Goal: Task Accomplishment & Management: Manage account settings

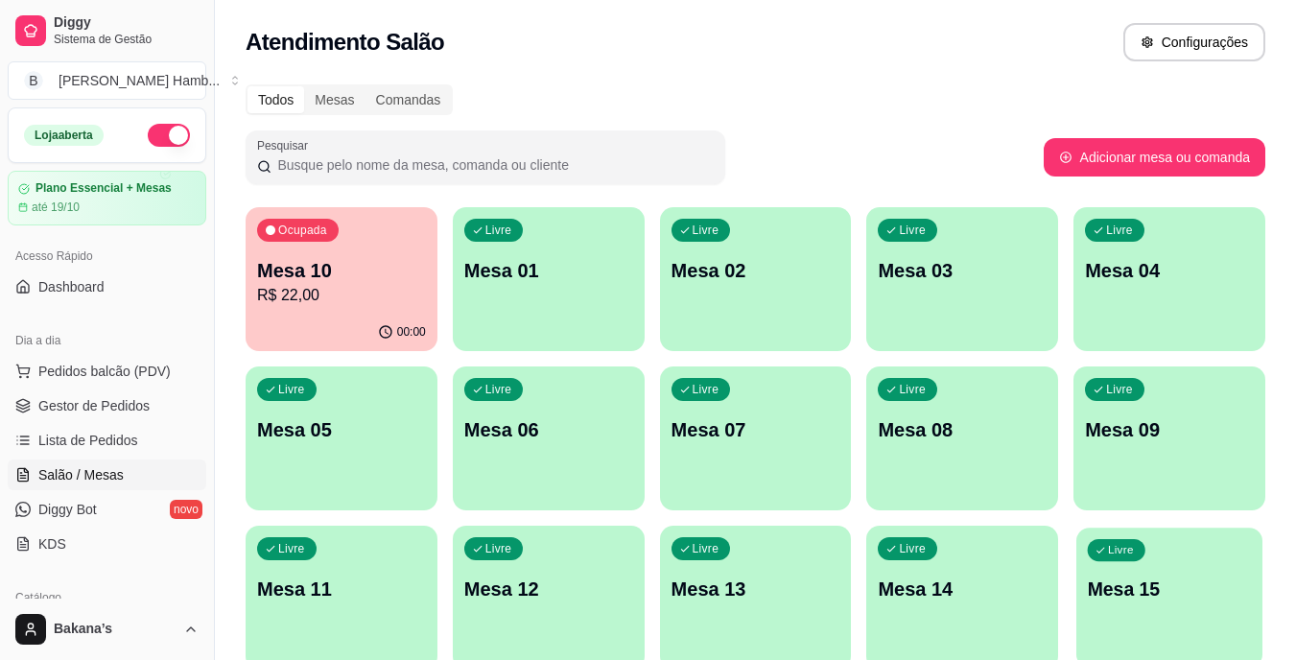
click at [1103, 557] on div "Livre" at bounding box center [1117, 550] width 58 height 22
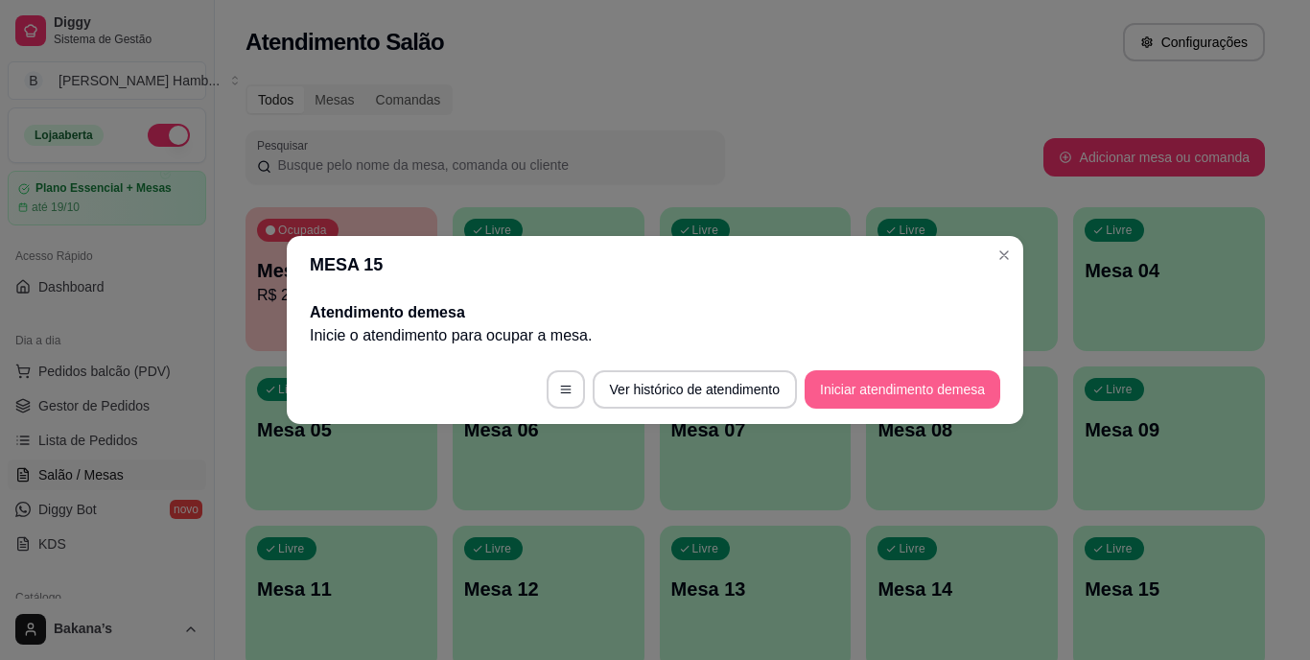
click at [876, 378] on button "Iniciar atendimento de mesa" at bounding box center [903, 389] width 196 height 38
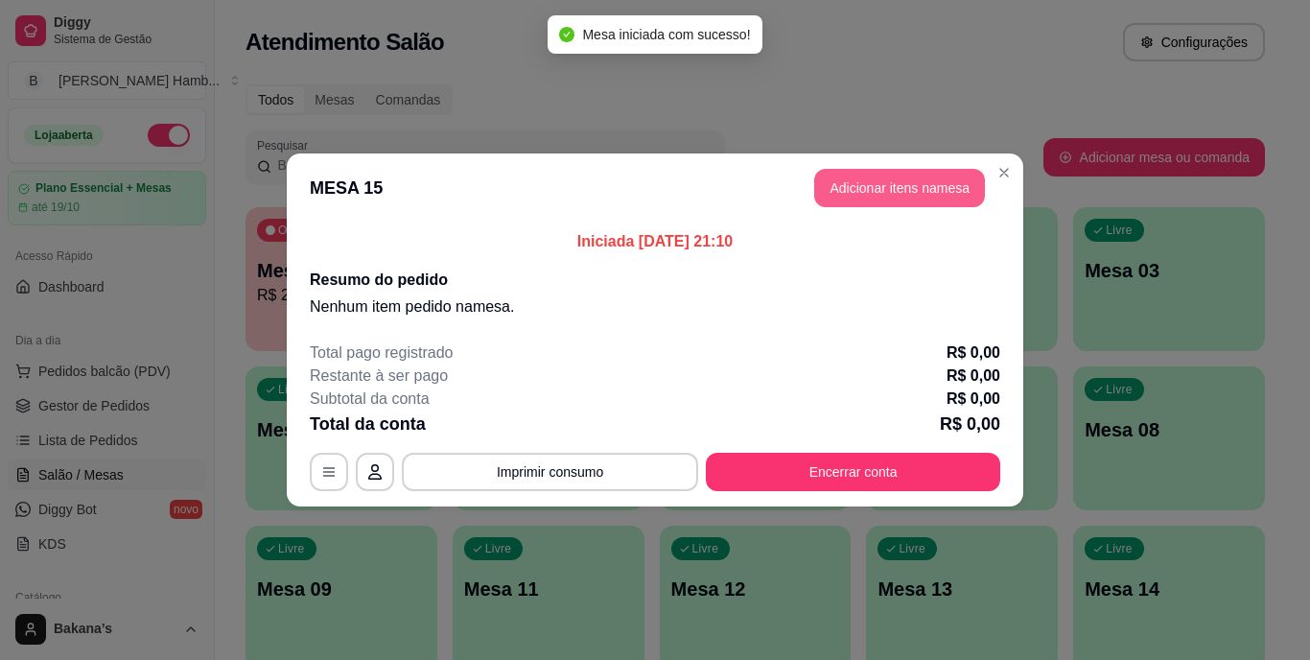
click at [883, 180] on button "Adicionar itens na mesa" at bounding box center [899, 188] width 171 height 38
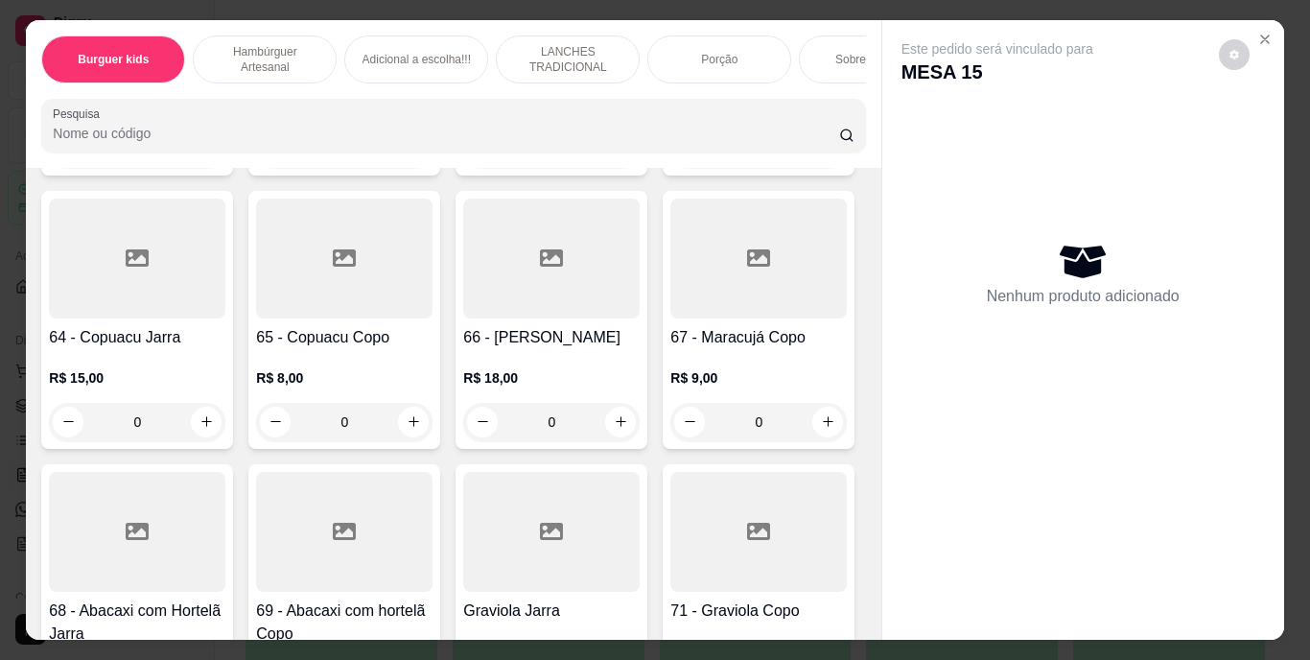
scroll to position [6715, 0]
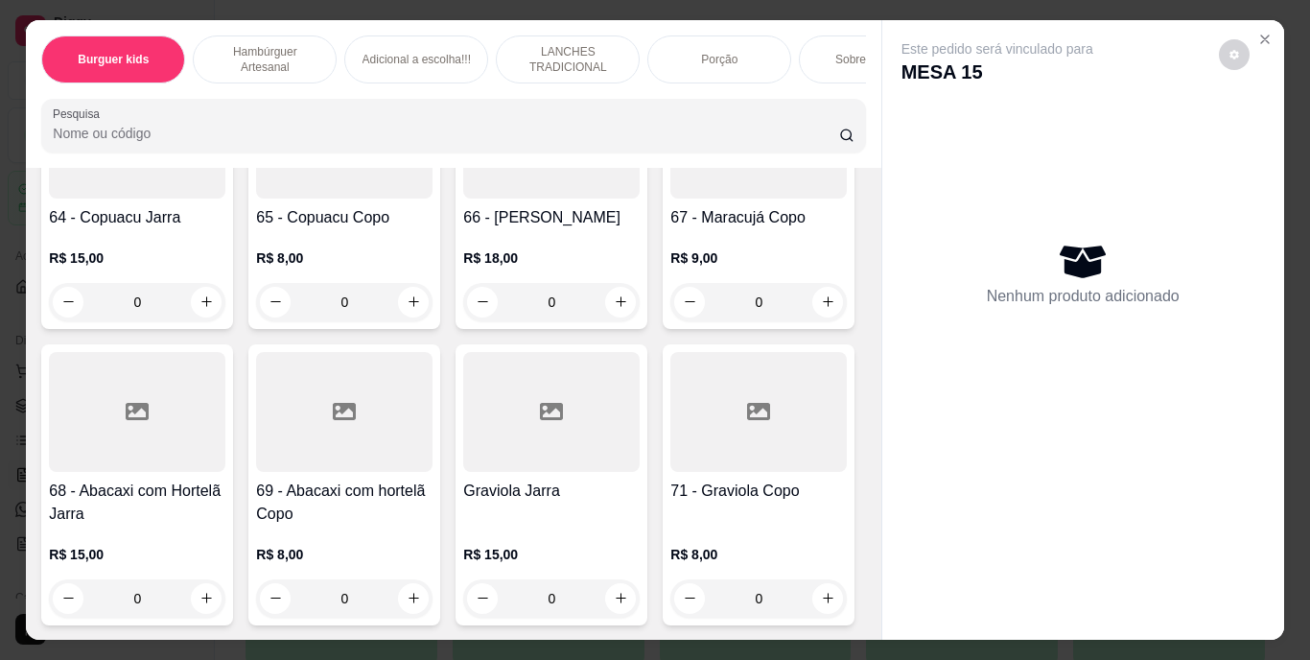
type input "2"
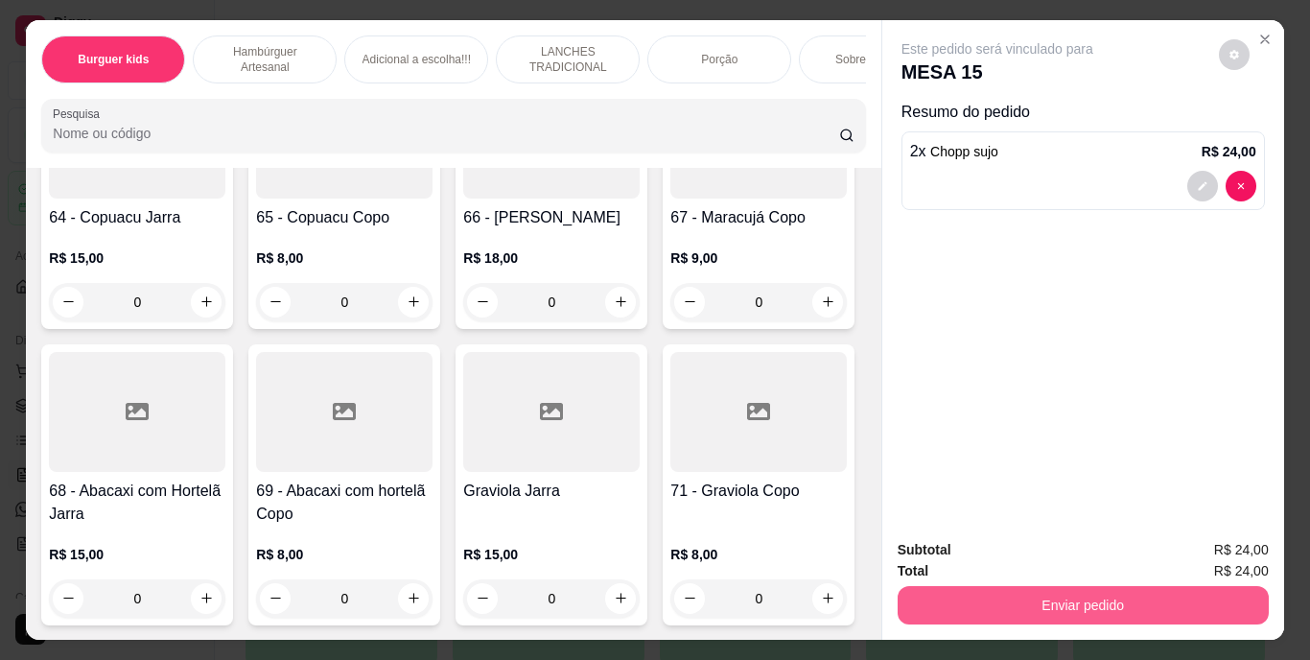
click at [1161, 586] on button "Enviar pedido" at bounding box center [1083, 605] width 371 height 38
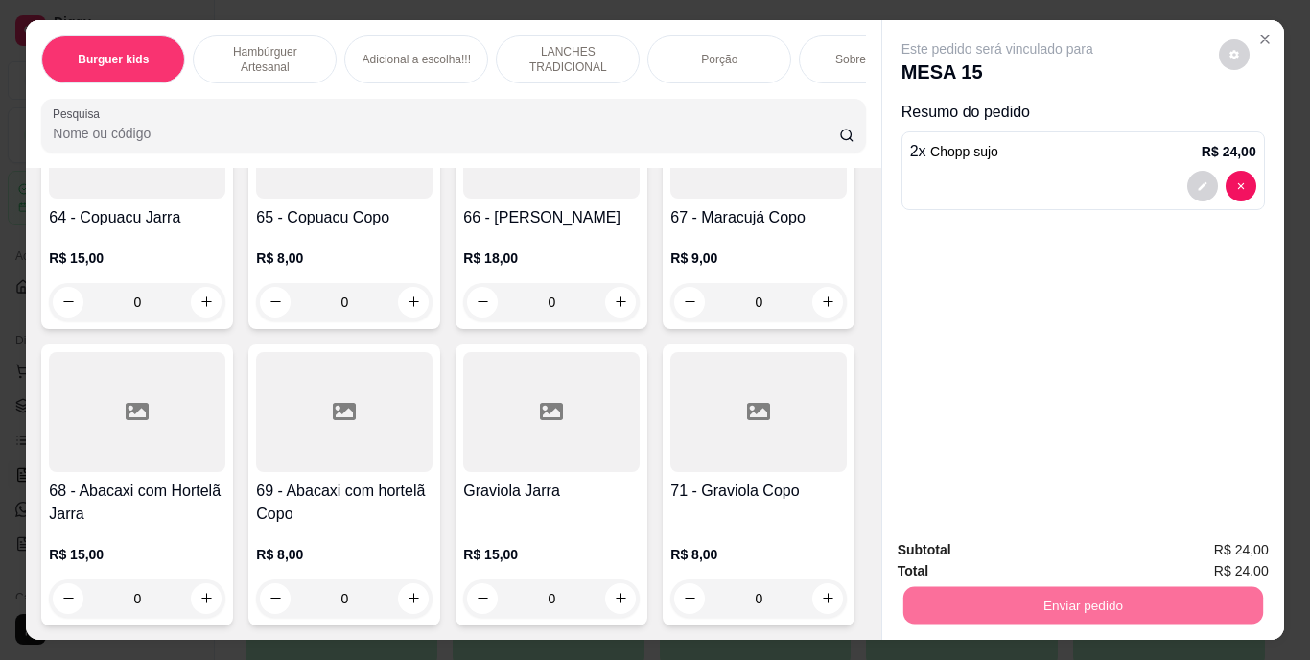
click at [1175, 543] on button "Enviar pedido" at bounding box center [1219, 550] width 106 height 35
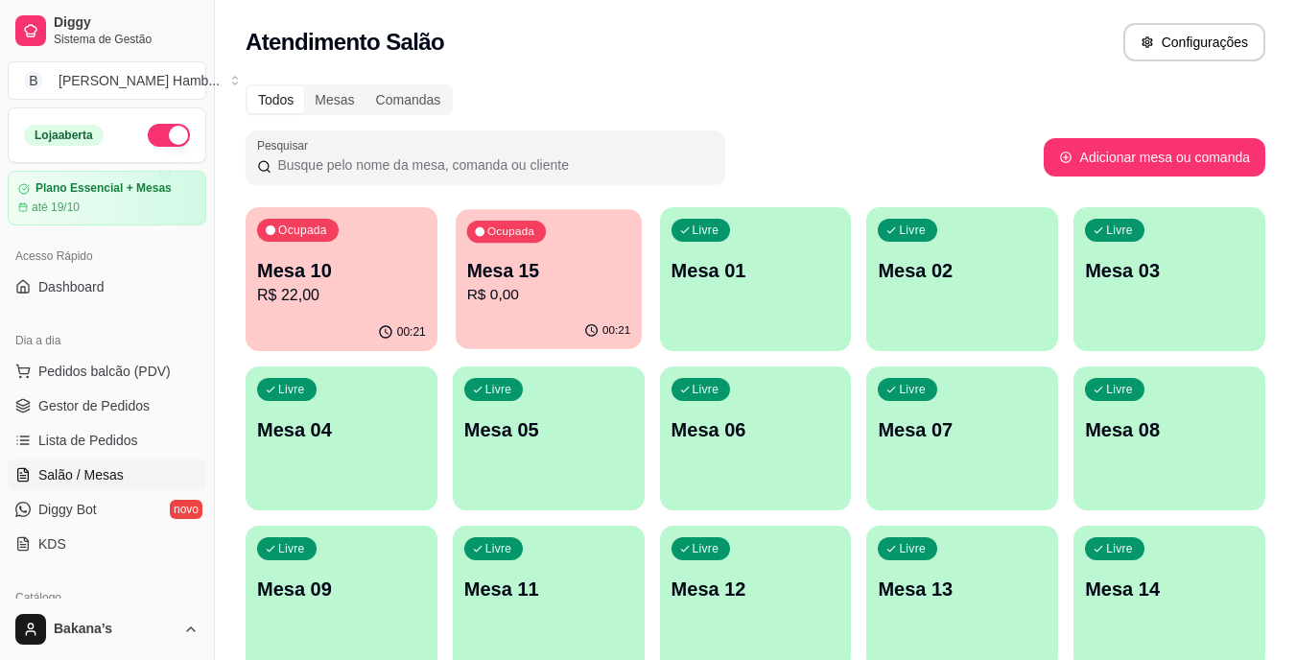
click at [567, 267] on p "Mesa 15" at bounding box center [548, 271] width 164 height 26
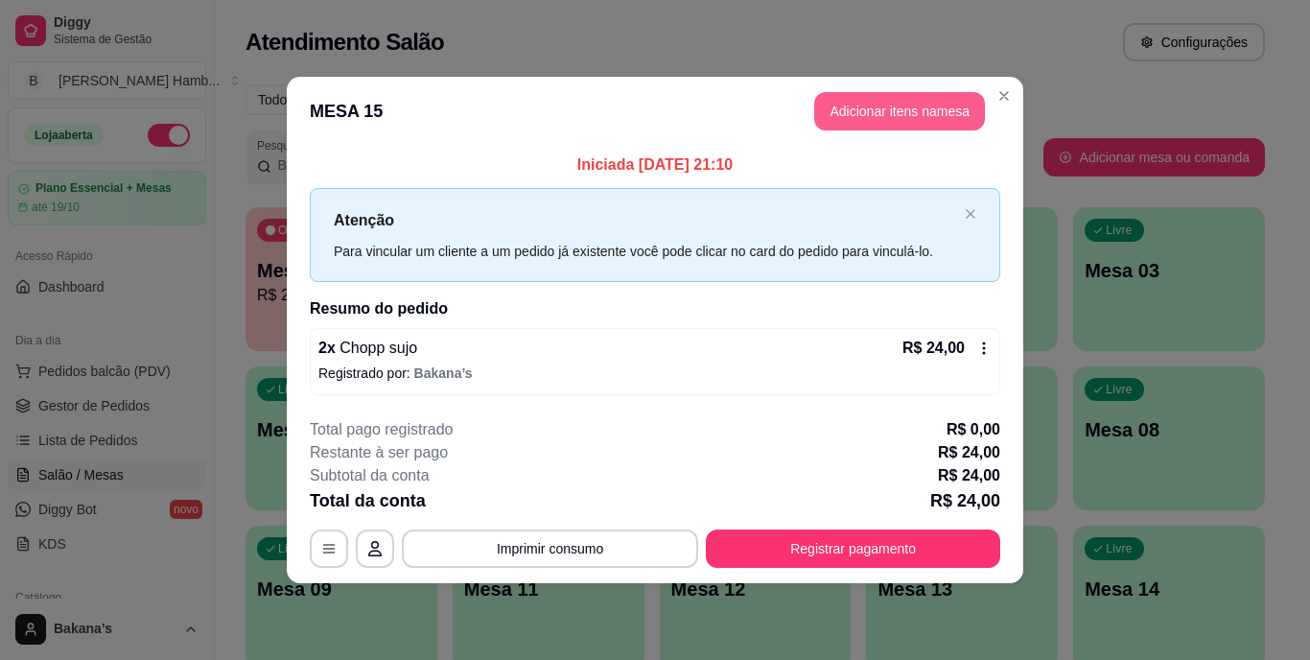
click at [950, 113] on button "Adicionar itens na mesa" at bounding box center [899, 111] width 171 height 38
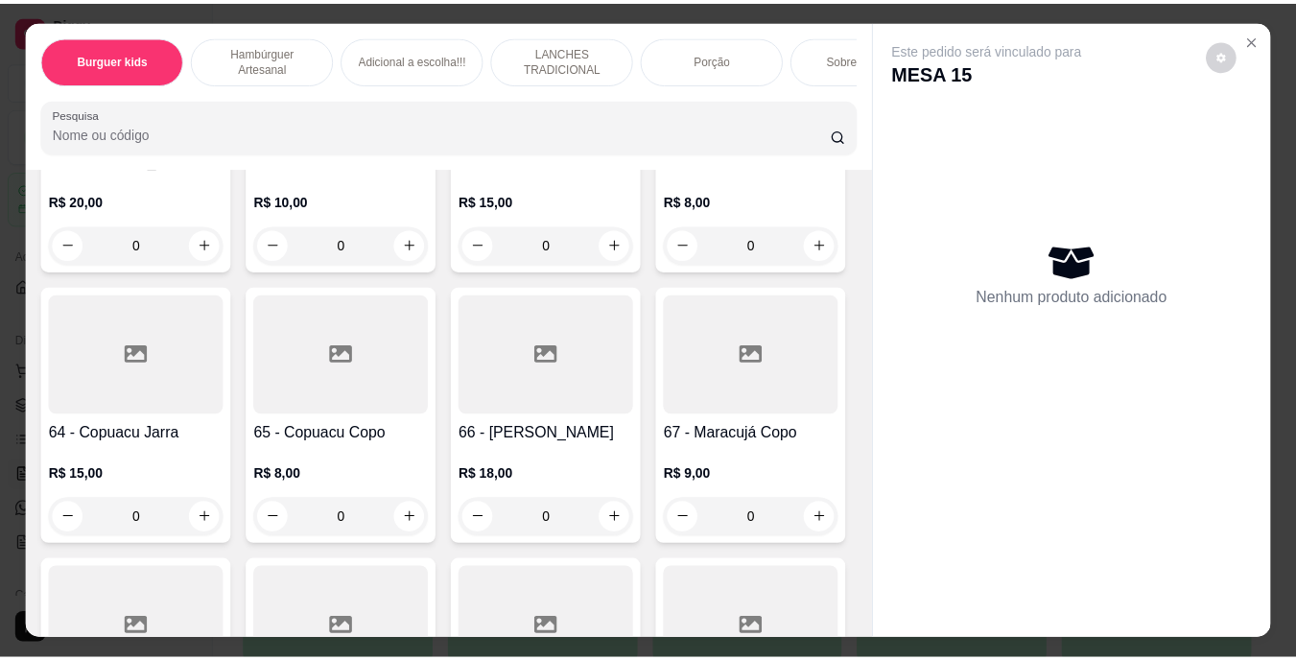
scroll to position [6619, 0]
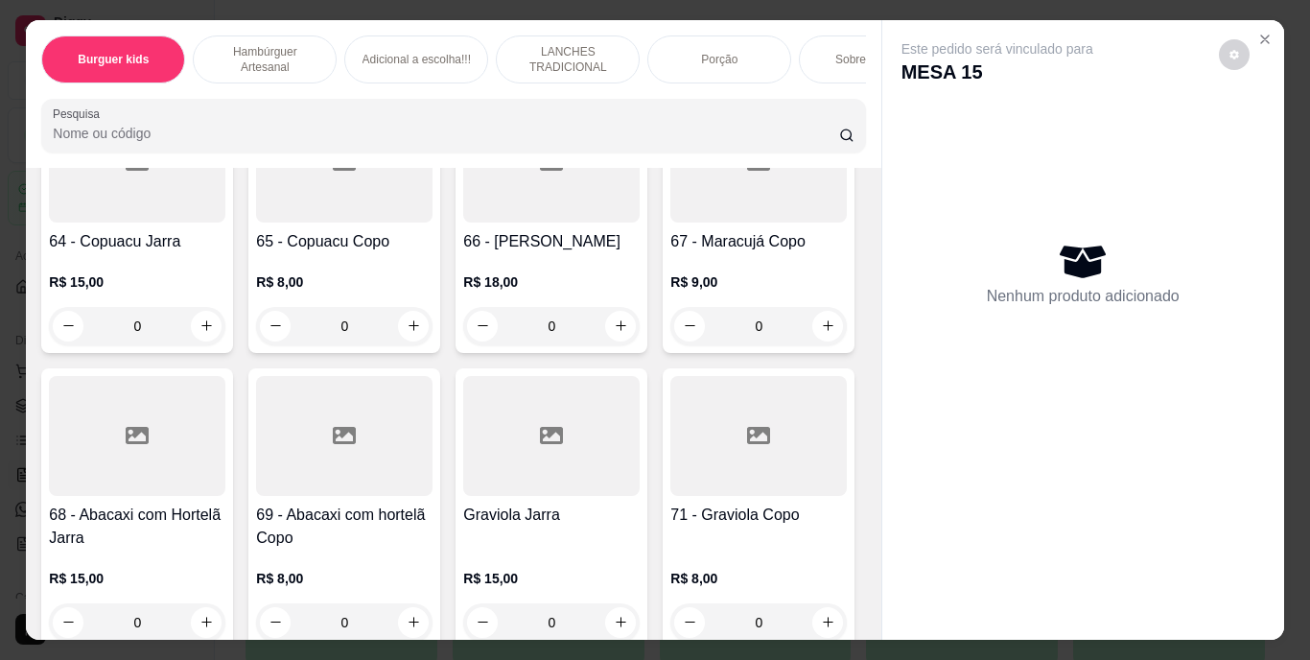
type input "1"
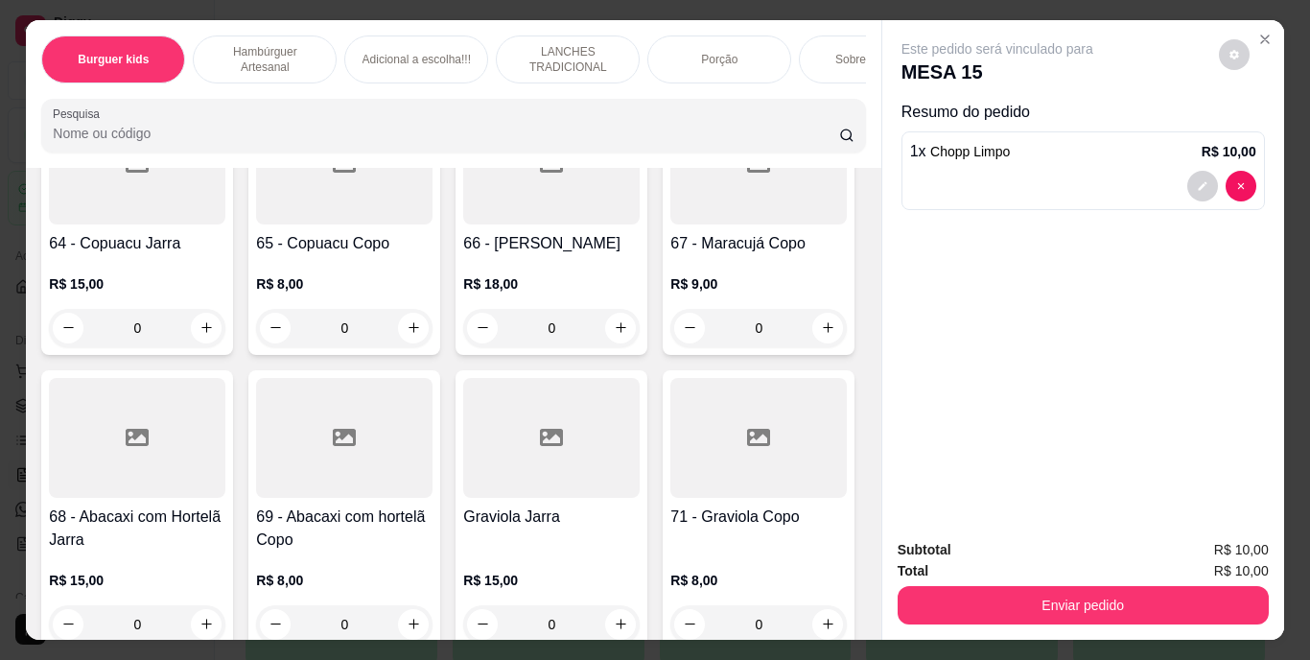
type input "1"
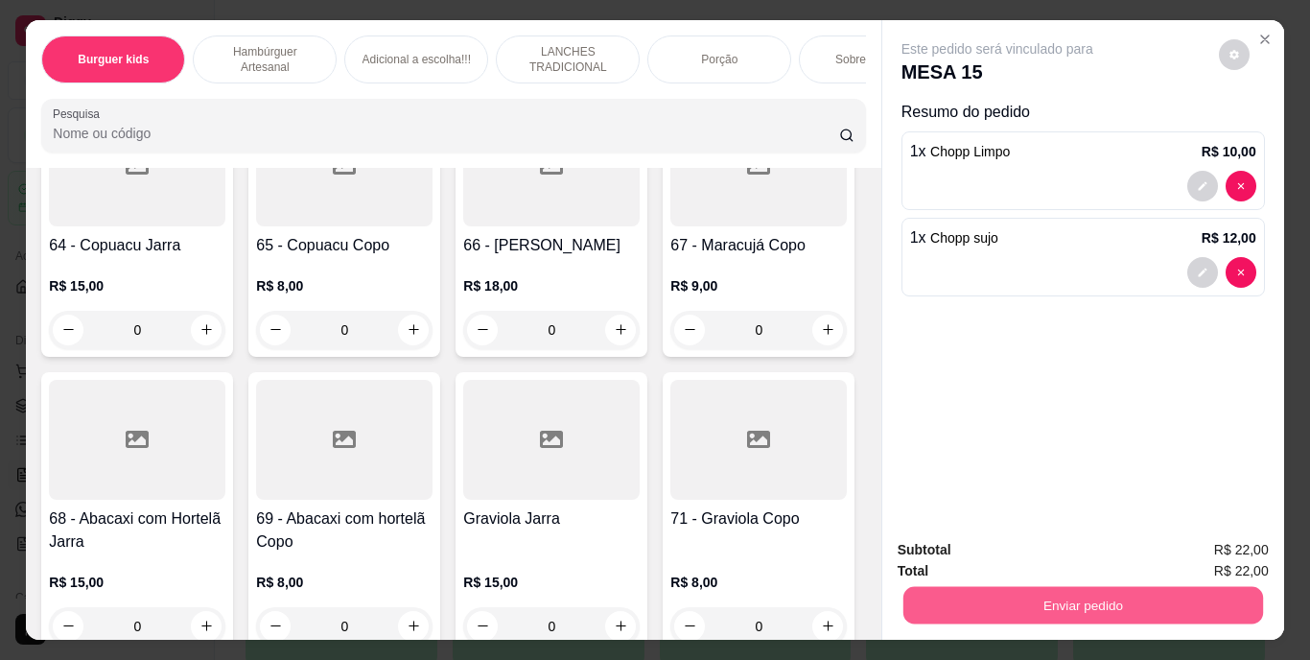
click at [1220, 596] on button "Enviar pedido" at bounding box center [1083, 605] width 360 height 37
click at [1218, 537] on button "Enviar pedido" at bounding box center [1219, 551] width 108 height 36
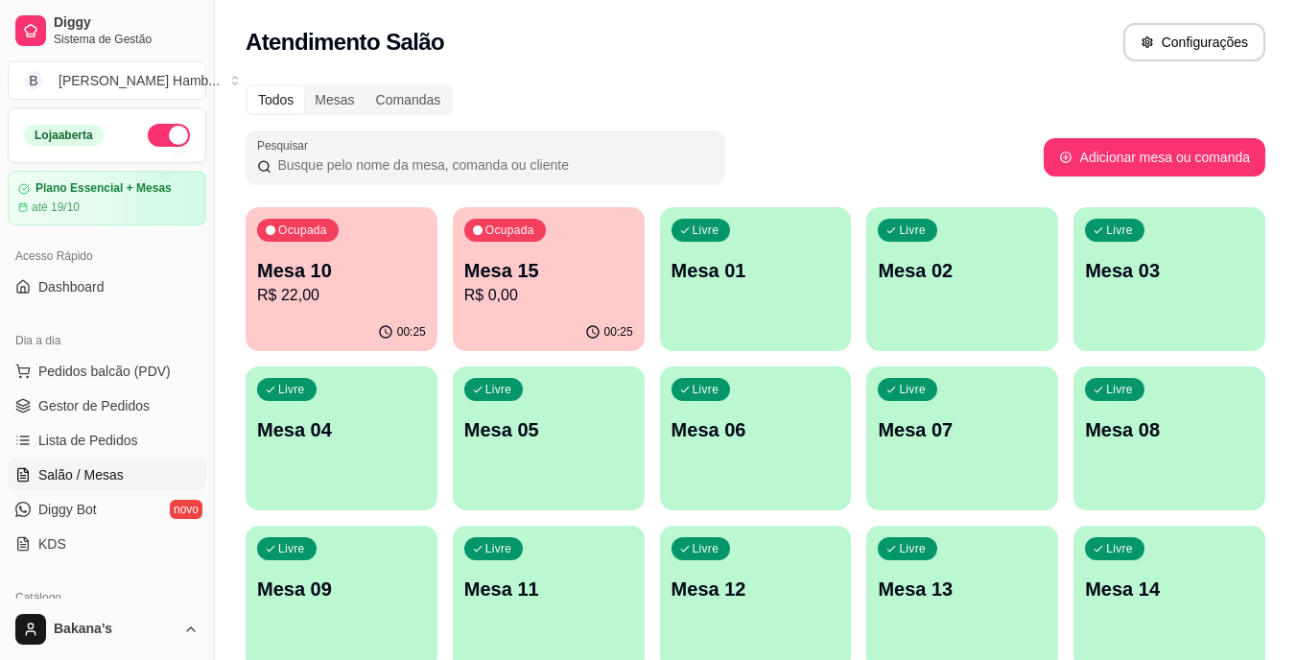
click at [1295, 94] on html "Diggy Sistema de Gestão B Bakana's Hamb ... Loja aberta Plano Essencial + Mesas…" at bounding box center [648, 330] width 1296 height 660
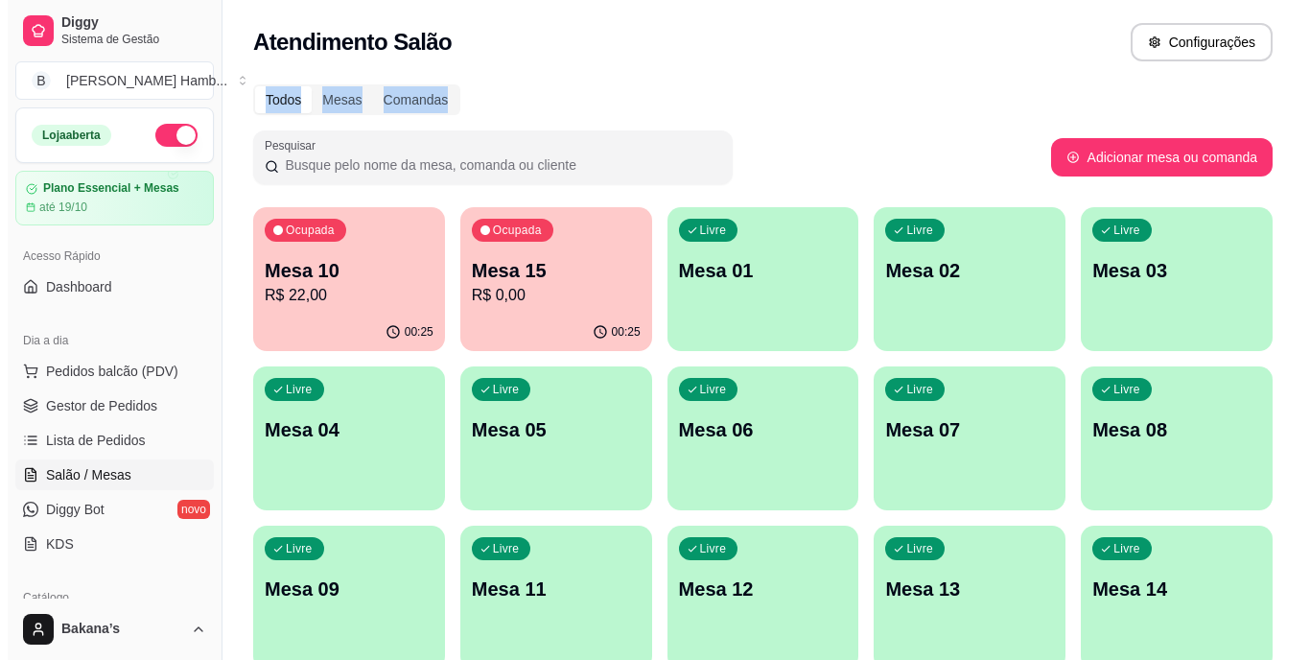
scroll to position [105, 0]
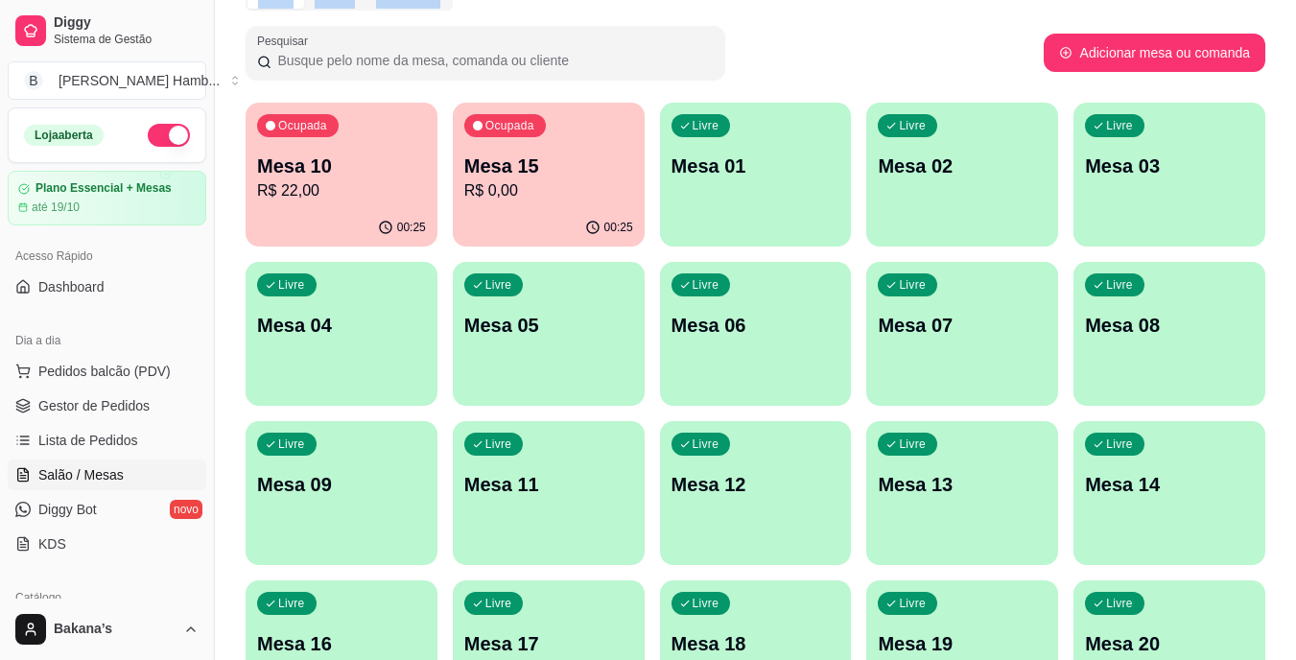
click at [346, 165] on p "Mesa 10" at bounding box center [341, 166] width 169 height 27
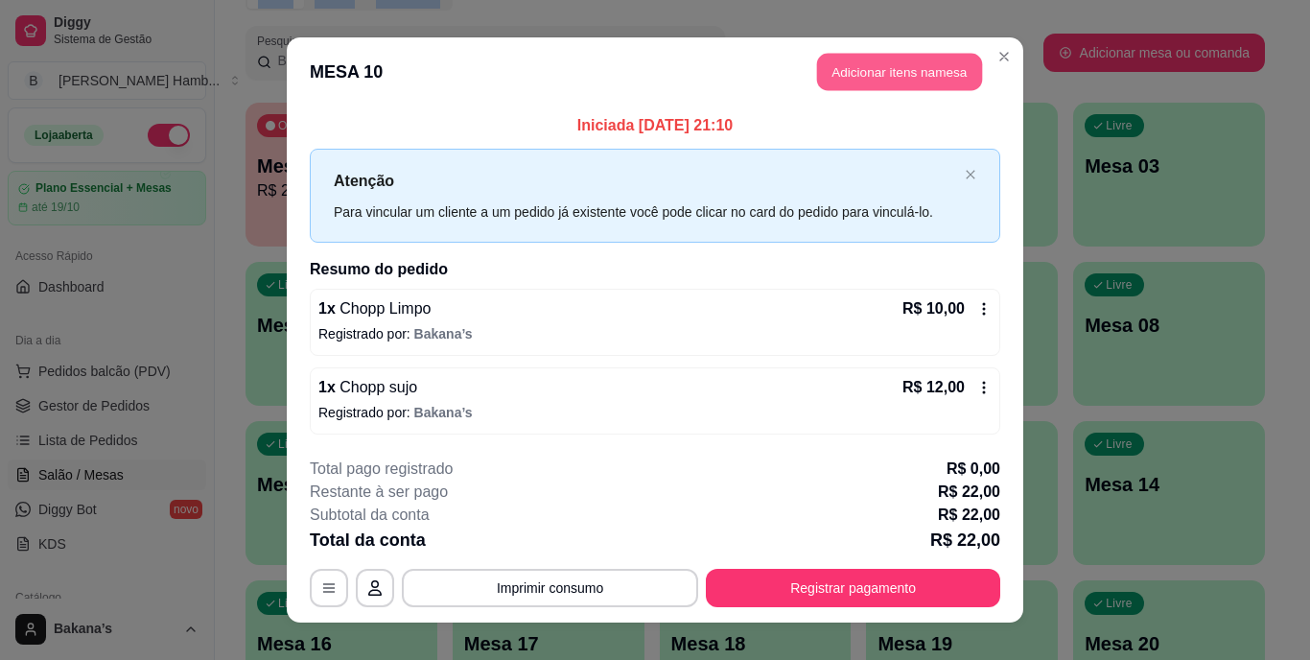
click at [881, 50] on header "MESA 10 Adicionar itens na mesa" at bounding box center [655, 71] width 737 height 69
click at [872, 74] on button "Adicionar itens na mesa" at bounding box center [899, 72] width 165 height 37
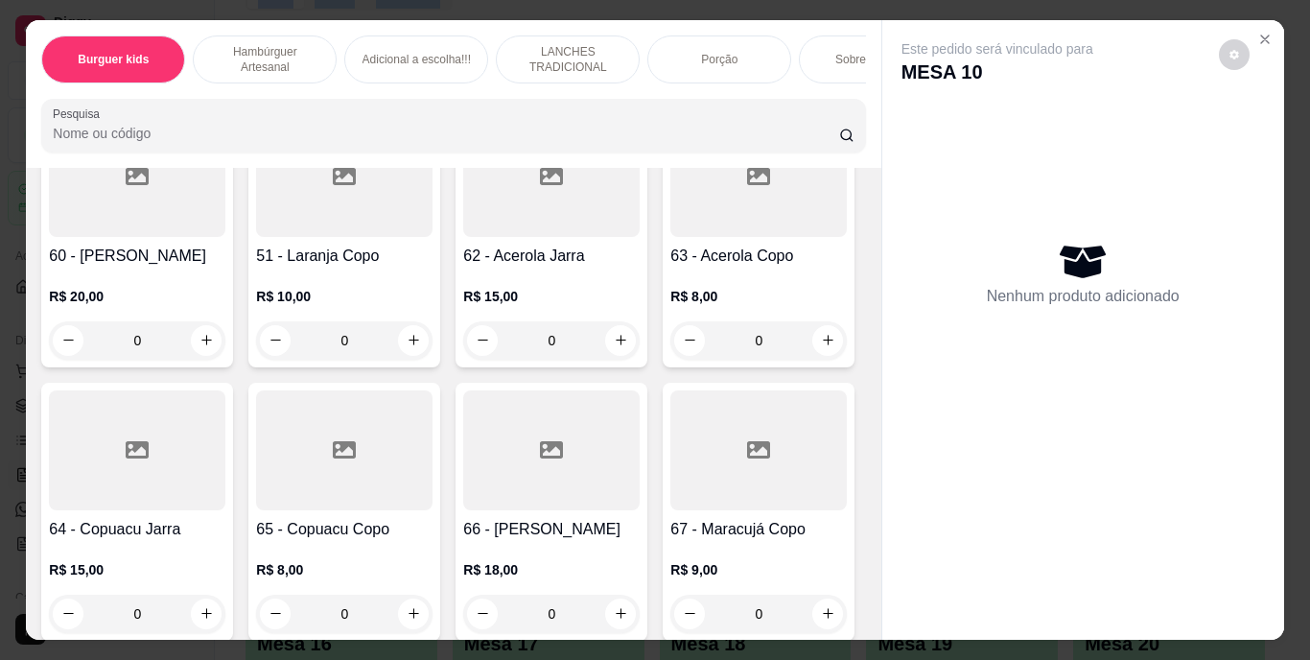
scroll to position [6619, 0]
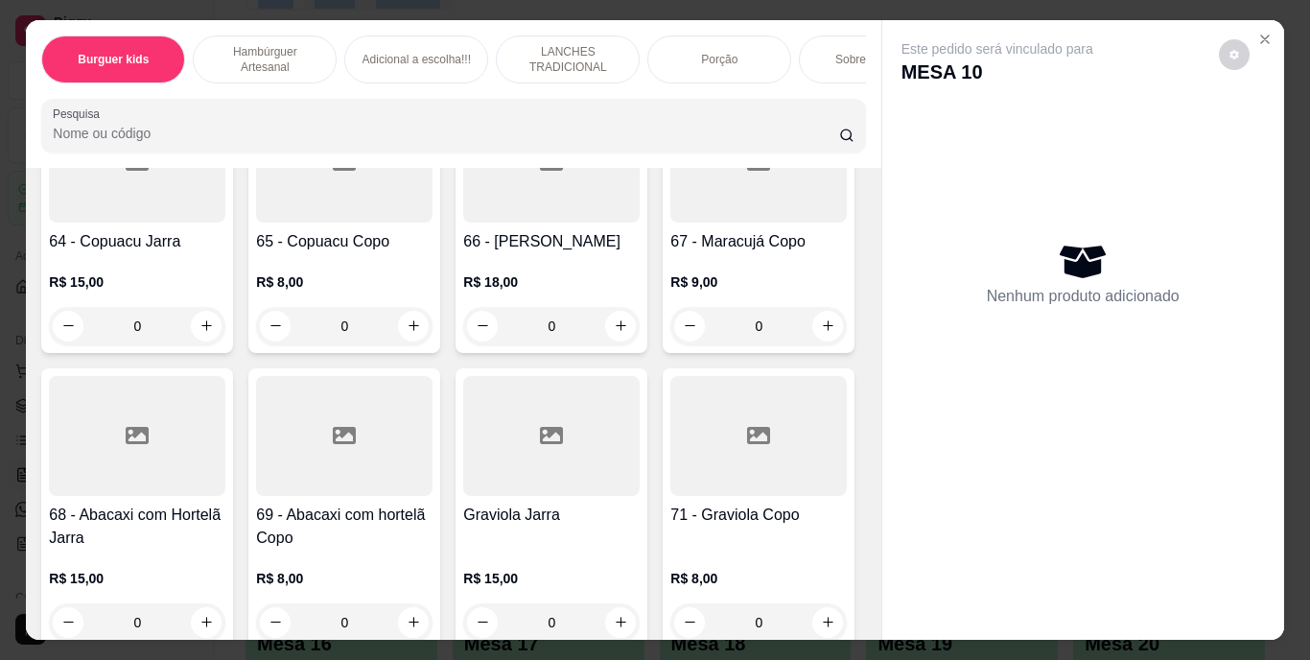
type input "1"
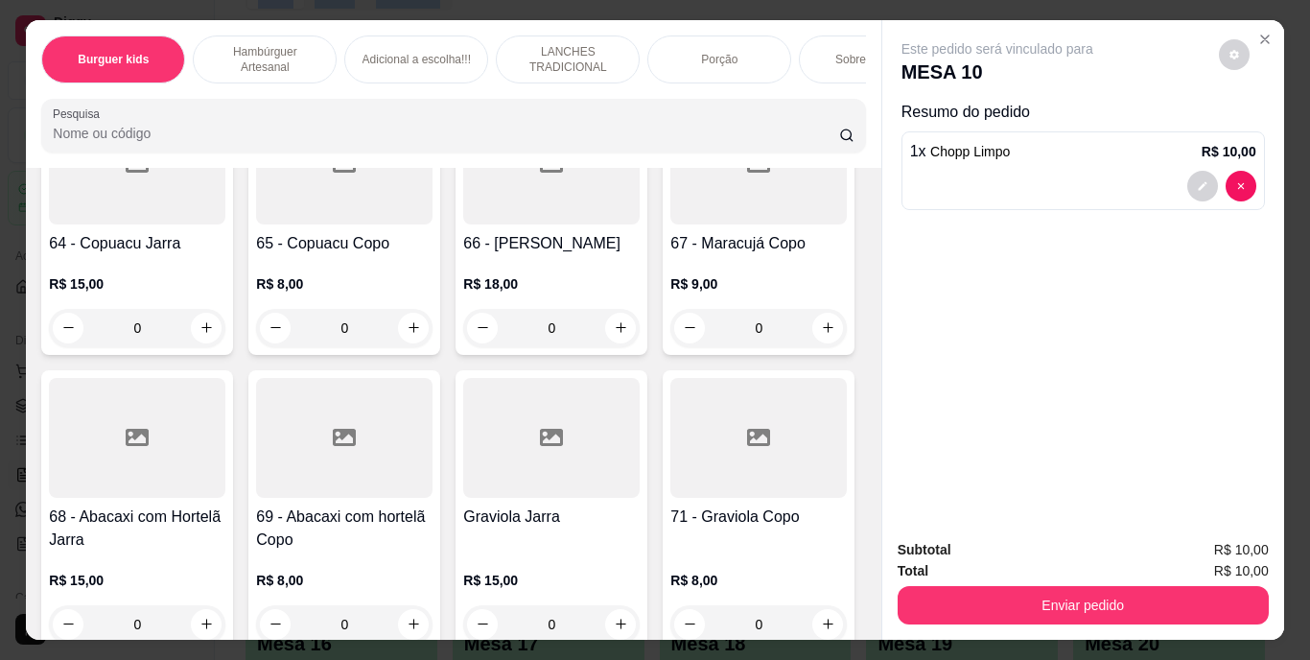
type input "1"
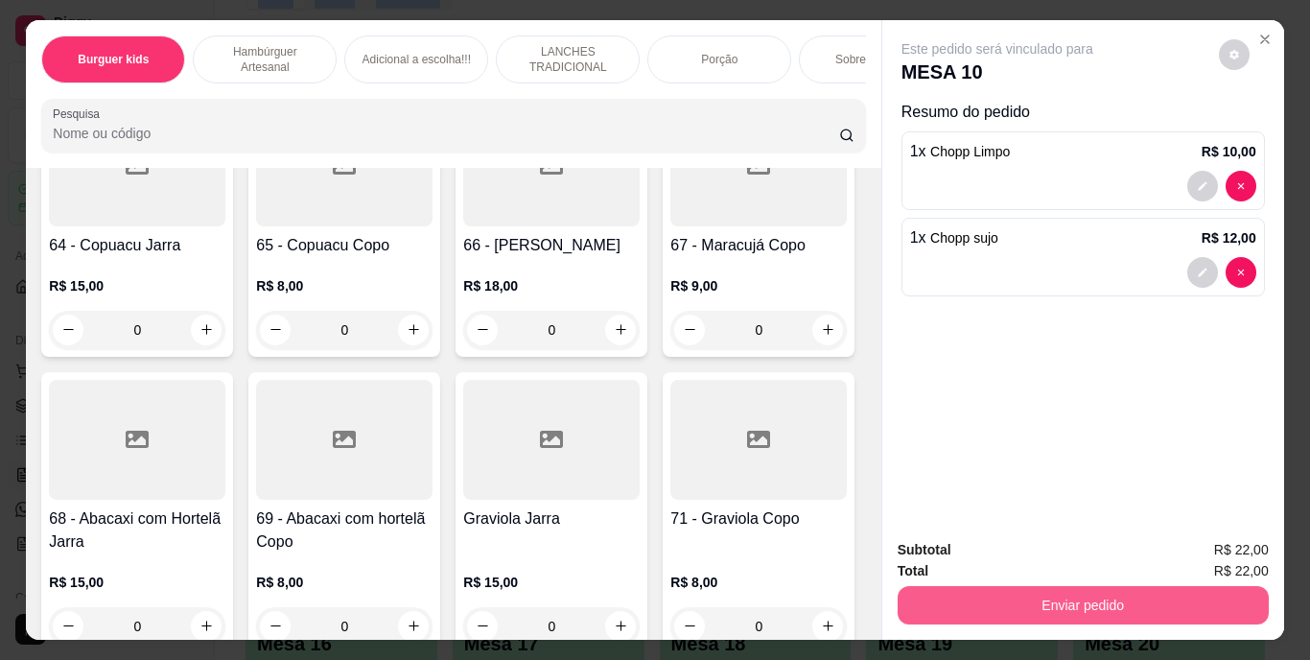
click at [1045, 602] on button "Enviar pedido" at bounding box center [1083, 605] width 371 height 38
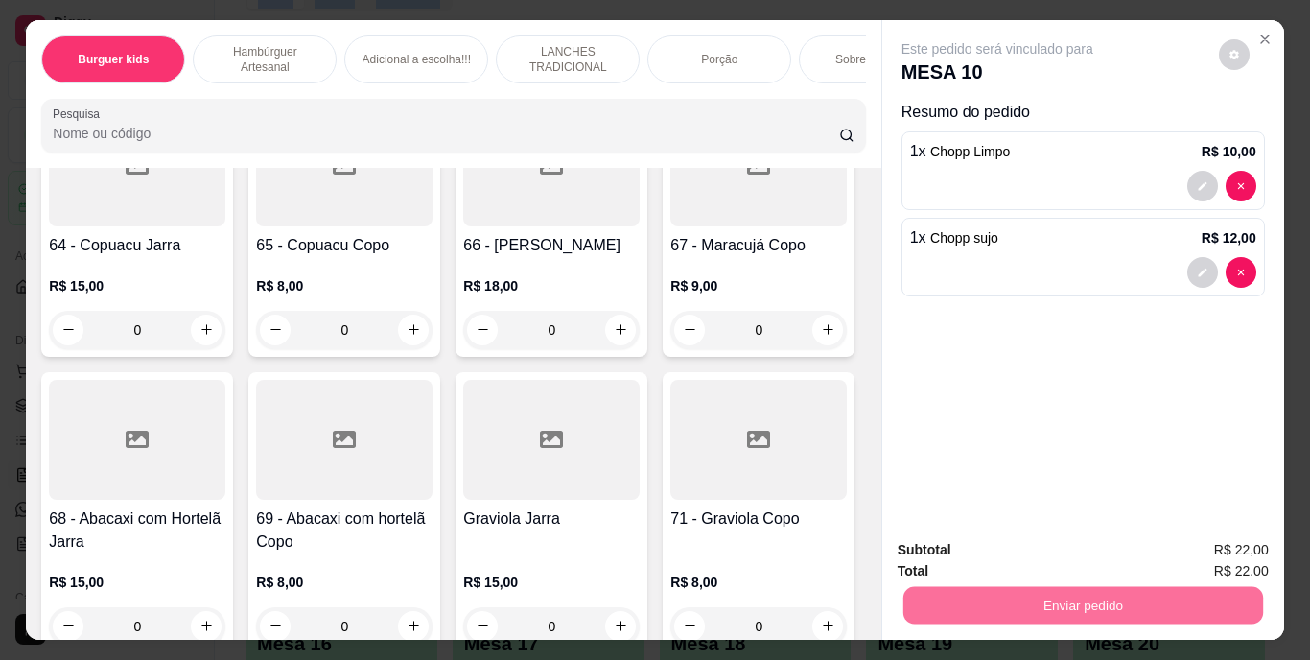
click at [1185, 544] on button "Enviar pedido" at bounding box center [1219, 550] width 106 height 35
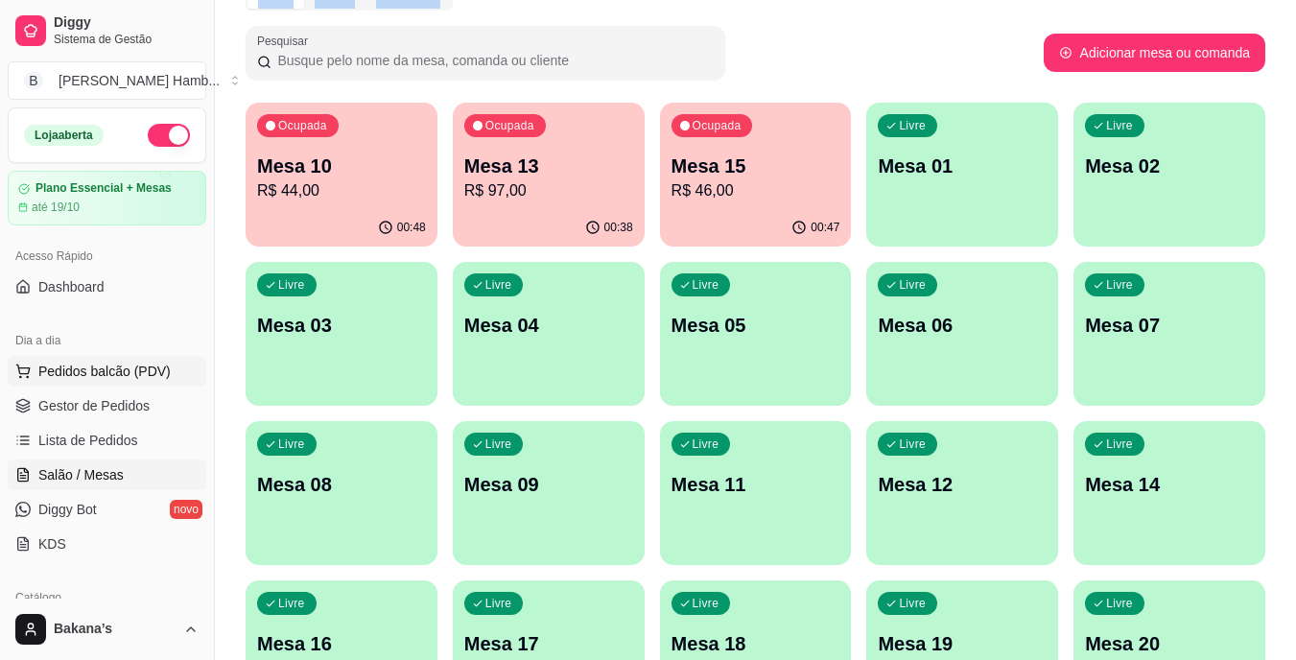
click at [180, 358] on button "Pedidos balcão (PDV)" at bounding box center [107, 371] width 199 height 31
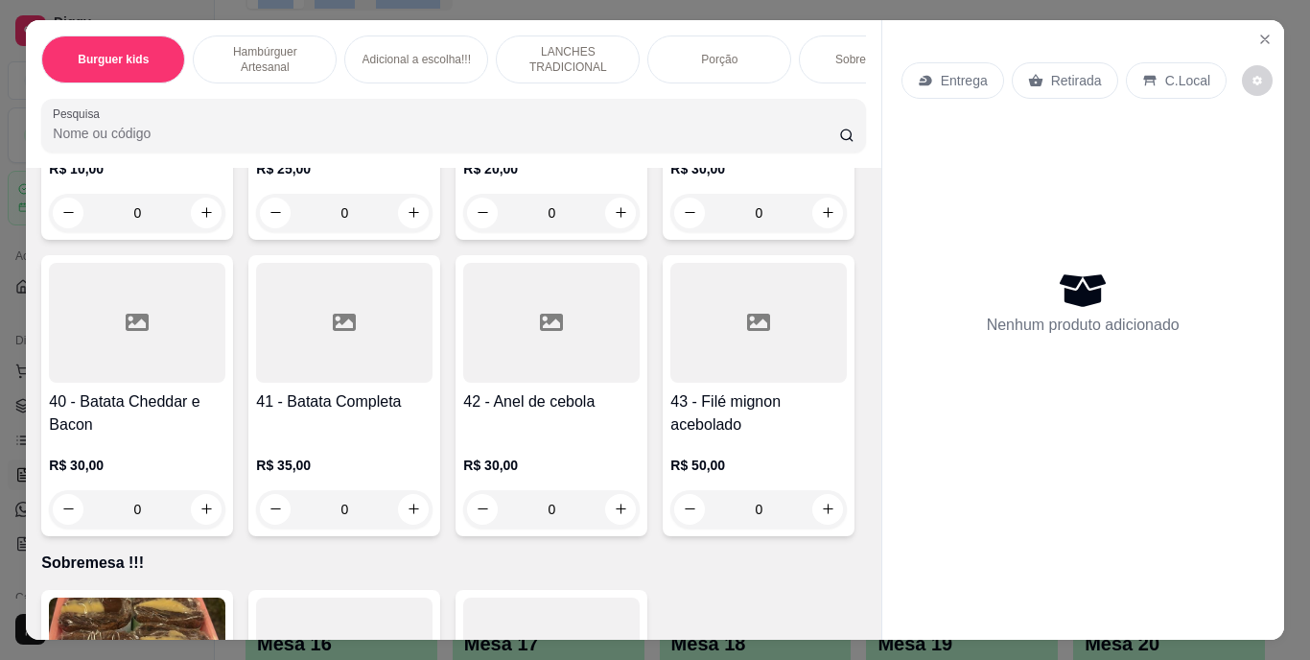
scroll to position [4029, 0]
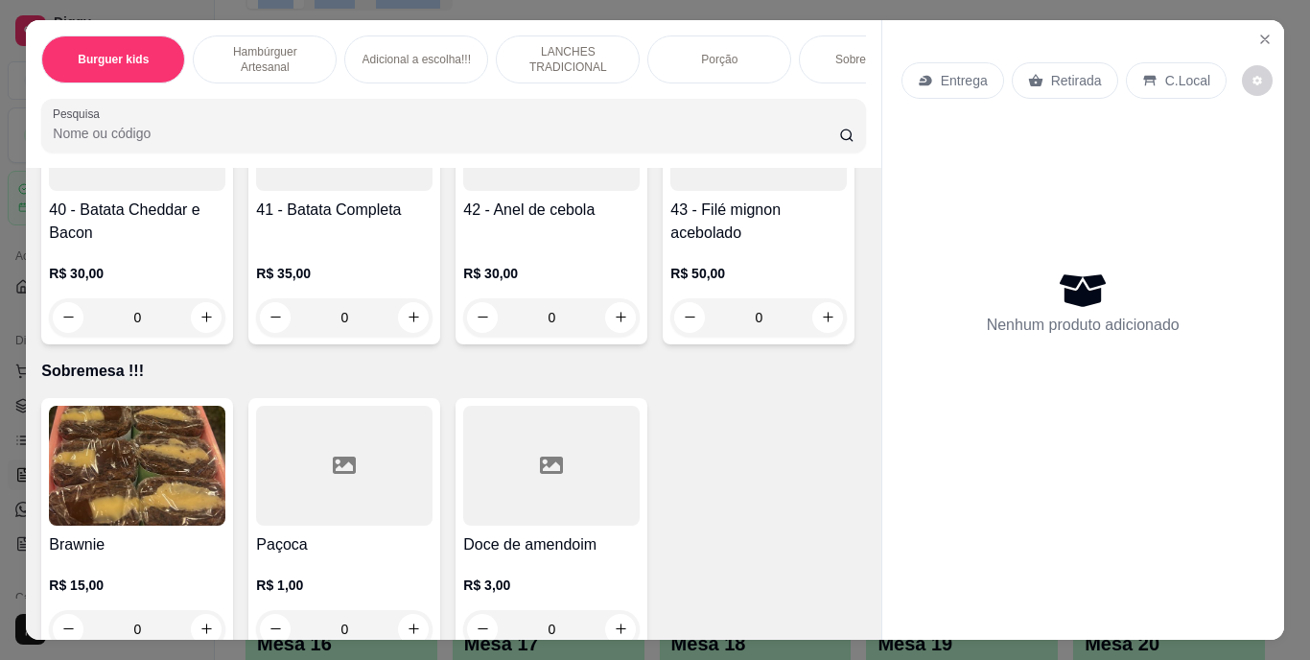
type input "1"
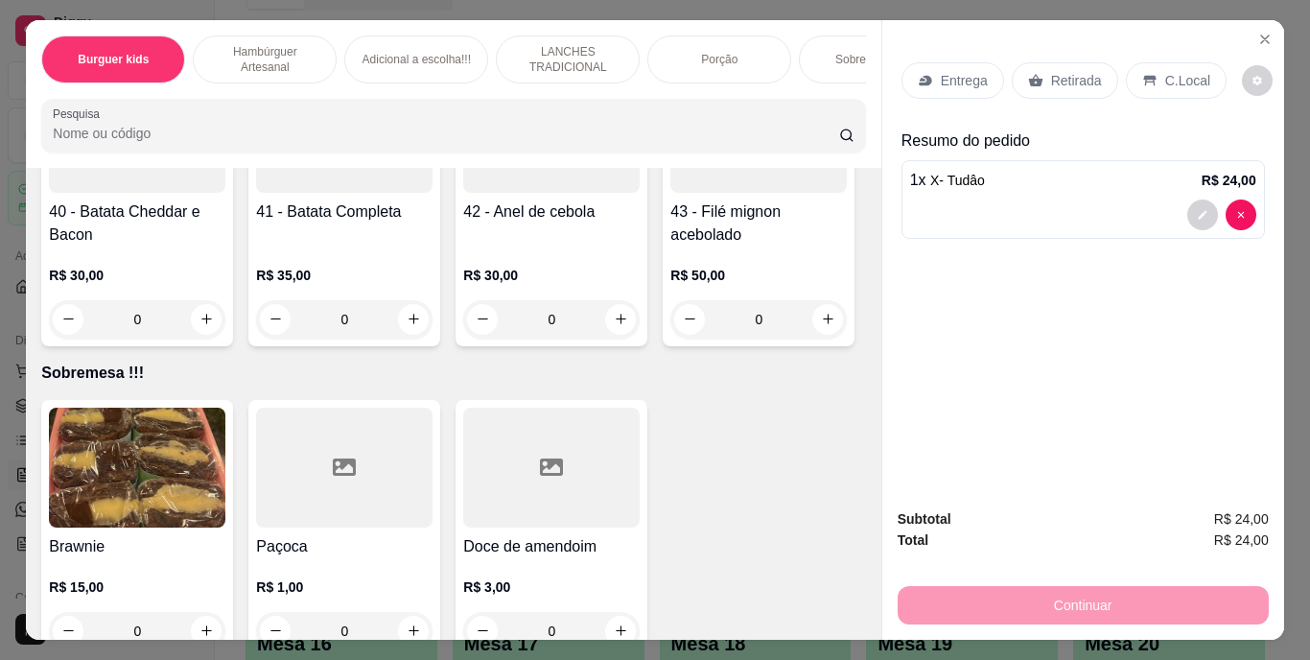
click at [1036, 71] on div "Retirada" at bounding box center [1065, 80] width 106 height 36
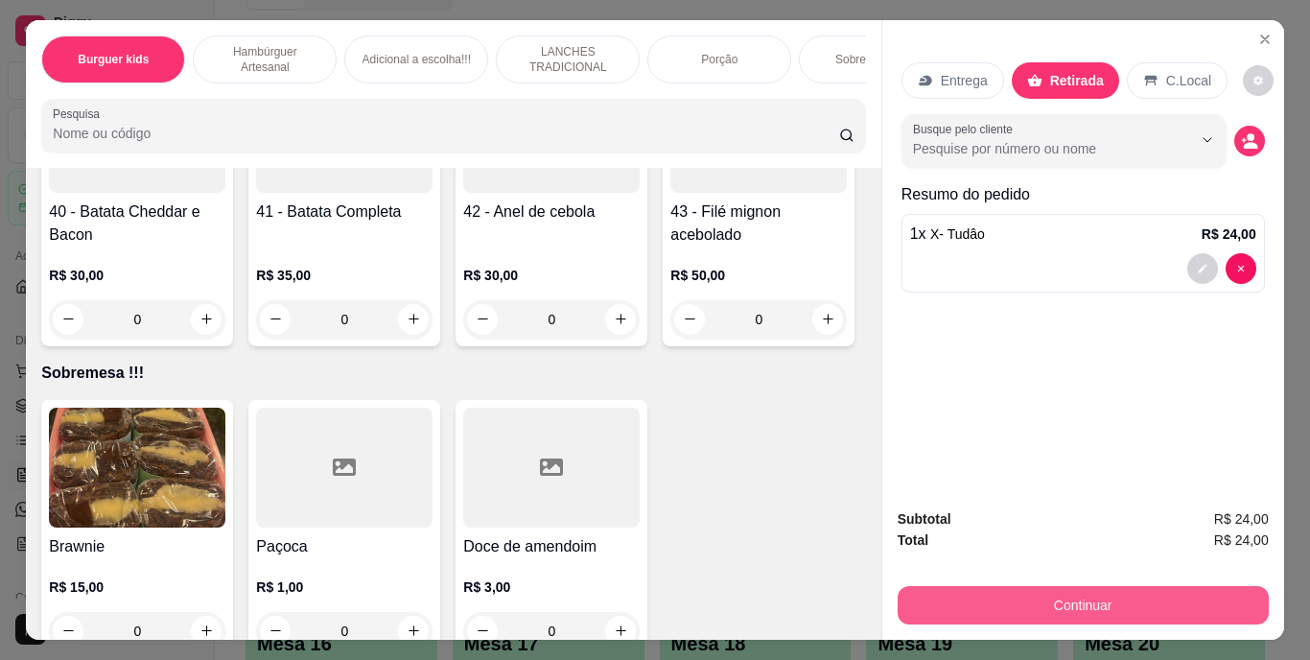
click at [1169, 589] on button "Continuar" at bounding box center [1083, 605] width 371 height 38
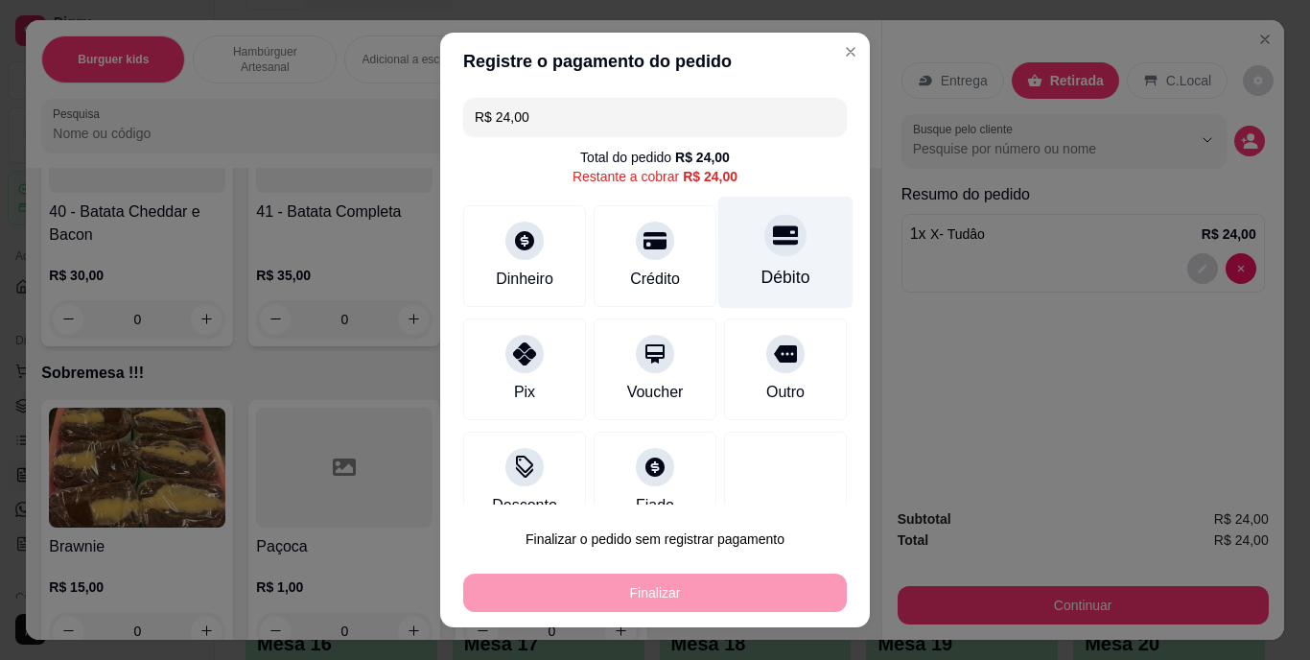
click at [792, 250] on div "Débito" at bounding box center [785, 253] width 135 height 112
type input "R$ 0,00"
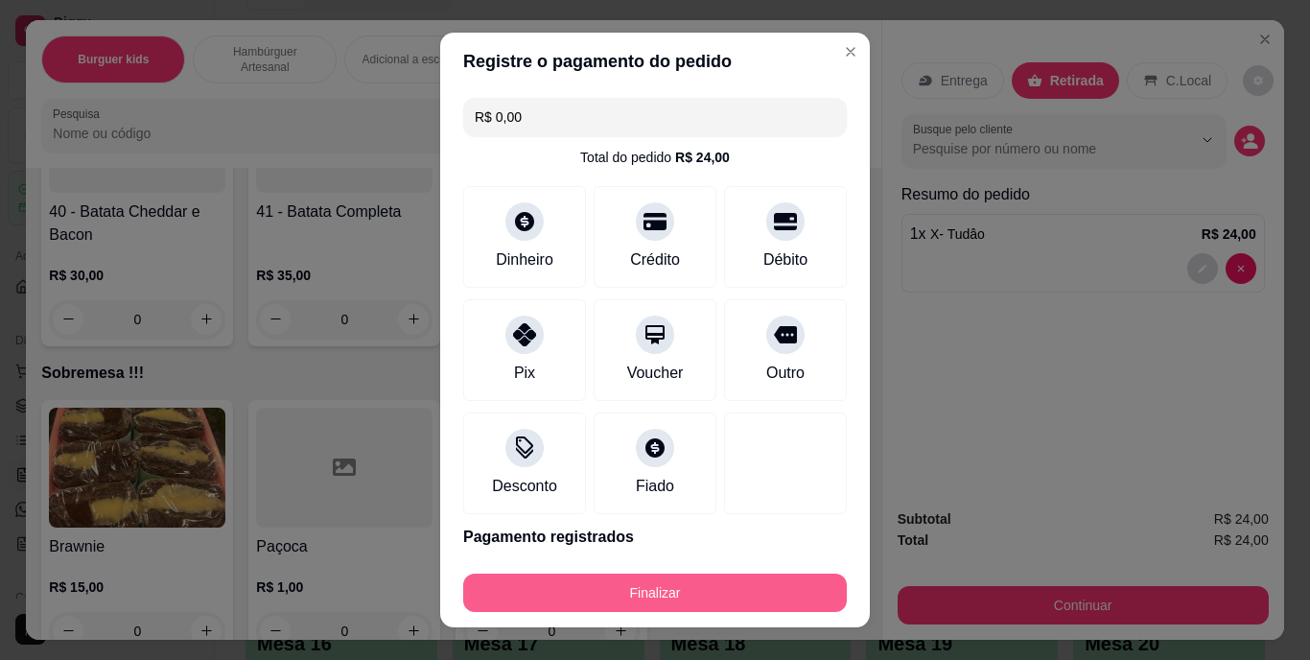
click at [658, 580] on button "Finalizar" at bounding box center [655, 593] width 384 height 38
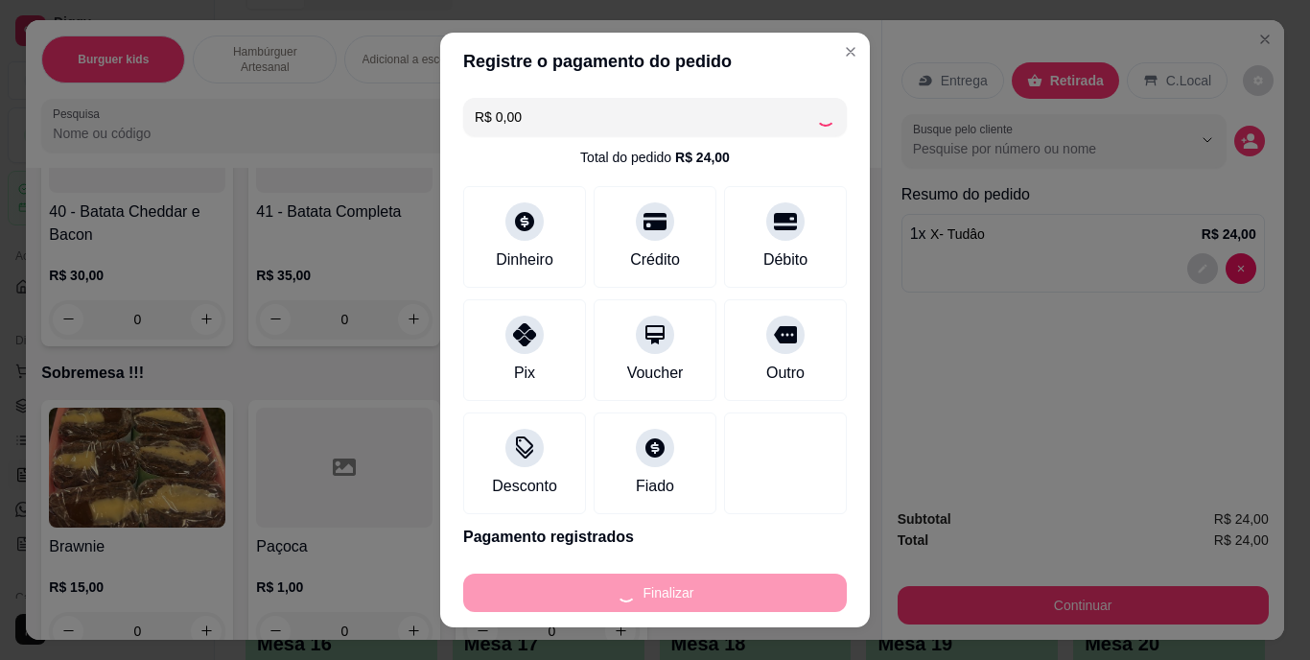
type input "0"
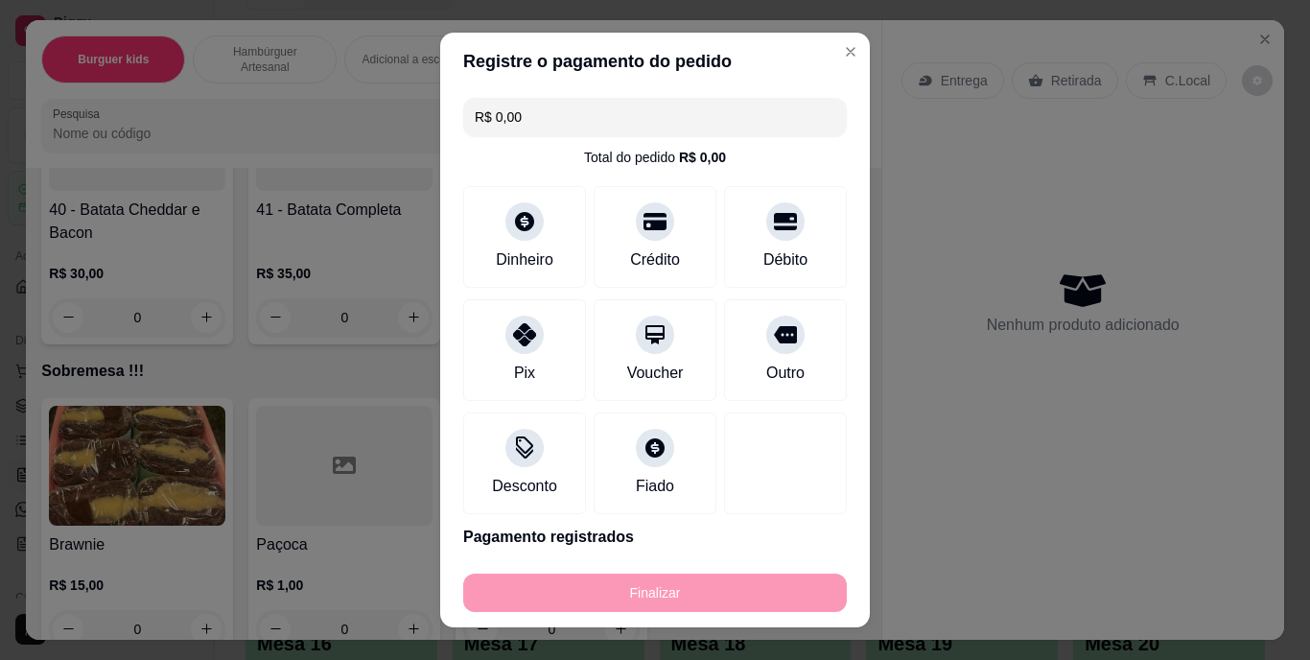
type input "-R$ 24,00"
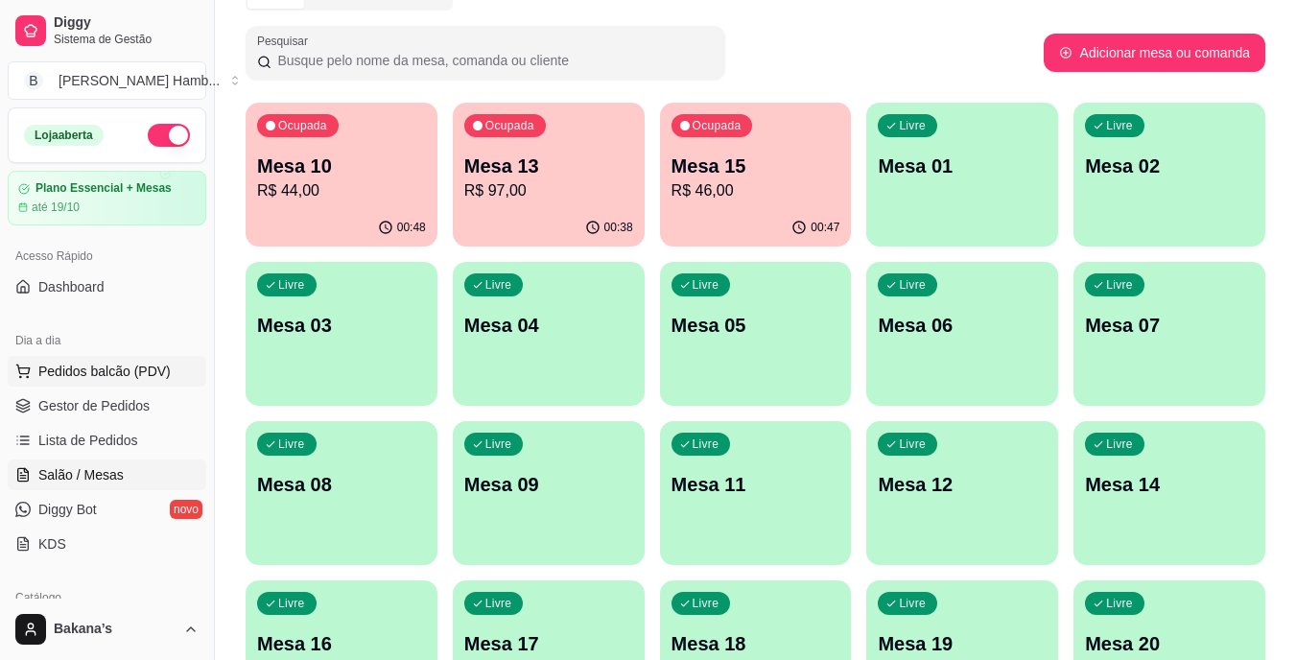
click at [169, 379] on button "Pedidos balcão (PDV)" at bounding box center [107, 371] width 199 height 31
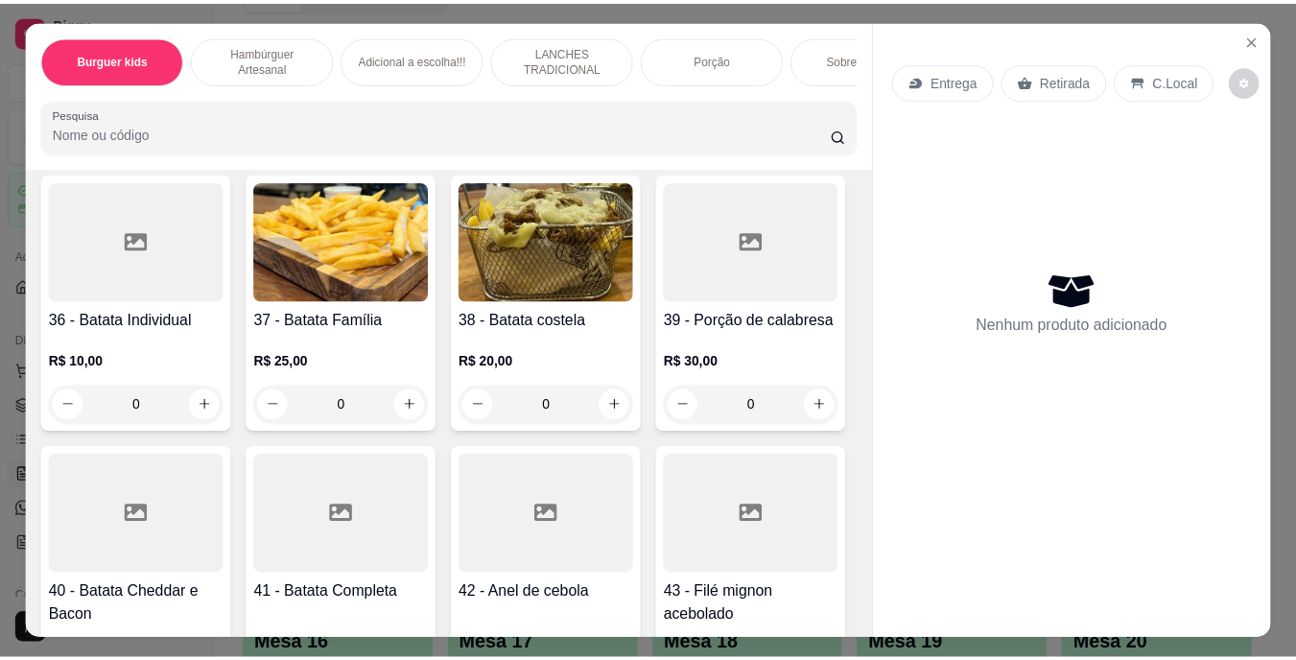
scroll to position [3933, 0]
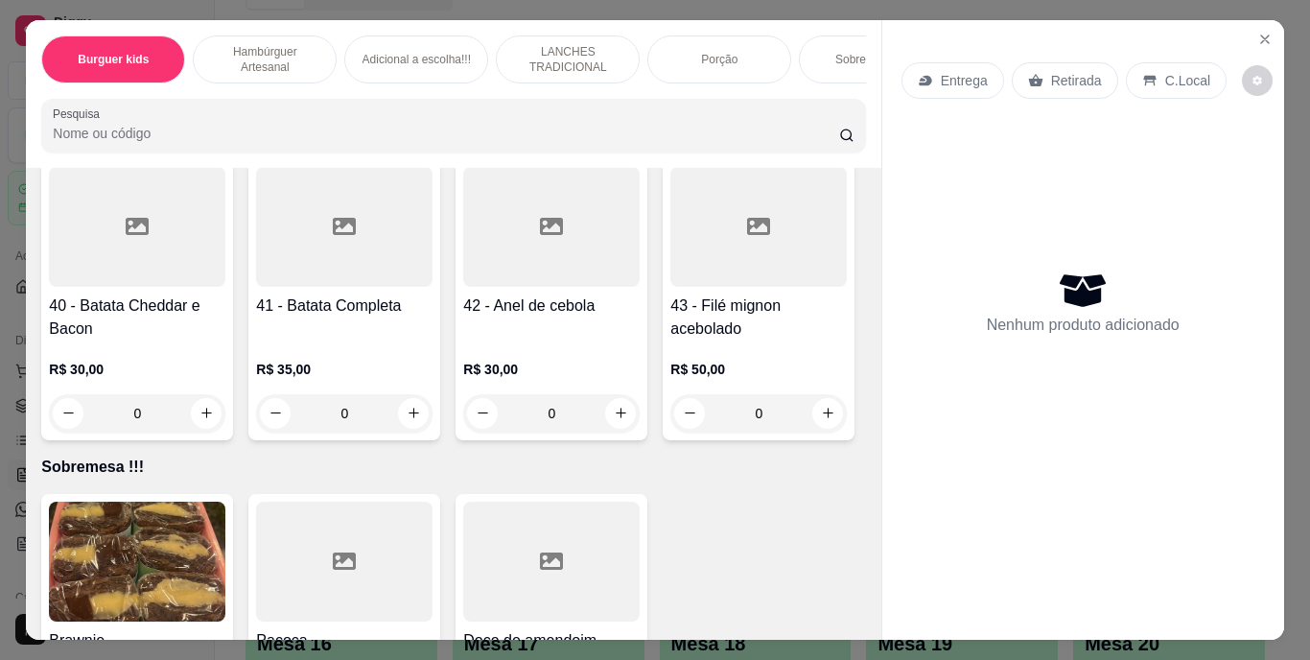
type input "1"
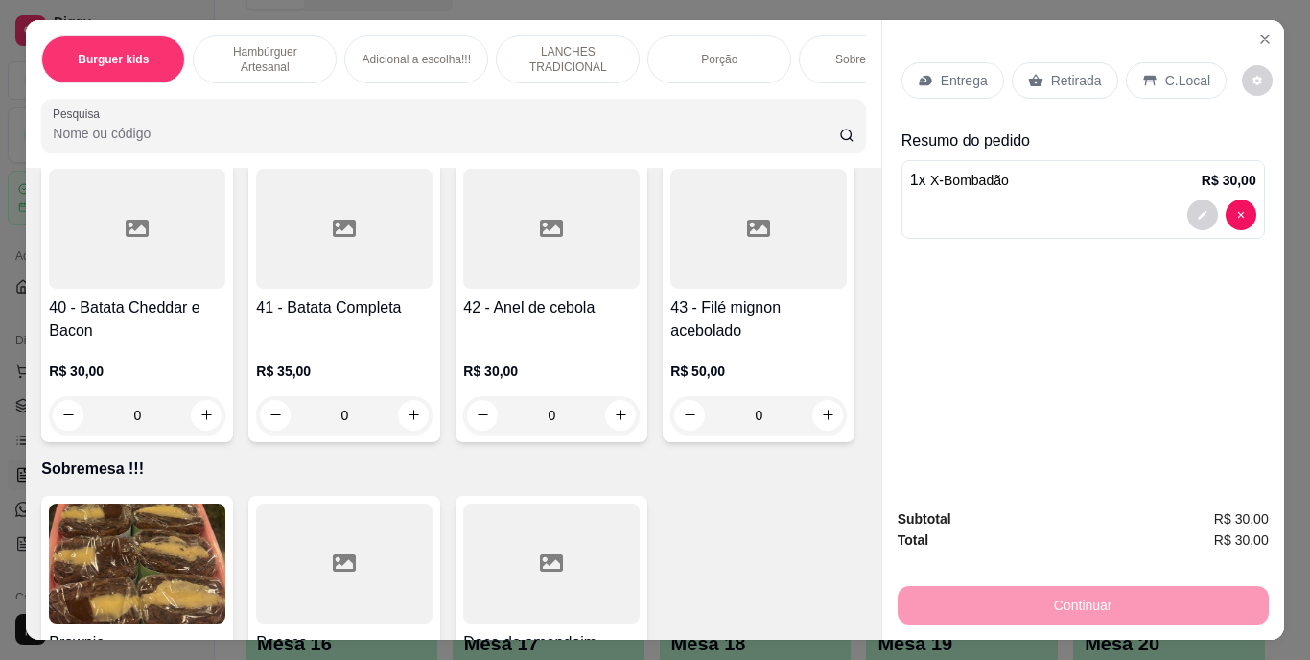
click at [941, 71] on p "Entrega" at bounding box center [964, 80] width 47 height 19
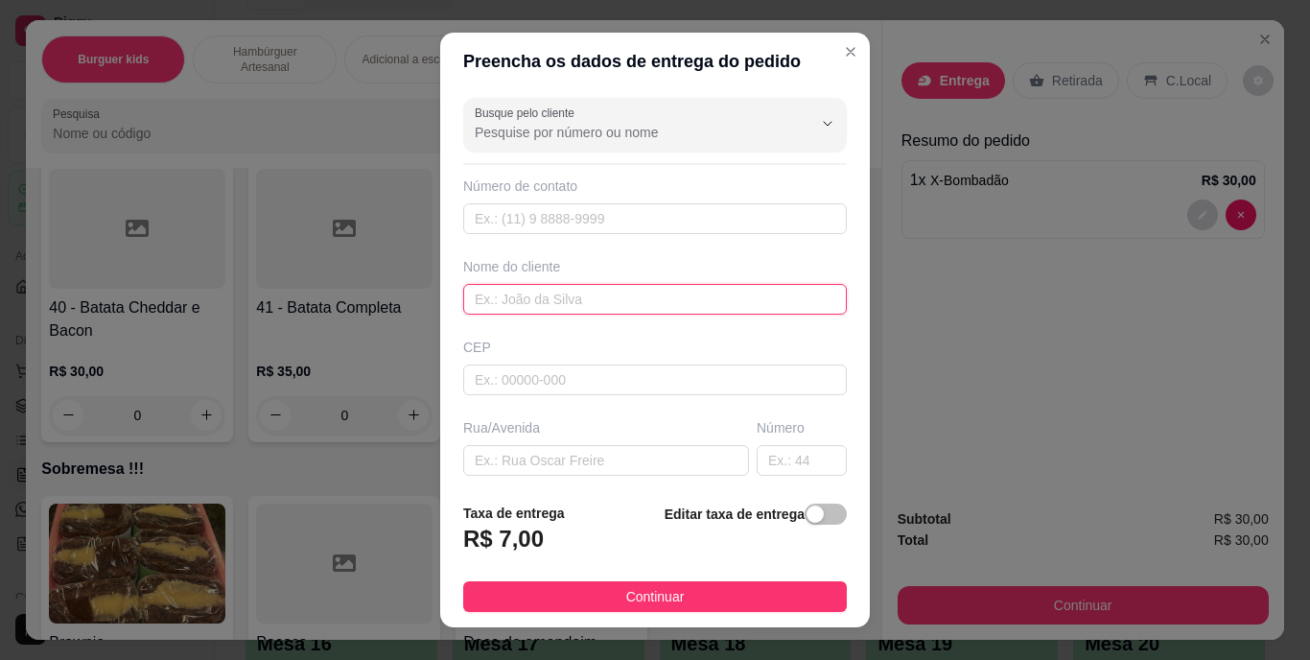
click at [584, 290] on input "text" at bounding box center [655, 299] width 384 height 31
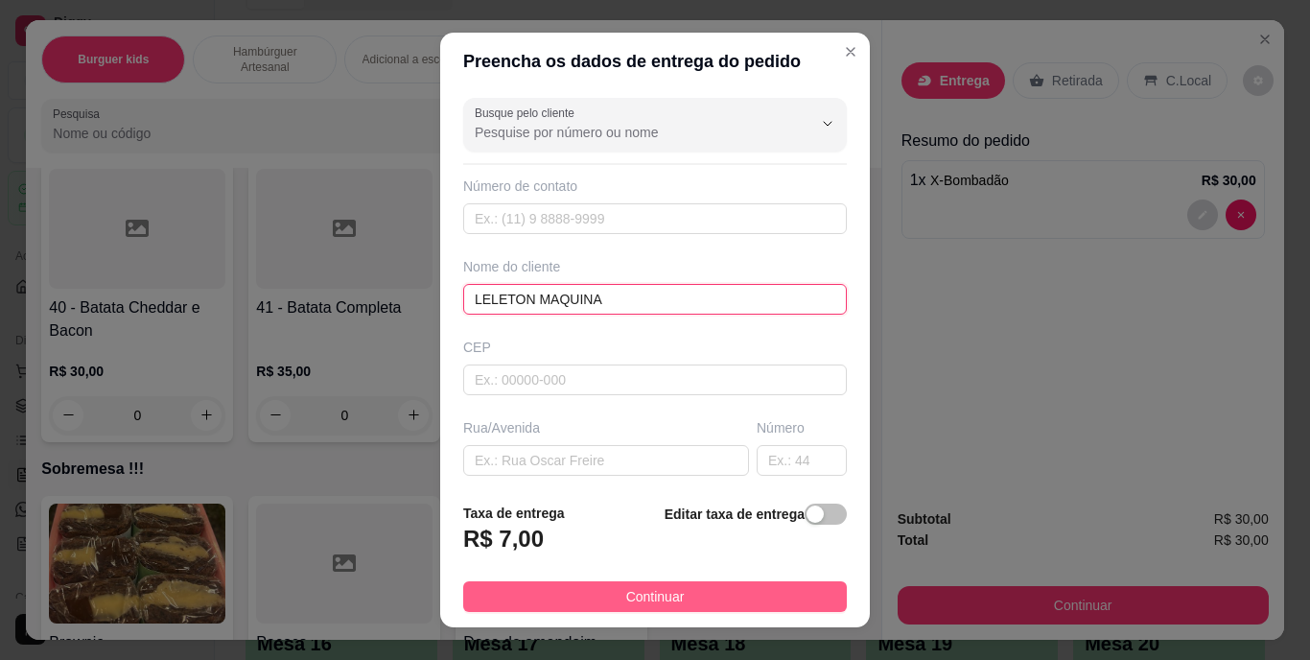
type input "LELETON MAQUINA"
click at [661, 587] on span "Continuar" at bounding box center [655, 596] width 59 height 21
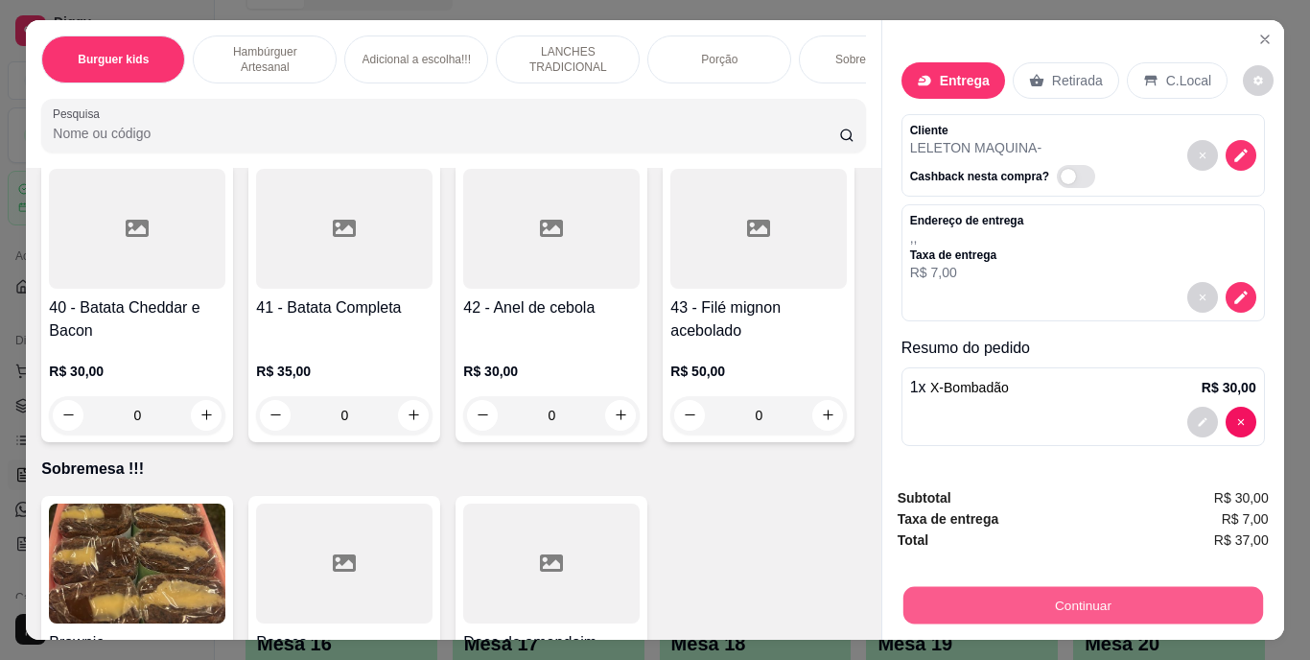
click at [1010, 595] on button "Continuar" at bounding box center [1083, 605] width 360 height 37
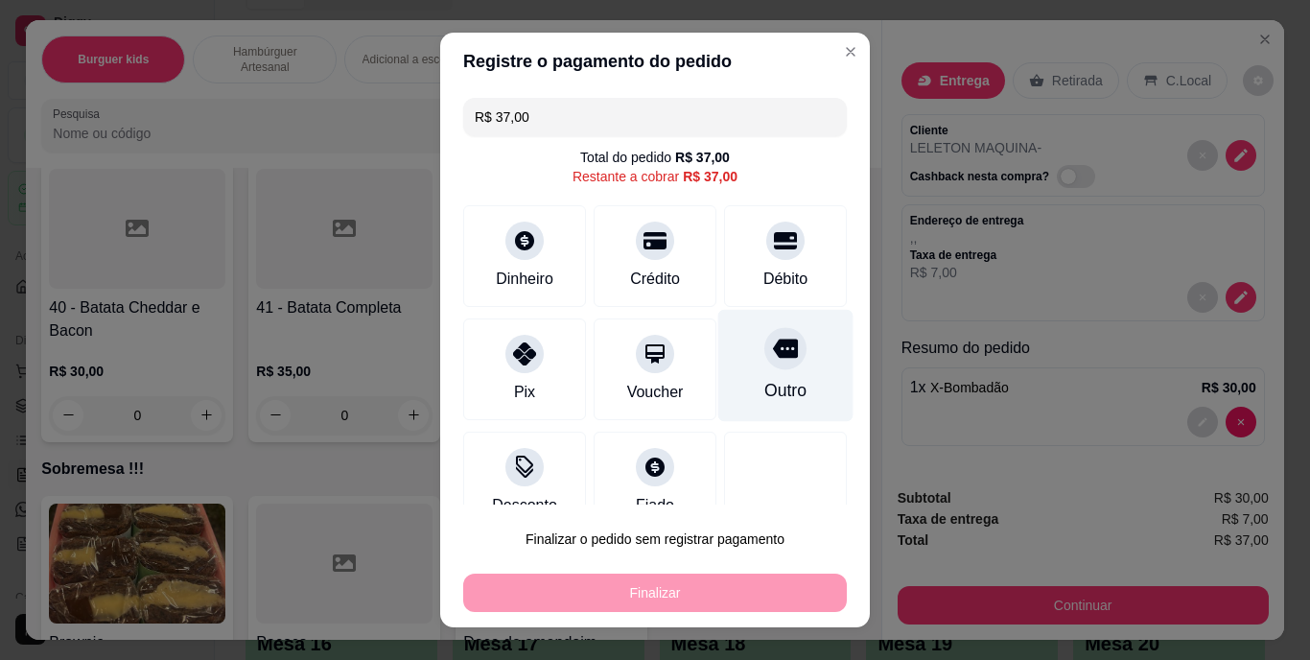
click at [765, 356] on div at bounding box center [786, 349] width 42 height 42
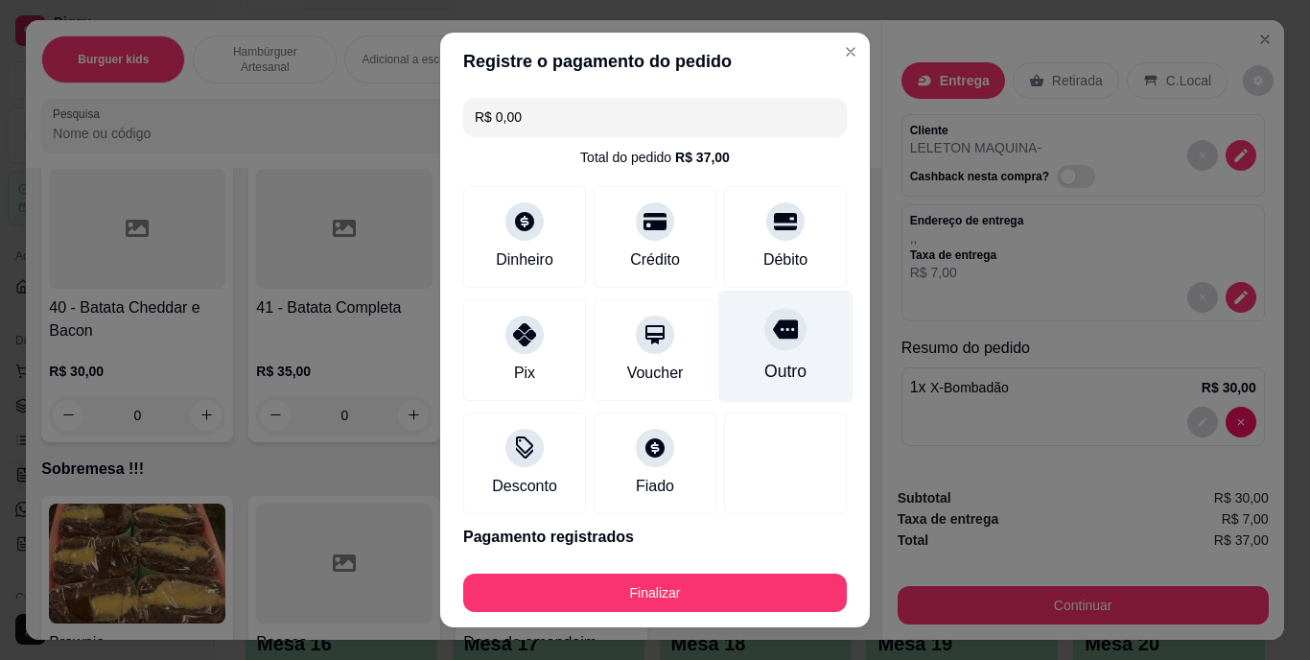
type input "R$ 0,00"
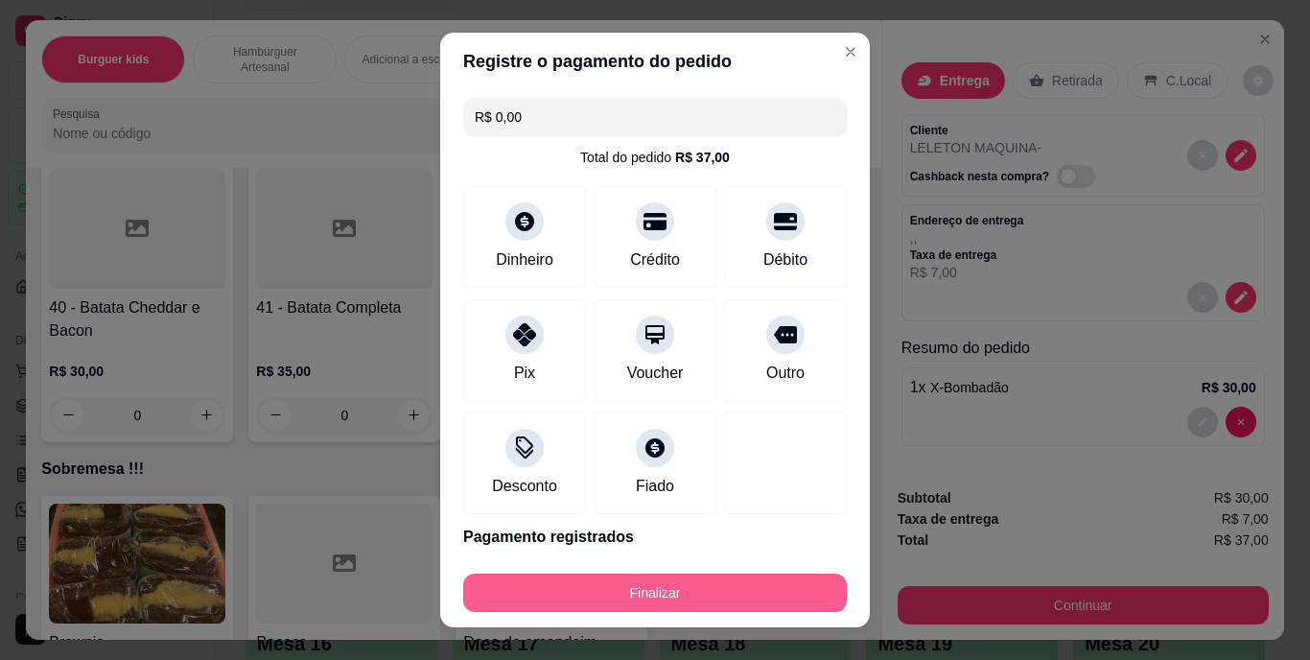
click at [613, 586] on button "Finalizar" at bounding box center [655, 593] width 384 height 38
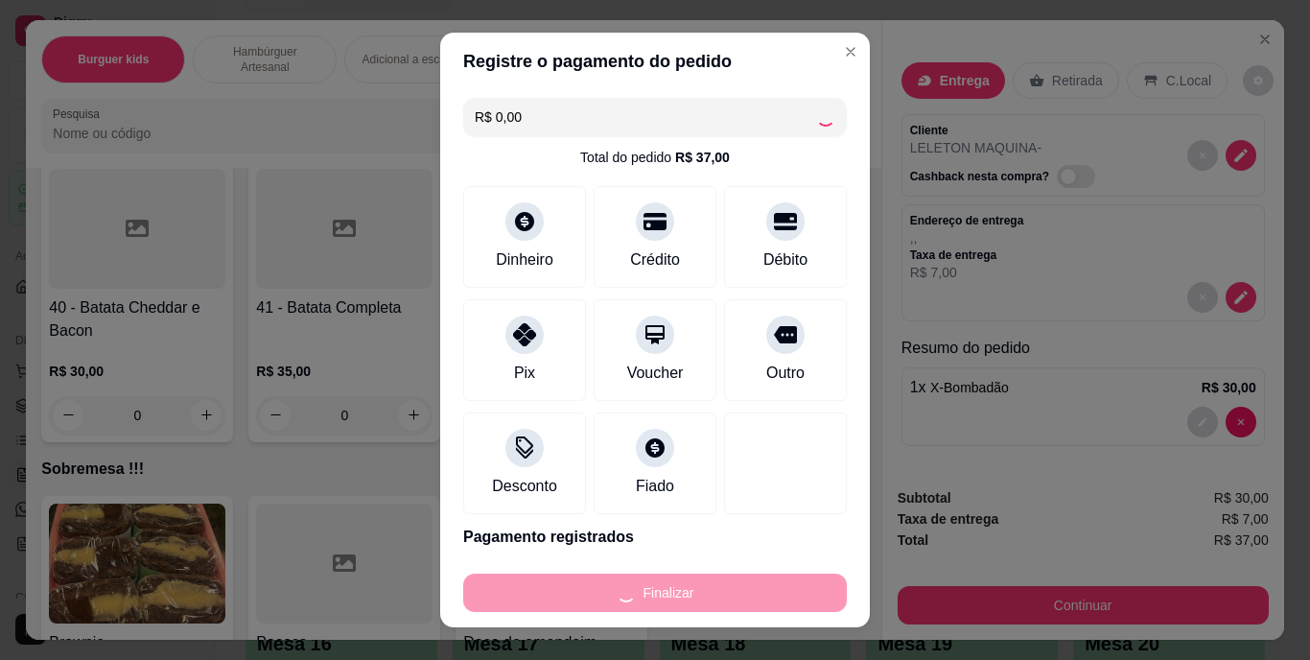
type input "0"
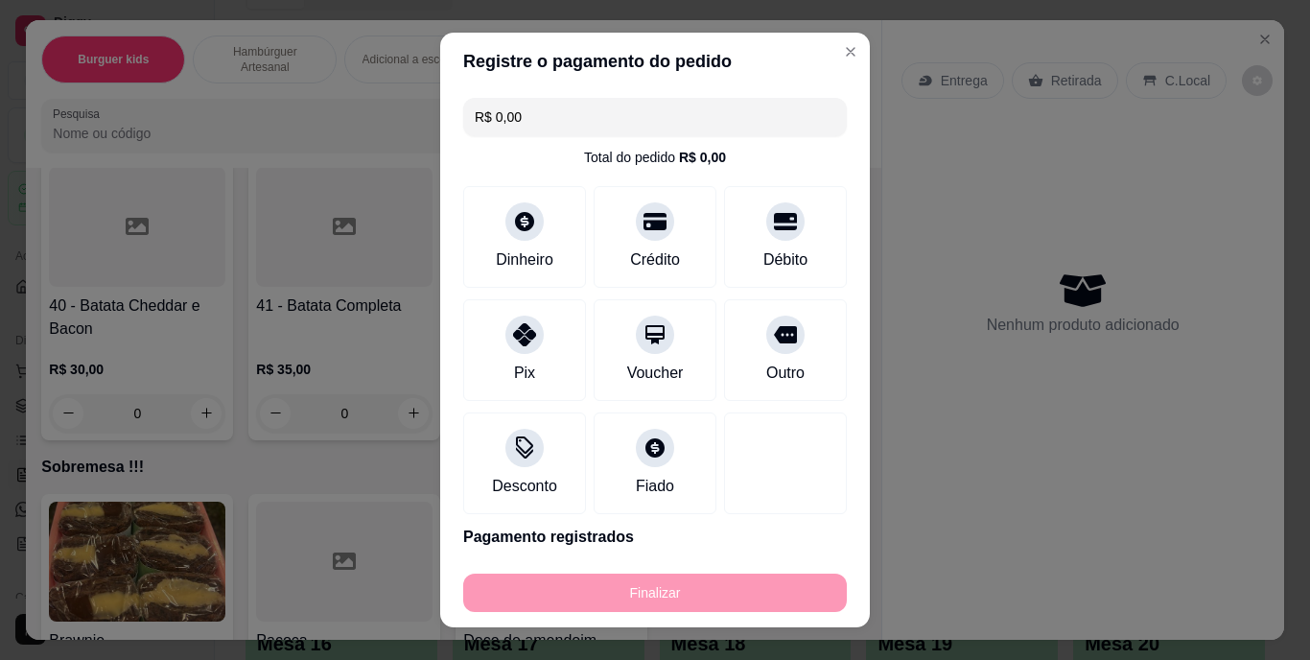
type input "-R$ 37,00"
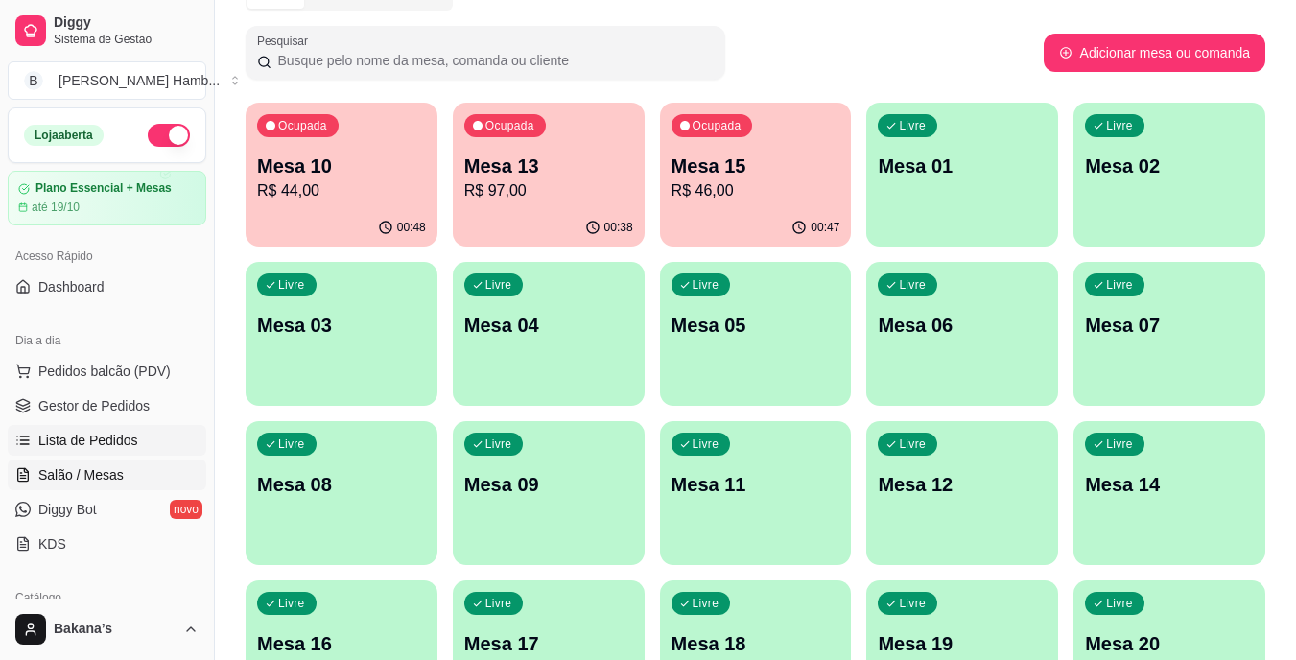
click at [111, 433] on span "Lista de Pedidos" at bounding box center [88, 440] width 100 height 19
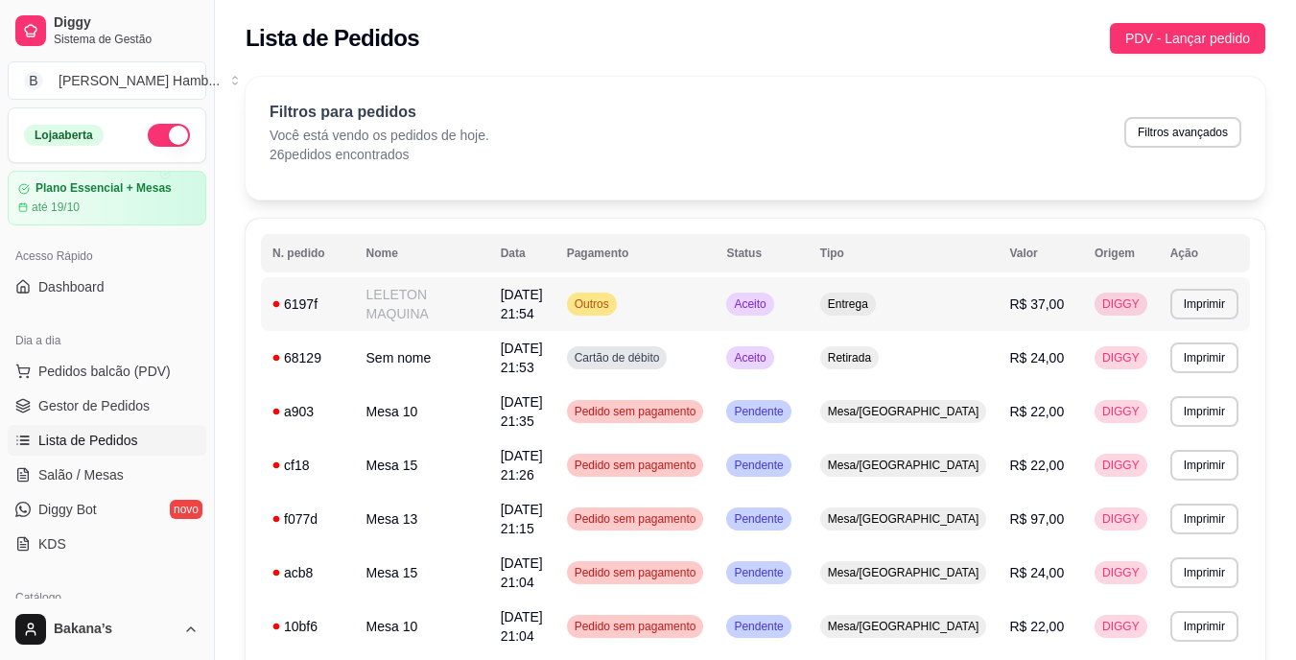
click at [372, 302] on td "LELETON MAQUINA" at bounding box center [422, 304] width 134 height 54
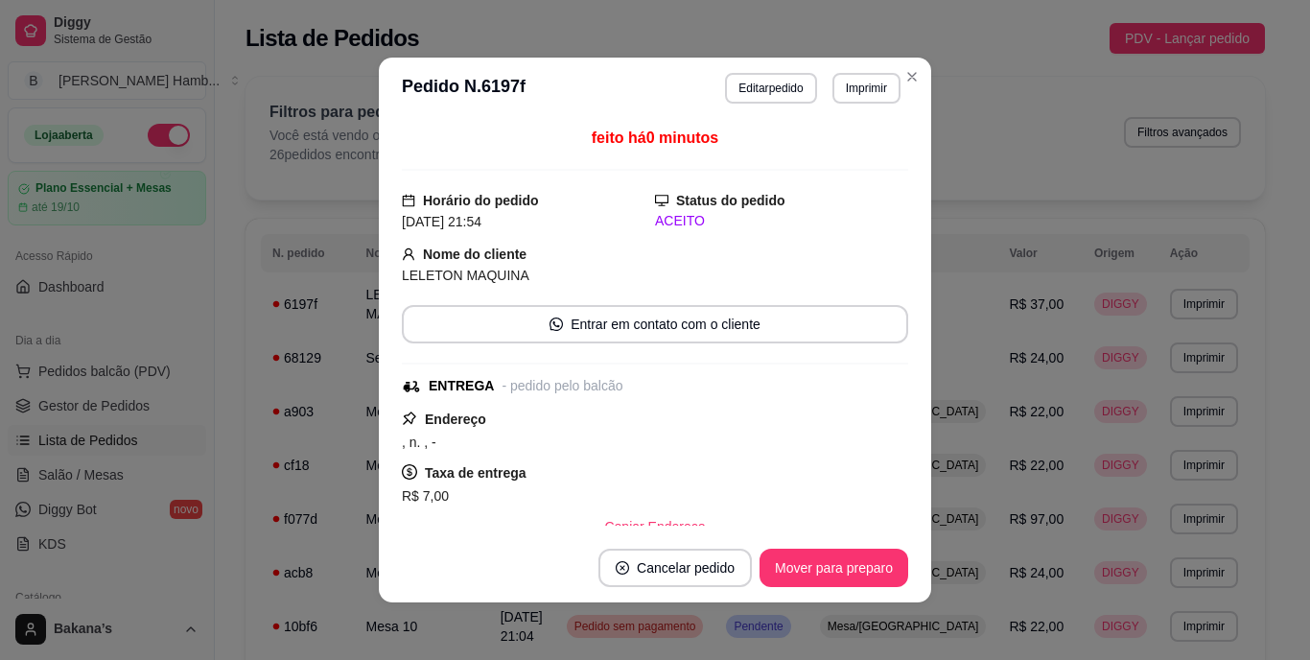
drag, startPoint x: 783, startPoint y: 145, endPoint x: 756, endPoint y: 145, distance: 26.9
drag, startPoint x: 756, startPoint y: 145, endPoint x: 723, endPoint y: 141, distance: 32.8
click at [785, 87] on button "Editar pedido" at bounding box center [771, 88] width 89 height 30
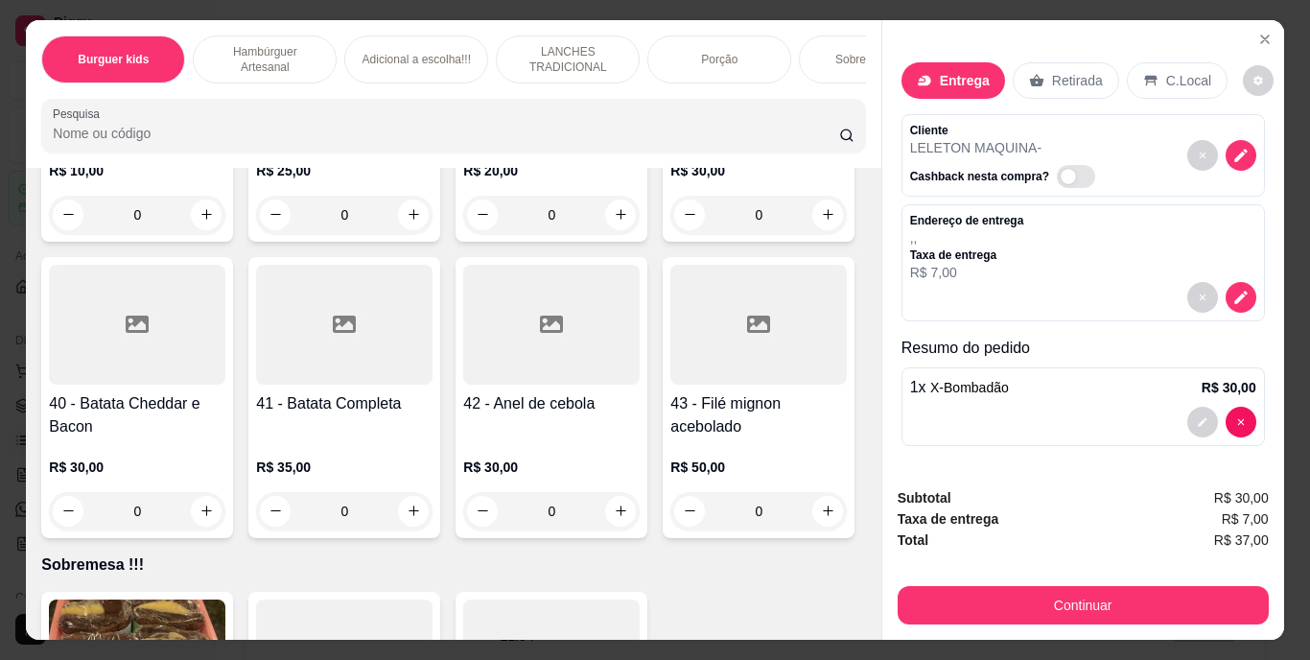
scroll to position [4029, 0]
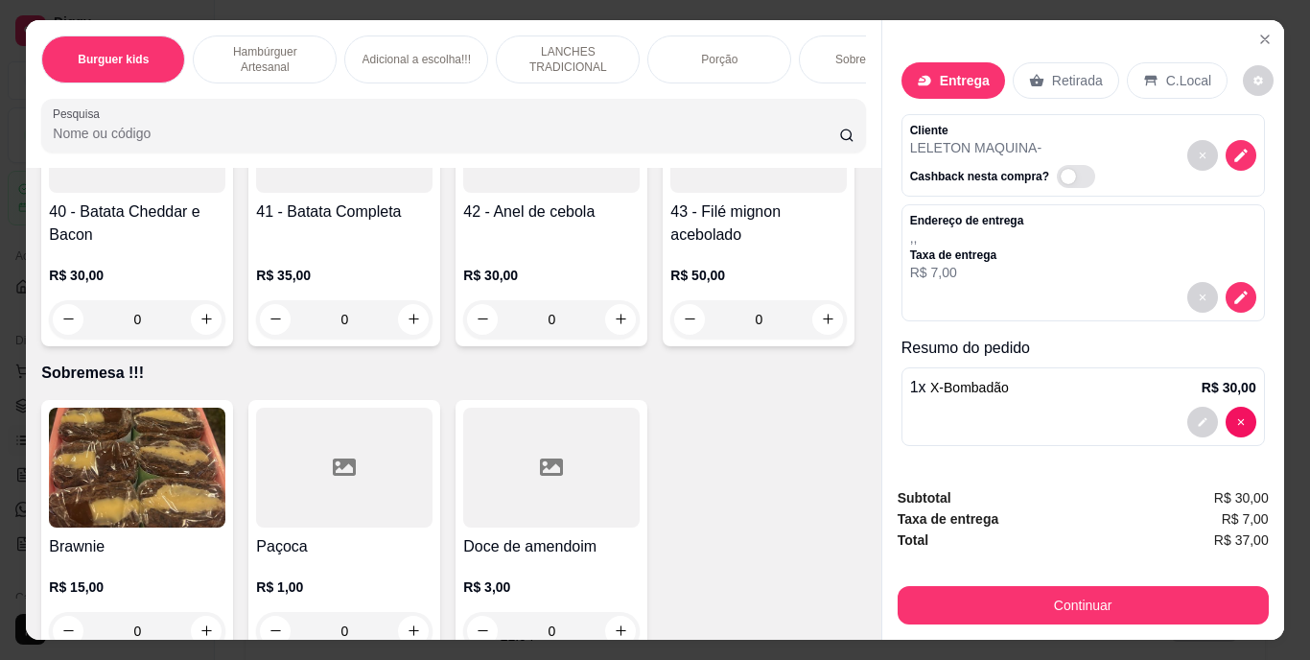
type input "1"
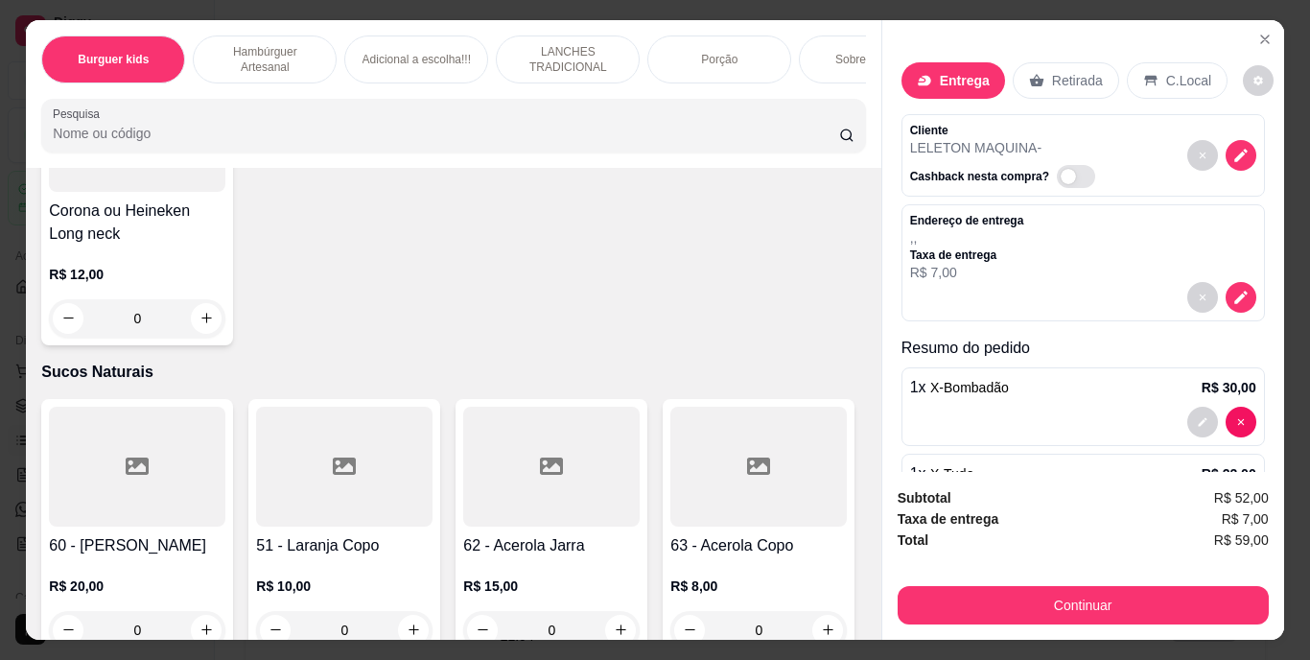
scroll to position [5756, 0]
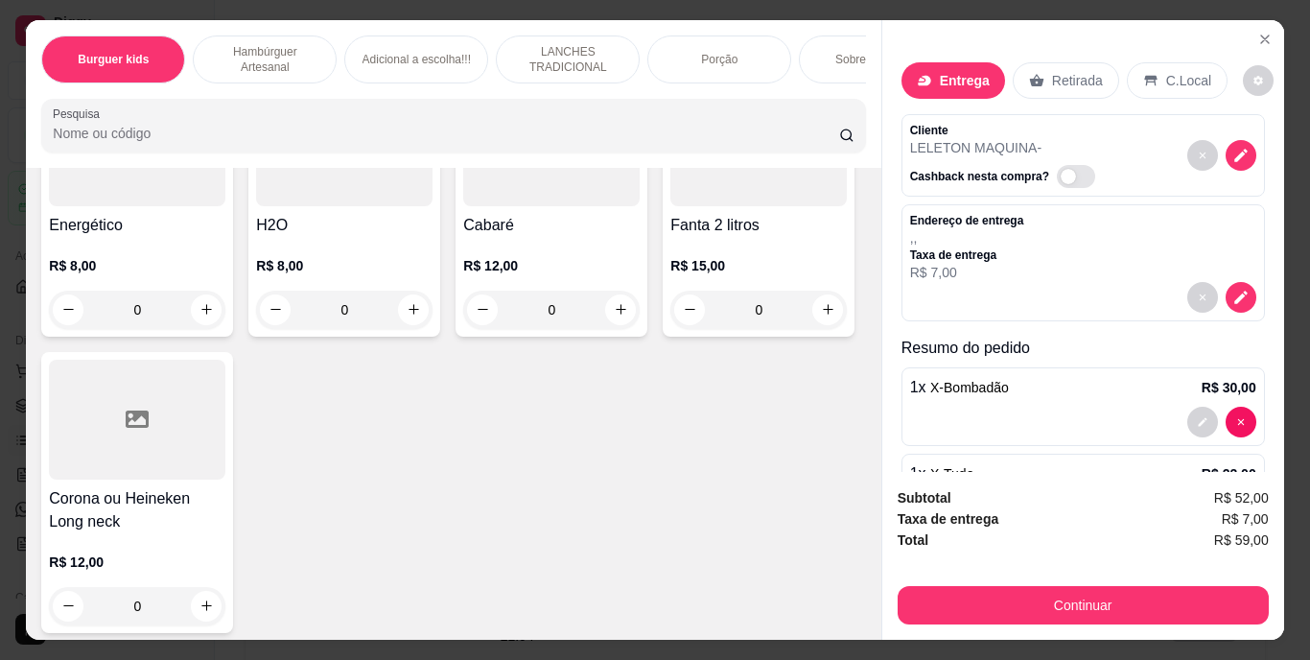
type input "1"
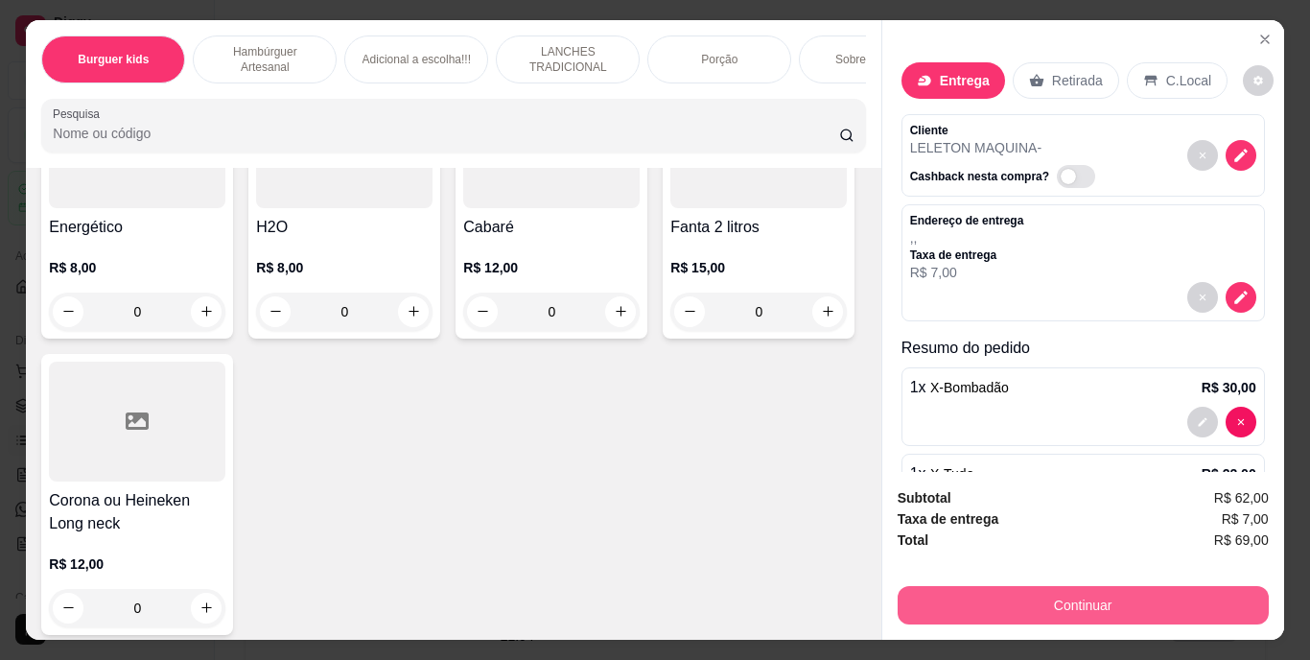
click at [1042, 590] on button "Continuar" at bounding box center [1083, 605] width 371 height 38
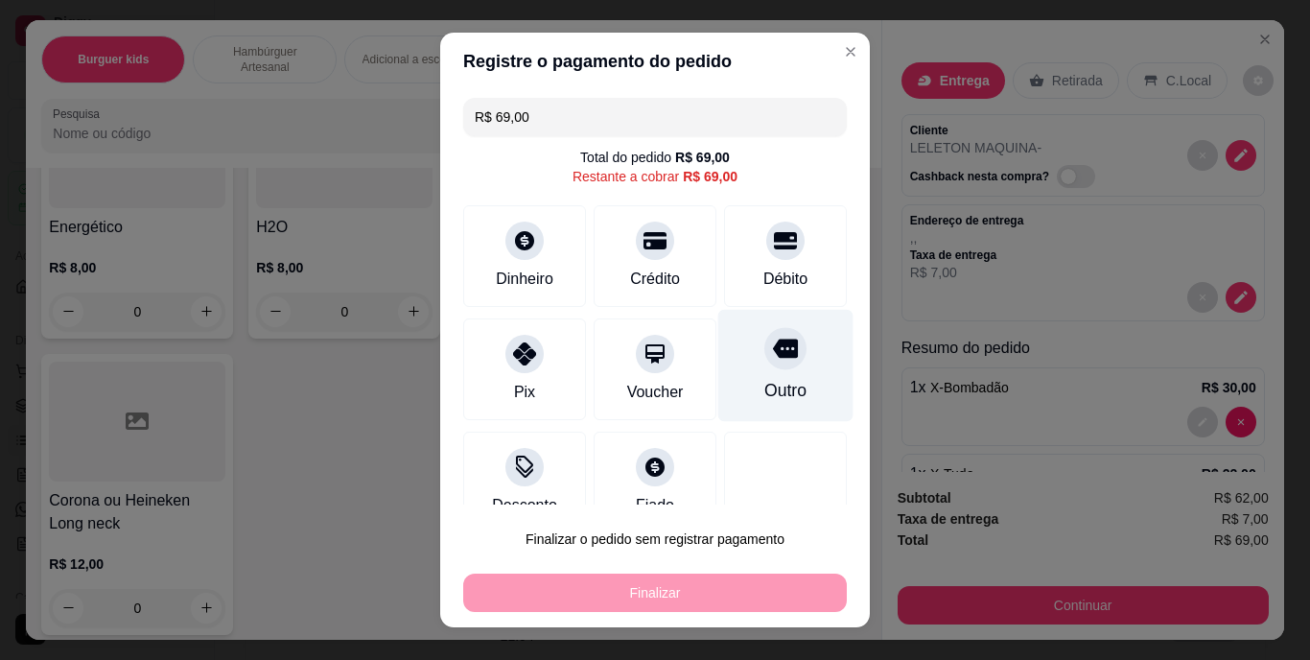
click at [776, 389] on div "Outro" at bounding box center [786, 391] width 42 height 25
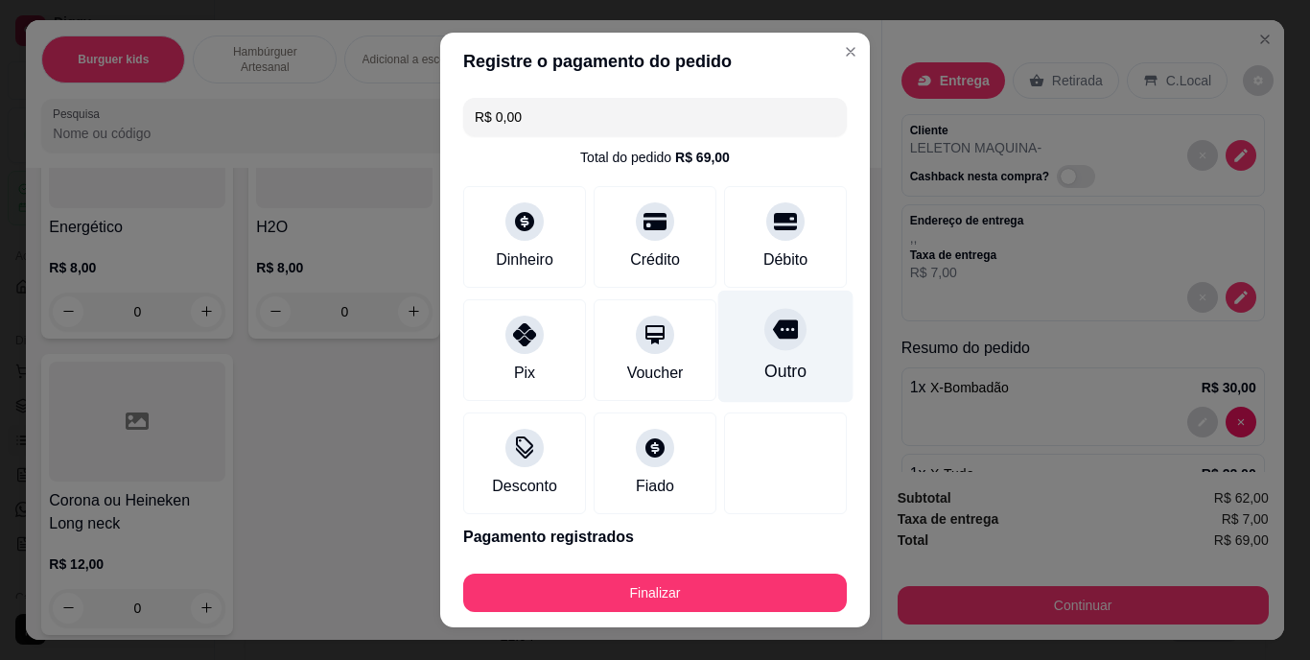
type input "R$ 0,00"
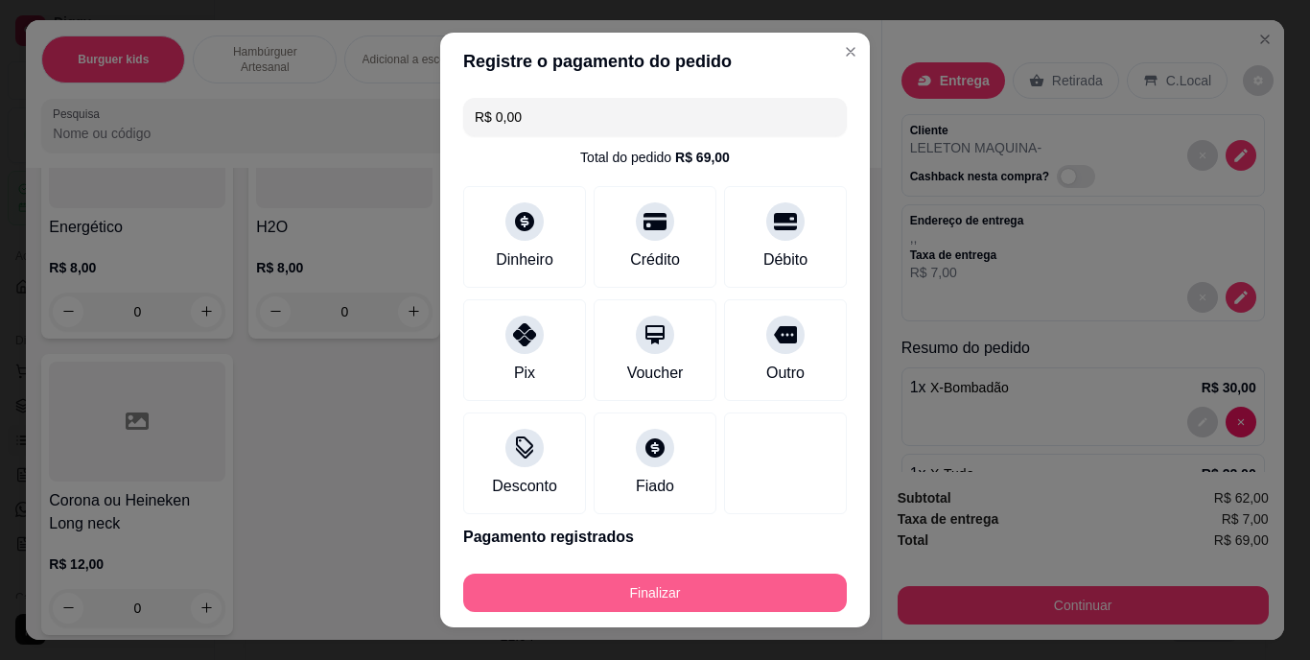
click at [699, 601] on button "Finalizar" at bounding box center [655, 593] width 384 height 38
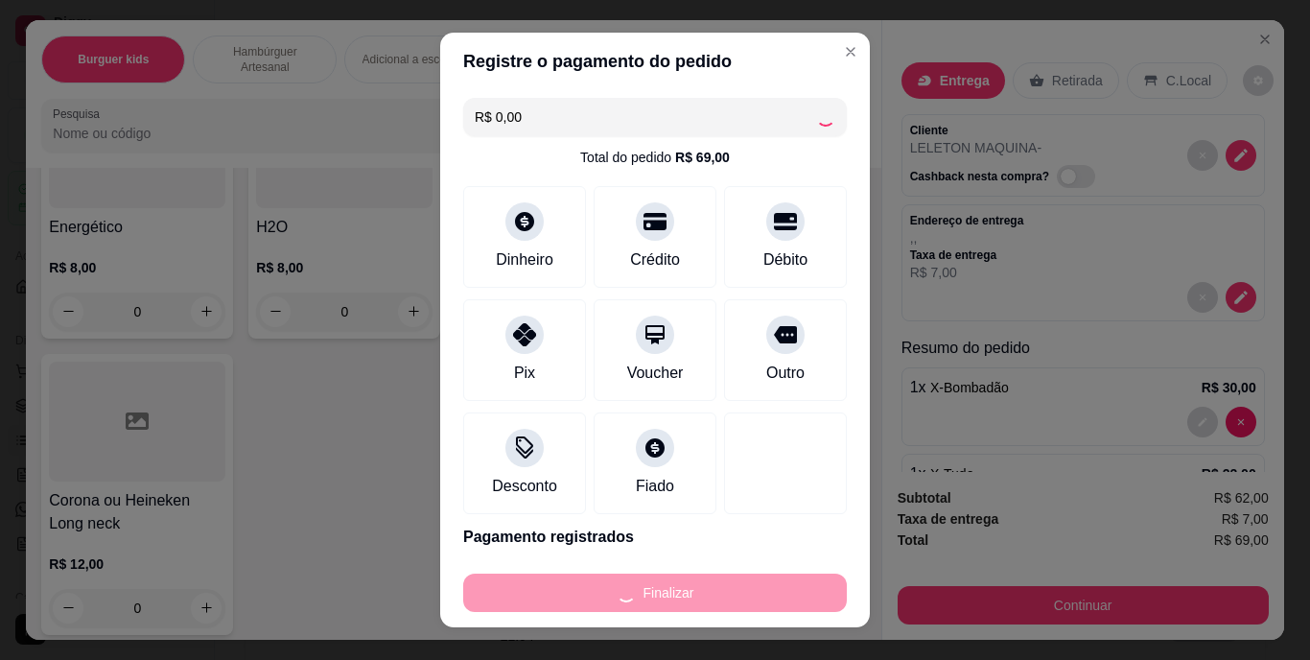
type input "0"
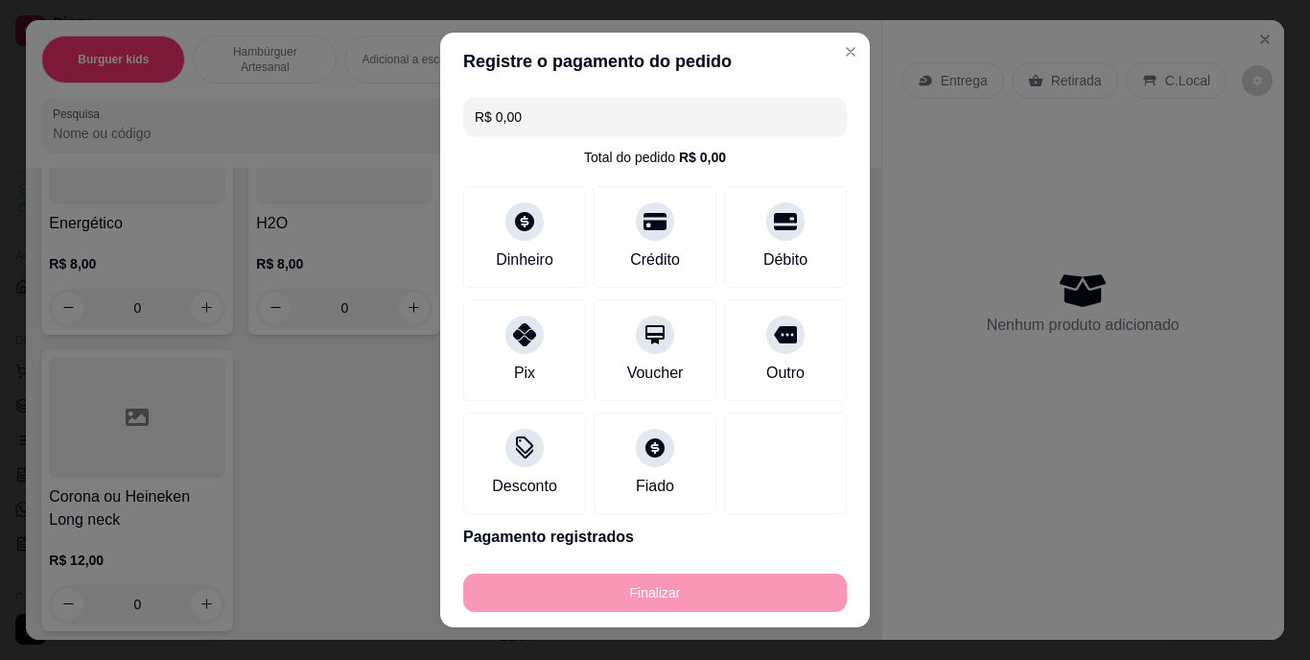
type input "-R$ 69,00"
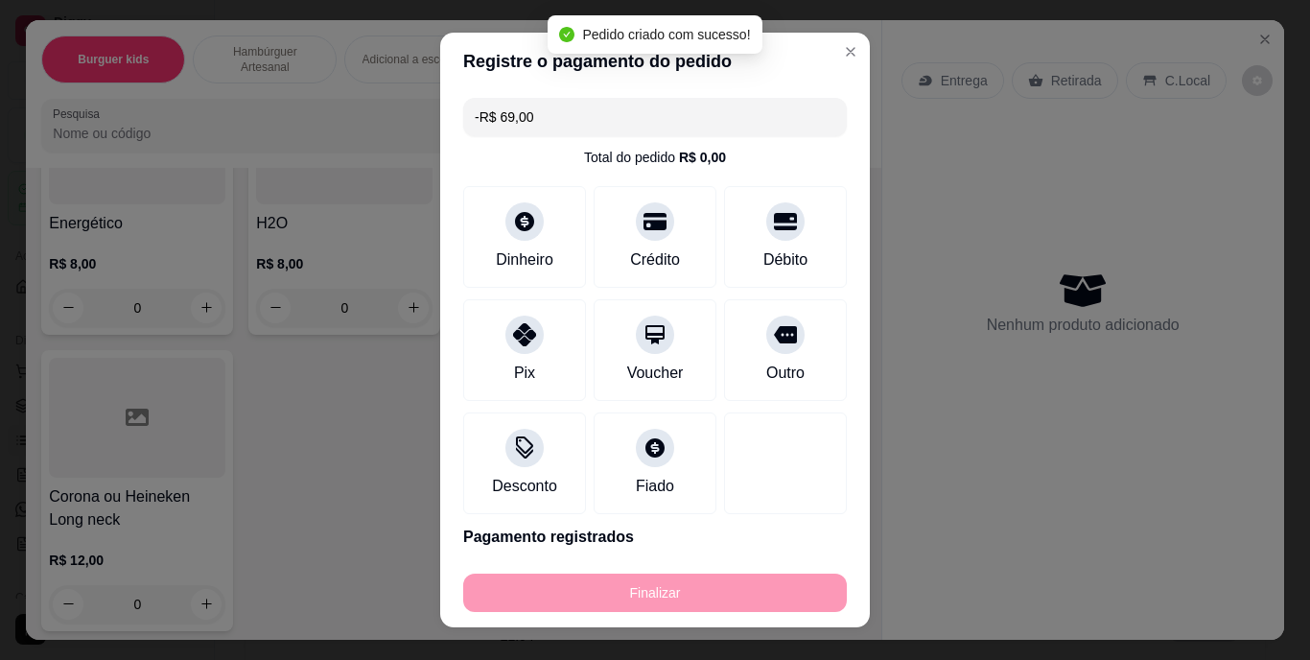
scroll to position [5754, 0]
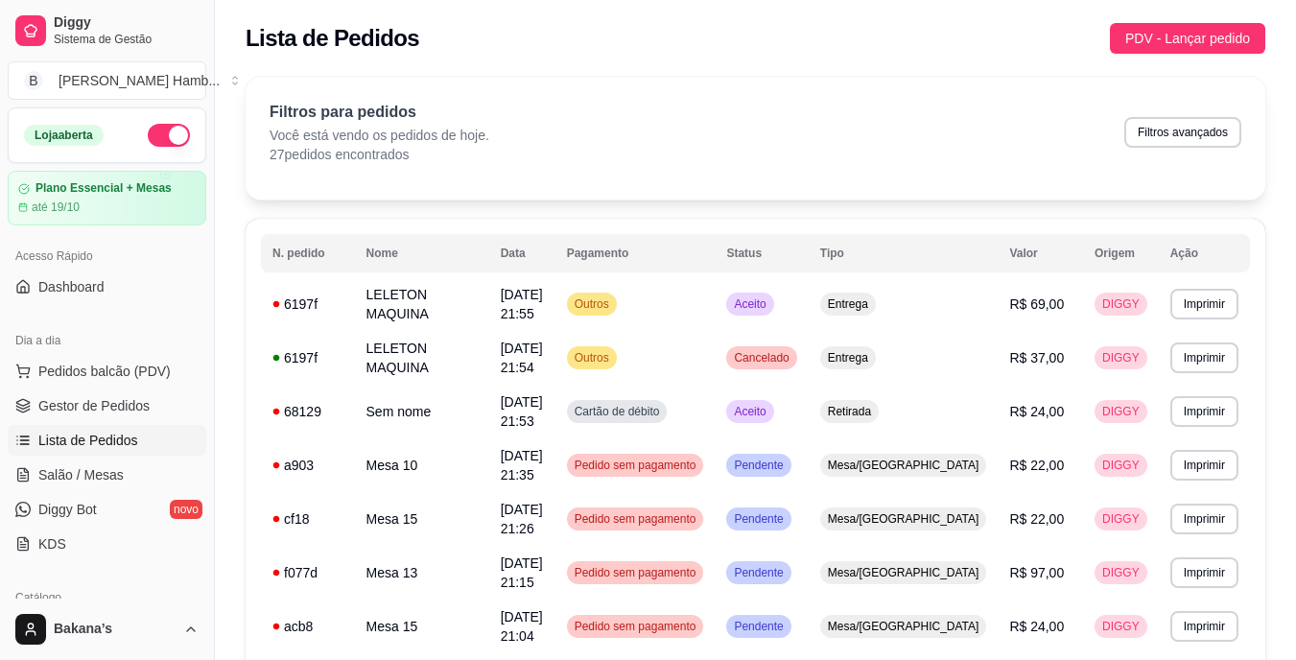
click at [141, 369] on span "Pedidos balcão (PDV)" at bounding box center [104, 371] width 132 height 19
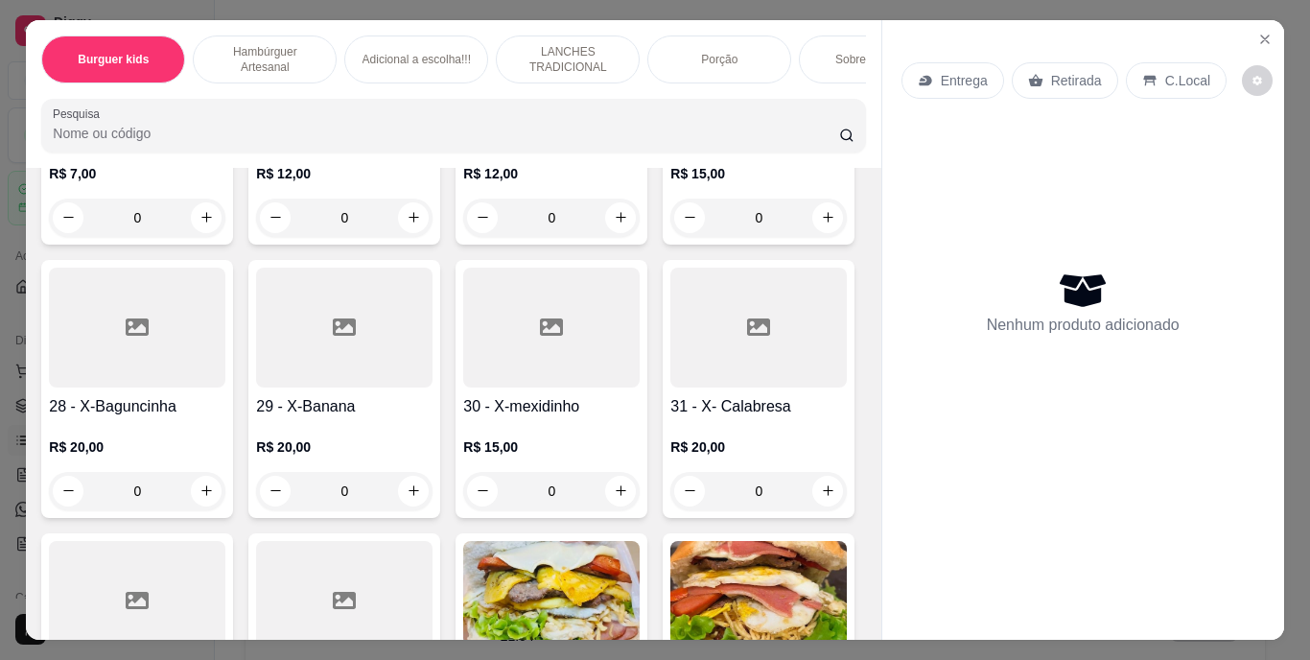
scroll to position [3166, 0]
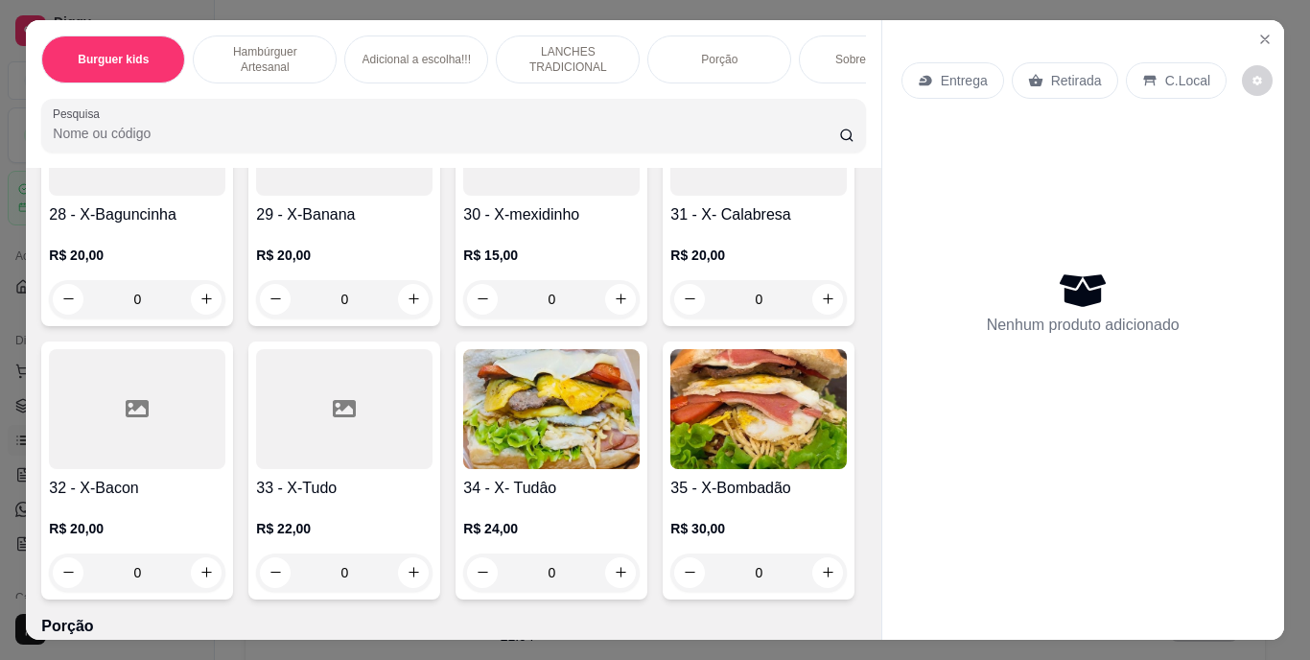
click at [614, 33] on icon "increase-product-quantity" at bounding box center [621, 25] width 14 height 14
type input "1"
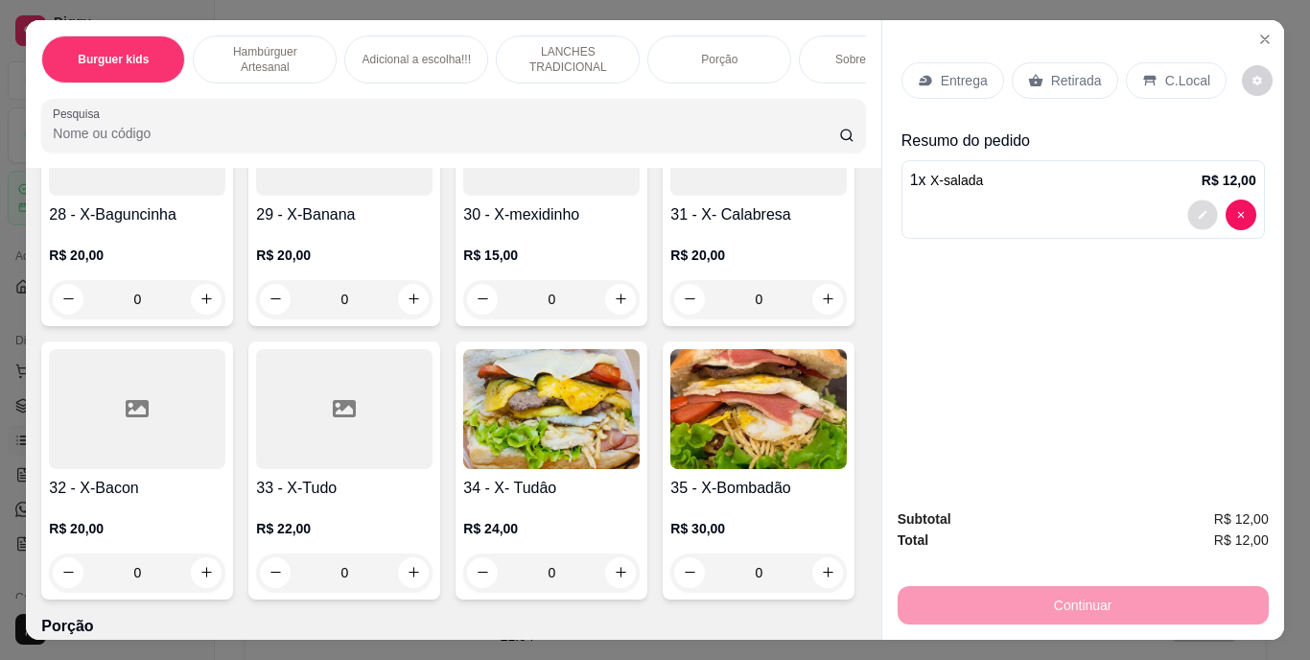
click at [1205, 200] on button "decrease-product-quantity" at bounding box center [1203, 215] width 30 height 30
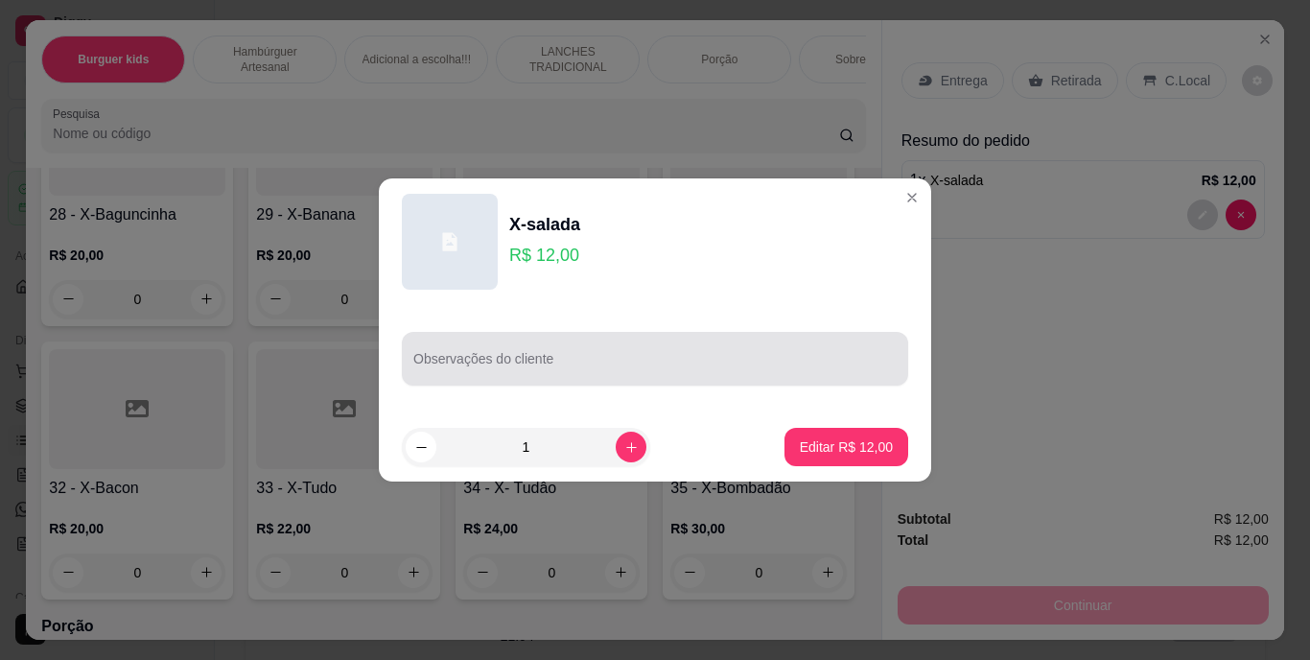
click at [734, 359] on input "Observações do cliente" at bounding box center [654, 366] width 483 height 19
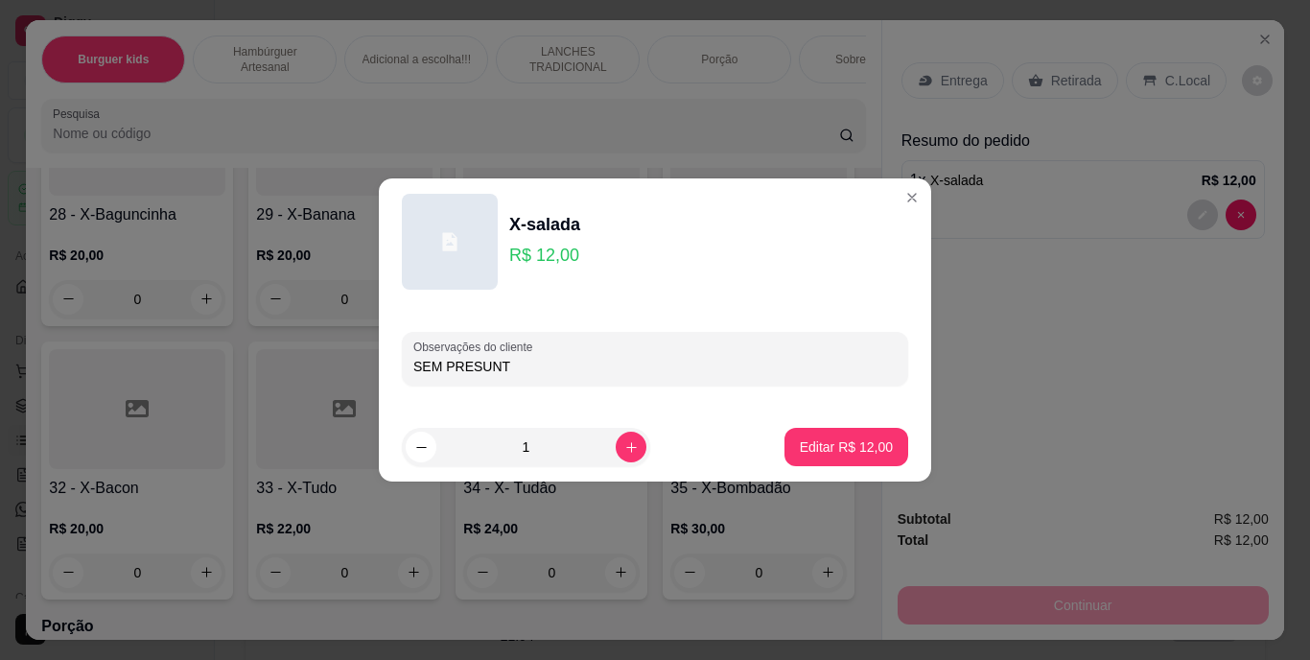
type input "SEM PRESUNTO"
click at [800, 436] on button "Editar R$ 12,00" at bounding box center [847, 447] width 124 height 38
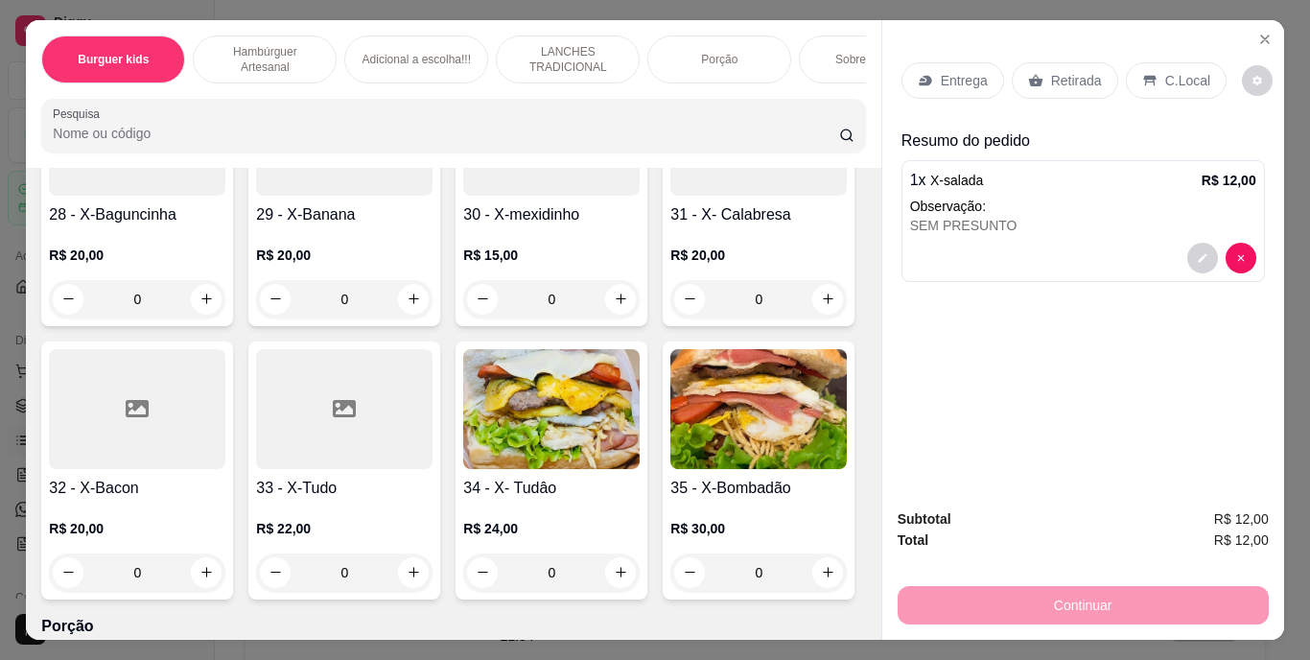
type input "0"
click at [941, 62] on div "Entrega" at bounding box center [953, 80] width 103 height 36
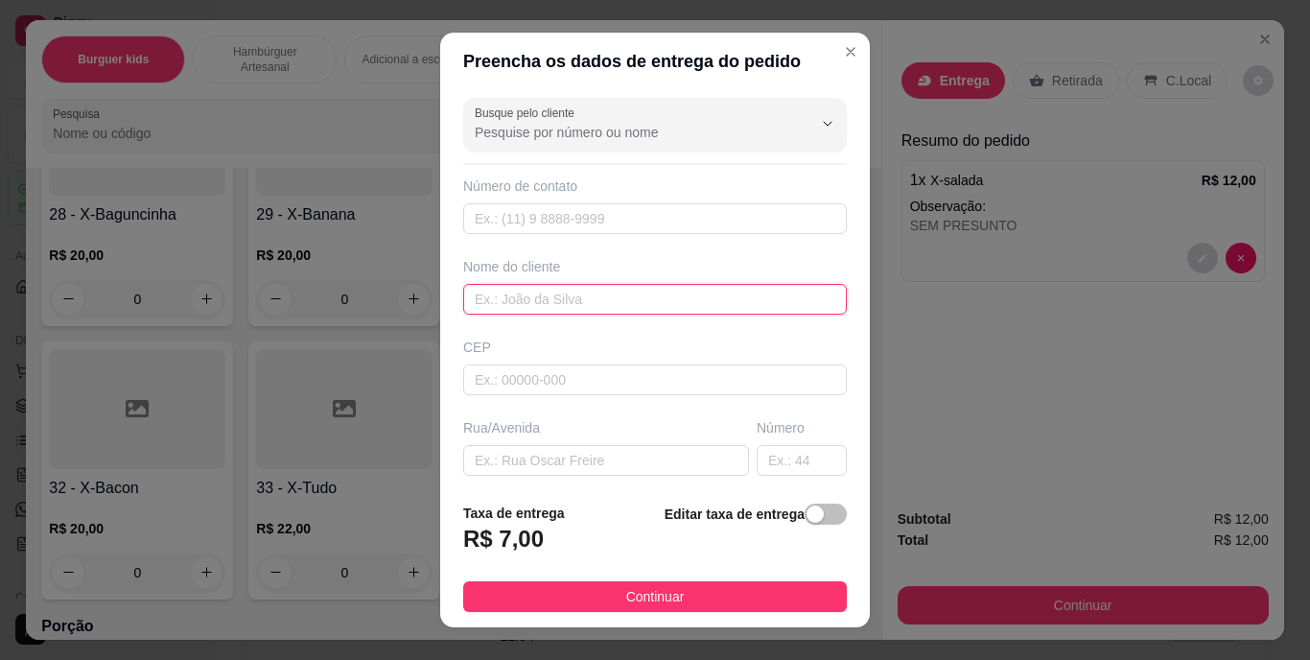
click at [616, 294] on input "text" at bounding box center [655, 299] width 384 height 31
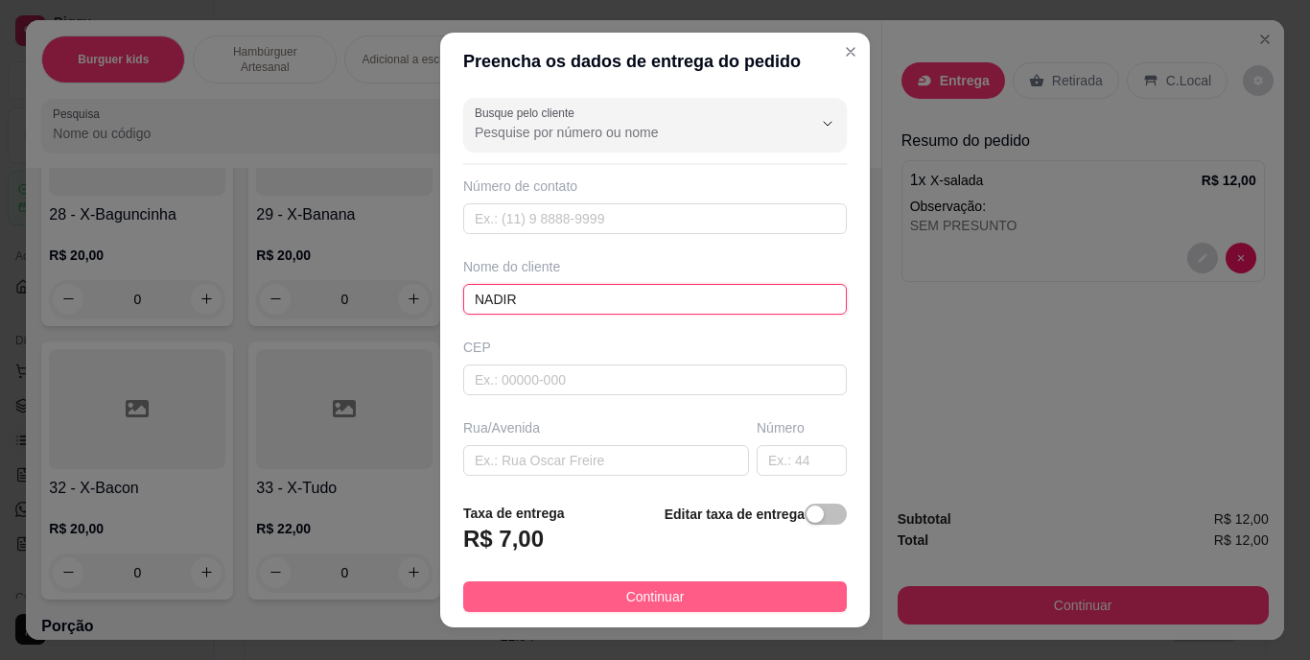
type input "NADIR"
click at [613, 585] on button "Continuar" at bounding box center [655, 596] width 384 height 31
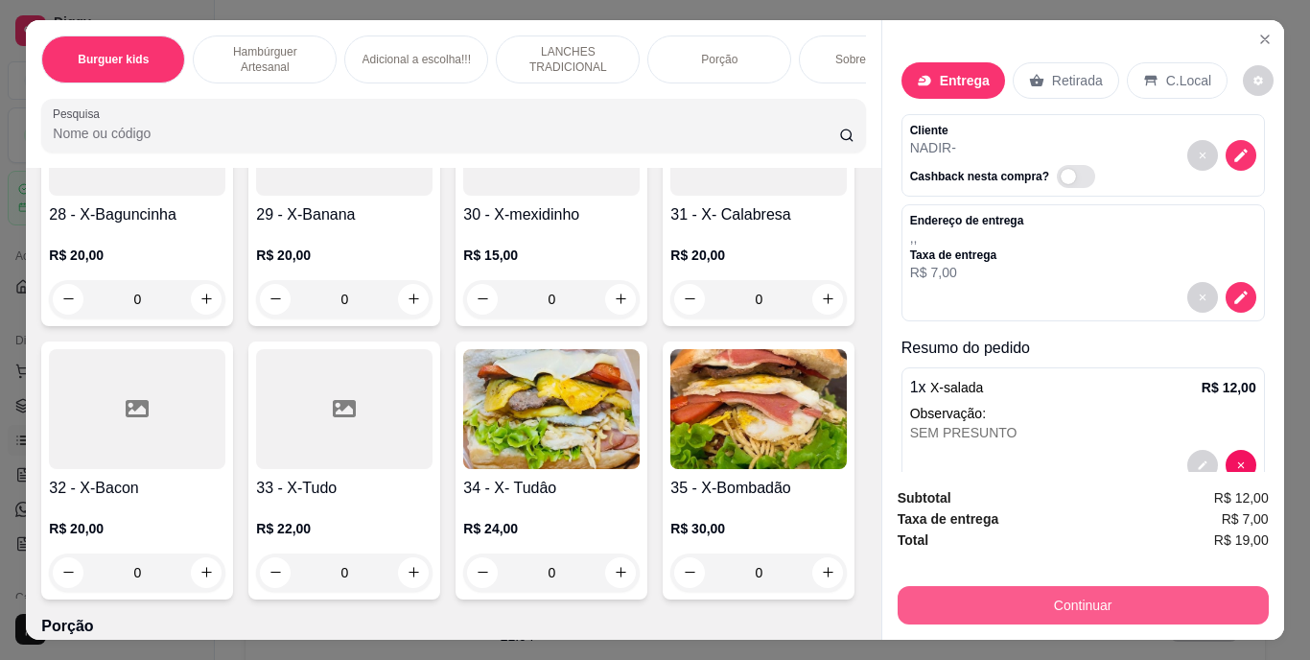
click at [930, 591] on button "Continuar" at bounding box center [1083, 605] width 371 height 38
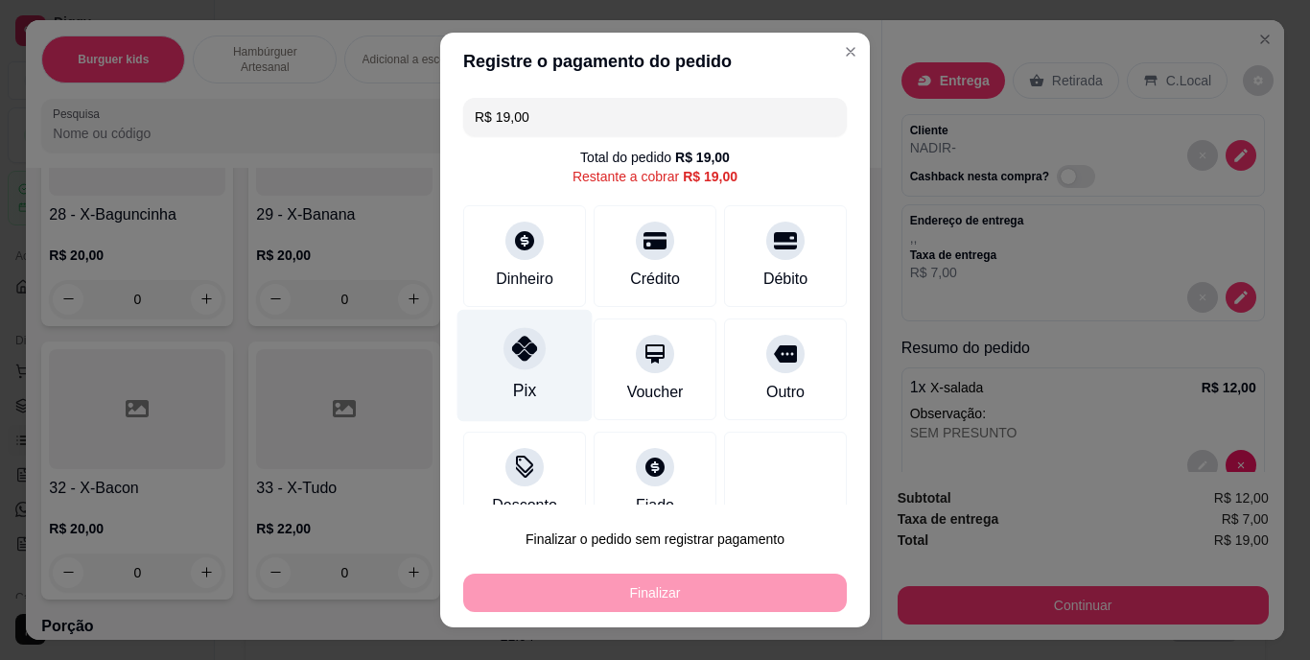
click at [489, 376] on div "Pix" at bounding box center [525, 366] width 135 height 112
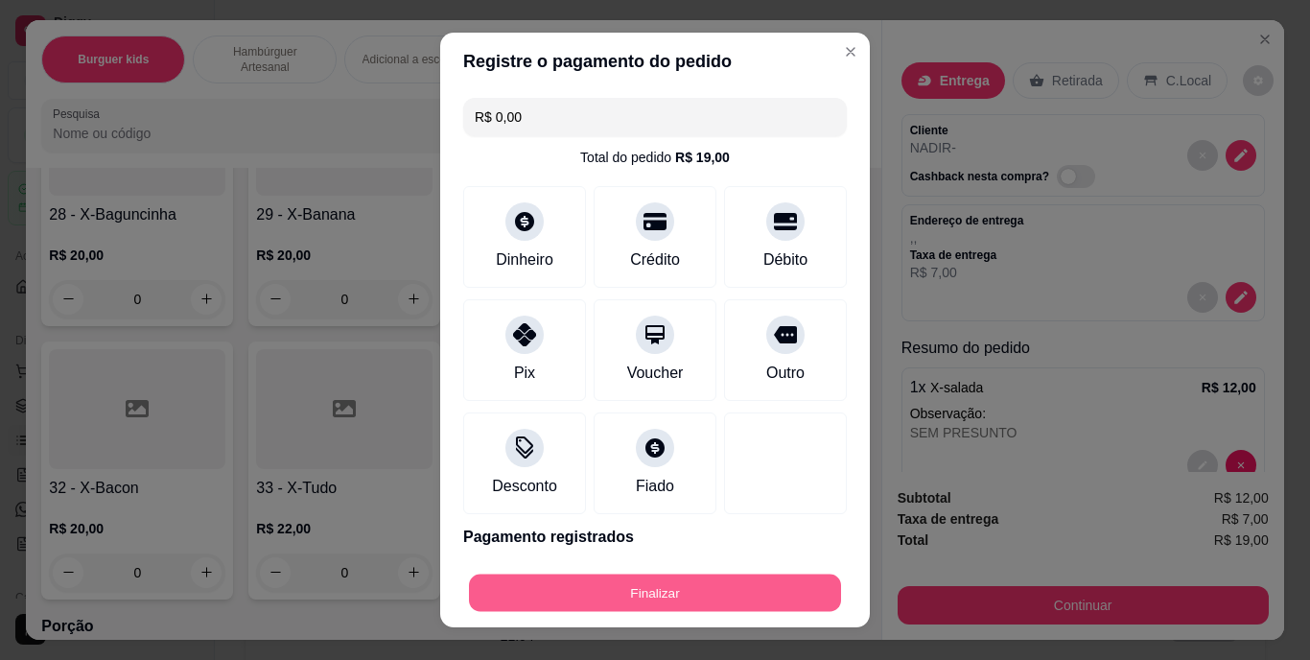
click at [625, 587] on button "Finalizar" at bounding box center [655, 592] width 372 height 37
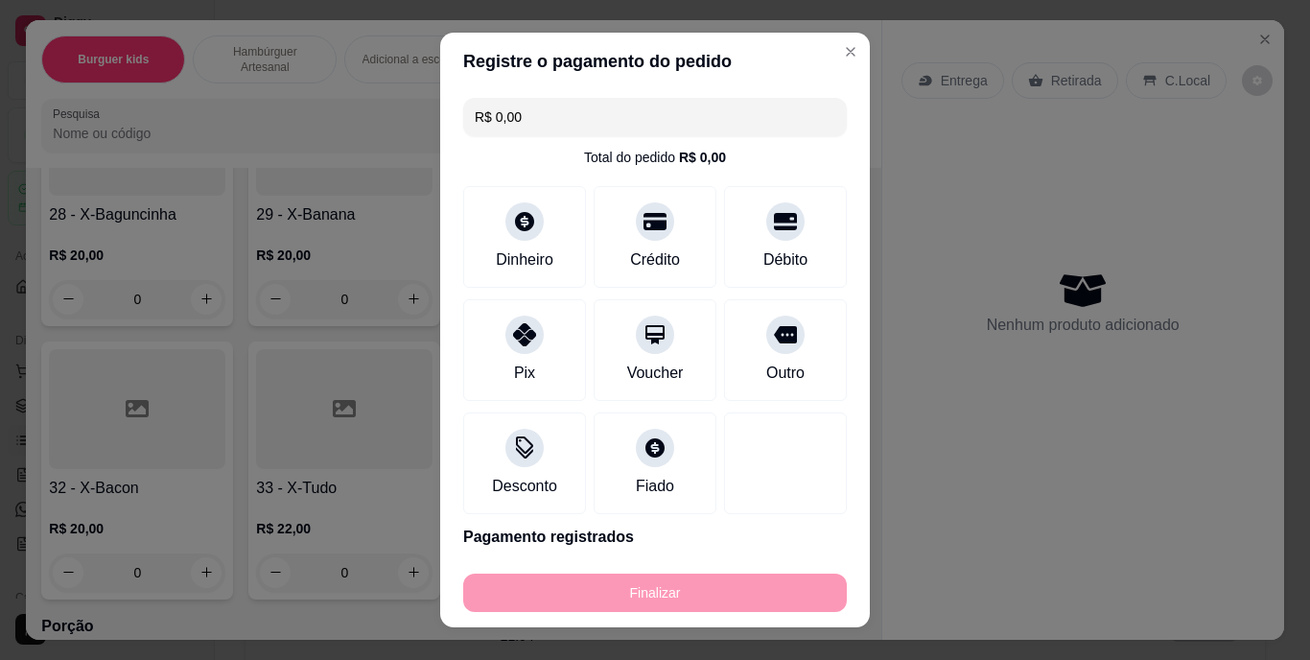
type input "-R$ 19,00"
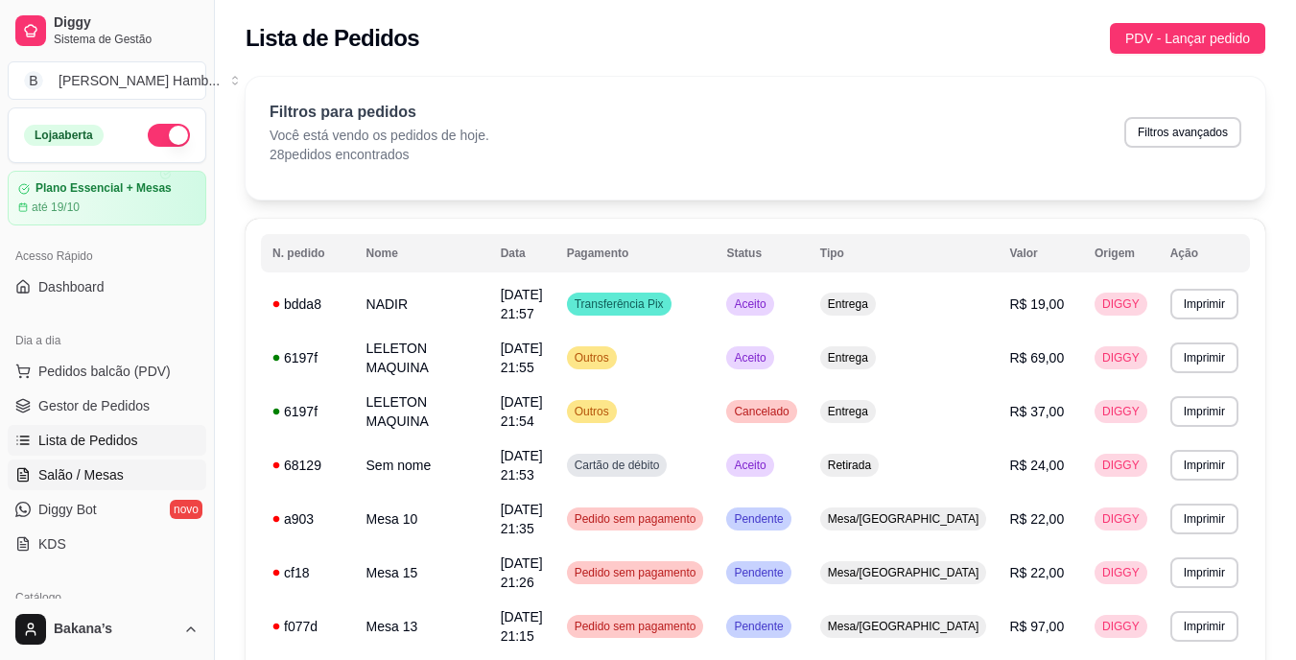
click at [112, 469] on span "Salão / Mesas" at bounding box center [80, 474] width 85 height 19
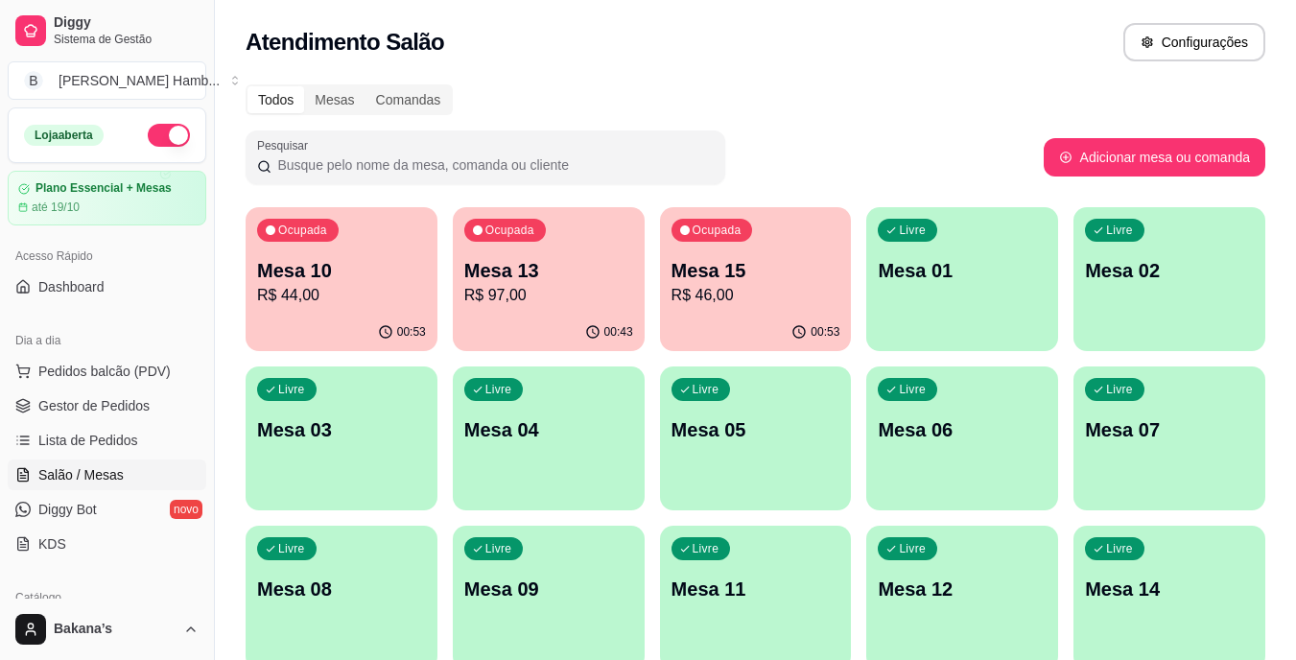
click at [565, 288] on p "R$ 97,00" at bounding box center [548, 295] width 169 height 23
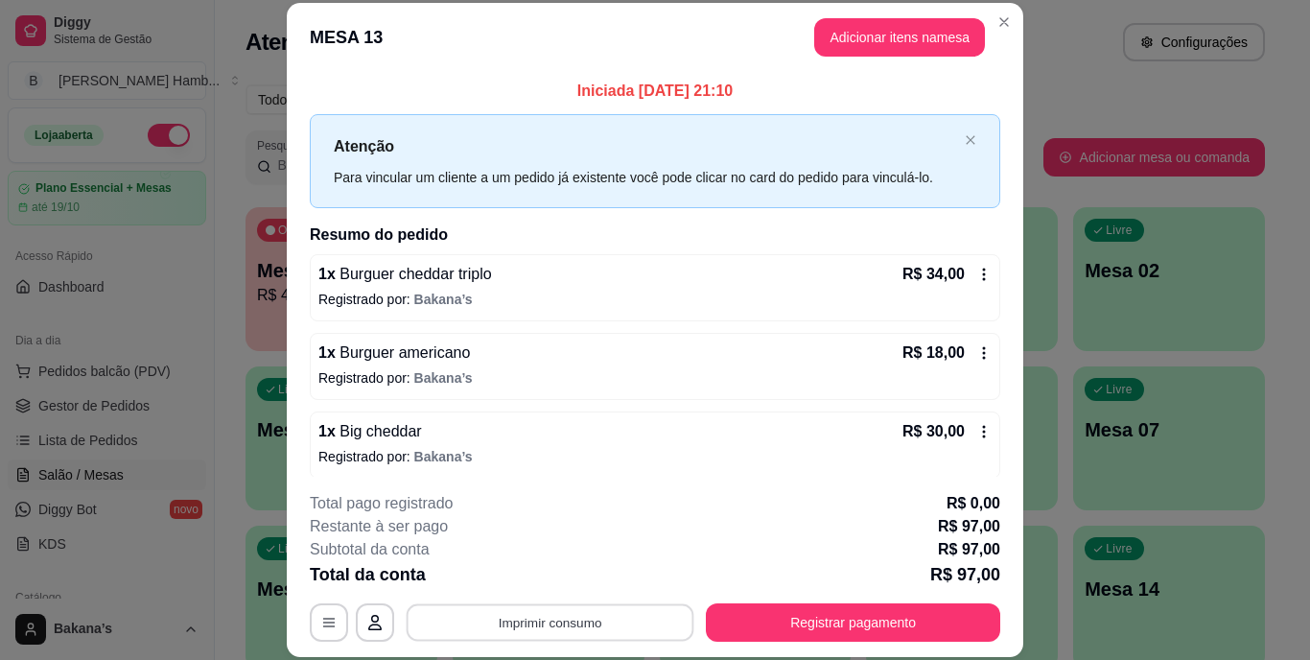
click at [627, 622] on button "Imprimir consumo" at bounding box center [551, 621] width 288 height 37
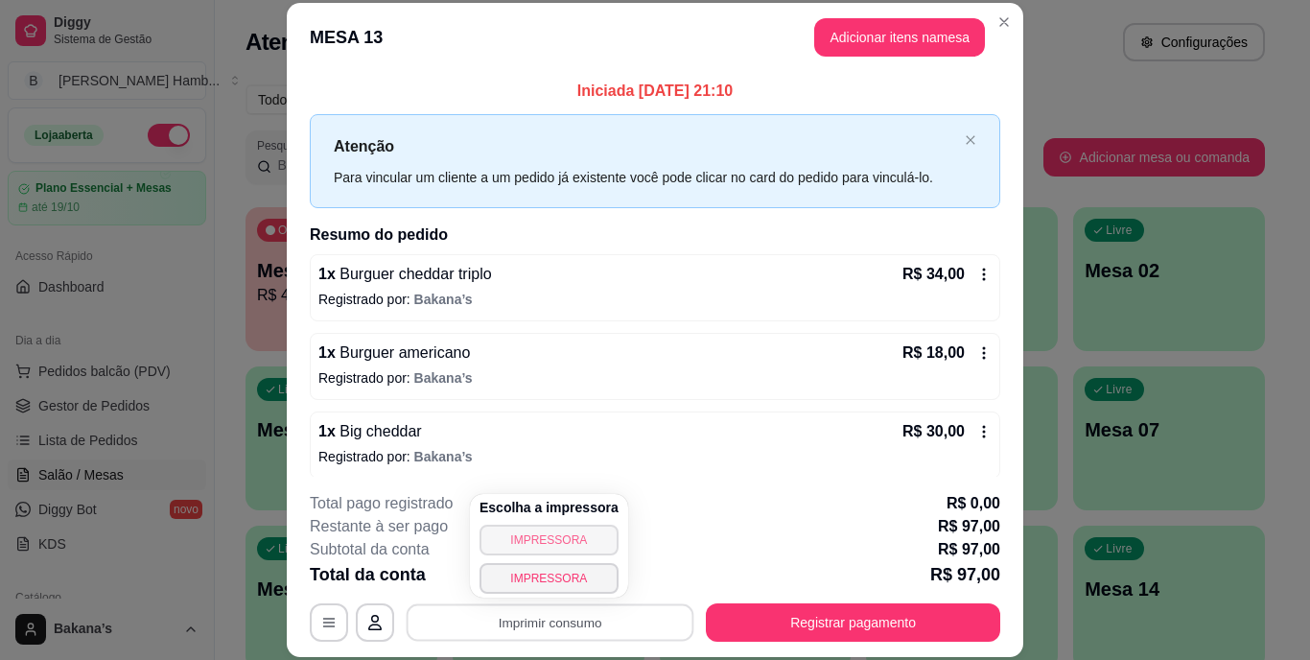
click at [538, 540] on button "IMPRESSORA" at bounding box center [549, 540] width 139 height 31
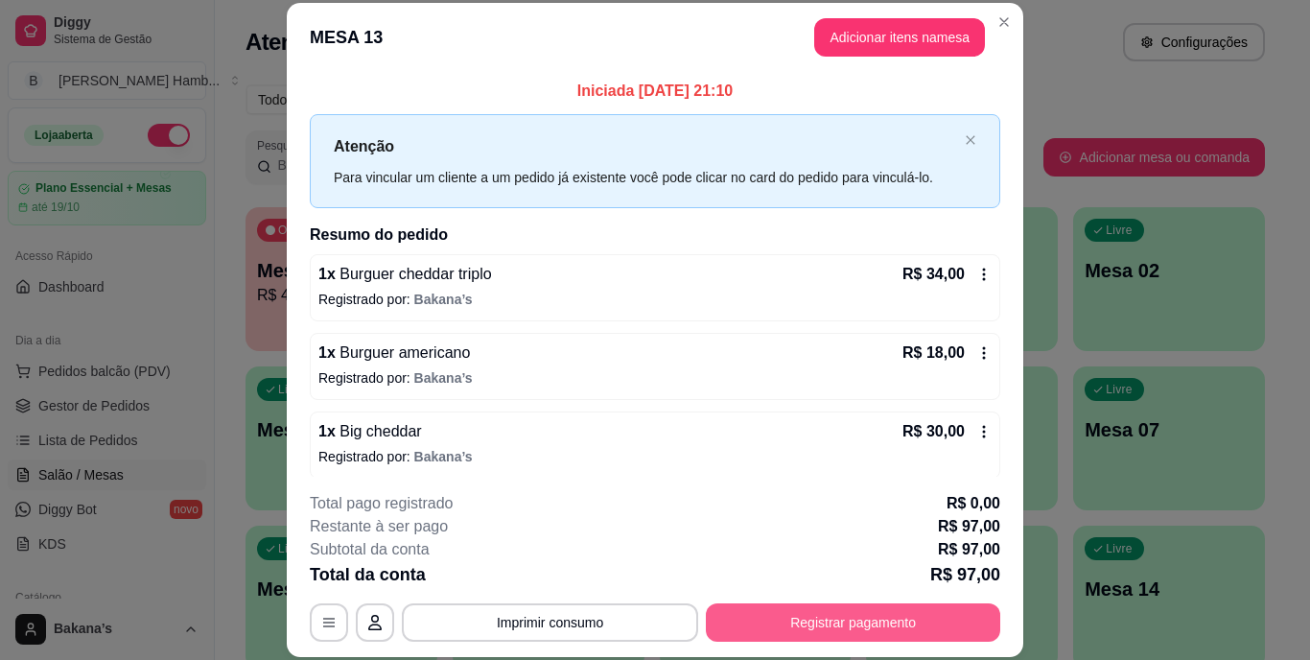
click at [725, 622] on button "Registrar pagamento" at bounding box center [853, 622] width 294 height 38
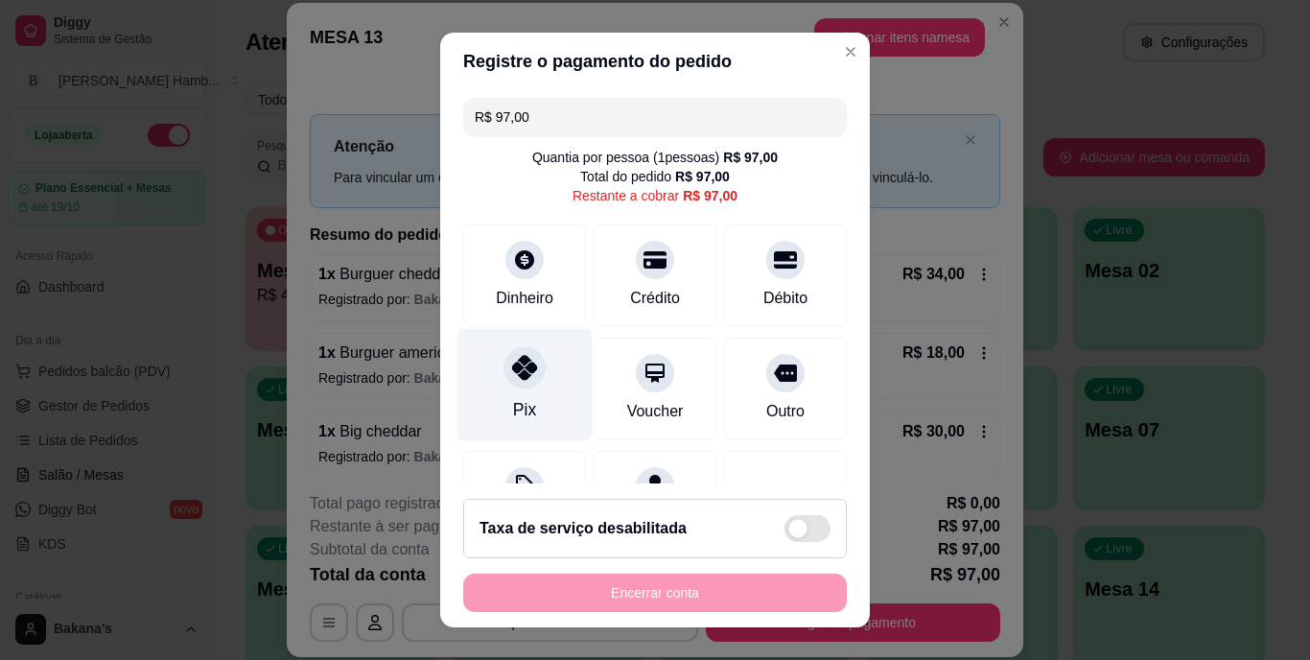
click at [511, 390] on div "Pix" at bounding box center [525, 385] width 135 height 112
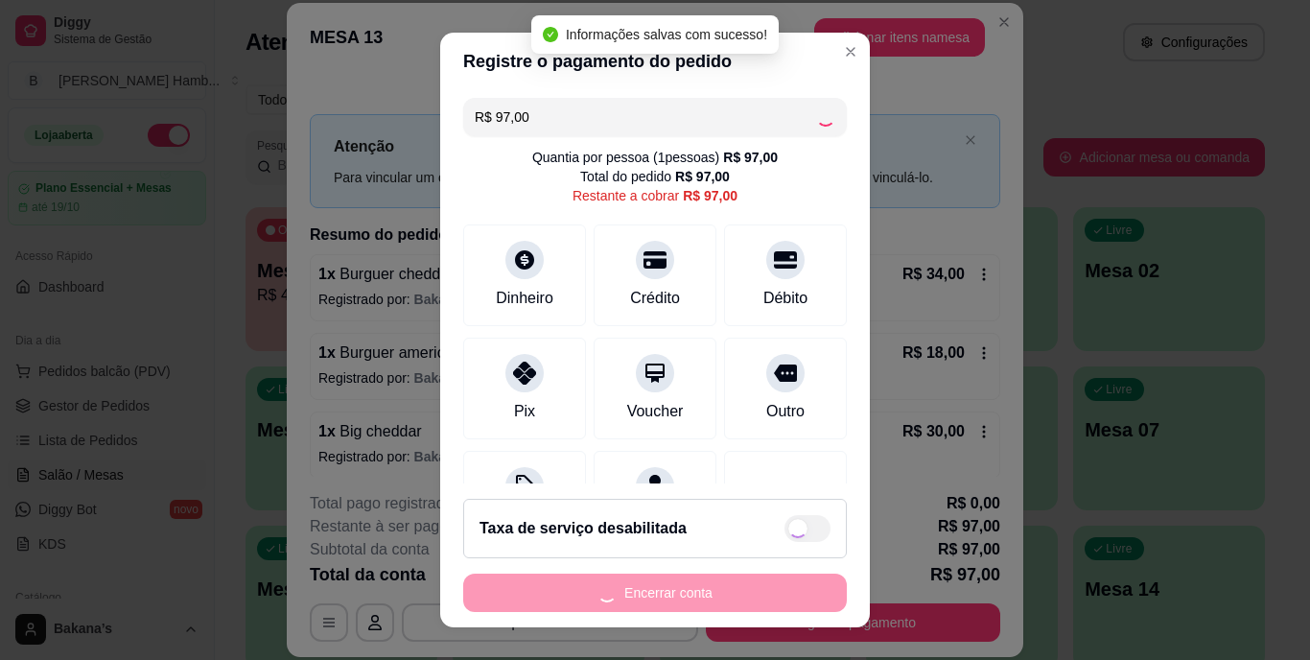
type input "R$ 0,00"
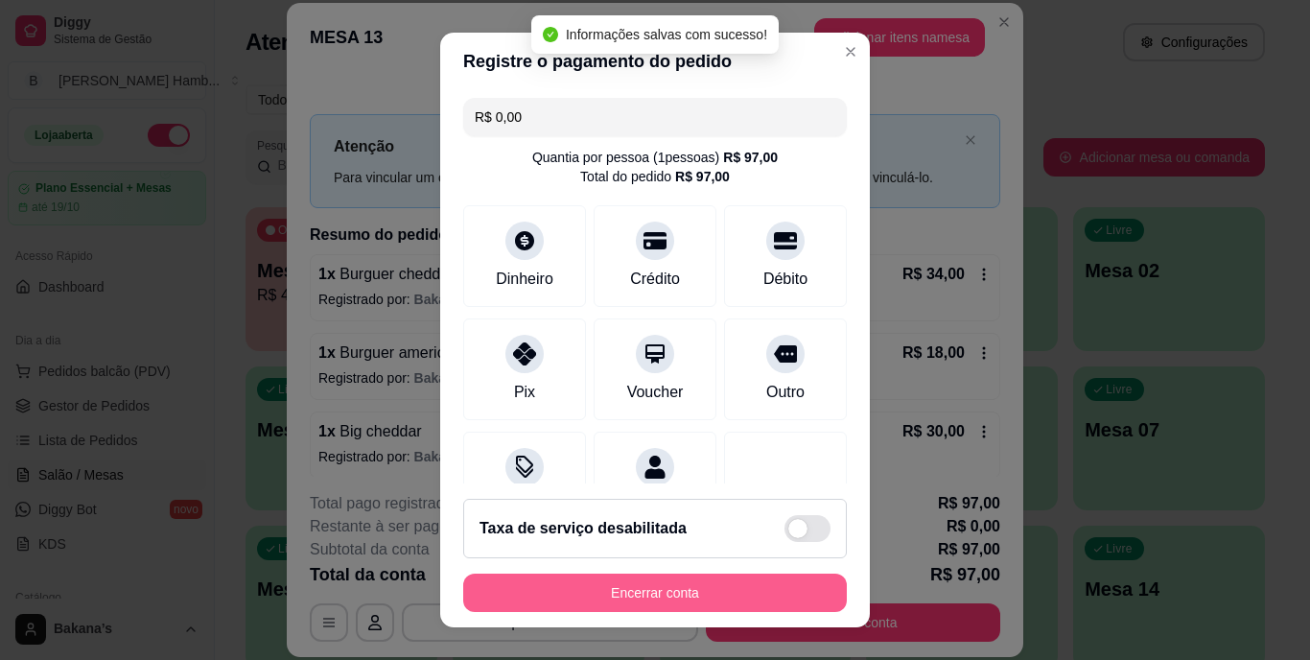
click at [648, 583] on button "Encerrar conta" at bounding box center [655, 593] width 384 height 38
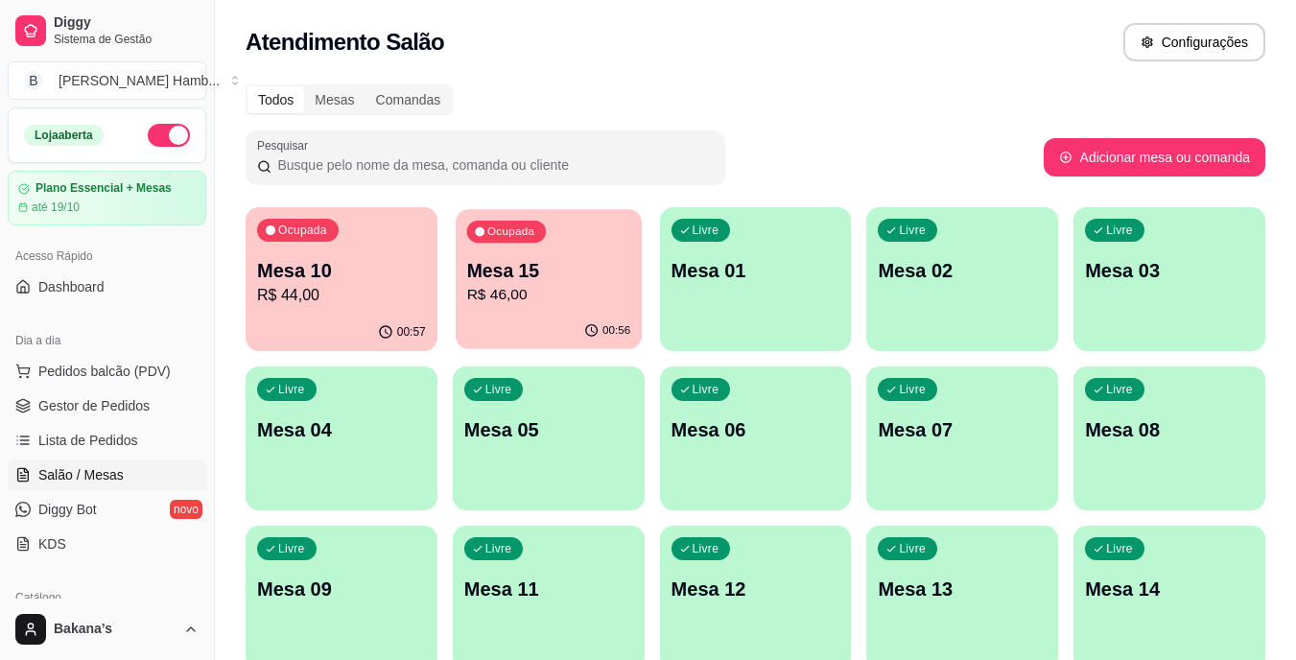
click at [592, 303] on p "R$ 46,00" at bounding box center [548, 295] width 164 height 22
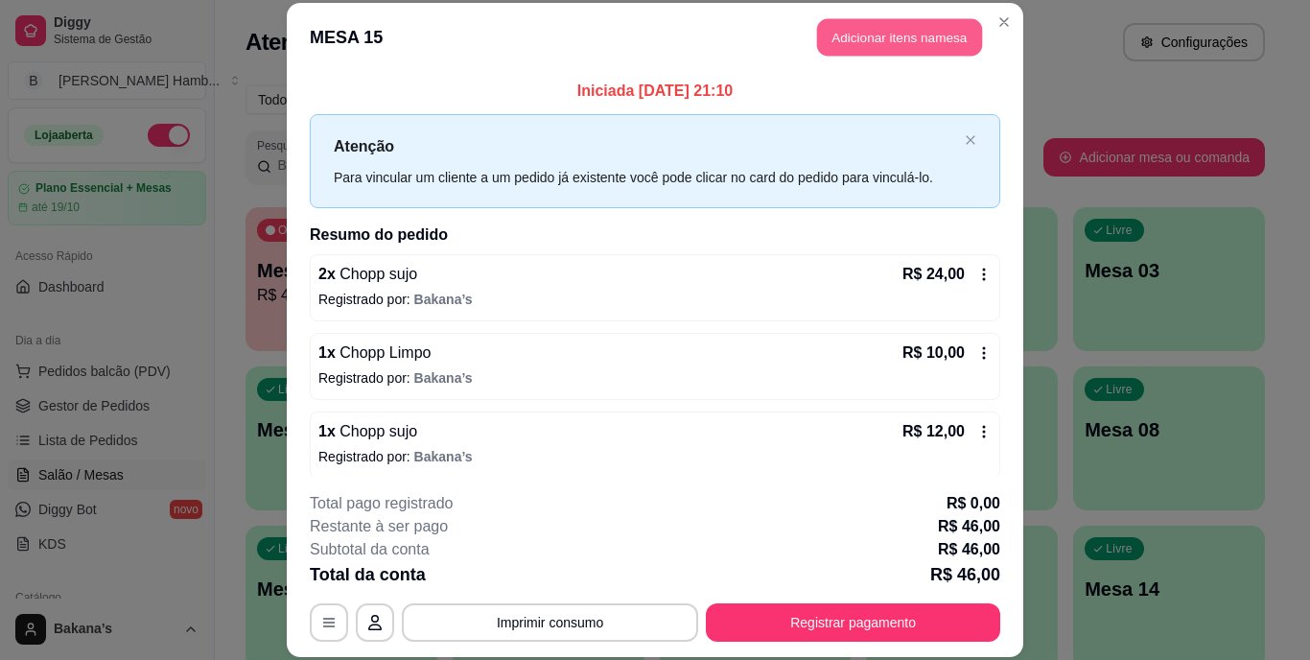
click at [882, 34] on button "Adicionar itens na mesa" at bounding box center [899, 37] width 165 height 37
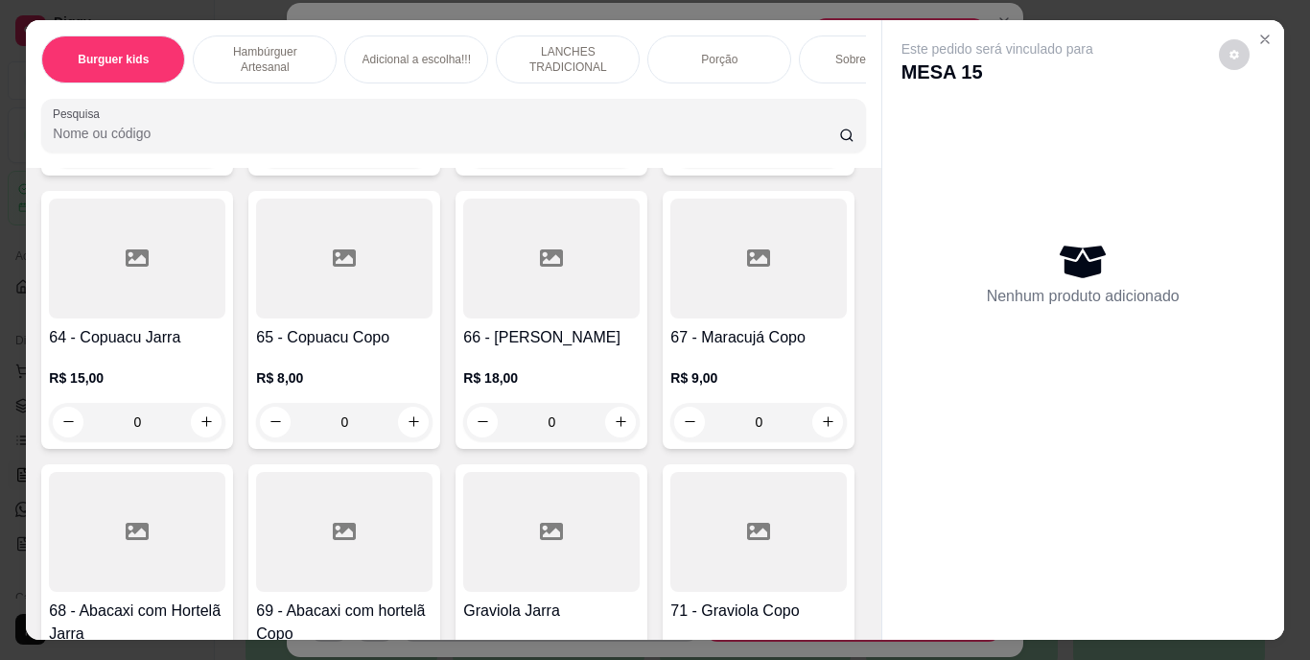
scroll to position [6715, 0]
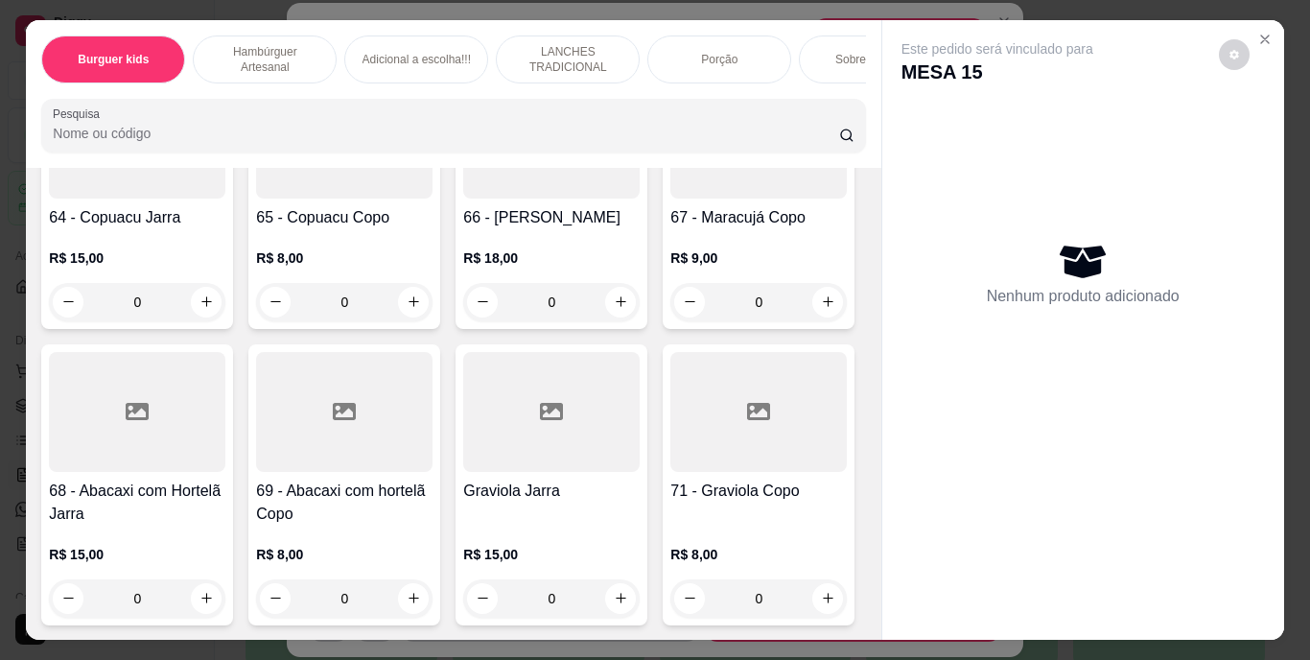
type input "3"
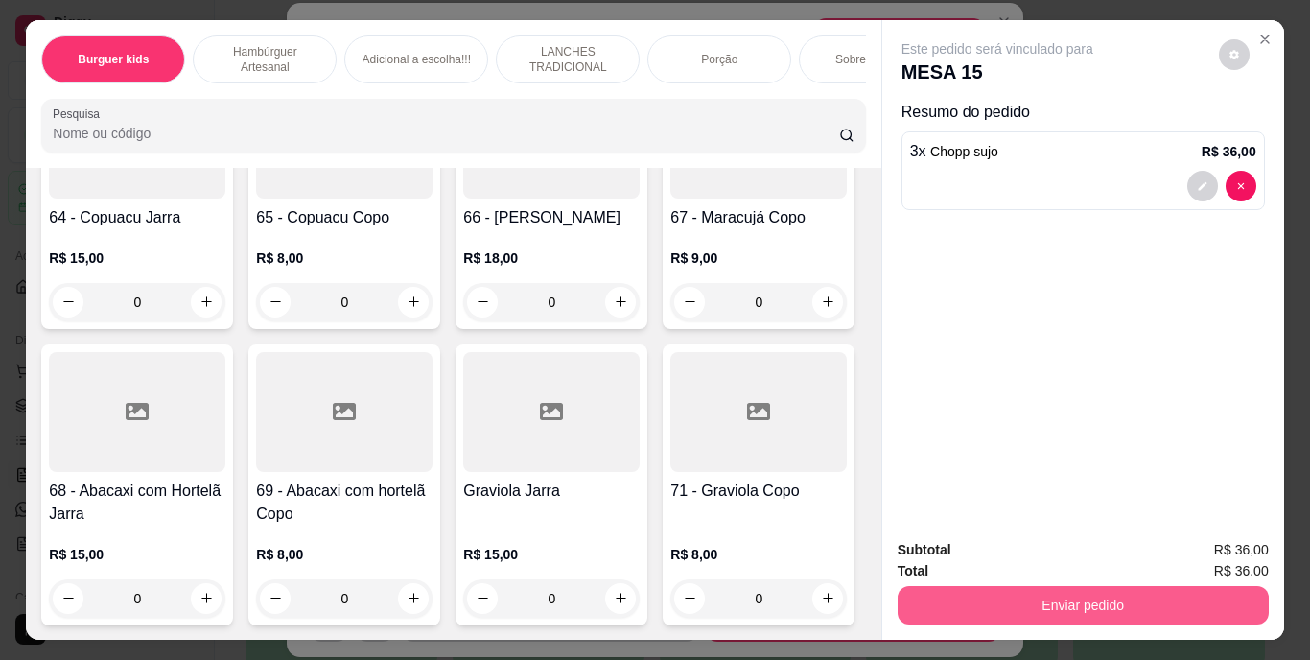
click at [1107, 592] on button "Enviar pedido" at bounding box center [1083, 605] width 371 height 38
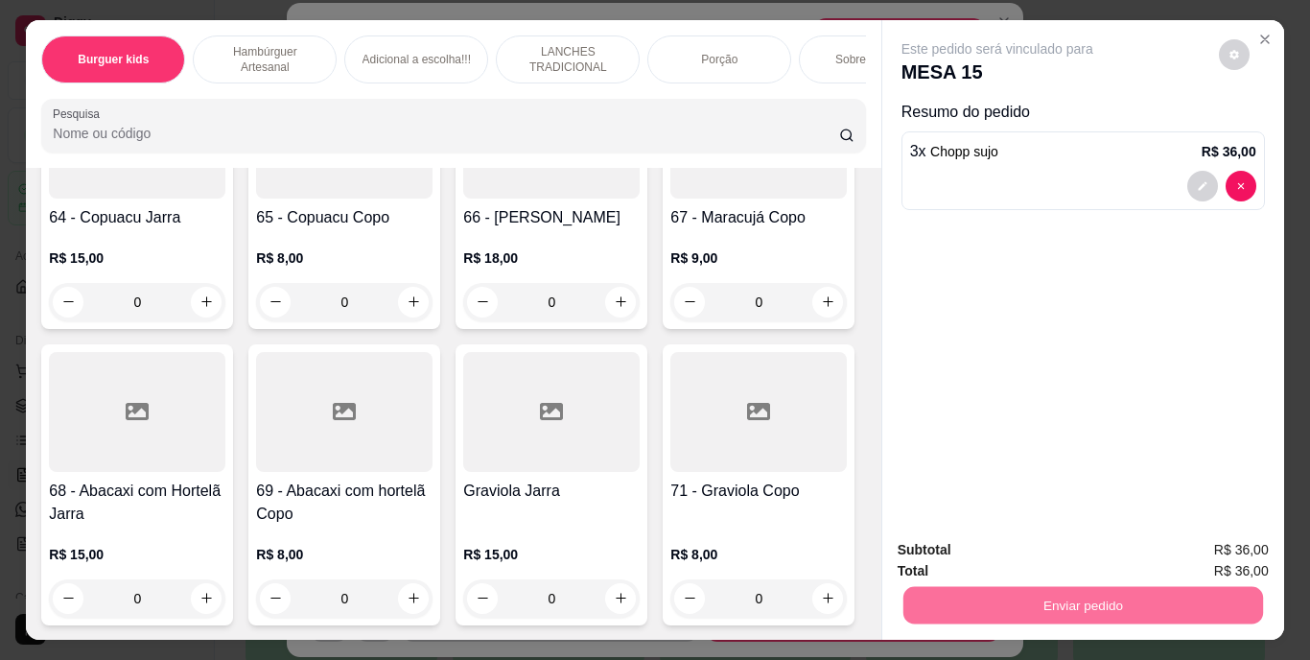
click at [1197, 552] on button "Enviar pedido" at bounding box center [1219, 551] width 108 height 36
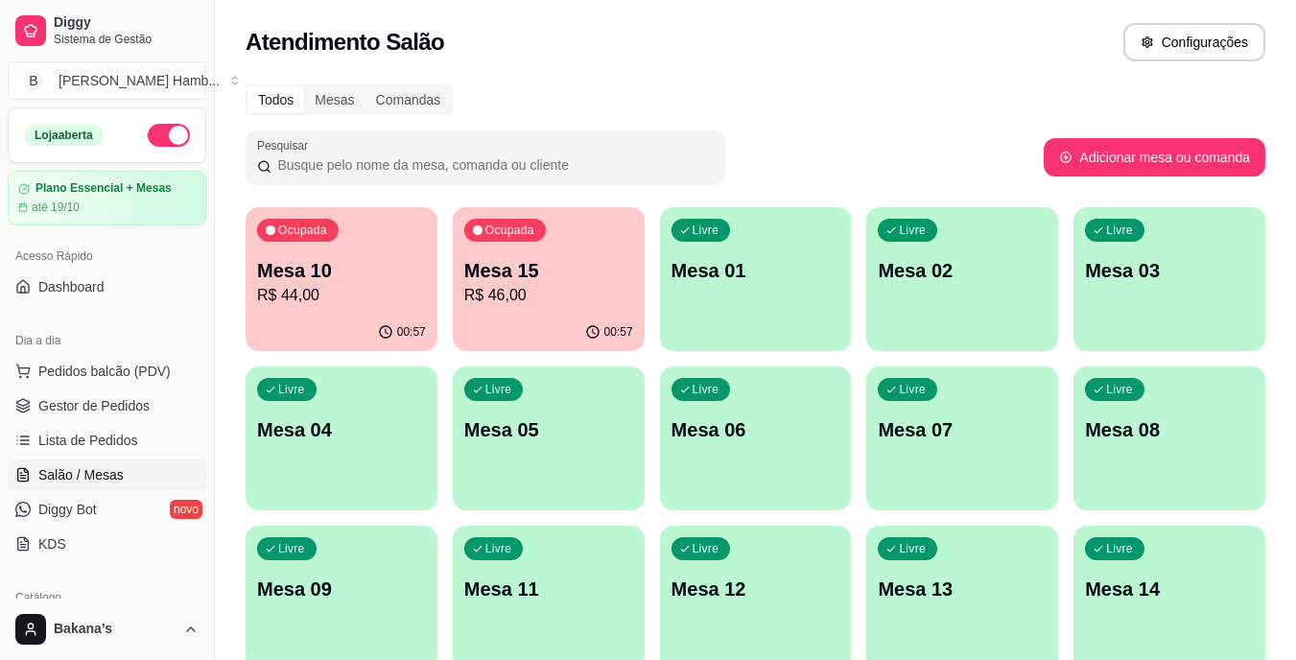
click at [323, 312] on div "Ocupada Mesa 10 R$ 44,00" at bounding box center [342, 260] width 192 height 106
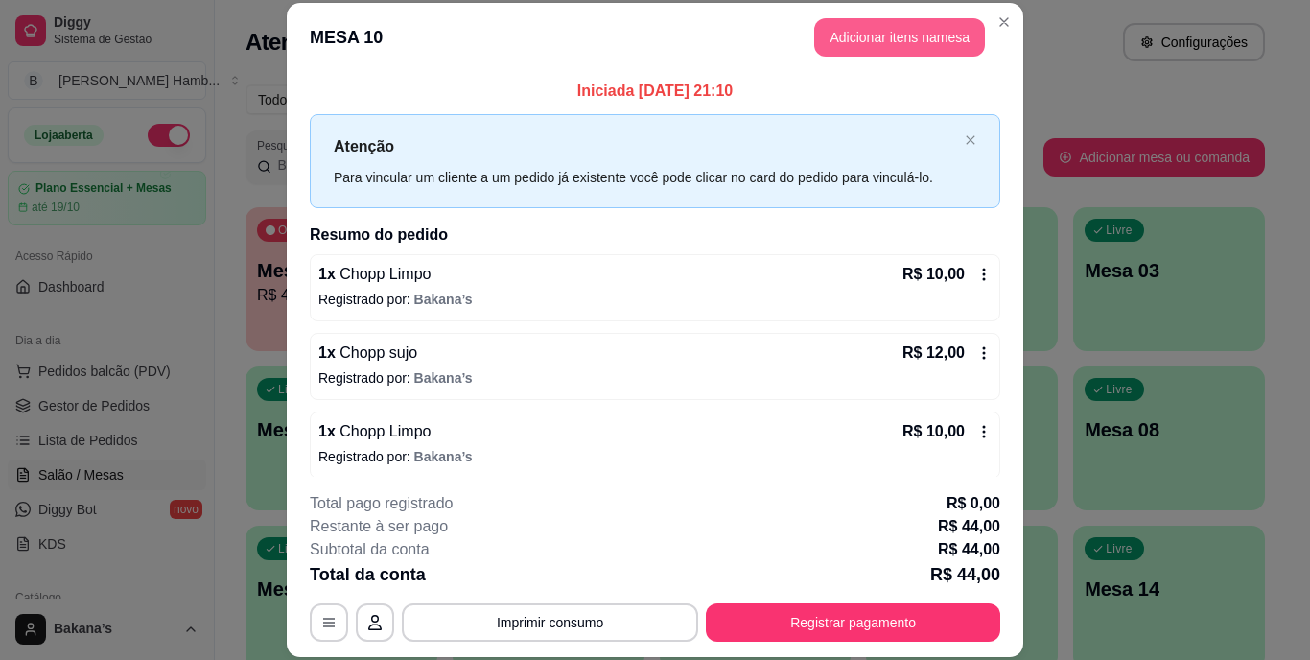
click at [936, 38] on button "Adicionar itens na mesa" at bounding box center [899, 37] width 171 height 38
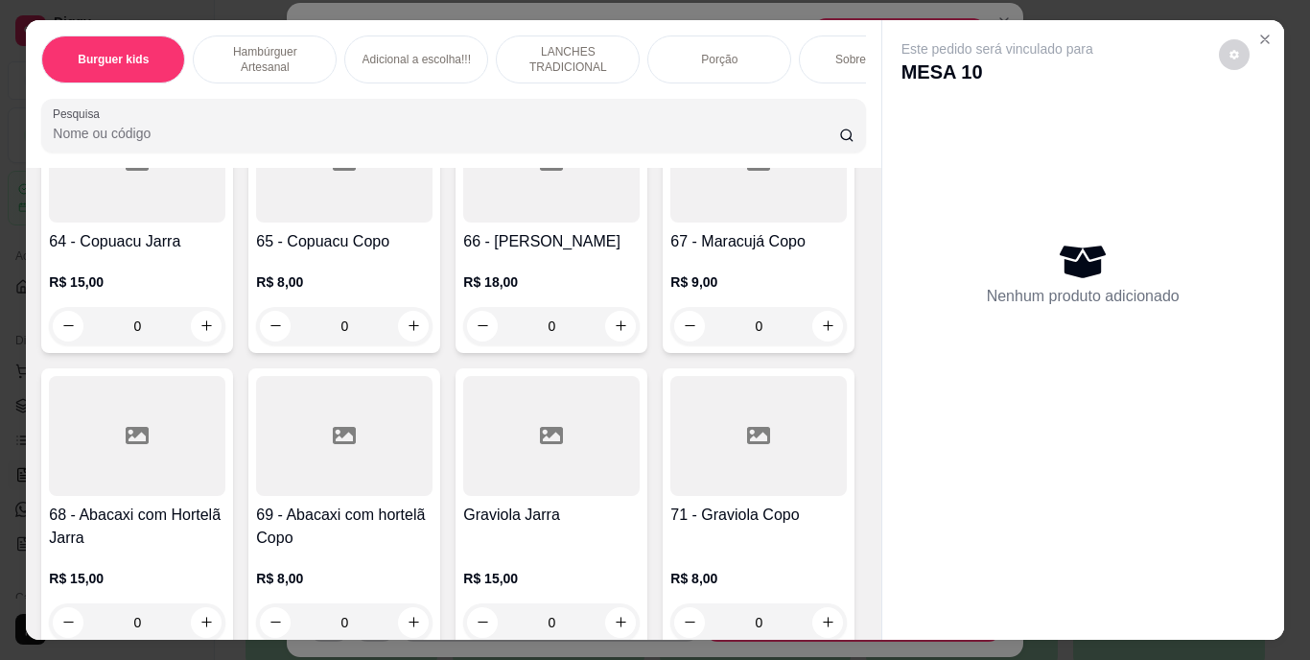
scroll to position [6523, 0]
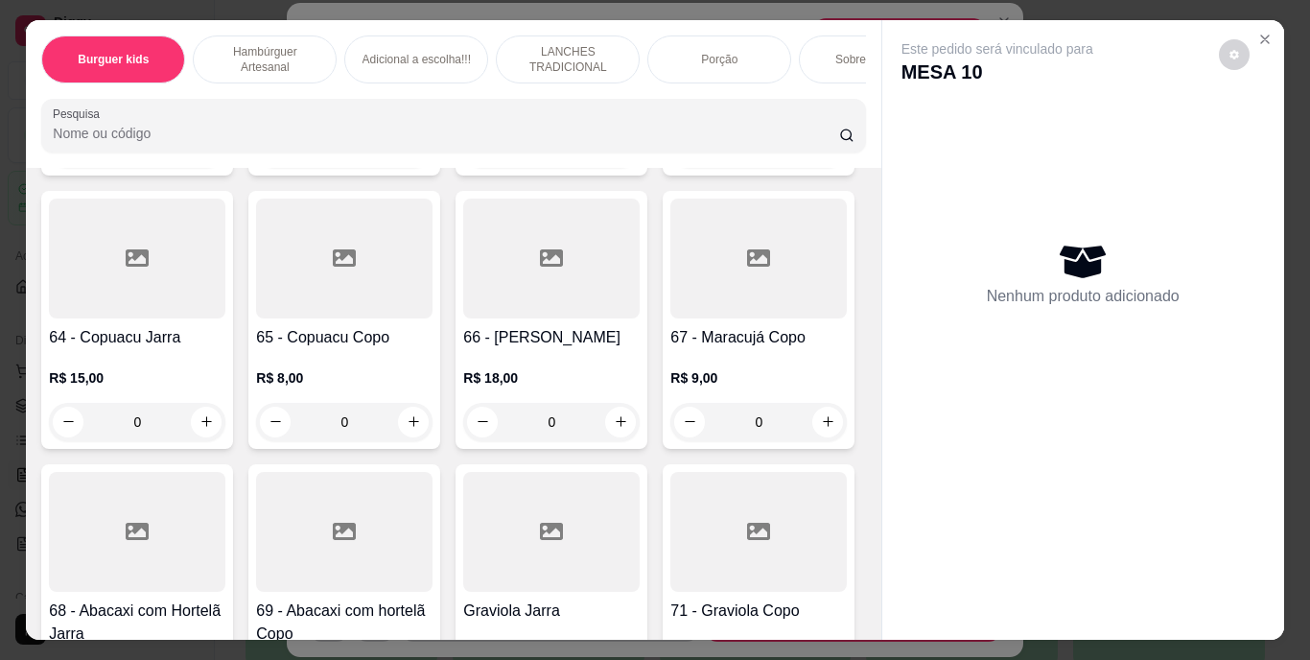
type input "1"
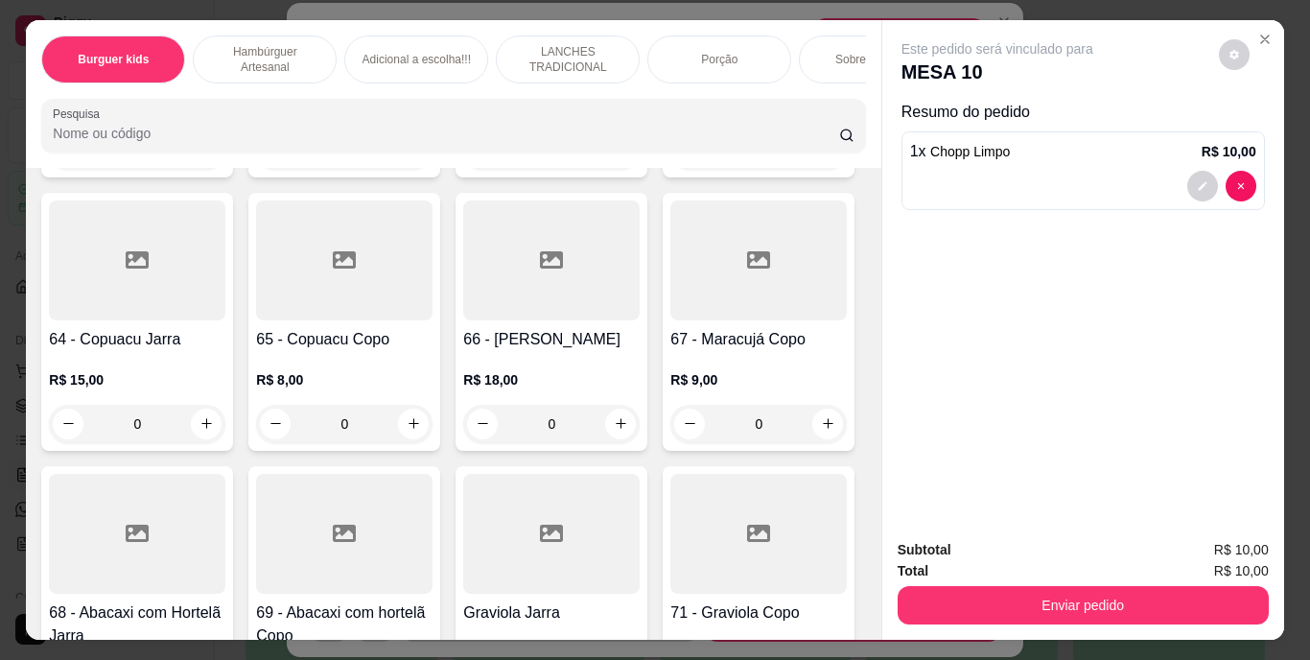
scroll to position [6715, 0]
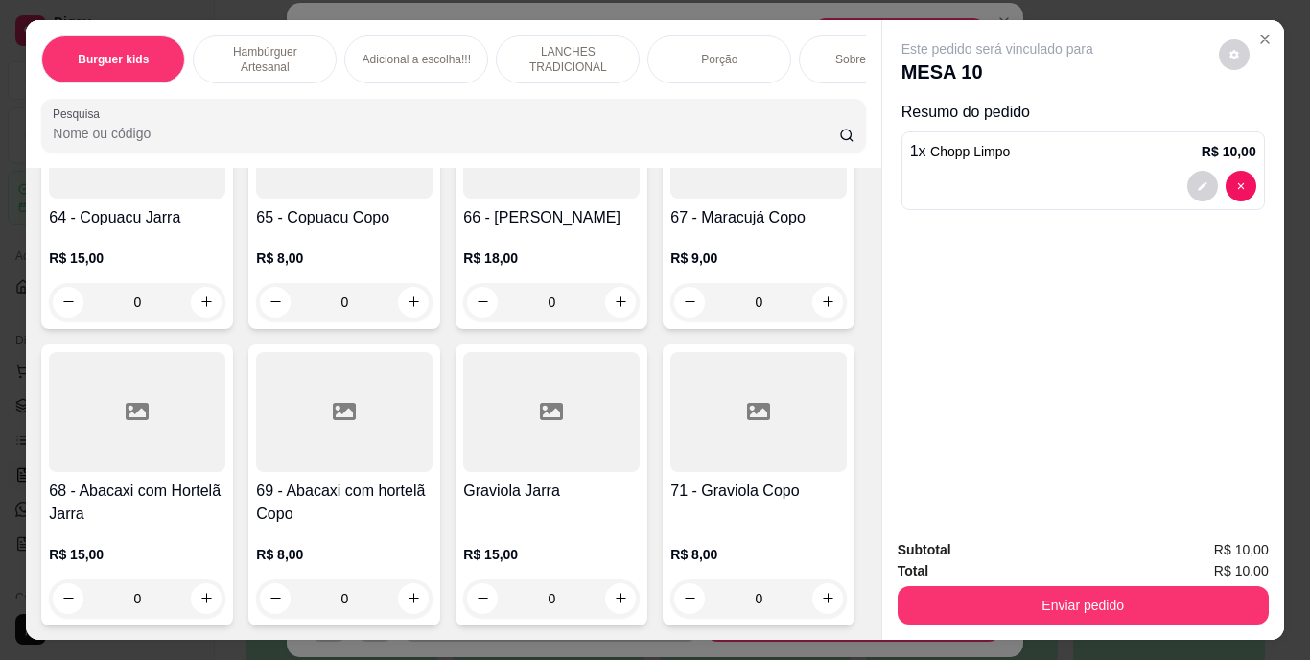
type input "1"
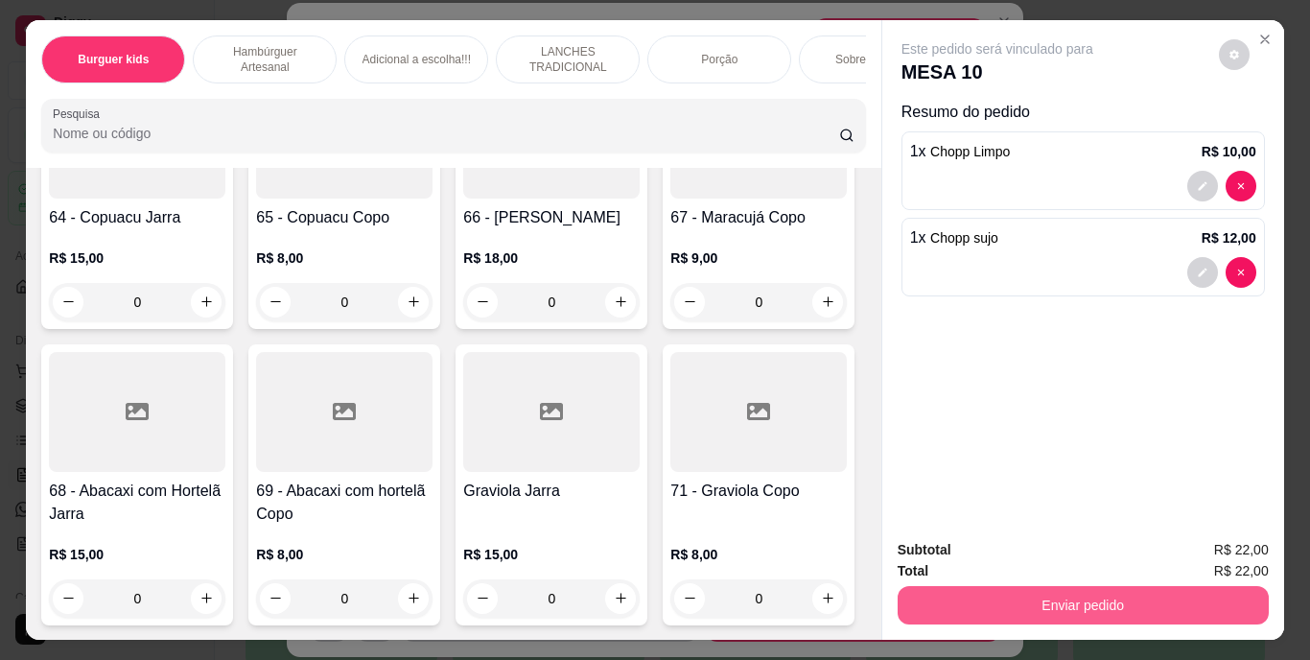
click at [1137, 593] on button "Enviar pedido" at bounding box center [1083, 605] width 371 height 38
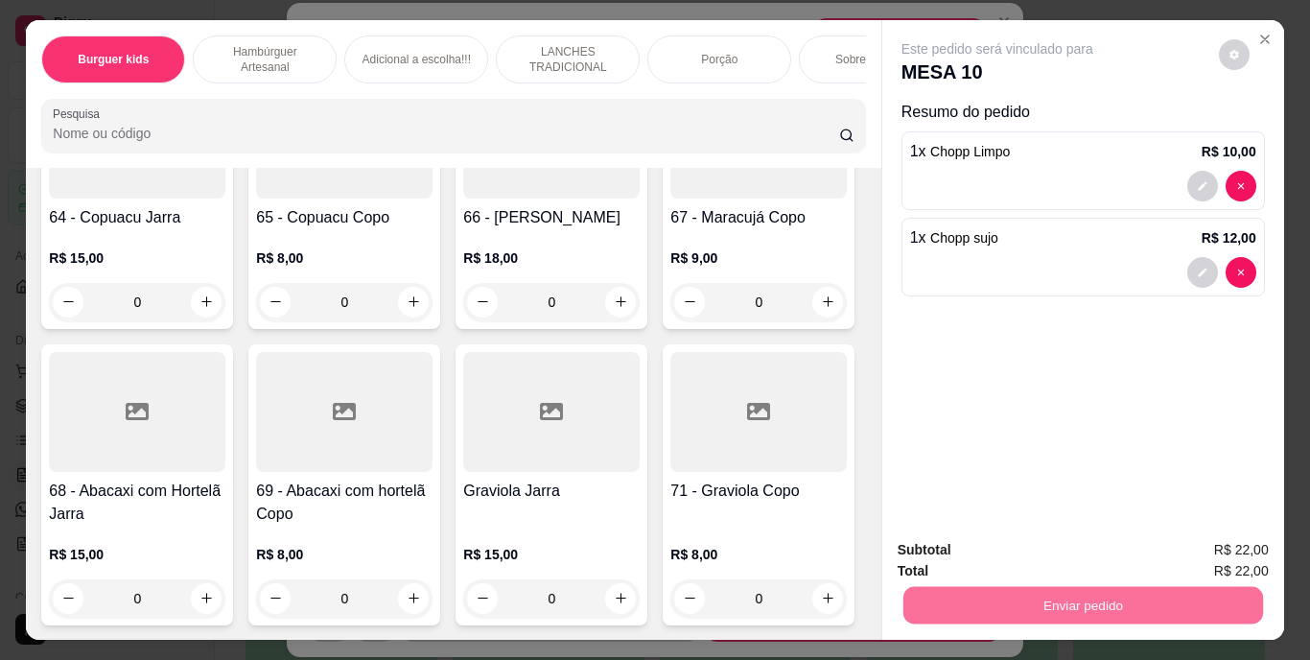
click at [1180, 542] on button "Enviar pedido" at bounding box center [1219, 550] width 106 height 35
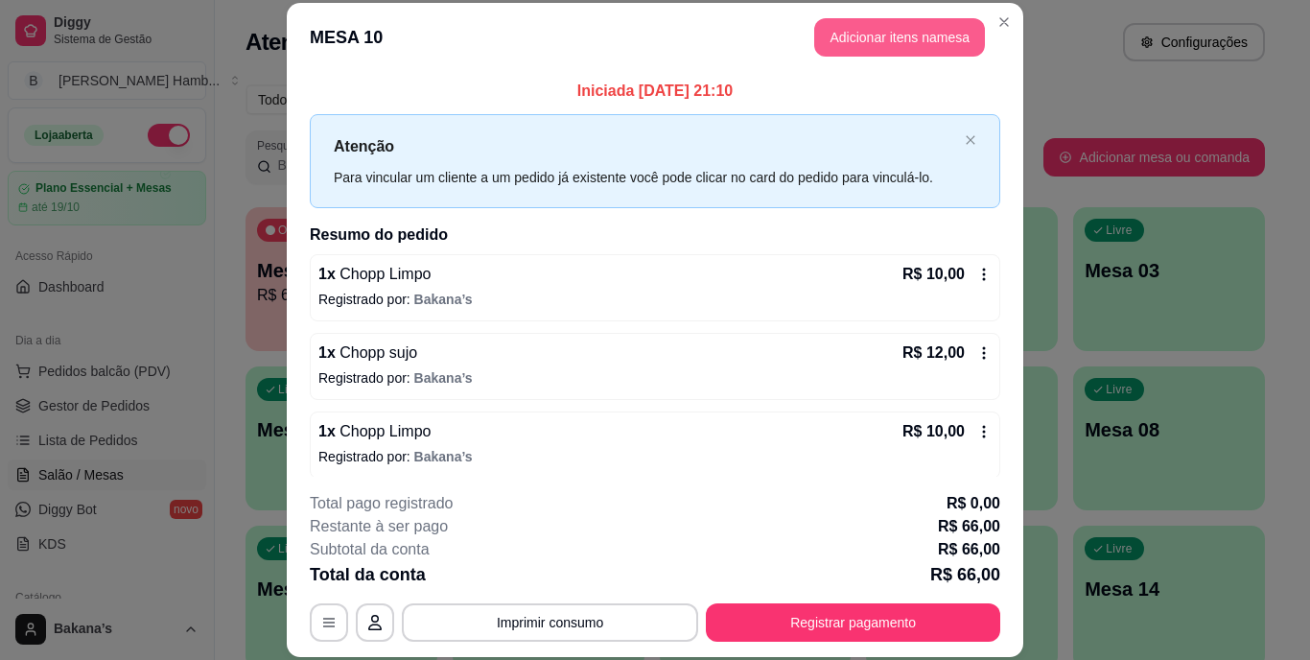
click at [865, 43] on button "Adicionar itens na mesa" at bounding box center [899, 37] width 171 height 38
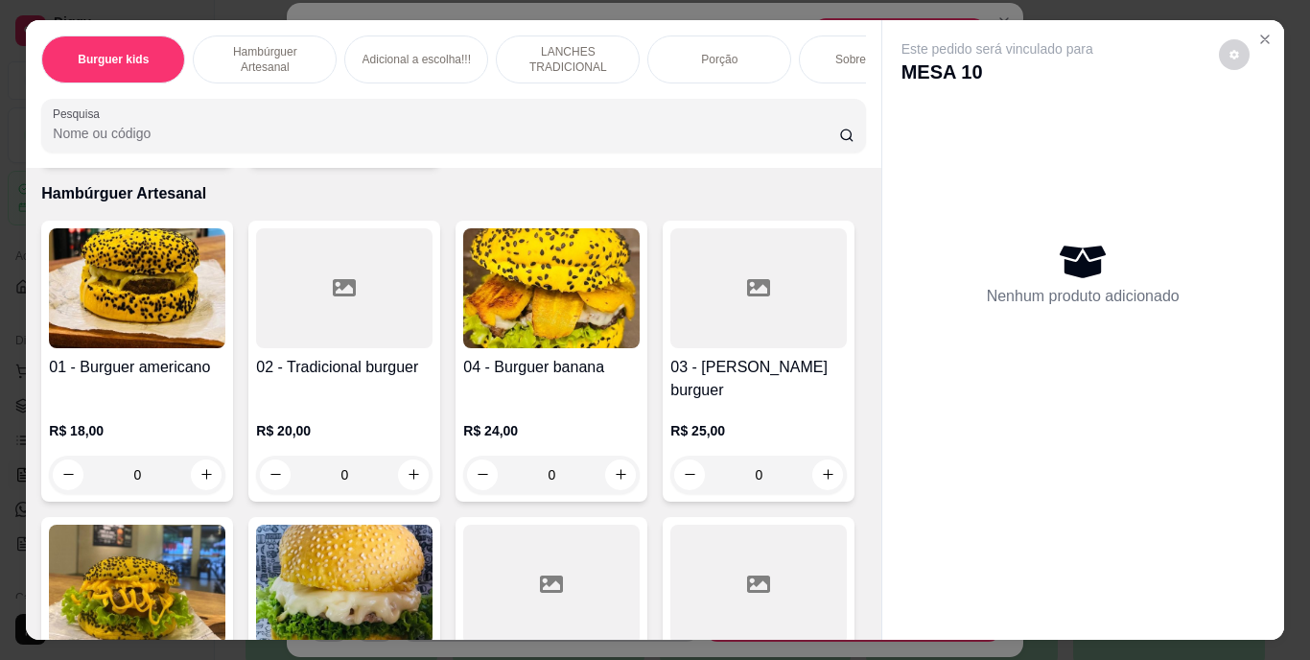
scroll to position [671, 0]
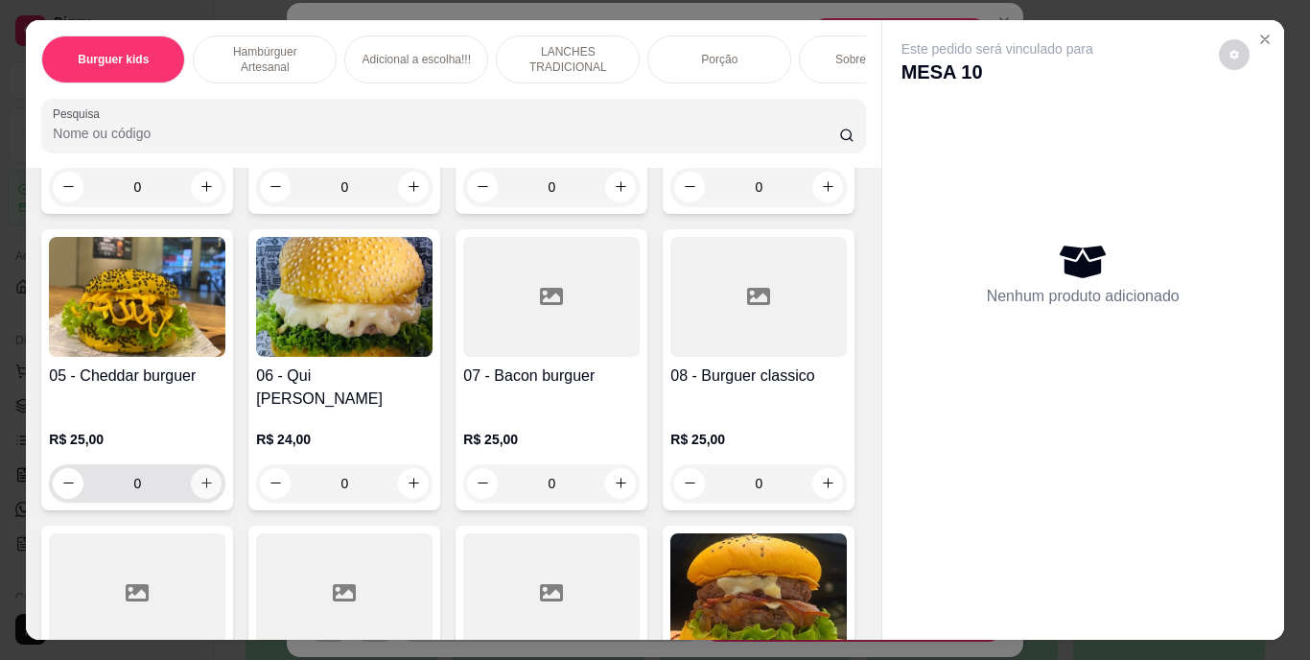
click at [214, 476] on icon "increase-product-quantity" at bounding box center [207, 483] width 14 height 14
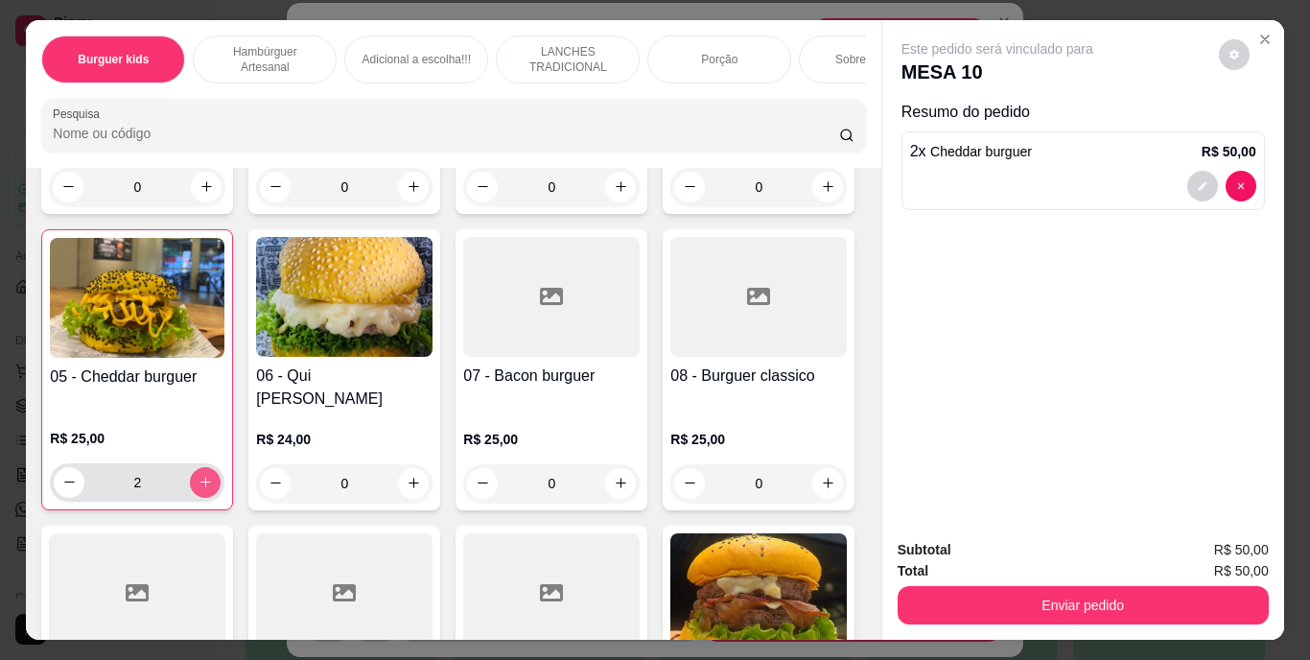
type input "2"
click at [1213, 171] on div at bounding box center [1222, 186] width 69 height 31
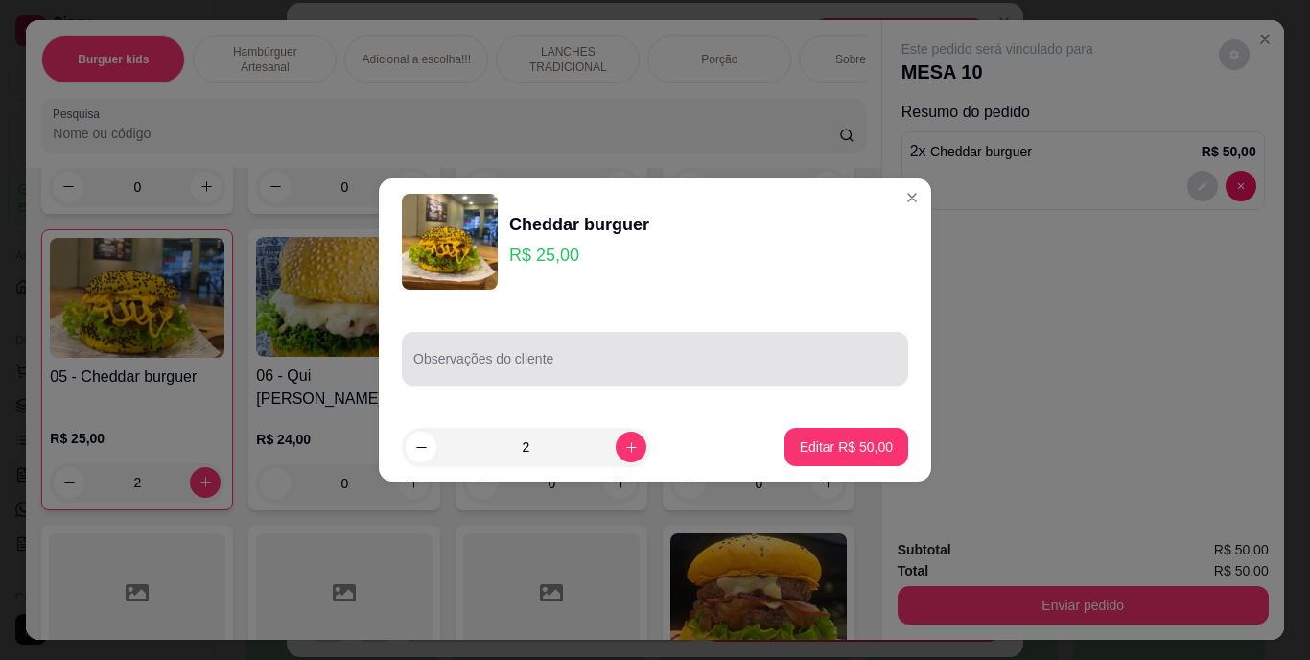
click at [812, 341] on div at bounding box center [654, 359] width 483 height 38
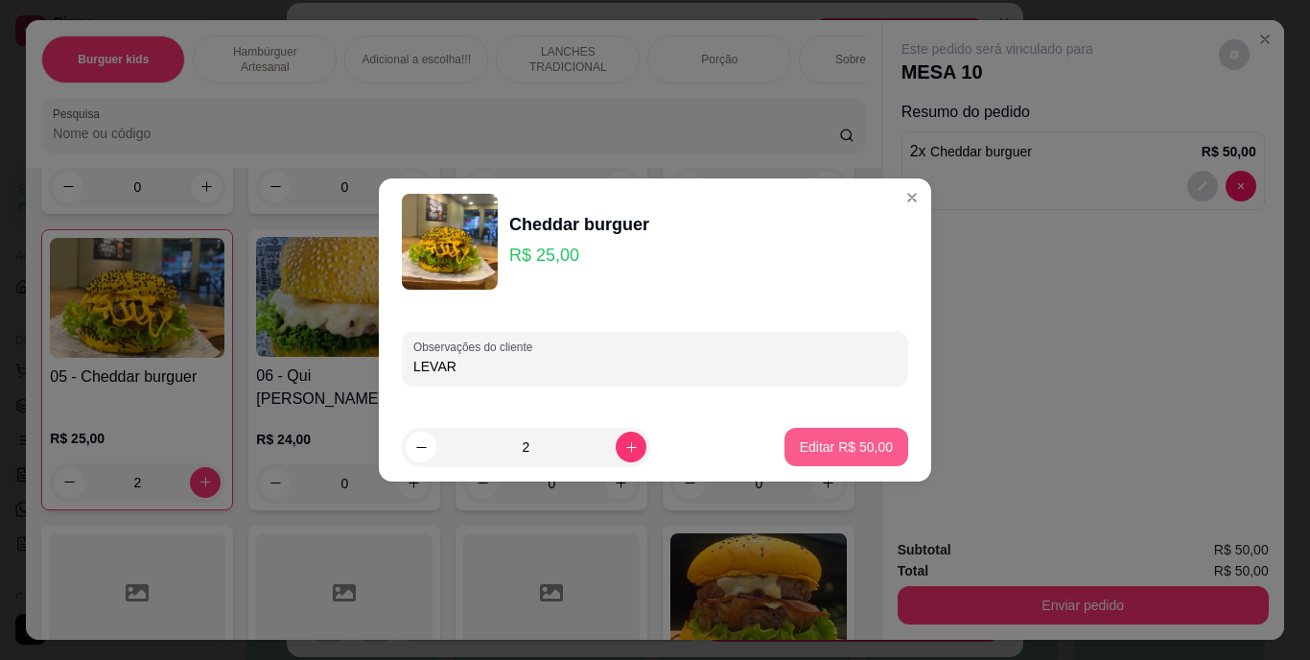
type input "LEVAR"
click at [844, 435] on button "Editar R$ 50,00" at bounding box center [847, 447] width 120 height 37
type input "0"
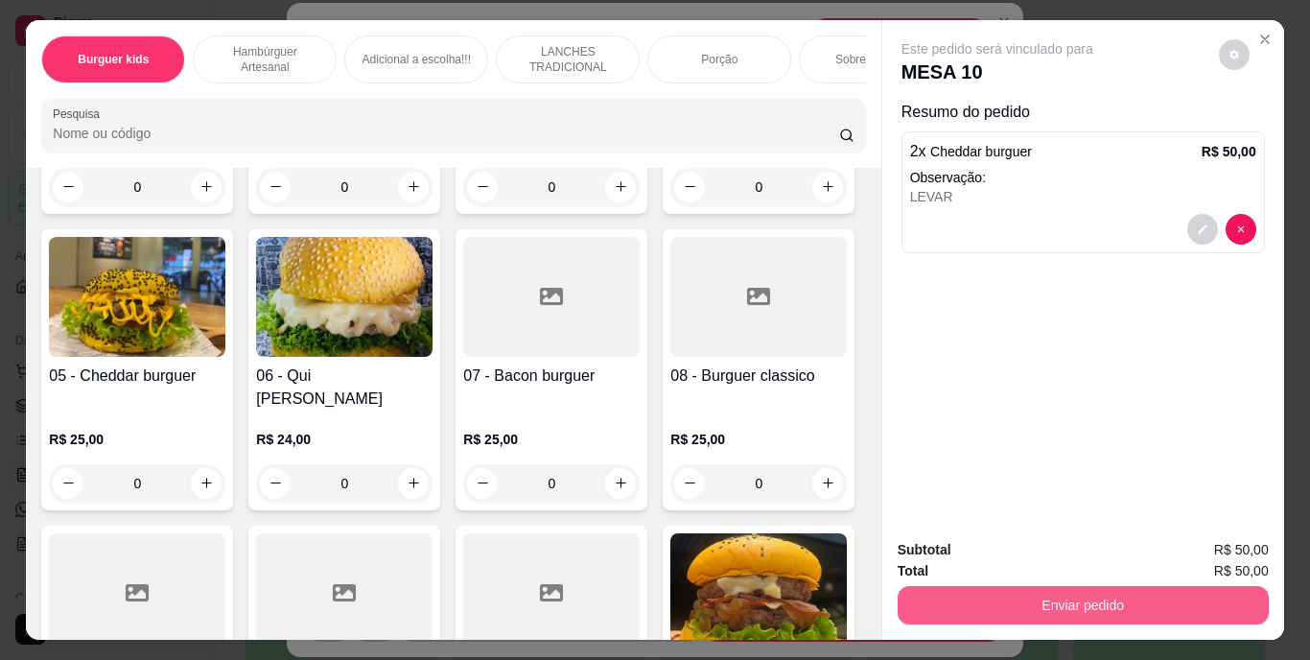
click at [937, 601] on button "Enviar pedido" at bounding box center [1083, 605] width 371 height 38
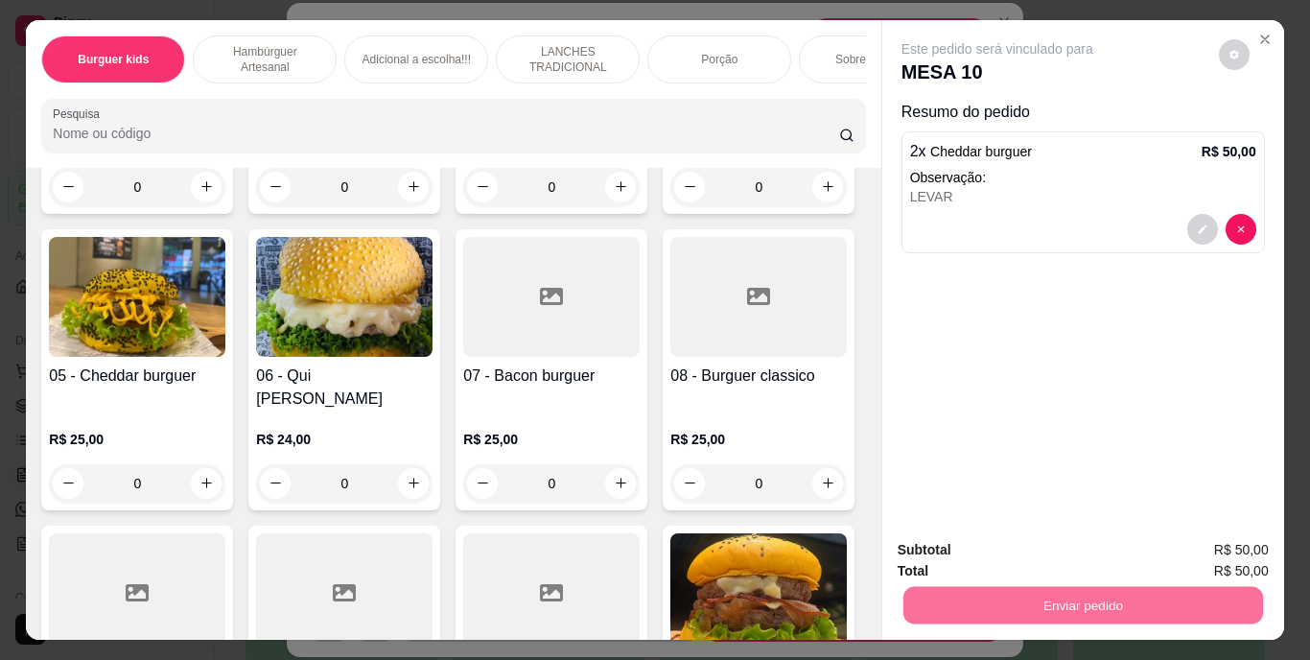
click at [1227, 557] on button "Enviar pedido" at bounding box center [1219, 550] width 106 height 35
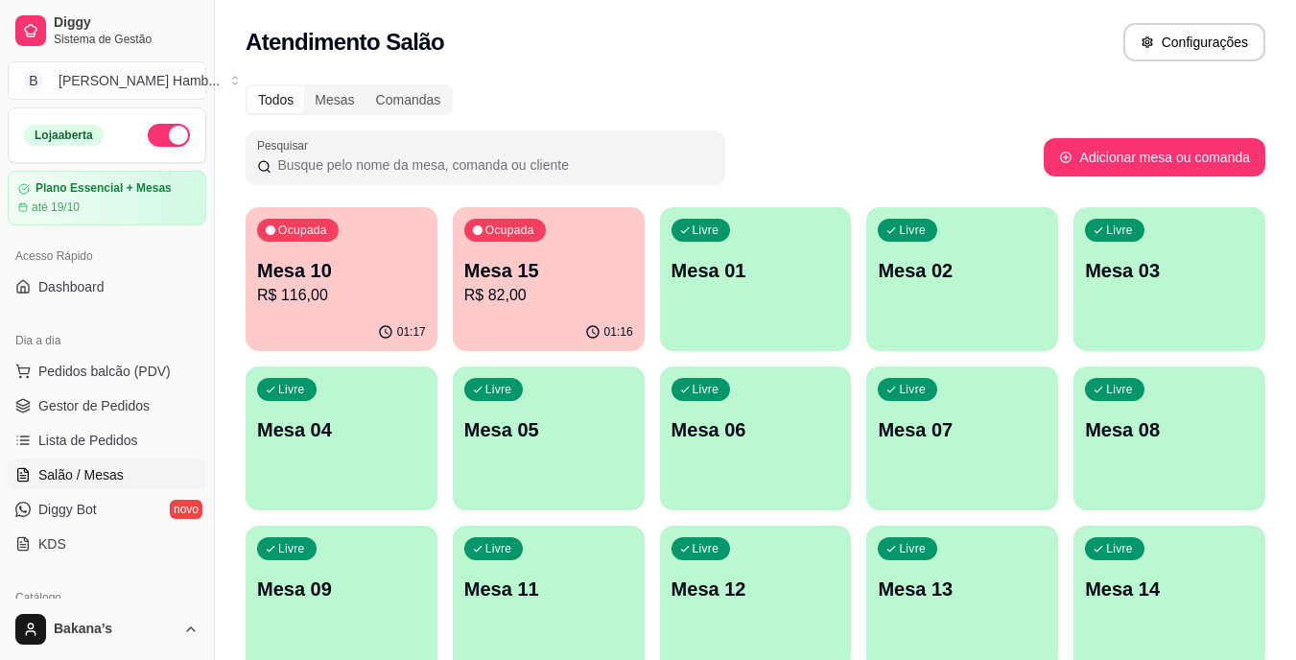
click at [336, 274] on p "Mesa 10" at bounding box center [341, 270] width 169 height 27
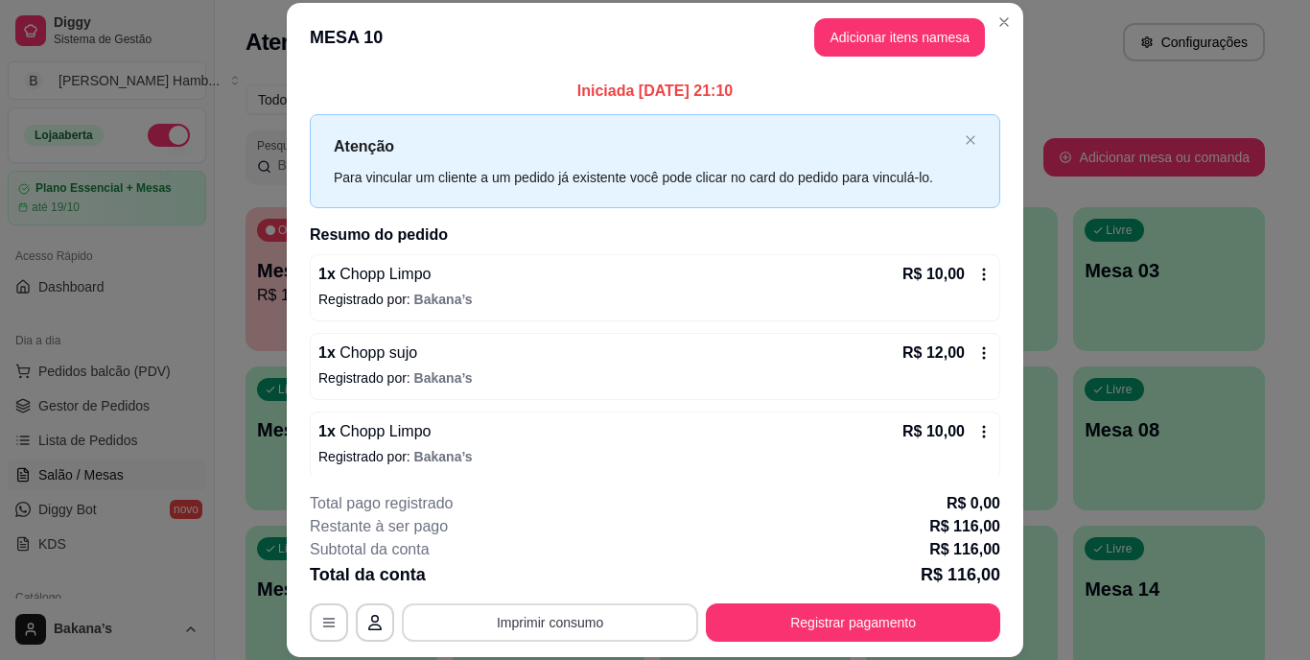
click at [610, 621] on button "Imprimir consumo" at bounding box center [550, 622] width 296 height 38
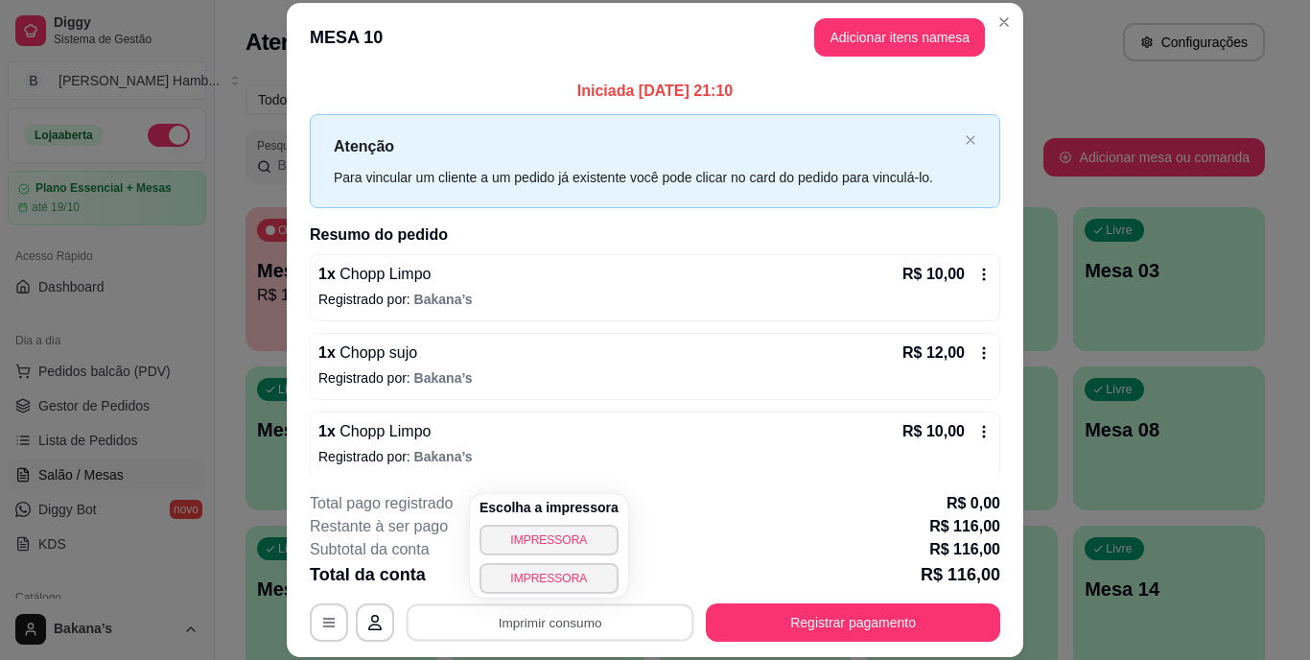
click at [566, 523] on div "Escolha a impressora IMPRESSORA IMPRESSORA" at bounding box center [549, 546] width 158 height 104
click at [573, 536] on button "IMPRESSORA" at bounding box center [549, 540] width 139 height 31
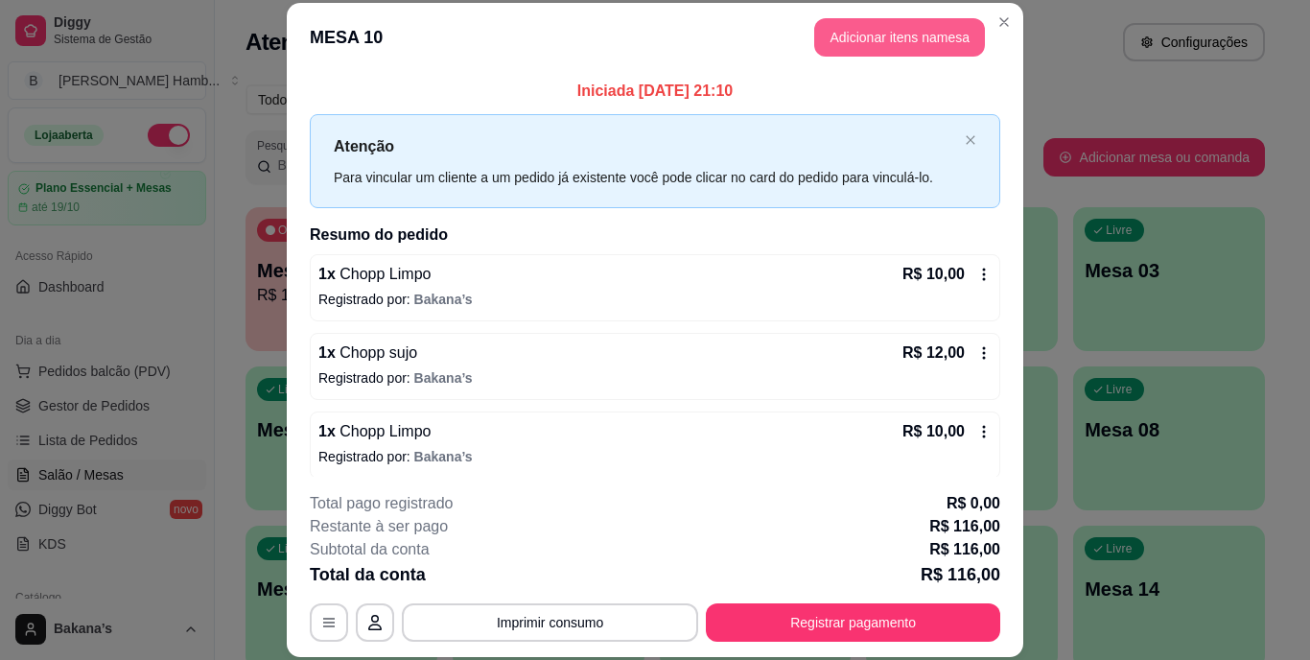
click at [884, 27] on button "Adicionar itens na mesa" at bounding box center [899, 37] width 171 height 38
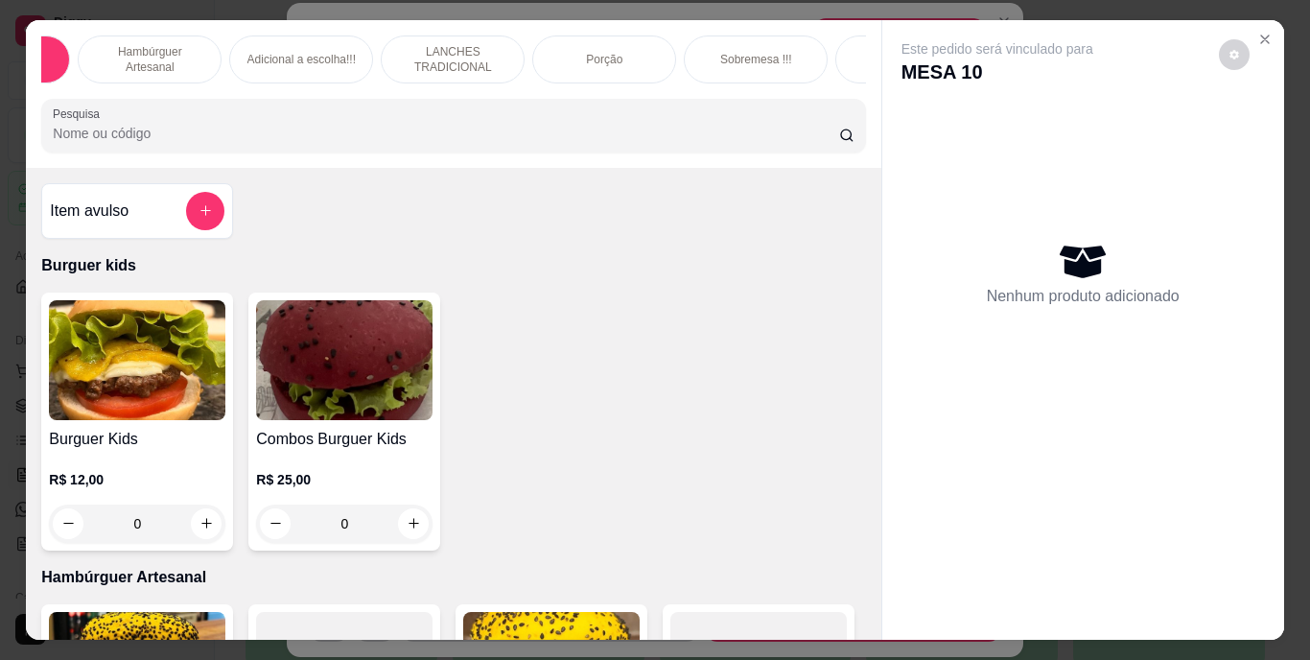
scroll to position [0, 153]
click at [836, 53] on div "Bebidas" at bounding box center [869, 59] width 144 height 48
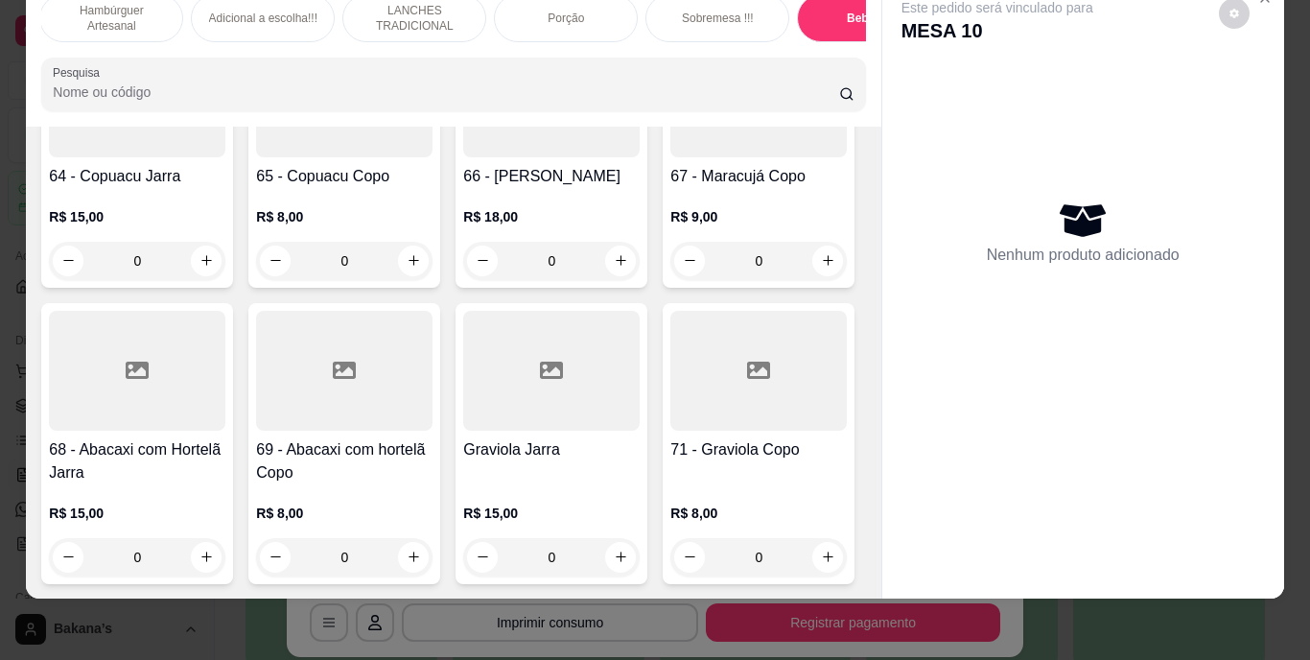
scroll to position [6946, 0]
type input "1"
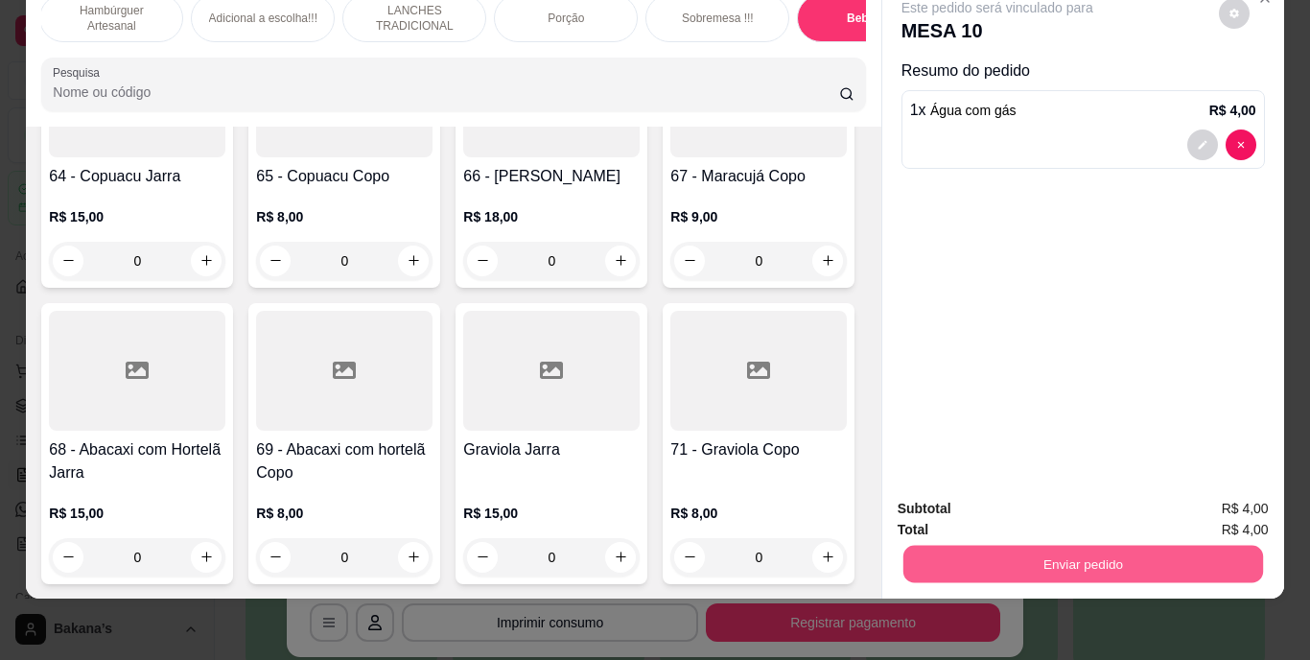
click at [1037, 546] on button "Enviar pedido" at bounding box center [1083, 564] width 360 height 37
click at [1192, 504] on button "Enviar pedido" at bounding box center [1219, 501] width 106 height 35
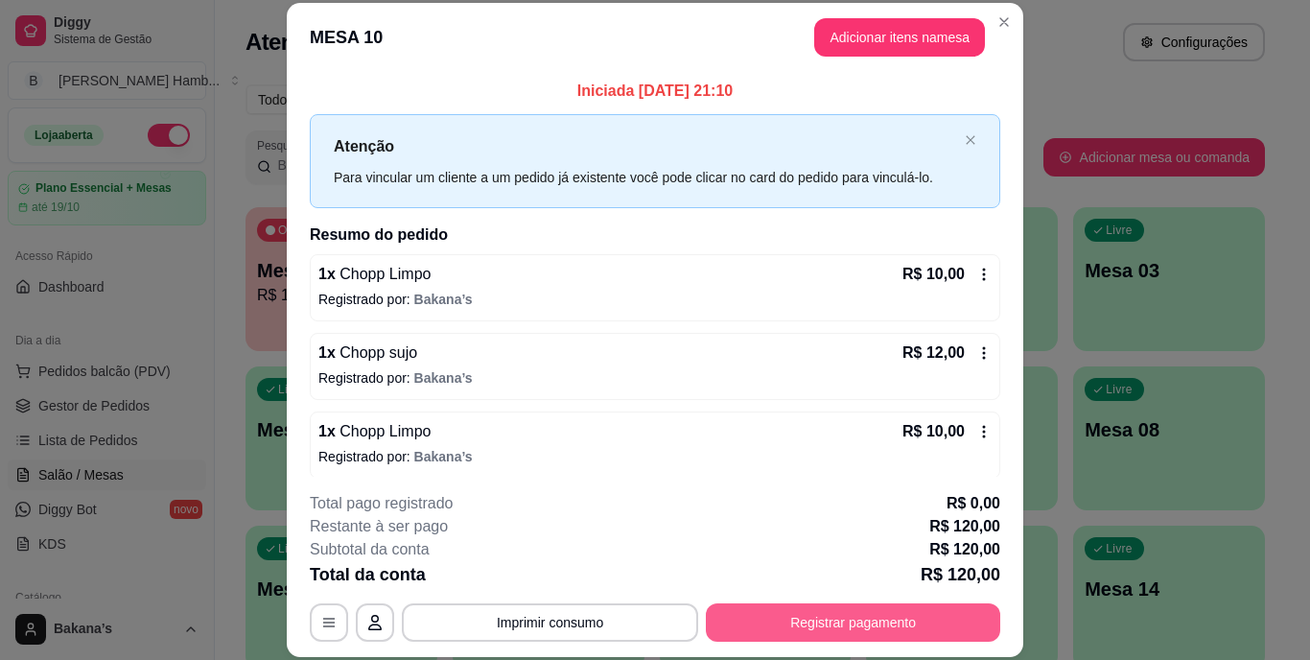
click at [947, 624] on button "Registrar pagamento" at bounding box center [853, 622] width 294 height 38
click at [664, 620] on button "Imprimir consumo" at bounding box center [550, 622] width 296 height 38
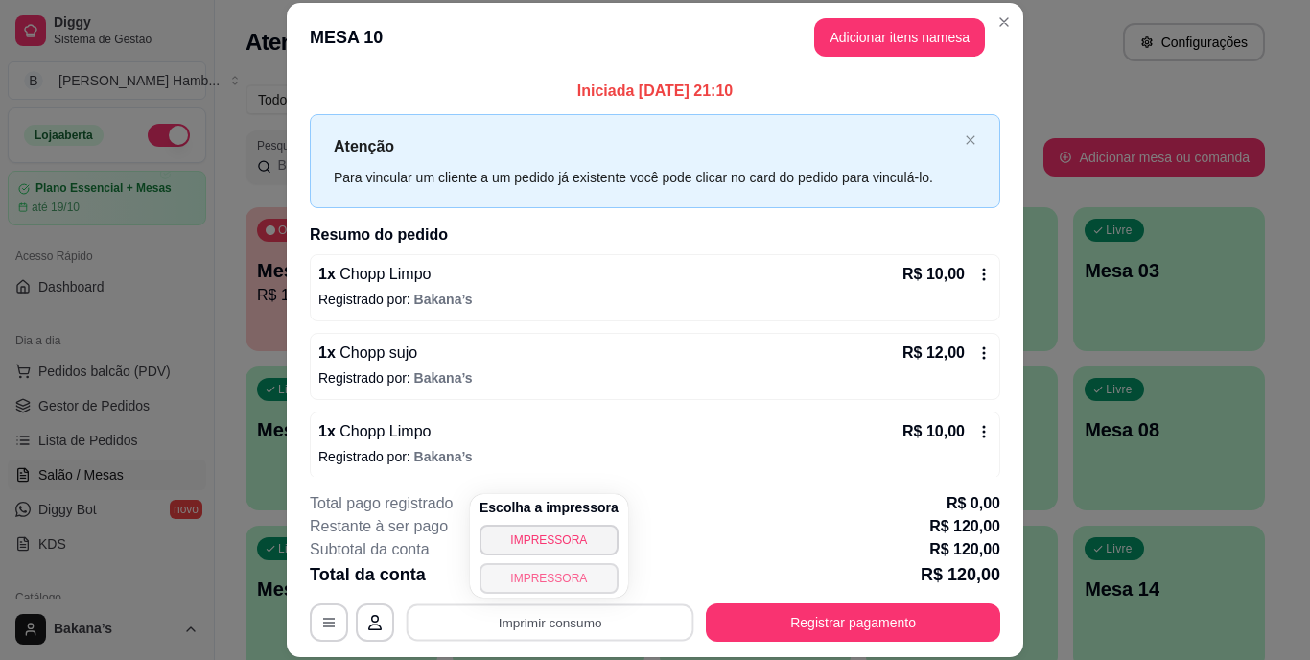
click at [544, 584] on button "IMPRESSORA" at bounding box center [549, 578] width 139 height 31
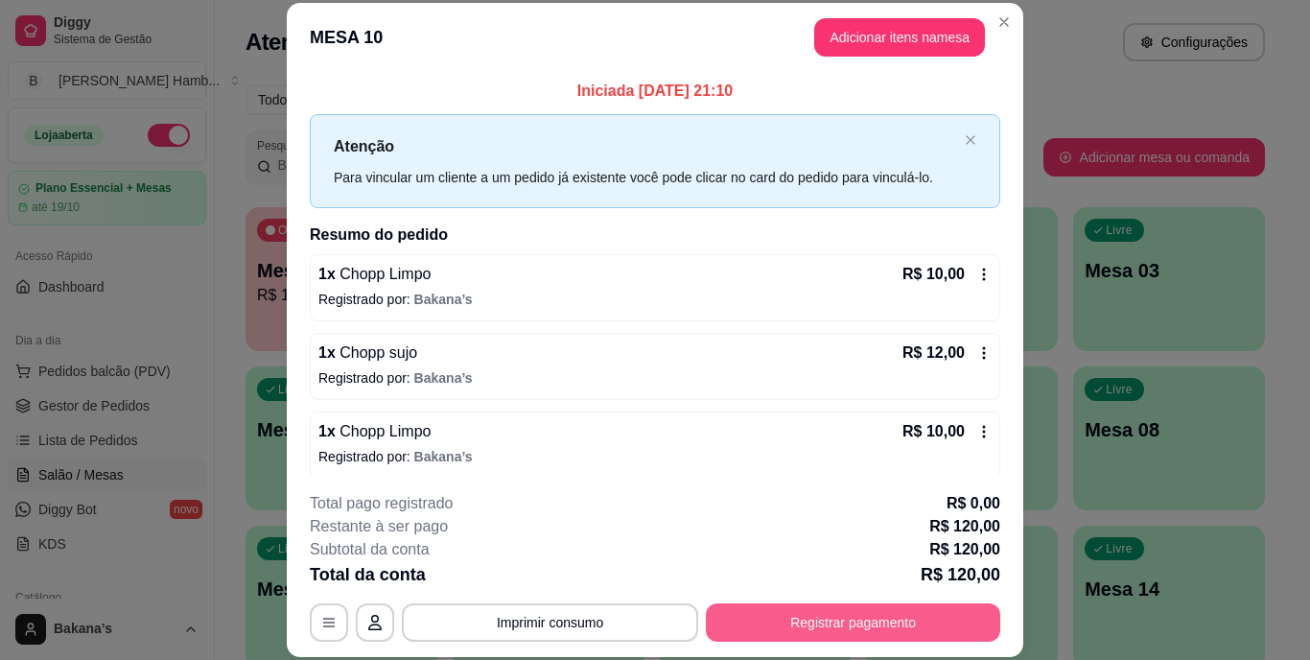
click at [785, 606] on button "Registrar pagamento" at bounding box center [853, 622] width 294 height 38
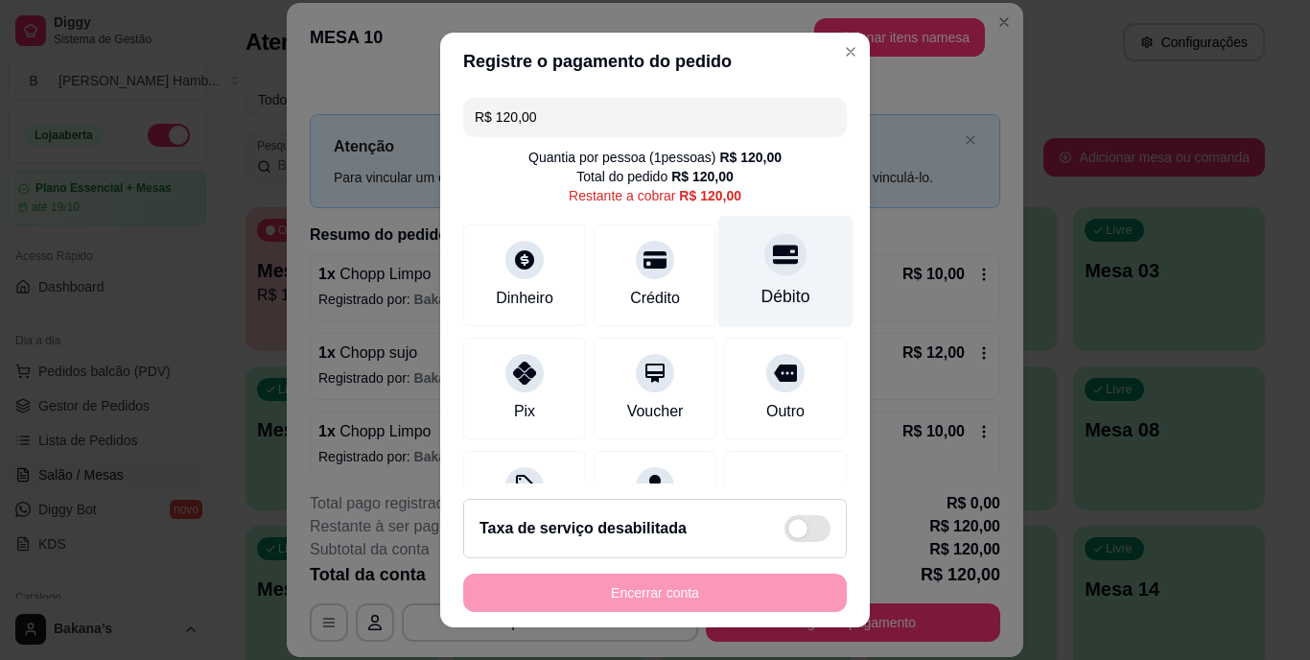
click at [752, 276] on div "Débito" at bounding box center [785, 272] width 135 height 112
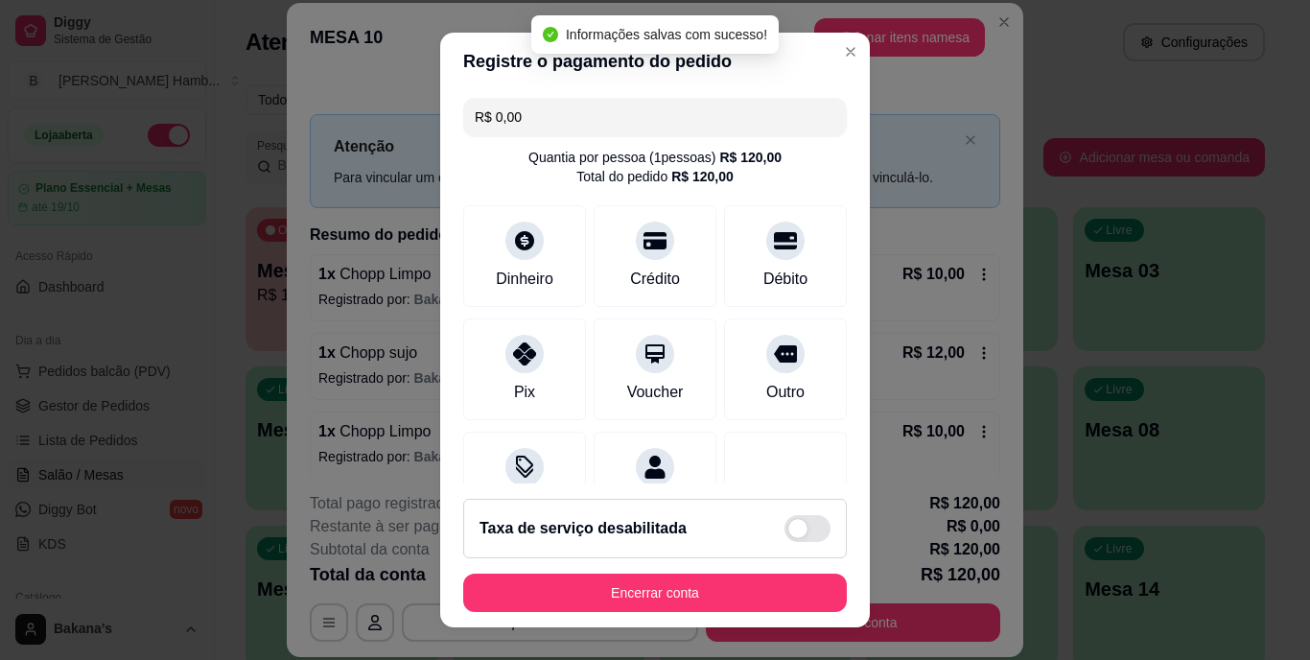
type input "R$ 0,00"
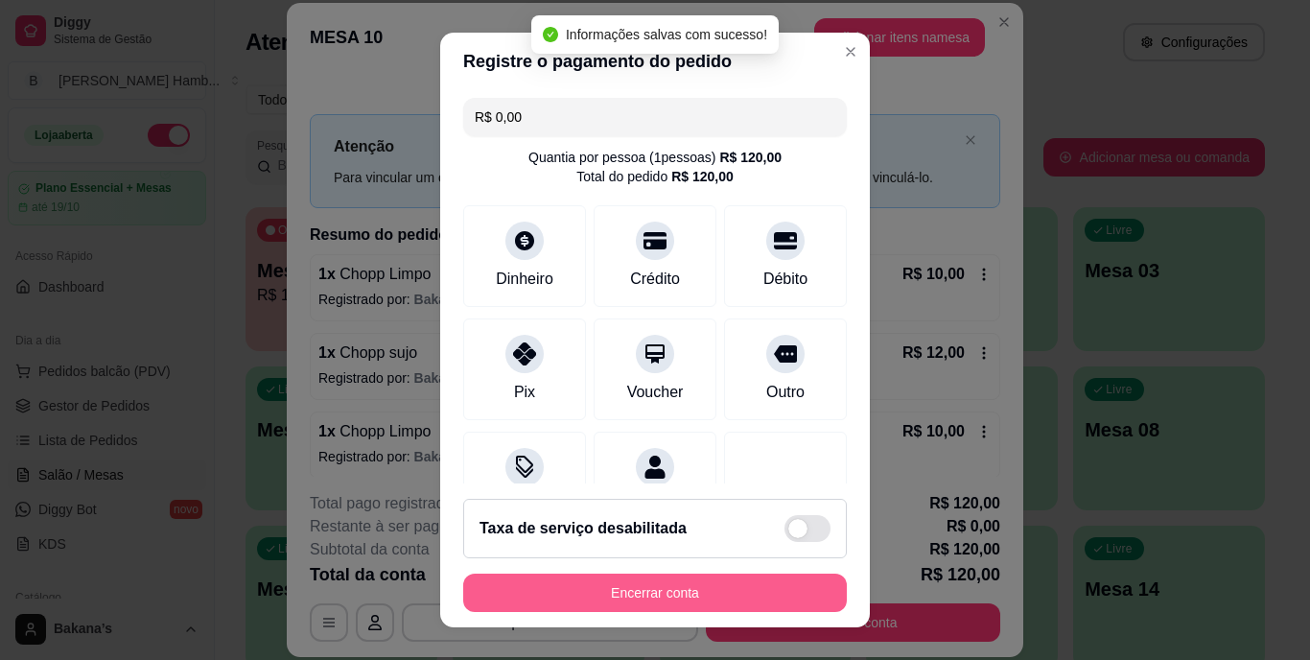
click at [695, 576] on button "Encerrar conta" at bounding box center [655, 593] width 384 height 38
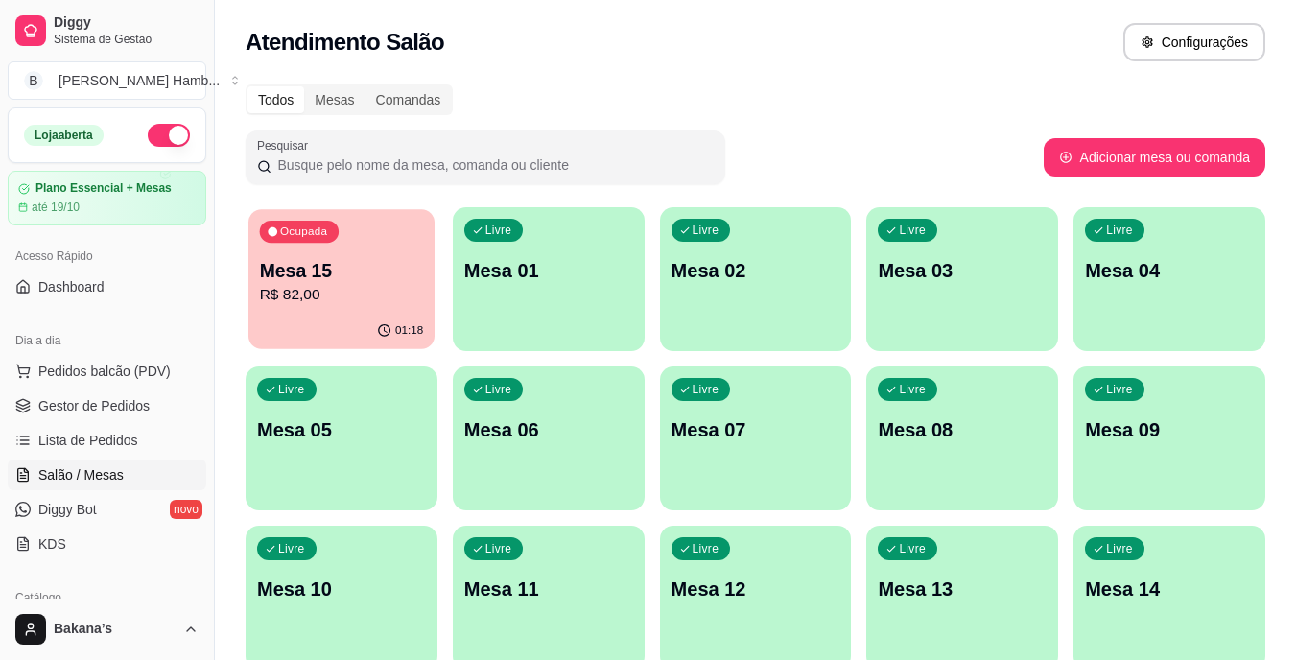
click at [364, 217] on div "Ocupada Mesa 15 R$ 82,00" at bounding box center [341, 261] width 186 height 104
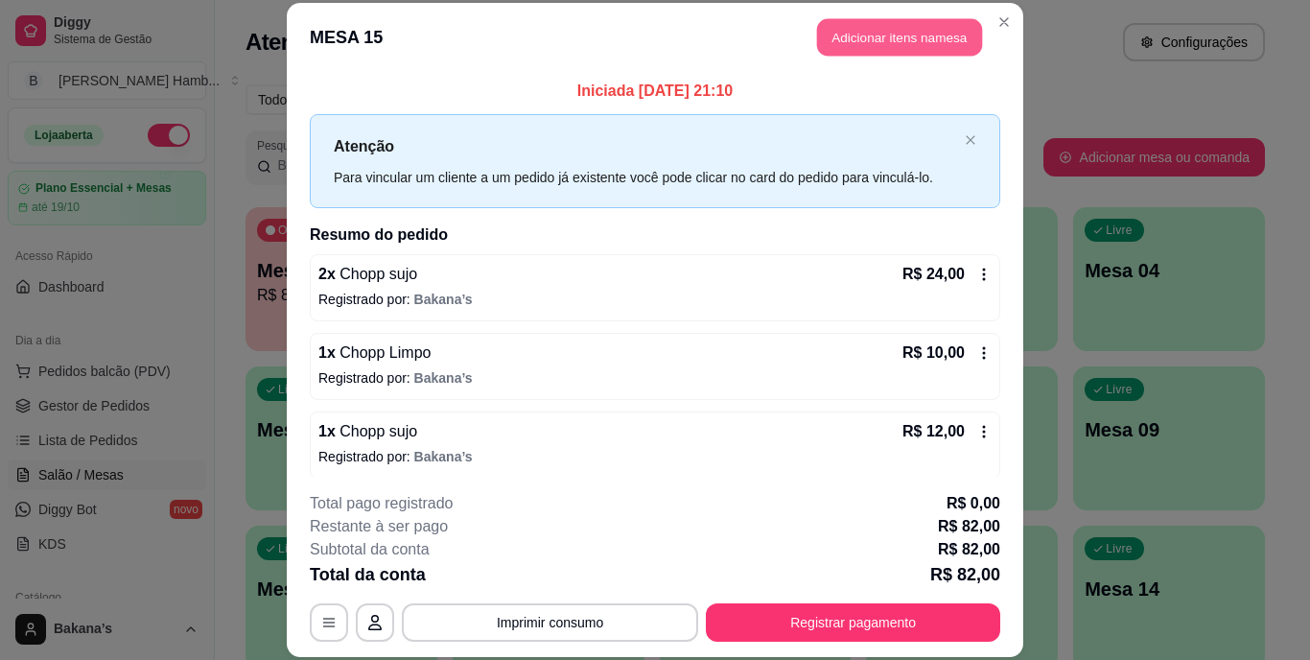
click at [850, 21] on button "Adicionar itens na mesa" at bounding box center [899, 37] width 165 height 37
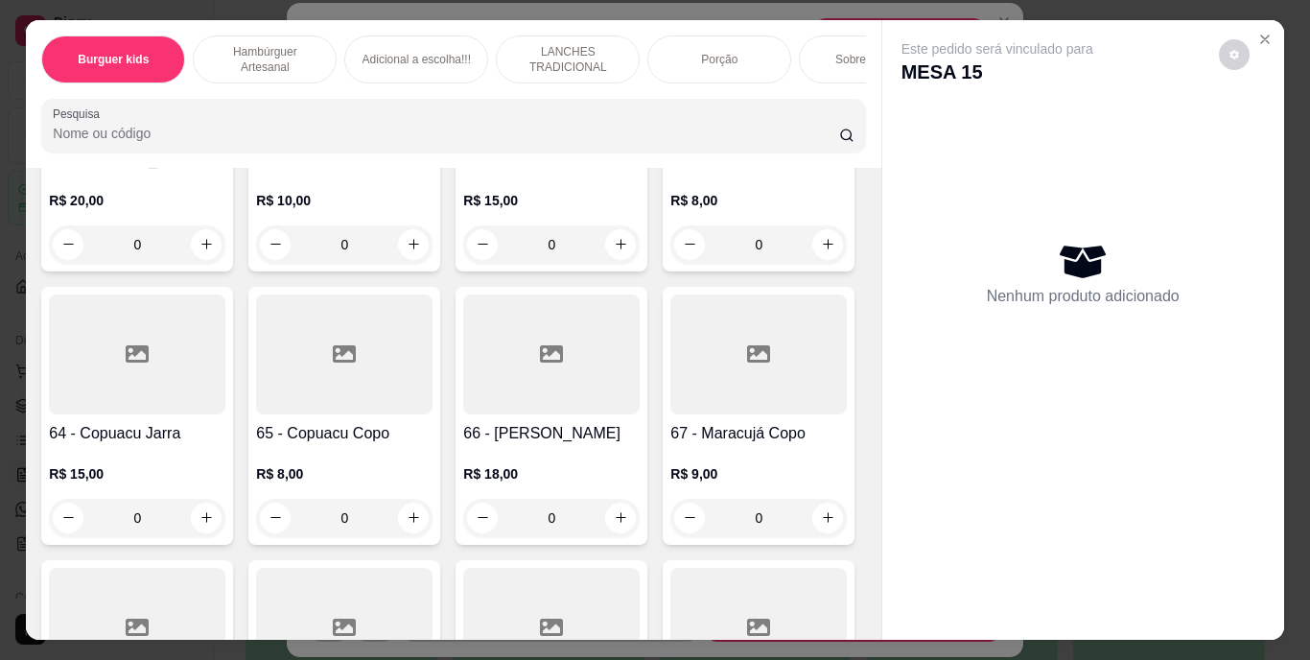
scroll to position [6811, 0]
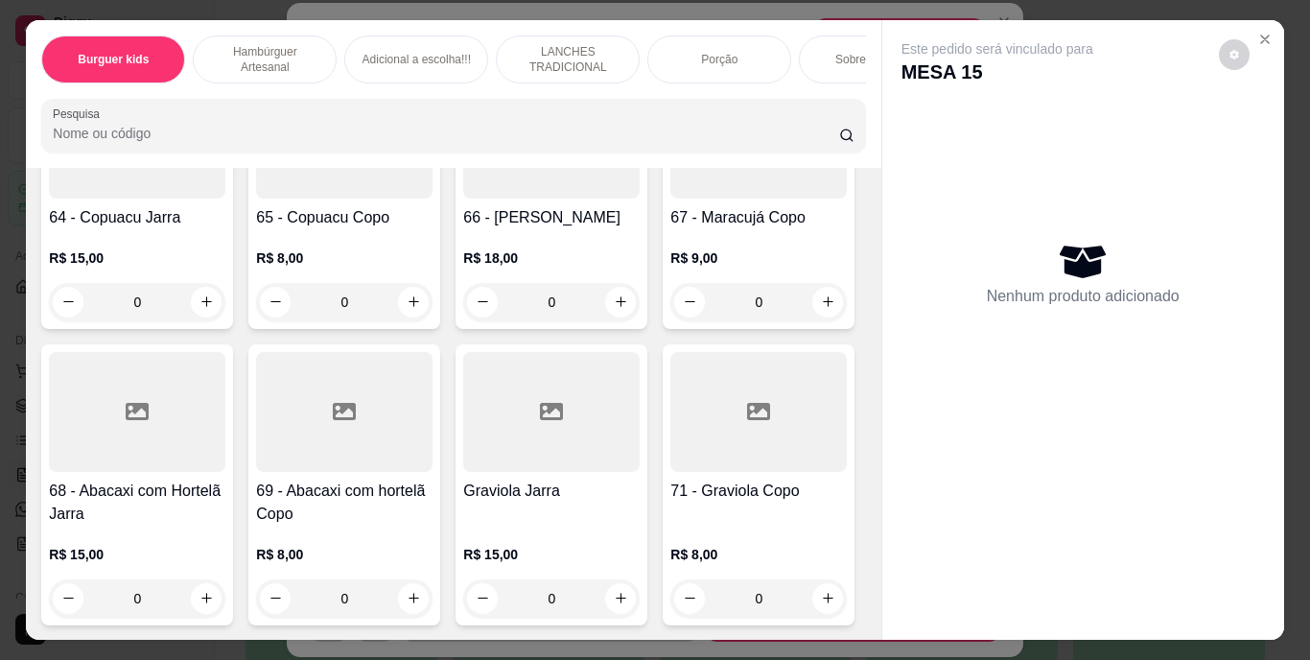
type input "3"
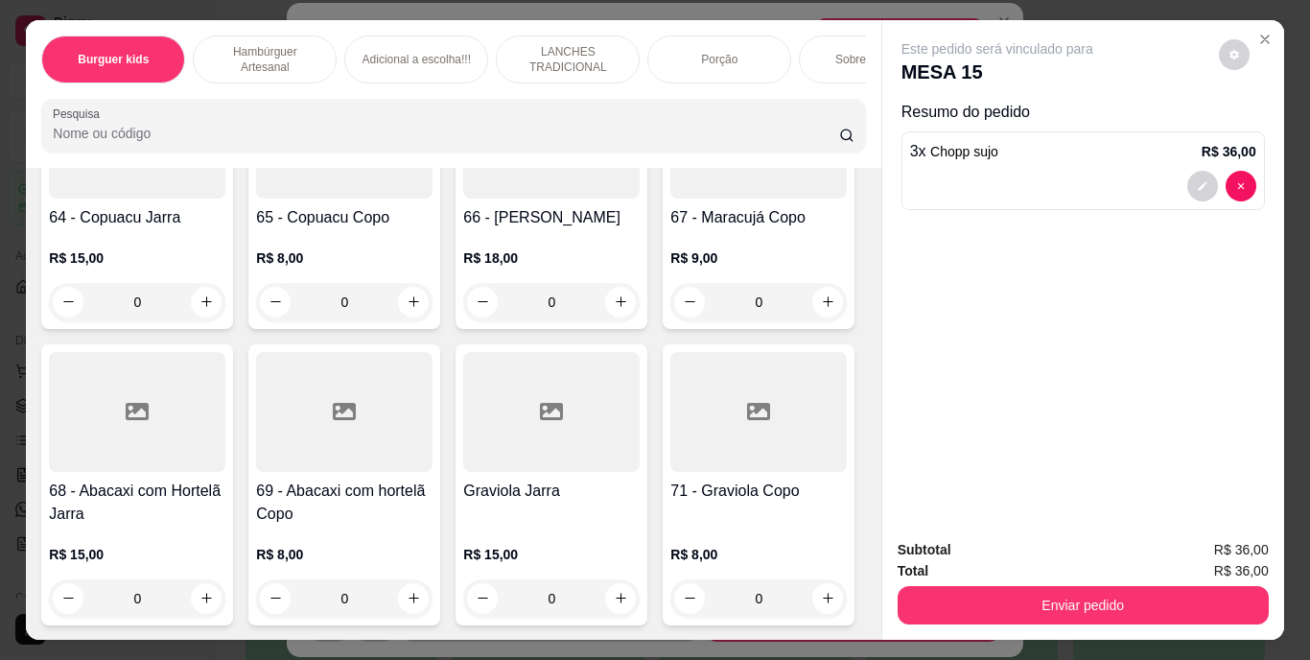
scroll to position [6812, 0]
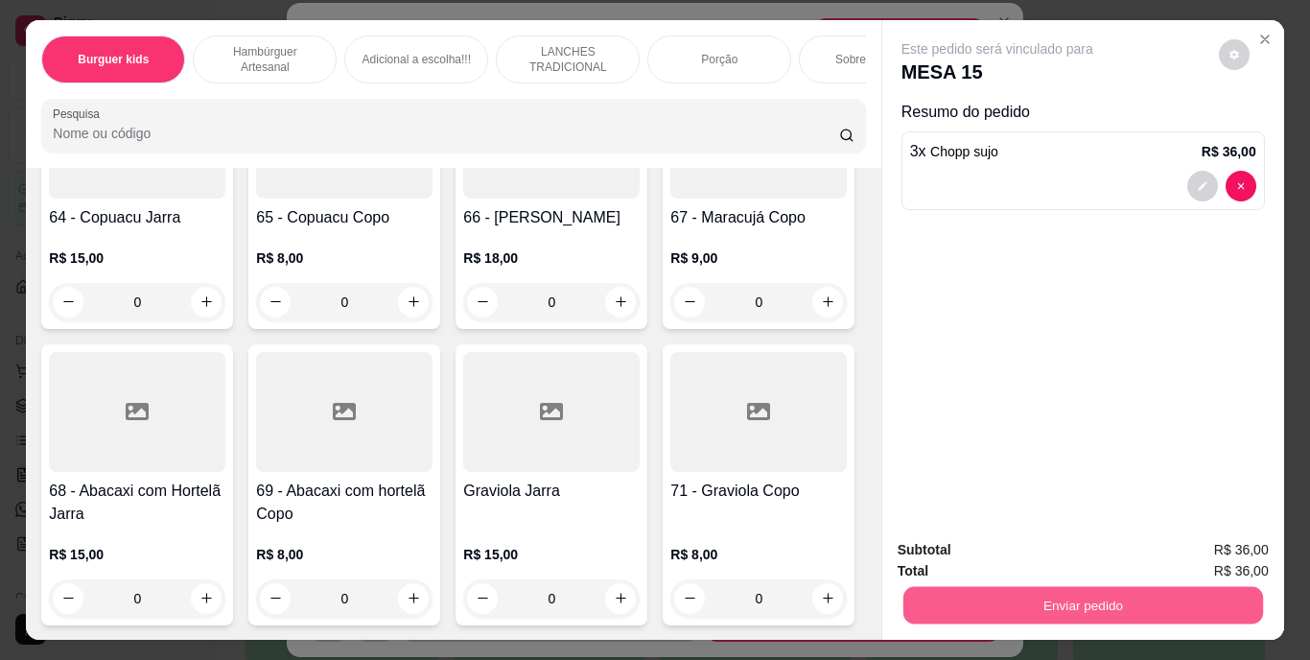
click at [974, 591] on button "Enviar pedido" at bounding box center [1083, 605] width 360 height 37
click at [1259, 543] on button "Enviar pedido" at bounding box center [1219, 550] width 106 height 35
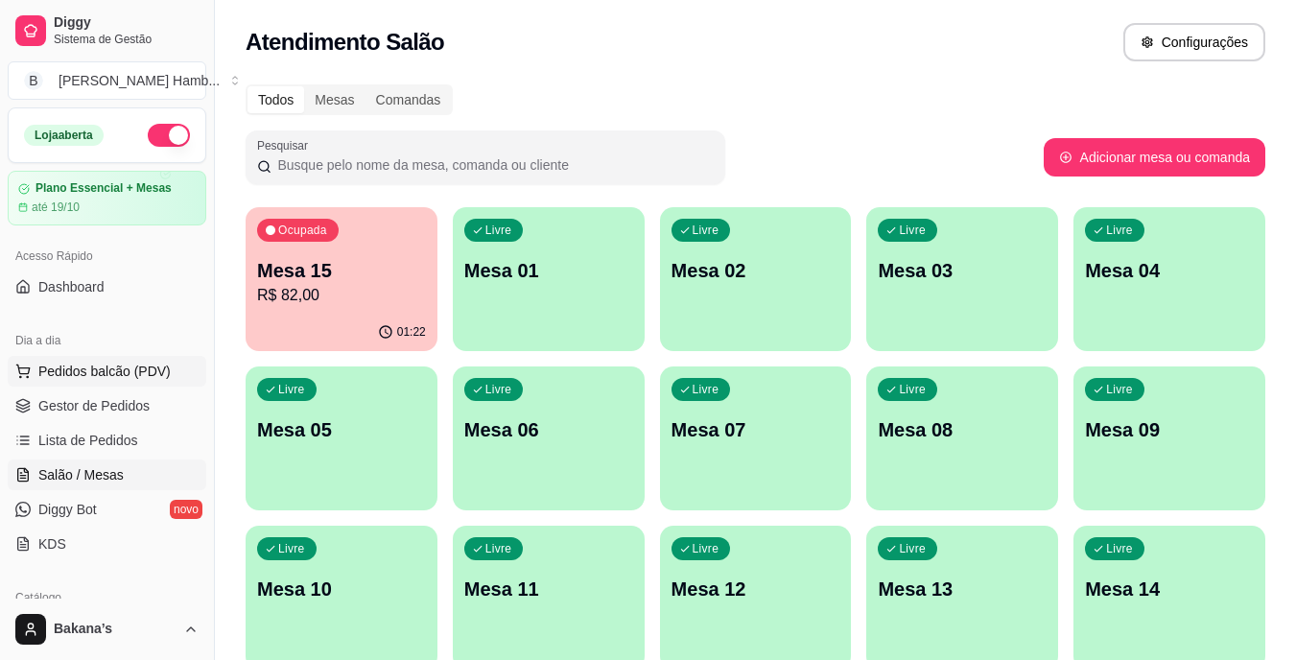
click at [145, 370] on span "Pedidos balcão (PDV)" at bounding box center [104, 371] width 132 height 19
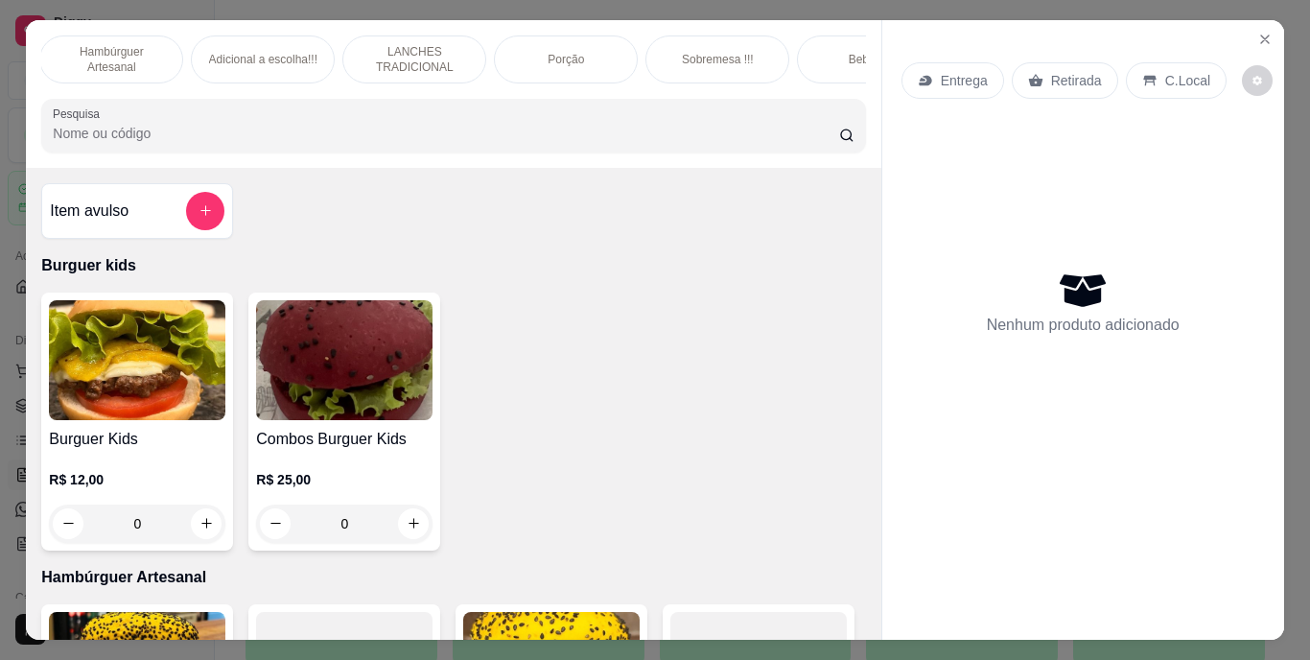
scroll to position [0, 192]
click at [811, 56] on p "Bebidas" at bounding box center [831, 59] width 41 height 15
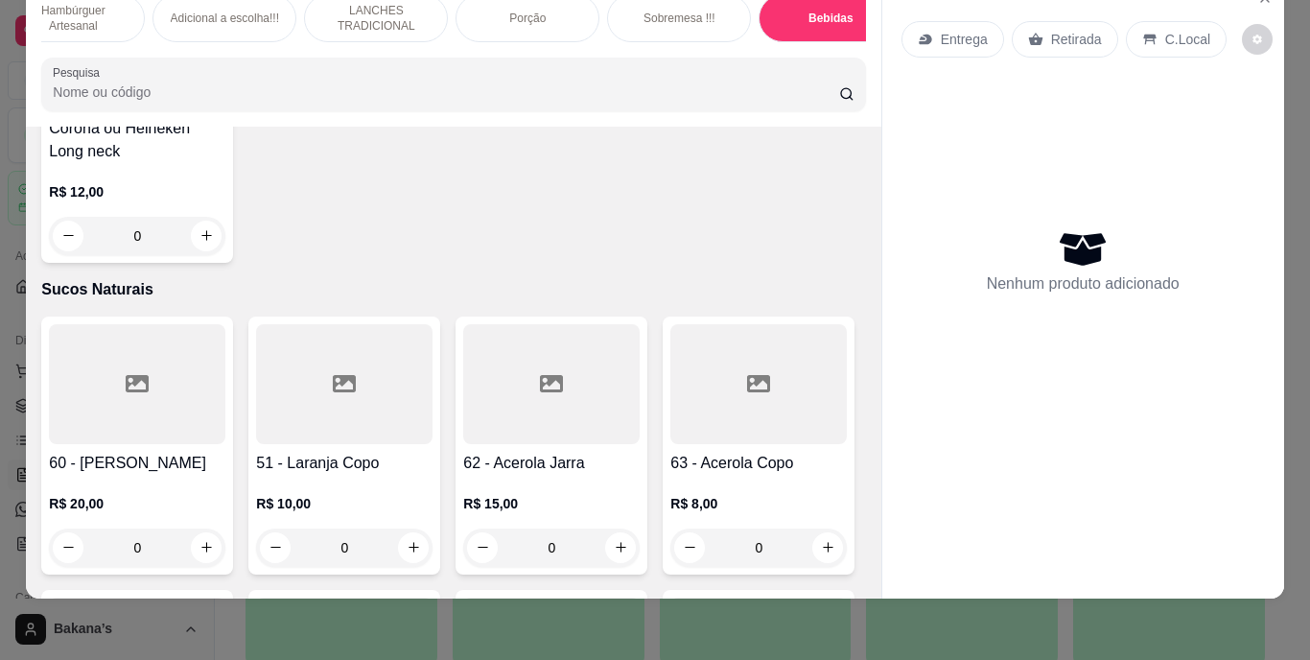
scroll to position [6179, 0]
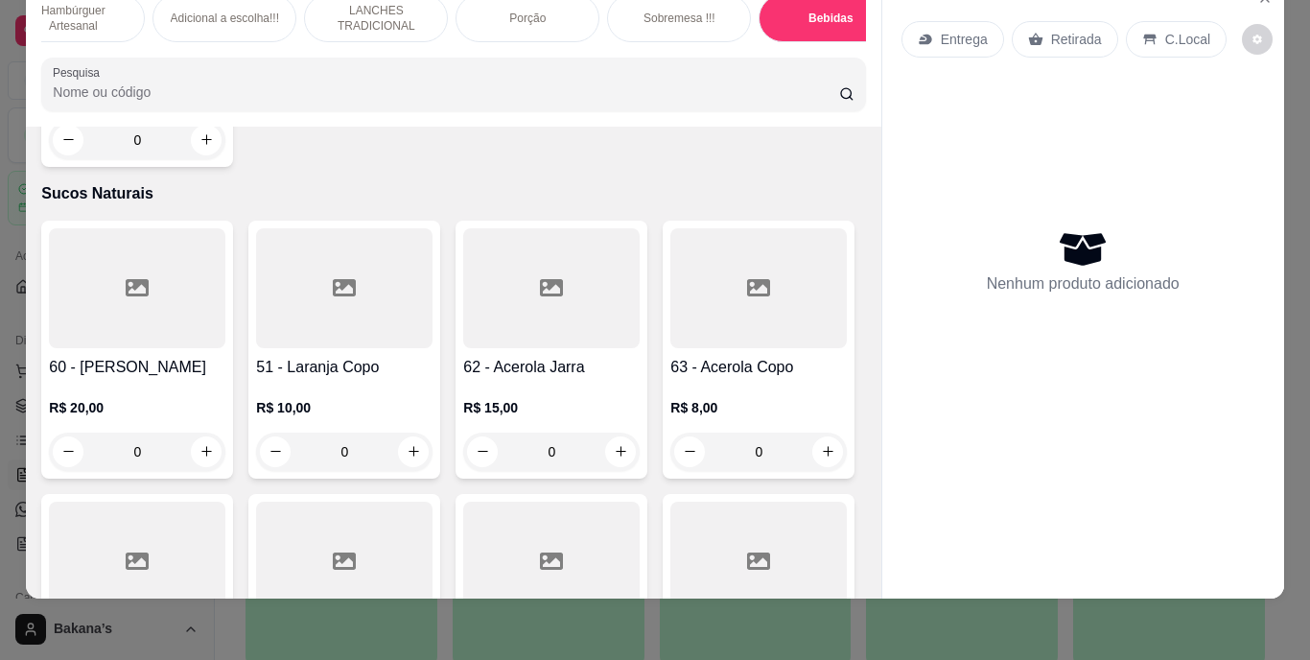
type input "1"
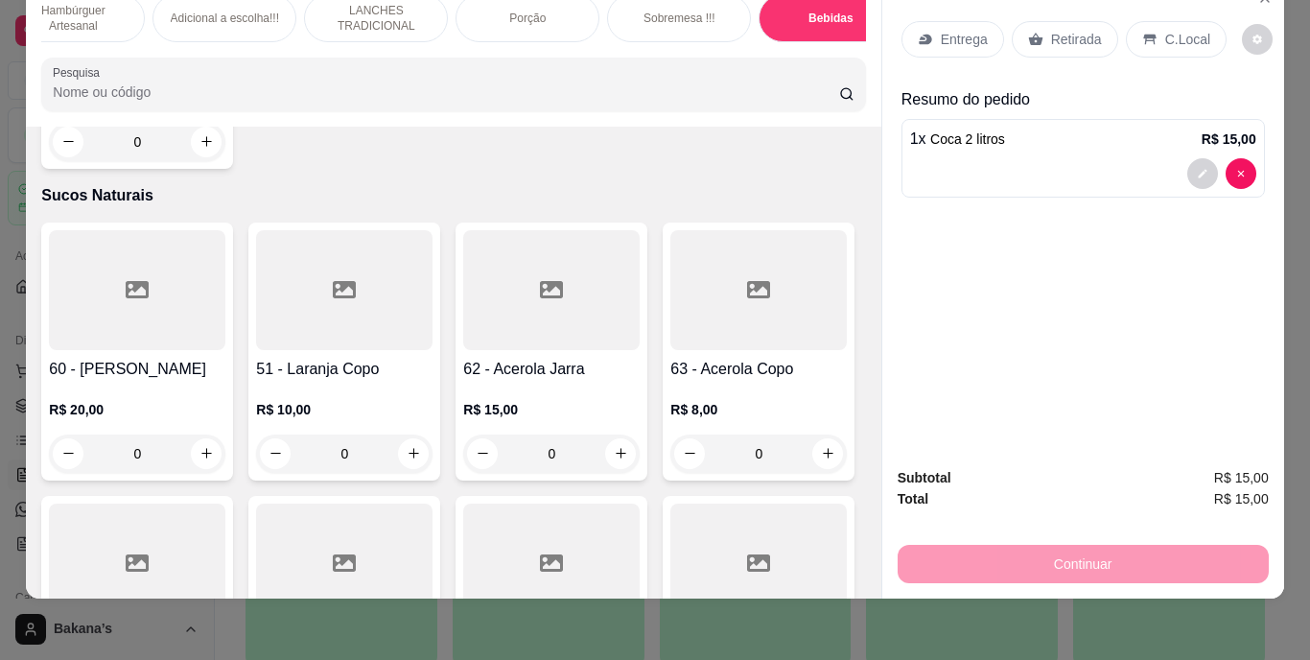
click at [1051, 30] on p "Retirada" at bounding box center [1076, 39] width 51 height 19
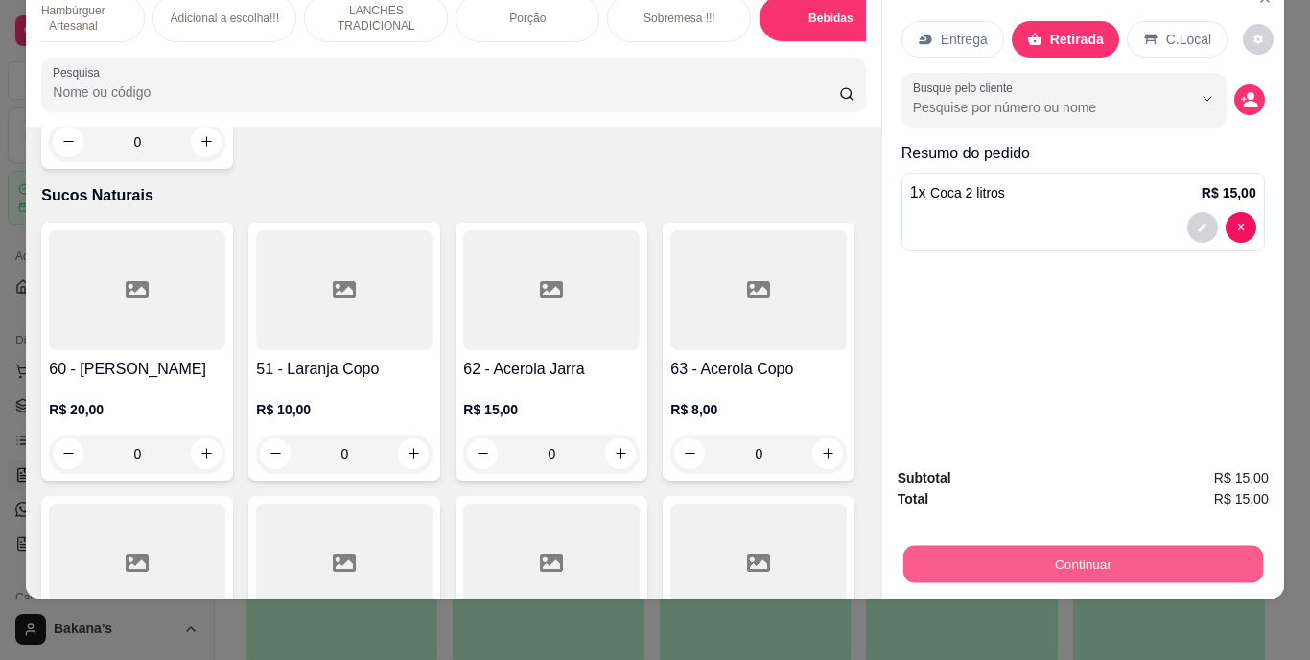
click at [1011, 546] on button "Continuar" at bounding box center [1083, 564] width 360 height 37
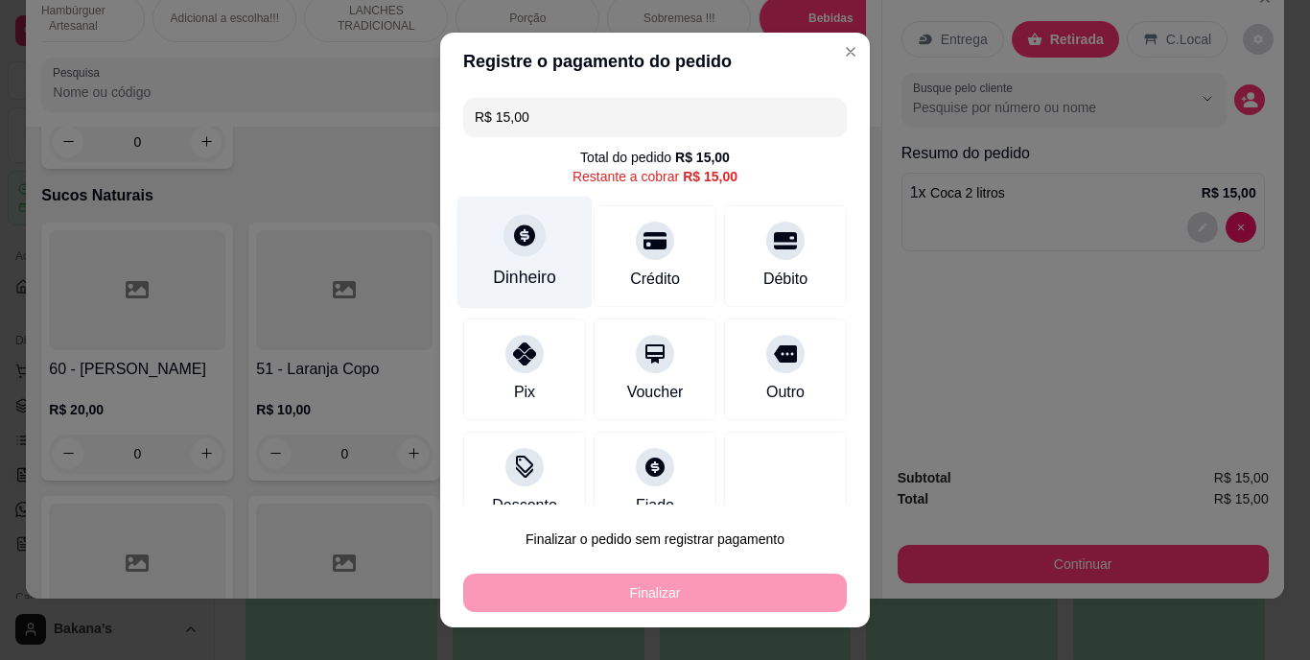
click at [522, 249] on div at bounding box center [525, 236] width 42 height 42
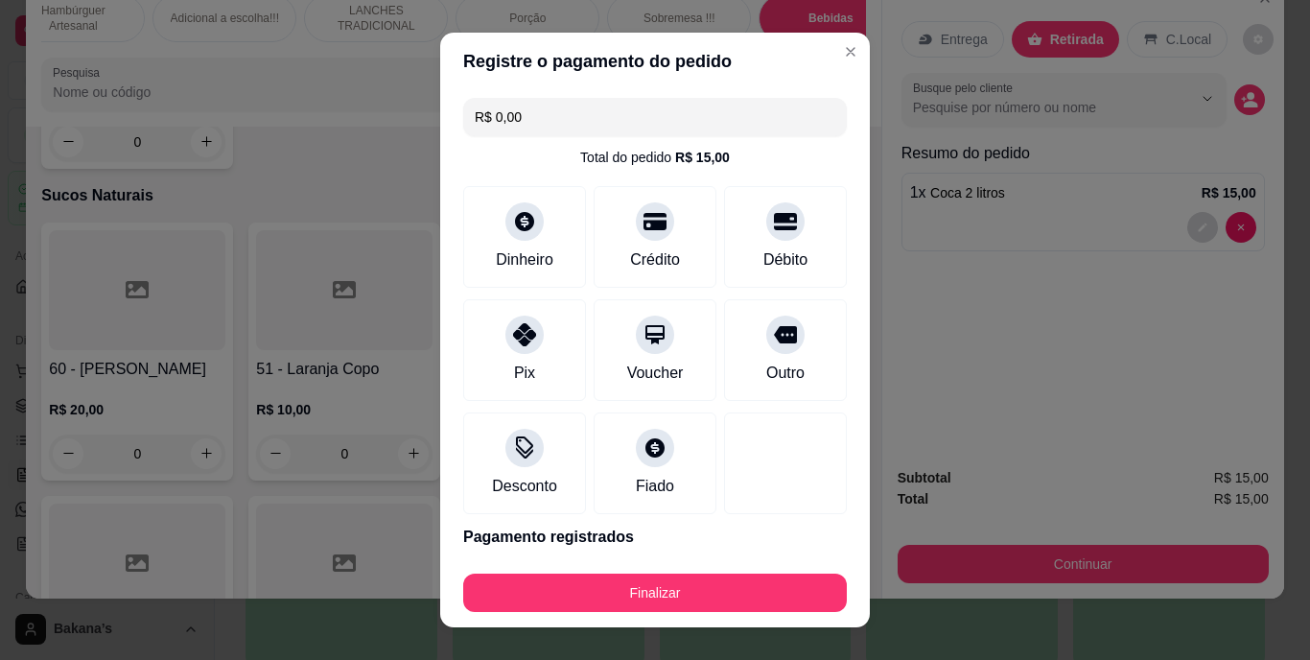
type input "R$ 0,00"
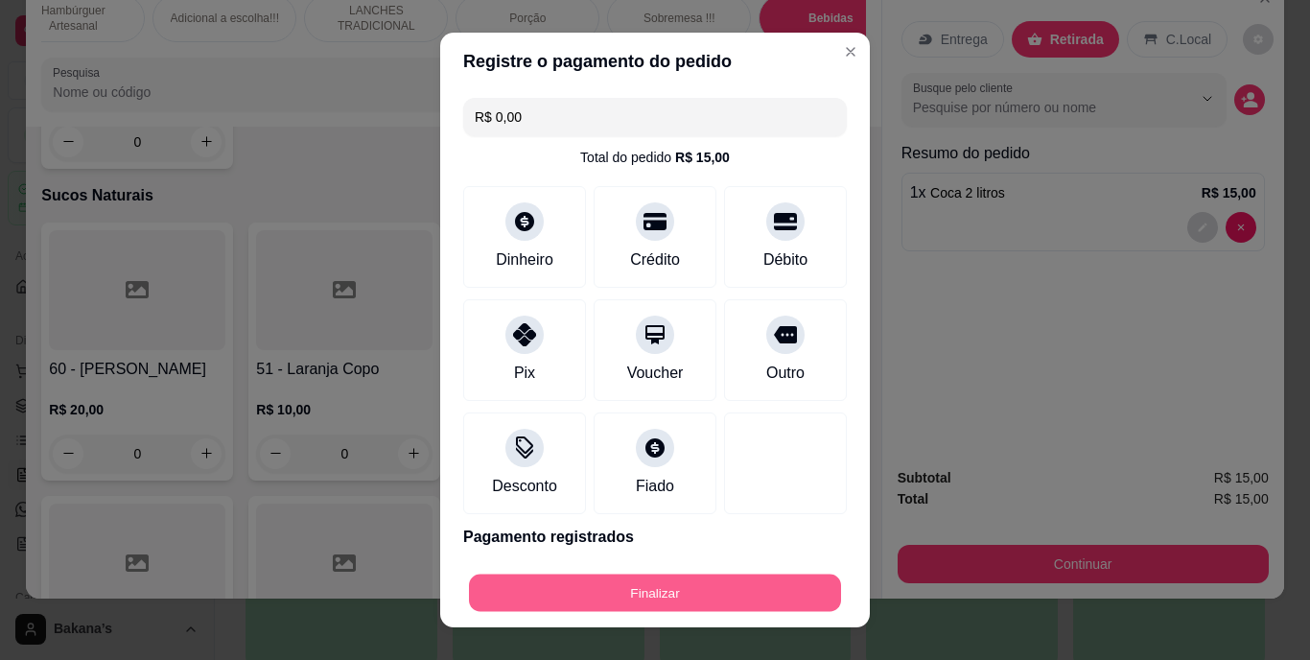
click at [618, 577] on button "Finalizar" at bounding box center [655, 592] width 372 height 37
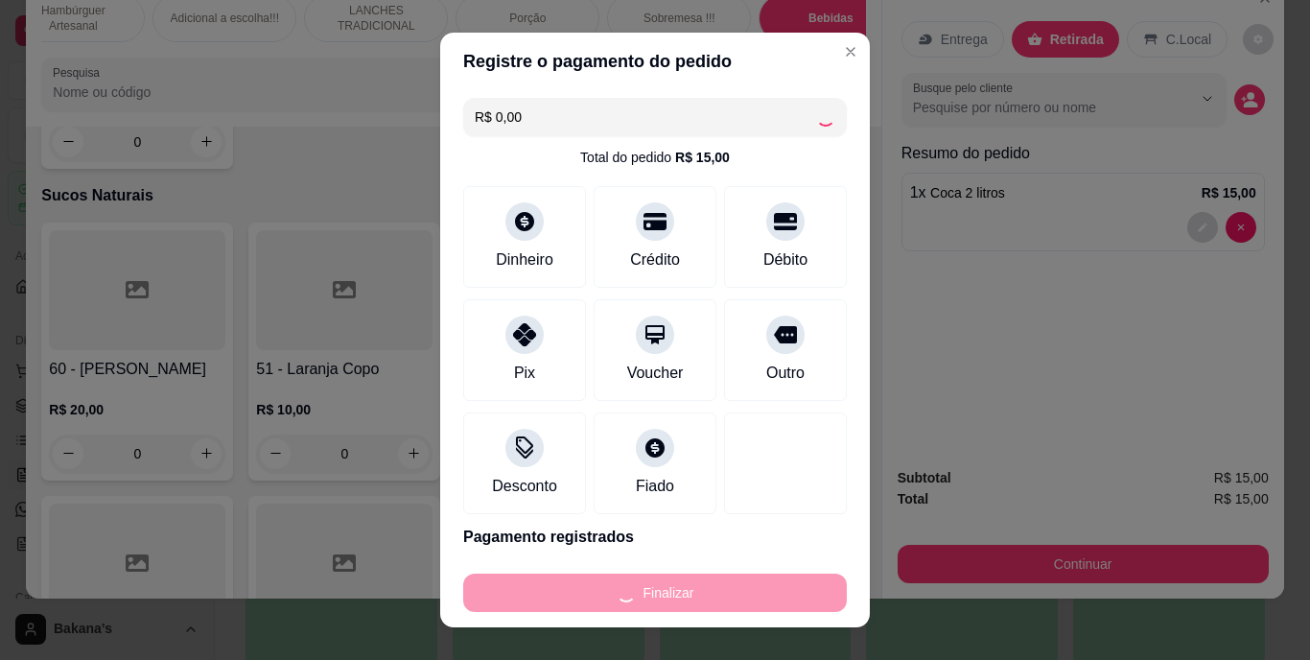
type input "0"
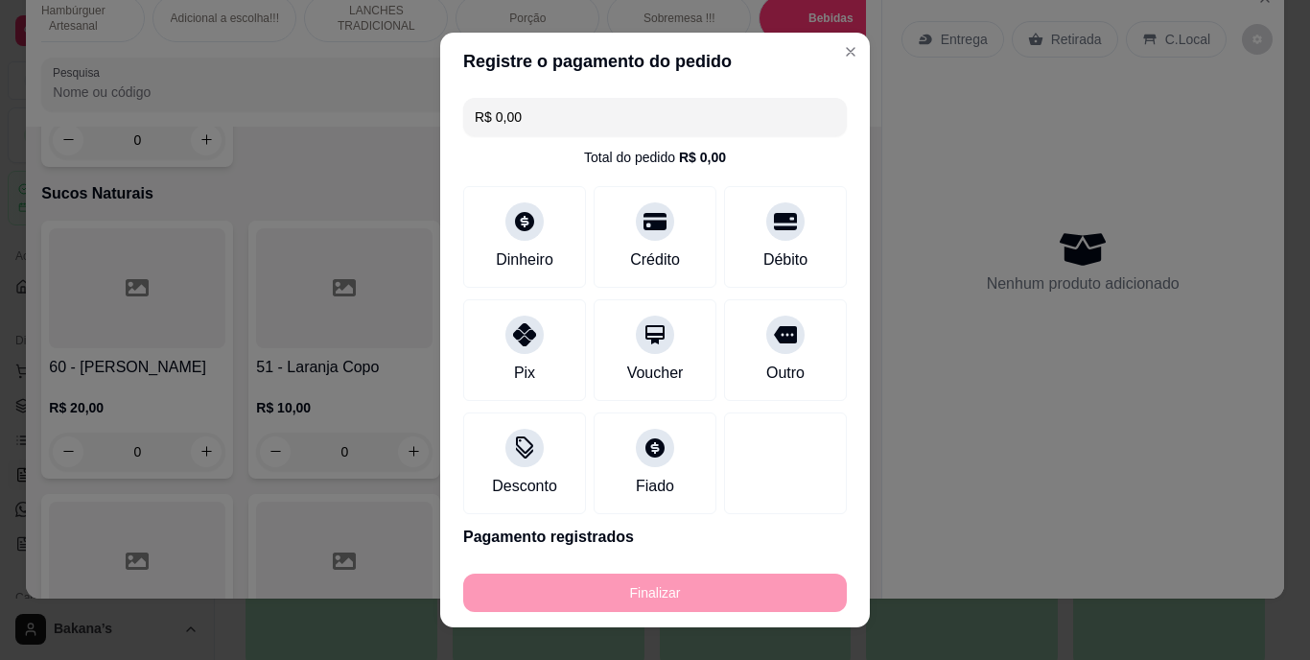
type input "-R$ 15,00"
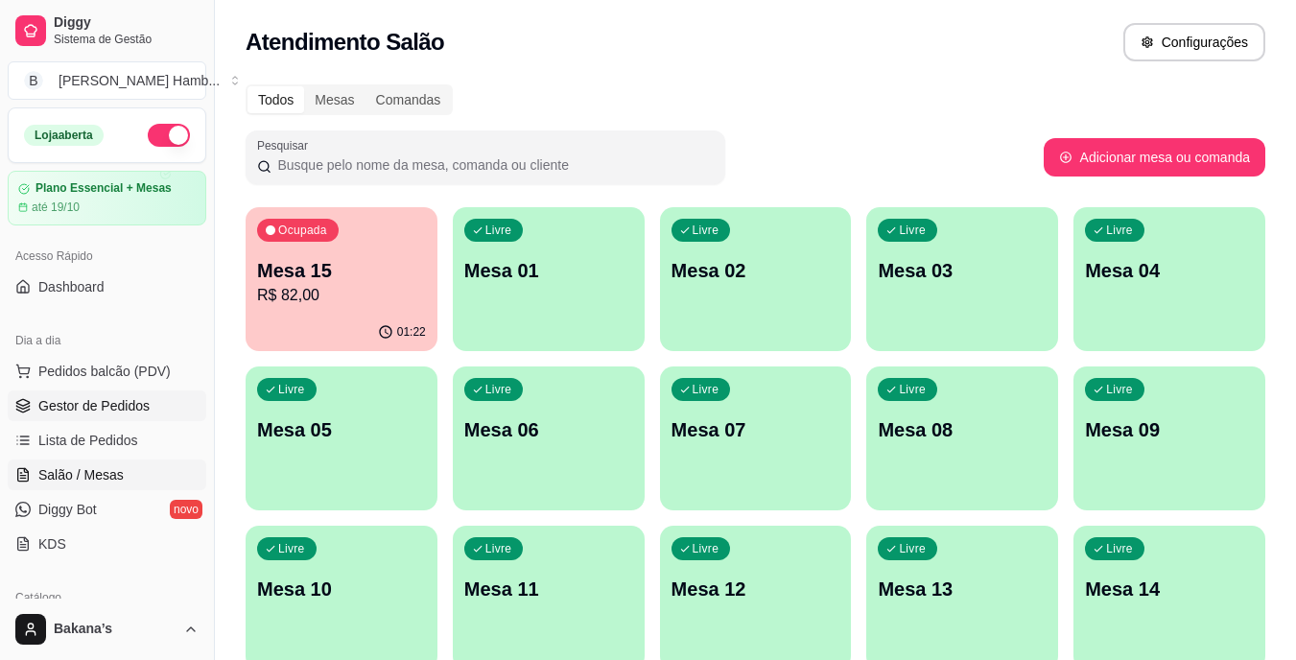
click at [142, 393] on link "Gestor de Pedidos" at bounding box center [107, 405] width 199 height 31
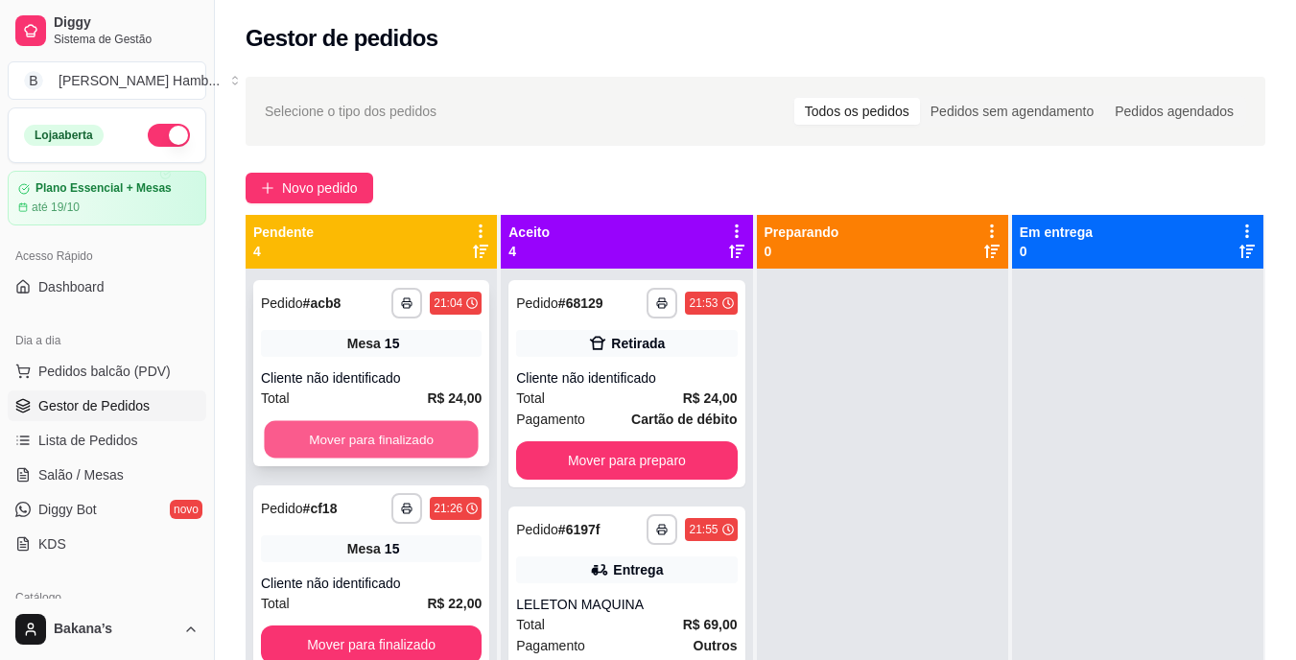
click at [386, 436] on button "Mover para finalizado" at bounding box center [371, 439] width 214 height 37
click at [399, 443] on button "Mover para finalizado" at bounding box center [371, 439] width 221 height 38
click at [393, 439] on button "Mover para finalizado" at bounding box center [371, 439] width 221 height 38
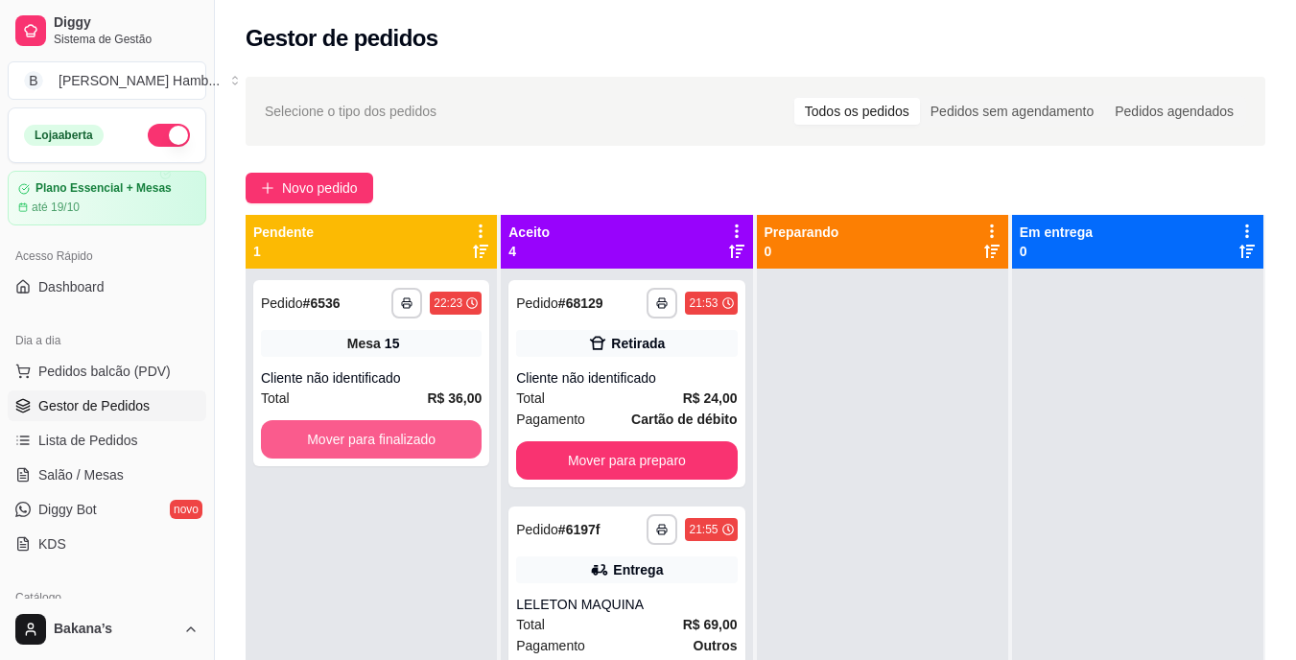
click at [394, 437] on button "Mover para finalizado" at bounding box center [371, 439] width 221 height 38
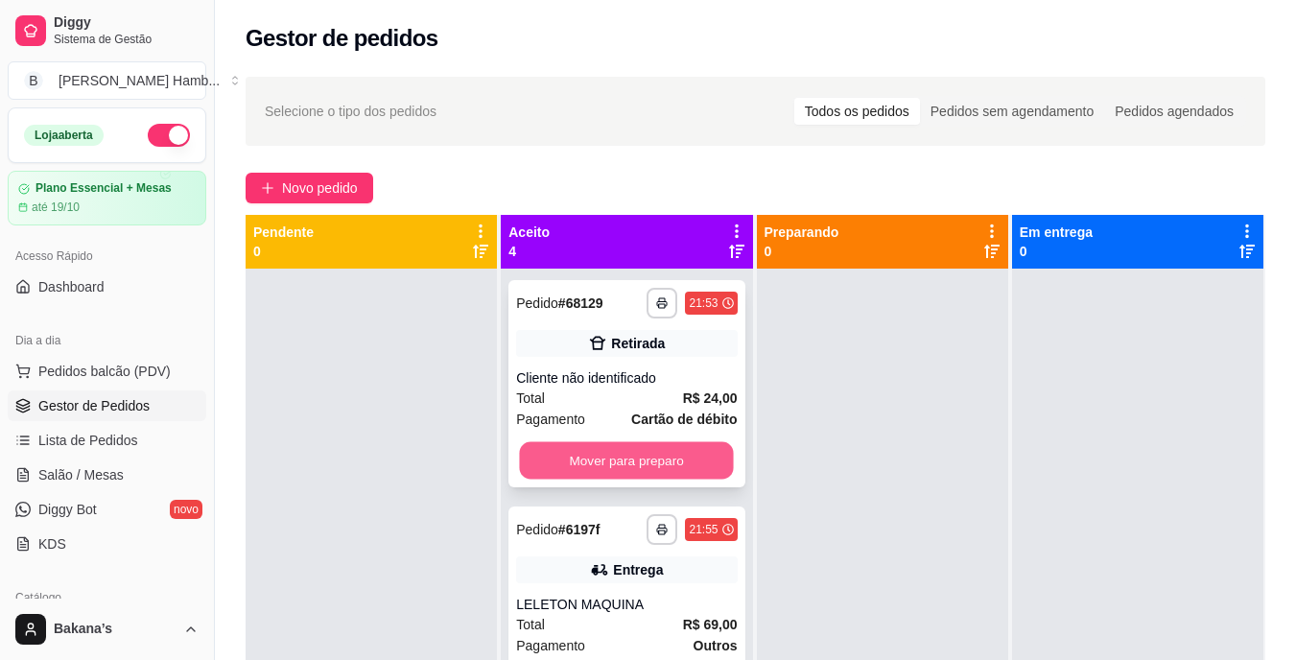
click at [604, 455] on button "Mover para preparo" at bounding box center [627, 460] width 214 height 37
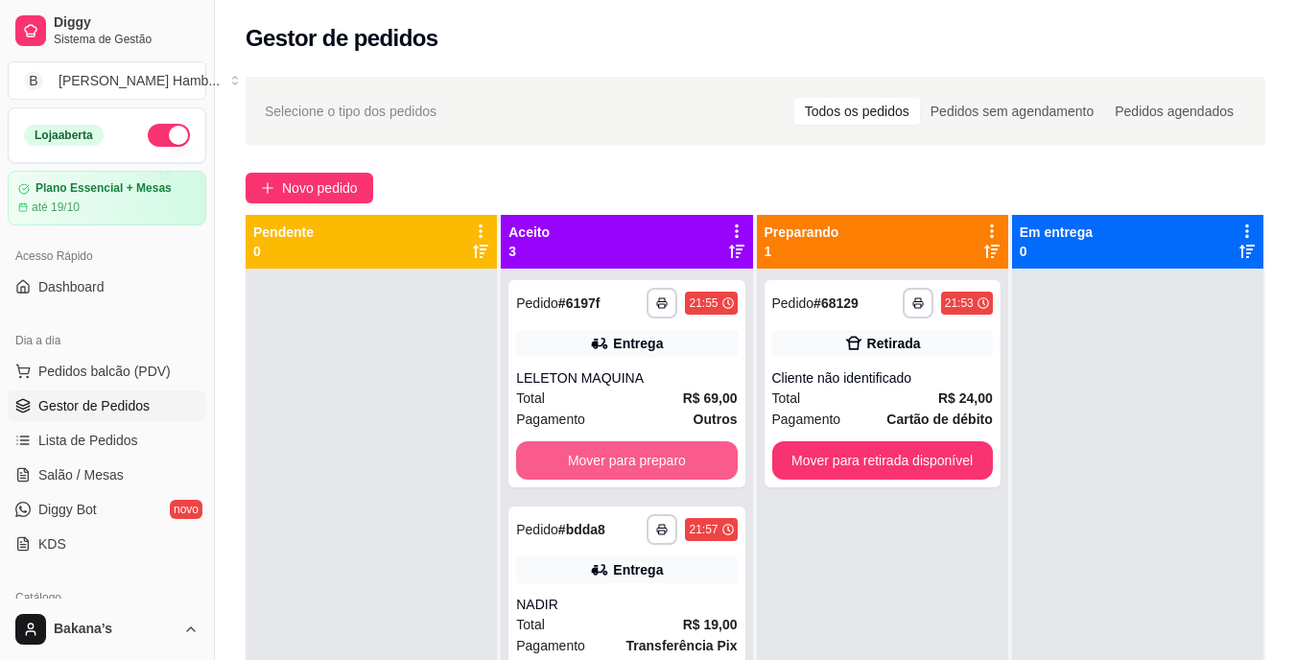
click at [604, 455] on button "Mover para preparo" at bounding box center [626, 460] width 221 height 38
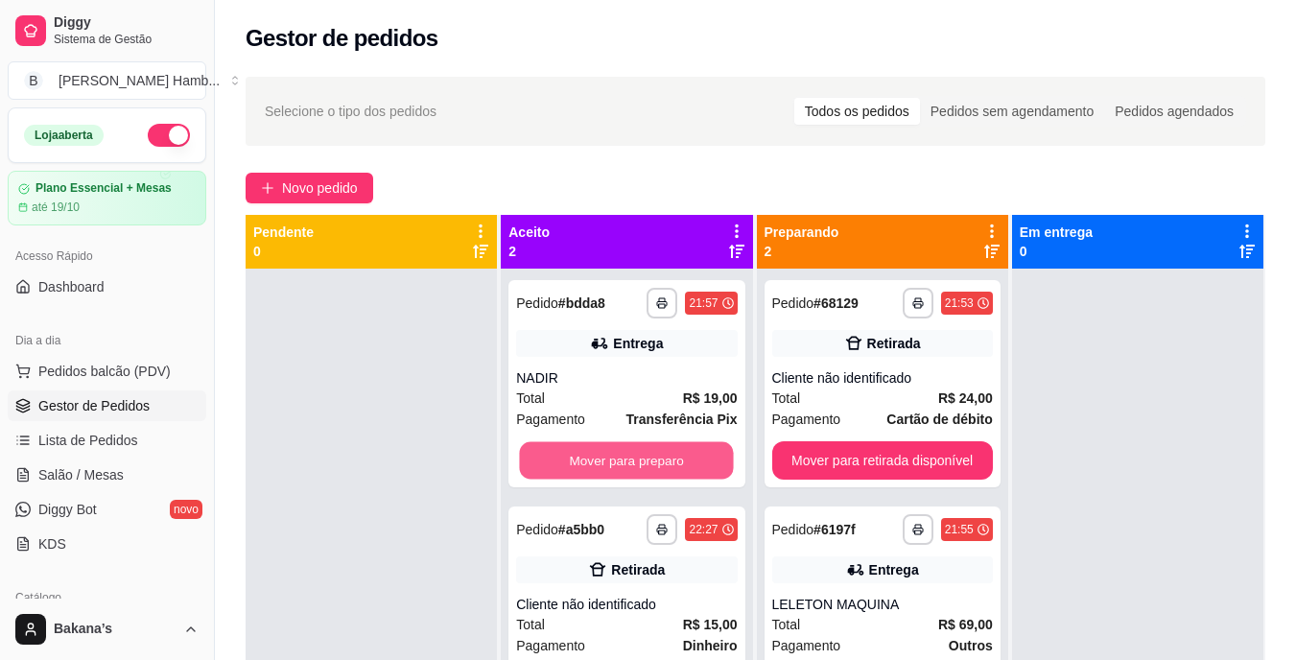
click at [604, 455] on button "Mover para preparo" at bounding box center [627, 460] width 214 height 37
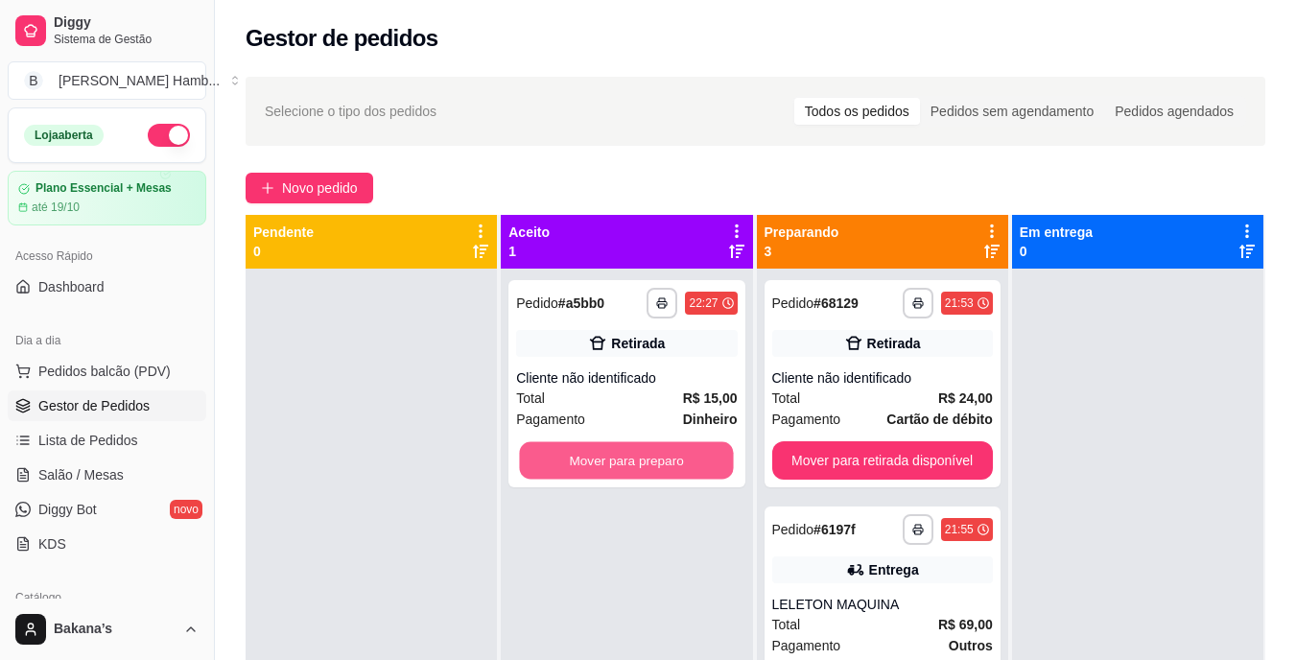
click at [604, 455] on button "Mover para preparo" at bounding box center [627, 460] width 214 height 37
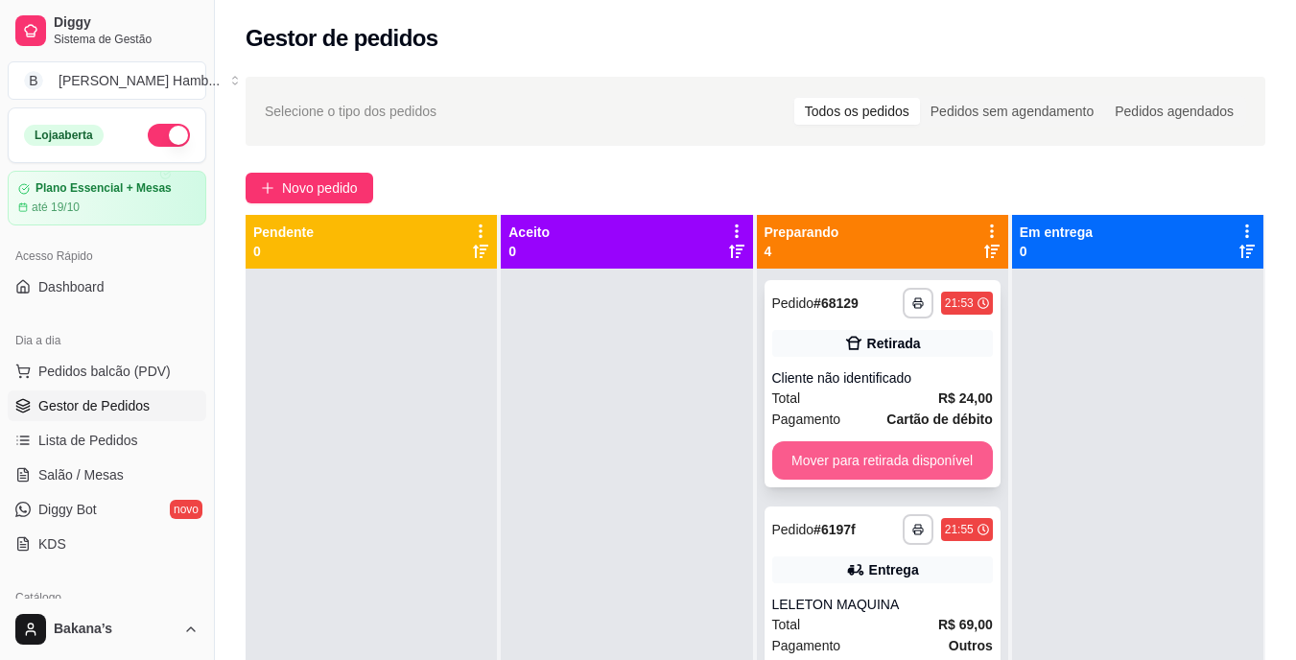
click at [842, 463] on button "Mover para retirada disponível" at bounding box center [882, 460] width 221 height 38
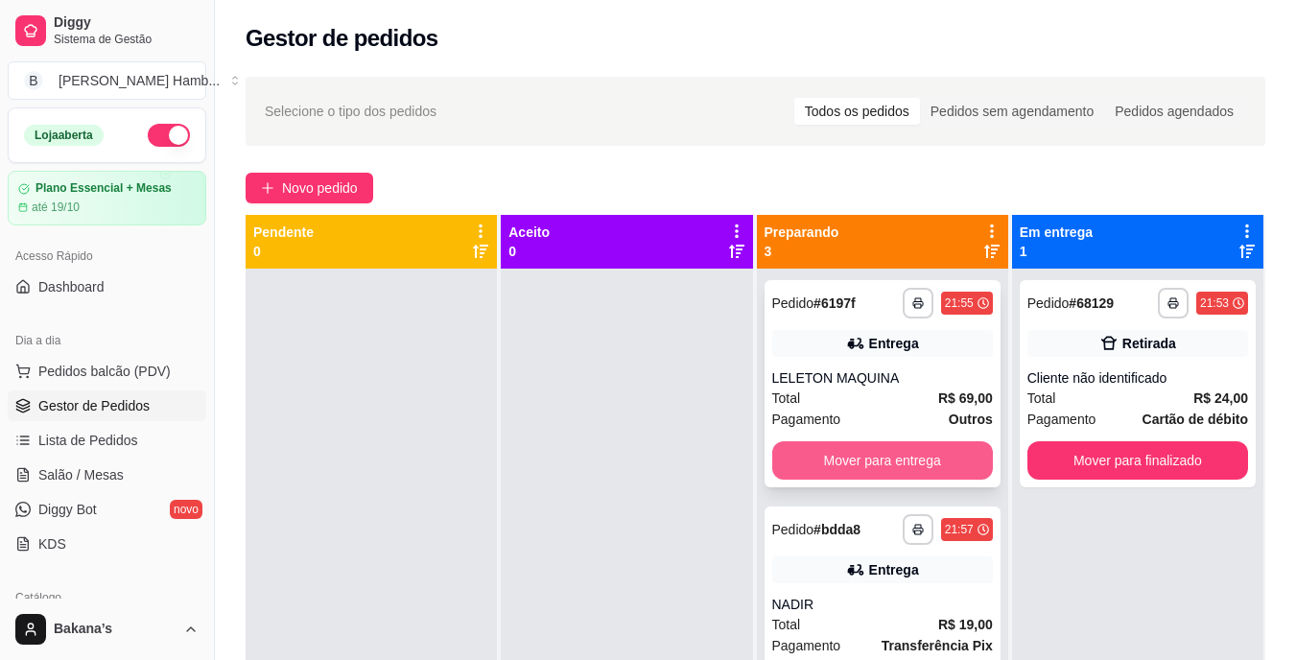
click at [873, 459] on button "Mover para entrega" at bounding box center [882, 460] width 221 height 38
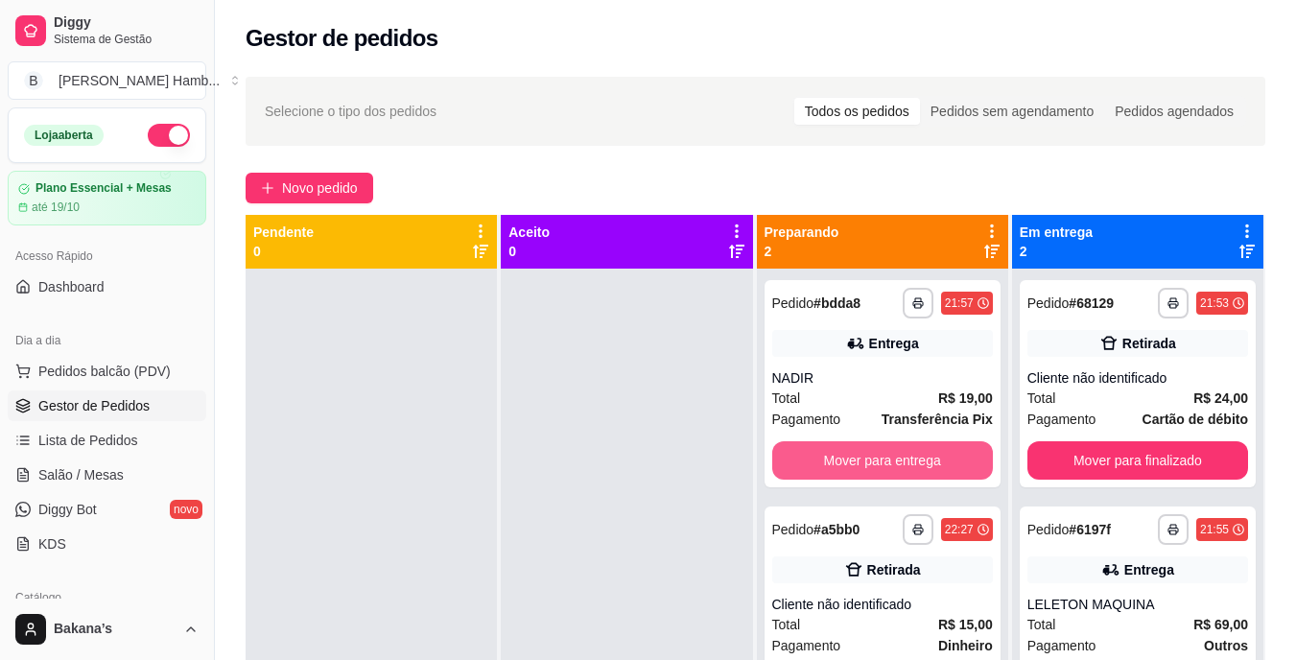
click at [873, 459] on button "Mover para entrega" at bounding box center [882, 460] width 221 height 38
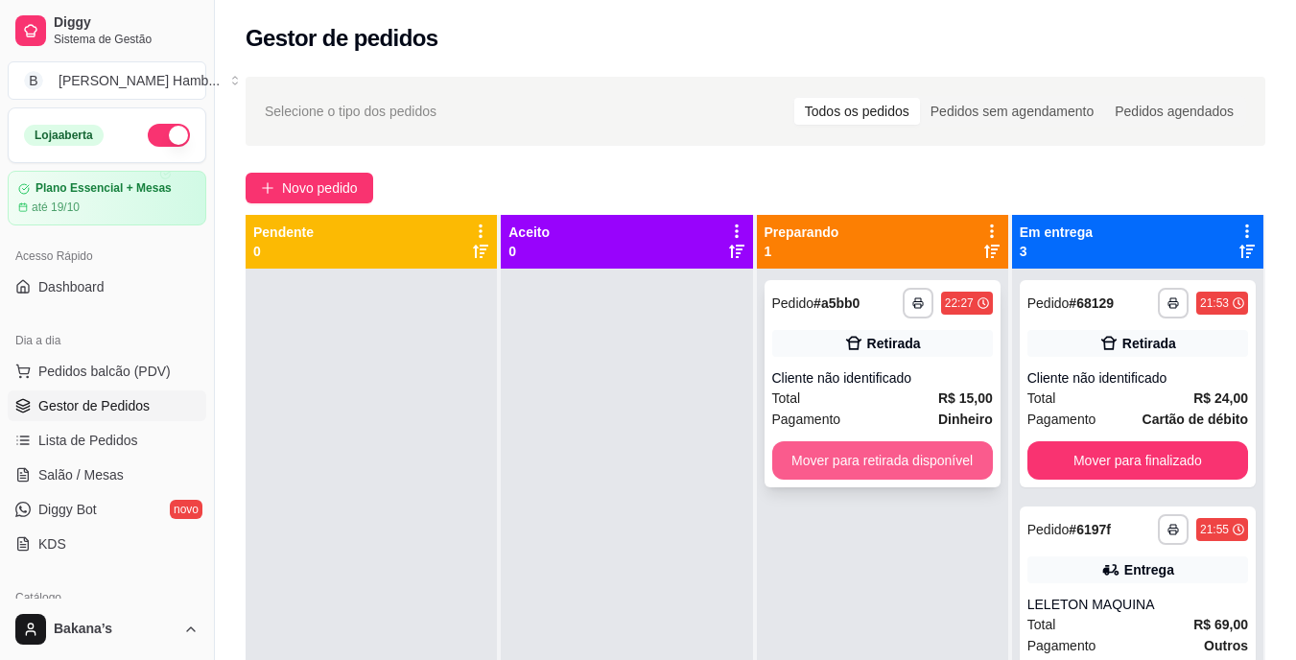
click at [879, 458] on button "Mover para retirada disponível" at bounding box center [882, 460] width 221 height 38
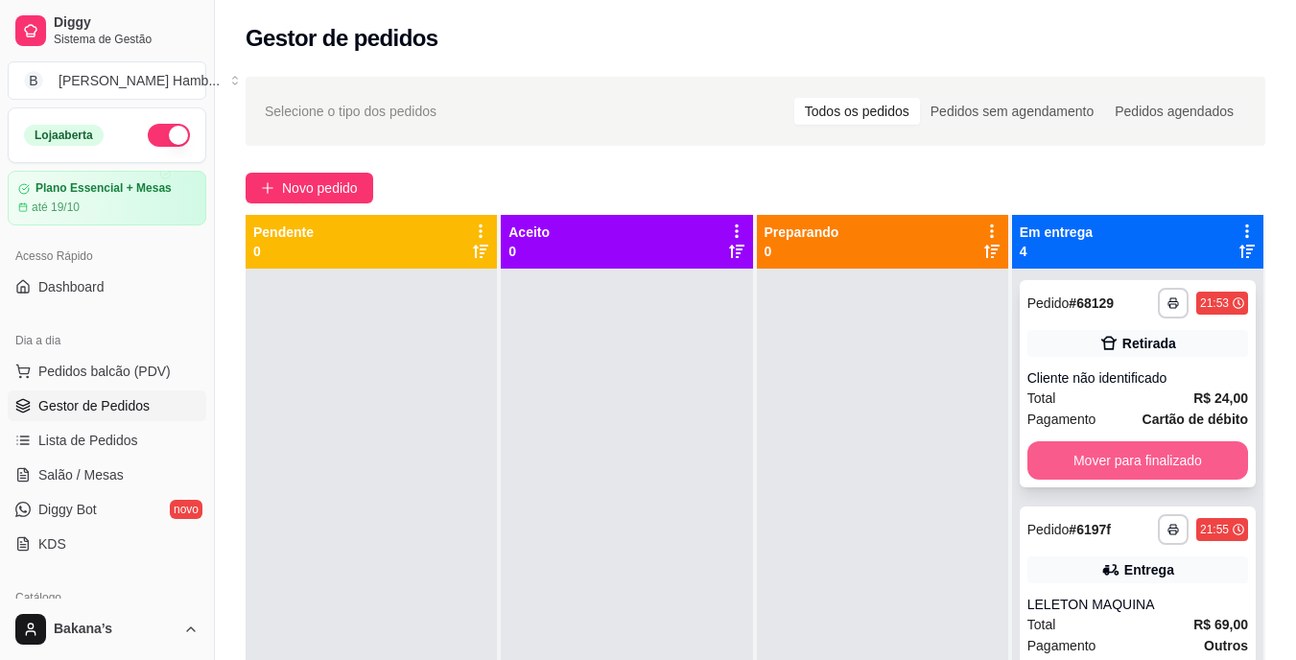
click at [1054, 460] on button "Mover para finalizado" at bounding box center [1137, 460] width 221 height 38
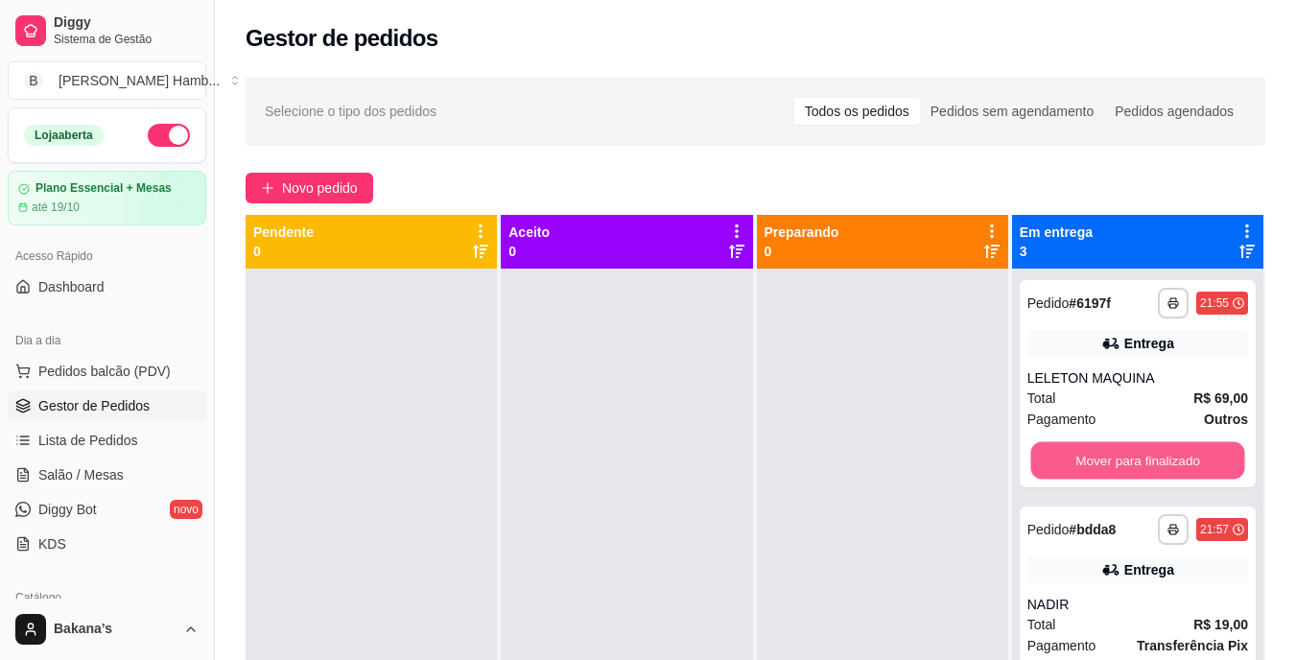
click at [1054, 460] on button "Mover para finalizado" at bounding box center [1137, 460] width 214 height 37
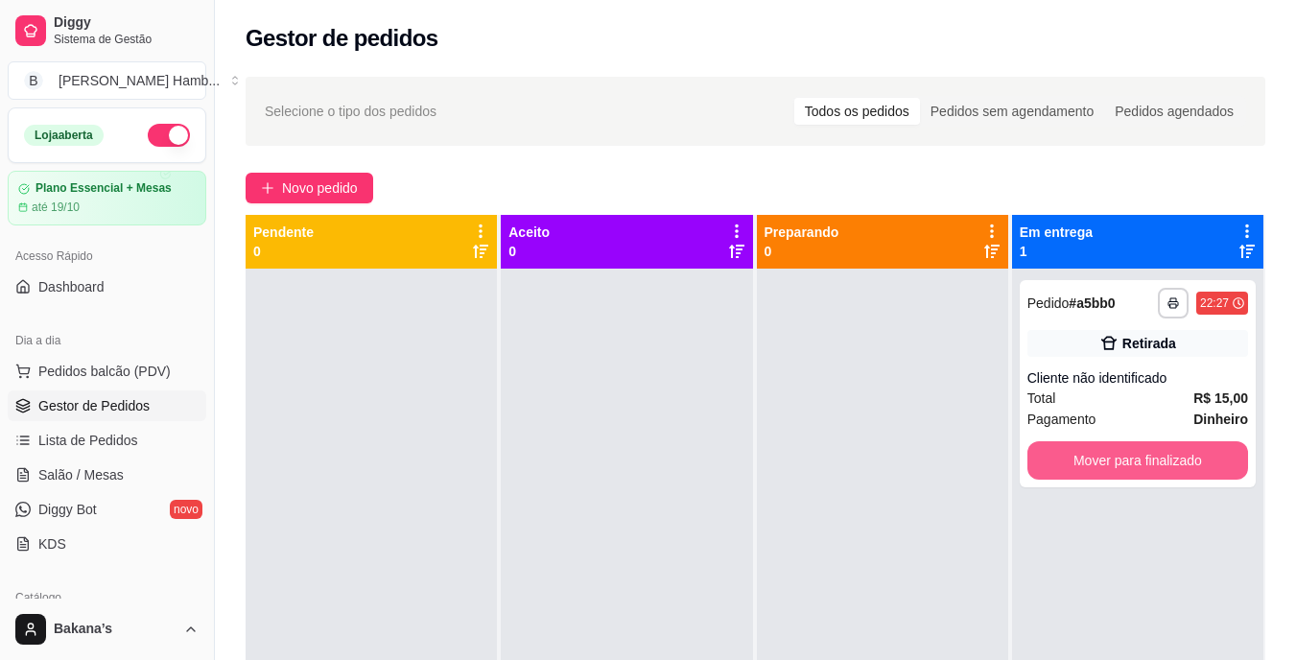
click at [1054, 460] on button "Mover para finalizado" at bounding box center [1137, 460] width 221 height 38
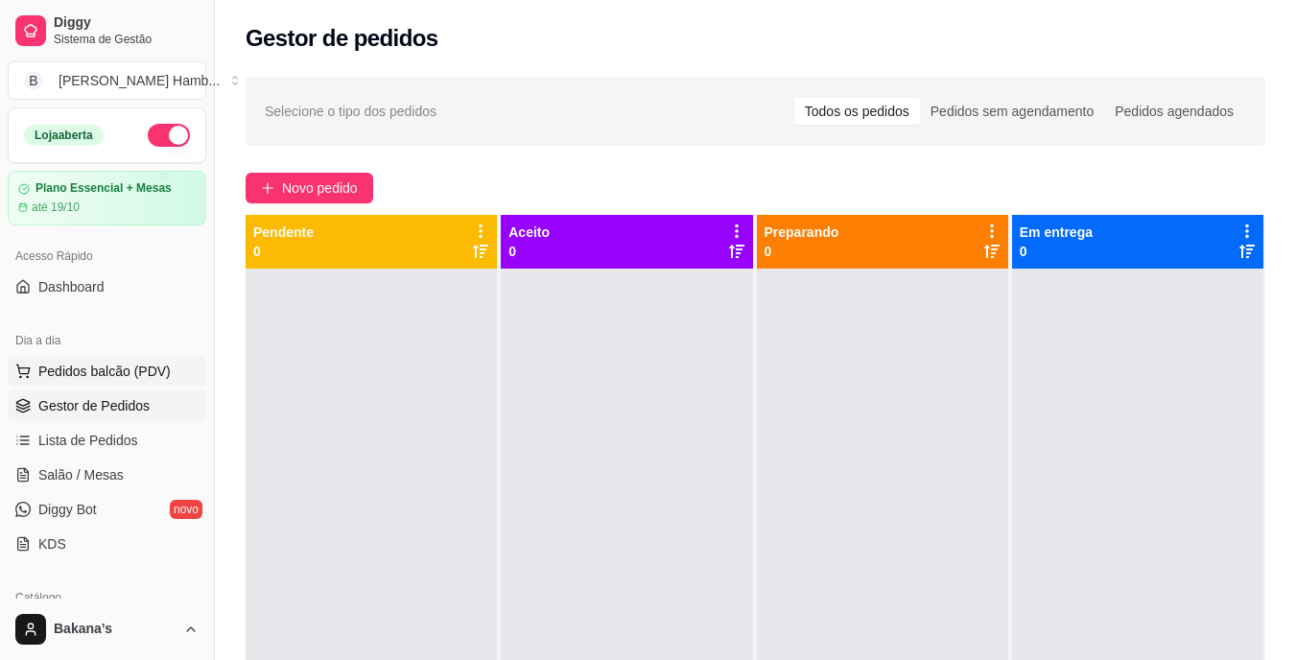
click at [84, 370] on span "Pedidos balcão (PDV)" at bounding box center [104, 371] width 132 height 19
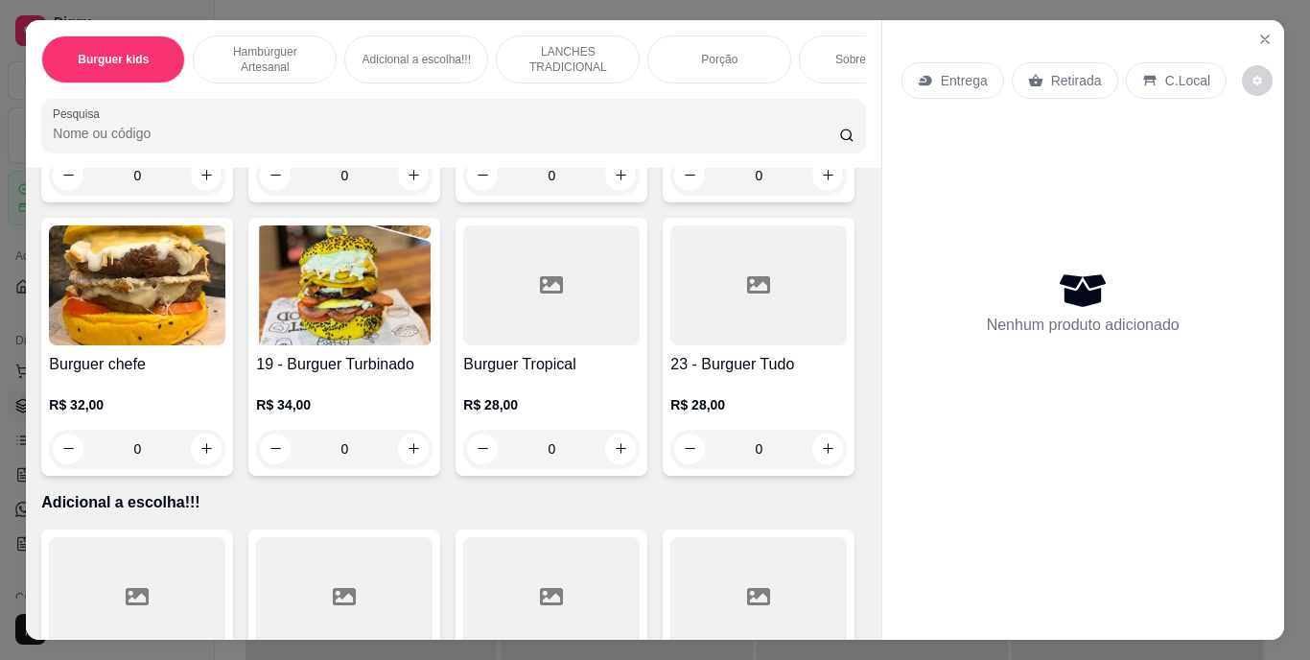
scroll to position [1727, 0]
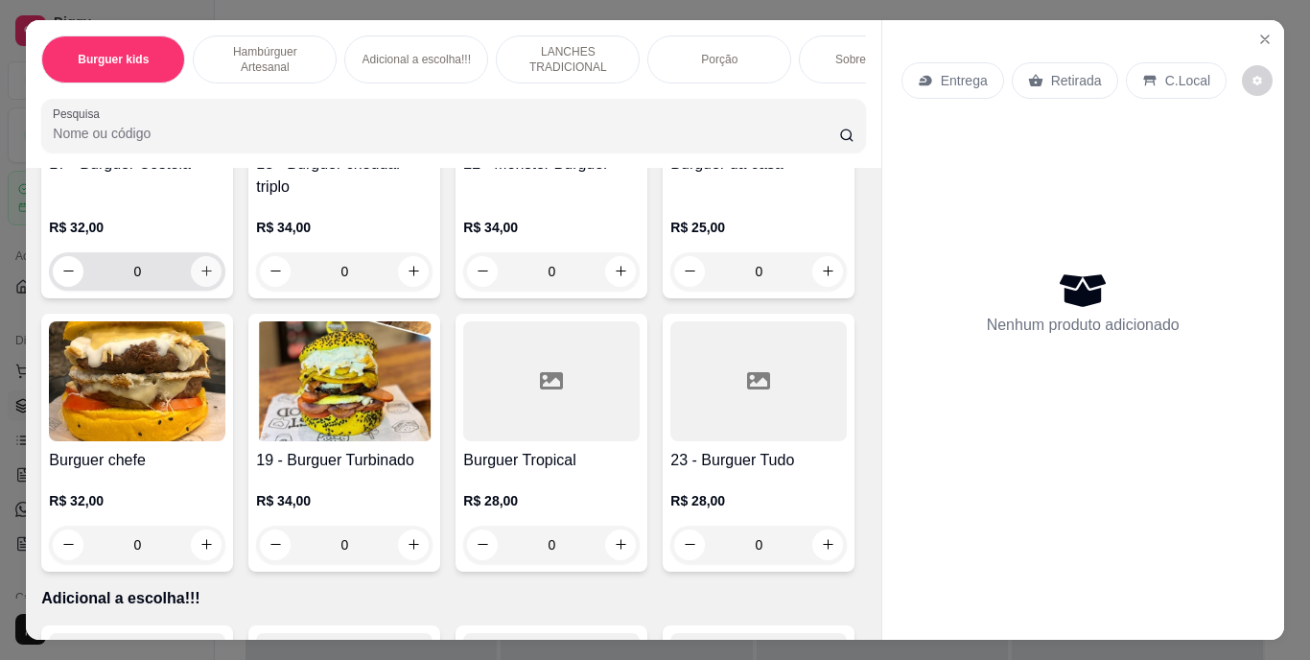
click at [214, 278] on icon "increase-product-quantity" at bounding box center [207, 271] width 14 height 14
type input "1"
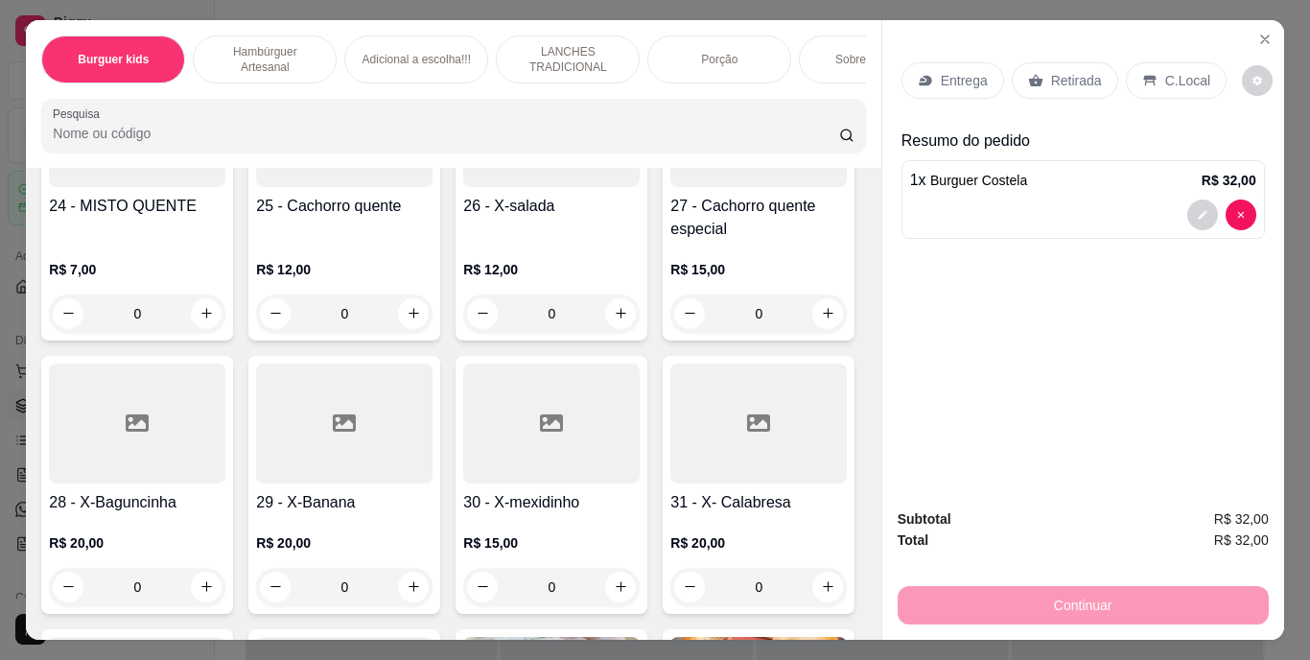
scroll to position [2686, 0]
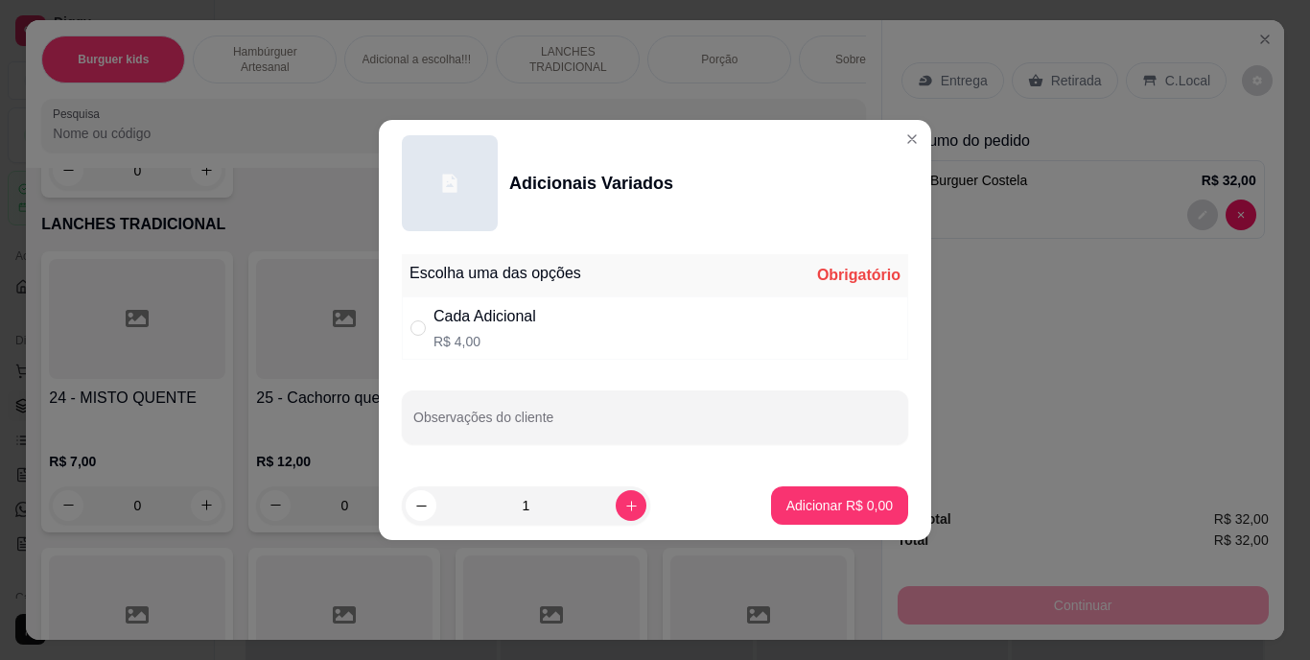
drag, startPoint x: 451, startPoint y: 333, endPoint x: 463, endPoint y: 341, distance: 14.6
click at [451, 332] on p "R$ 4,00" at bounding box center [485, 341] width 103 height 19
radio input "true"
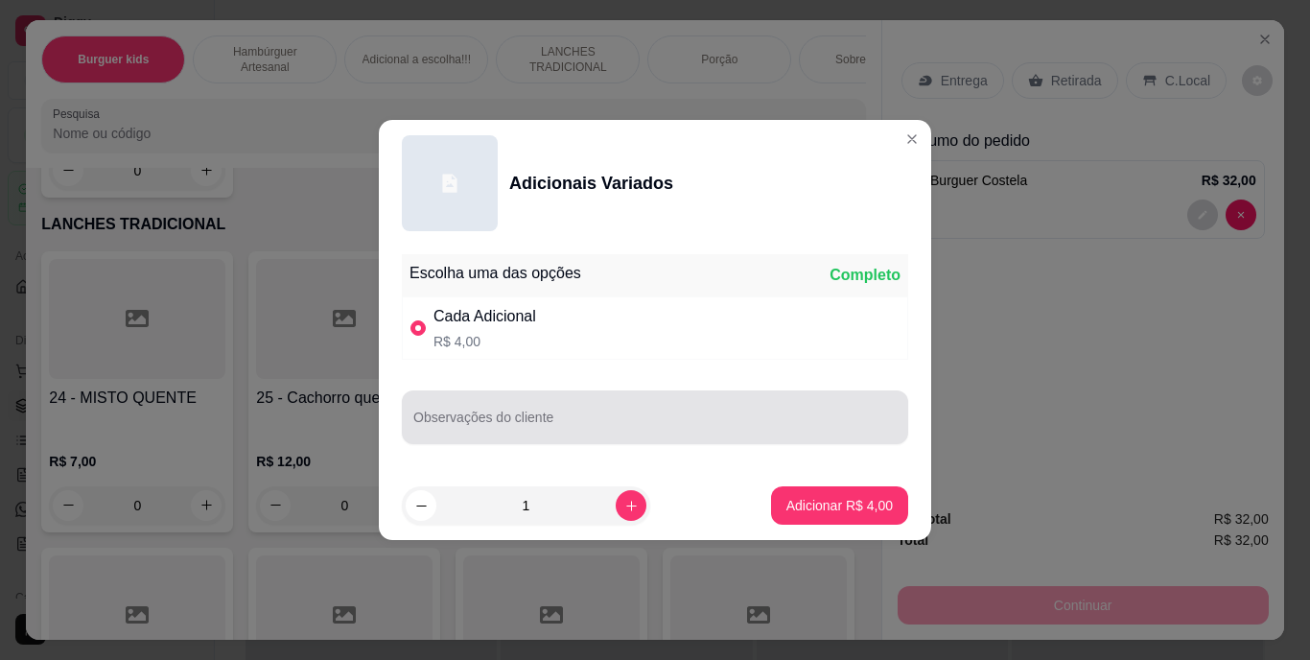
click at [489, 409] on div at bounding box center [654, 417] width 483 height 38
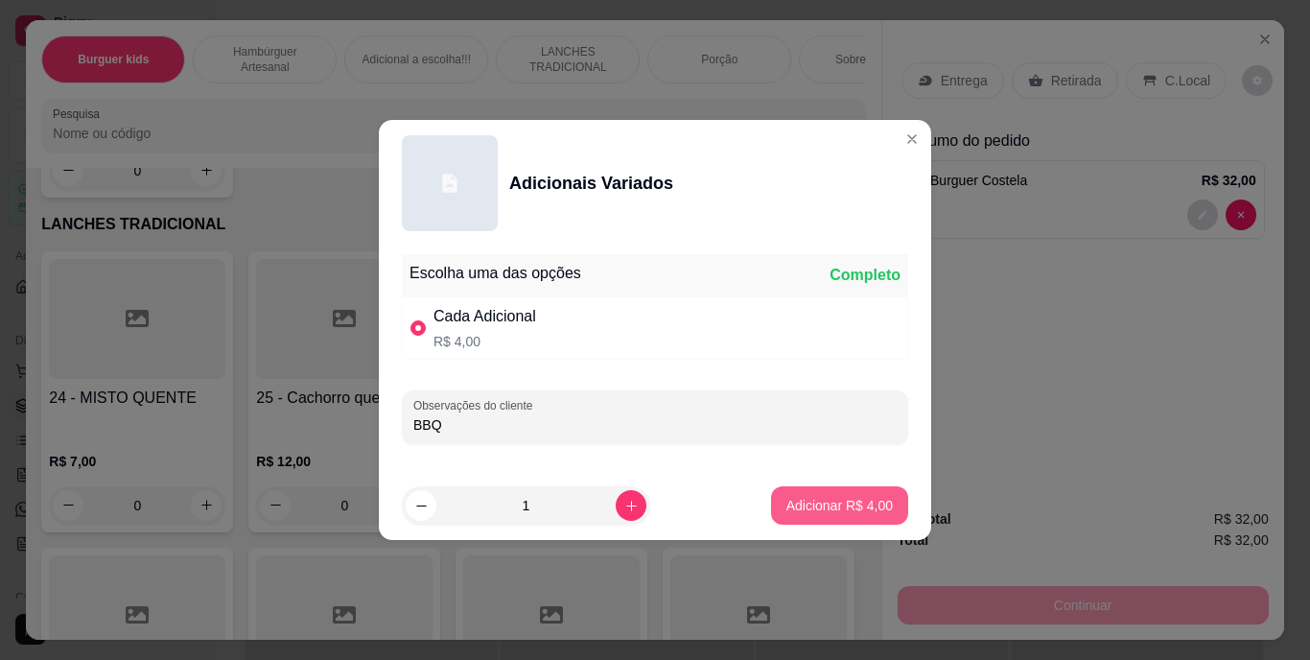
type input "BBQ"
click at [802, 497] on p "Adicionar R$ 4,00" at bounding box center [840, 505] width 104 height 18
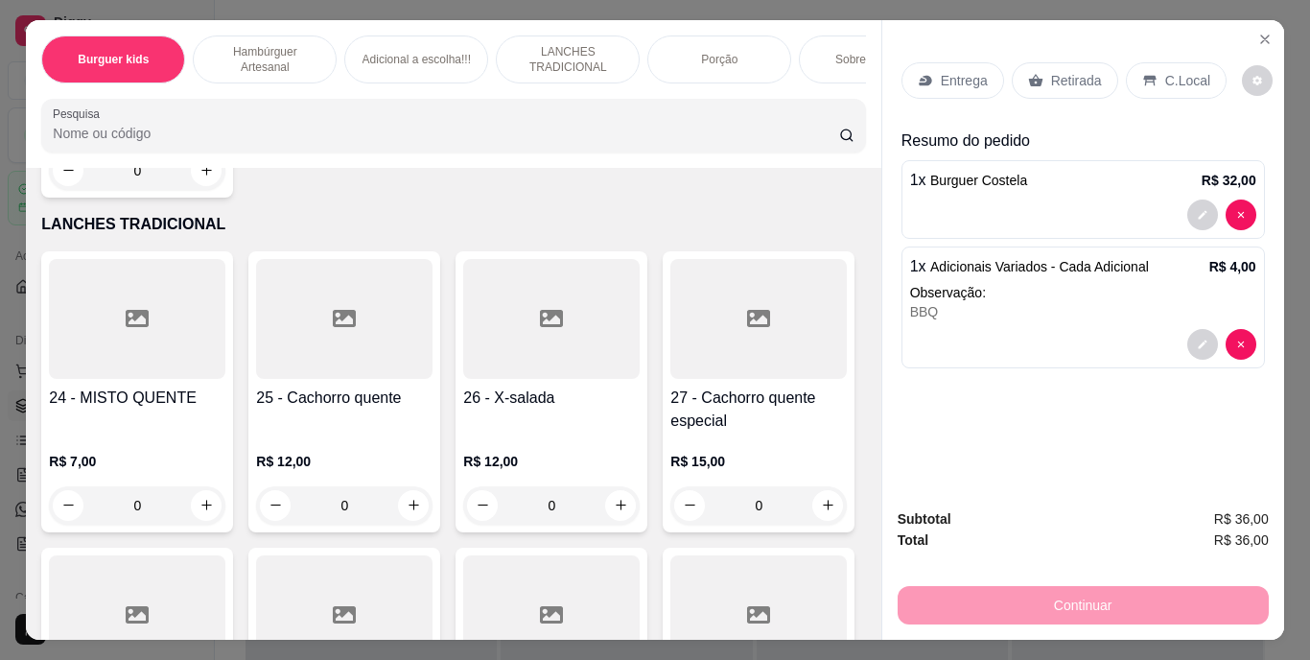
click at [1060, 80] on p "Retirada" at bounding box center [1076, 80] width 51 height 19
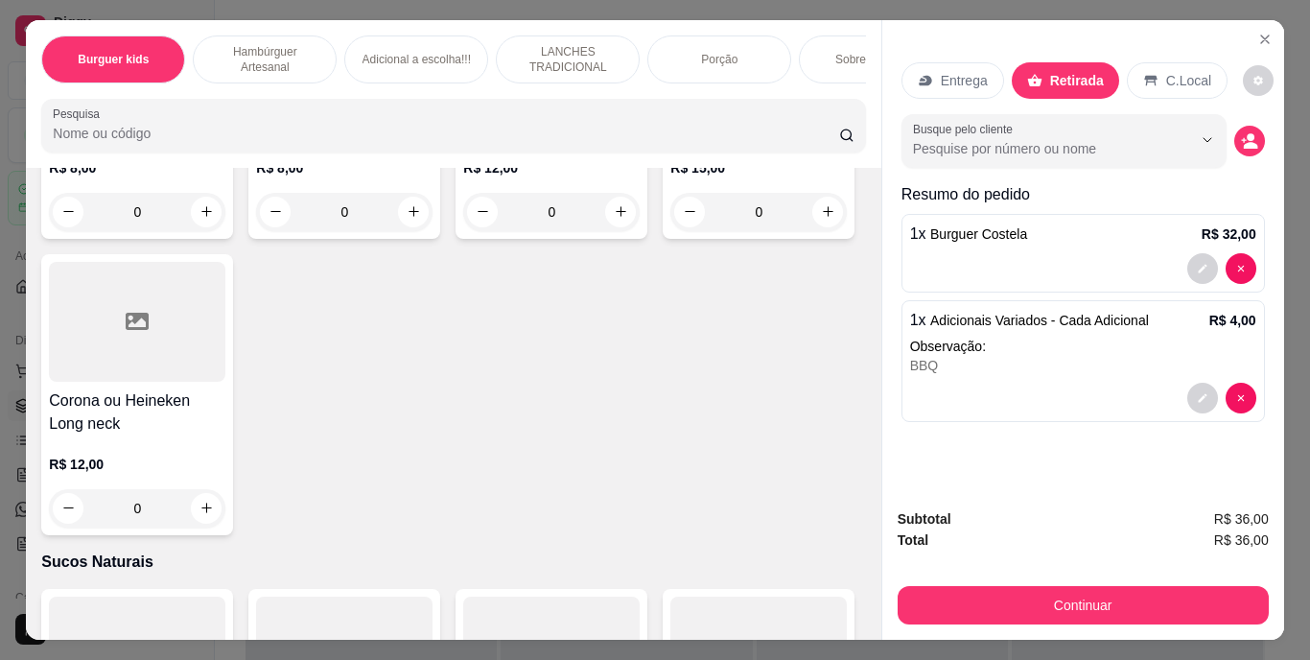
scroll to position [5660, 0]
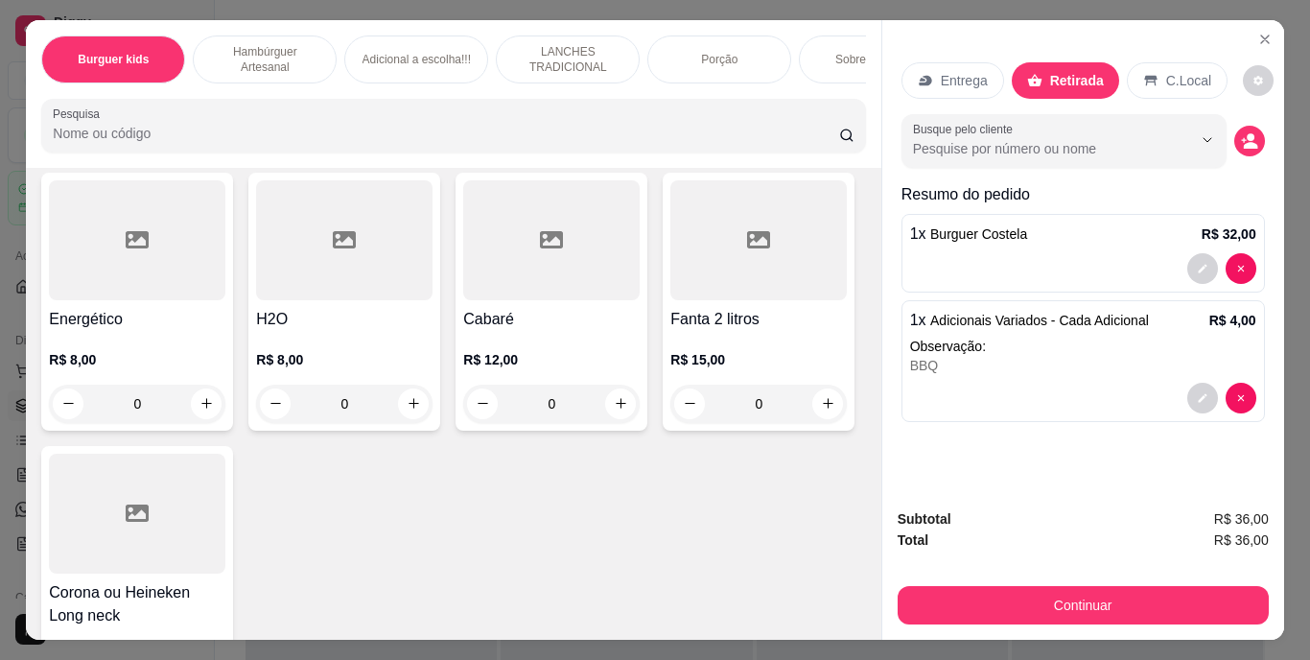
type input "1"
click at [1188, 470] on button "decrease-product-quantity" at bounding box center [1203, 484] width 30 height 30
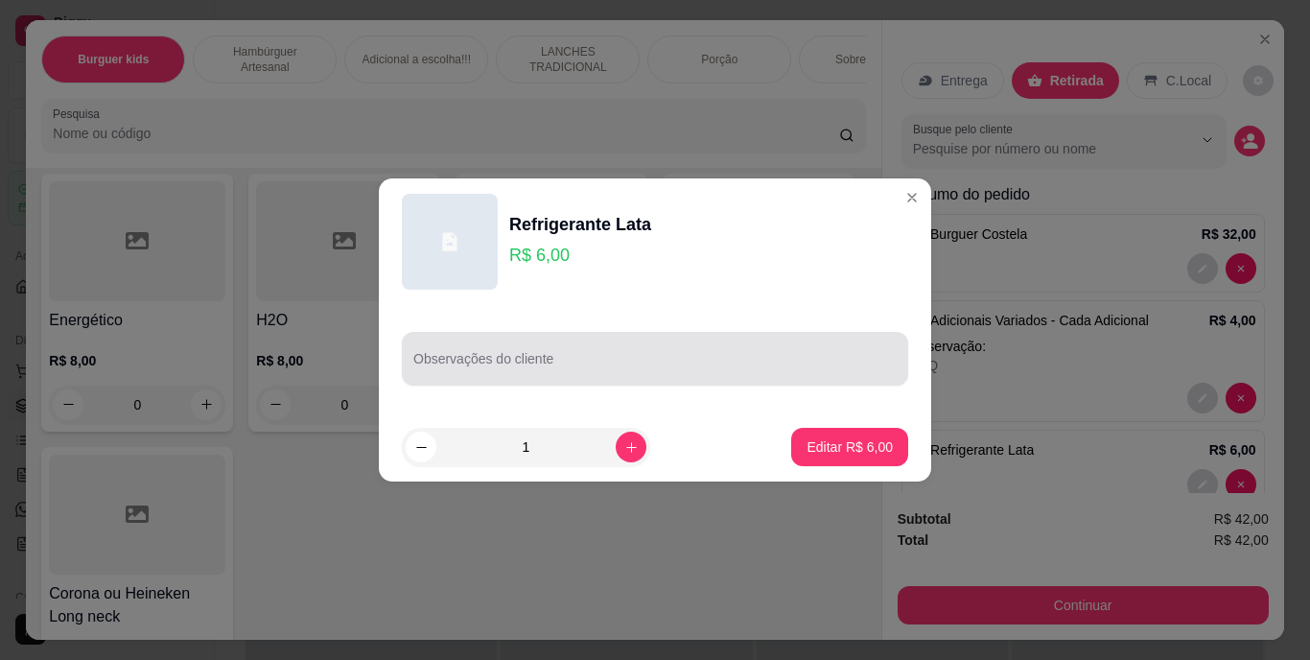
click at [603, 355] on div at bounding box center [654, 359] width 483 height 38
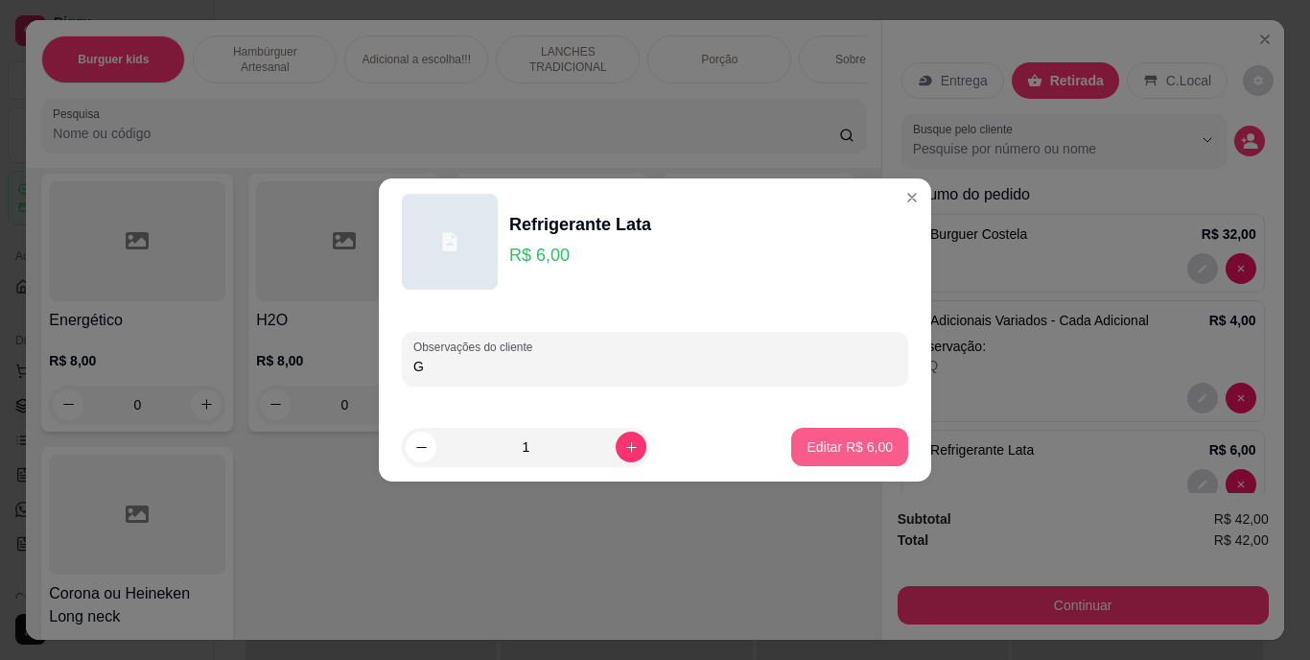
type input "G"
click at [832, 443] on p "Editar R$ 6,00" at bounding box center [850, 446] width 83 height 18
type input "0"
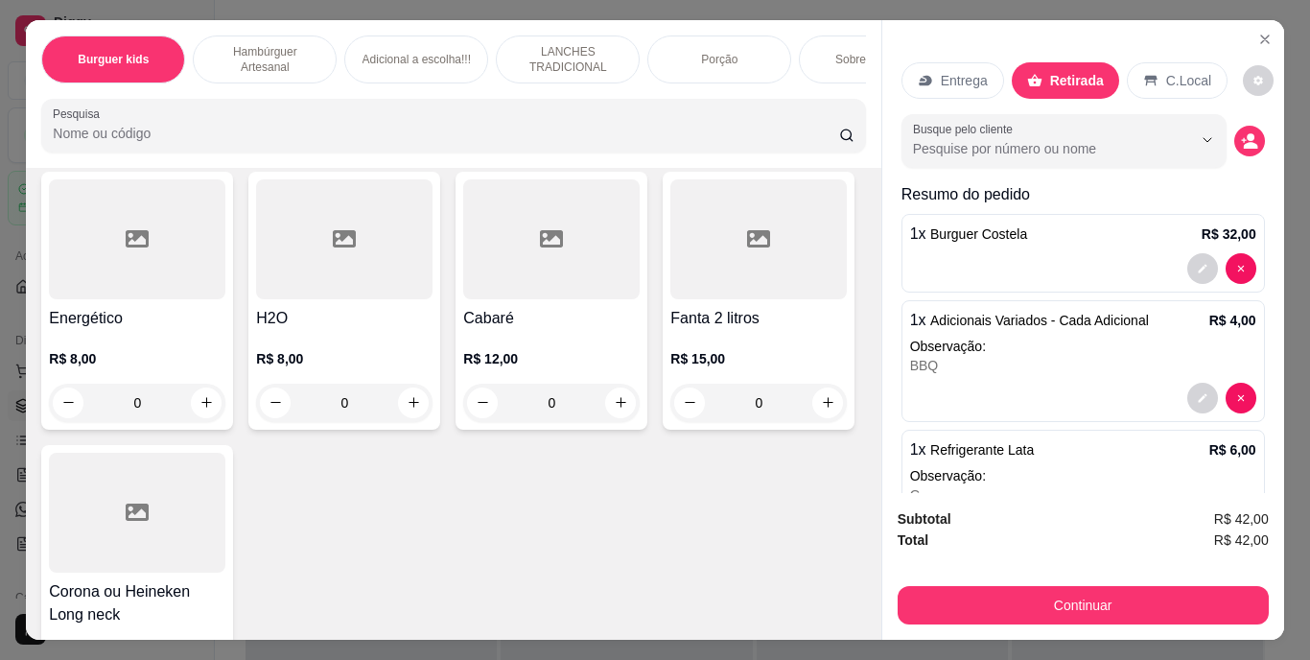
scroll to position [5660, 0]
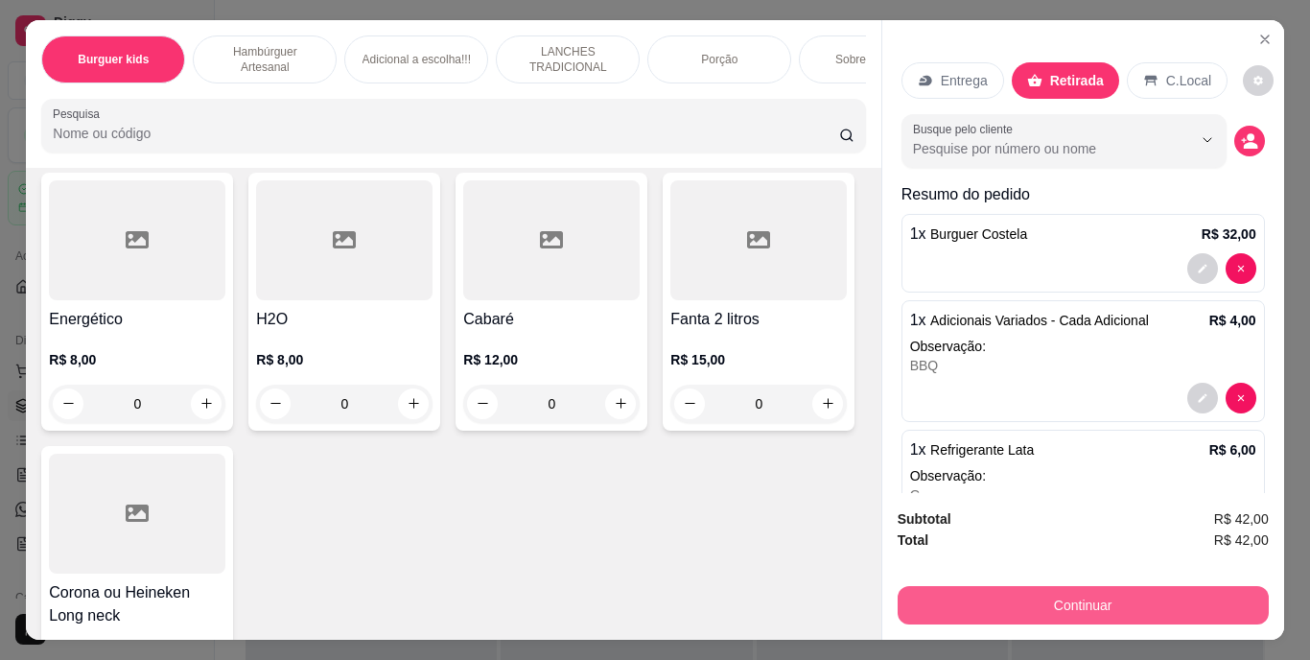
click at [1042, 599] on button "Continuar" at bounding box center [1083, 605] width 371 height 38
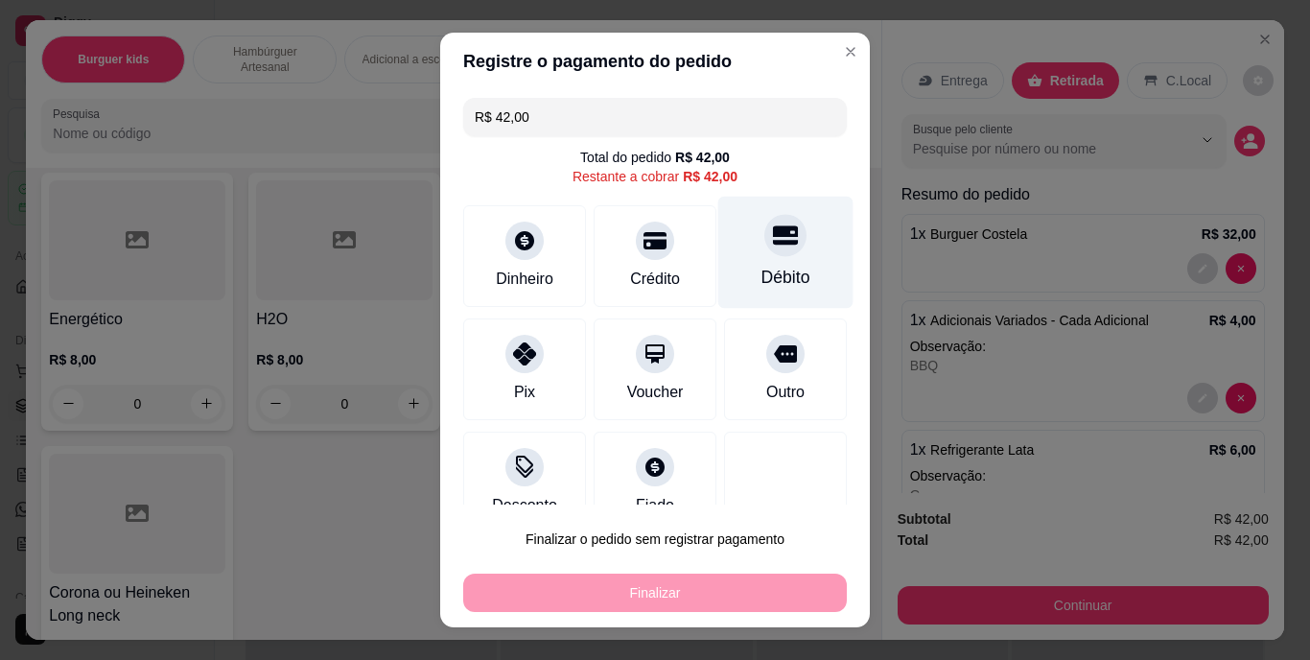
click at [791, 271] on div "Débito" at bounding box center [785, 253] width 135 height 112
type input "R$ 0,00"
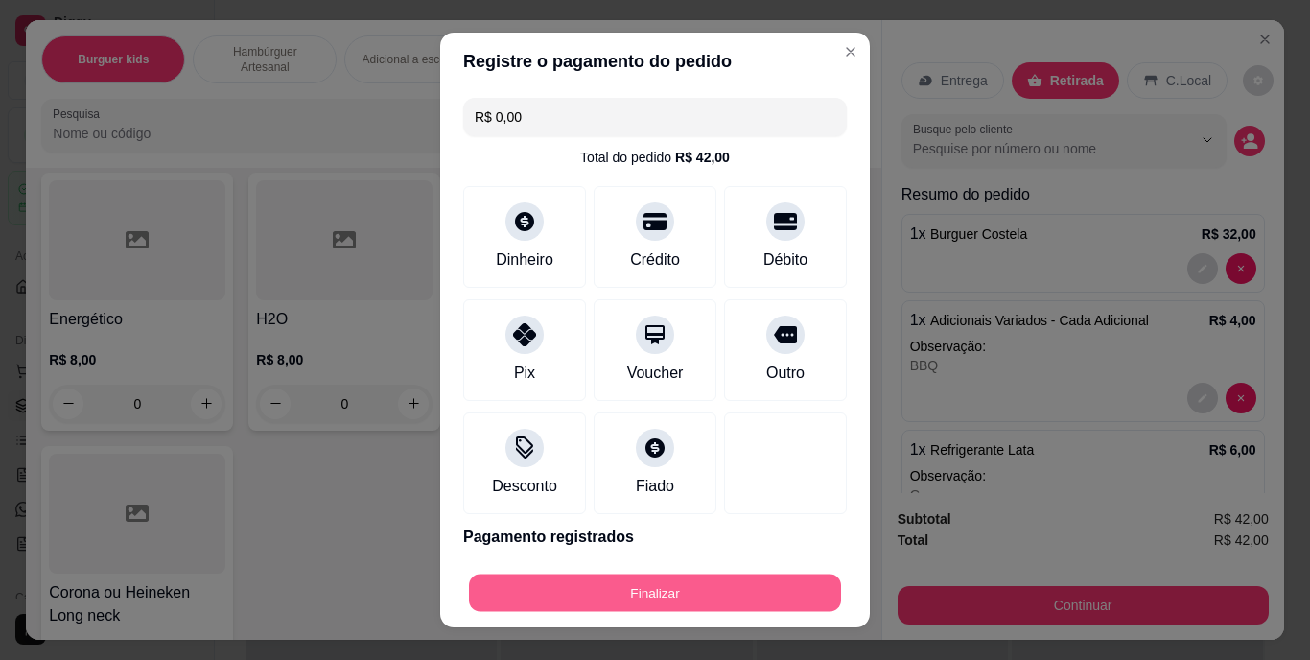
click at [765, 583] on button "Finalizar" at bounding box center [655, 592] width 372 height 37
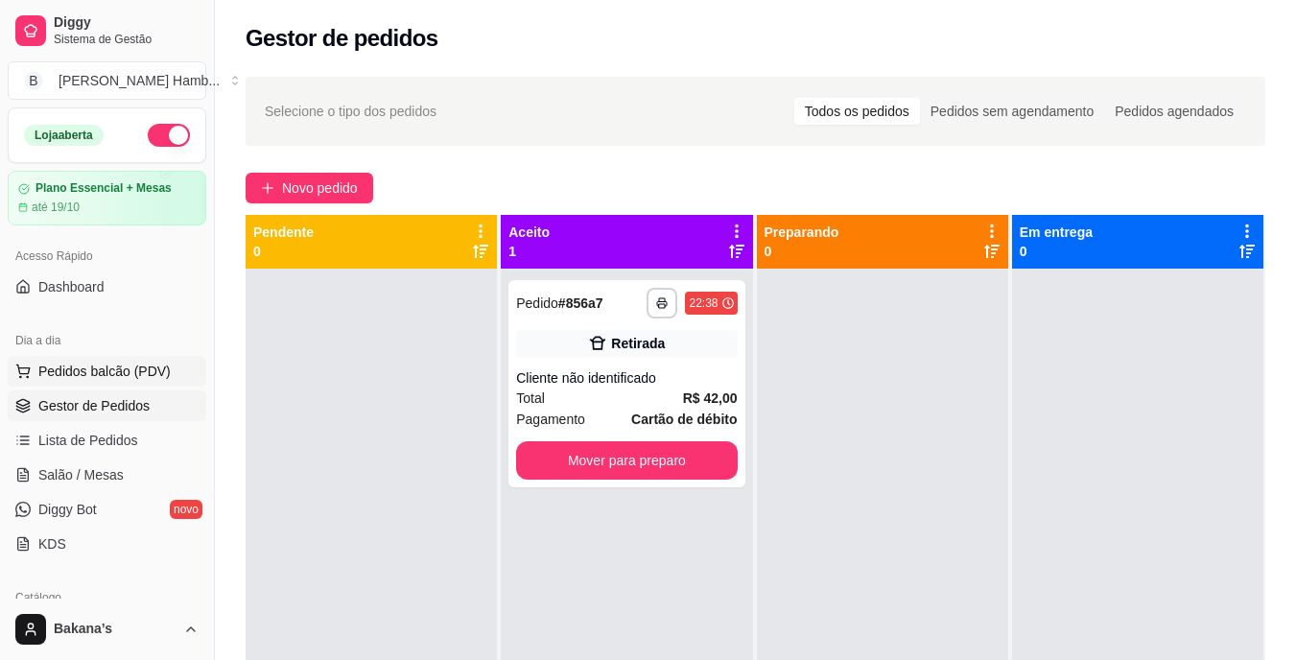
click at [145, 376] on span "Pedidos balcão (PDV)" at bounding box center [104, 371] width 132 height 19
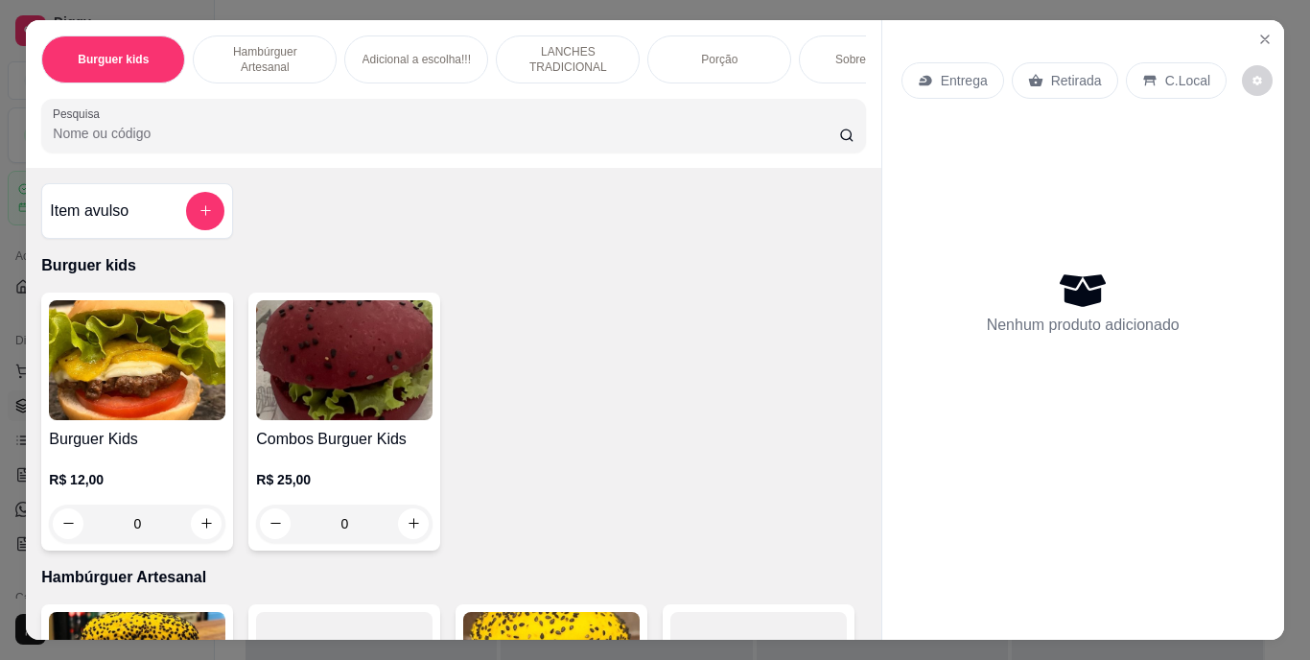
click at [828, 35] on div "Sobremesa !!!" at bounding box center [871, 59] width 144 height 48
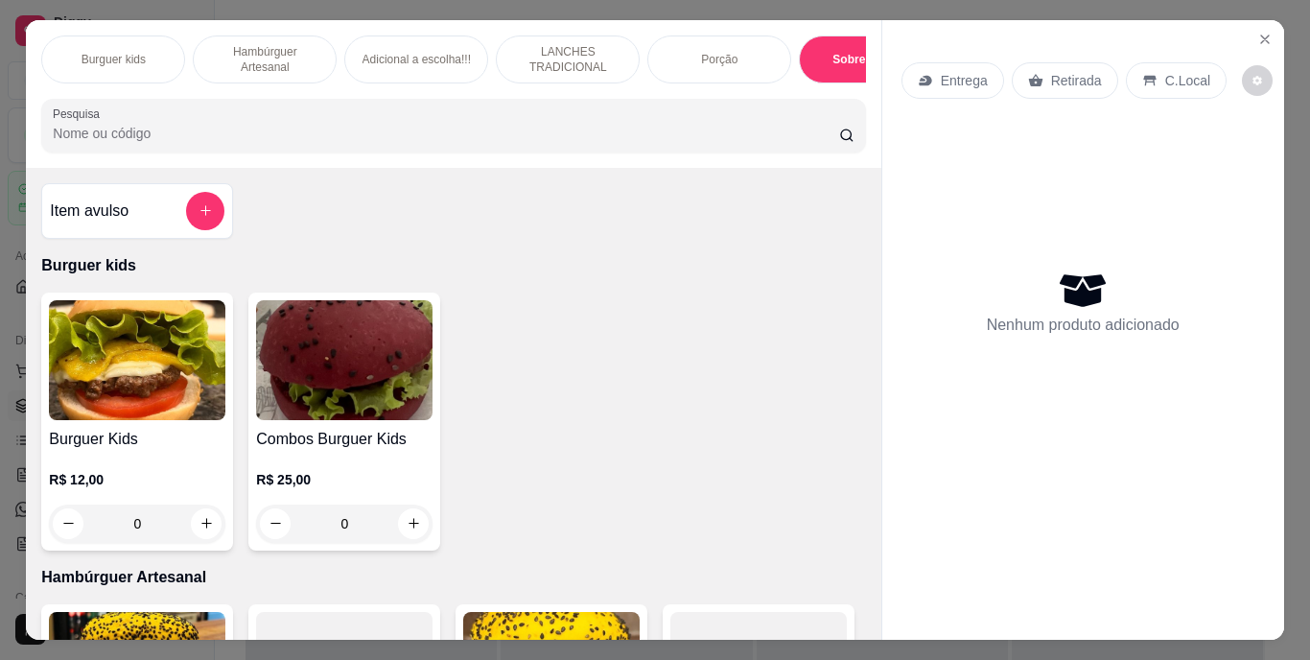
scroll to position [49, 0]
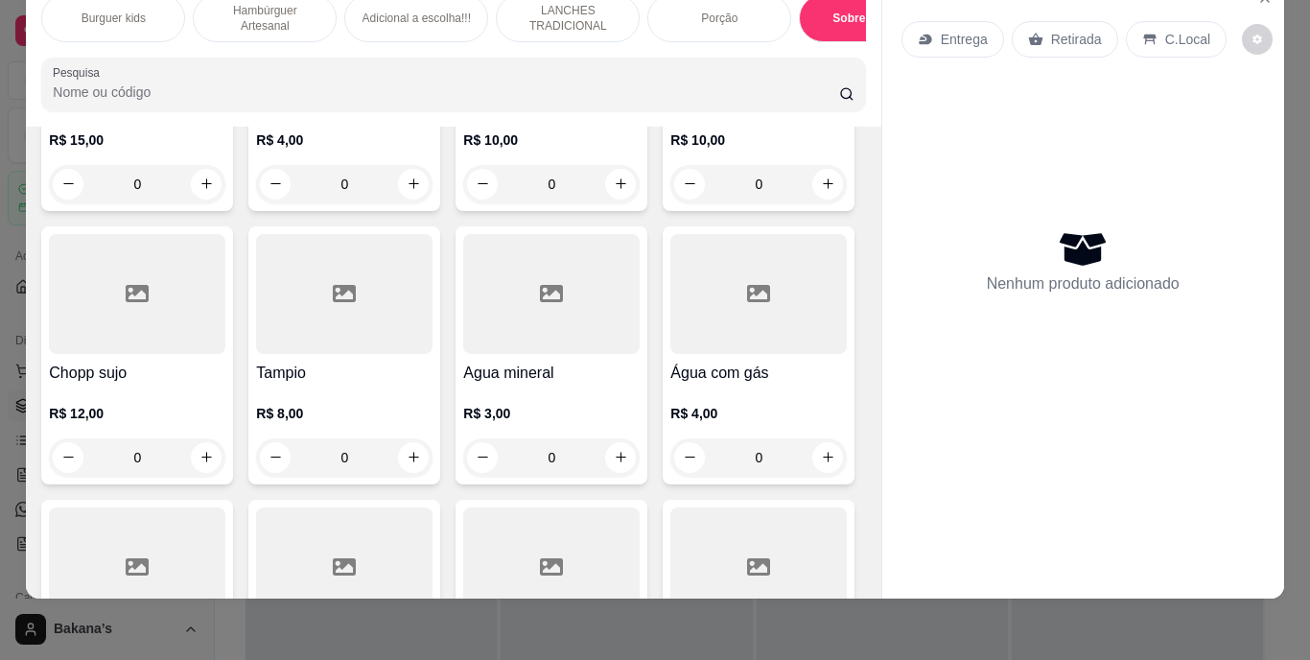
type input "2"
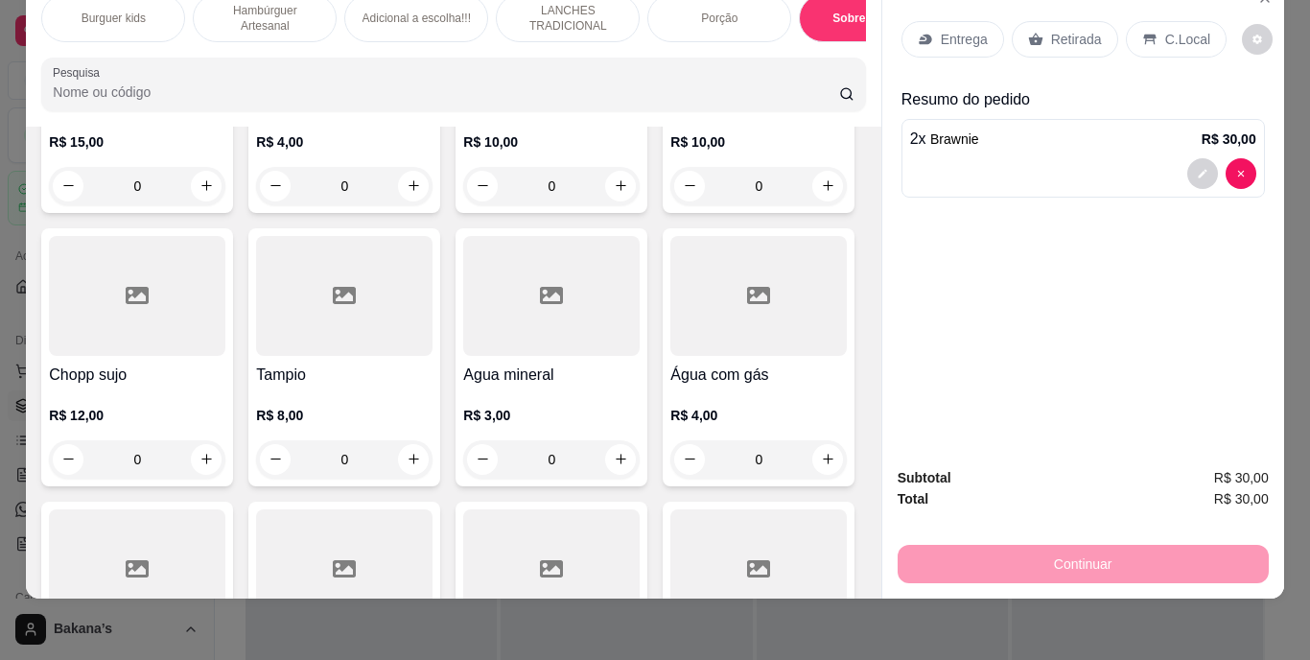
click at [1051, 36] on div "Retirada" at bounding box center [1065, 39] width 106 height 36
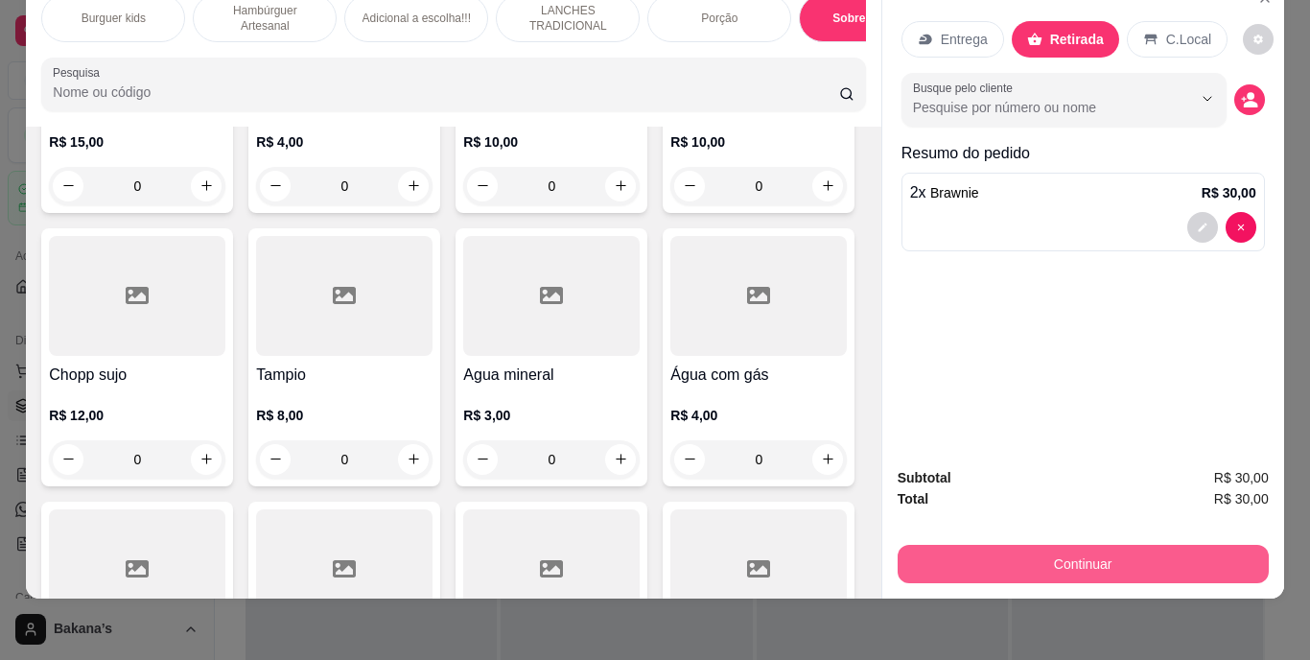
click at [1068, 560] on button "Continuar" at bounding box center [1083, 564] width 371 height 38
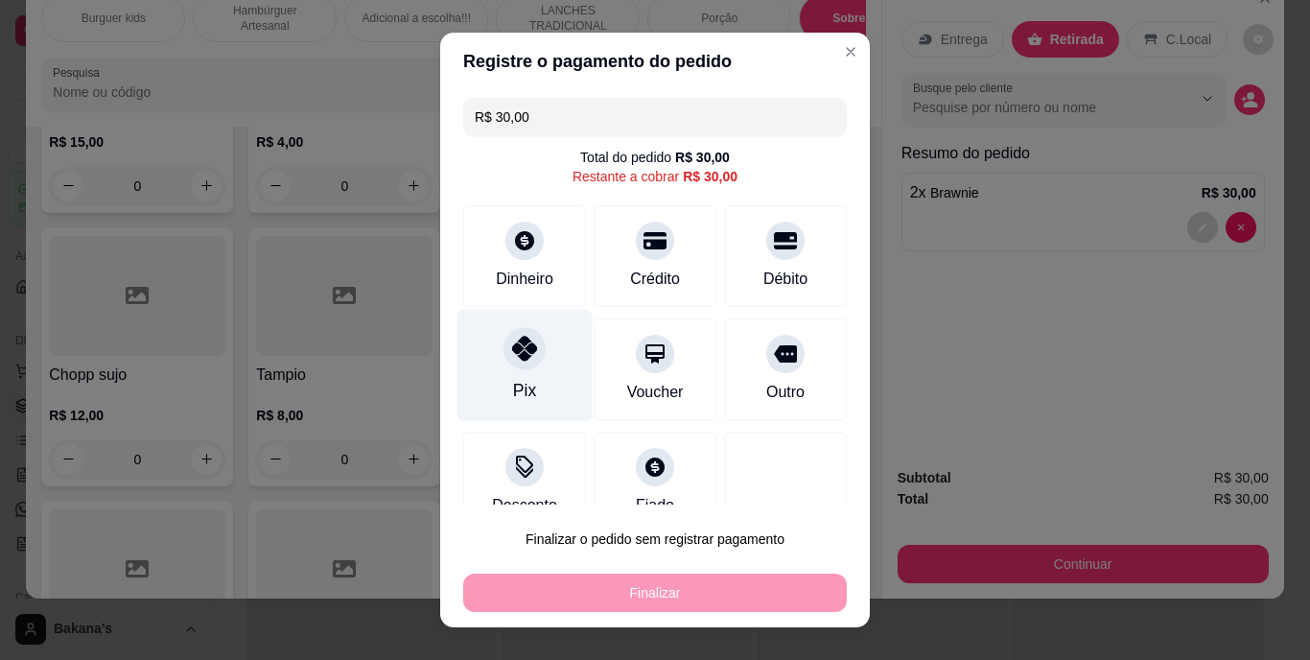
click at [519, 367] on div at bounding box center [525, 349] width 42 height 42
type input "R$ 0,00"
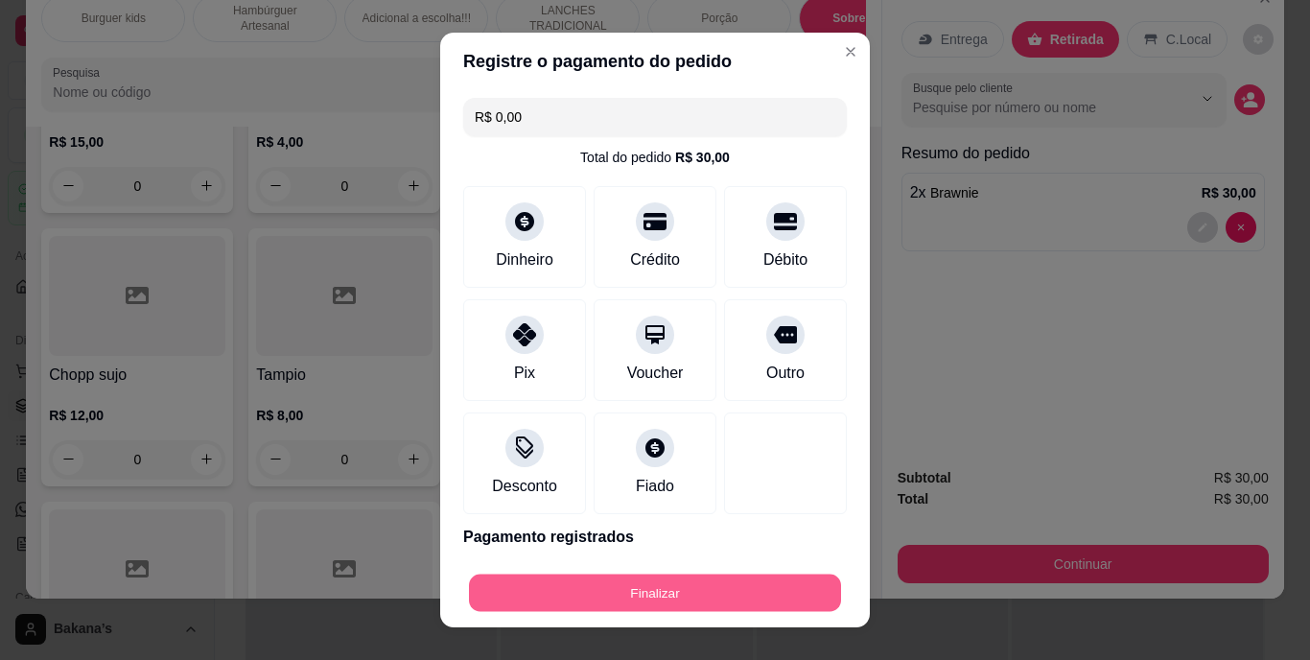
click at [696, 582] on button "Finalizar" at bounding box center [655, 592] width 372 height 37
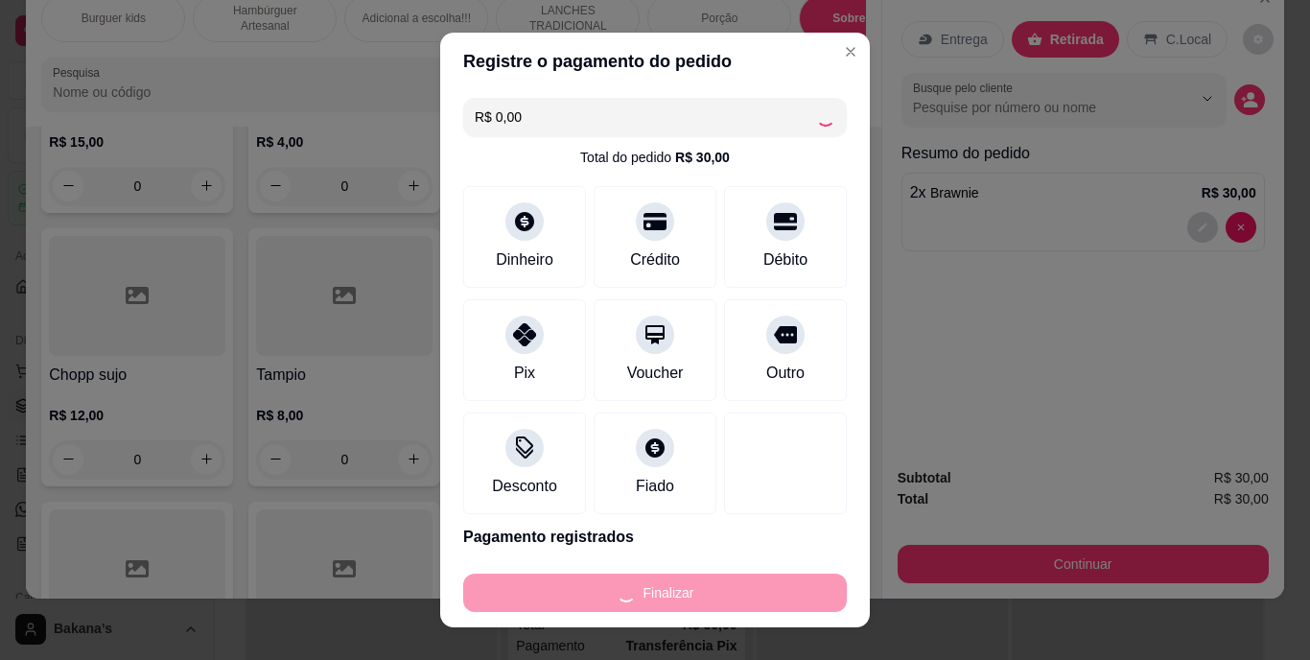
type input "0"
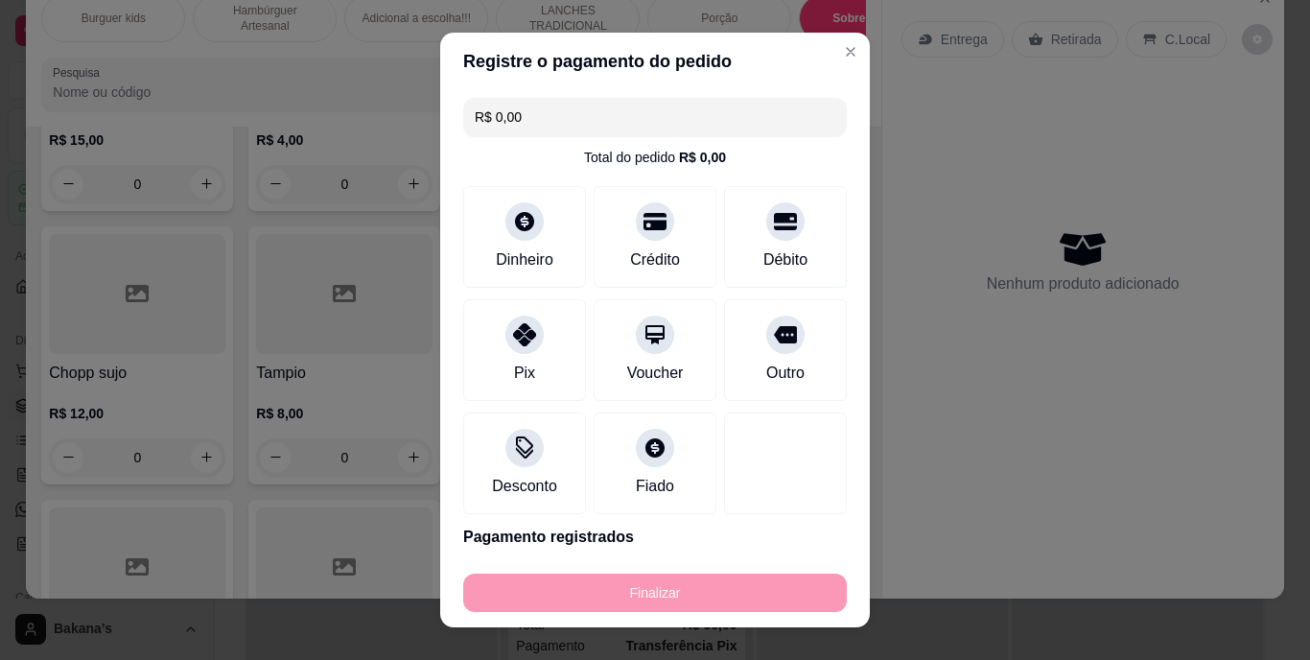
type input "-R$ 30,00"
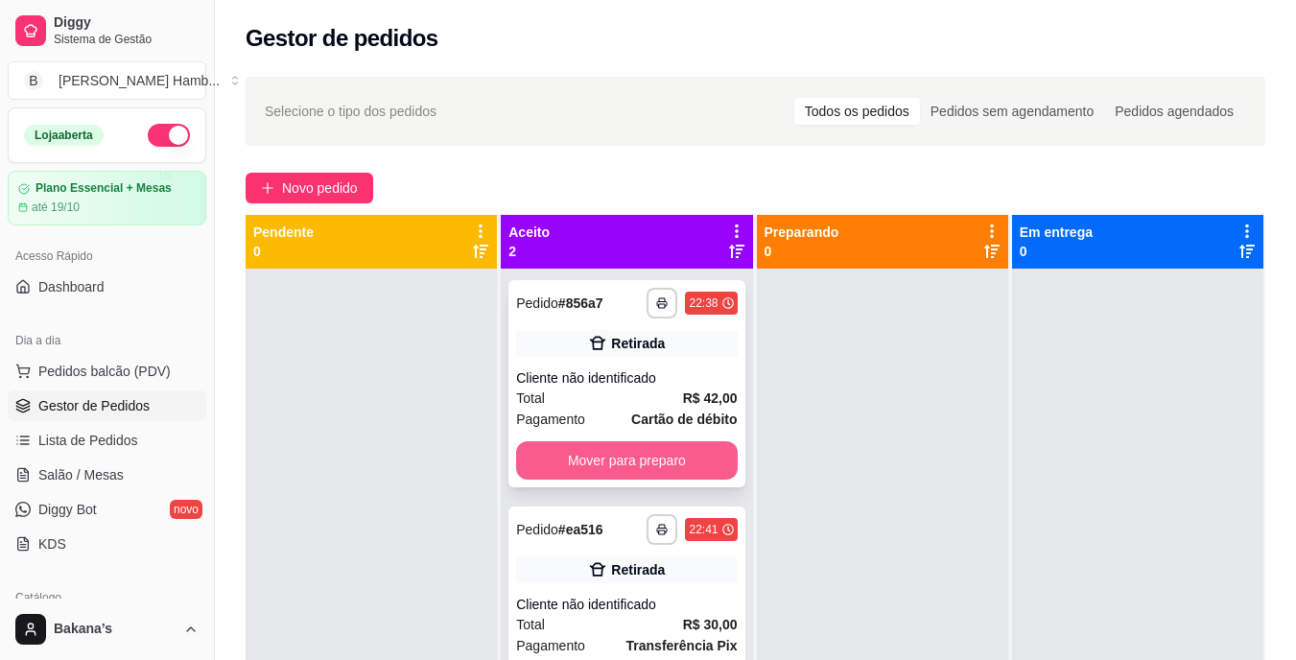
click at [648, 444] on button "Mover para preparo" at bounding box center [626, 460] width 221 height 38
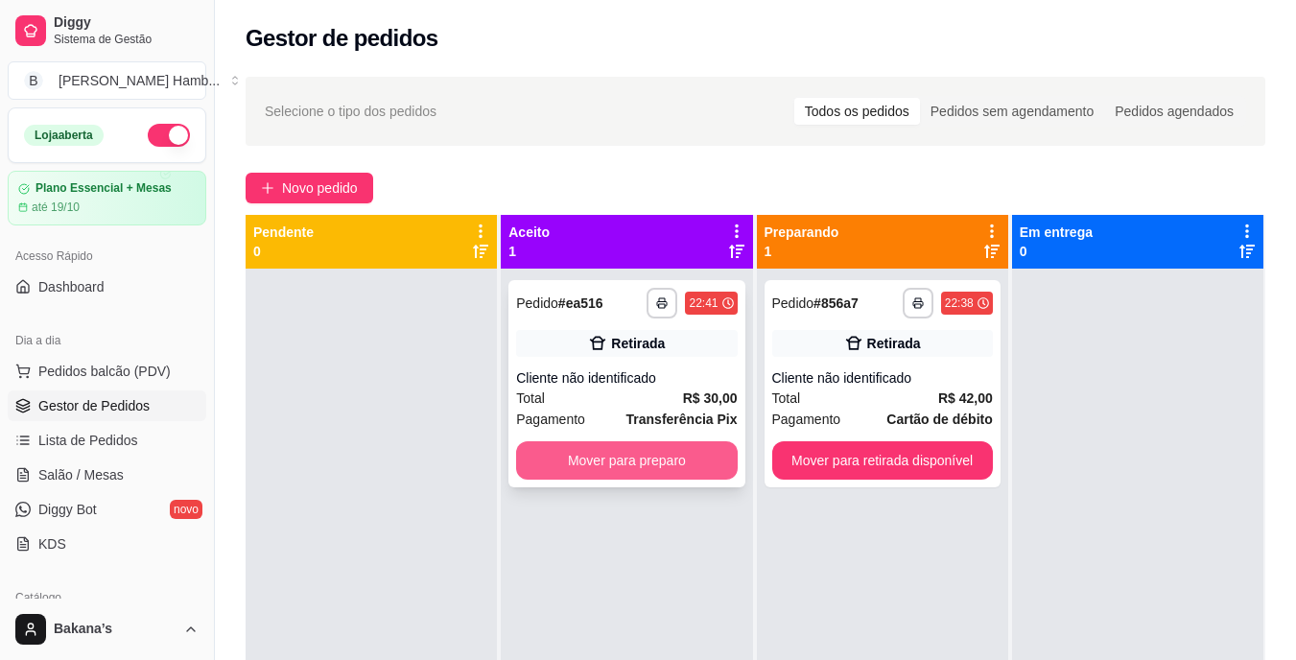
click at [648, 454] on button "Mover para preparo" at bounding box center [626, 460] width 221 height 38
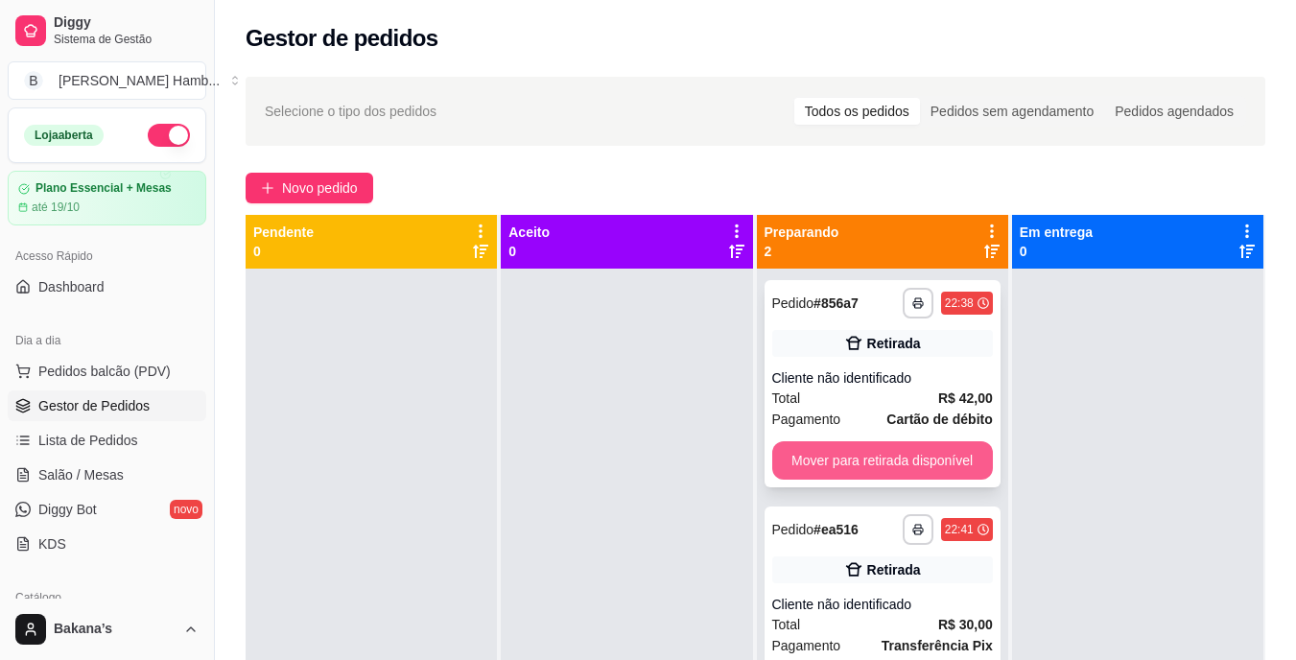
click at [919, 457] on button "Mover para retirada disponível" at bounding box center [882, 460] width 221 height 38
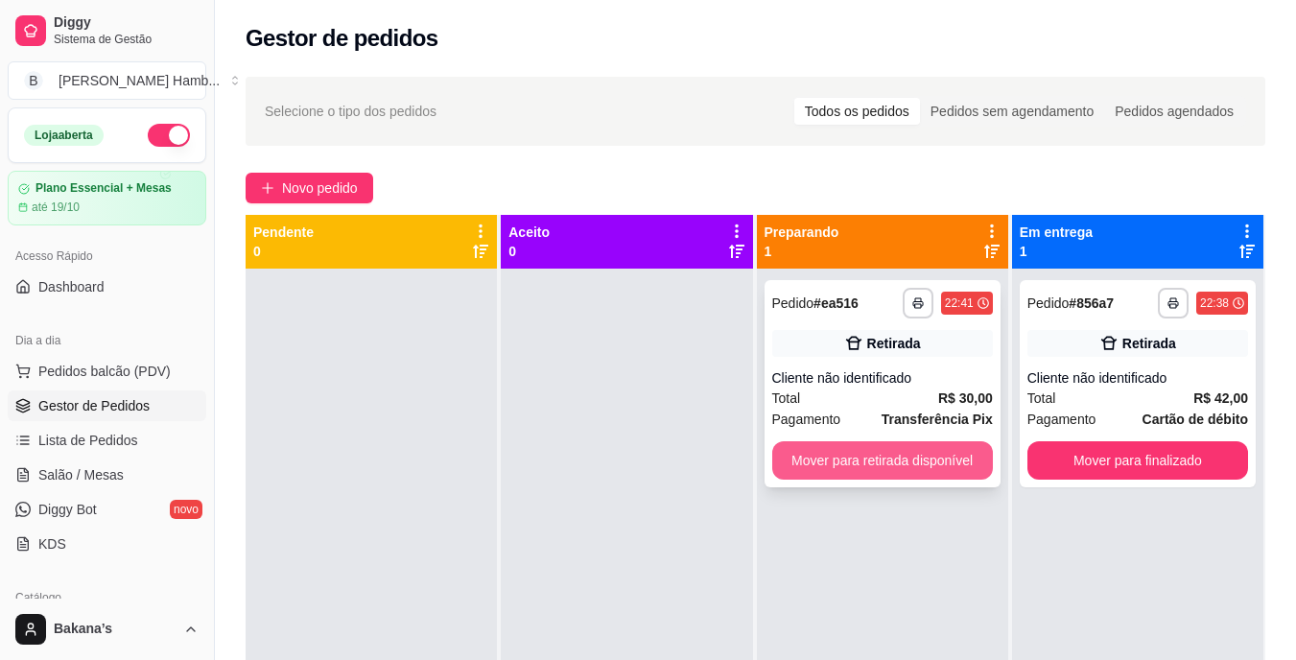
click at [921, 457] on button "Mover para retirada disponível" at bounding box center [882, 460] width 221 height 38
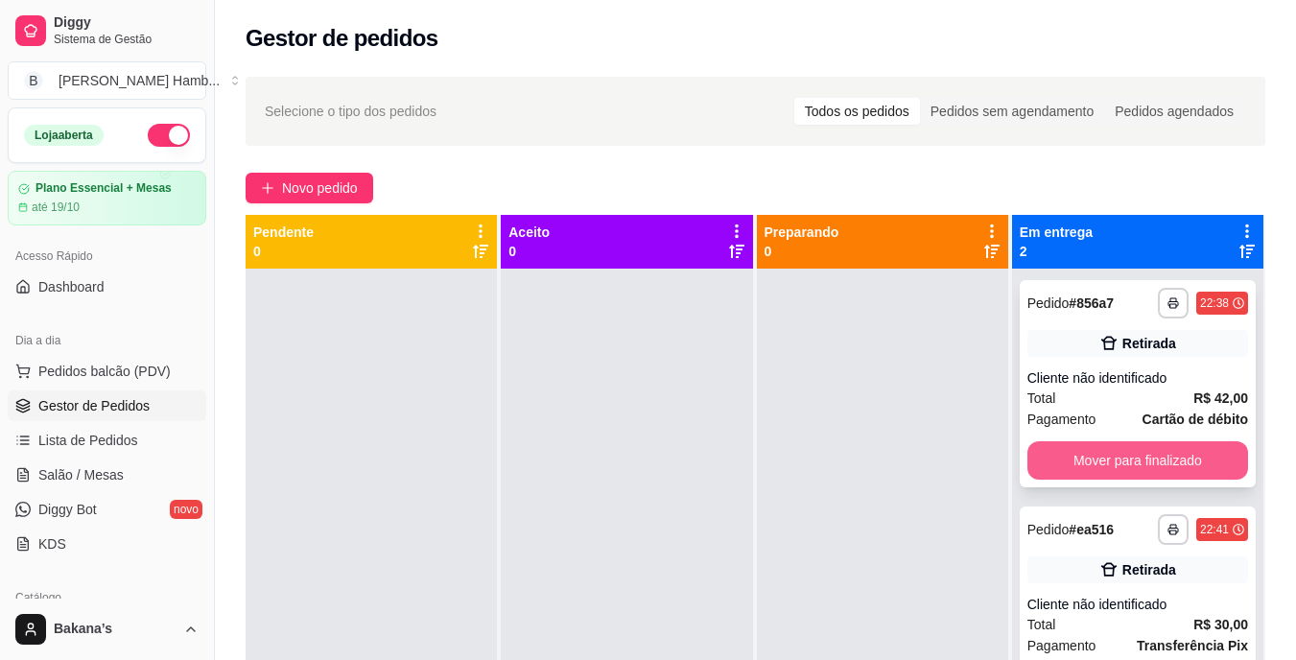
click at [1090, 445] on button "Mover para finalizado" at bounding box center [1137, 460] width 221 height 38
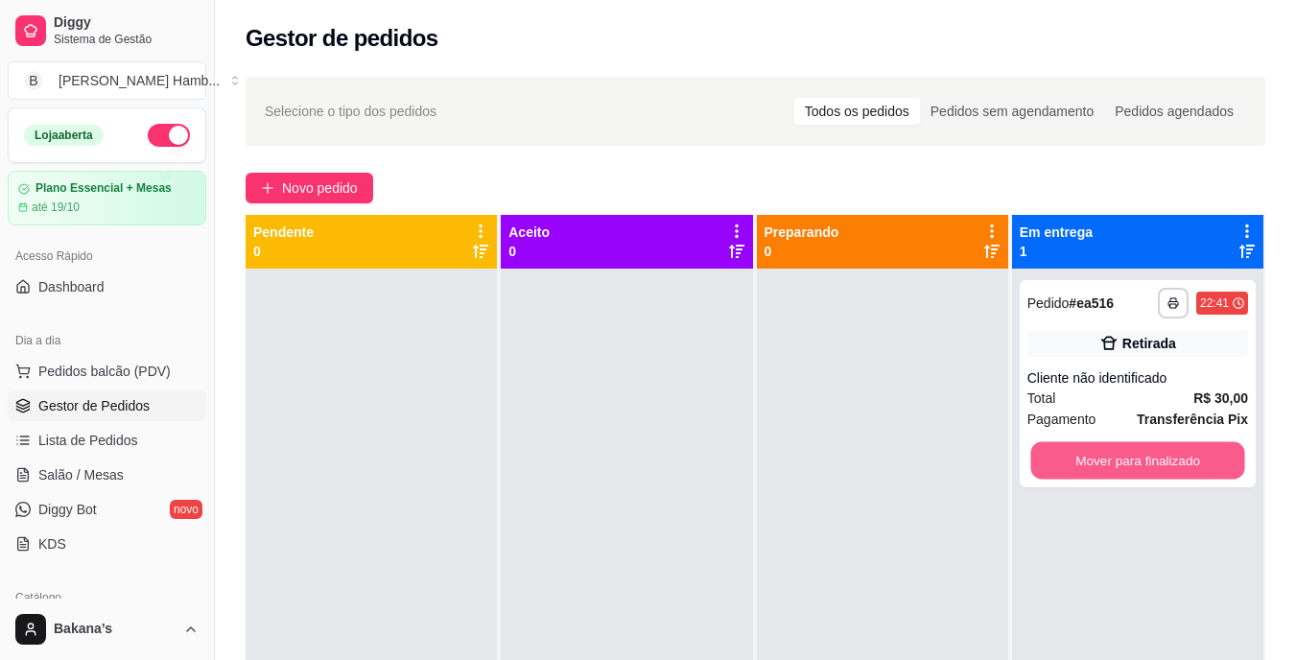
click at [1090, 445] on button "Mover para finalizado" at bounding box center [1137, 460] width 214 height 37
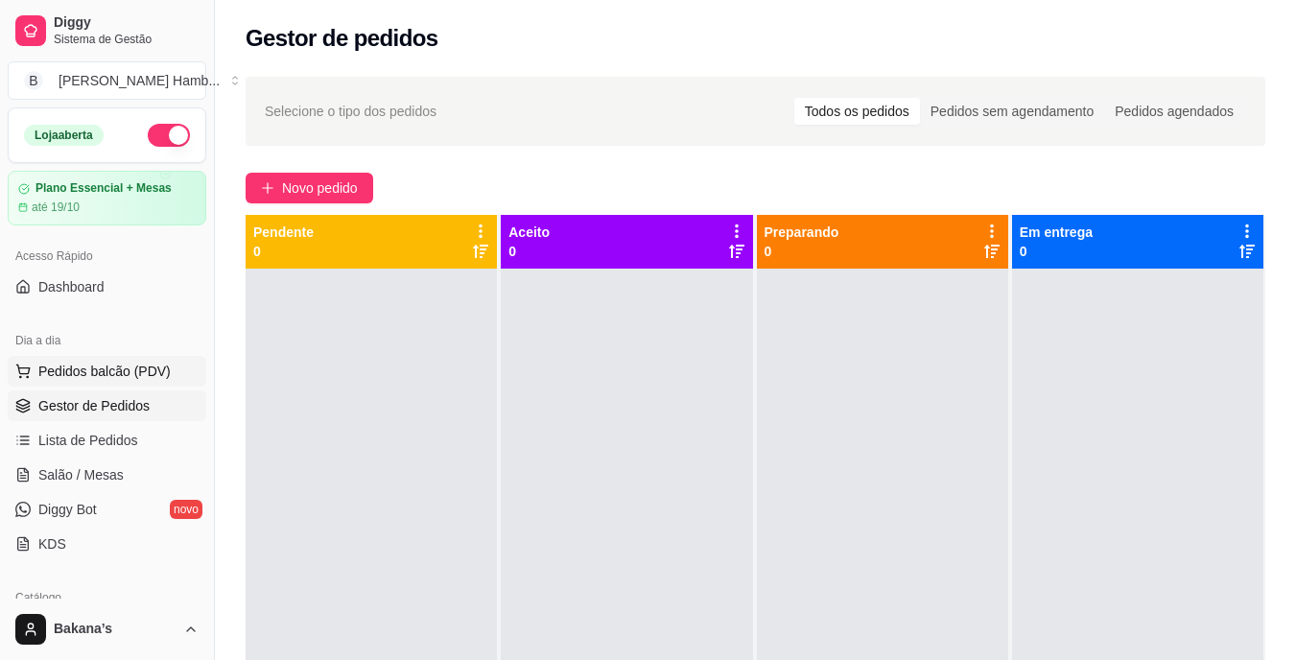
click at [85, 363] on span "Pedidos balcão (PDV)" at bounding box center [104, 371] width 132 height 19
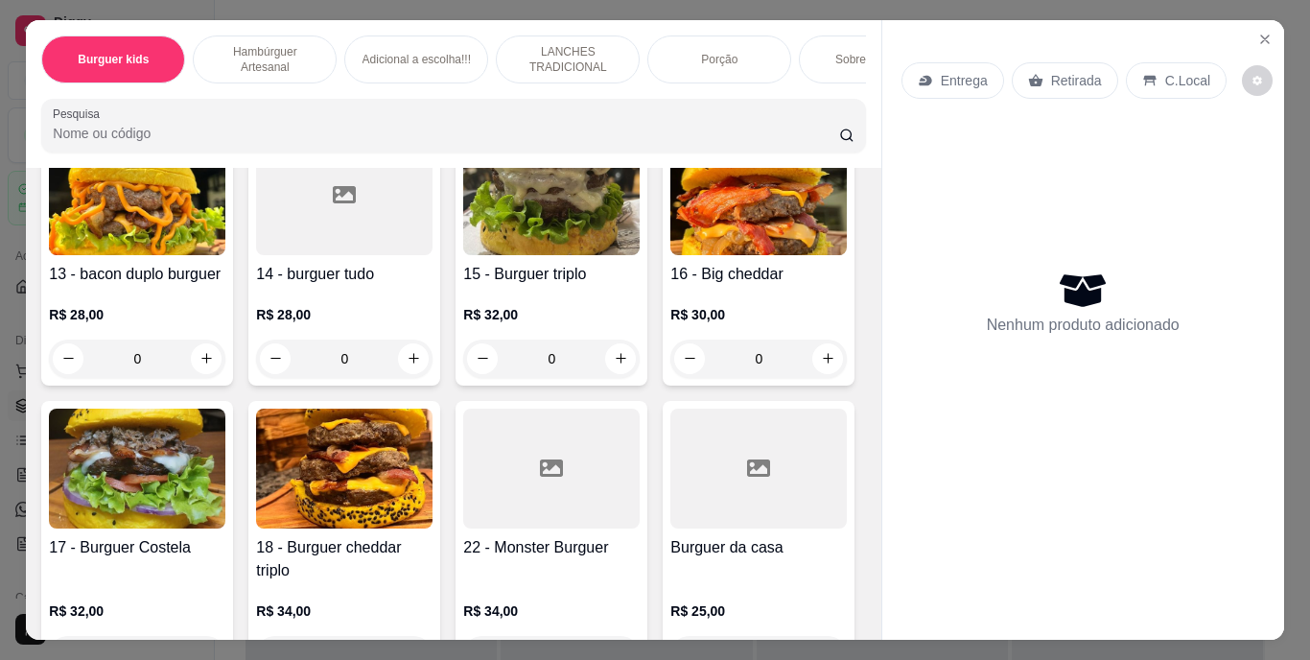
scroll to position [1727, 0]
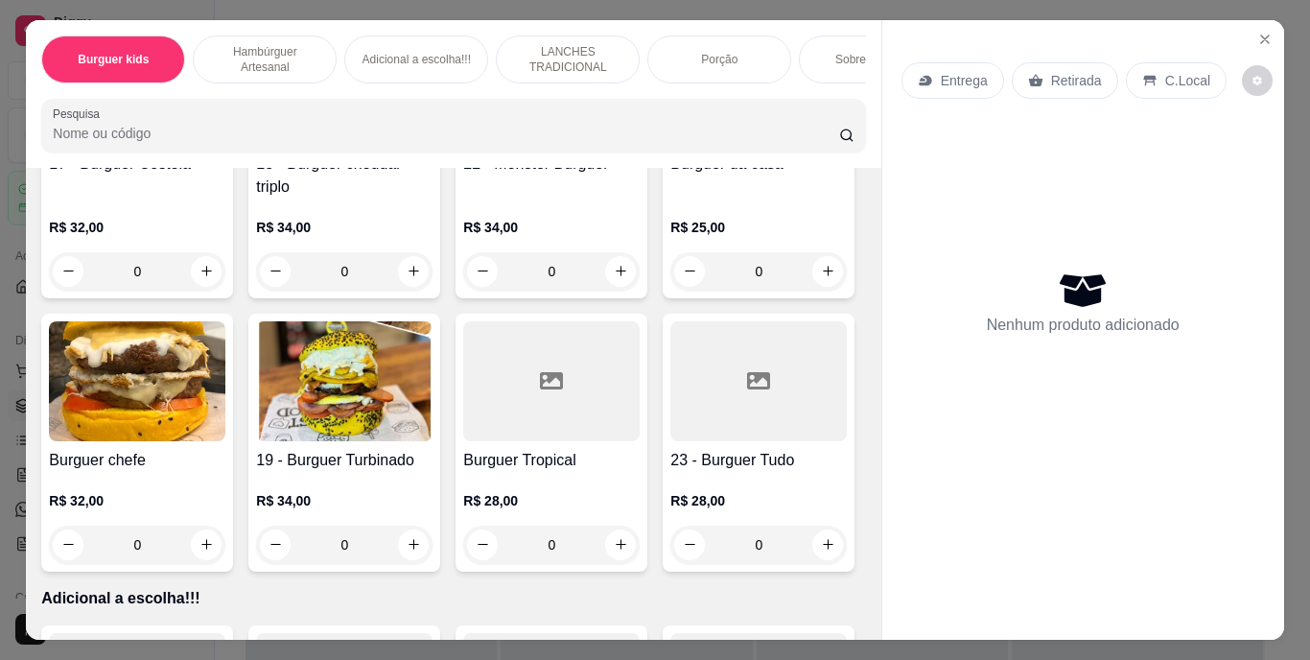
type input "1"
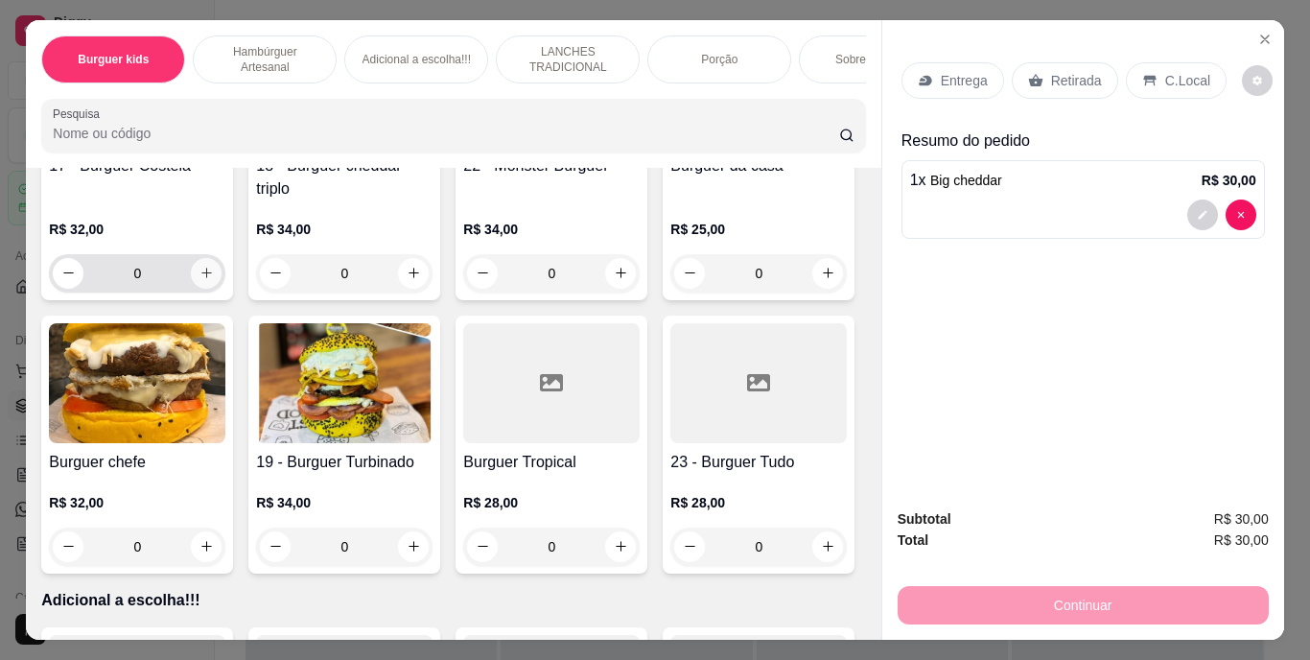
click at [214, 280] on icon "increase-product-quantity" at bounding box center [207, 273] width 14 height 14
type input "1"
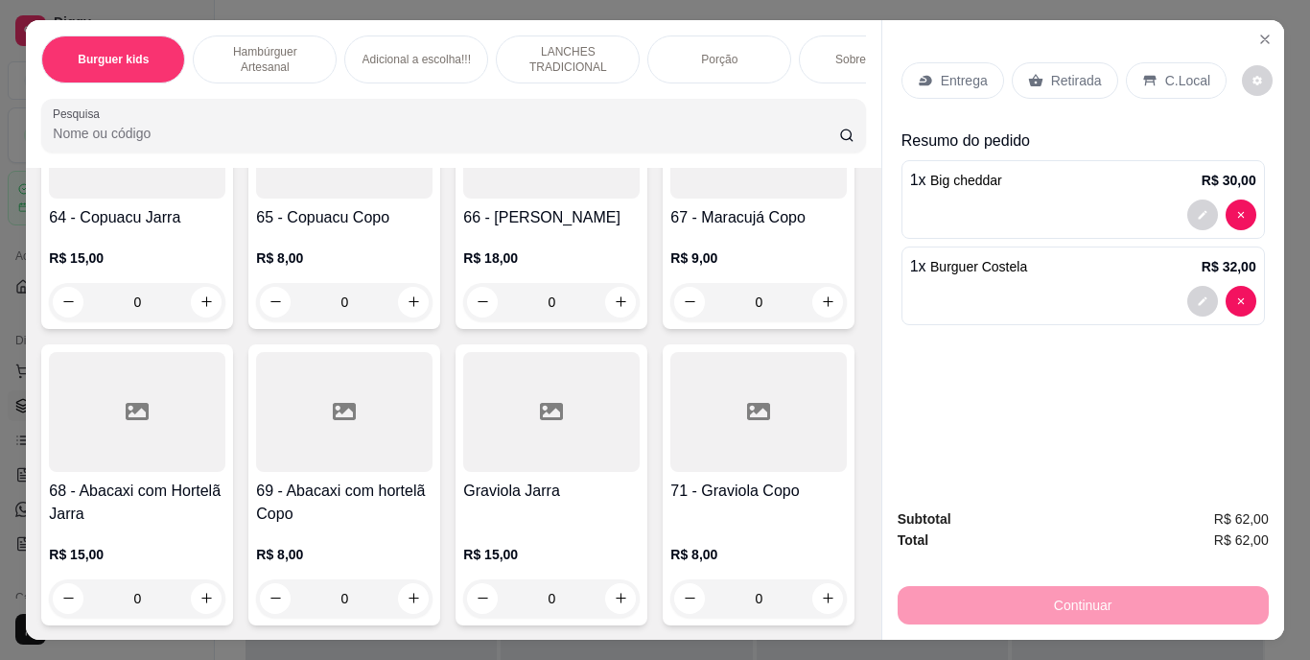
scroll to position [7578, 0]
click at [205, 35] on icon "increase-product-quantity" at bounding box center [207, 28] width 14 height 14
type input "1"
click at [1060, 72] on p "Retirada" at bounding box center [1076, 80] width 51 height 19
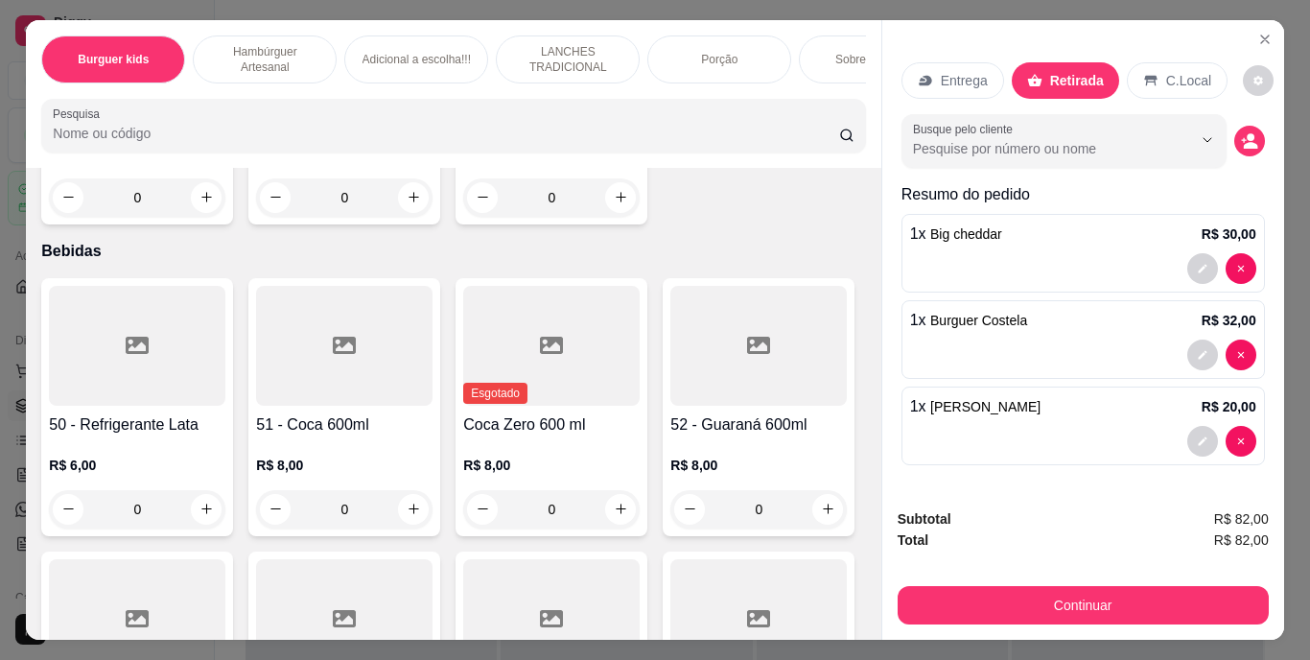
scroll to position [4367, 0]
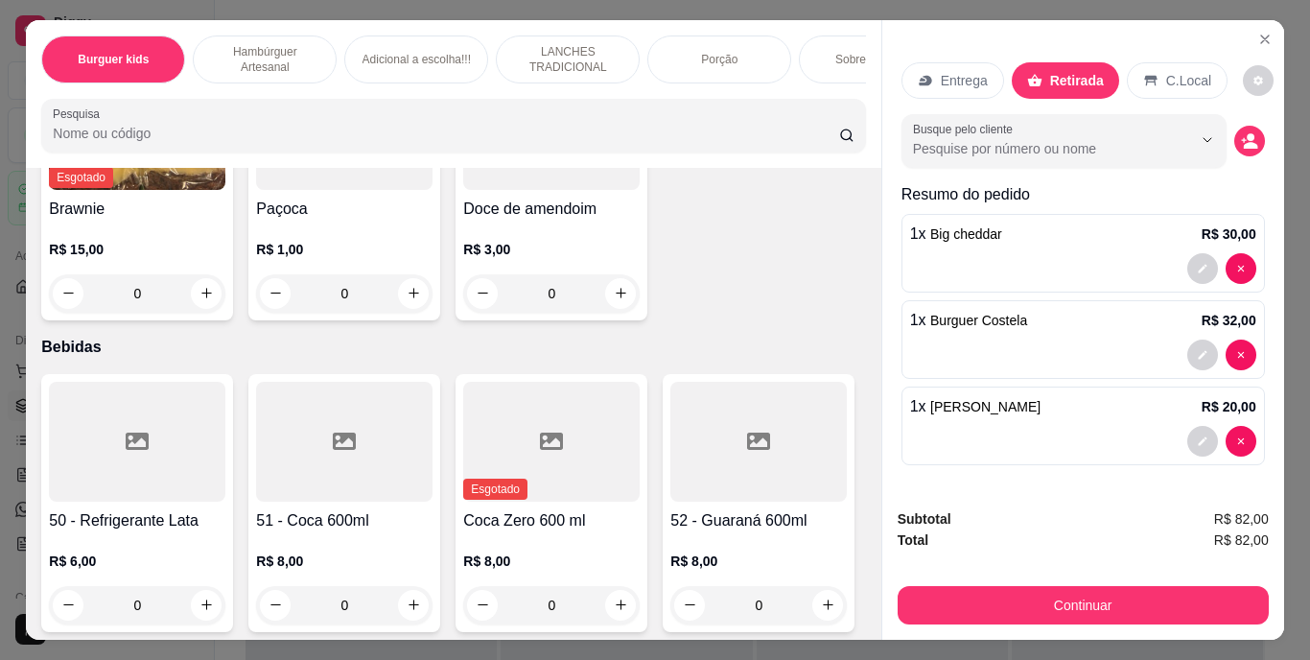
type input "1"
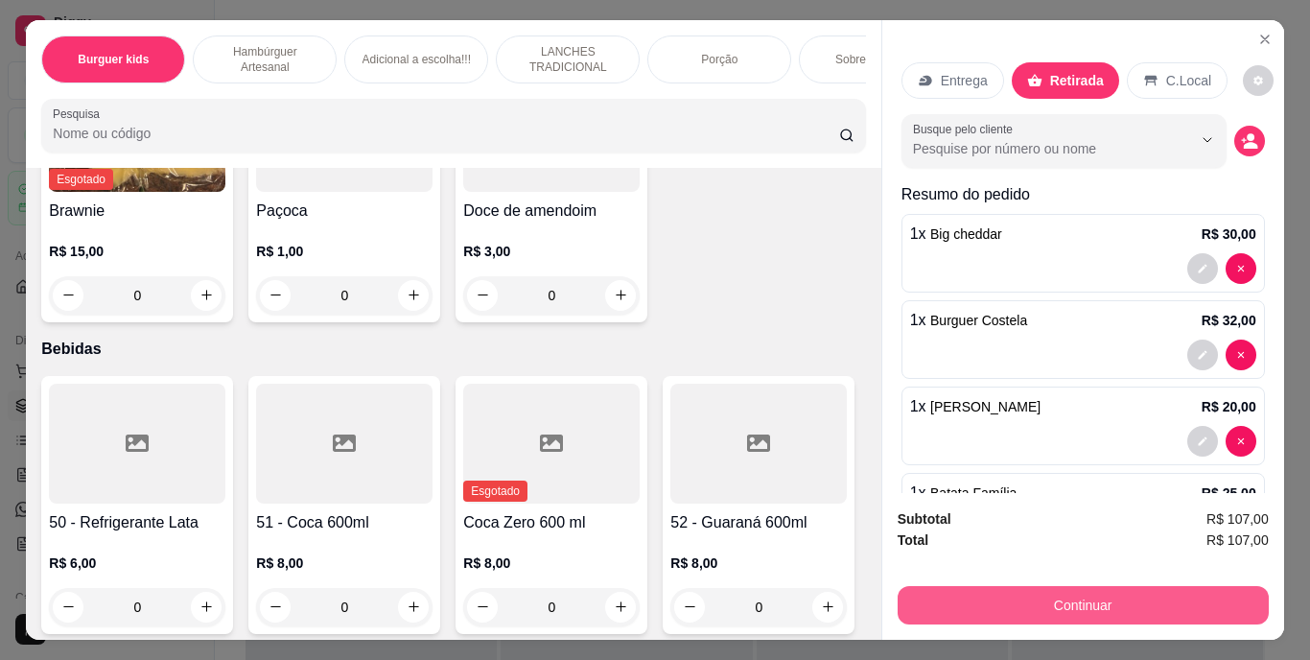
click at [1047, 586] on button "Continuar" at bounding box center [1083, 605] width 371 height 38
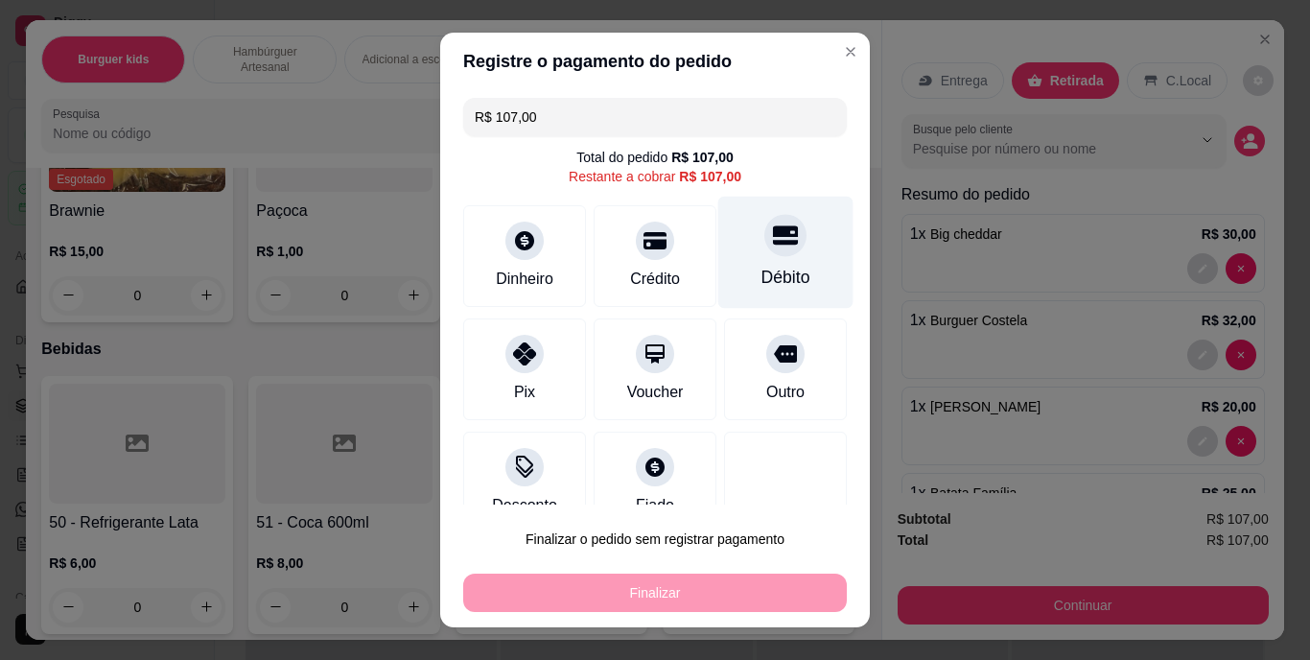
click at [767, 260] on div "Débito" at bounding box center [785, 253] width 135 height 112
type input "R$ 0,00"
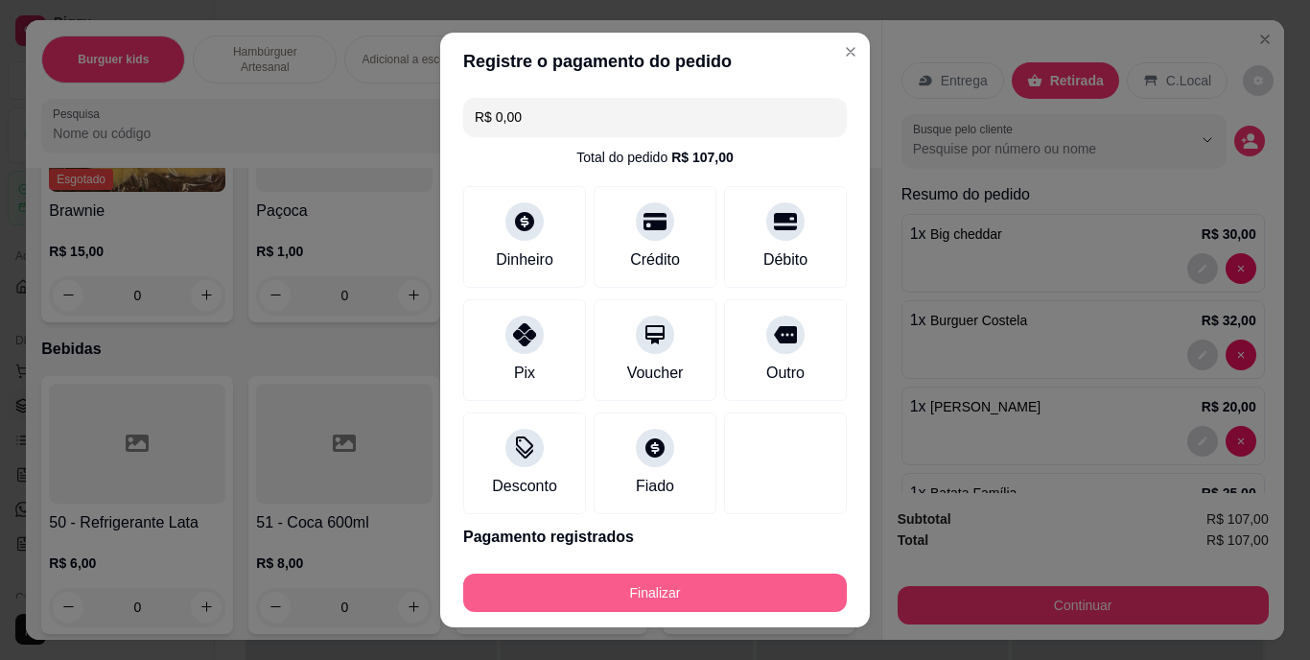
click at [665, 605] on button "Finalizar" at bounding box center [655, 593] width 384 height 38
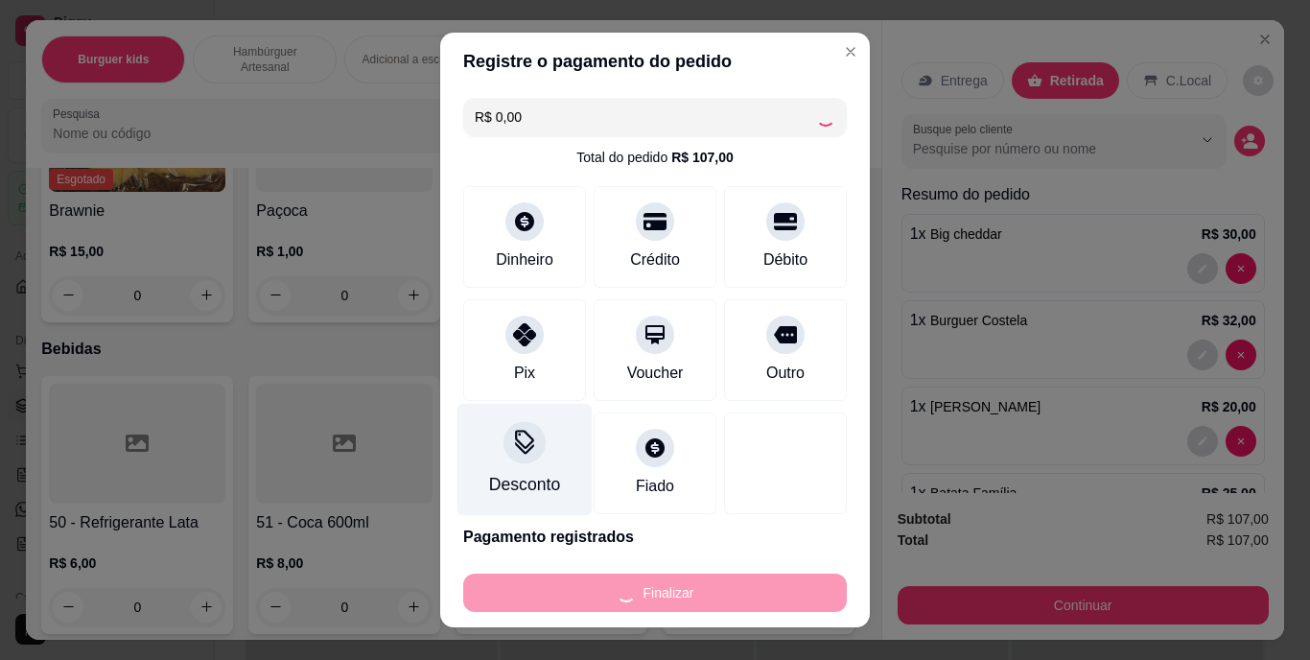
type input "0"
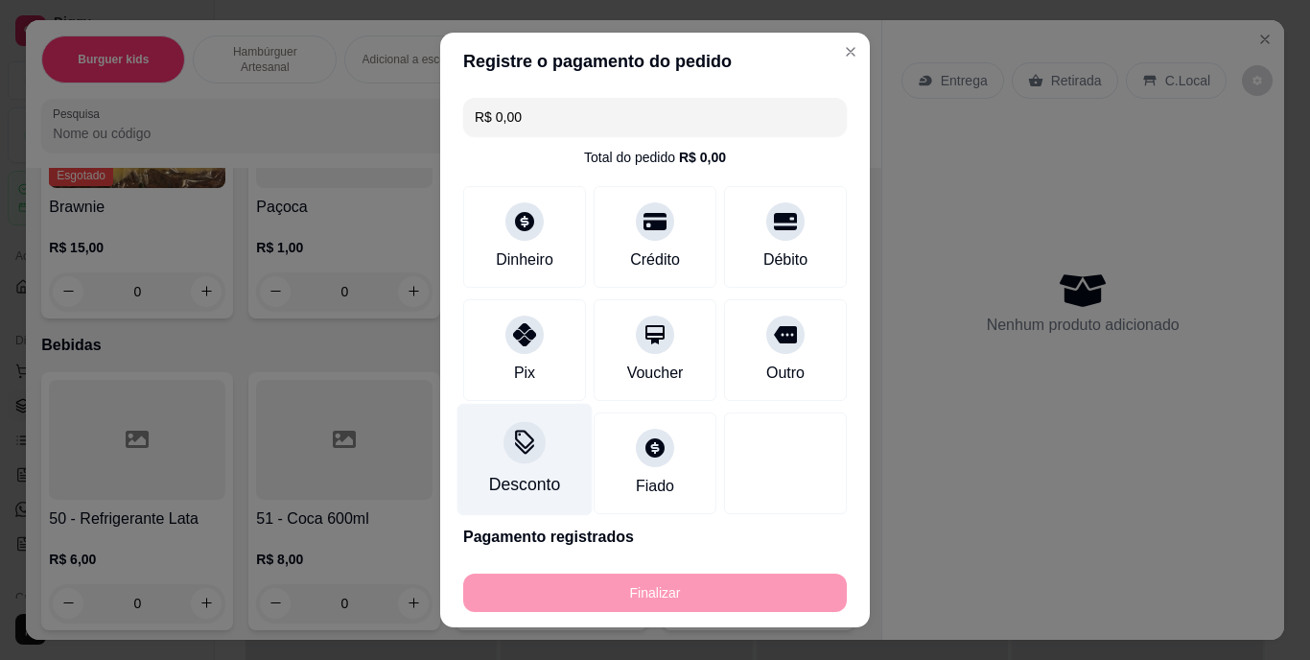
type input "-R$ 107,00"
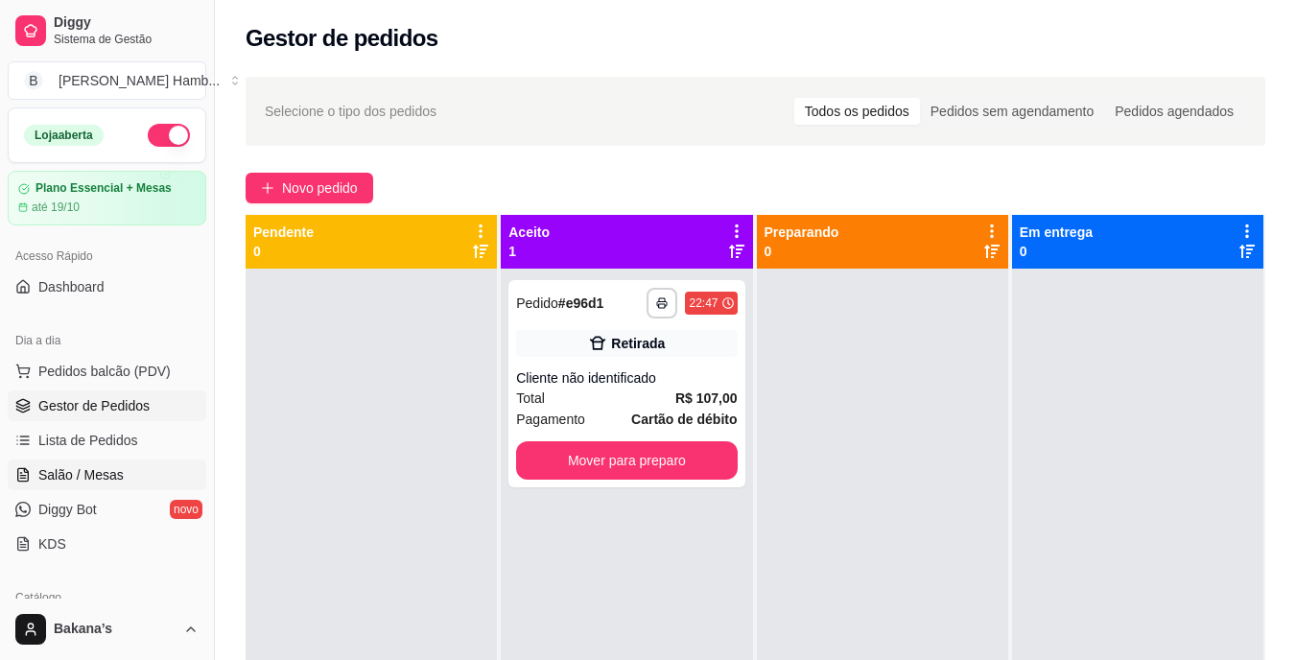
click at [68, 477] on span "Salão / Mesas" at bounding box center [80, 474] width 85 height 19
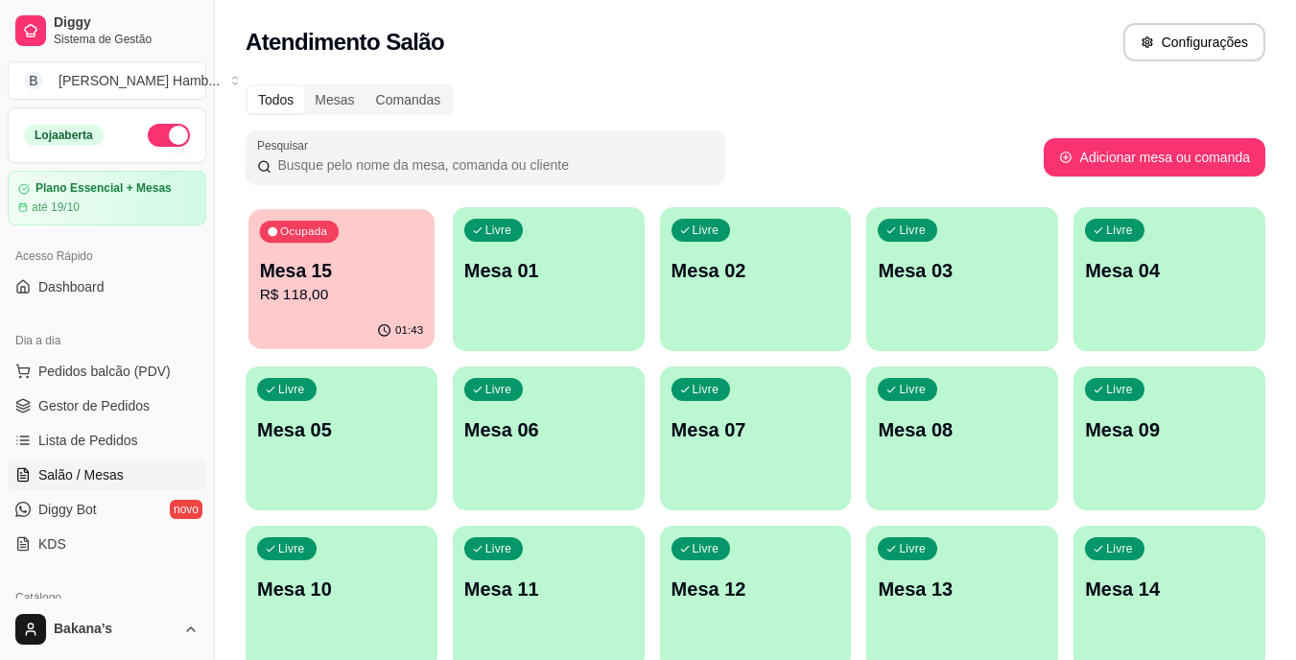
click at [296, 313] on button "Ocupada Mesa 15 R$ 118,00 01:43" at bounding box center [341, 279] width 186 height 140
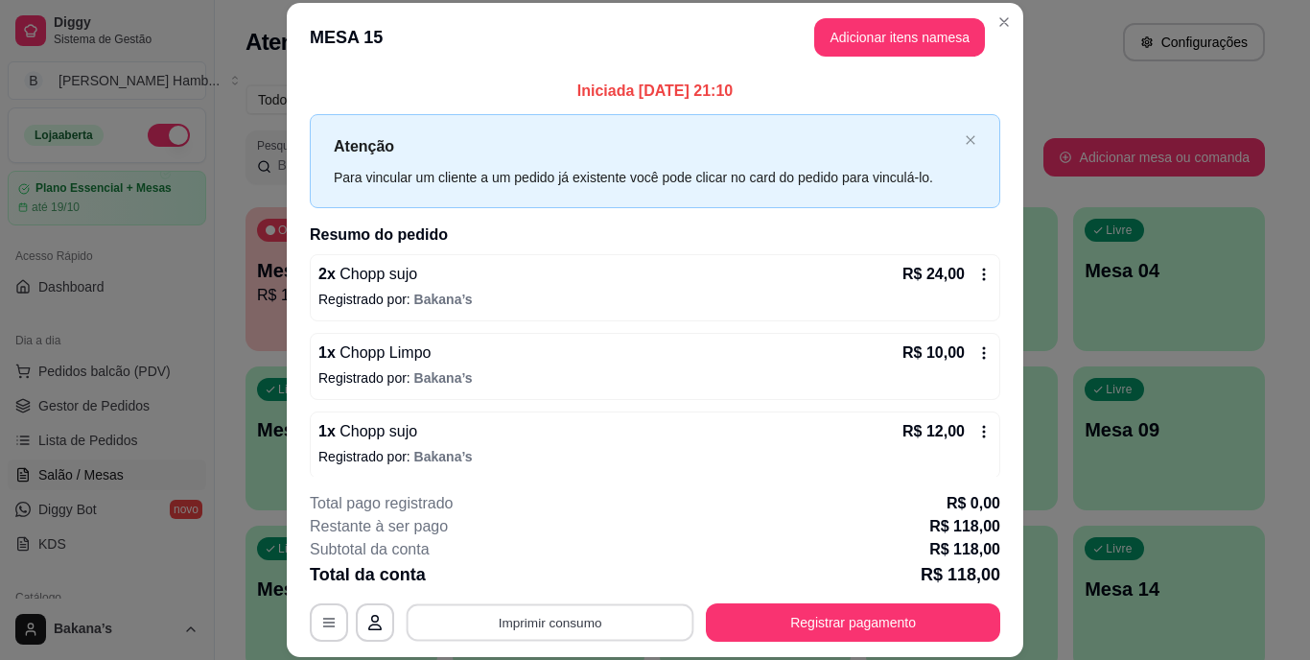
click at [630, 610] on button "Imprimir consumo" at bounding box center [551, 621] width 288 height 37
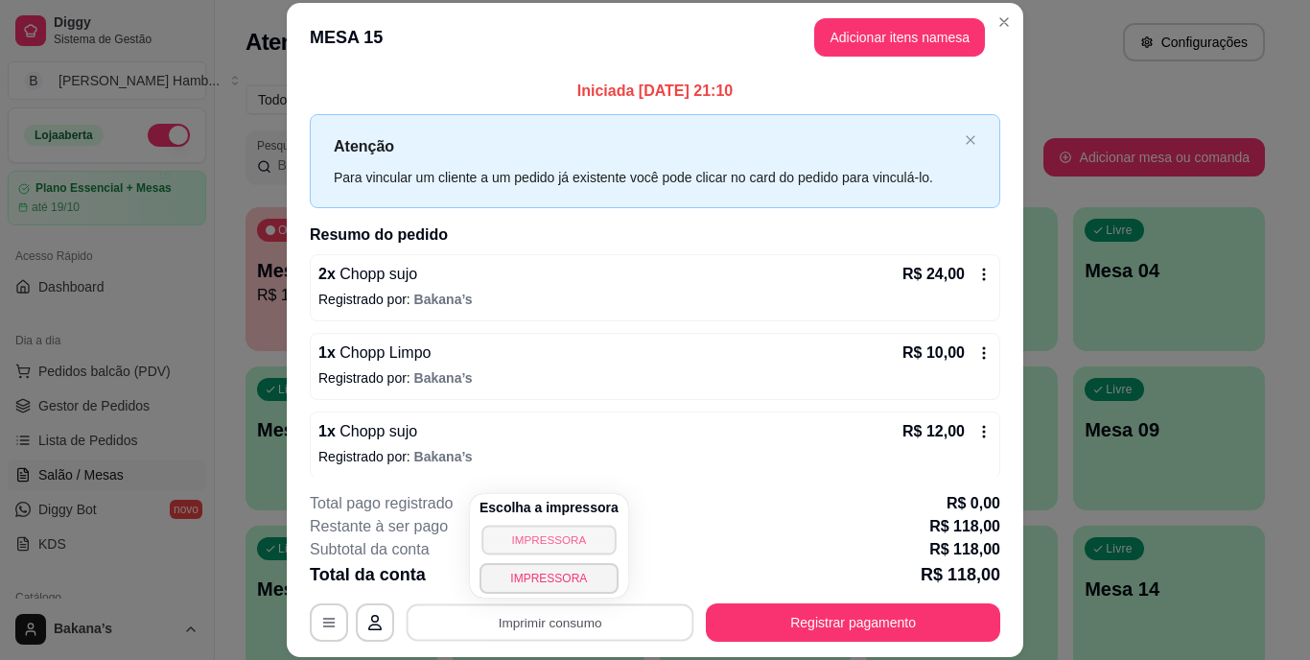
click at [569, 531] on button "IMPRESSORA" at bounding box center [549, 540] width 134 height 30
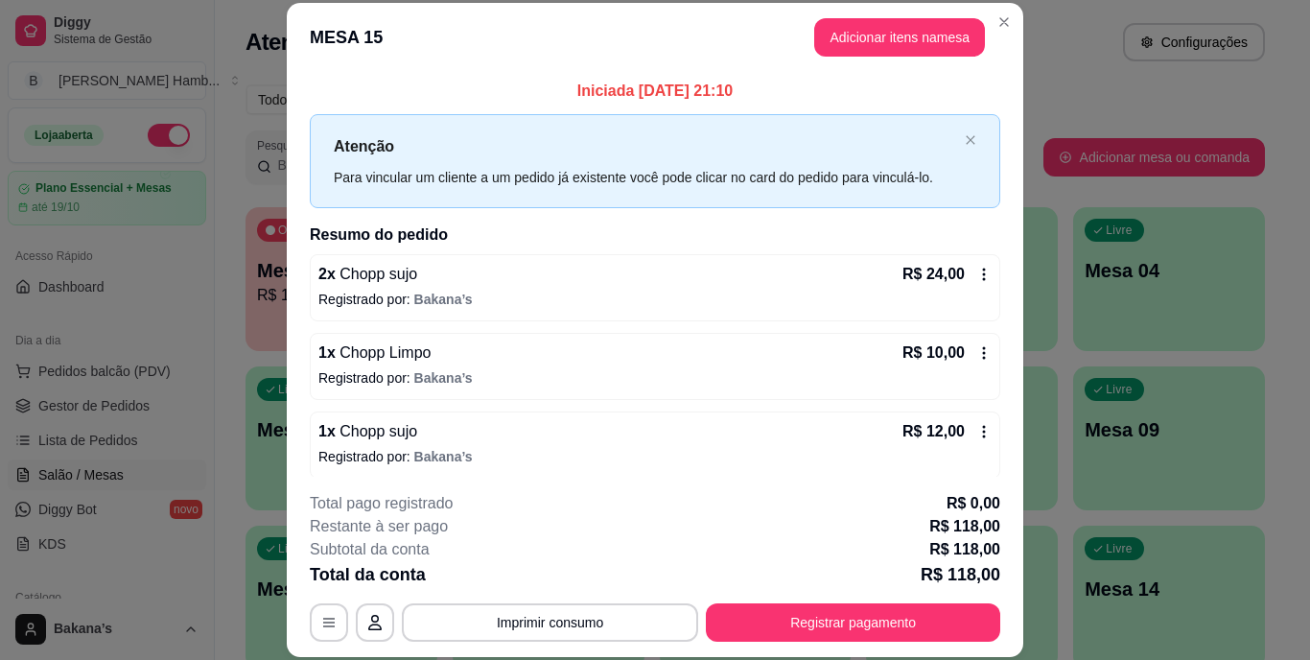
click at [977, 353] on icon at bounding box center [984, 352] width 15 height 15
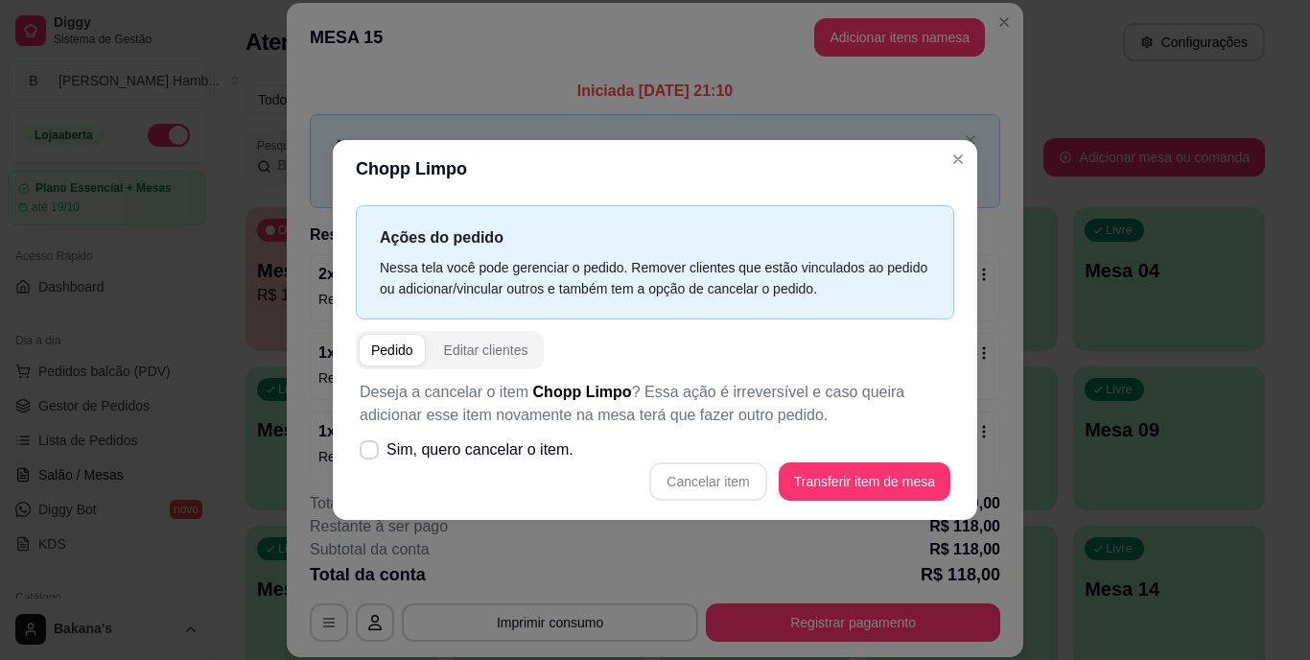
click at [384, 426] on p "Deseja a cancelar o item Chopp Limpo ? Essa ação é irreversível e caso queira a…" at bounding box center [655, 404] width 591 height 46
click at [390, 440] on span "Sim, quero cancelar o item." at bounding box center [480, 449] width 187 height 23
click at [371, 454] on input "Sim, quero cancelar o item." at bounding box center [365, 460] width 12 height 12
checkbox input "true"
click at [754, 474] on button "Cancelar item" at bounding box center [707, 481] width 117 height 38
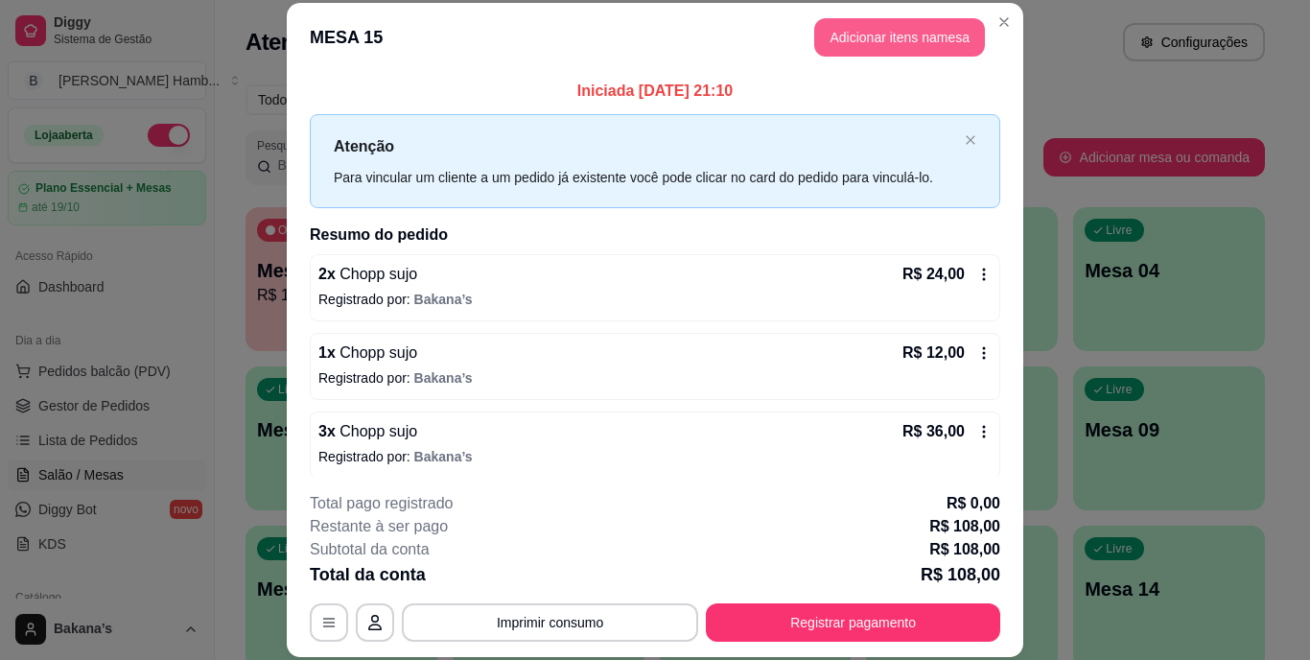
click at [865, 38] on button "Adicionar itens na mesa" at bounding box center [899, 37] width 171 height 38
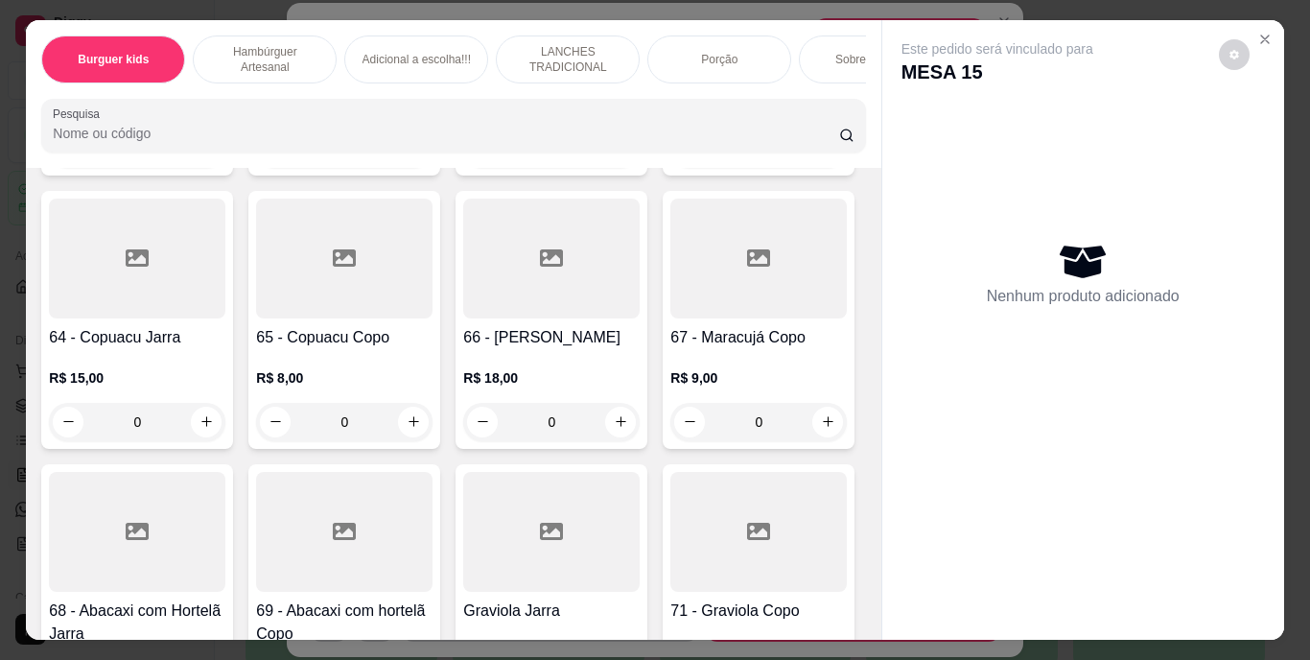
scroll to position [6619, 0]
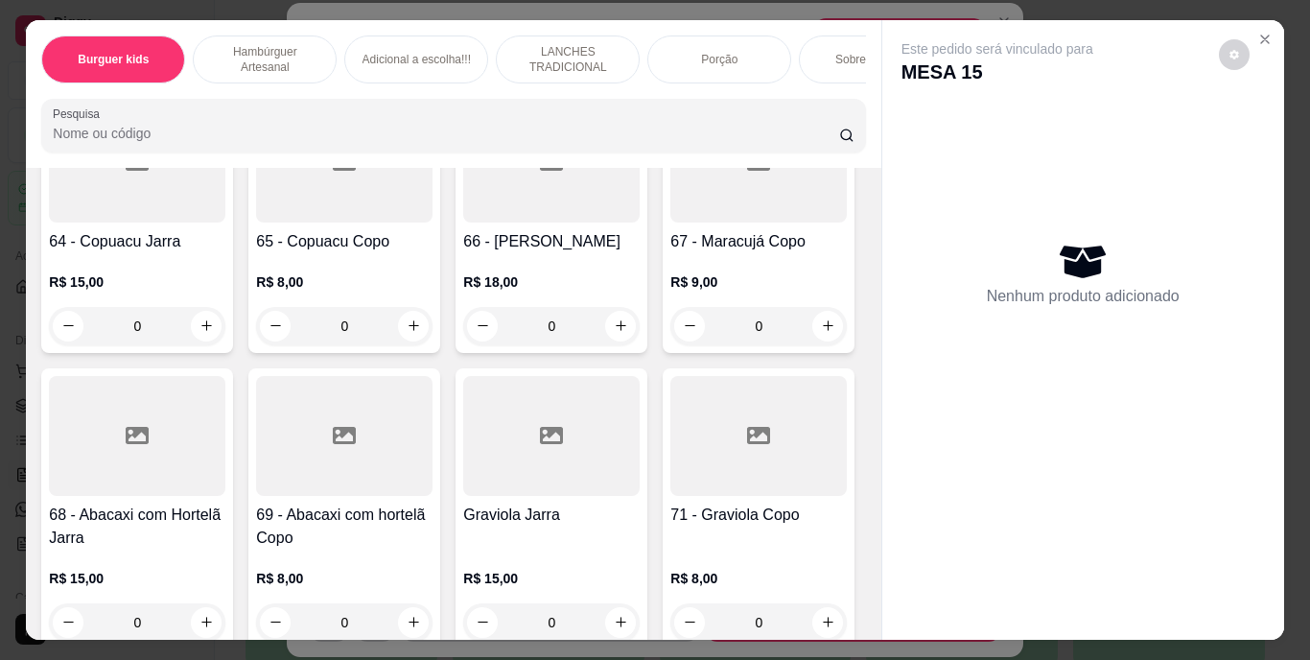
type input "1"
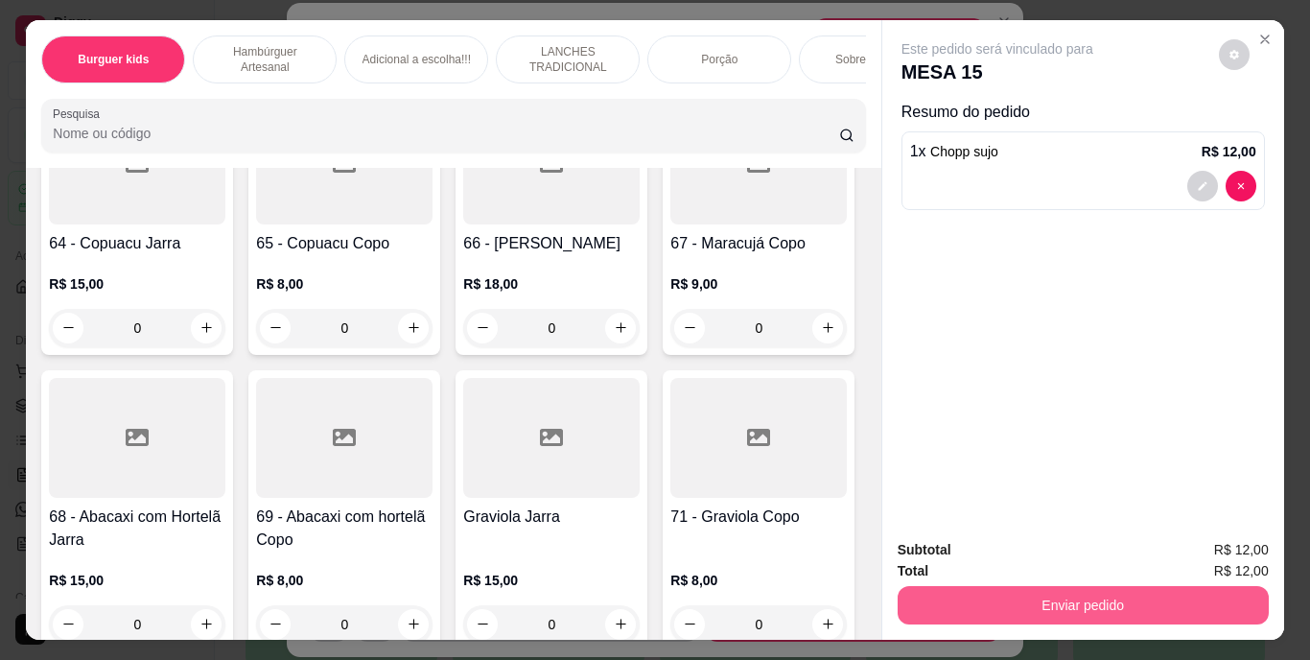
click at [1024, 601] on button "Enviar pedido" at bounding box center [1083, 605] width 371 height 38
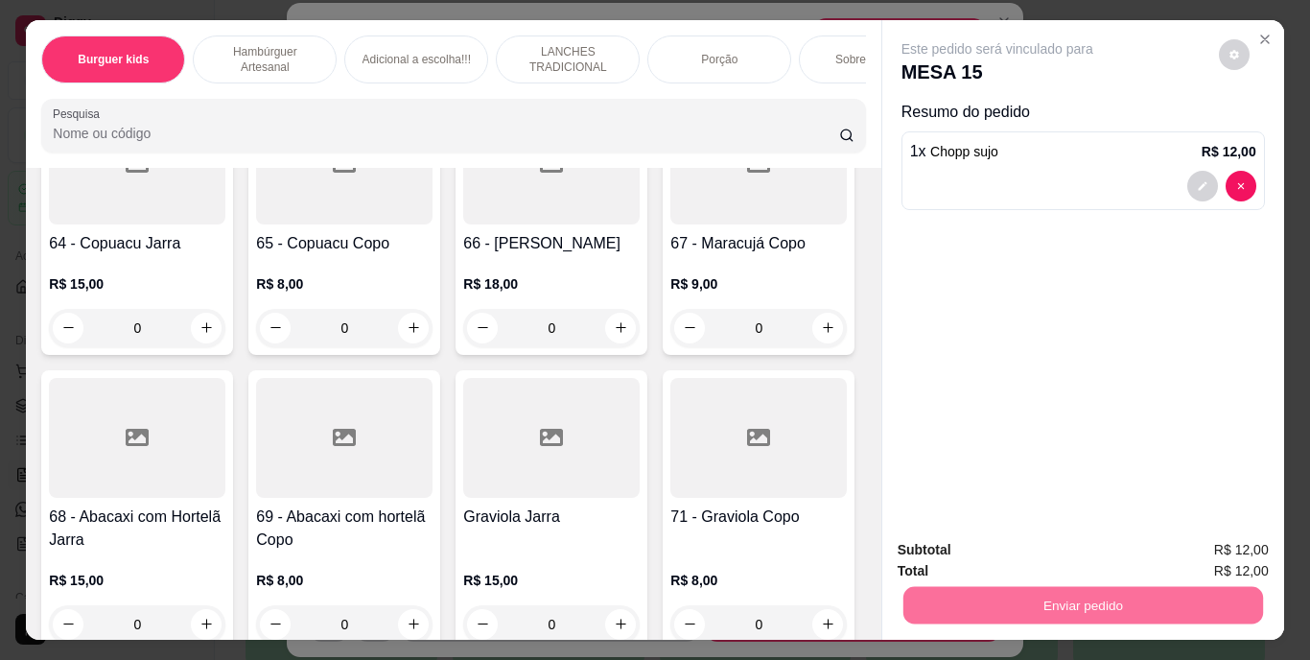
click at [1183, 549] on button "Enviar pedido" at bounding box center [1219, 550] width 106 height 35
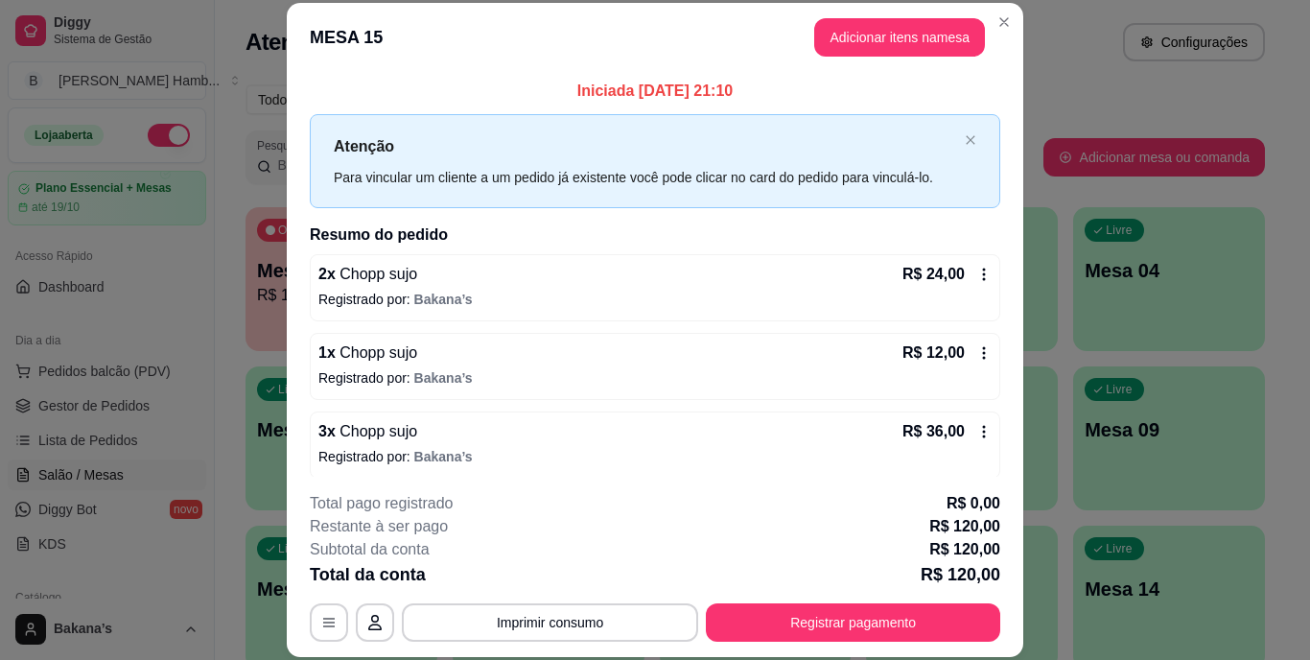
scroll to position [96, 0]
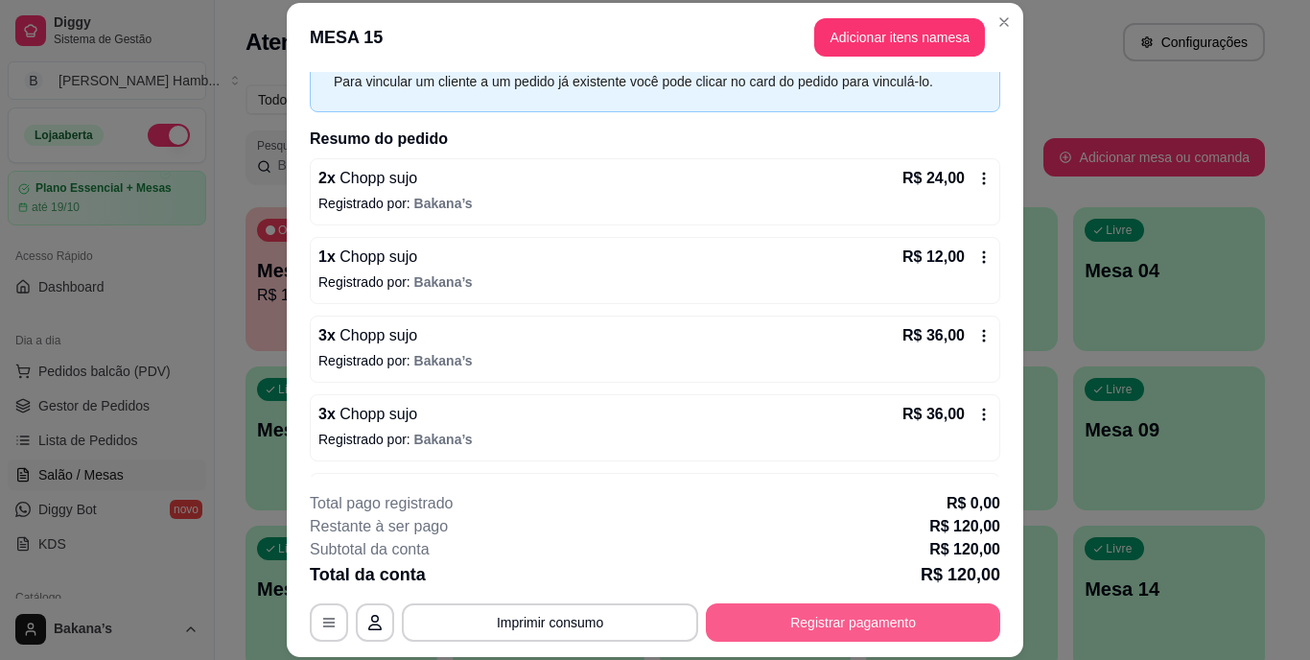
click at [868, 610] on button "Registrar pagamento" at bounding box center [853, 622] width 294 height 38
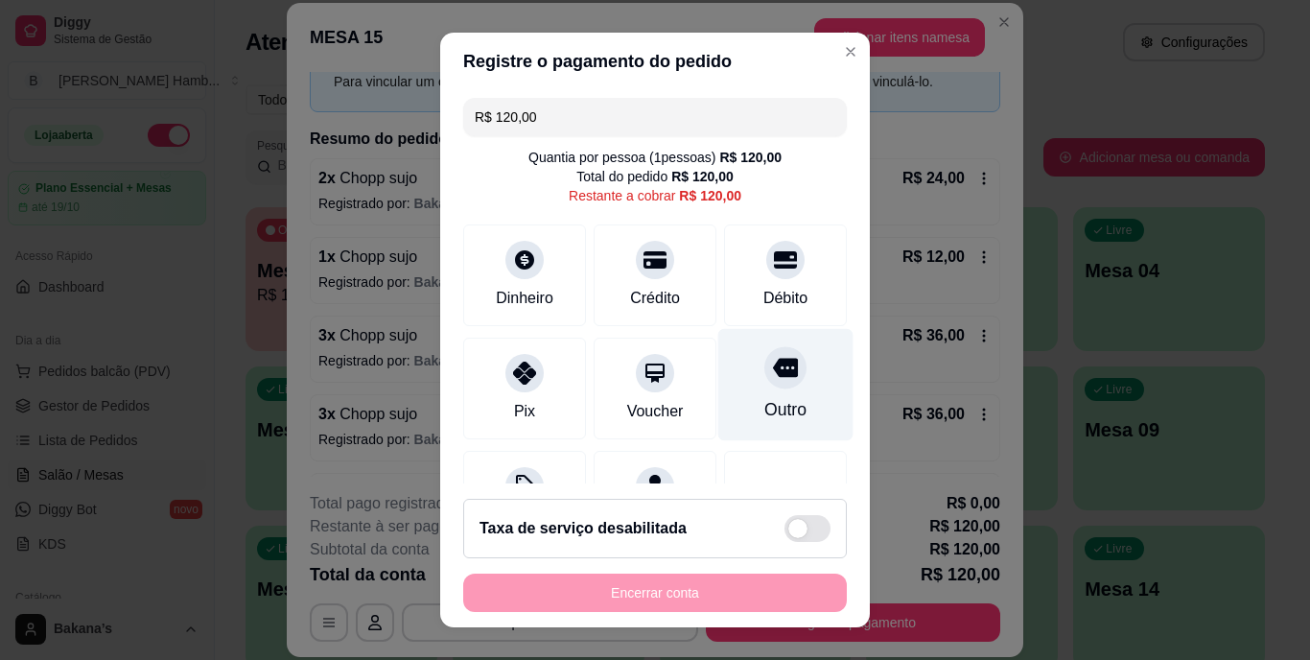
scroll to position [100, 0]
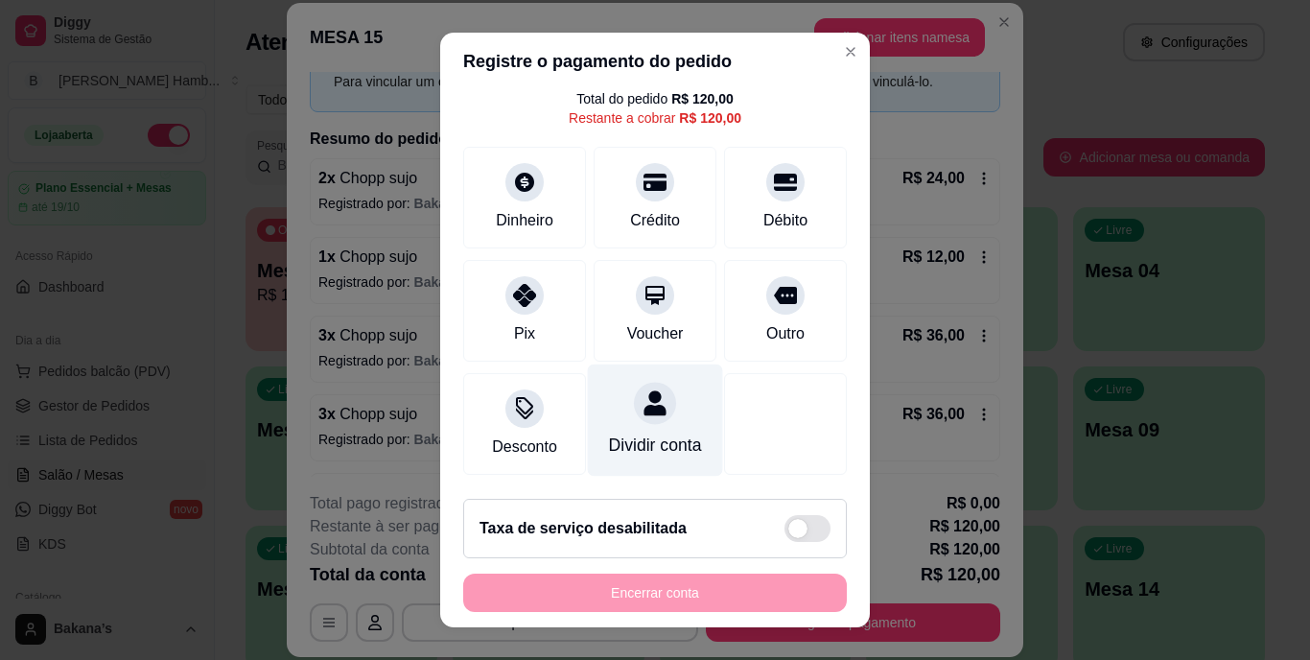
click at [665, 398] on div "Dividir conta" at bounding box center [655, 421] width 135 height 112
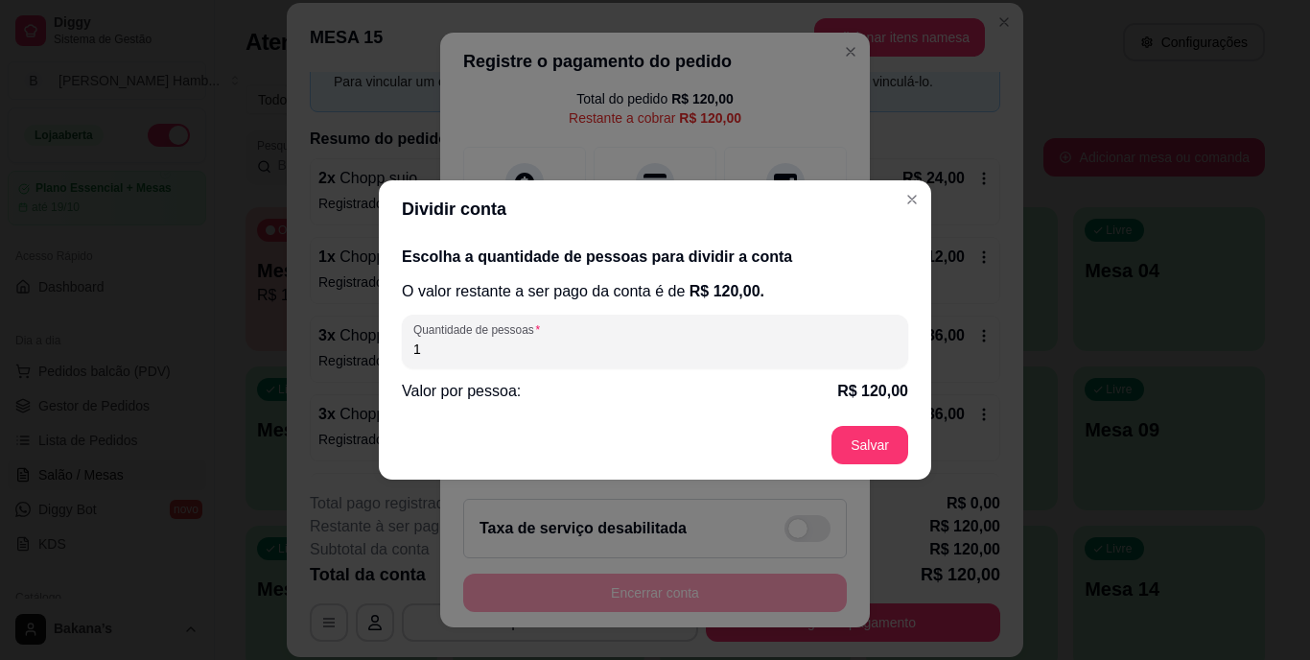
click at [701, 355] on input "1" at bounding box center [654, 349] width 483 height 19
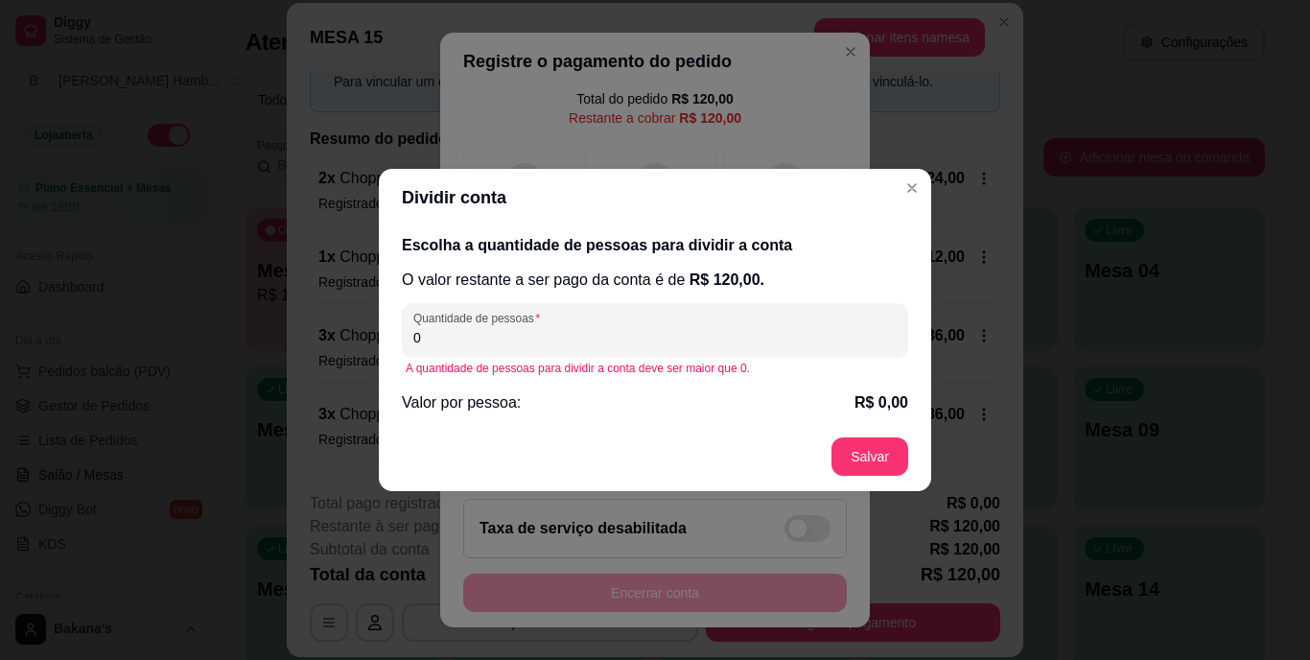
type input "2"
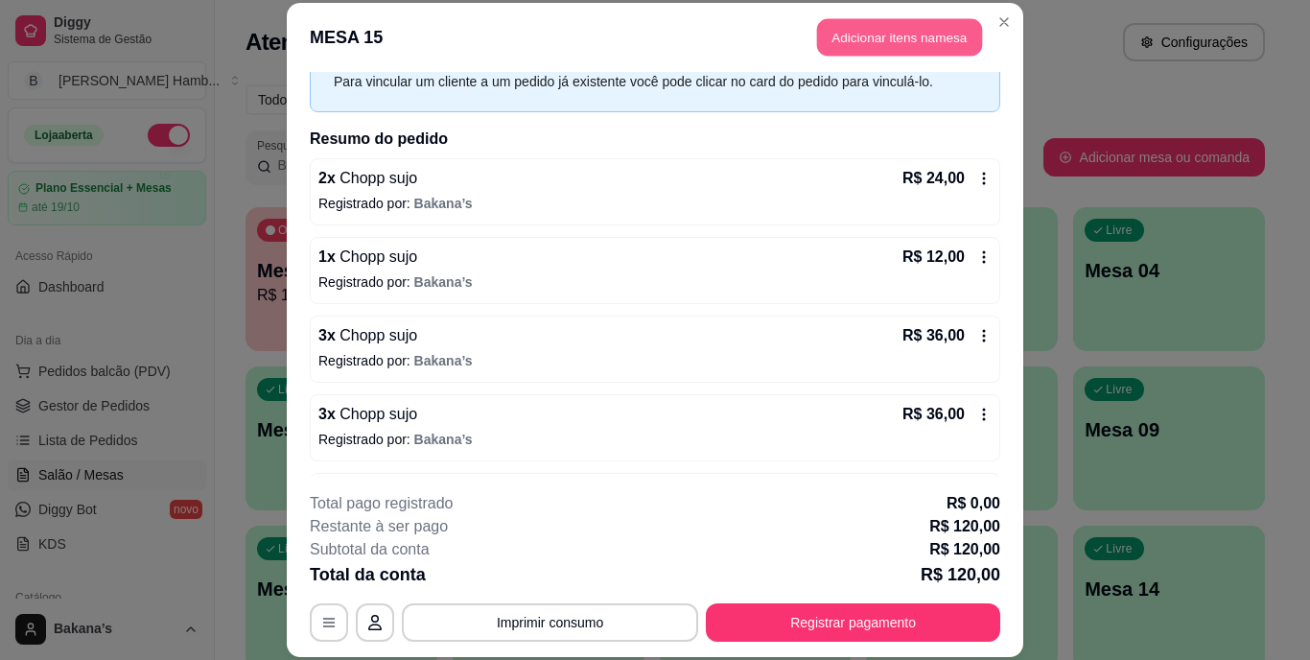
click at [930, 32] on button "Adicionar itens na mesa" at bounding box center [899, 37] width 165 height 37
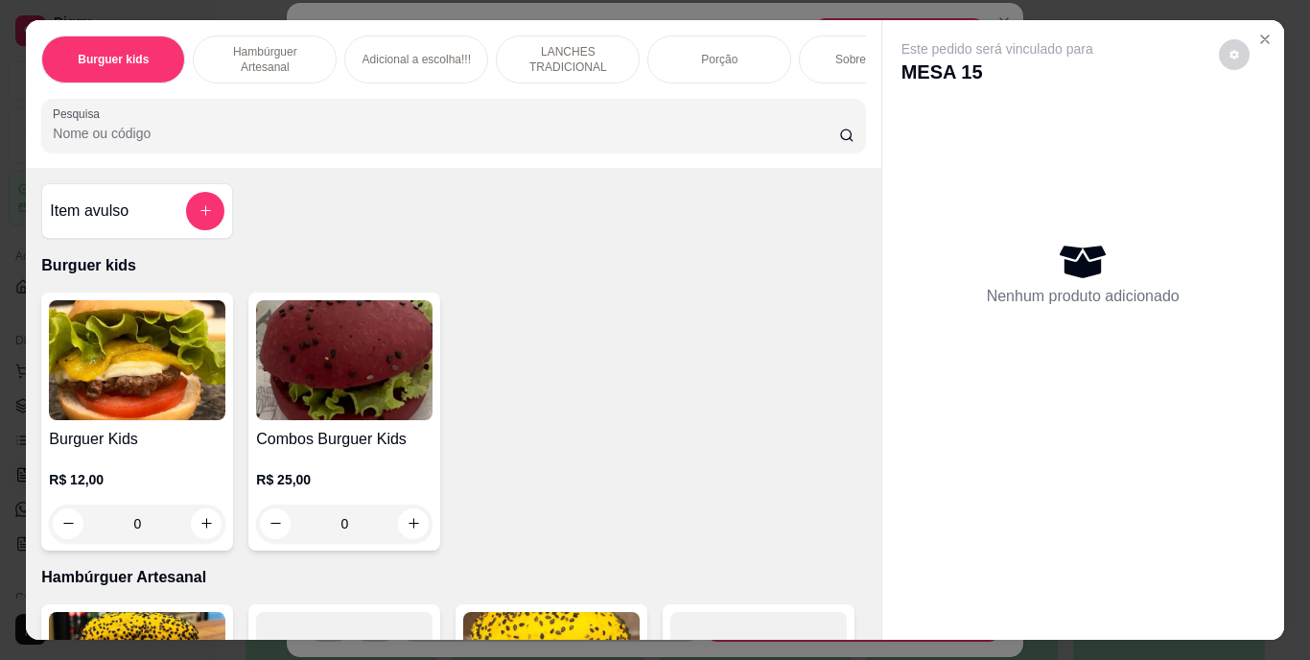
click at [846, 42] on div "Sobremesa !!!" at bounding box center [871, 59] width 144 height 48
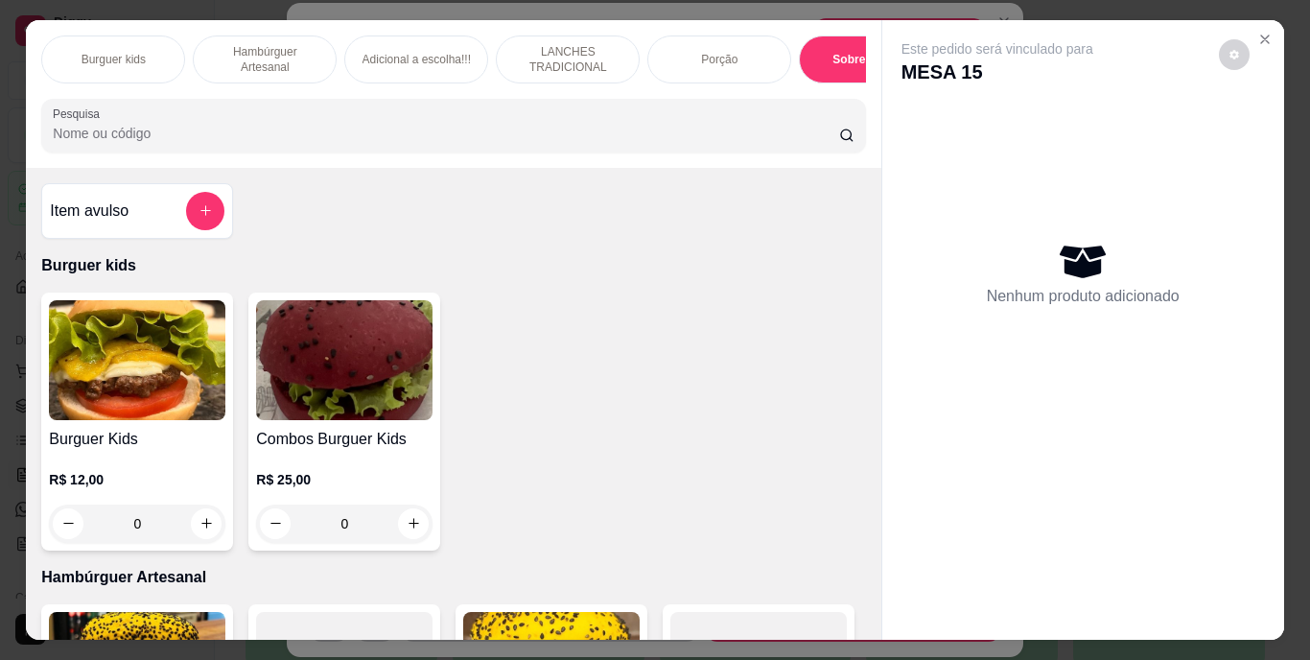
scroll to position [49, 0]
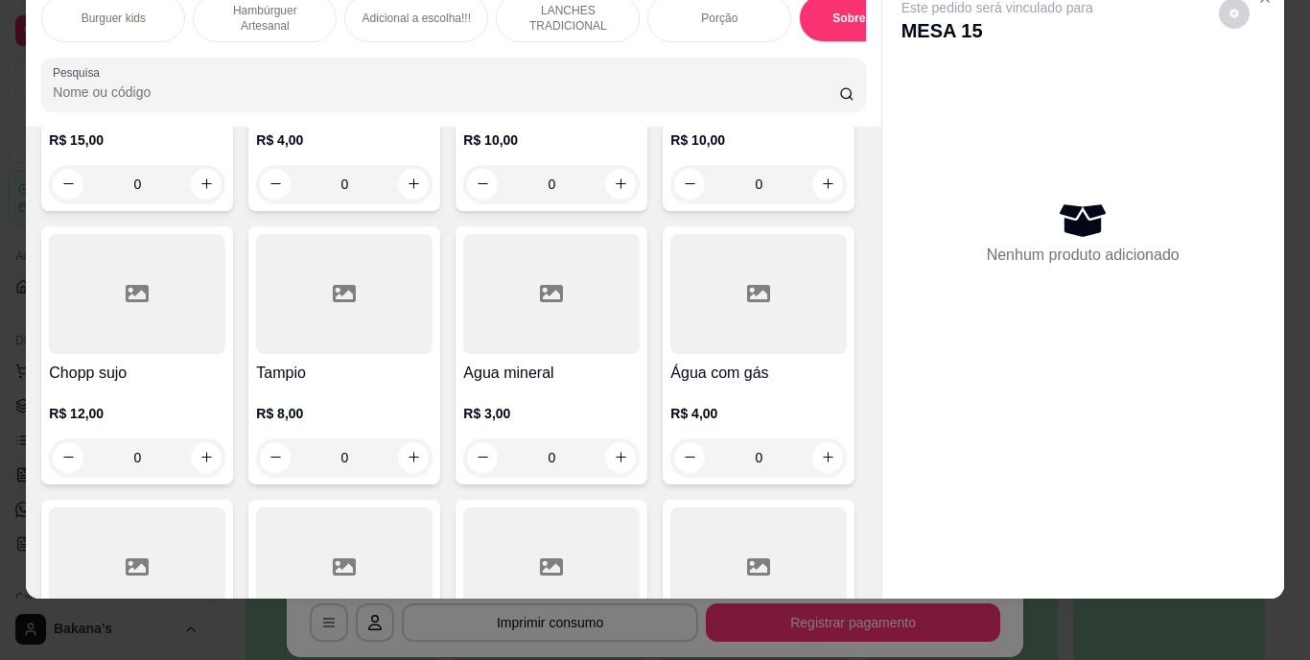
type input "1"
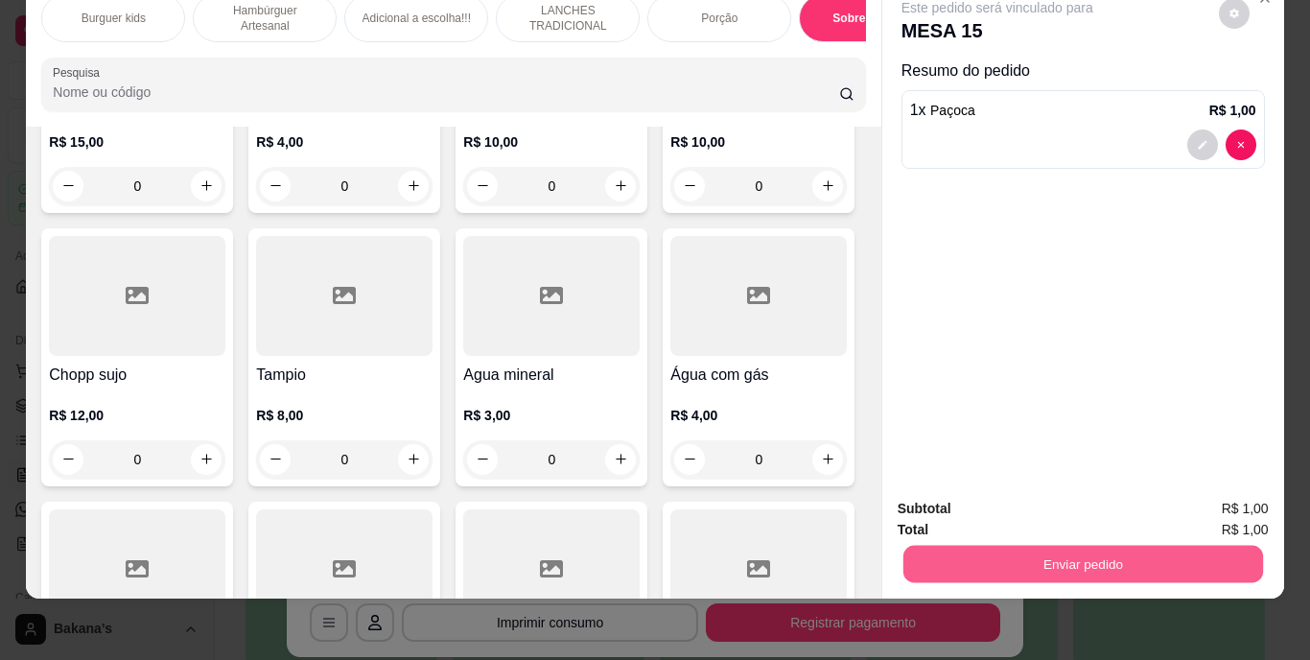
click at [1028, 549] on button "Enviar pedido" at bounding box center [1083, 564] width 360 height 37
click at [1210, 498] on button "Enviar pedido" at bounding box center [1219, 501] width 106 height 35
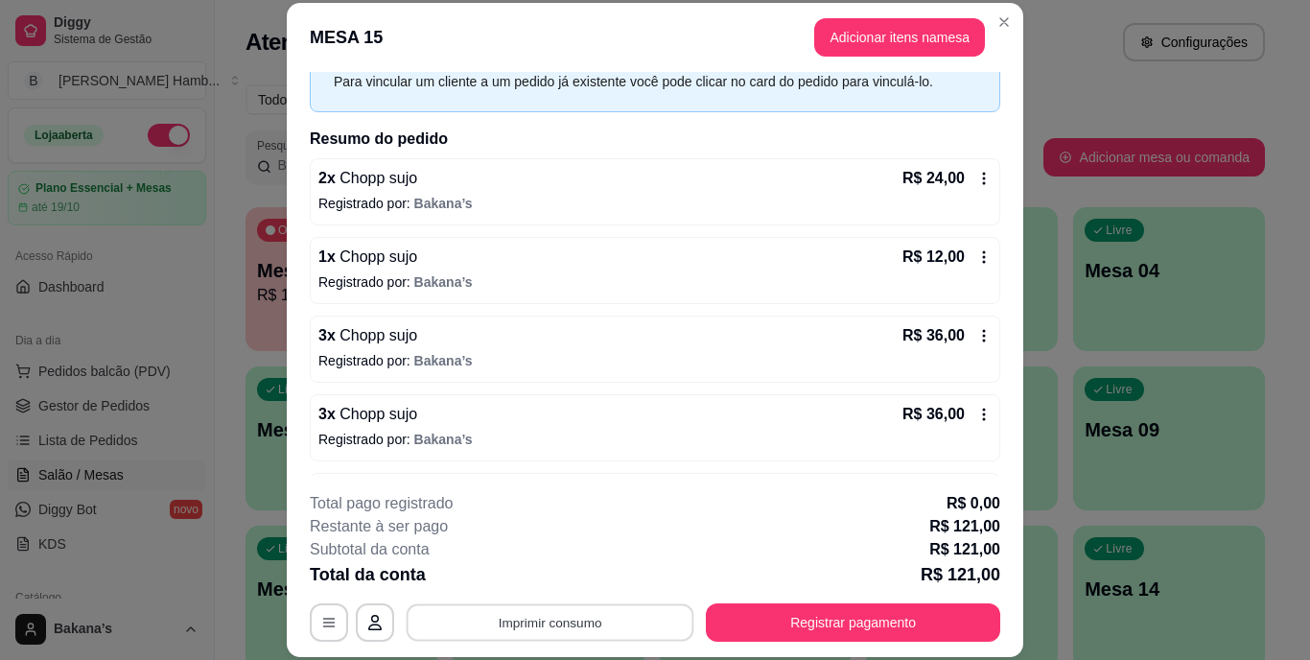
click at [661, 615] on button "Imprimir consumo" at bounding box center [551, 621] width 288 height 37
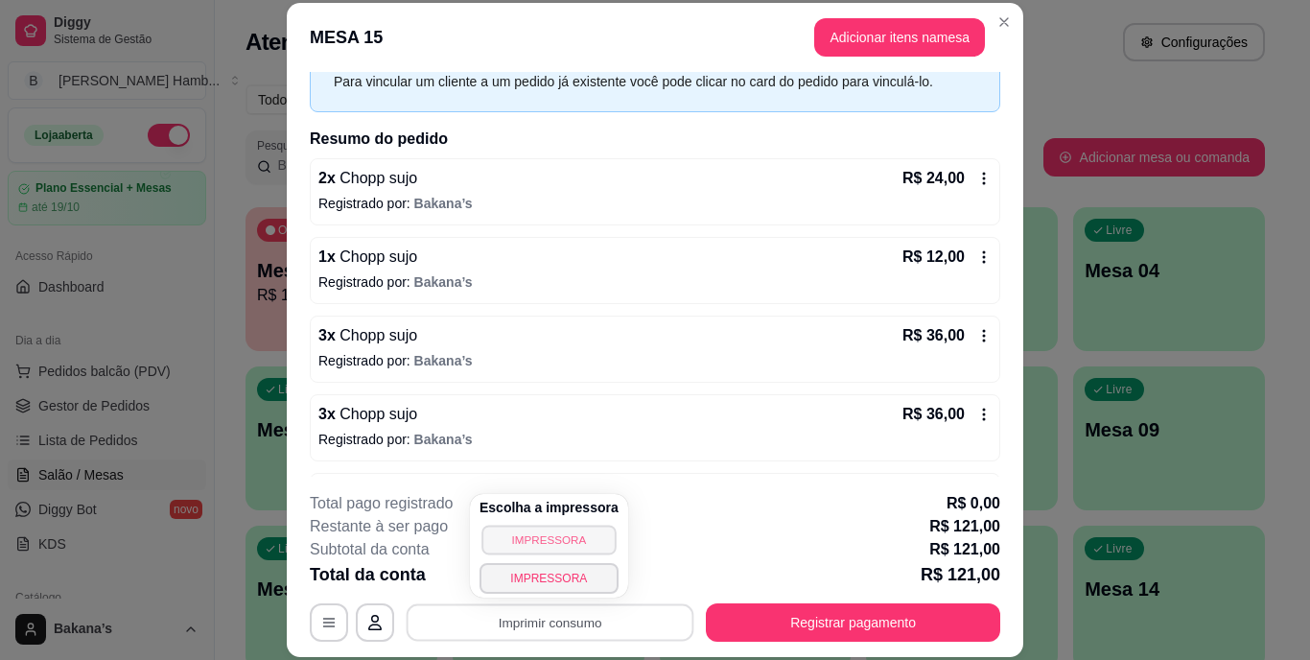
click at [569, 544] on button "IMPRESSORA" at bounding box center [549, 540] width 134 height 30
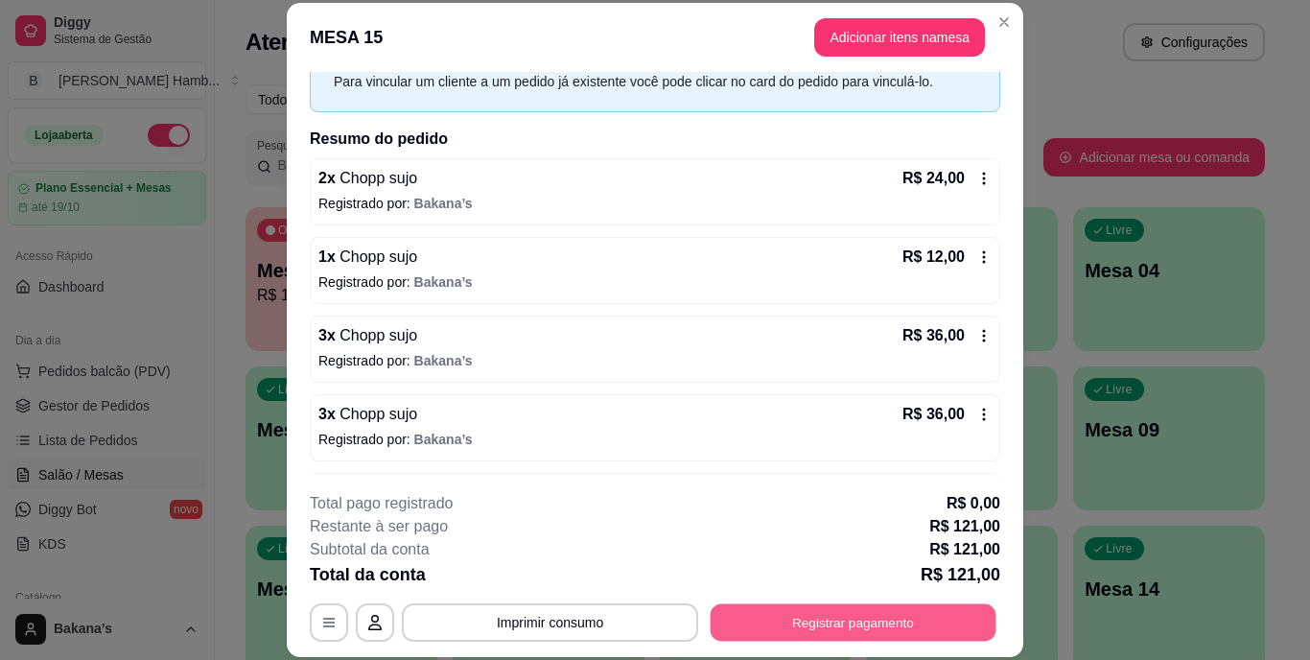
click at [803, 624] on button "Registrar pagamento" at bounding box center [854, 621] width 286 height 37
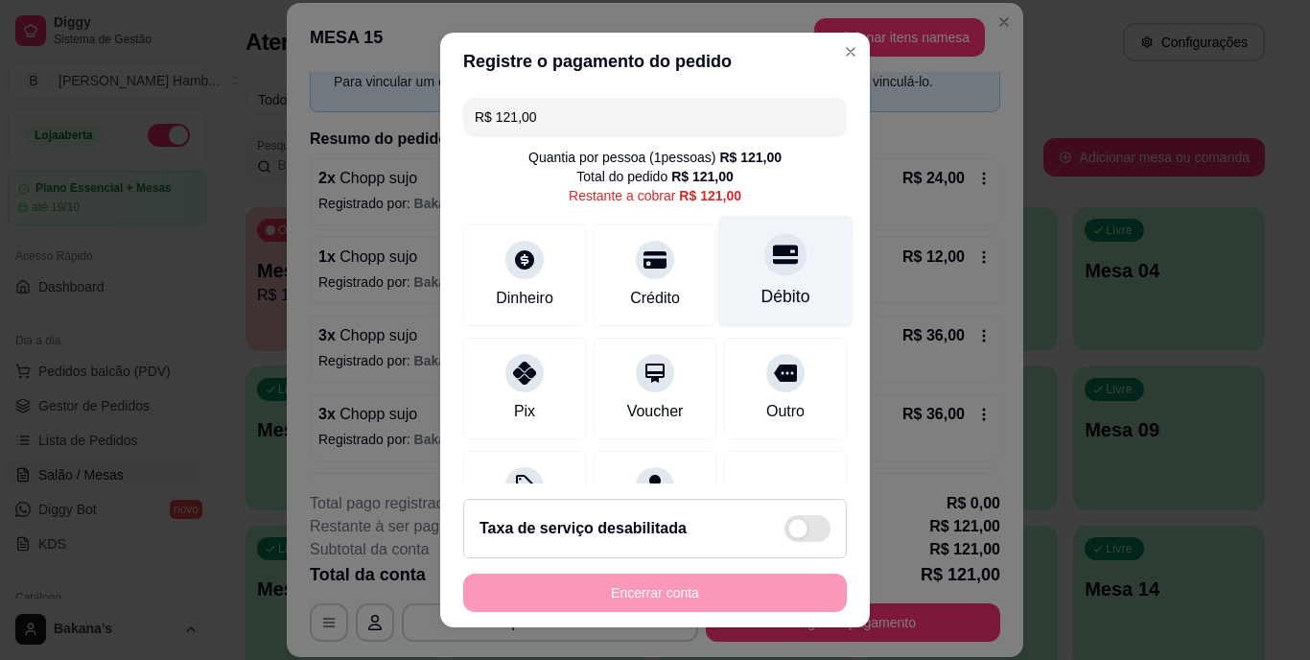
click at [765, 267] on div at bounding box center [786, 255] width 42 height 42
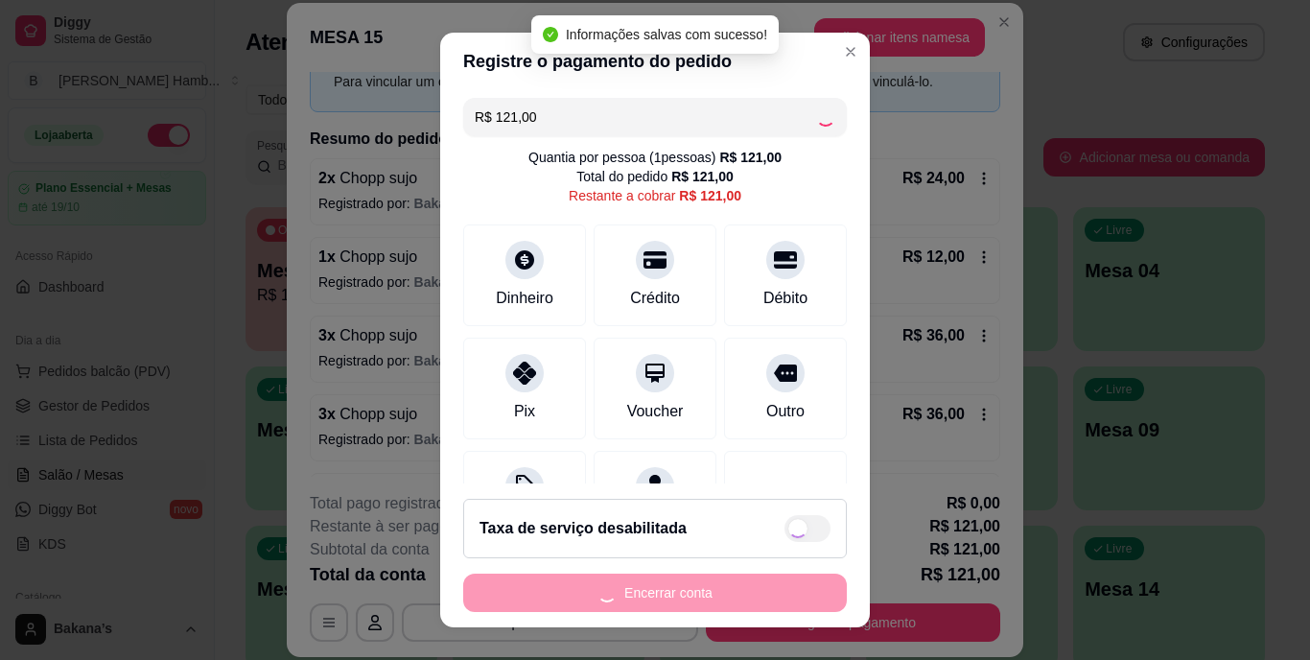
type input "R$ 0,00"
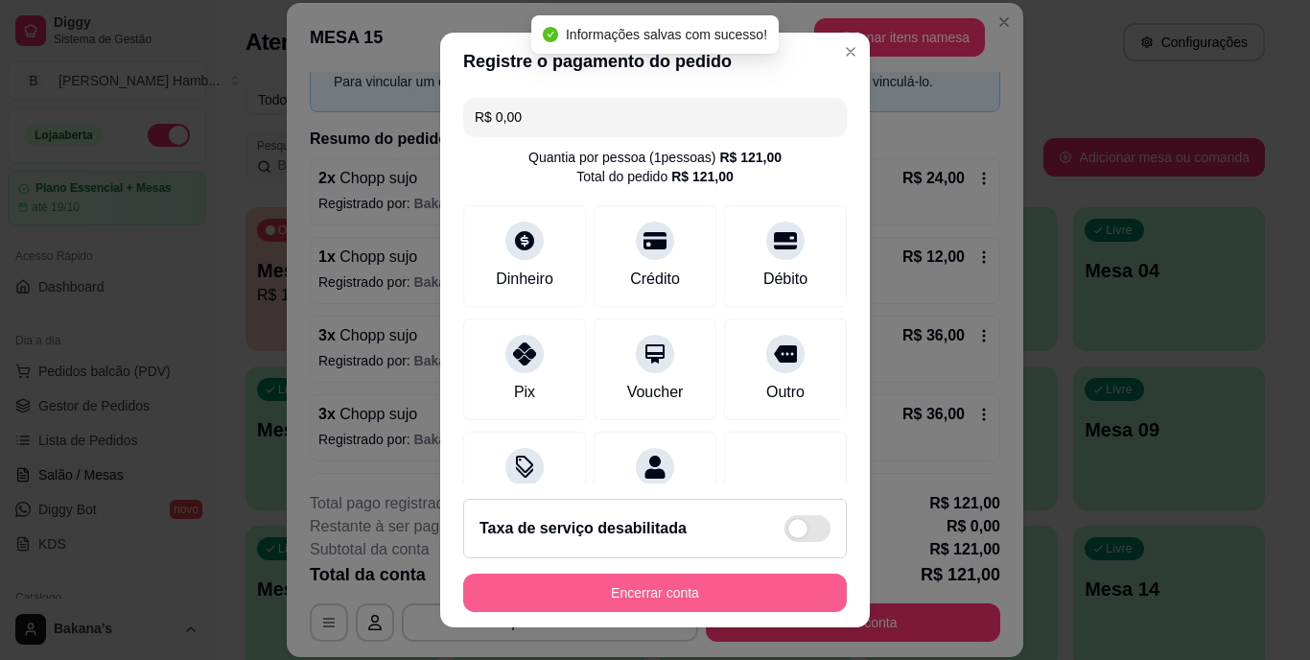
click at [765, 582] on button "Encerrar conta" at bounding box center [655, 593] width 384 height 38
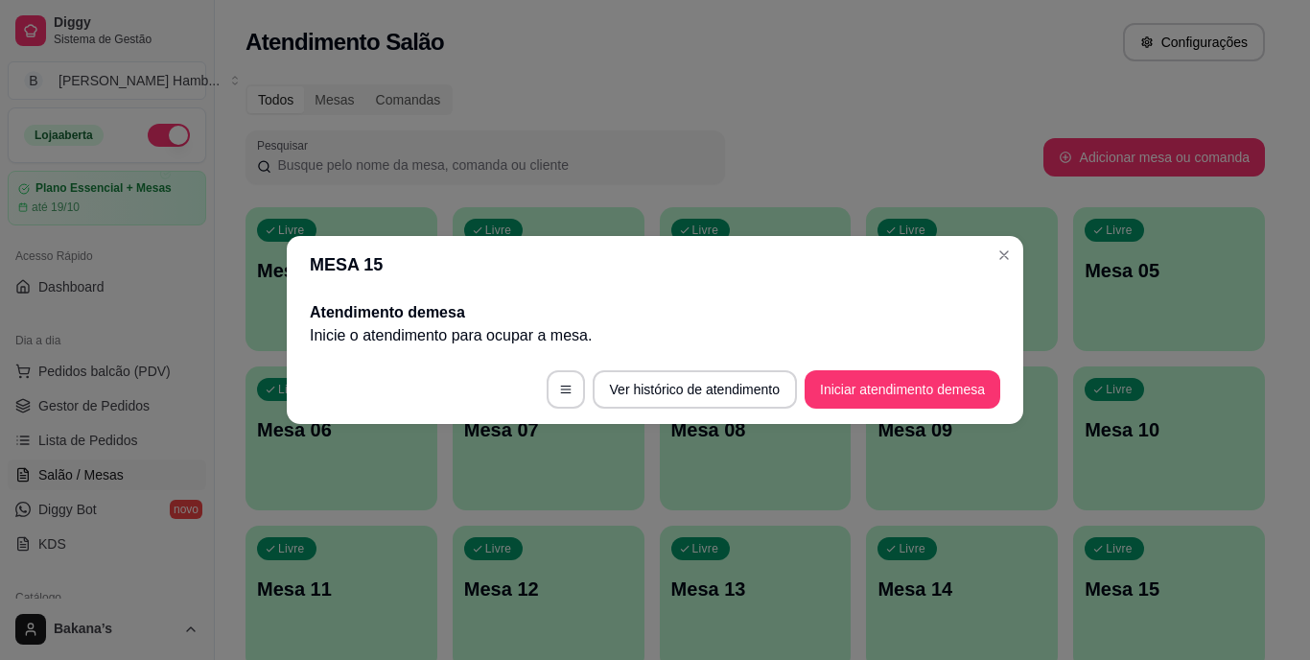
scroll to position [0, 0]
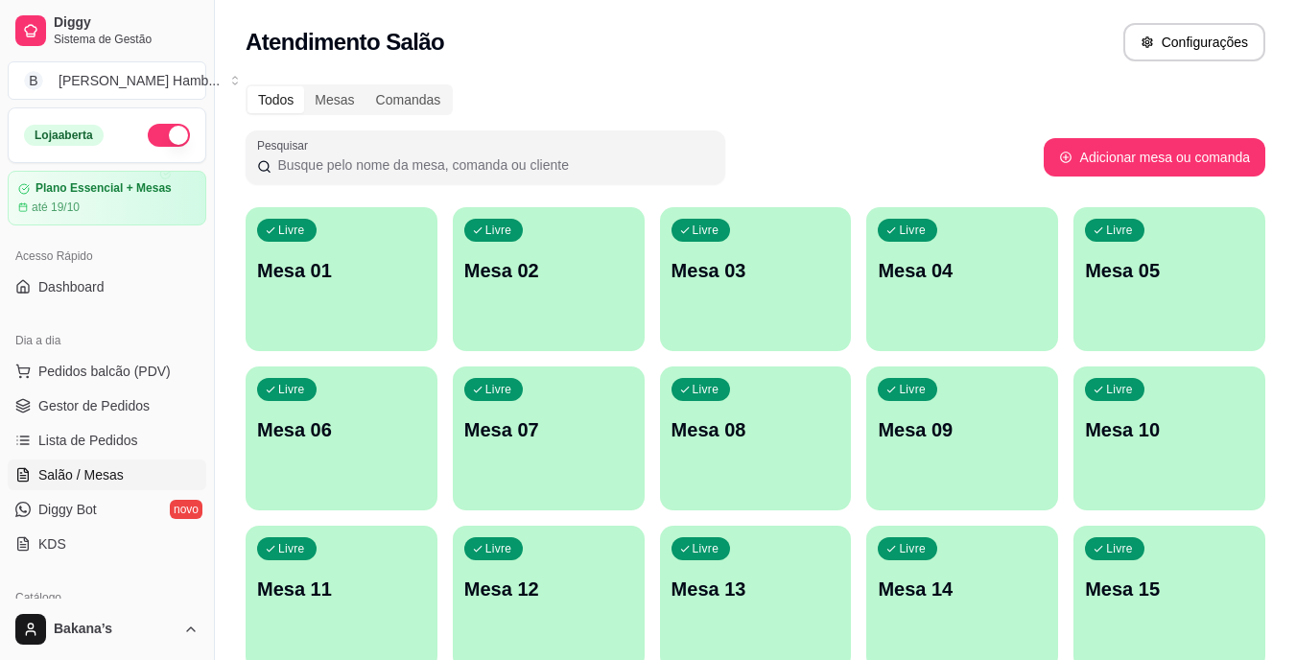
click at [152, 368] on span "Pedidos balcão (PDV)" at bounding box center [104, 371] width 132 height 19
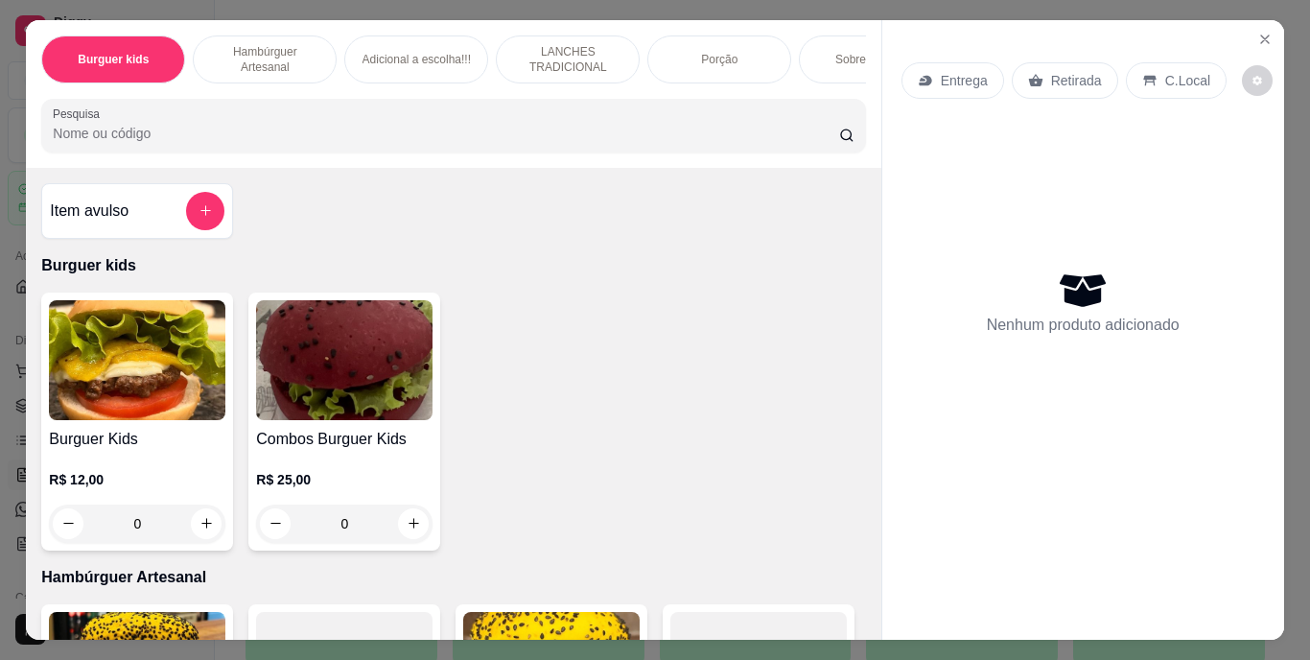
click at [825, 46] on div "Sobremesa !!!" at bounding box center [871, 59] width 144 height 48
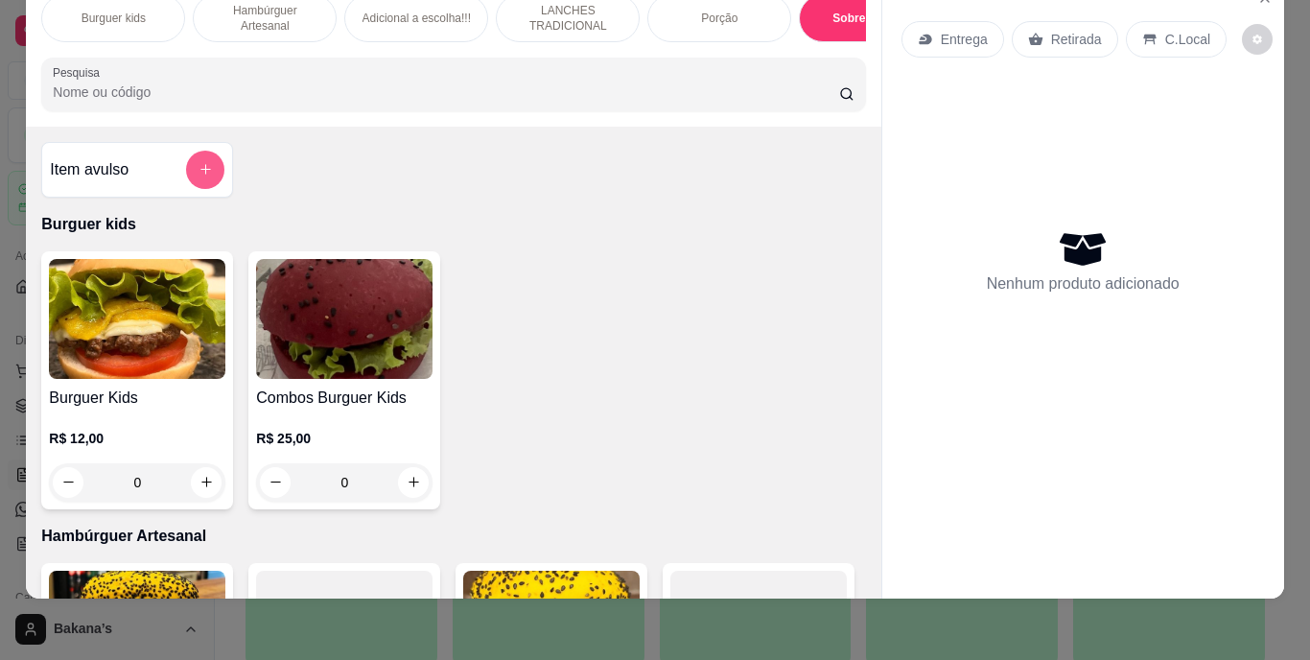
click at [198, 153] on button "add-separate-item" at bounding box center [205, 170] width 38 height 38
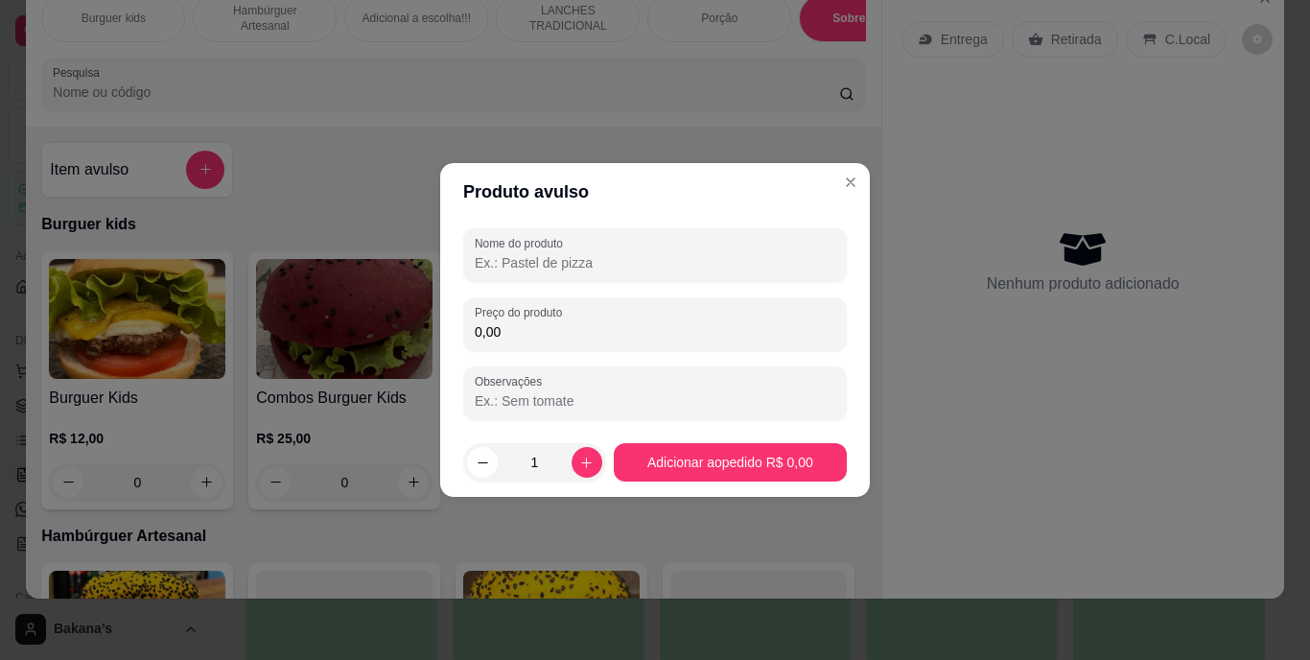
click at [573, 259] on input "Nome do produto" at bounding box center [655, 262] width 361 height 19
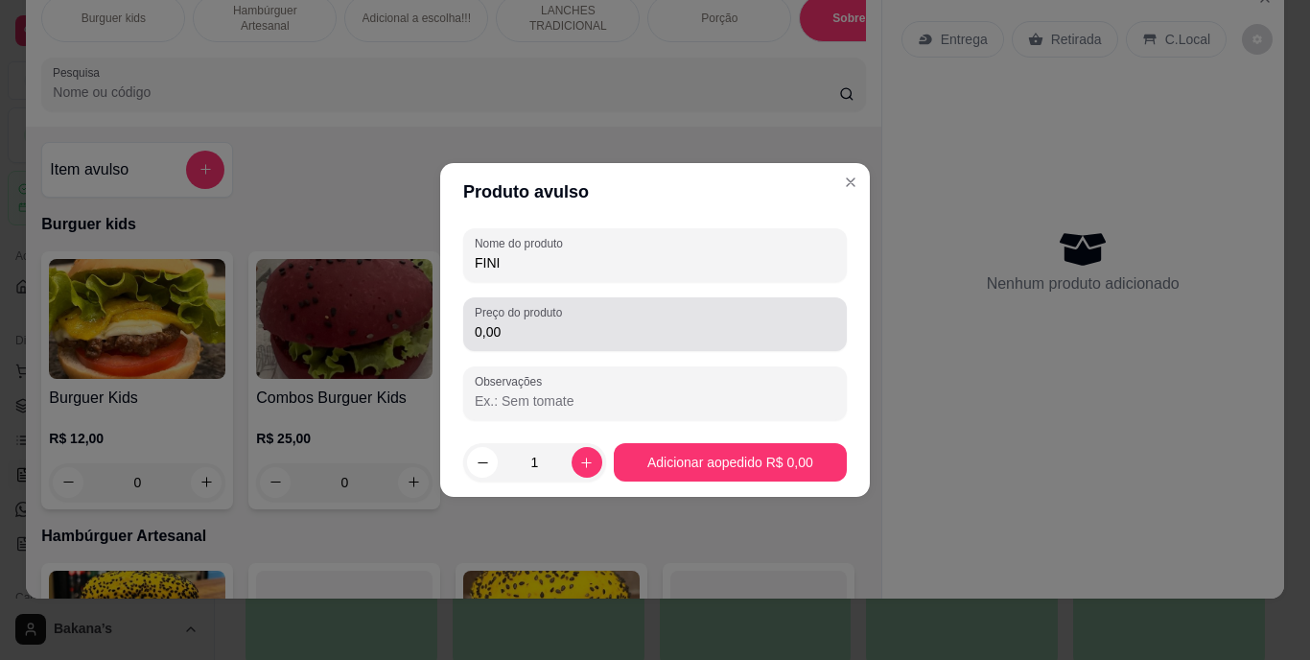
type input "FINI"
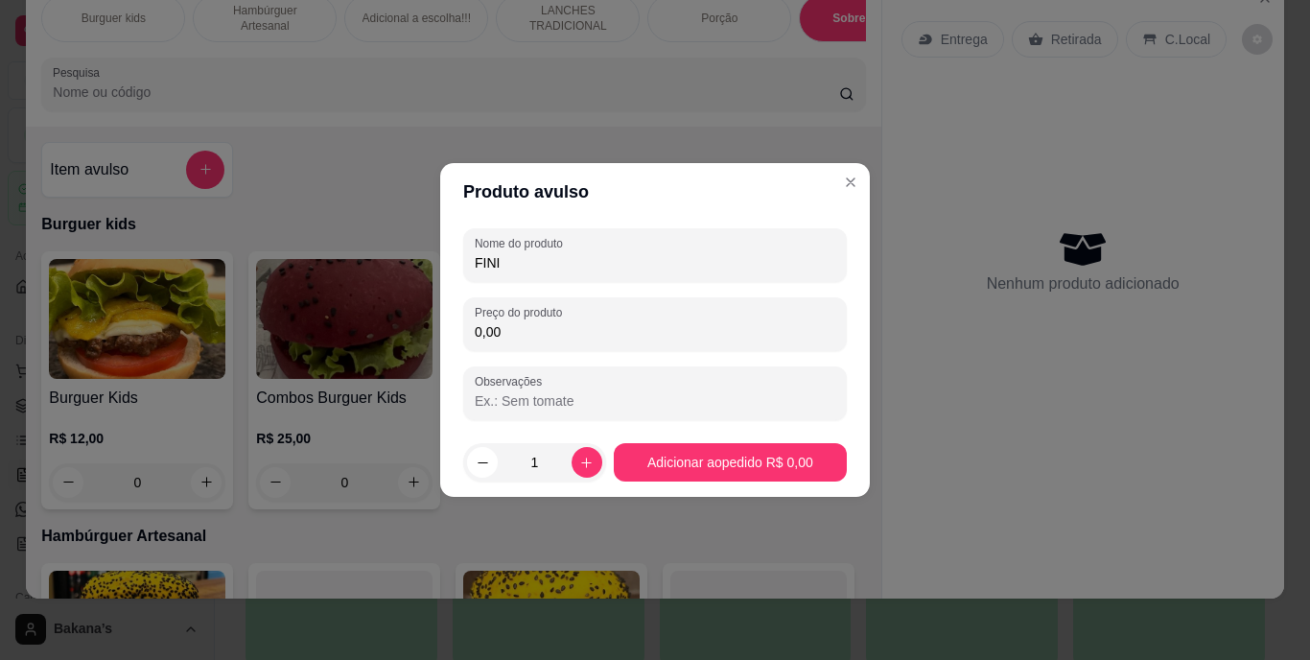
click at [553, 333] on input "0,00" at bounding box center [655, 331] width 361 height 19
type input "3,00"
click at [579, 459] on icon "increase-product-quantity" at bounding box center [586, 463] width 14 height 14
type input "2"
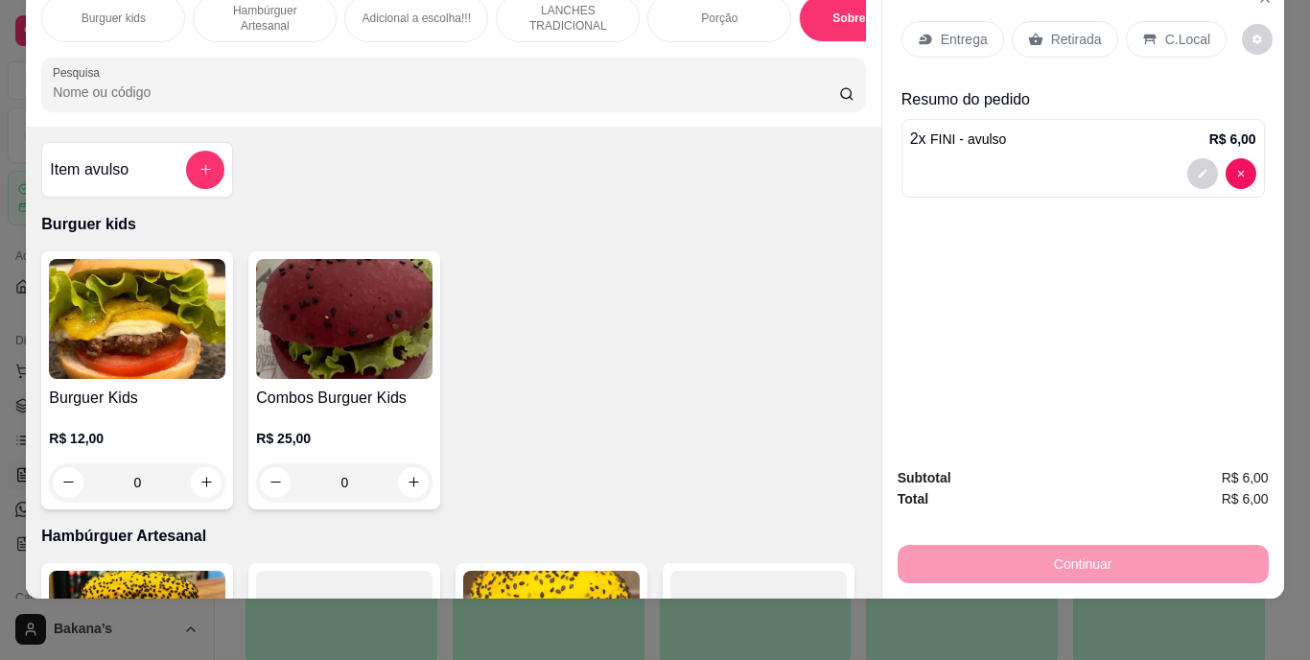
click at [1092, 21] on div "Retirada" at bounding box center [1065, 39] width 106 height 36
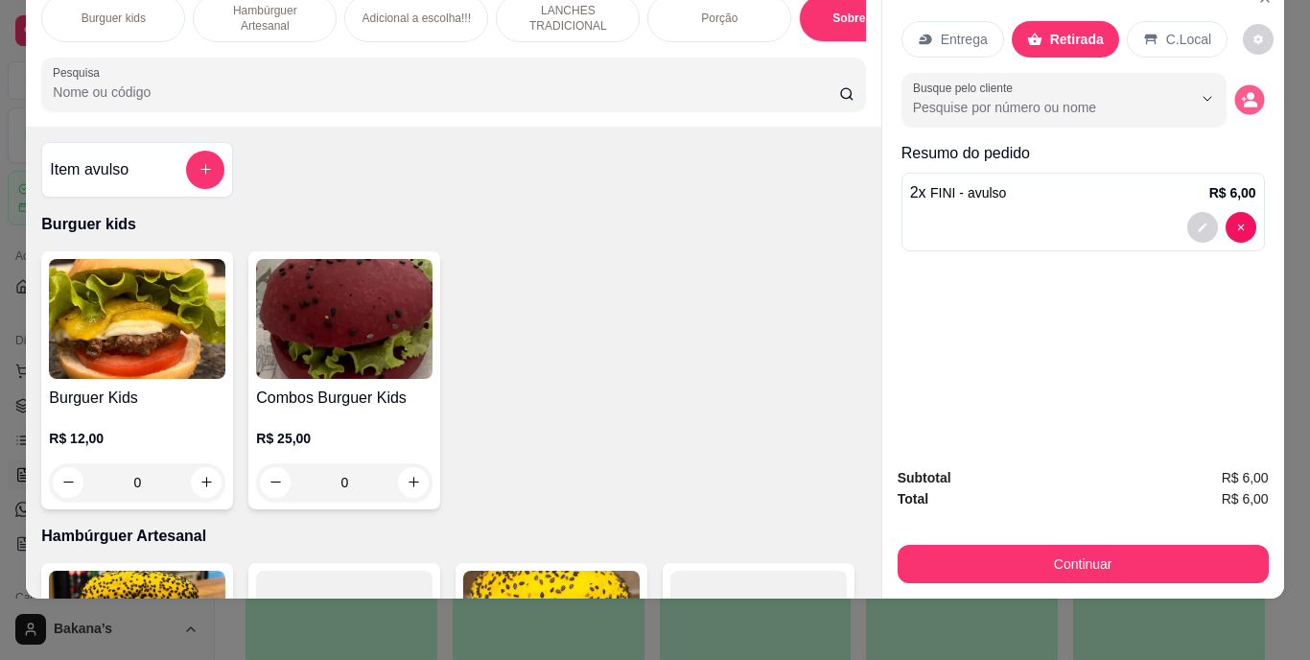
click at [1246, 84] on button "decrease-product-quantity" at bounding box center [1250, 99] width 30 height 30
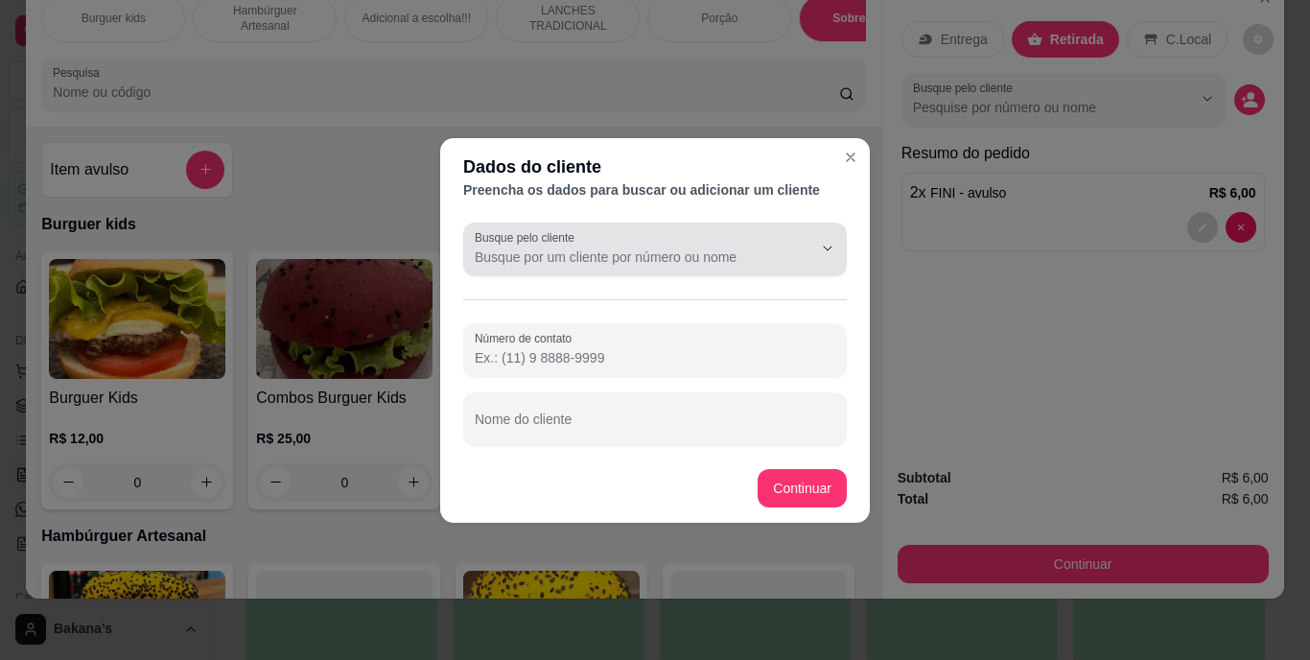
click at [654, 245] on div at bounding box center [655, 249] width 361 height 38
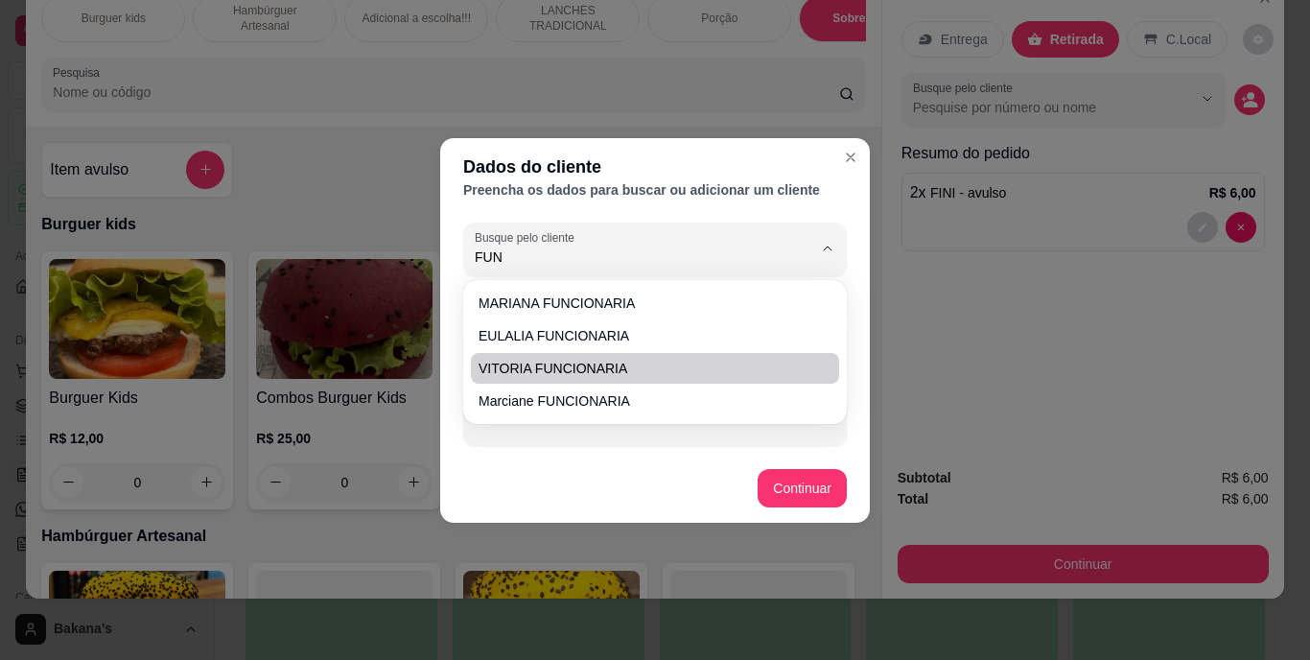
click at [611, 365] on span "VITORIA FUNCIONARIA" at bounding box center [646, 368] width 334 height 19
type input "VITORIA FUNCIONARIA"
type input "(69) 9 9270-4653"
type input "VITORIA FUNCIONARIA"
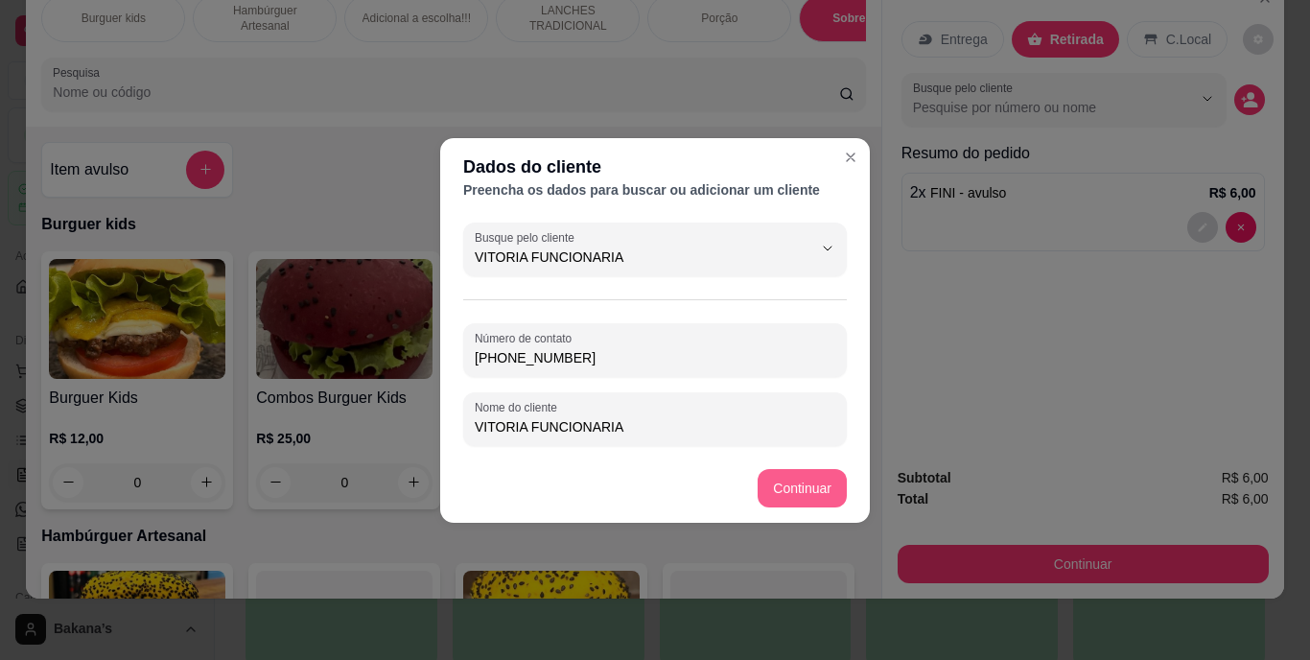
type input "VITORIA FUNCIONARIA"
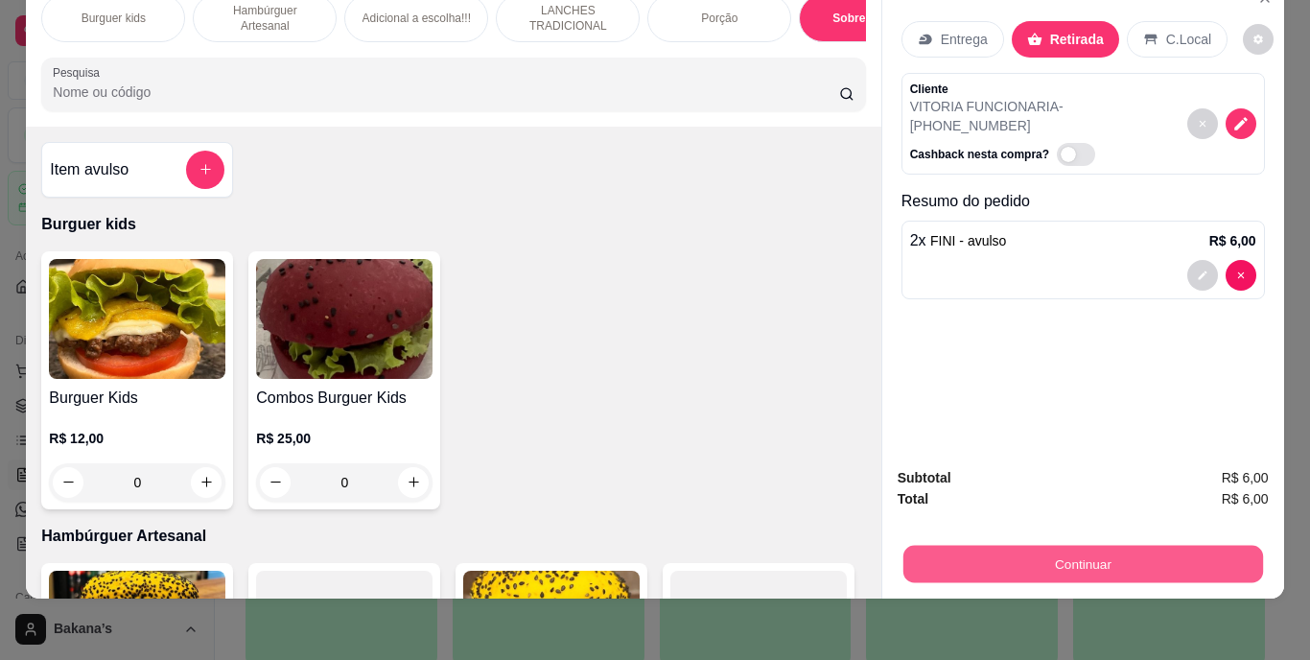
click at [946, 558] on button "Continuar" at bounding box center [1083, 564] width 360 height 37
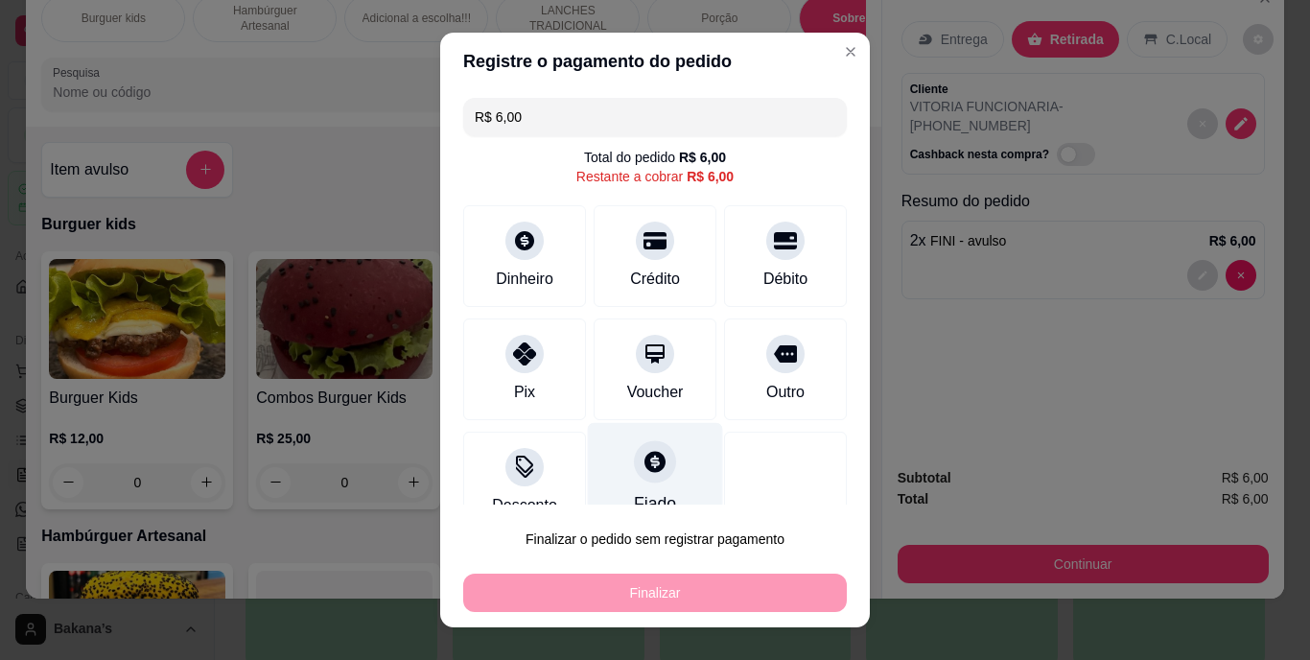
click at [645, 468] on icon at bounding box center [655, 462] width 21 height 21
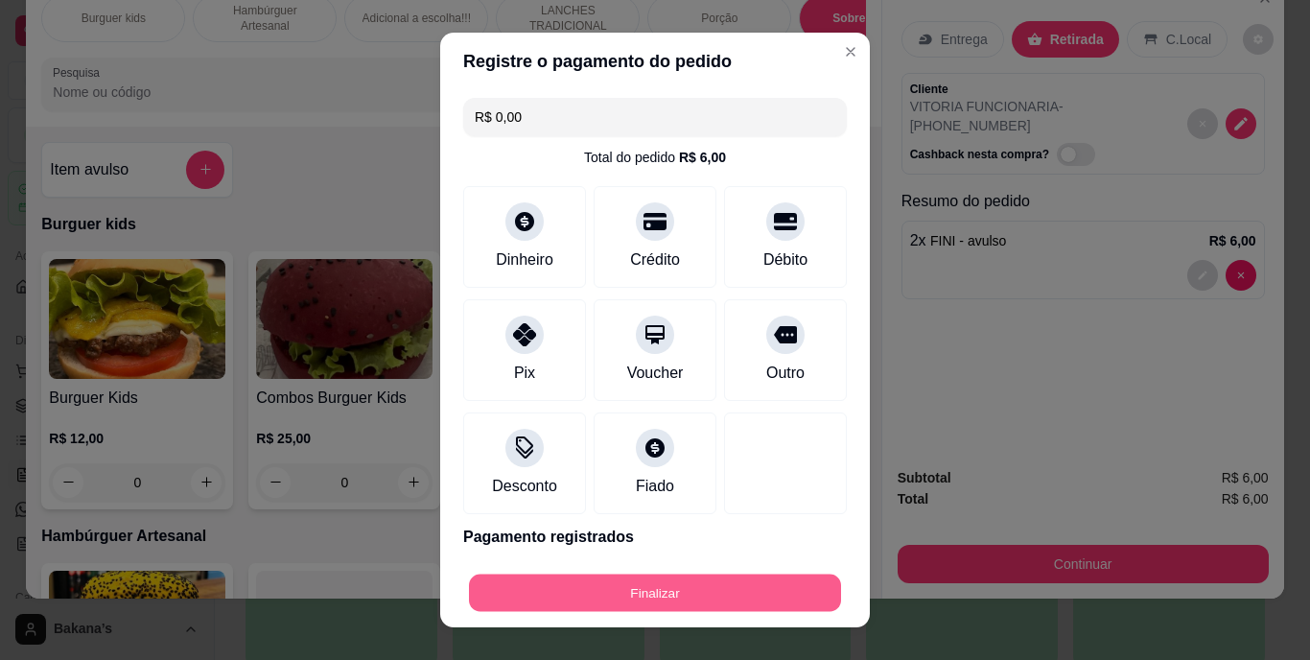
click at [621, 588] on button "Finalizar" at bounding box center [655, 592] width 372 height 37
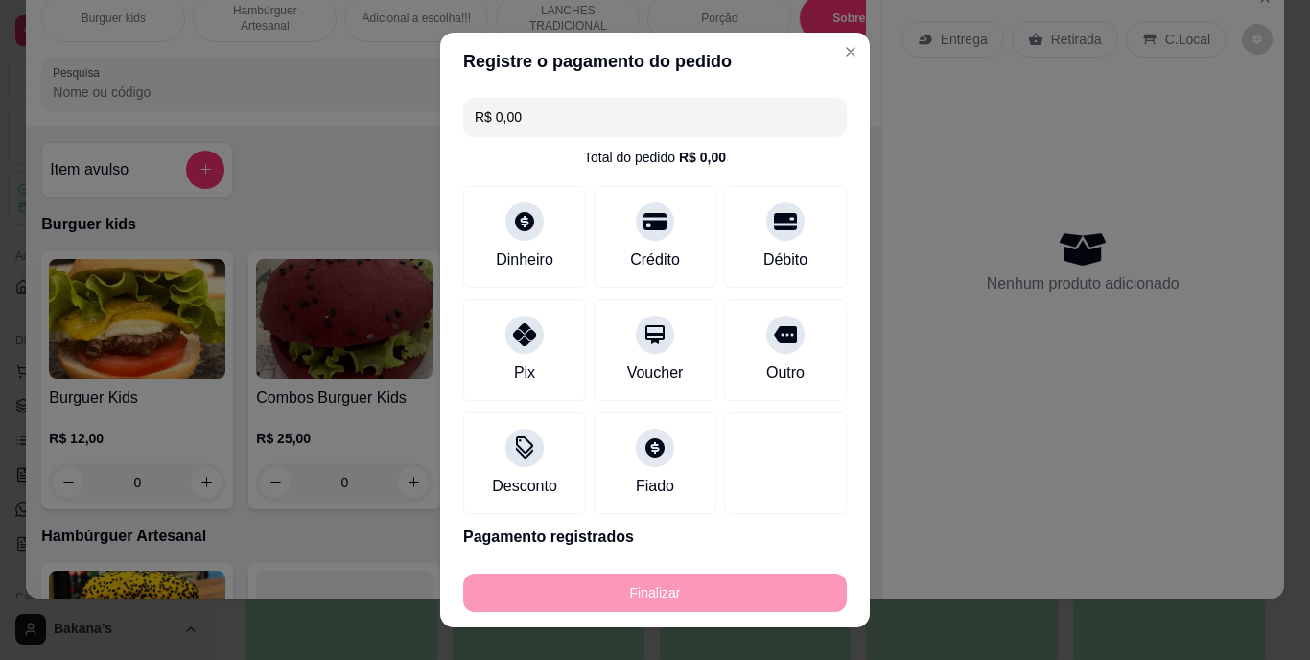
type input "-R$ 6,00"
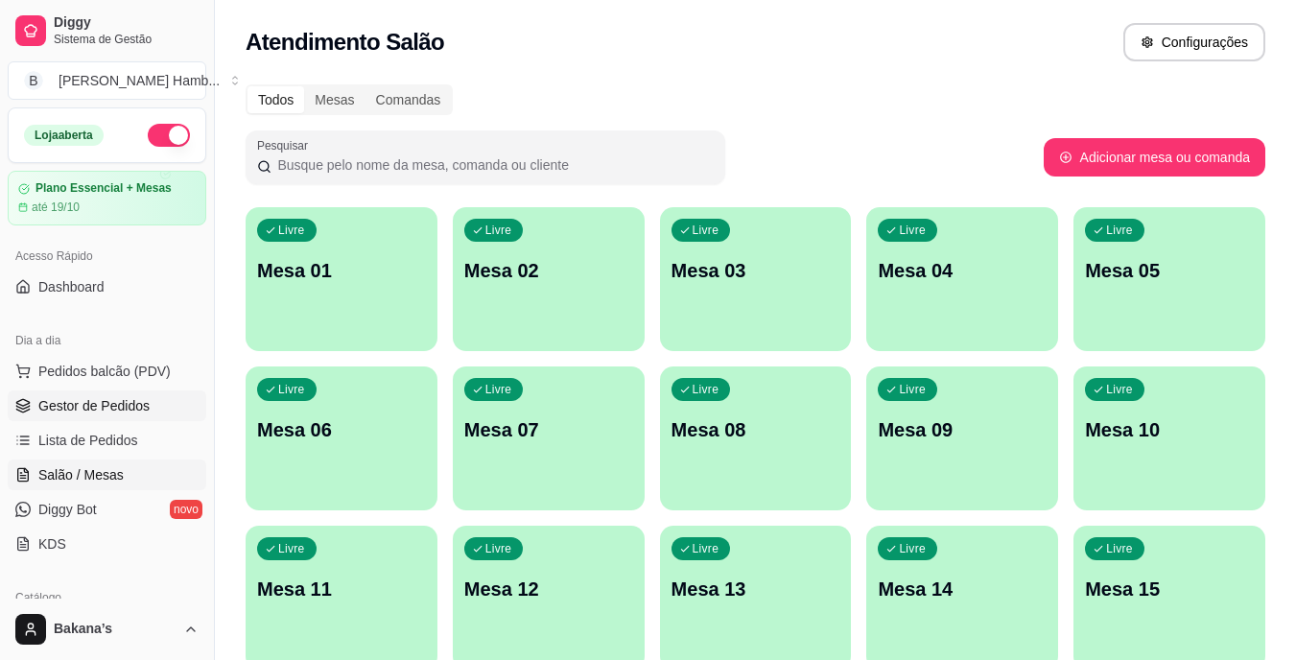
click at [143, 407] on span "Gestor de Pedidos" at bounding box center [93, 405] width 111 height 19
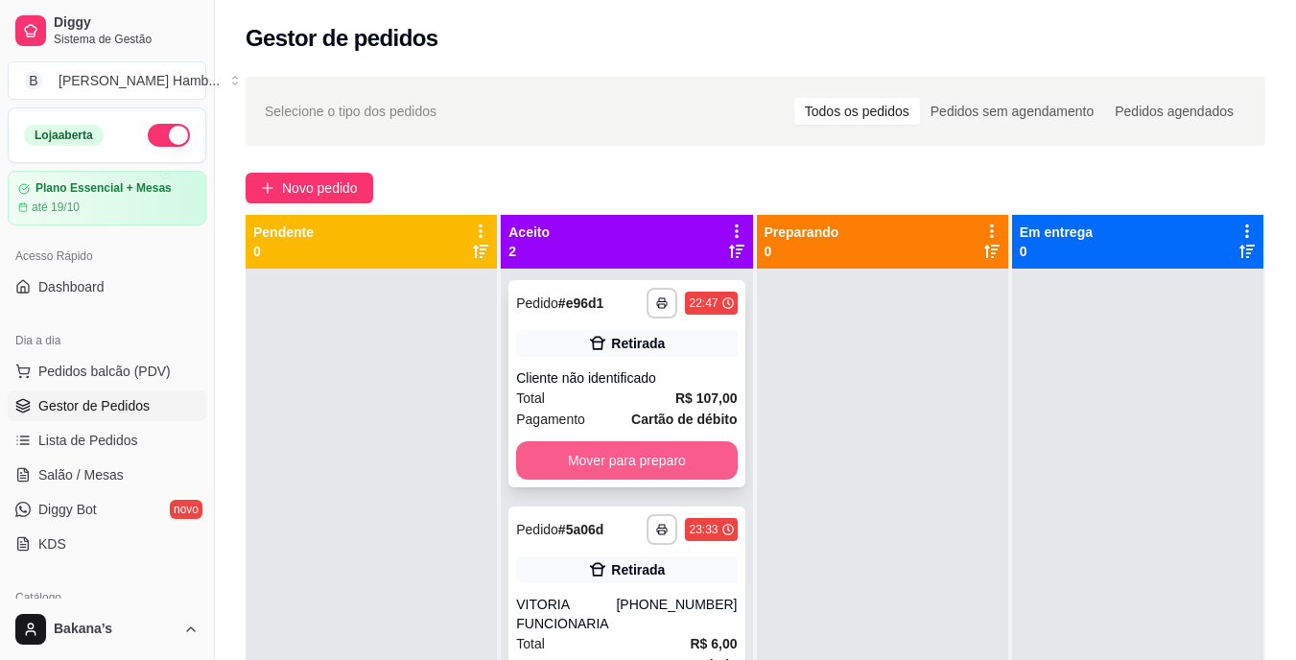
click at [607, 460] on button "Mover para preparo" at bounding box center [626, 460] width 221 height 38
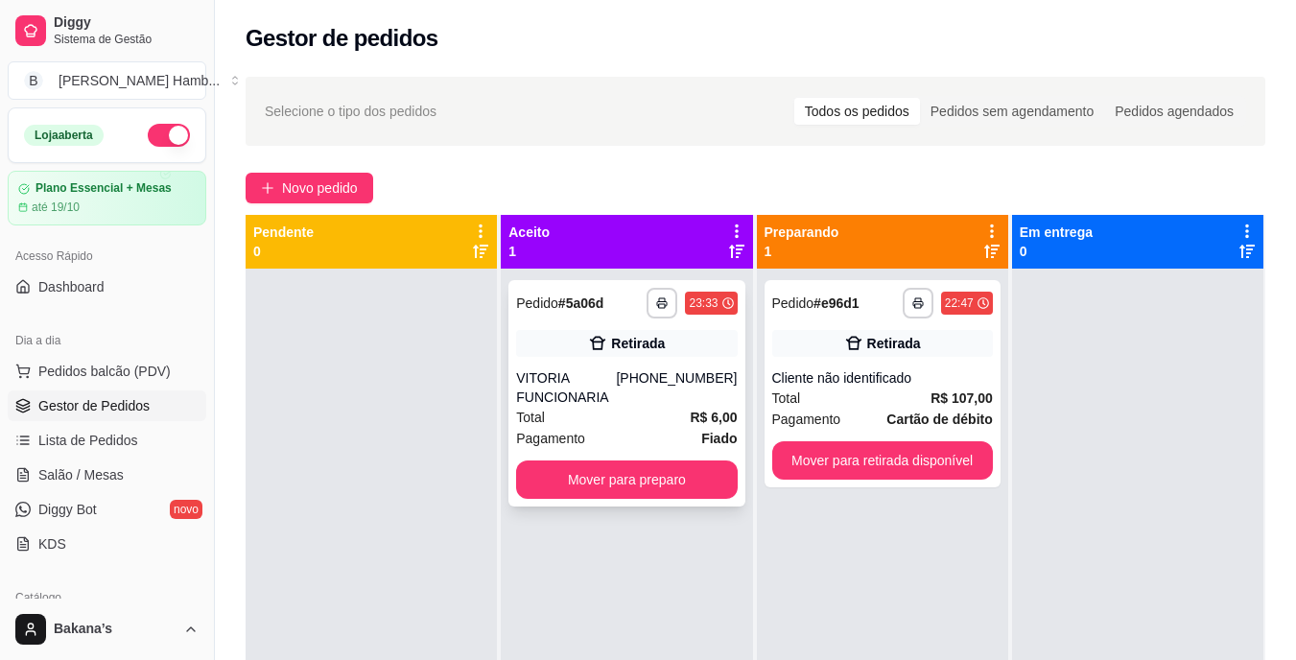
click at [607, 456] on div "**********" at bounding box center [626, 393] width 236 height 226
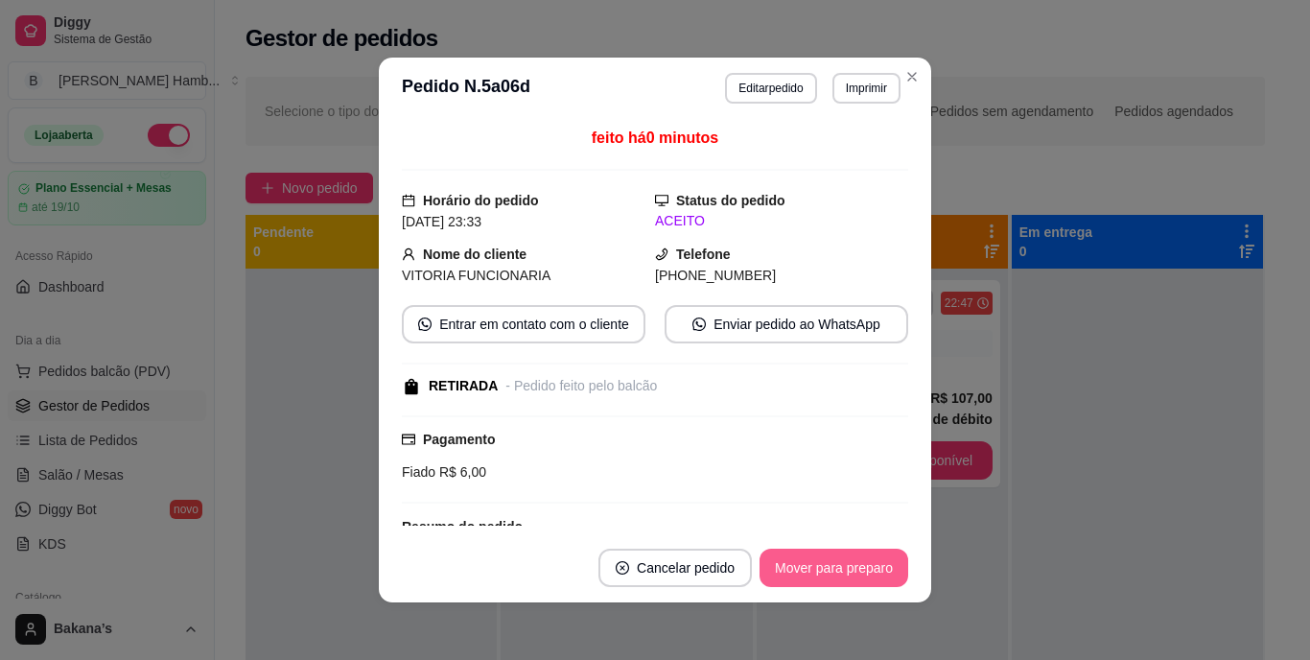
click at [766, 564] on button "Mover para preparo" at bounding box center [834, 568] width 149 height 38
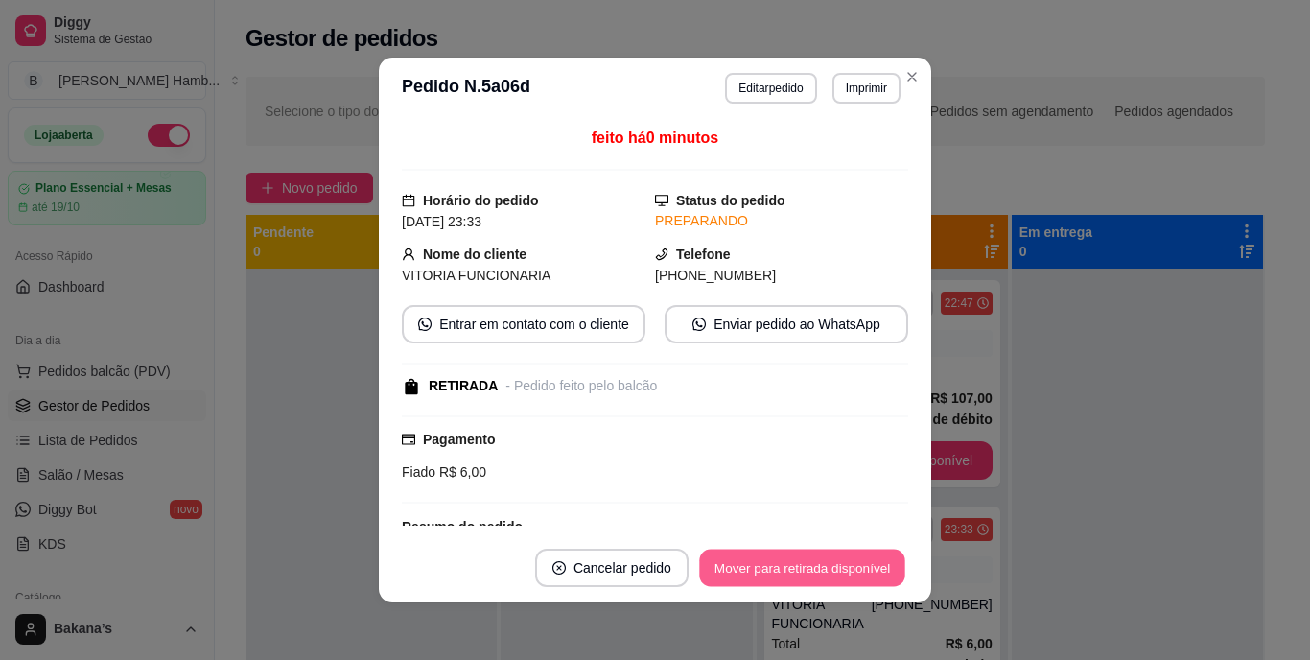
click at [800, 562] on button "Mover para retirada disponível" at bounding box center [801, 568] width 205 height 37
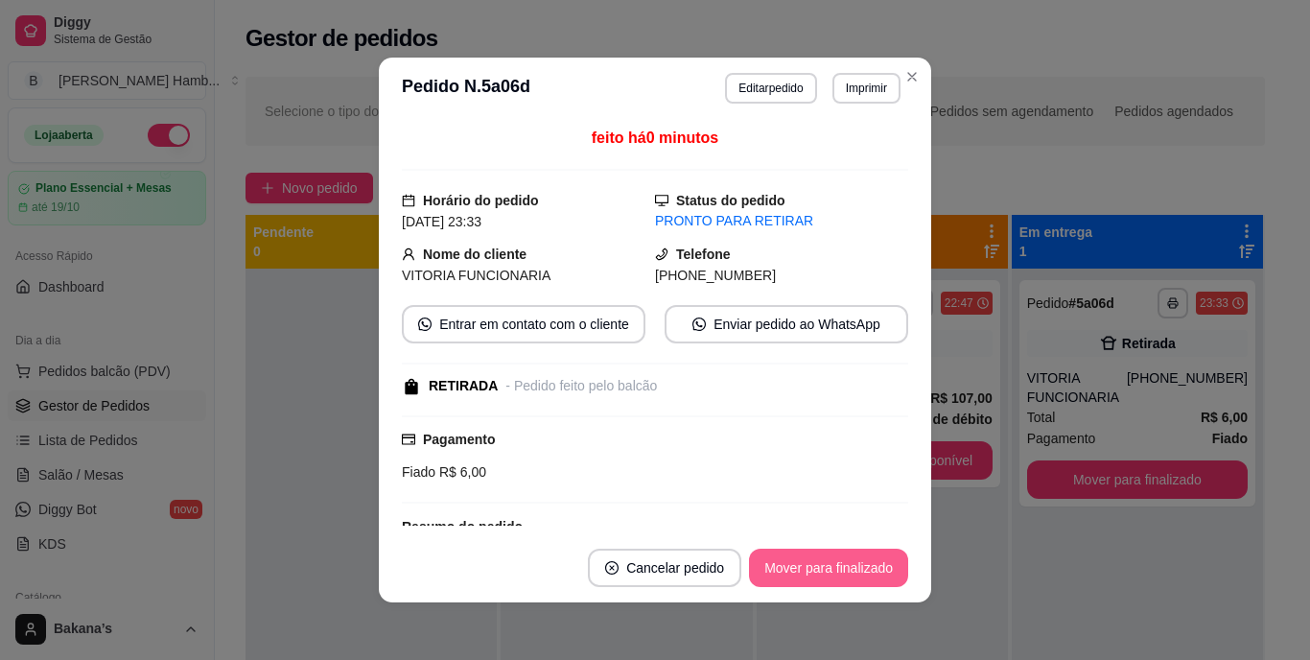
click at [801, 561] on button "Mover para finalizado" at bounding box center [828, 568] width 159 height 38
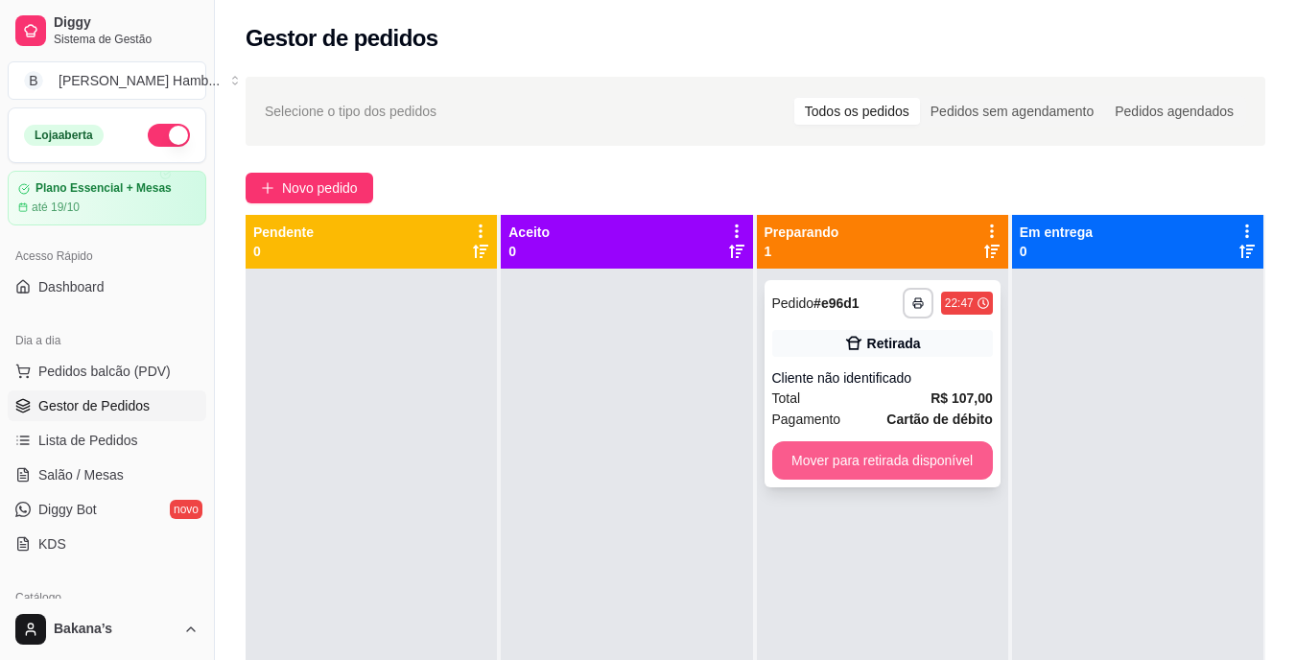
click at [958, 461] on button "Mover para retirada disponível" at bounding box center [882, 460] width 221 height 38
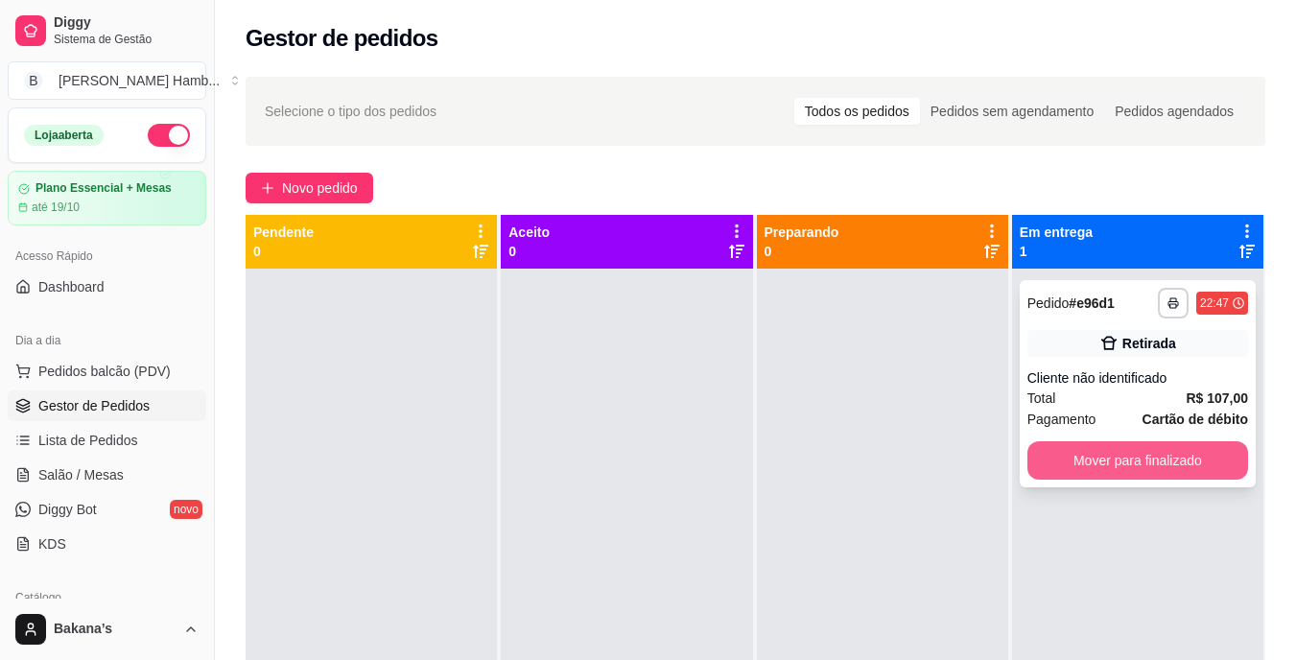
click at [1046, 458] on button "Mover para finalizado" at bounding box center [1137, 460] width 221 height 38
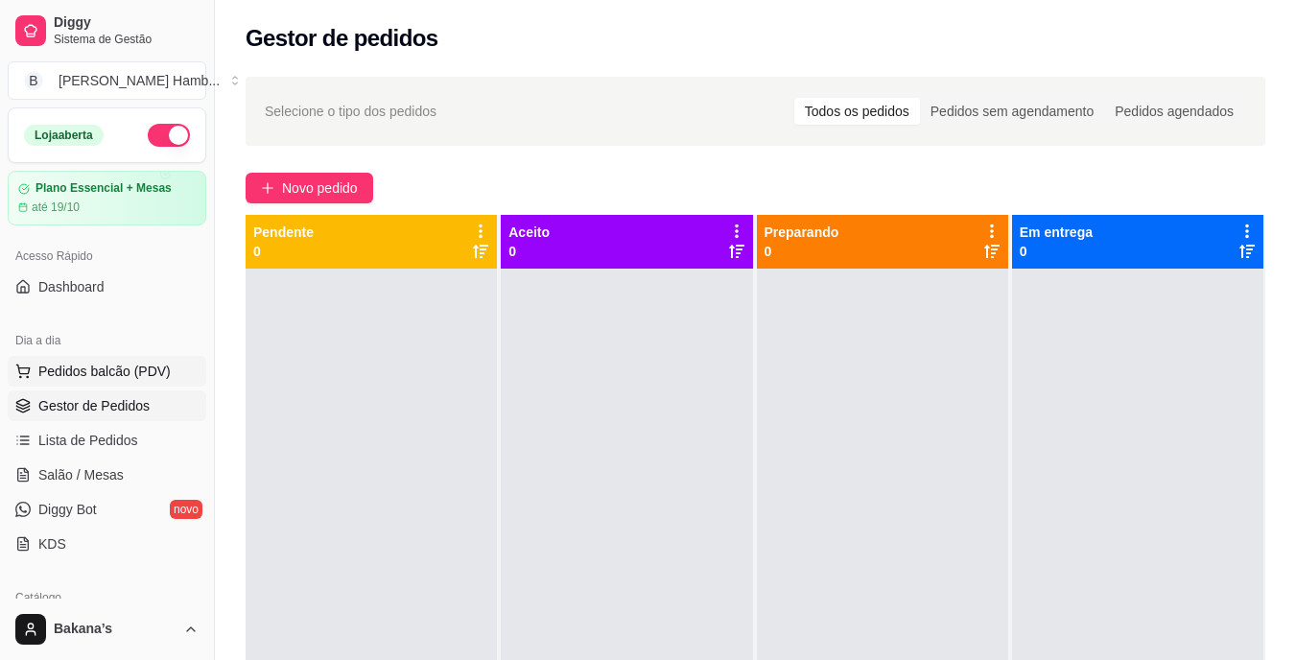
click at [86, 376] on span "Pedidos balcão (PDV)" at bounding box center [104, 371] width 132 height 19
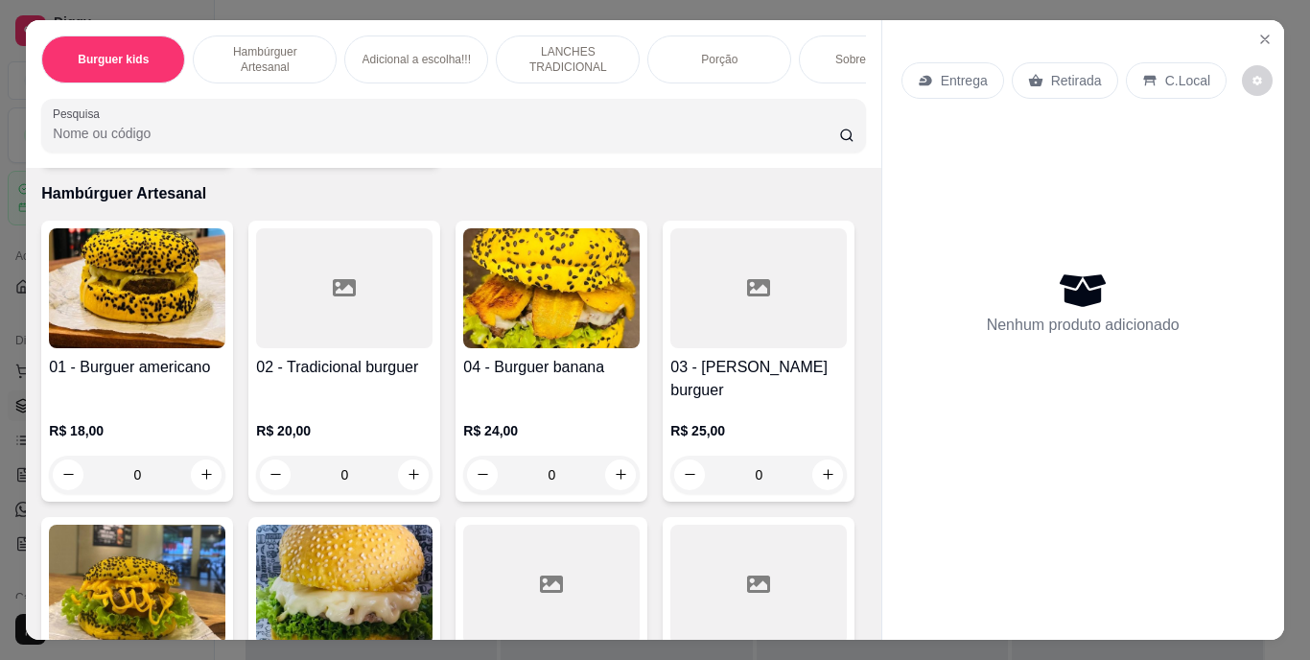
scroll to position [480, 0]
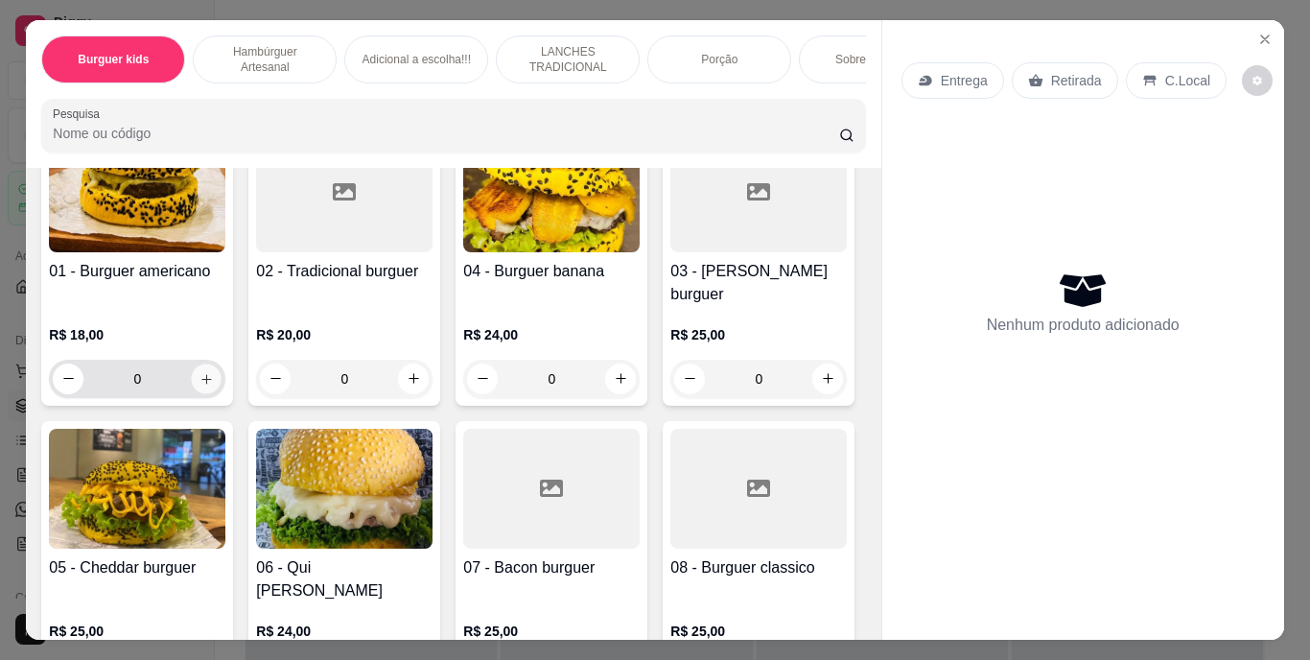
click at [201, 374] on icon "increase-product-quantity" at bounding box center [206, 379] width 10 height 10
type input "1"
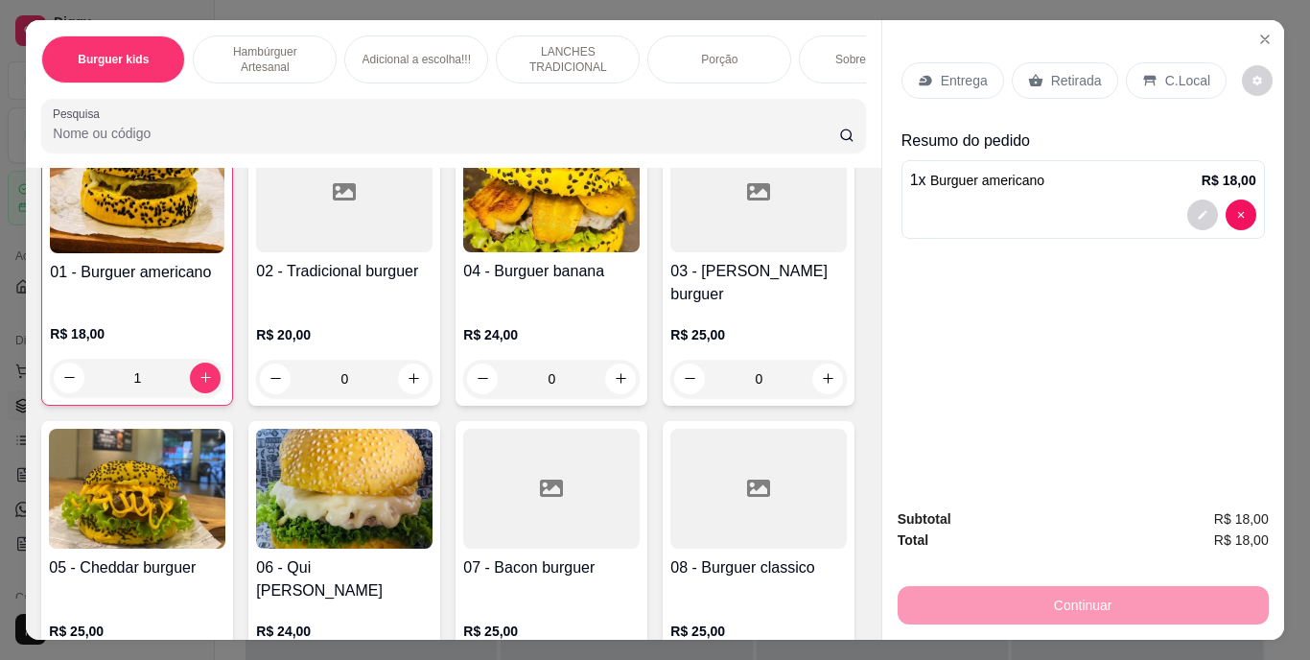
scroll to position [481, 0]
click at [1081, 71] on p "Retirada" at bounding box center [1076, 80] width 51 height 19
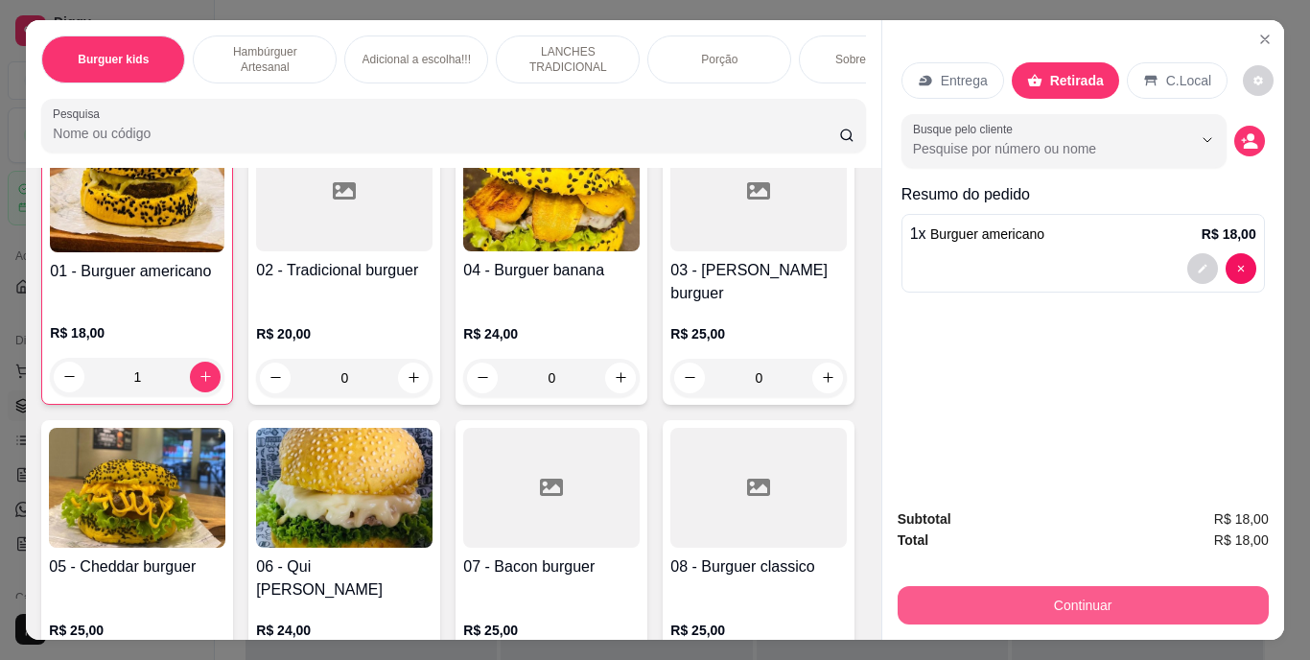
click at [1118, 591] on button "Continuar" at bounding box center [1083, 605] width 371 height 38
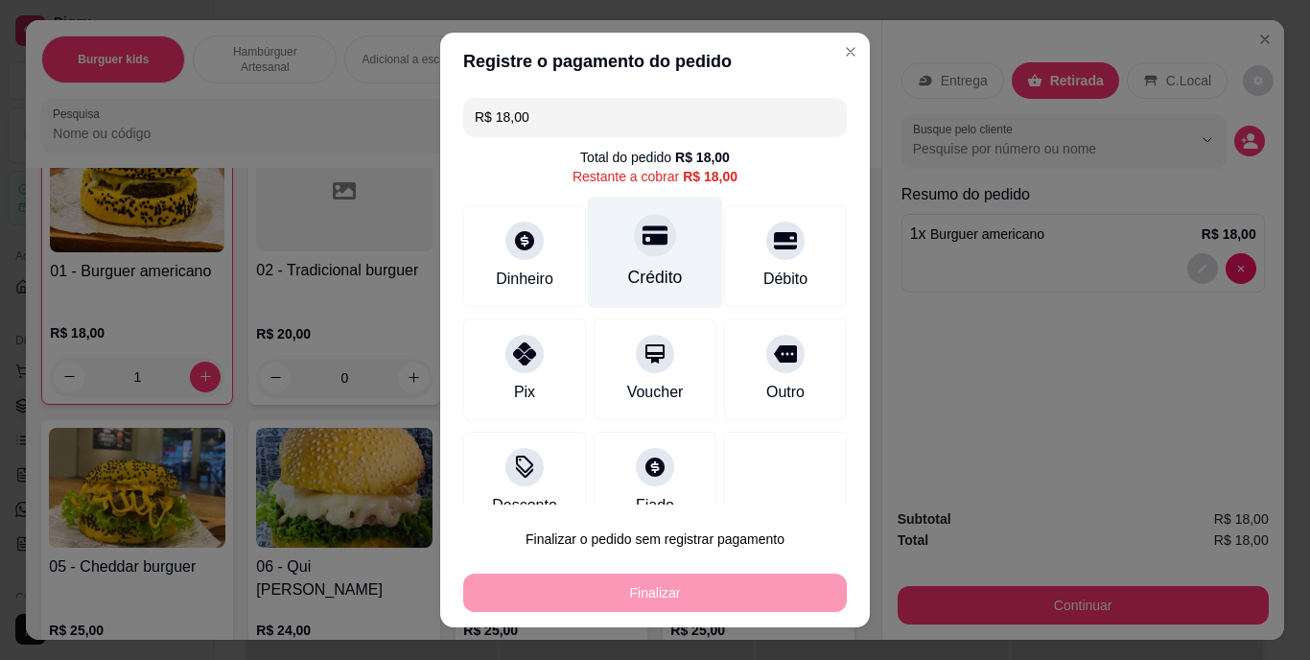
click at [635, 270] on div "Crédito" at bounding box center [655, 278] width 55 height 25
type input "R$ 0,00"
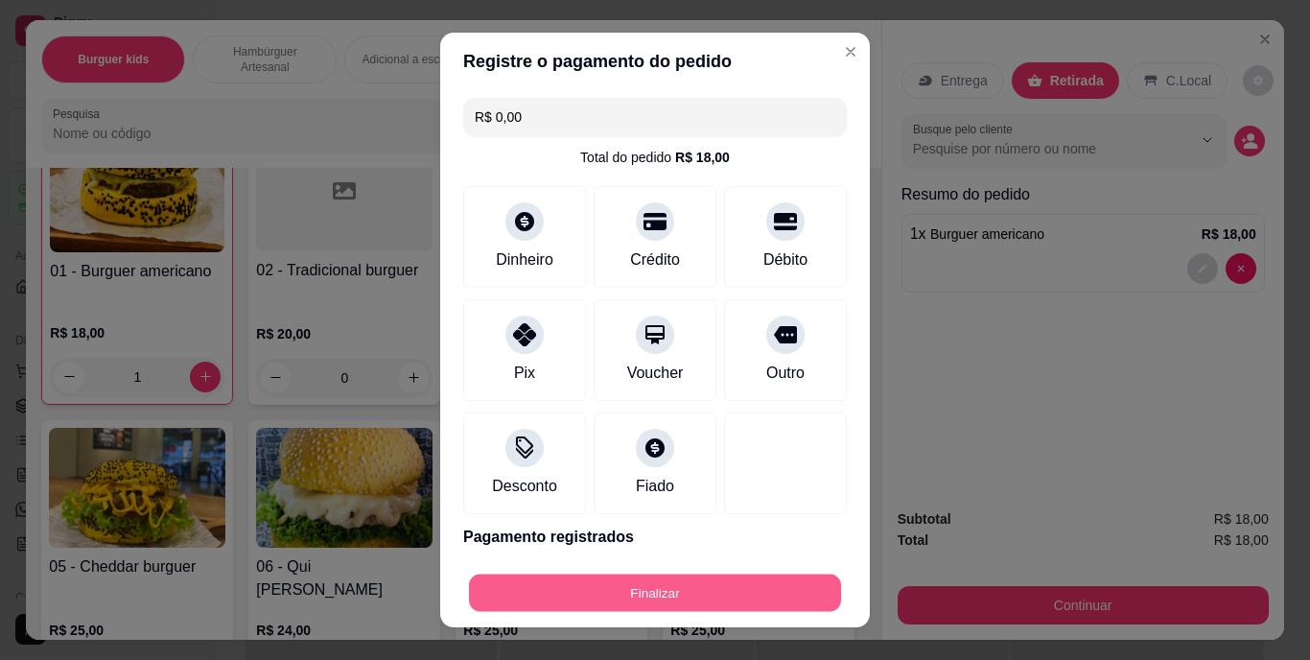
click at [736, 595] on button "Finalizar" at bounding box center [655, 592] width 372 height 37
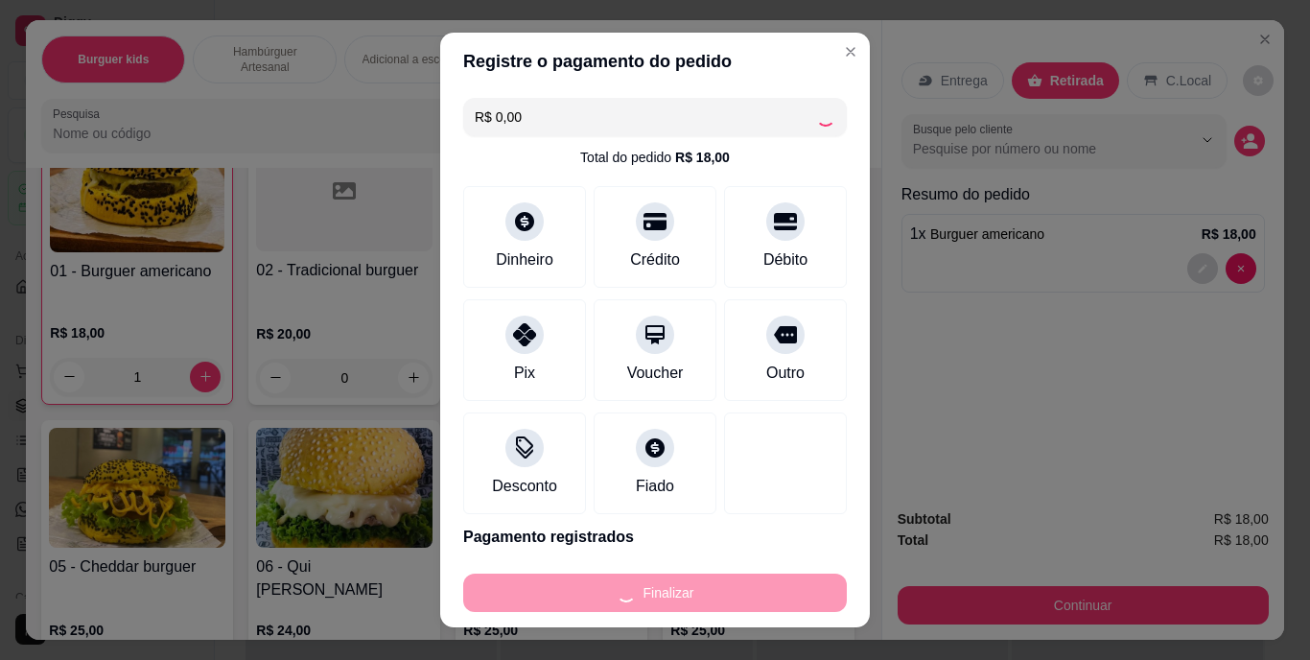
type input "0"
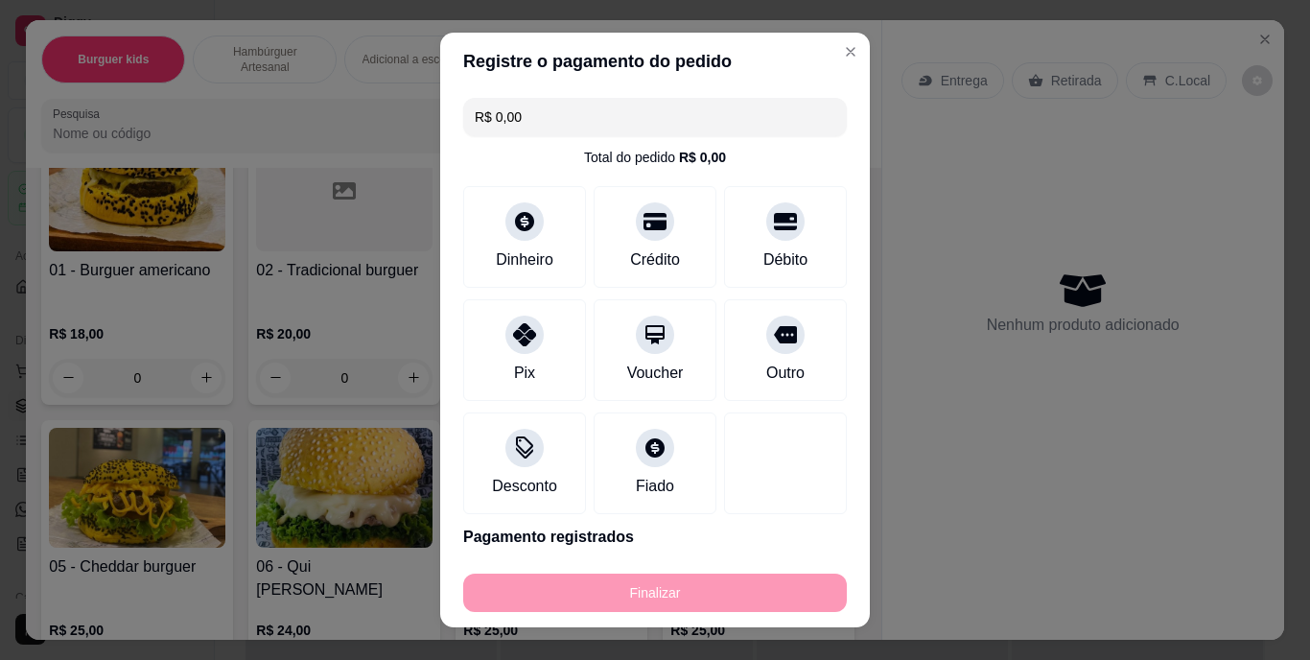
type input "-R$ 18,00"
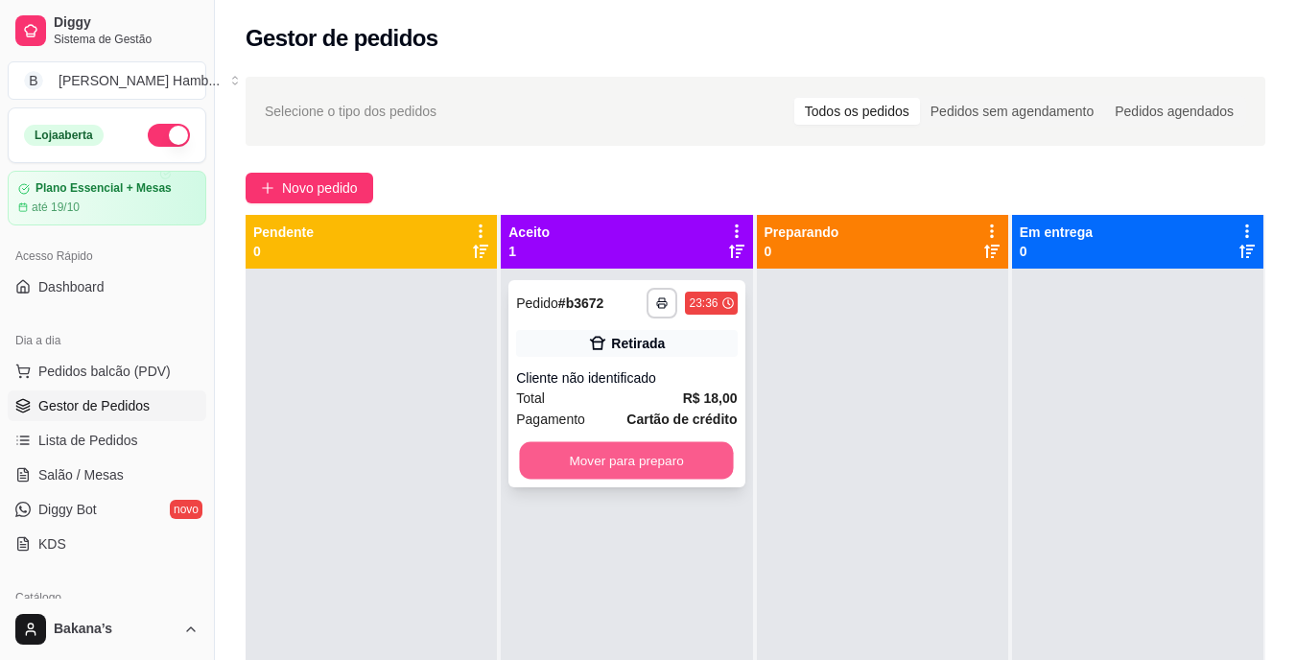
click at [532, 463] on button "Mover para preparo" at bounding box center [627, 460] width 214 height 37
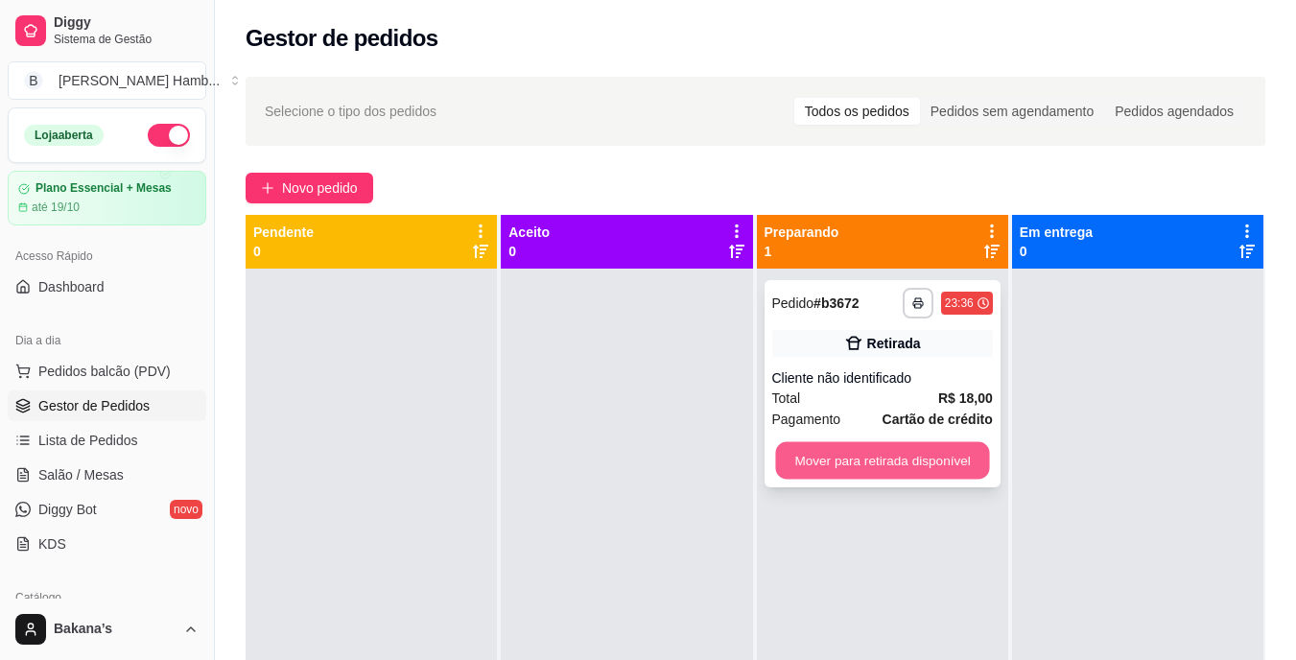
click at [823, 452] on button "Mover para retirada disponível" at bounding box center [882, 460] width 214 height 37
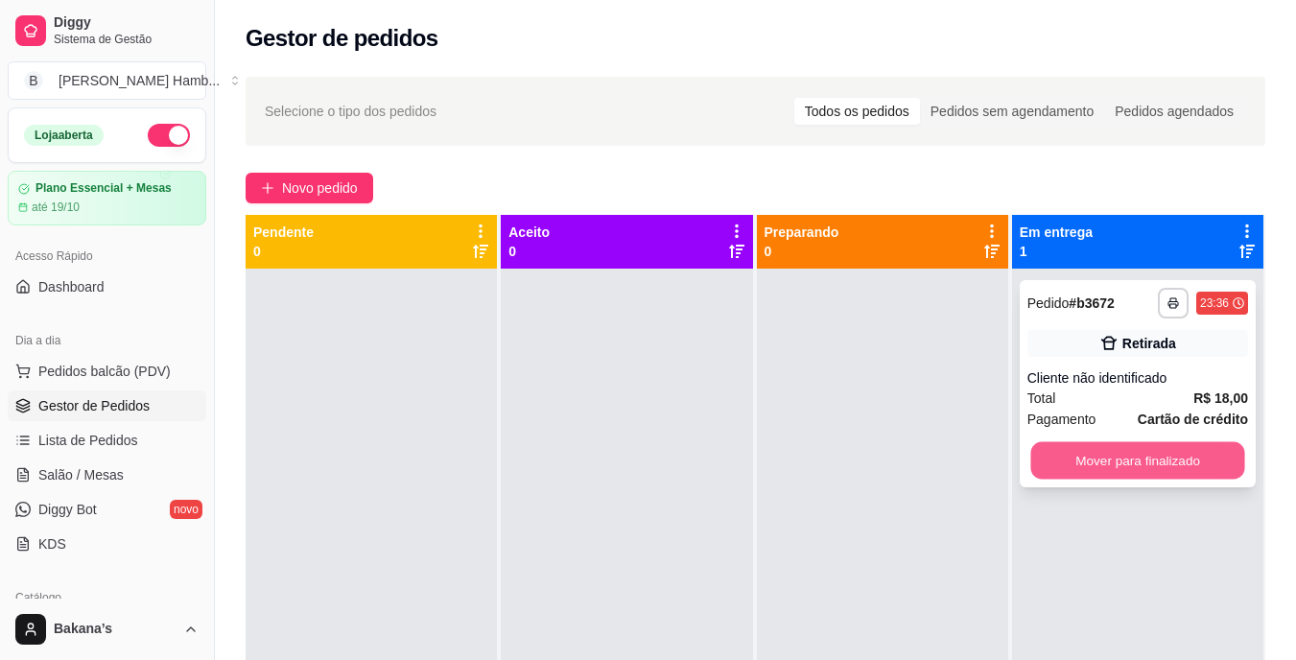
click at [1059, 455] on button "Mover para finalizado" at bounding box center [1137, 460] width 214 height 37
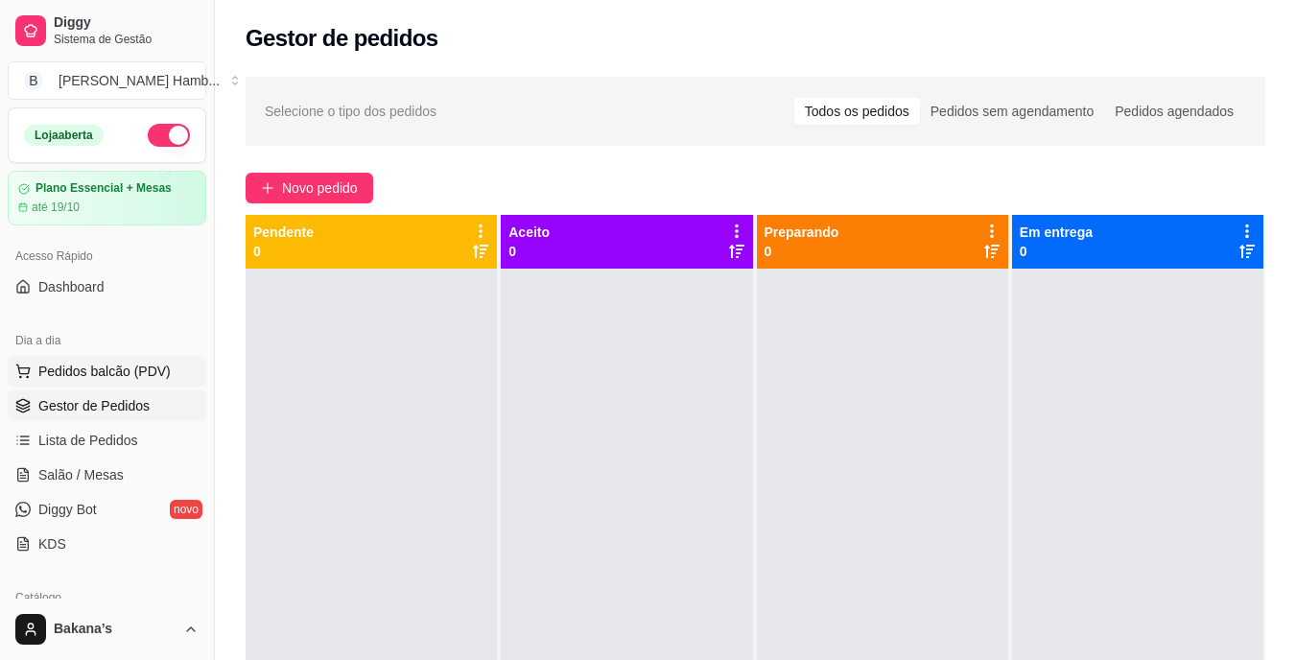
click at [112, 365] on span "Pedidos balcão (PDV)" at bounding box center [104, 371] width 132 height 19
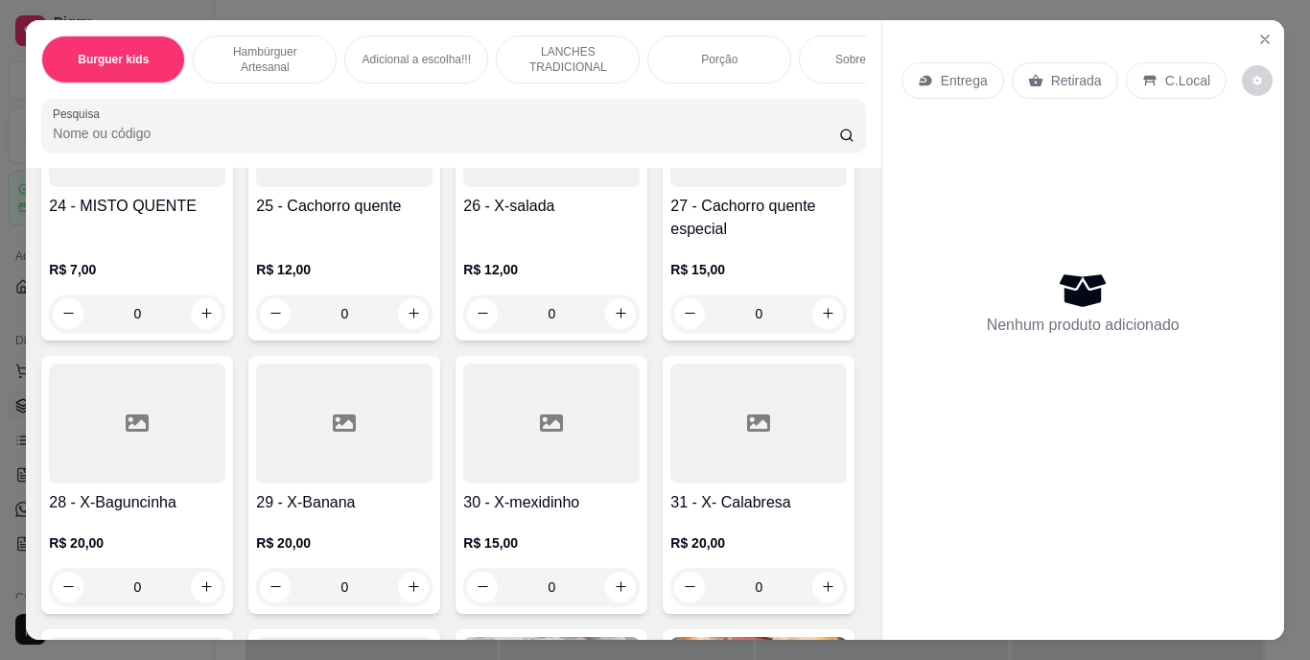
scroll to position [2686, 0]
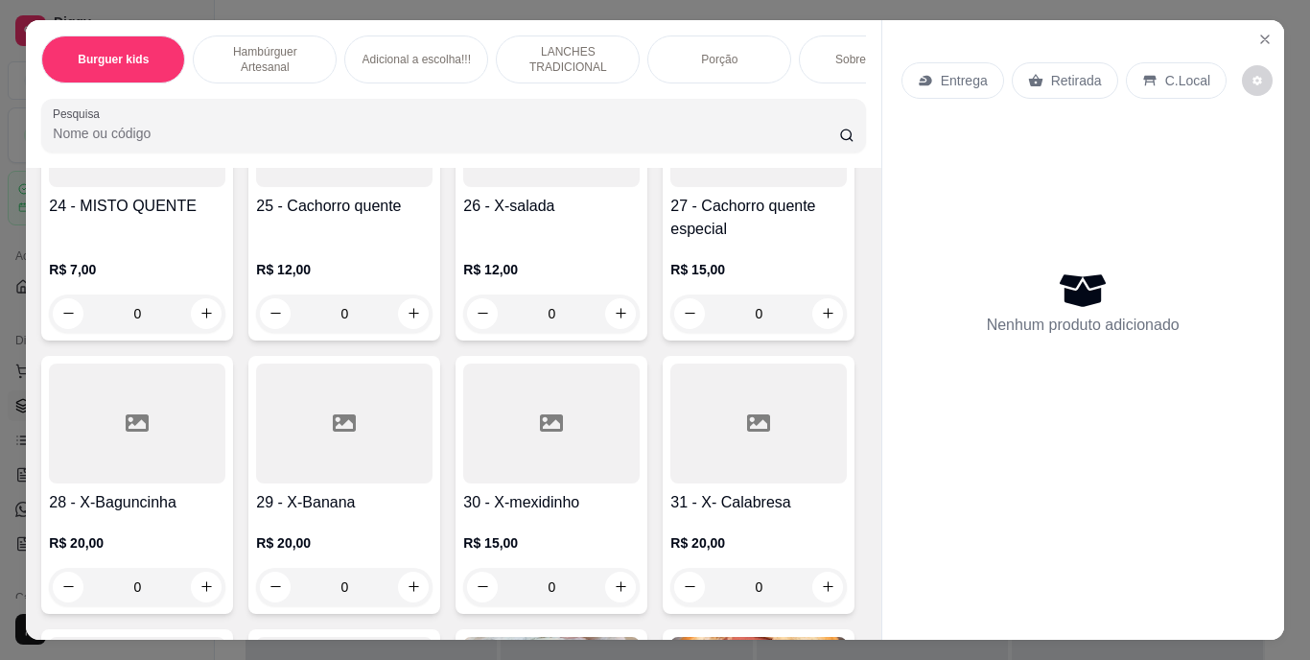
scroll to position [2974, 0]
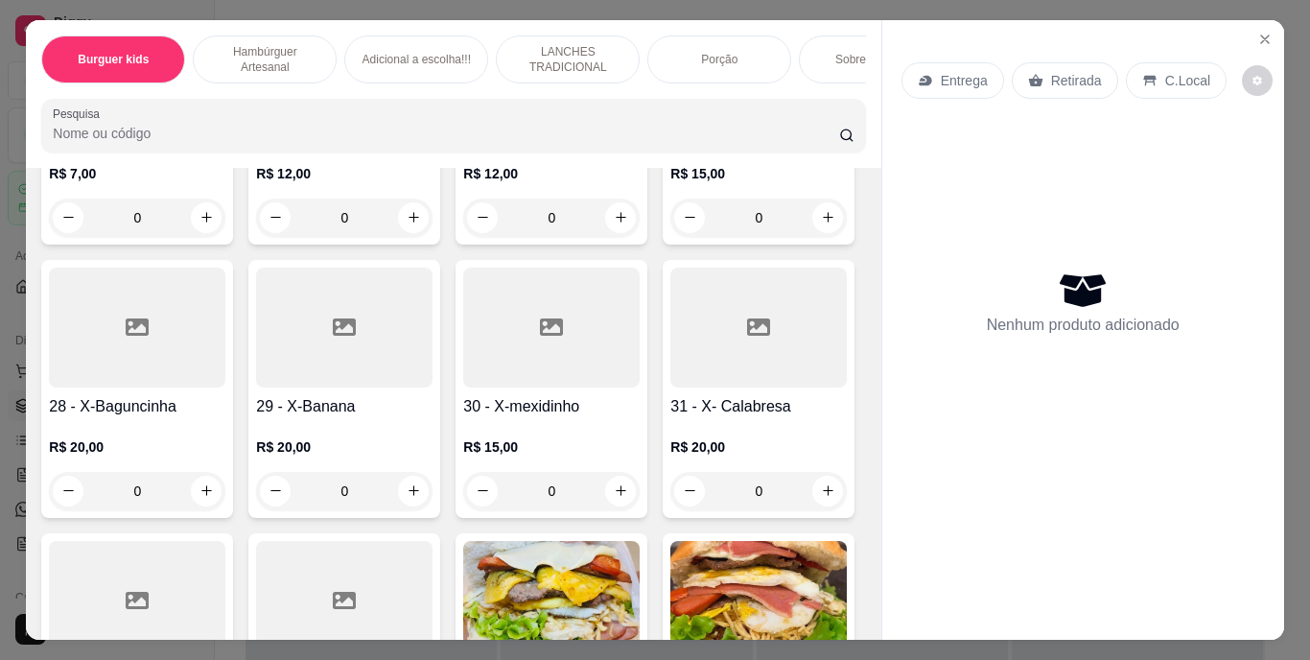
type input "1"
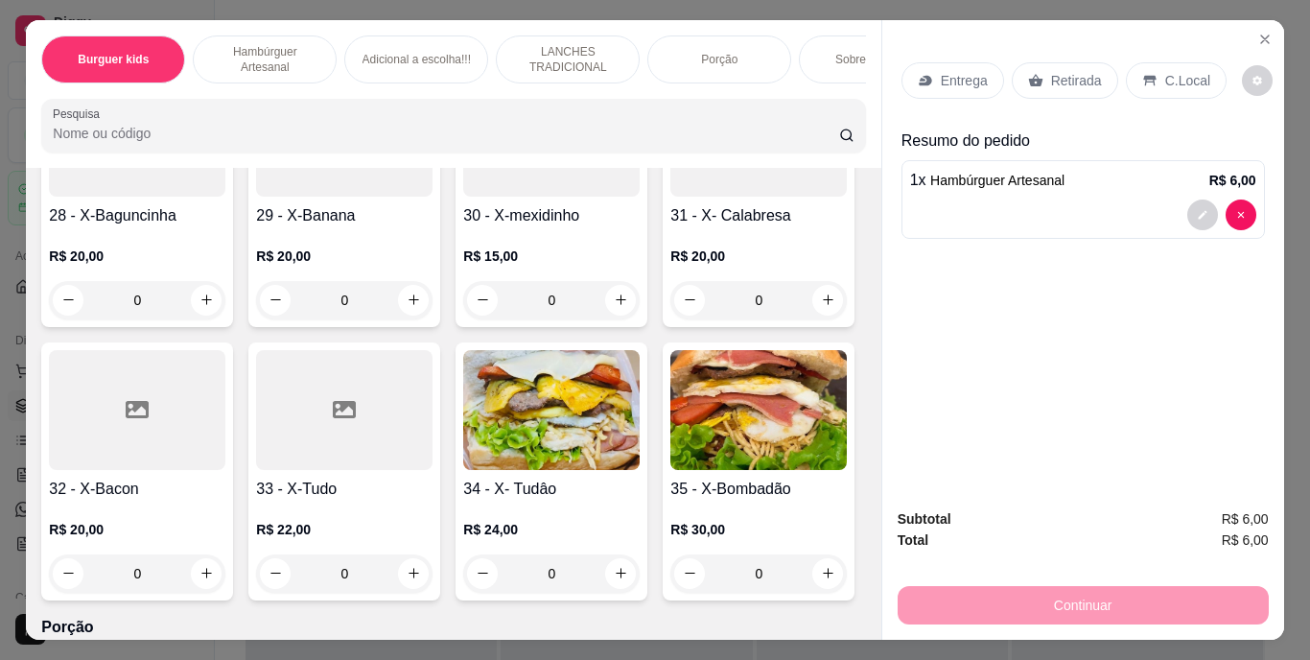
scroll to position [3262, 0]
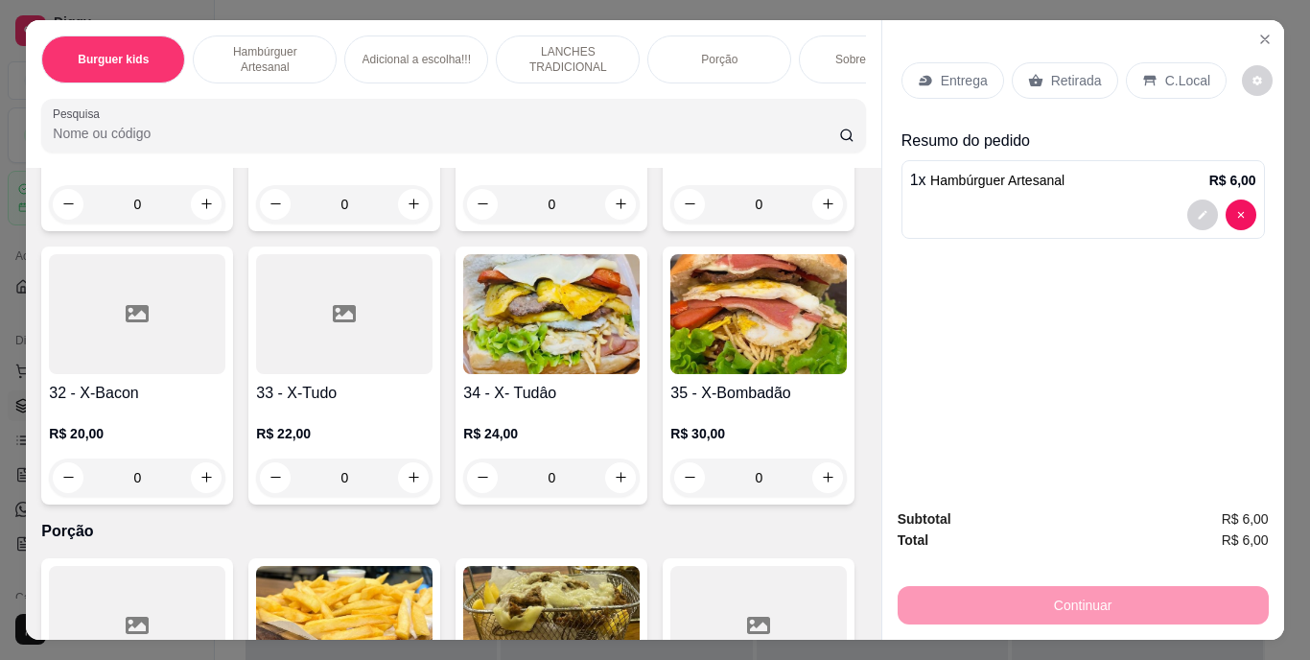
type input "1"
click at [1057, 71] on p "Retirada" at bounding box center [1076, 80] width 51 height 19
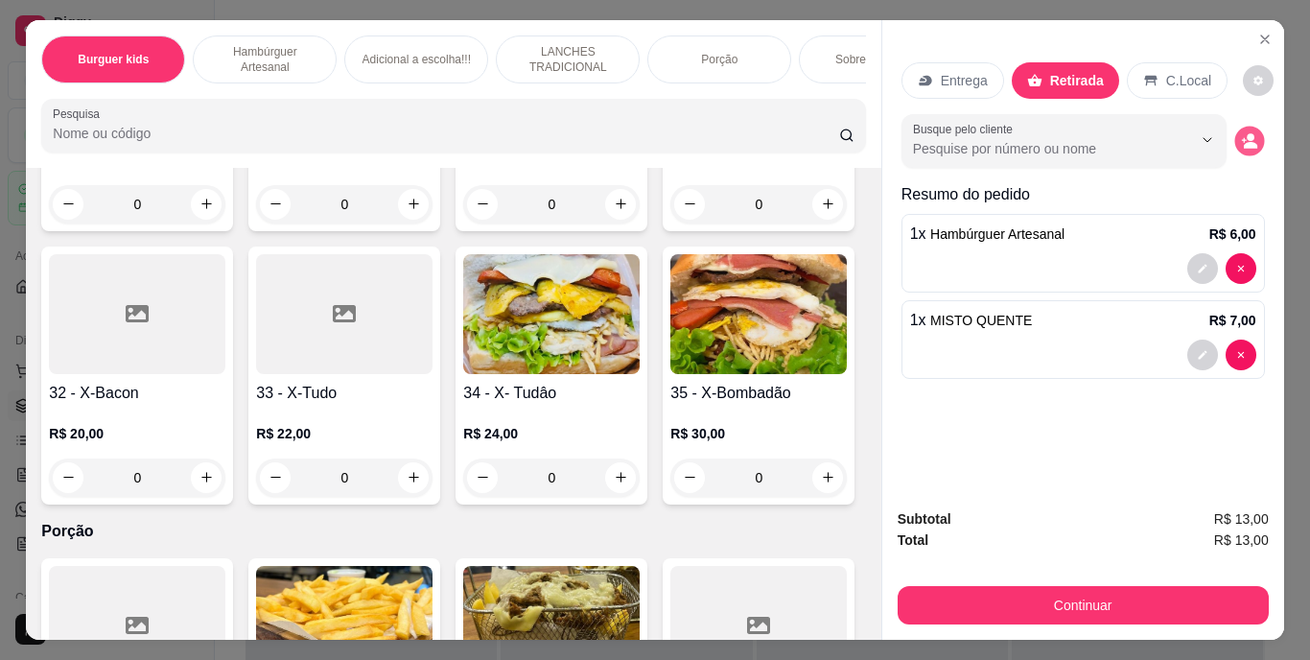
click at [1253, 131] on button "decrease-product-quantity" at bounding box center [1250, 141] width 30 height 30
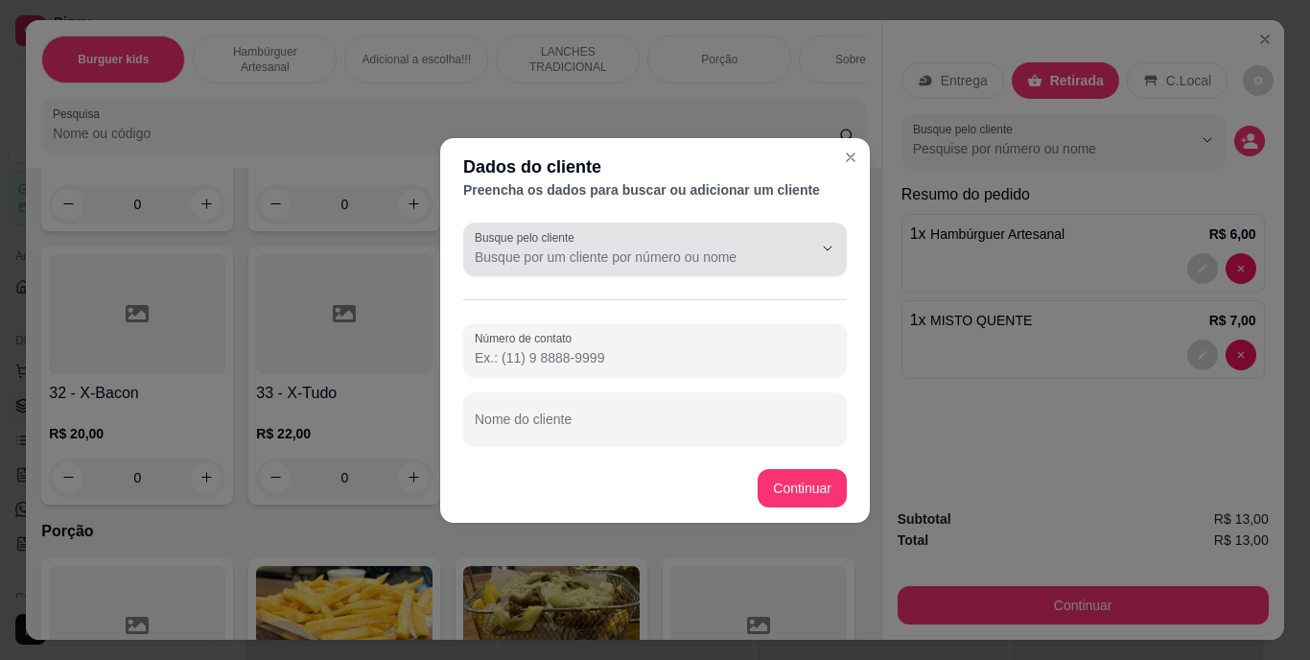
click at [786, 245] on button "Show suggestions" at bounding box center [801, 248] width 31 height 31
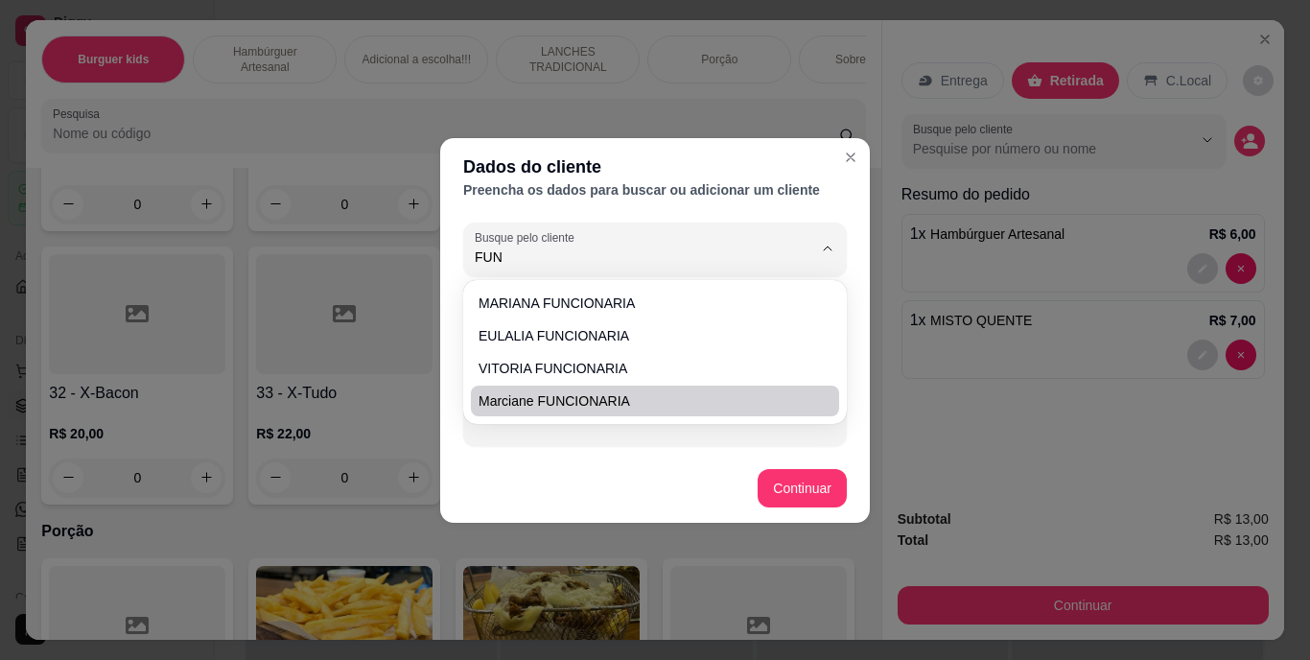
click at [684, 397] on span "Marciane FUNCIONARIA" at bounding box center [646, 400] width 334 height 19
type input "Marciane FUNCIONARIA"
type input "(69) 9 9333-4396"
type input "Marciane FUNCIONARIA"
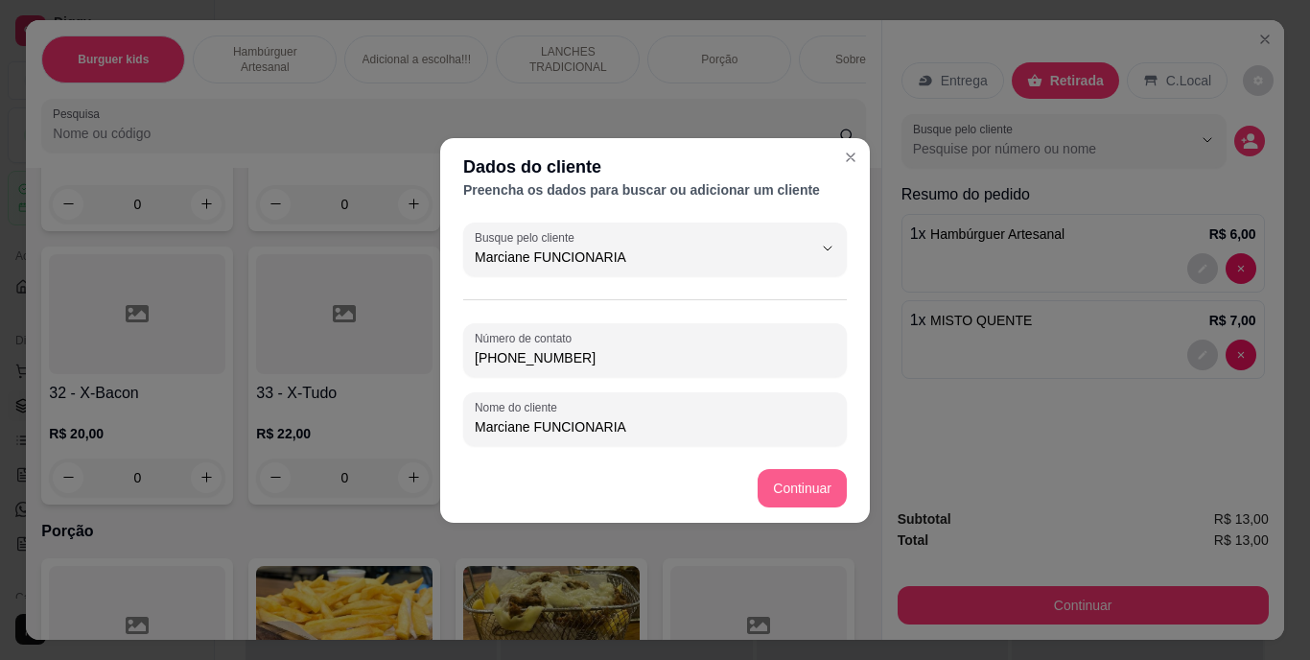
type input "Marciane FUNCIONARIA"
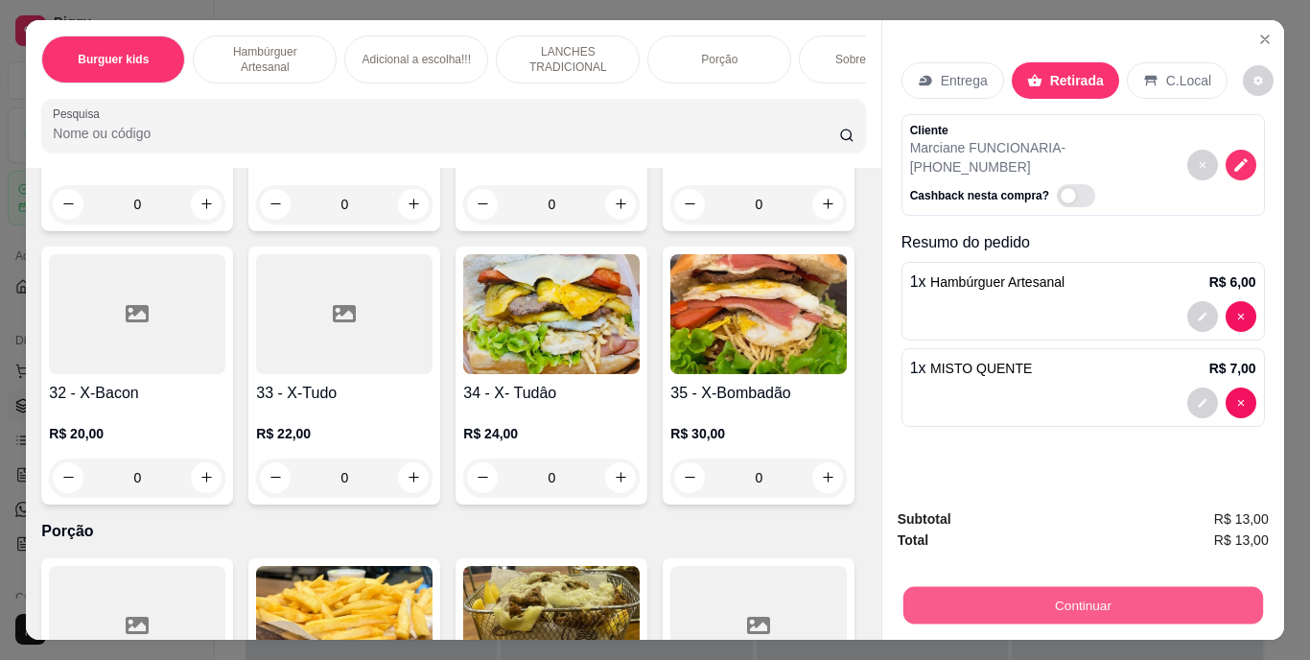
click at [920, 600] on button "Continuar" at bounding box center [1083, 605] width 360 height 37
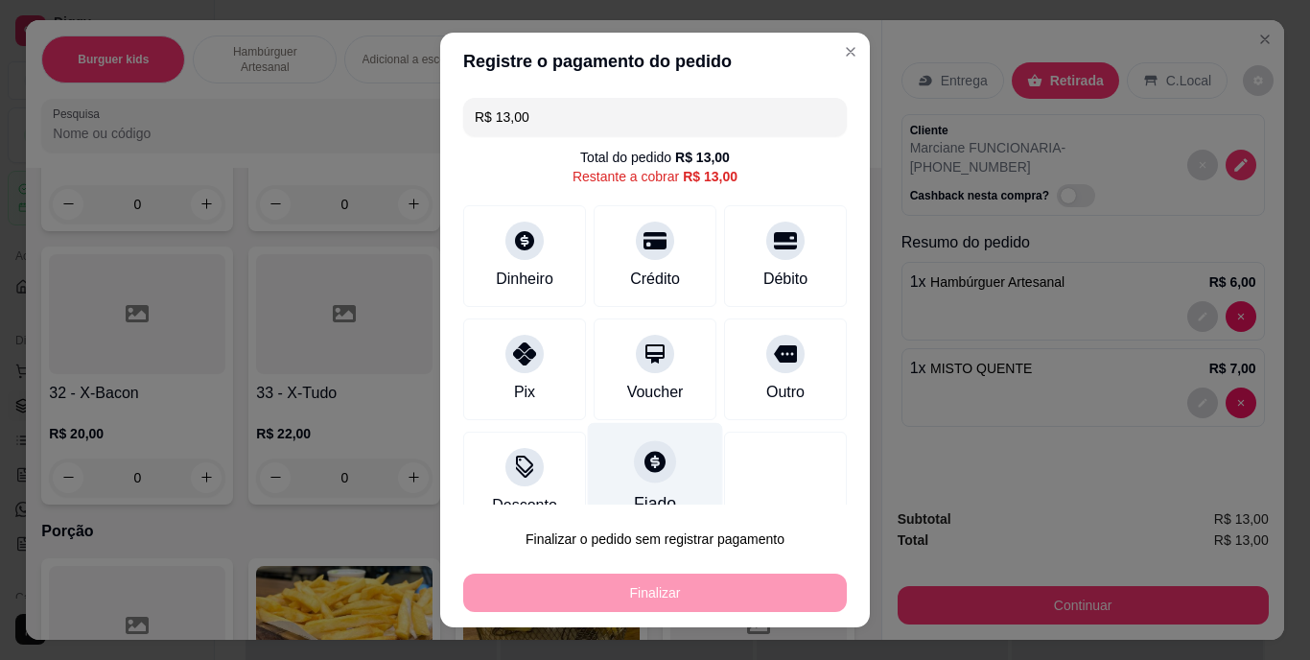
click at [612, 454] on div "Fiado" at bounding box center [655, 479] width 135 height 112
type input "R$ 0,00"
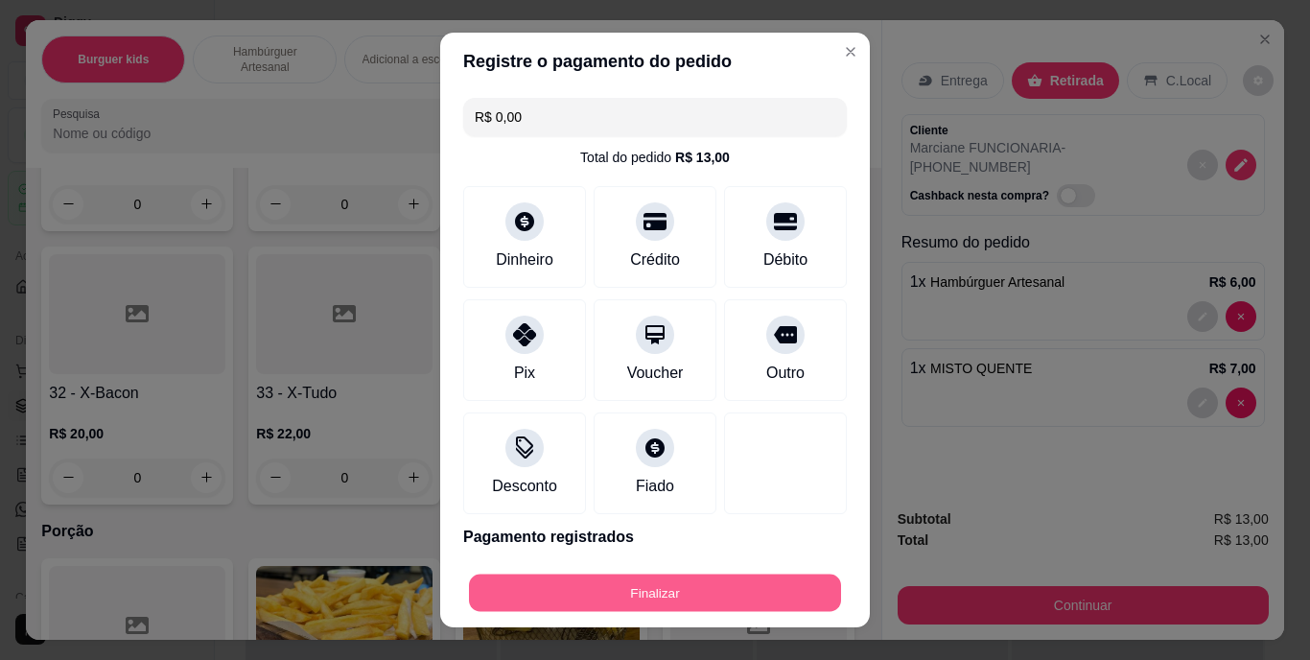
click at [647, 589] on button "Finalizar" at bounding box center [655, 592] width 372 height 37
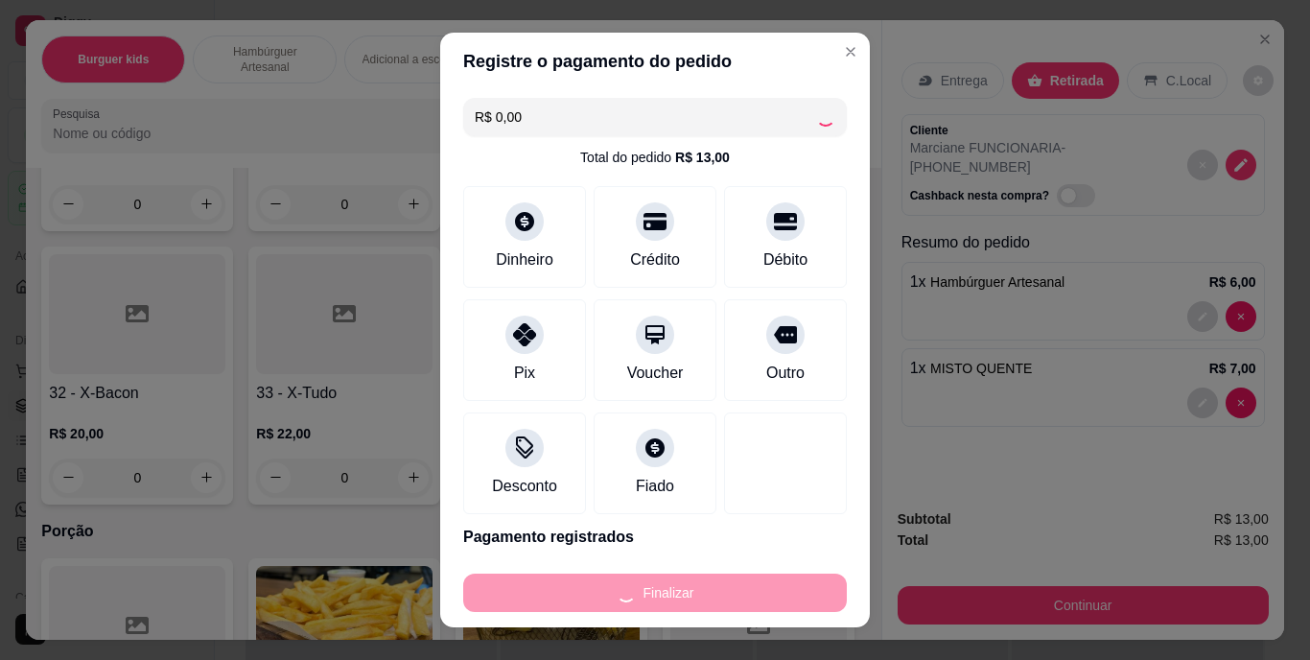
type input "0"
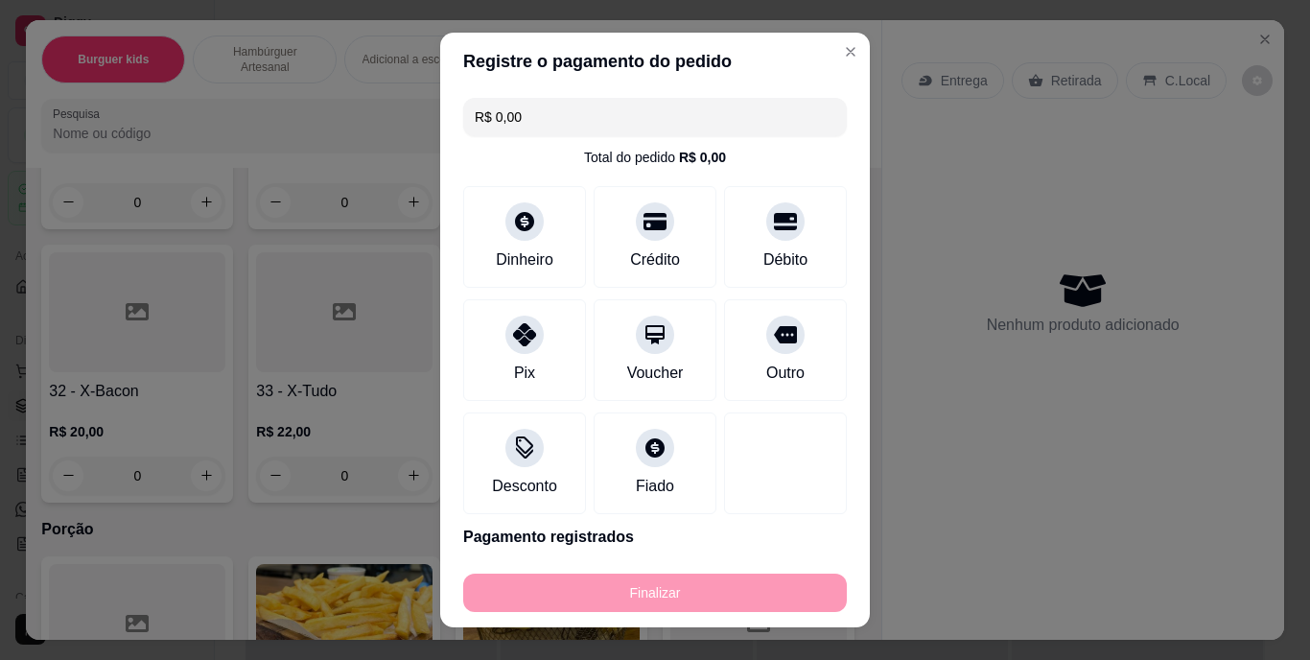
type input "-R$ 13,00"
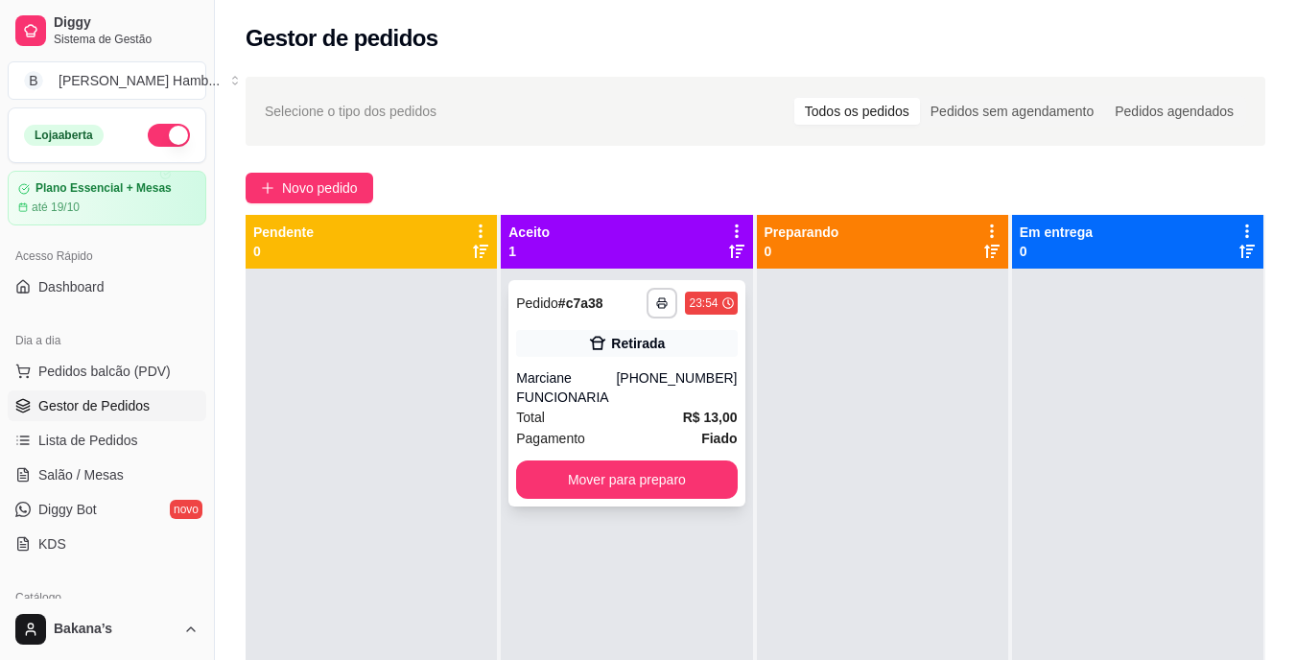
click at [616, 388] on div "Marciane FUNCIONARIA" at bounding box center [566, 387] width 100 height 38
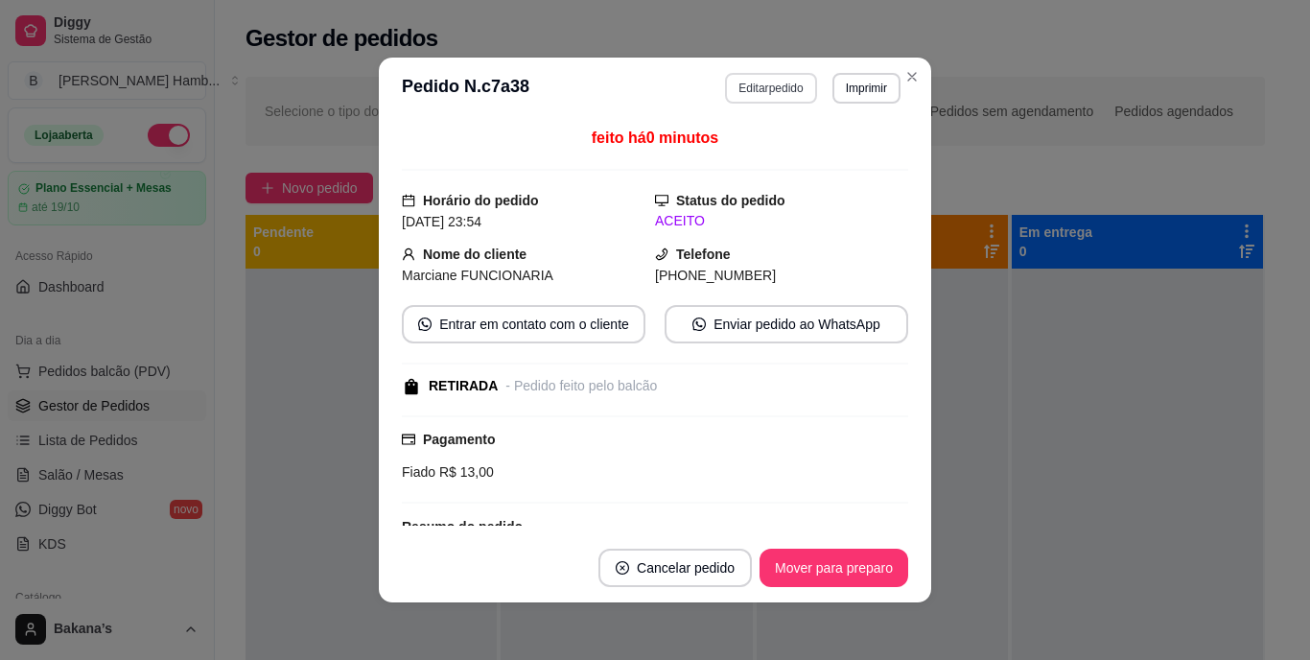
click at [771, 90] on button "Editar pedido" at bounding box center [770, 88] width 91 height 31
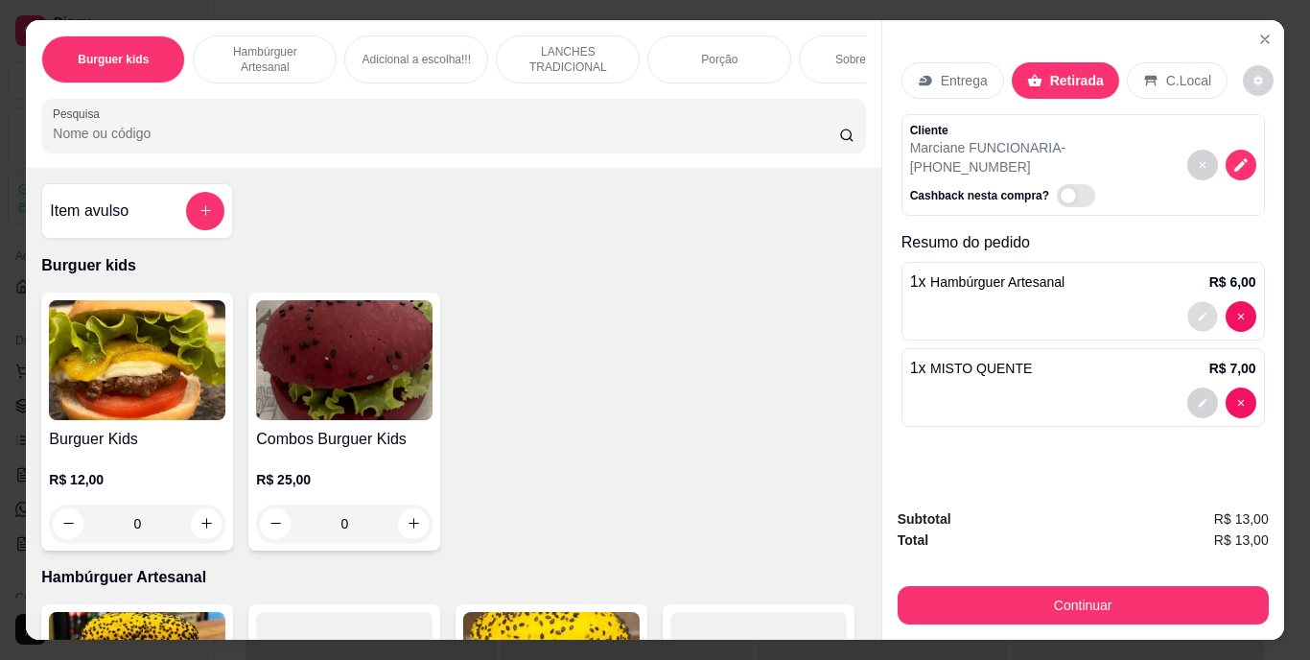
click at [1190, 301] on button "decrease-product-quantity" at bounding box center [1203, 316] width 30 height 30
click at [1190, 388] on button "decrease-product-quantity" at bounding box center [1203, 403] width 31 height 31
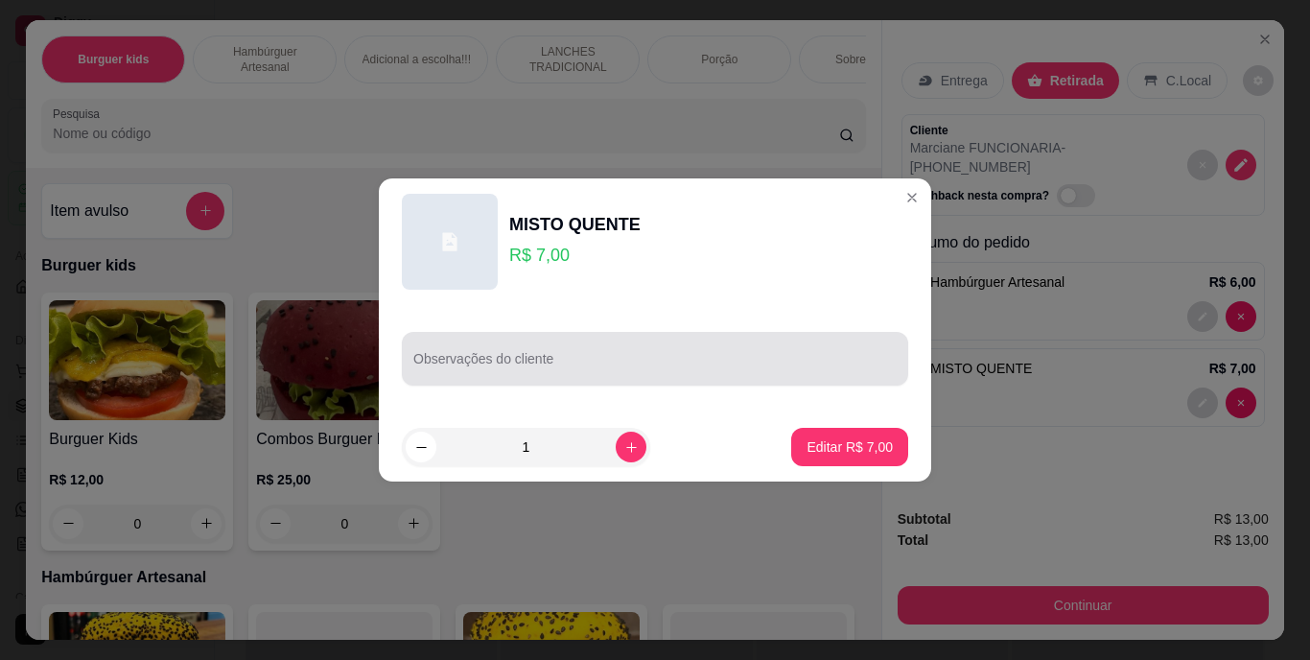
click at [714, 335] on div "Observações do cliente" at bounding box center [655, 359] width 506 height 54
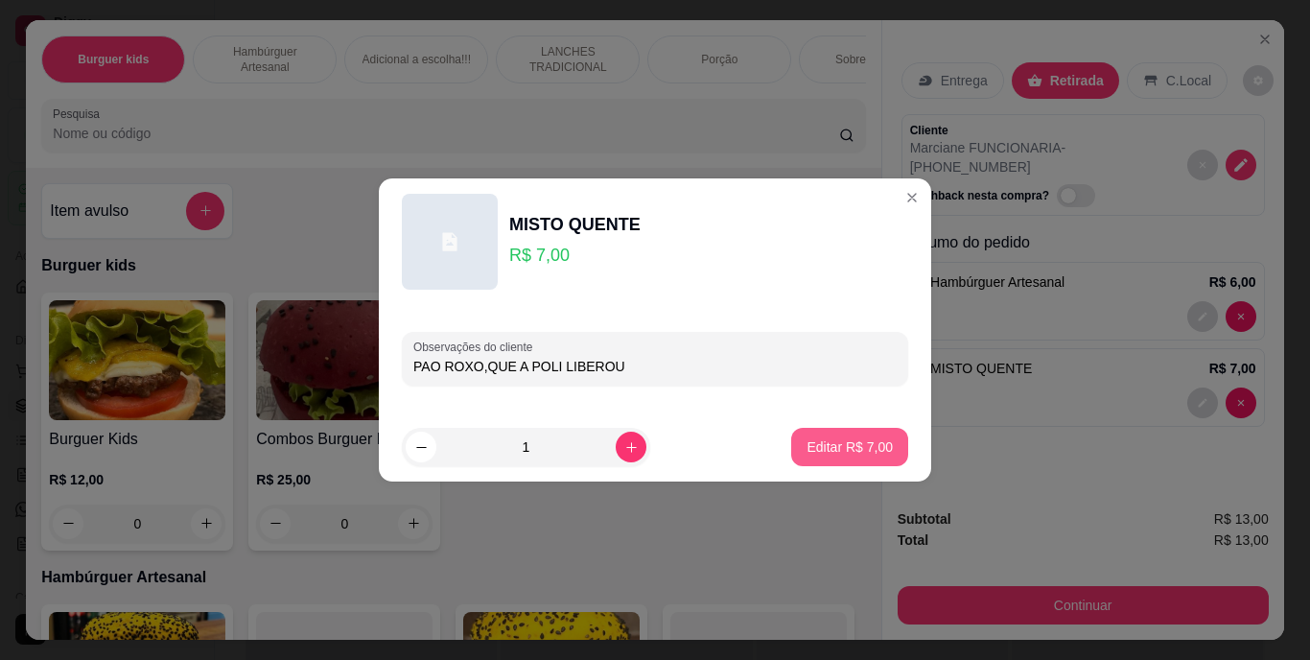
type input "PAO ROXO,QUE A POLI LIBEROU"
click at [860, 439] on p "Editar R$ 7,00" at bounding box center [850, 446] width 86 height 19
type input "0"
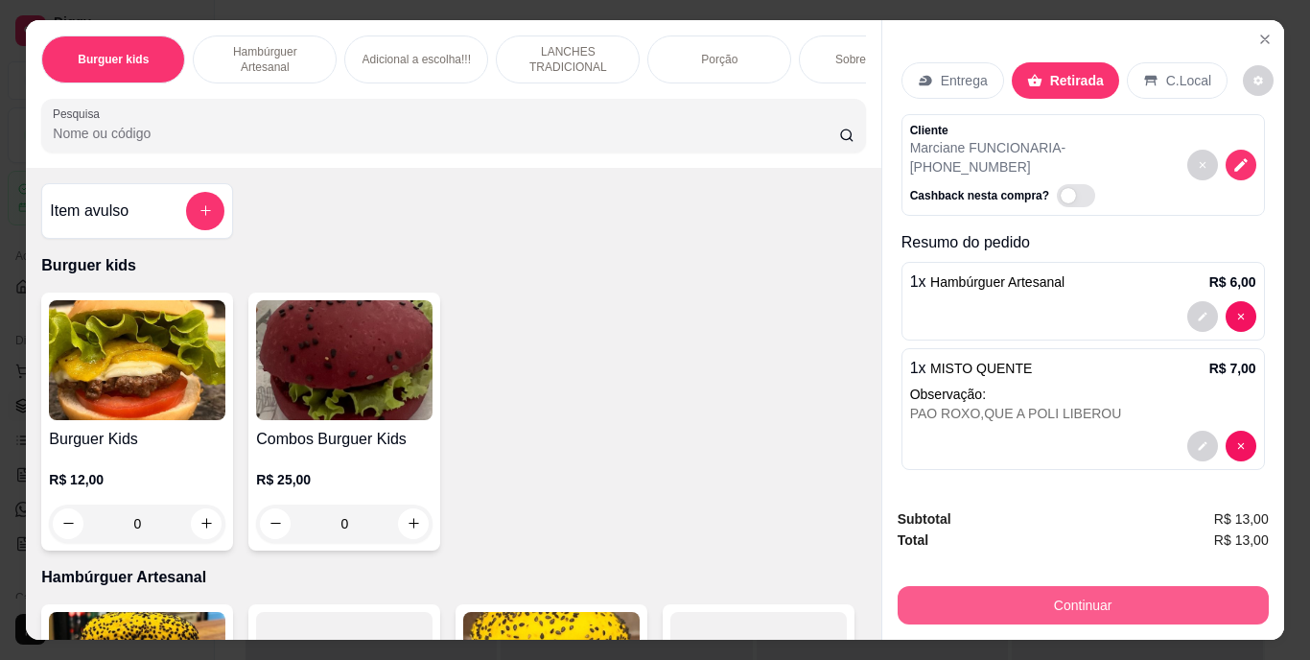
click at [1010, 610] on button "Continuar" at bounding box center [1083, 605] width 371 height 38
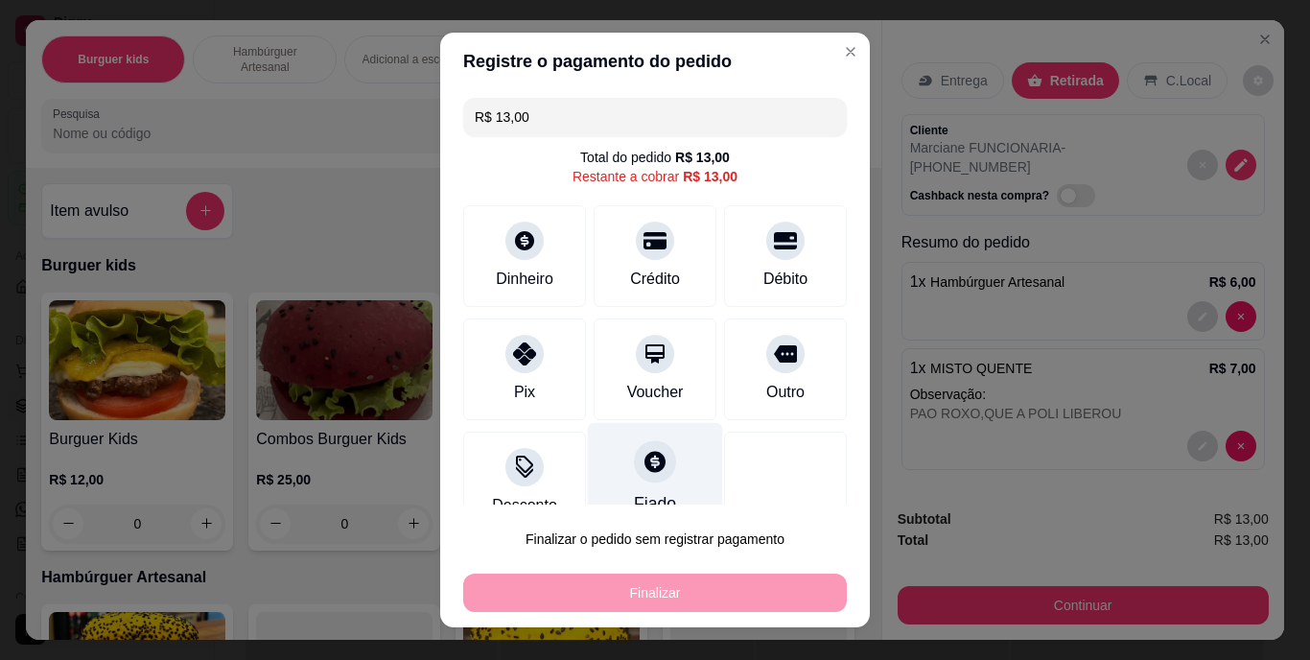
click at [646, 479] on div at bounding box center [655, 462] width 42 height 42
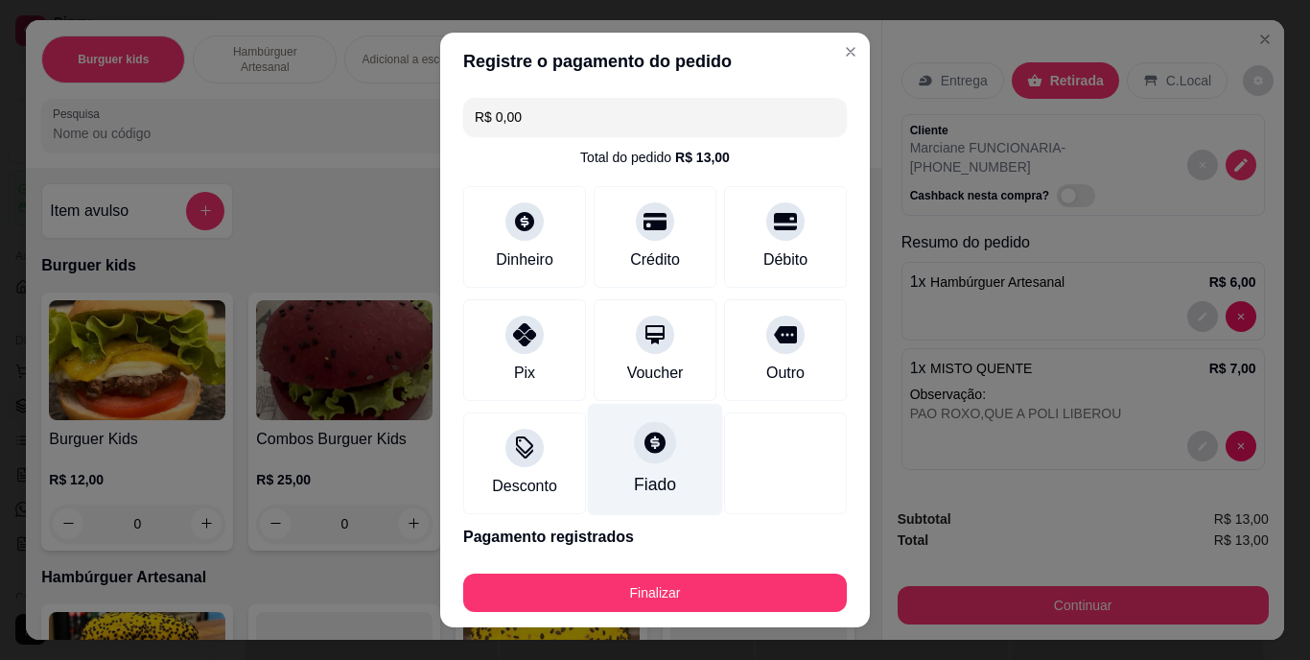
type input "R$ 0,00"
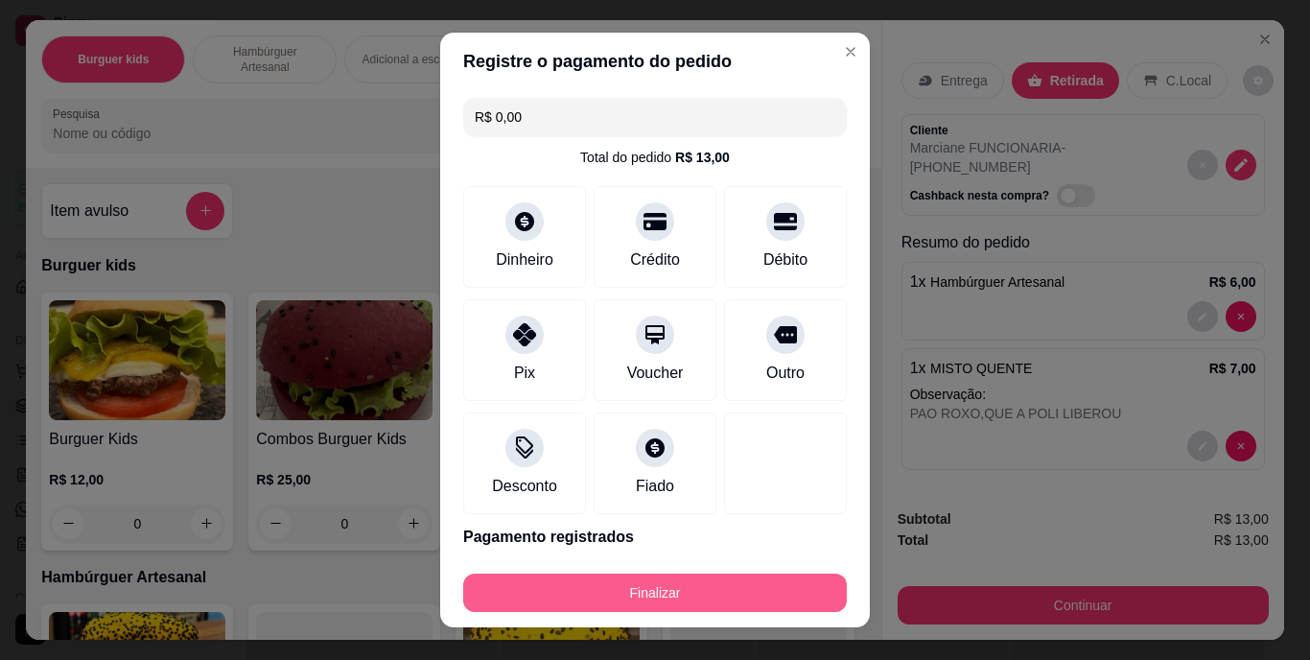
click at [718, 592] on button "Finalizar" at bounding box center [655, 593] width 384 height 38
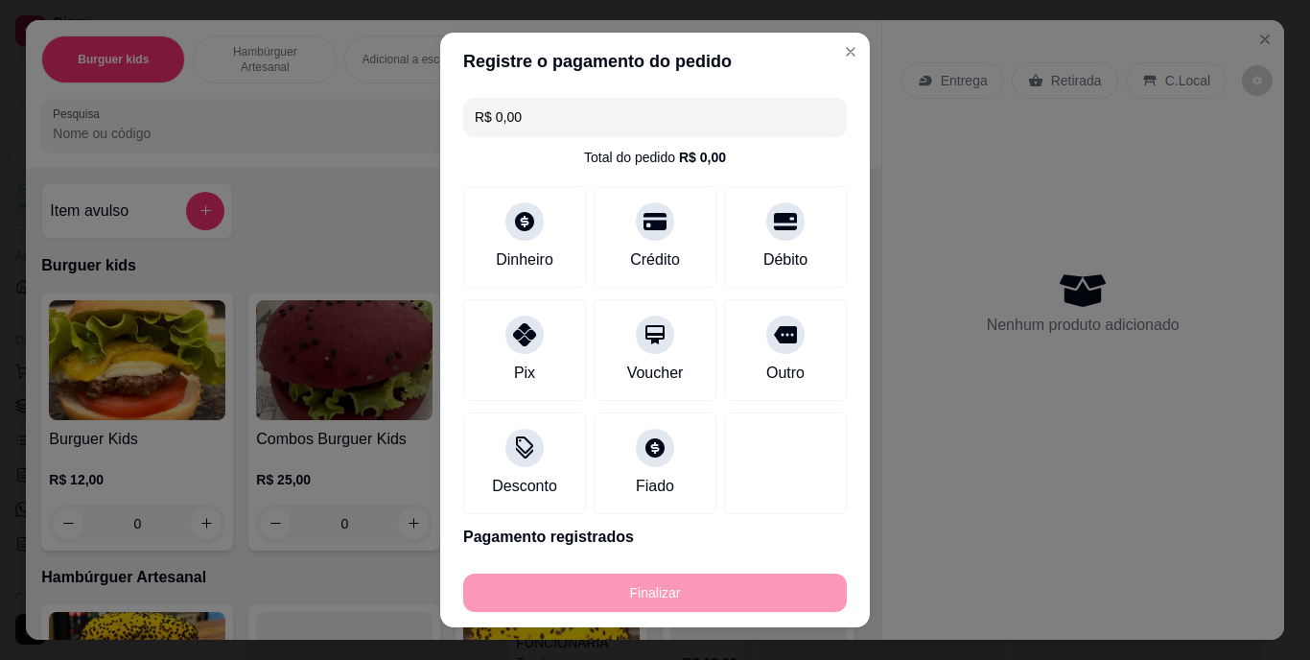
type input "0"
type input "-R$ 13,00"
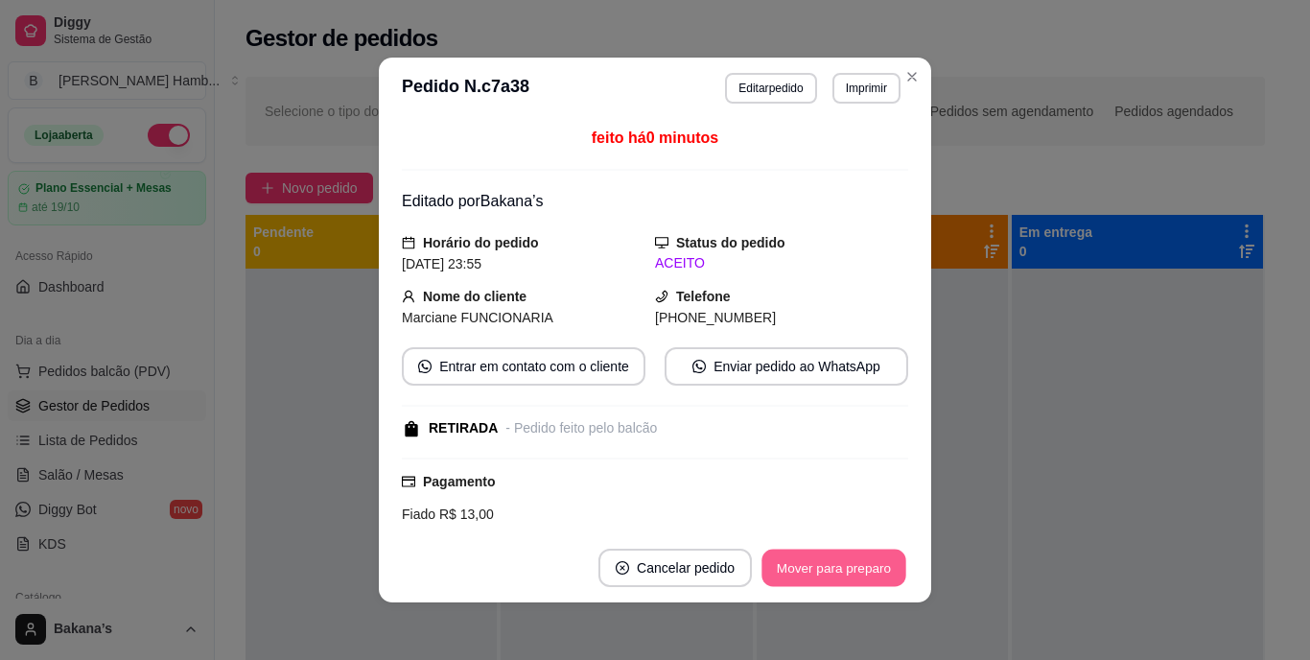
click at [780, 569] on button "Mover para preparo" at bounding box center [834, 568] width 144 height 37
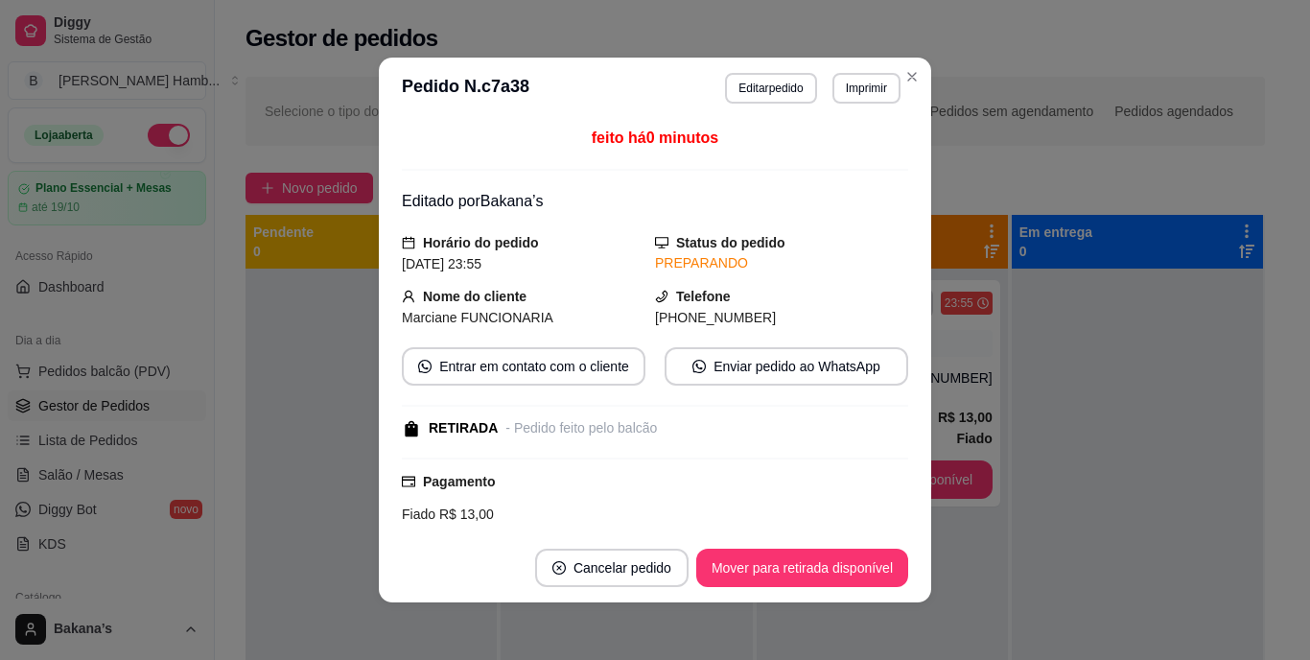
click at [809, 569] on button "Mover para retirada disponível" at bounding box center [802, 568] width 212 height 38
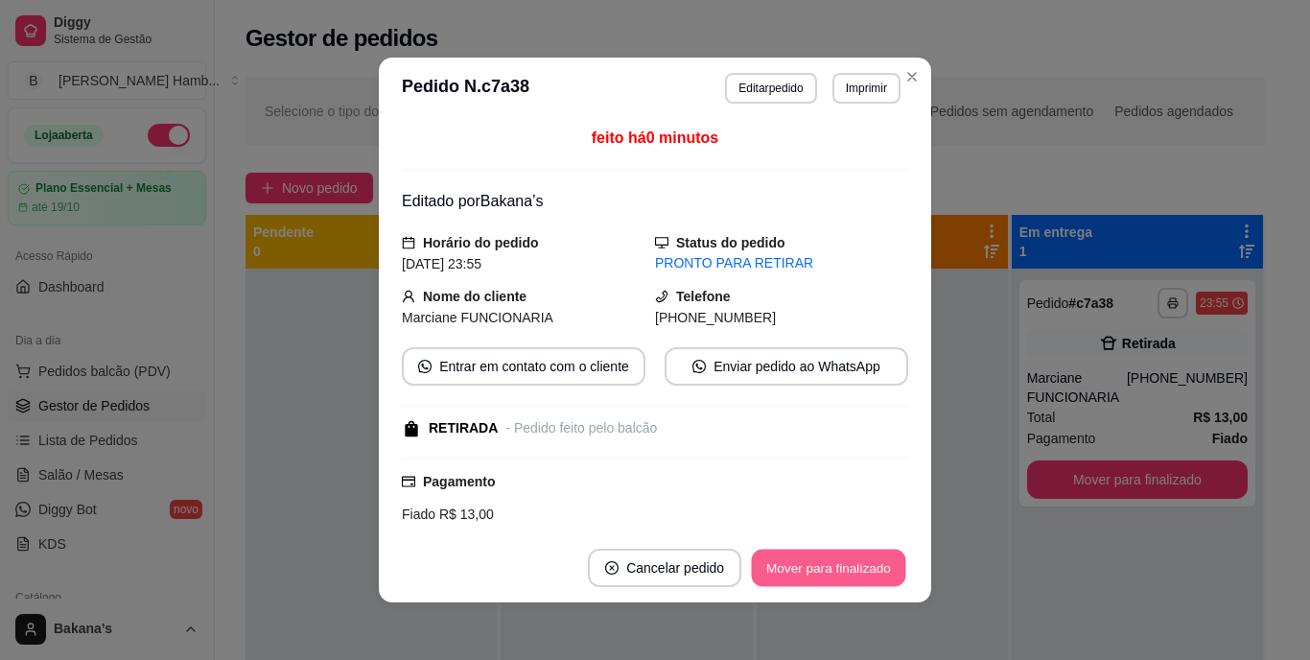
click at [813, 569] on button "Mover para finalizado" at bounding box center [829, 568] width 154 height 37
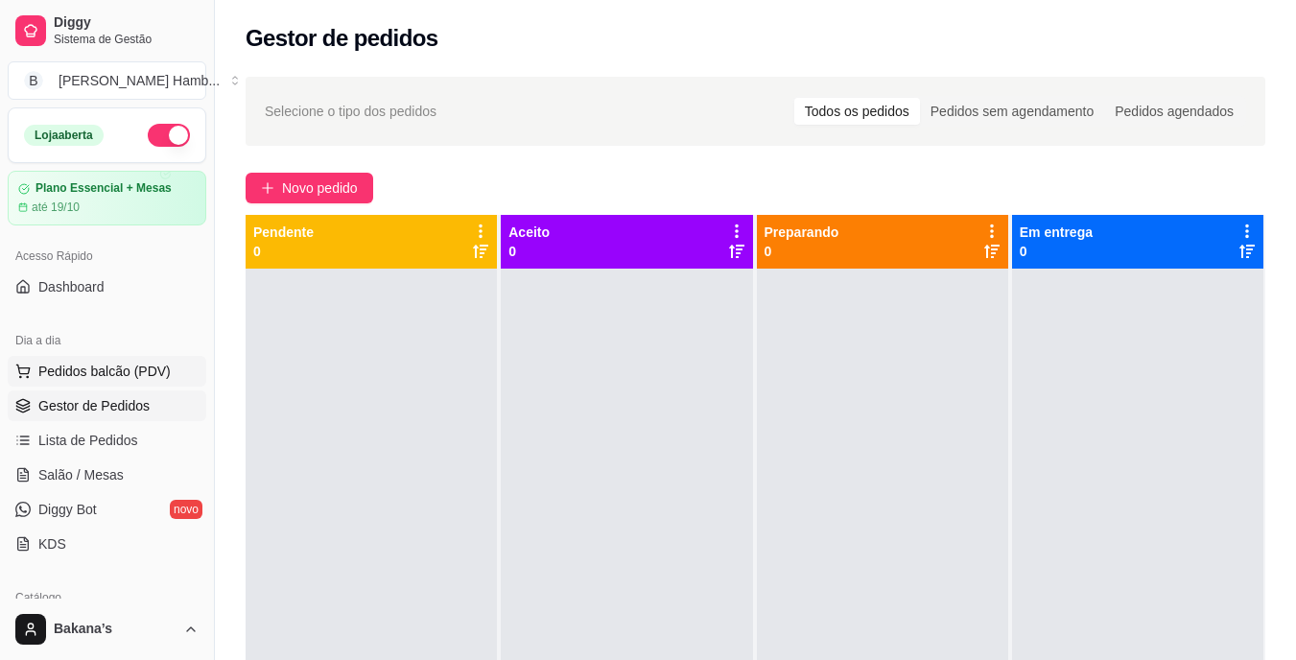
click at [142, 374] on span "Pedidos balcão (PDV)" at bounding box center [104, 371] width 132 height 19
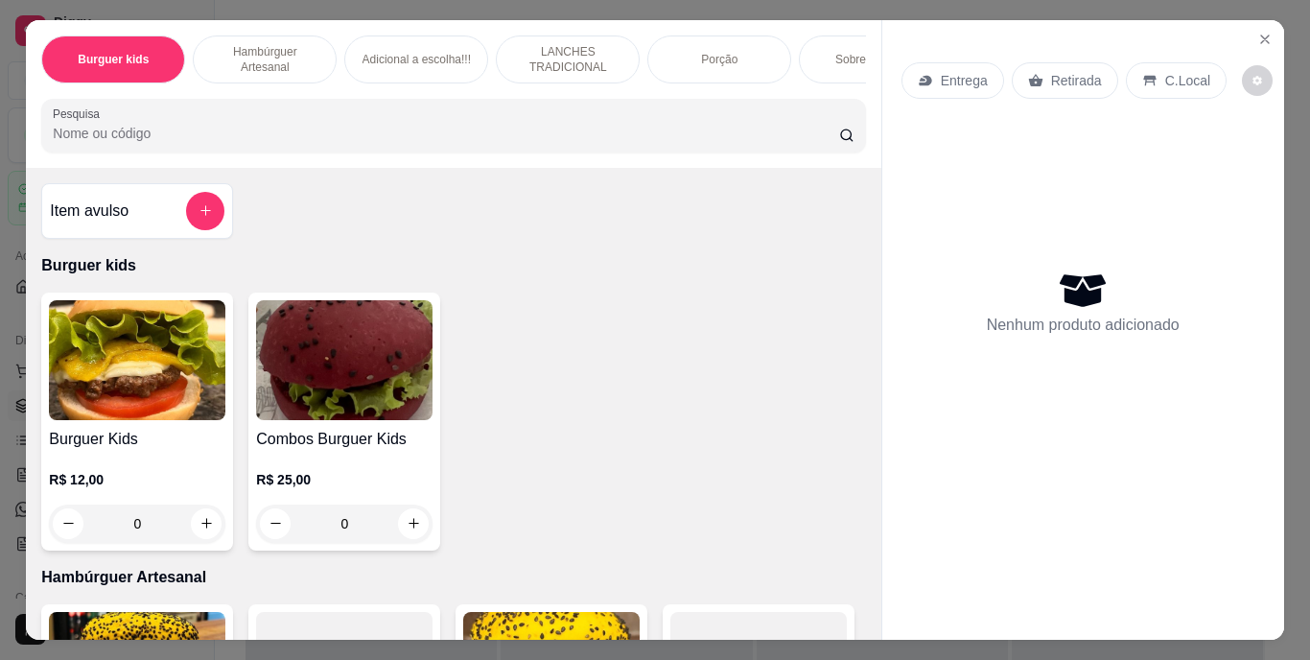
click at [567, 53] on p "LANCHES TRADICIONAL" at bounding box center [567, 59] width 111 height 31
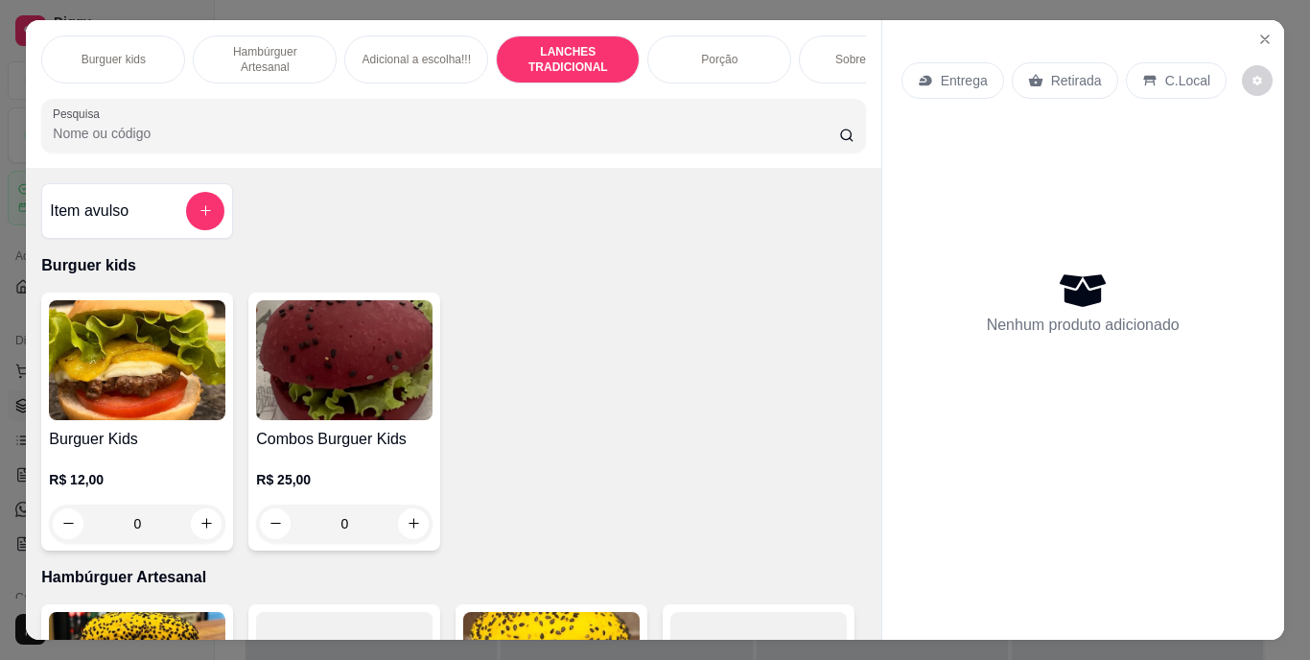
scroll to position [49, 0]
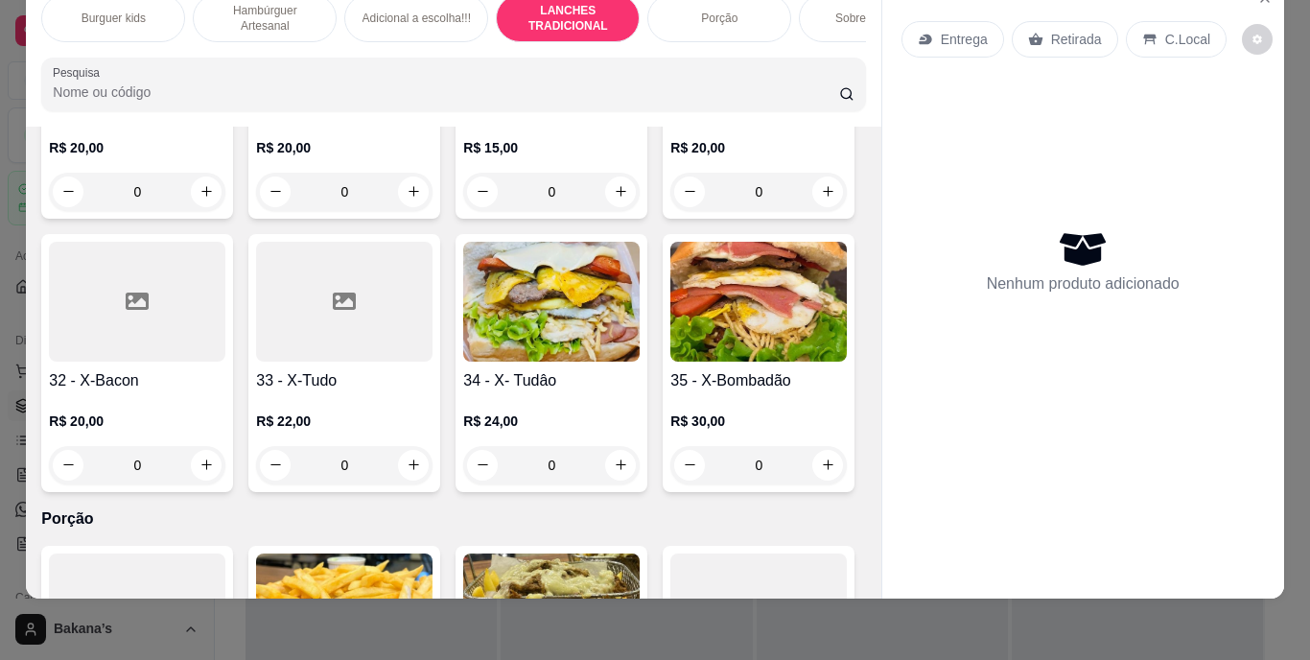
drag, startPoint x: 266, startPoint y: 5, endPoint x: 281, endPoint y: 2, distance: 15.6
click at [271, 5] on p "Hambúrguer Artesanal" at bounding box center [264, 18] width 111 height 31
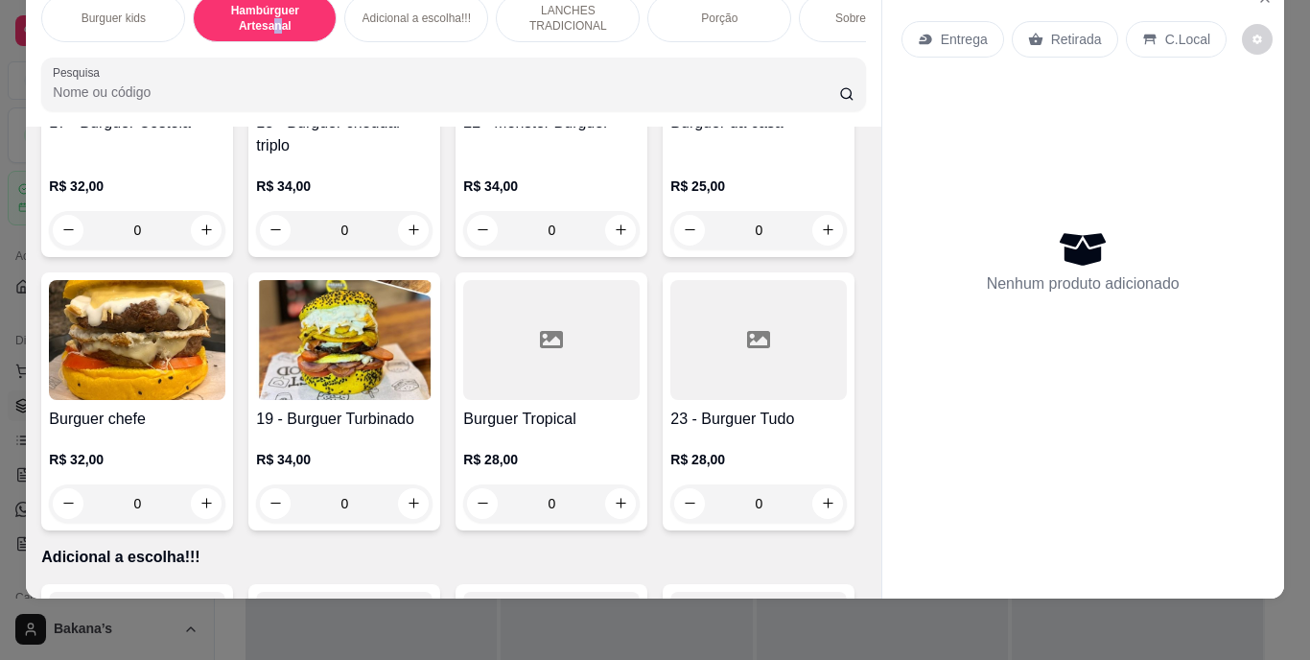
scroll to position [1535, 0]
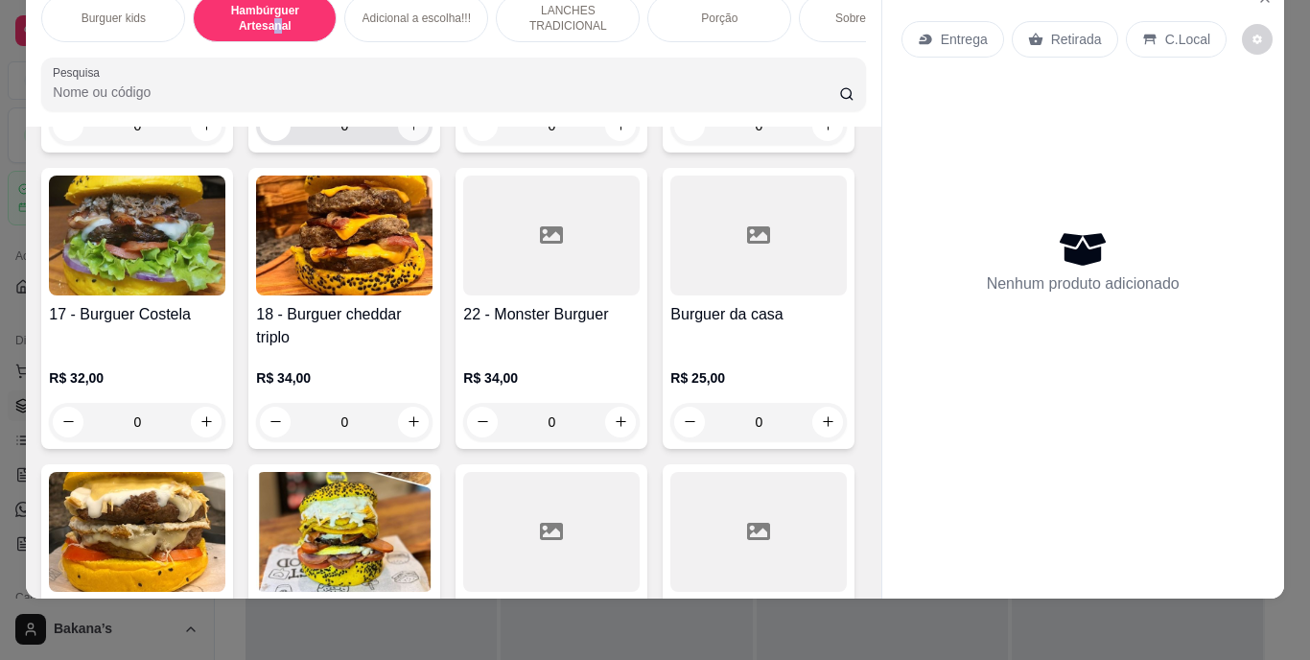
click at [414, 141] on button "increase-product-quantity" at bounding box center [413, 125] width 31 height 31
type input "1"
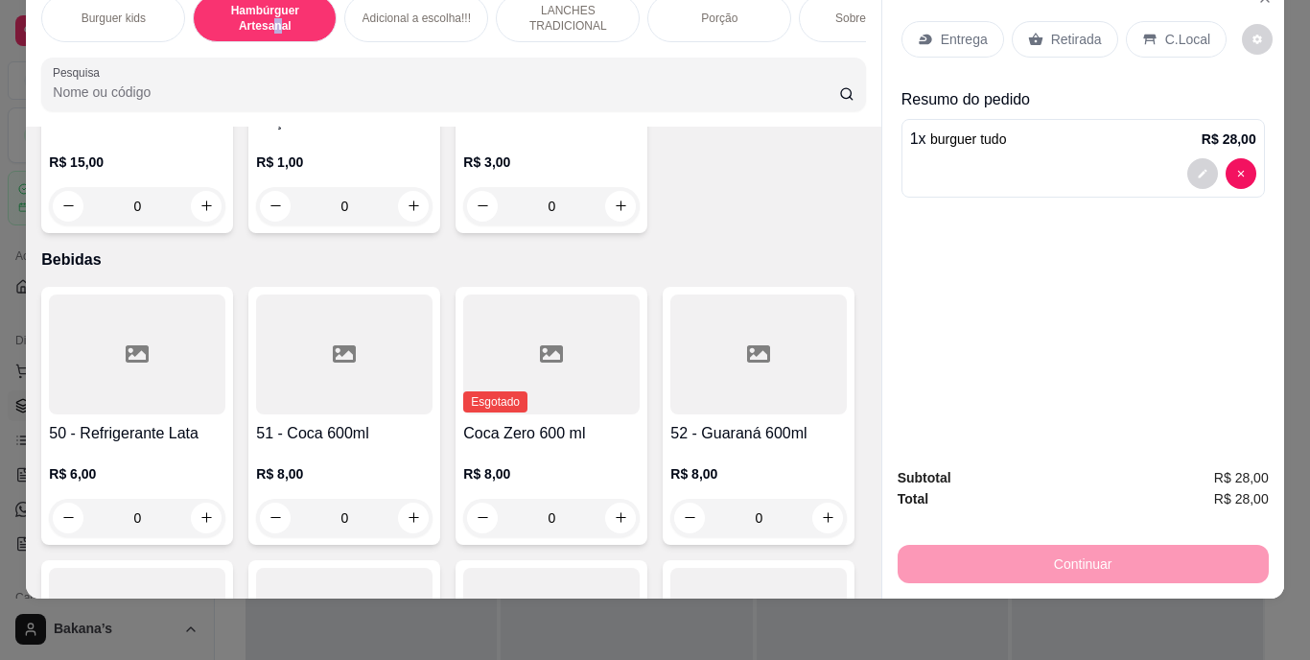
scroll to position [4029, 0]
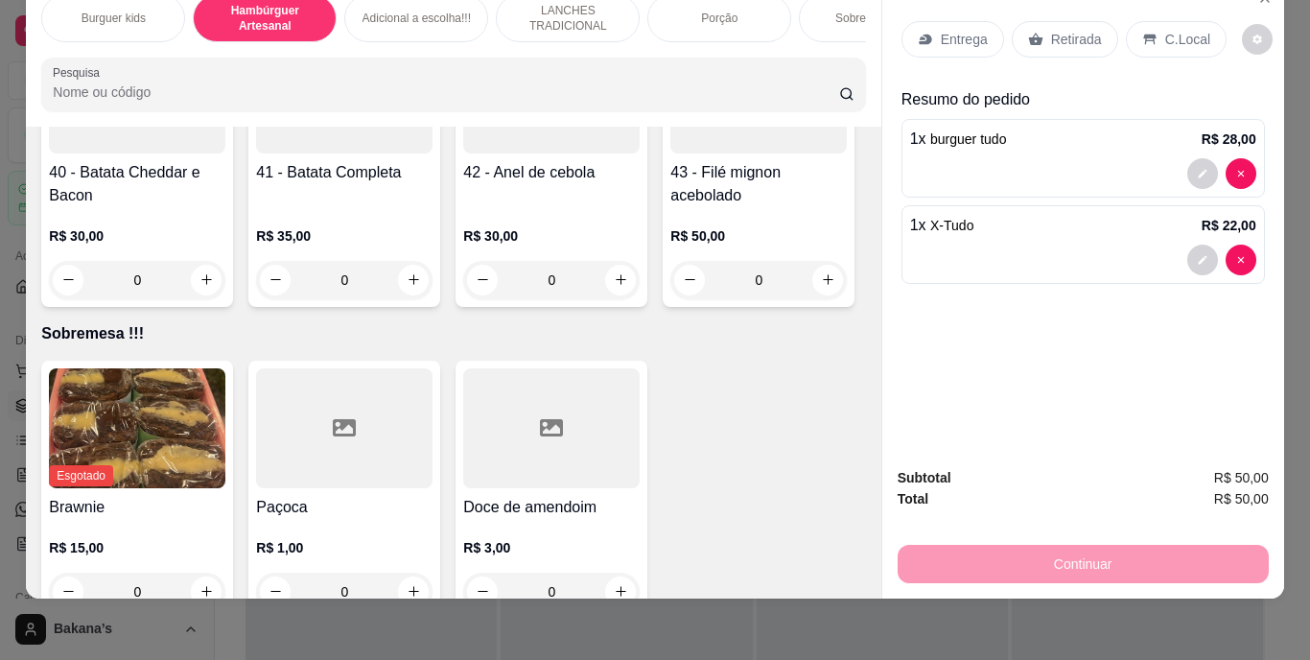
click at [1041, 27] on div "Retirada" at bounding box center [1065, 39] width 106 height 36
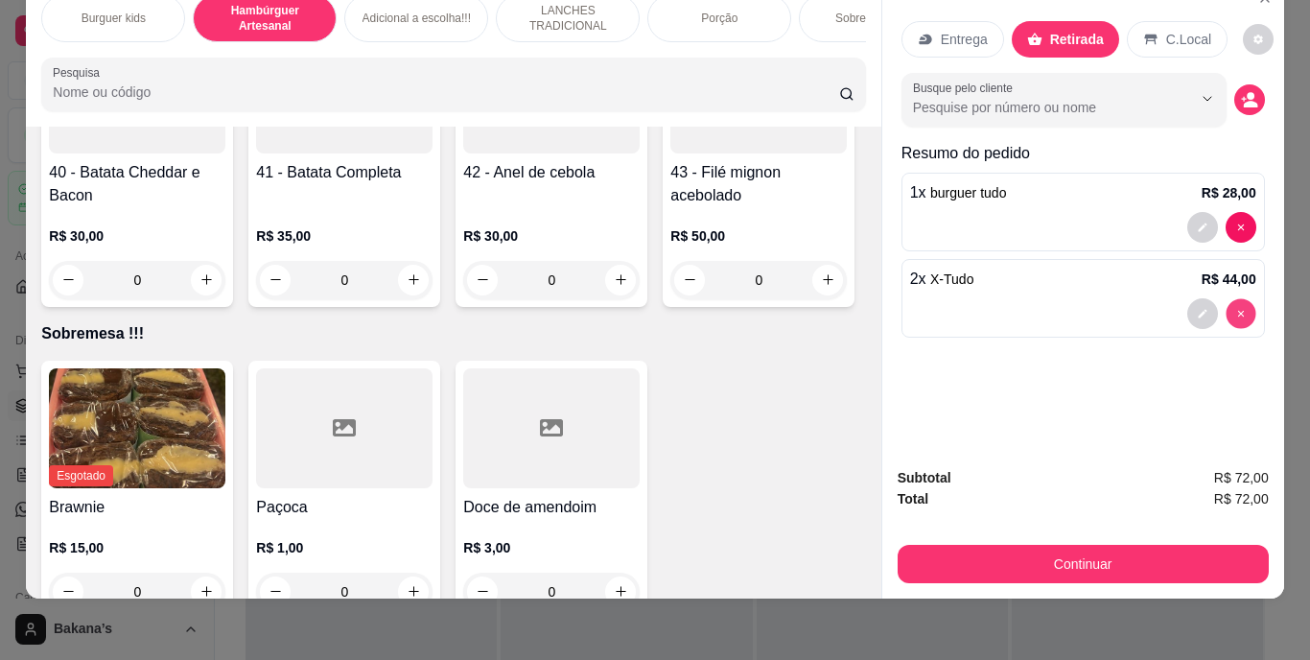
type input "0"
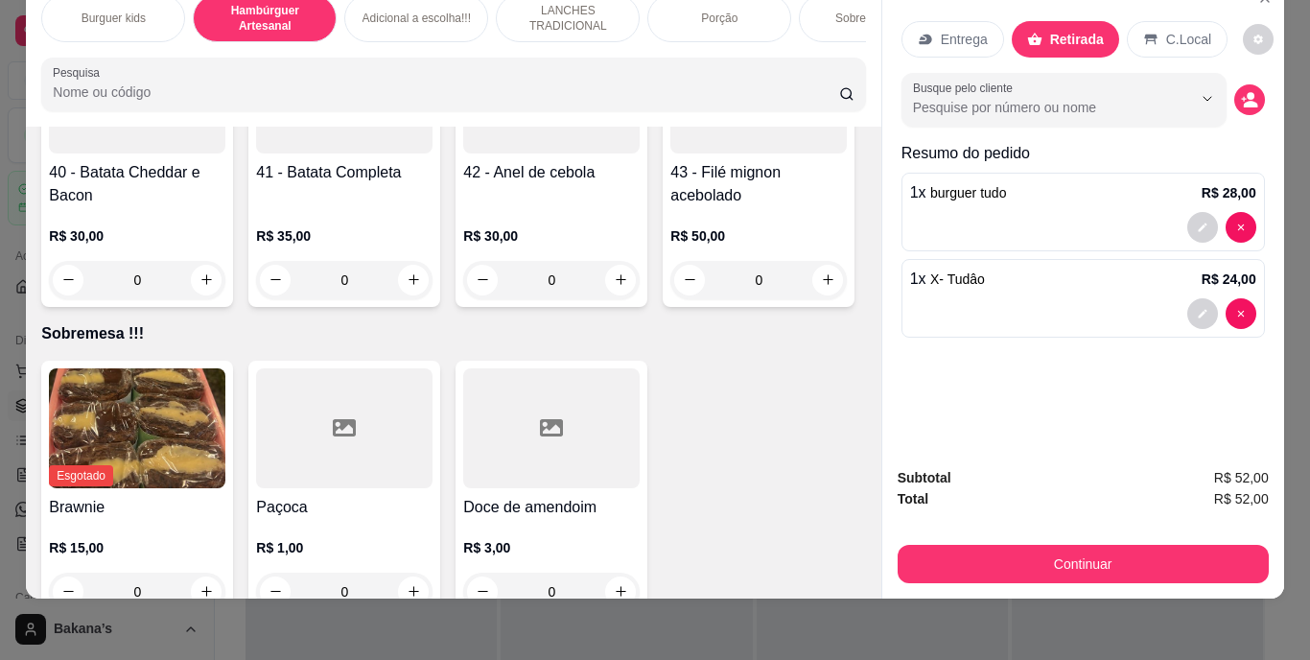
type input "2"
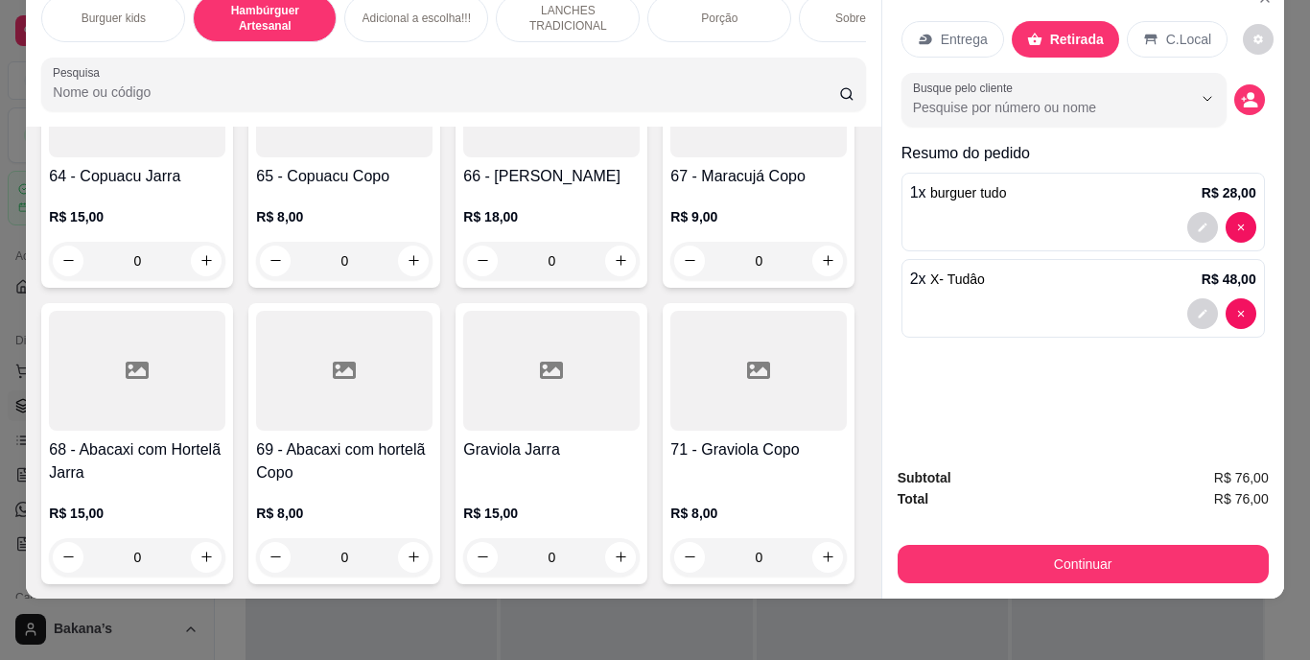
scroll to position [8058, 0]
click at [614, 268] on icon "increase-product-quantity" at bounding box center [621, 260] width 14 height 14
type input "1"
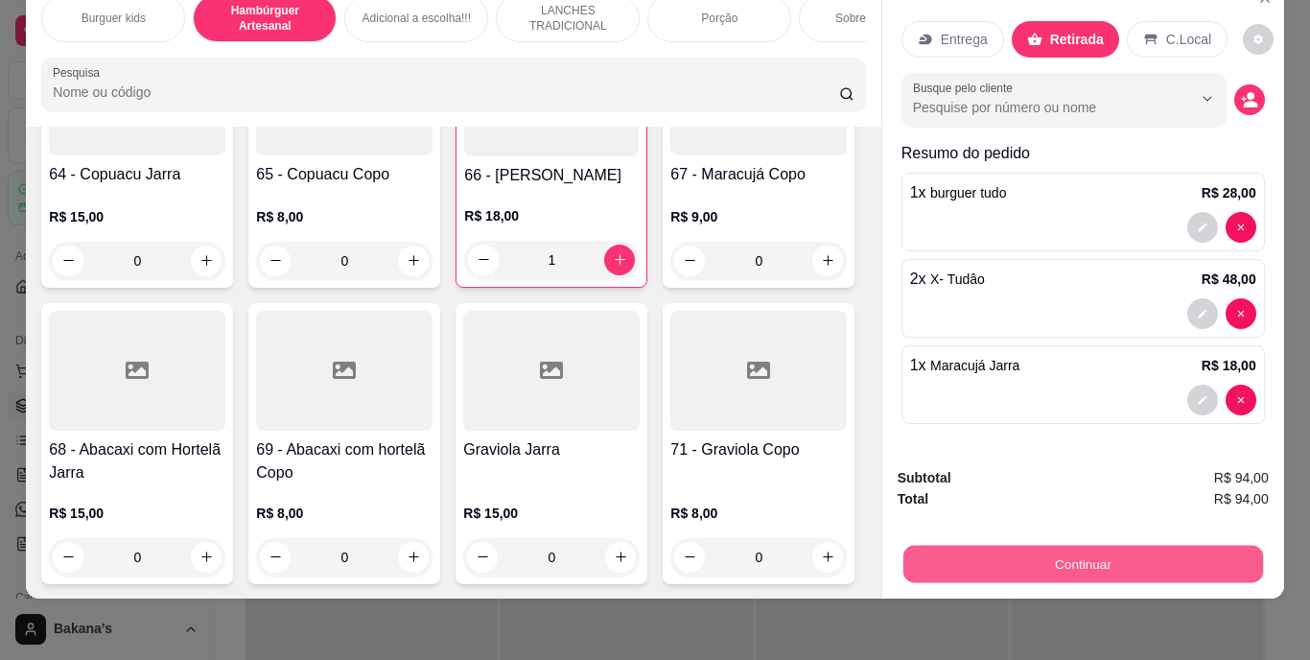
click at [1109, 549] on button "Continuar" at bounding box center [1083, 564] width 360 height 37
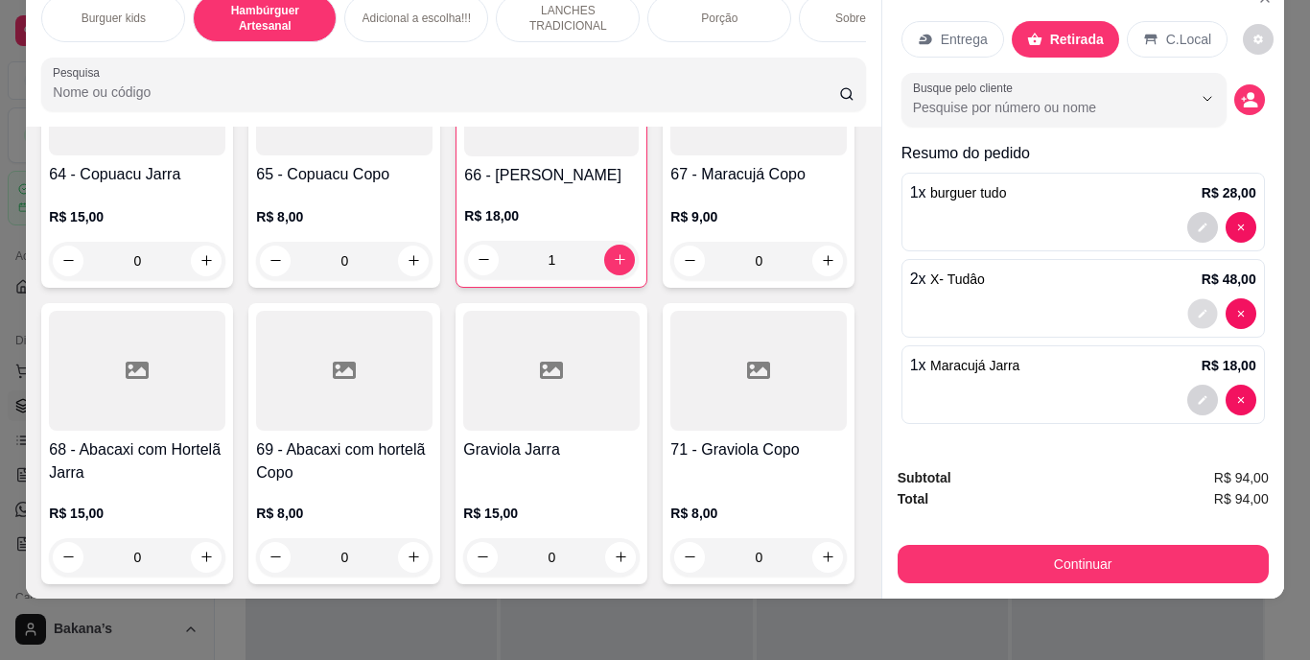
click at [1197, 308] on icon "decrease-product-quantity" at bounding box center [1203, 314] width 12 height 12
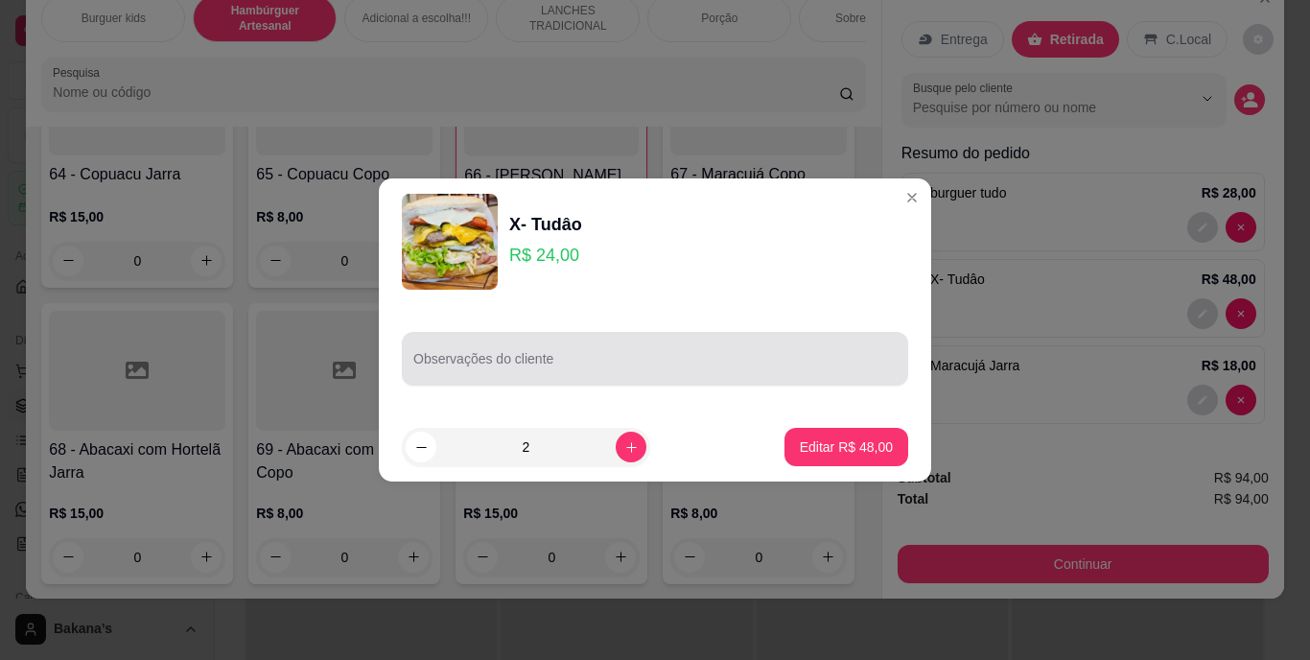
click at [599, 371] on input "Observações do cliente" at bounding box center [654, 366] width 483 height 19
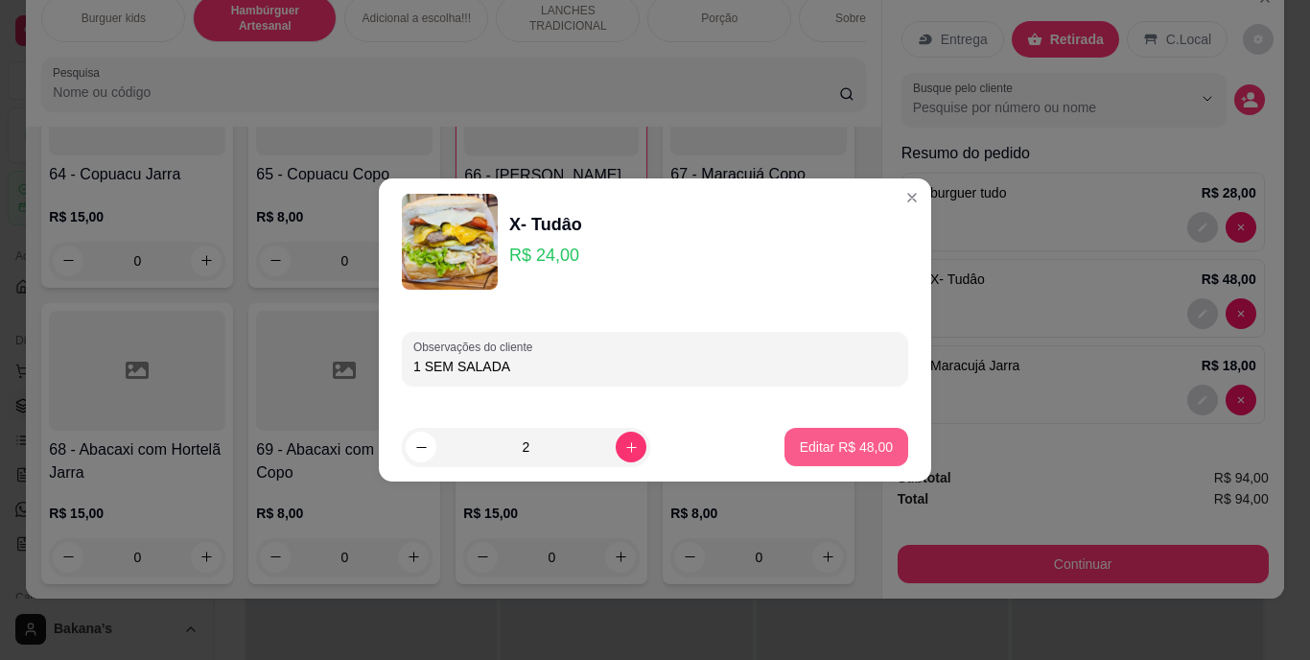
type input "1 SEM SALADA"
click at [801, 437] on p "Editar R$ 48,00" at bounding box center [846, 446] width 90 height 18
type input "0"
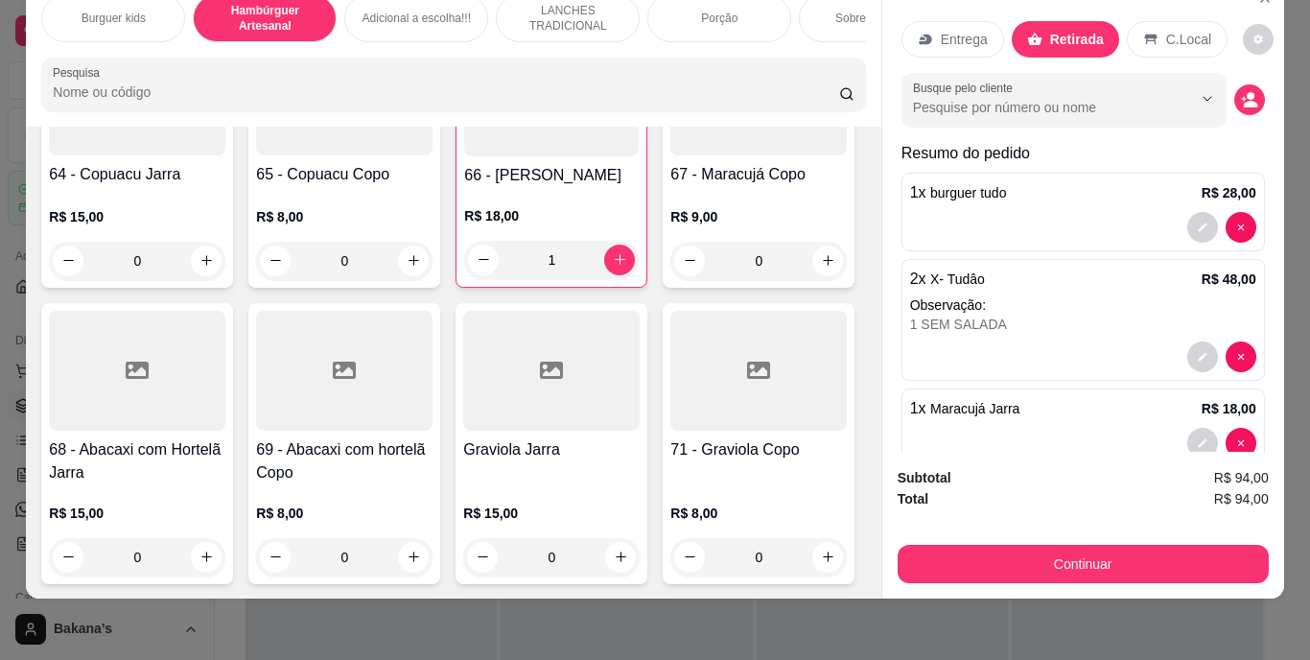
scroll to position [41, 0]
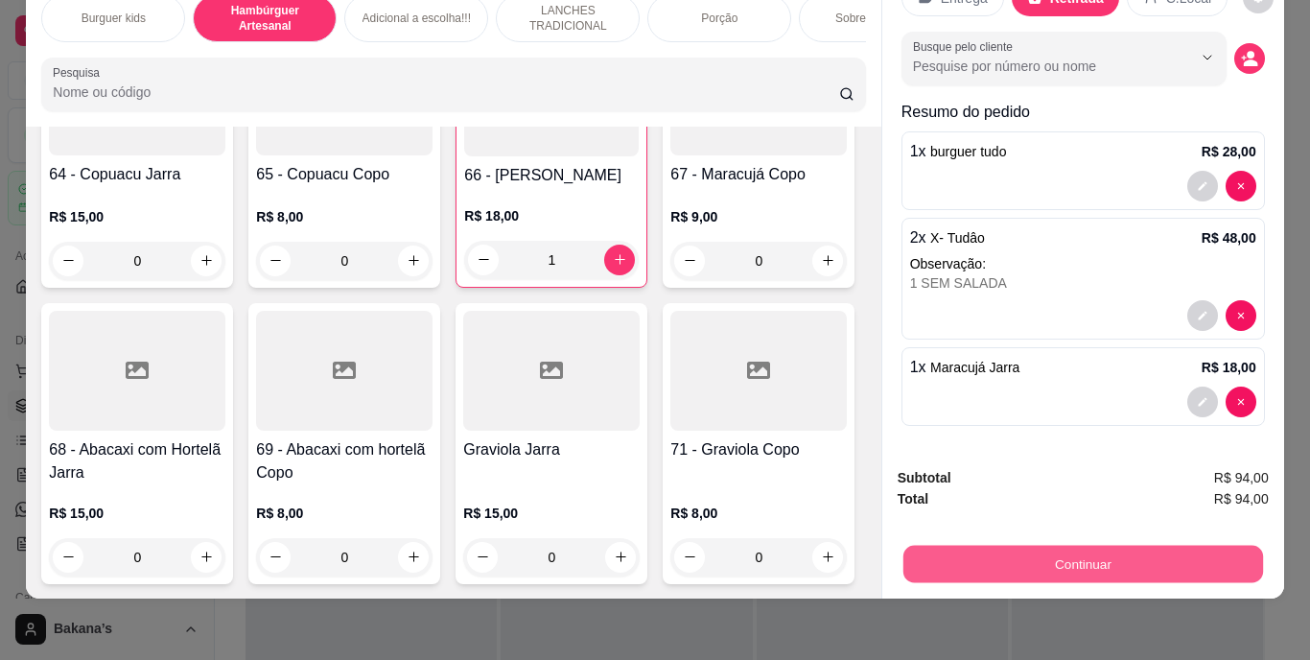
click at [990, 546] on button "Continuar" at bounding box center [1083, 564] width 360 height 37
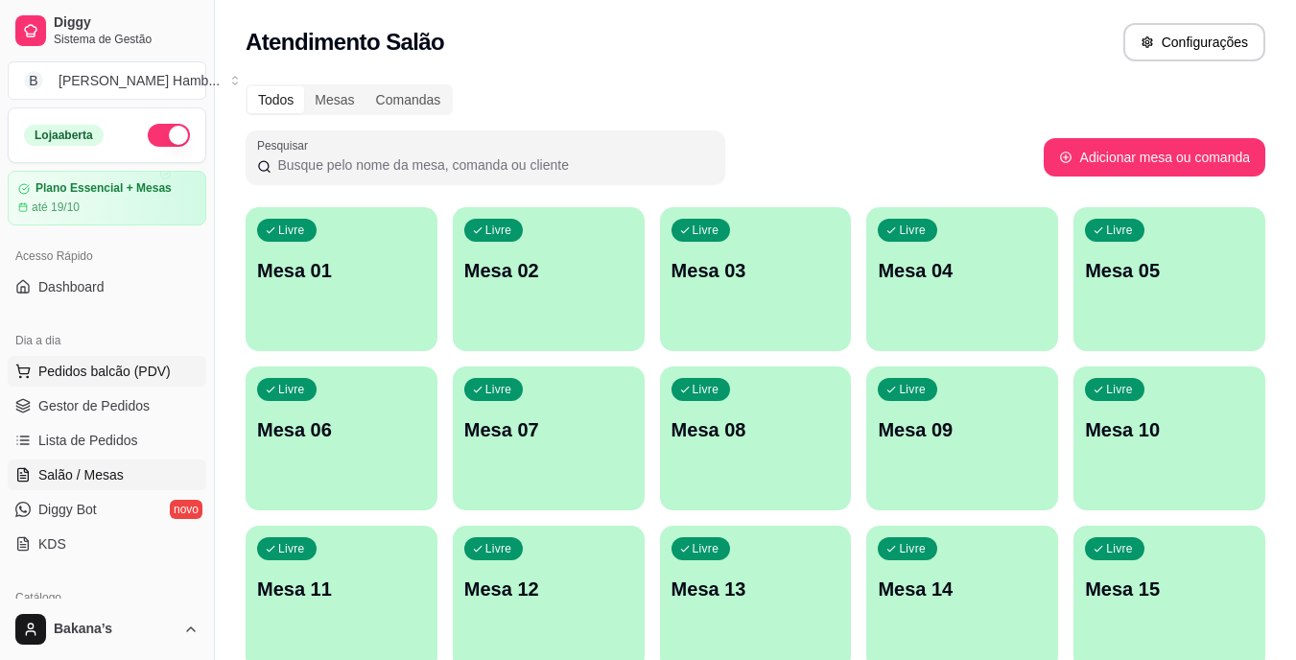
click at [126, 372] on span "Pedidos balcão (PDV)" at bounding box center [104, 371] width 132 height 19
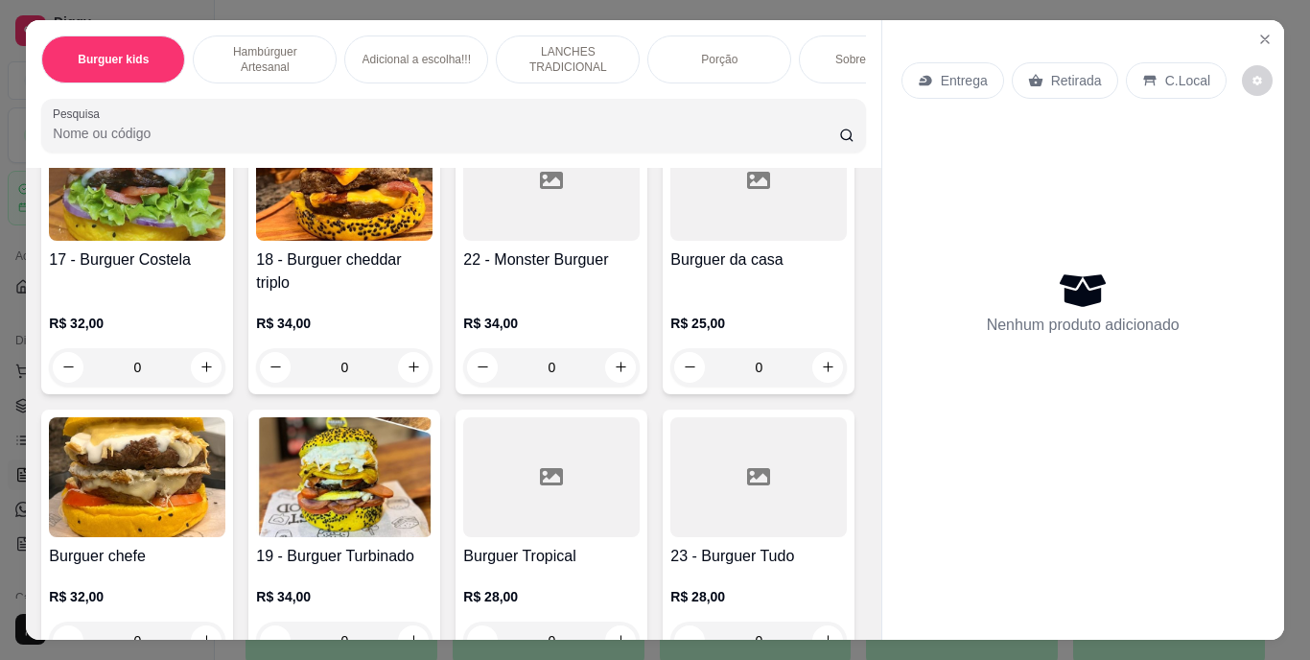
scroll to position [1535, 0]
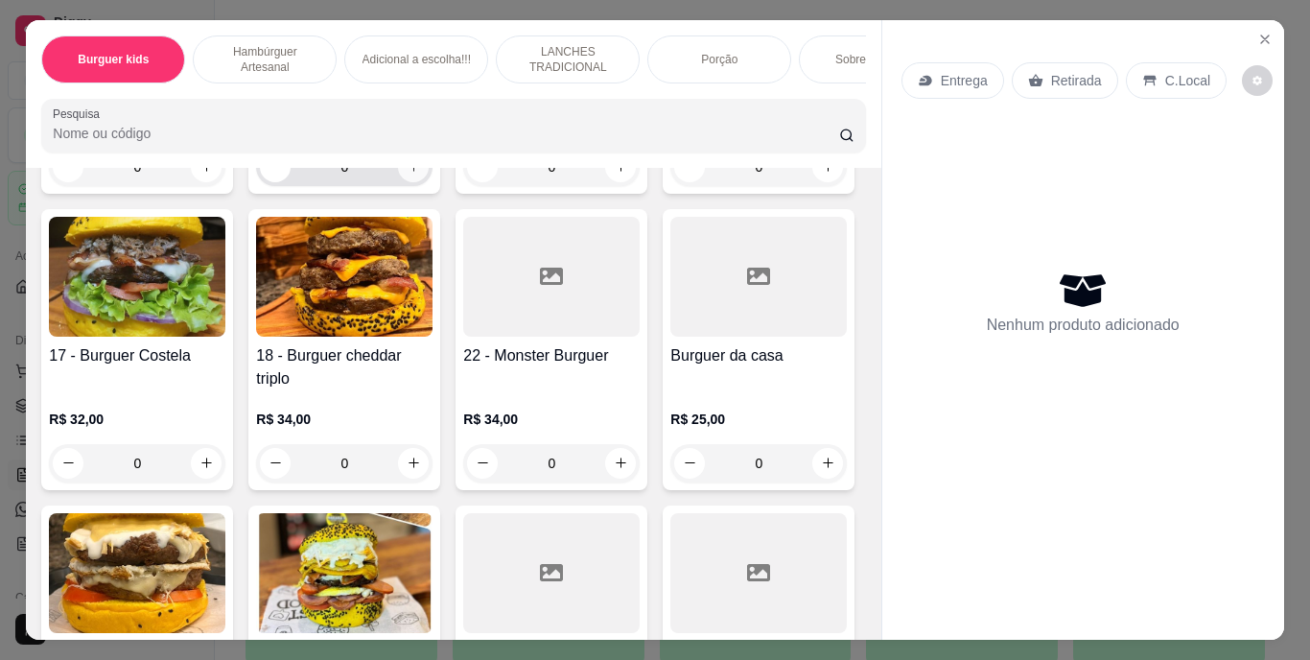
click at [408, 174] on icon "increase-product-quantity" at bounding box center [414, 166] width 14 height 14
type input "1"
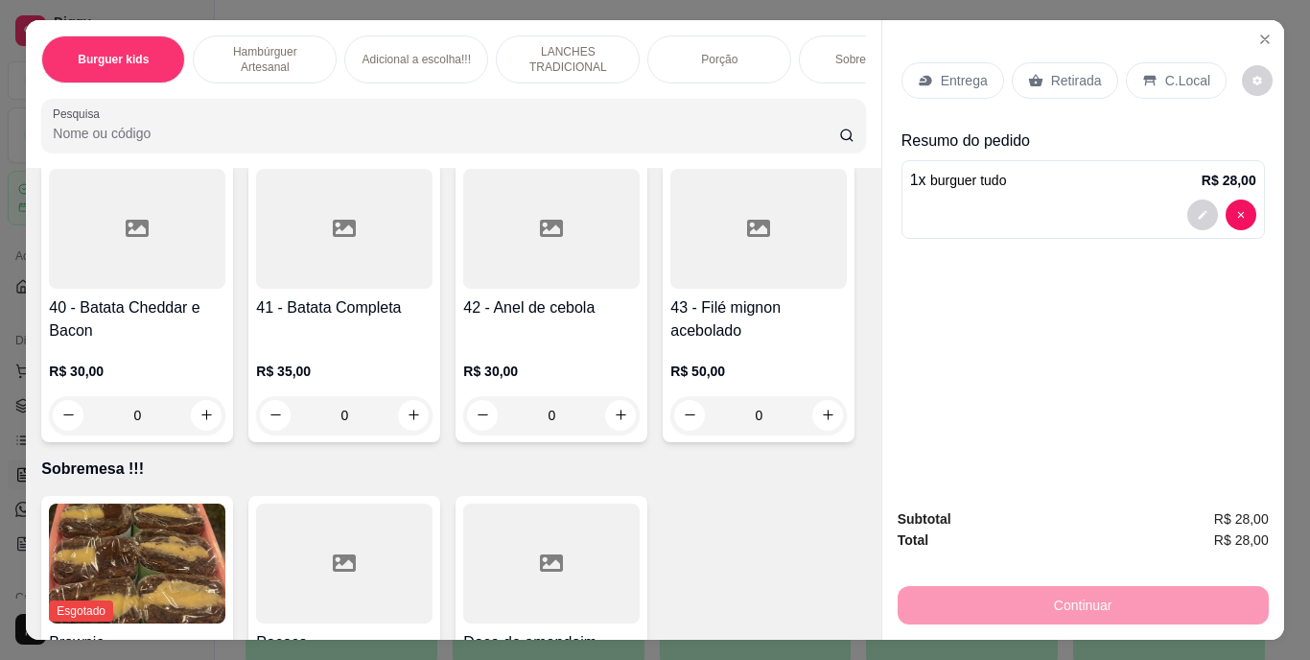
scroll to position [4125, 0]
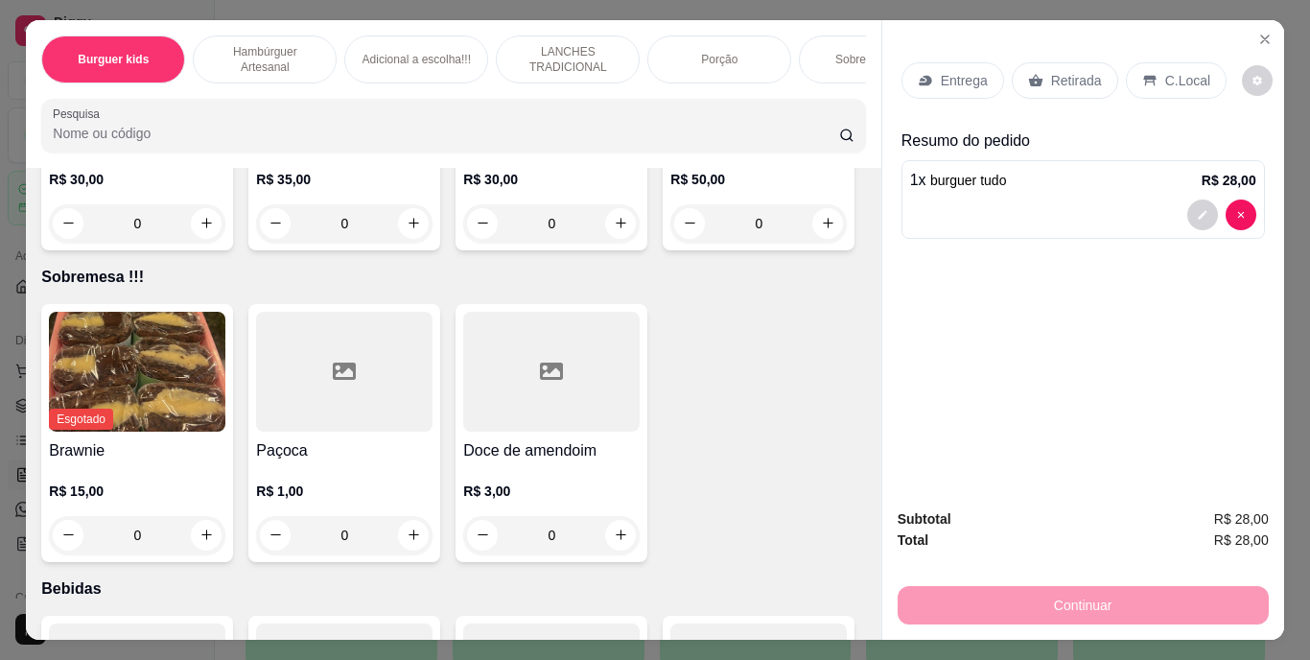
type input "2"
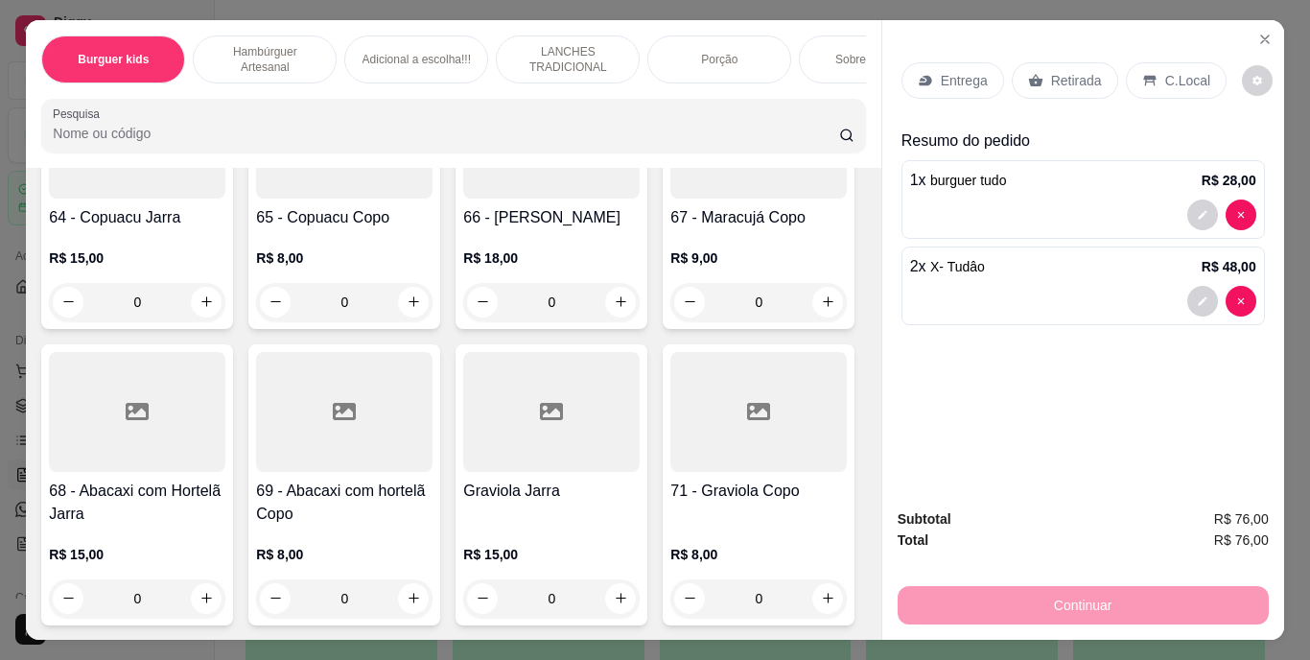
scroll to position [8302, 0]
click at [614, 294] on icon "increase-product-quantity" at bounding box center [621, 301] width 14 height 14
type input "1"
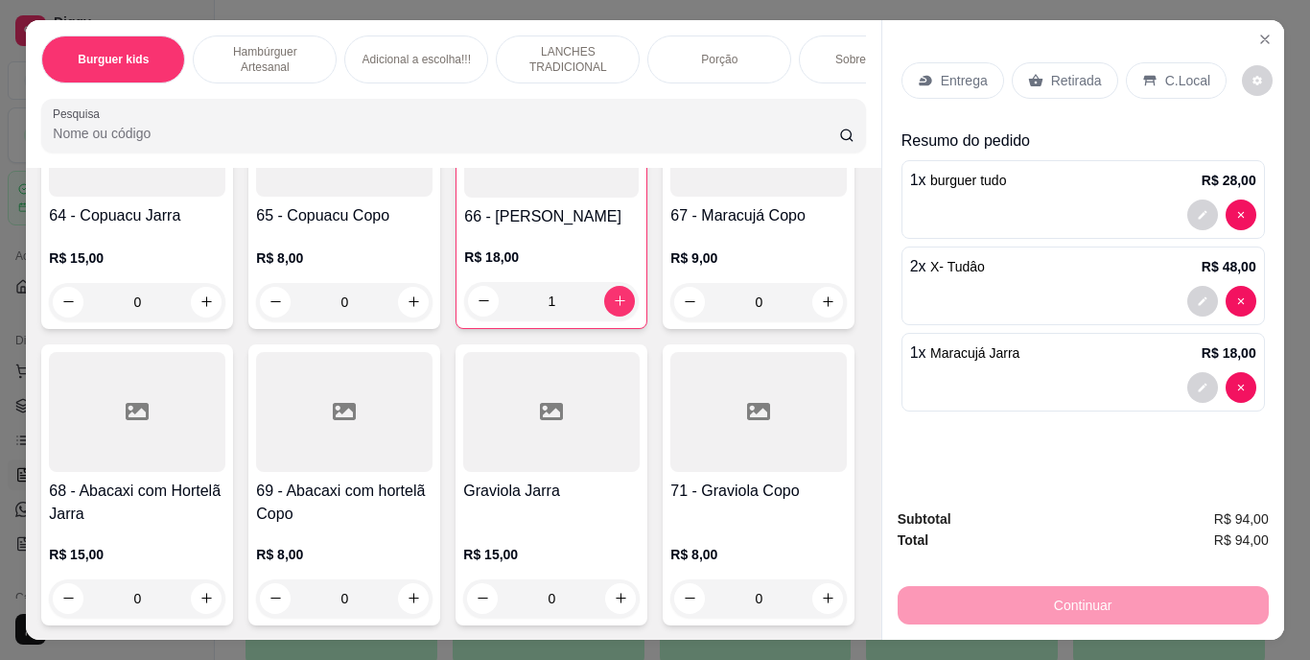
click at [1073, 77] on p "Retirada" at bounding box center [1076, 80] width 51 height 19
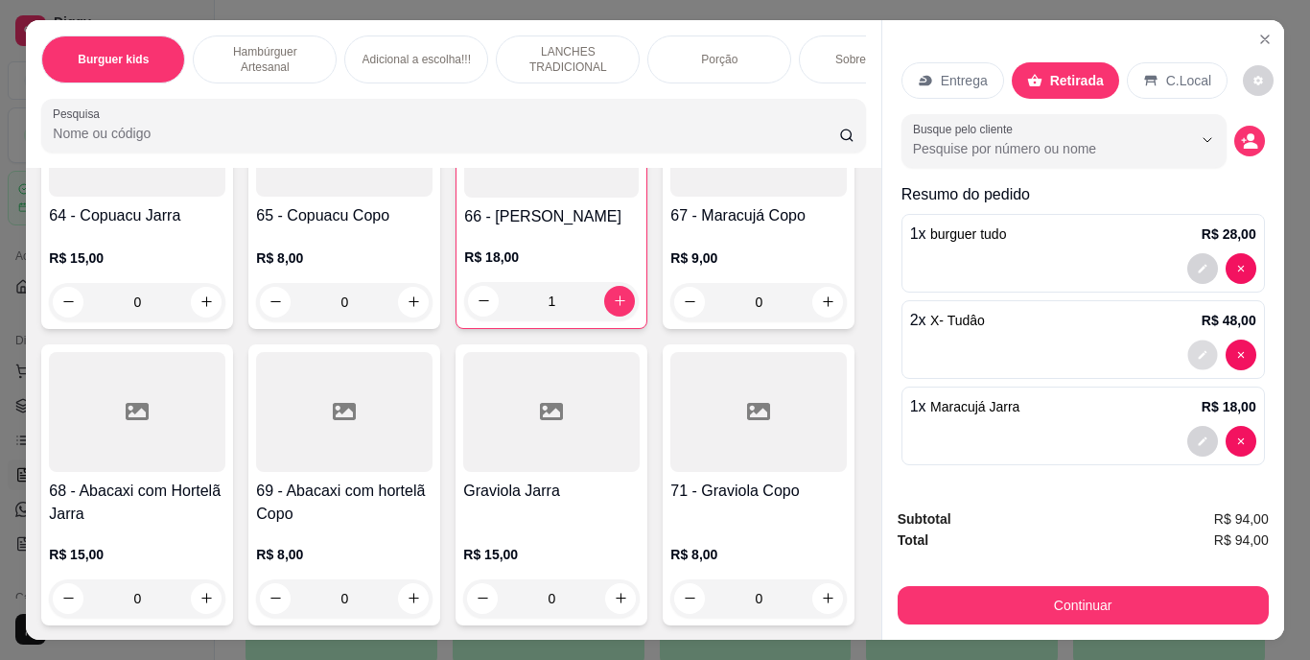
click at [1196, 340] on button "decrease-product-quantity" at bounding box center [1203, 355] width 30 height 30
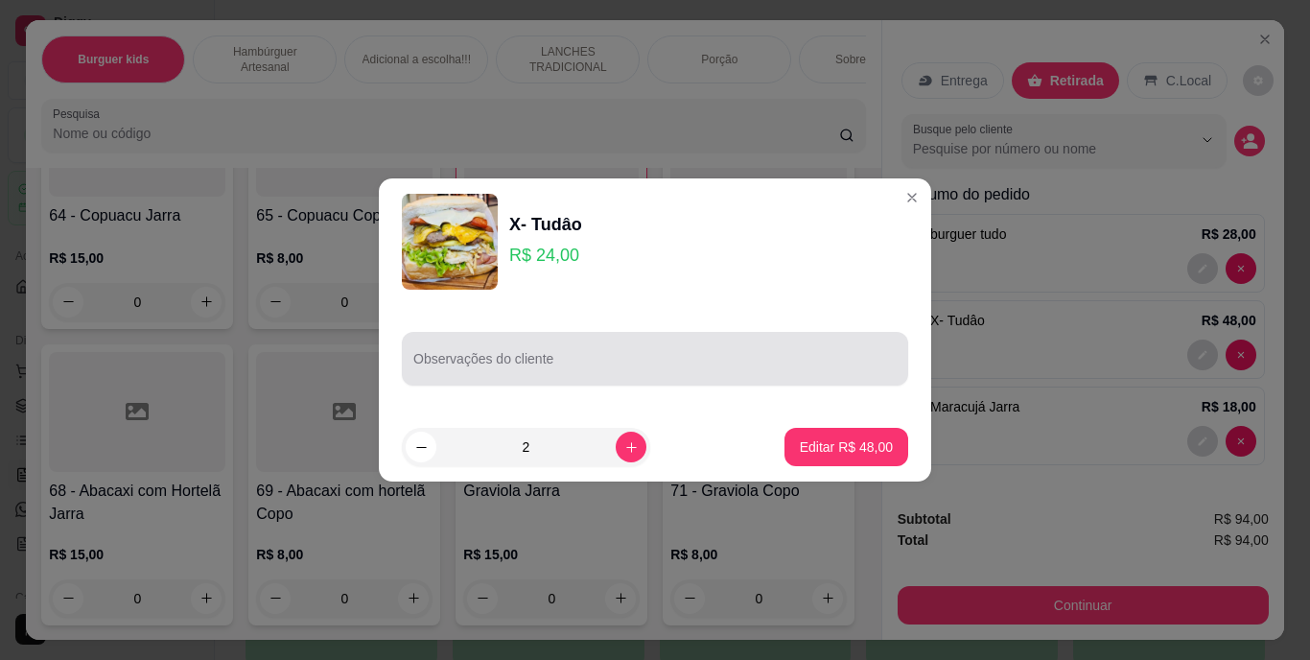
click at [676, 340] on div "Observações do cliente" at bounding box center [655, 359] width 506 height 54
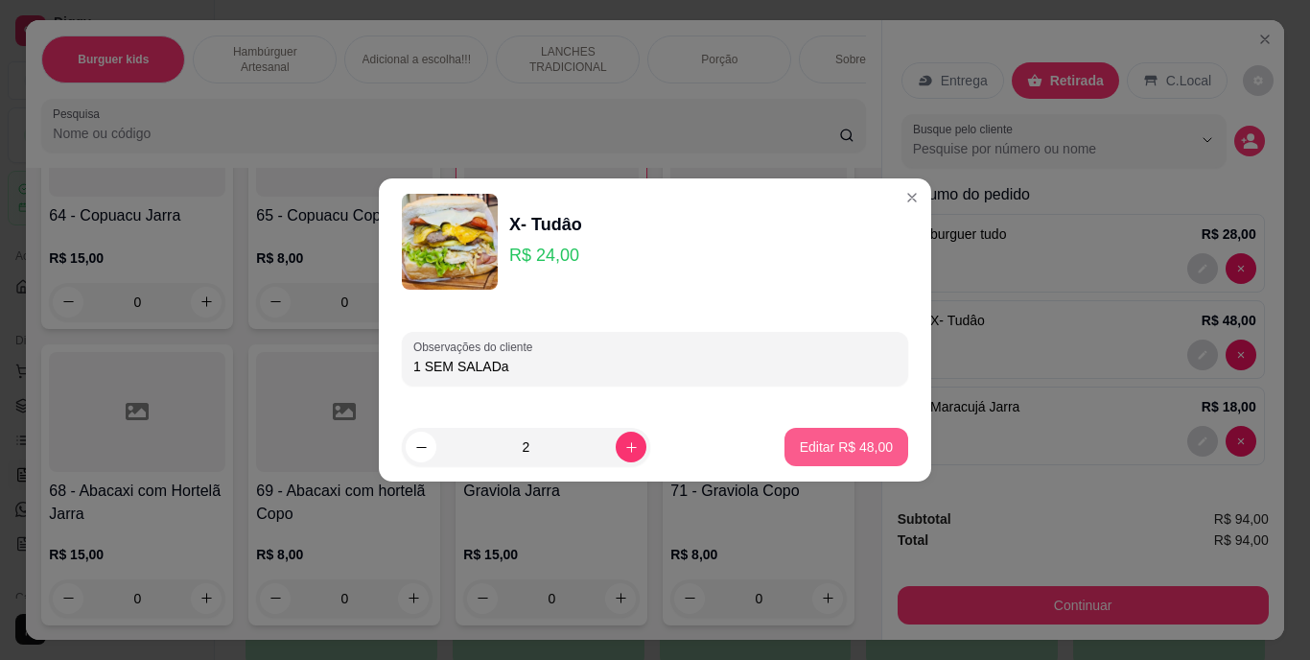
type input "1 SEM SALADa"
click at [790, 435] on button "Editar R$ 48,00" at bounding box center [847, 447] width 124 height 38
type input "0"
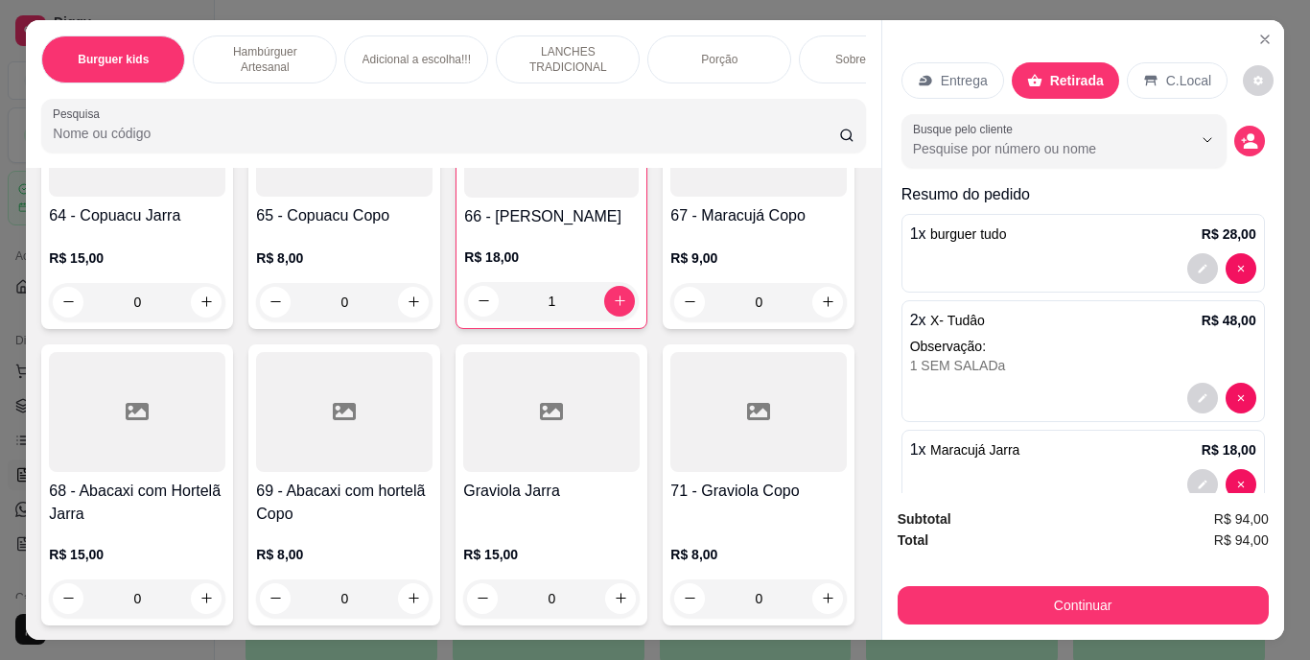
scroll to position [8300, 0]
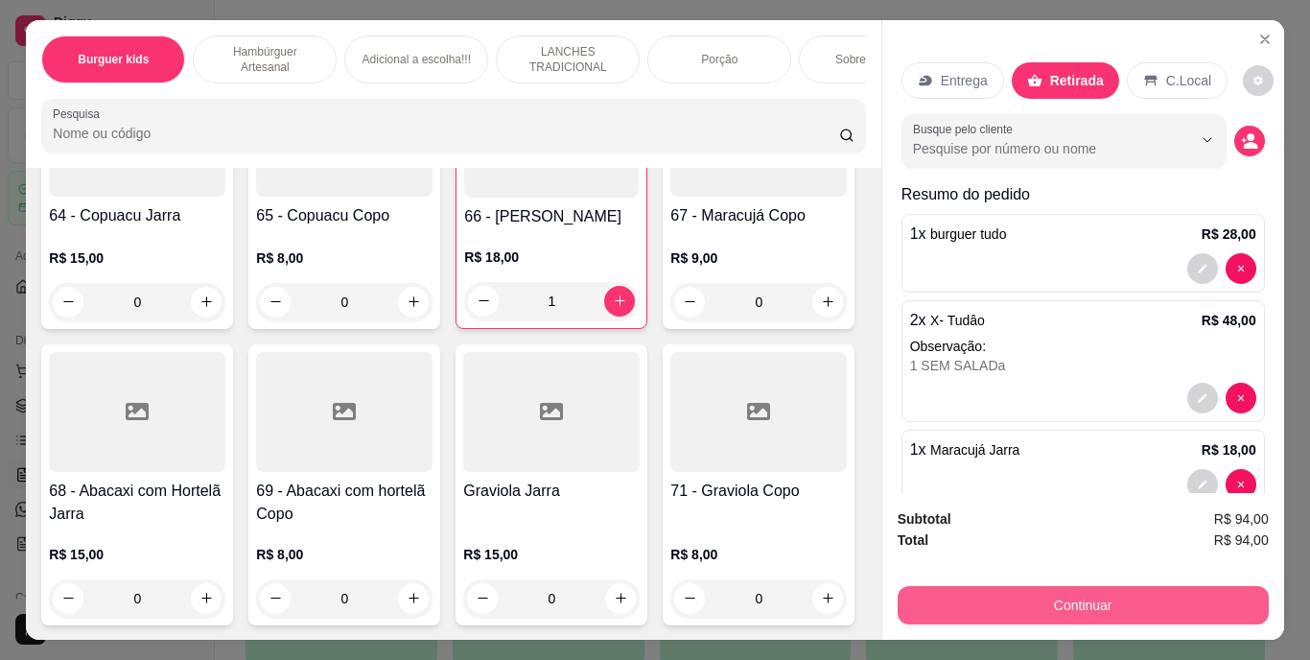
click at [1012, 591] on button "Continuar" at bounding box center [1083, 605] width 371 height 38
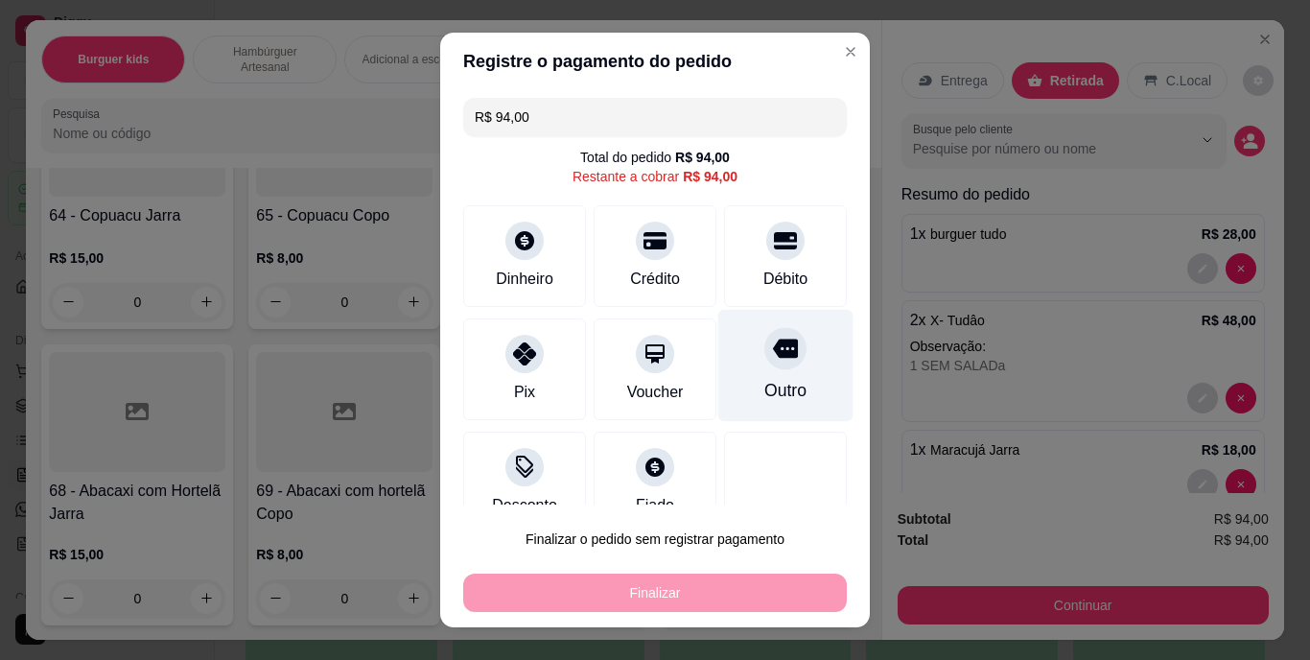
click at [777, 381] on div "Outro" at bounding box center [785, 366] width 135 height 112
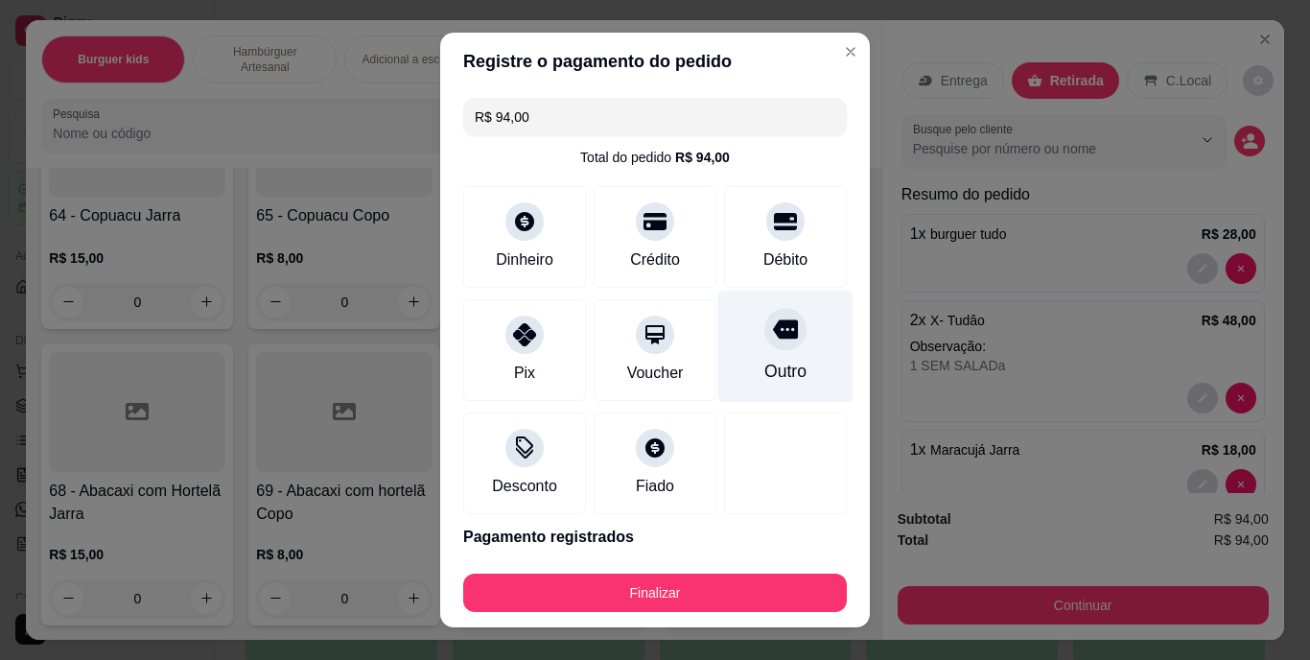
type input "R$ 0,00"
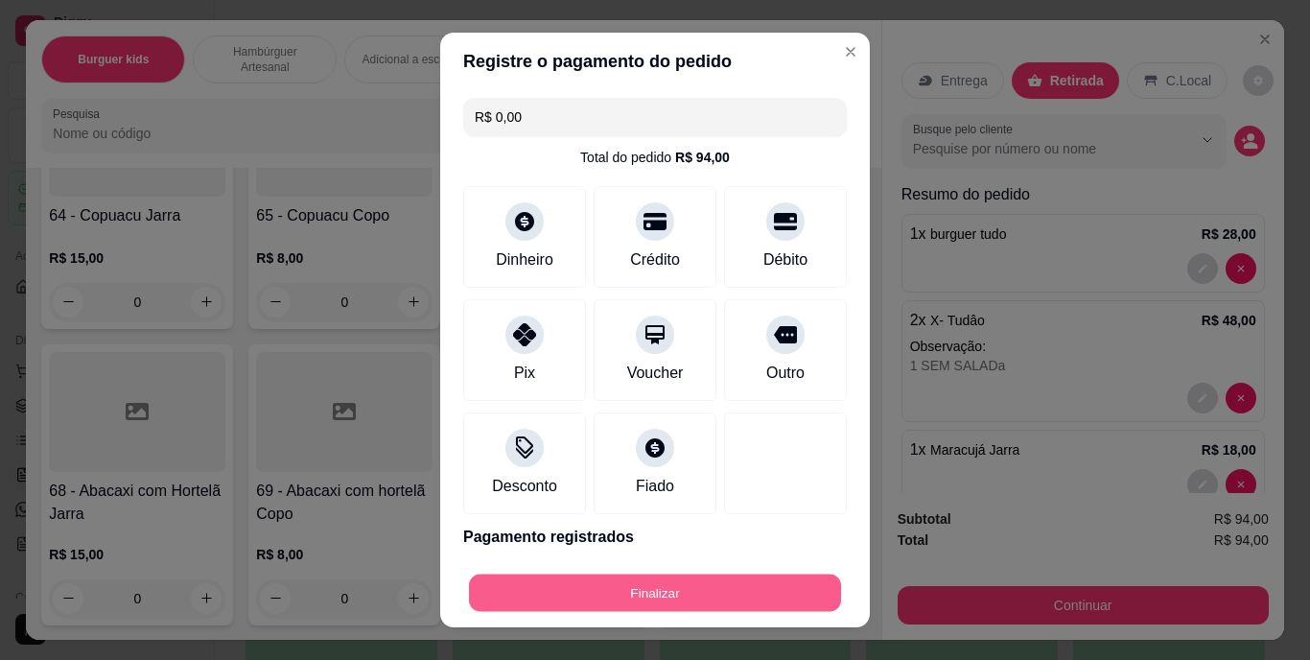
click at [670, 587] on button "Finalizar" at bounding box center [655, 592] width 372 height 37
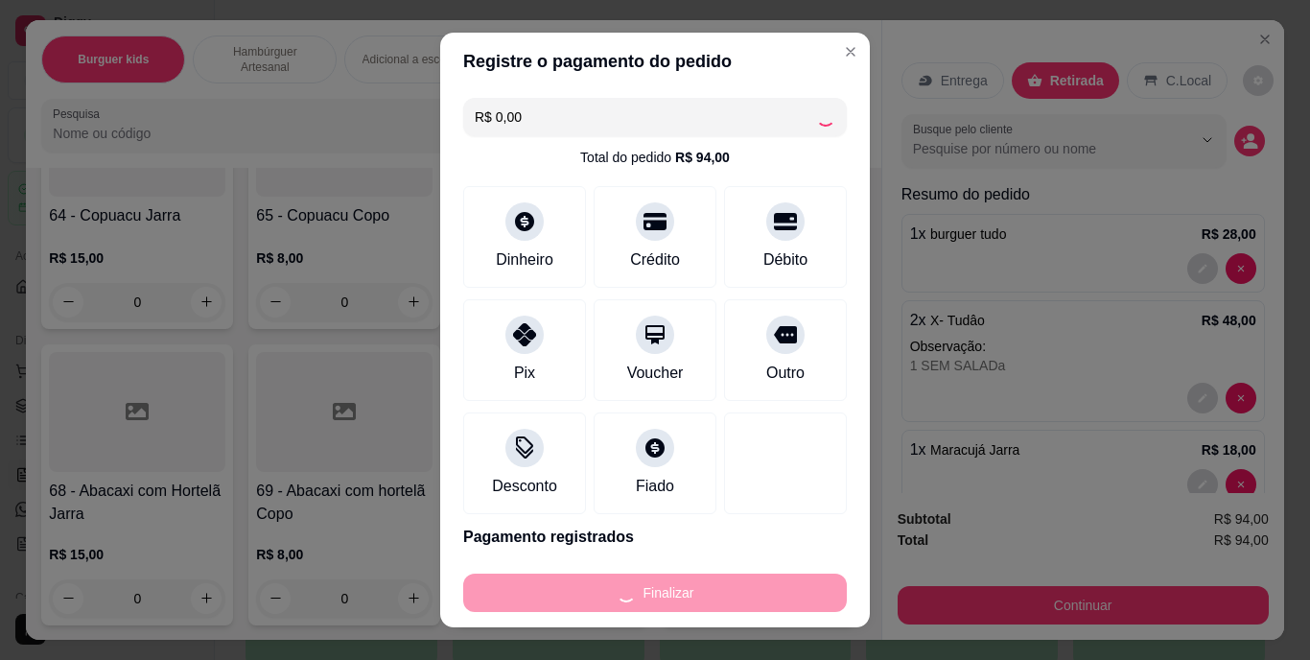
type input "0"
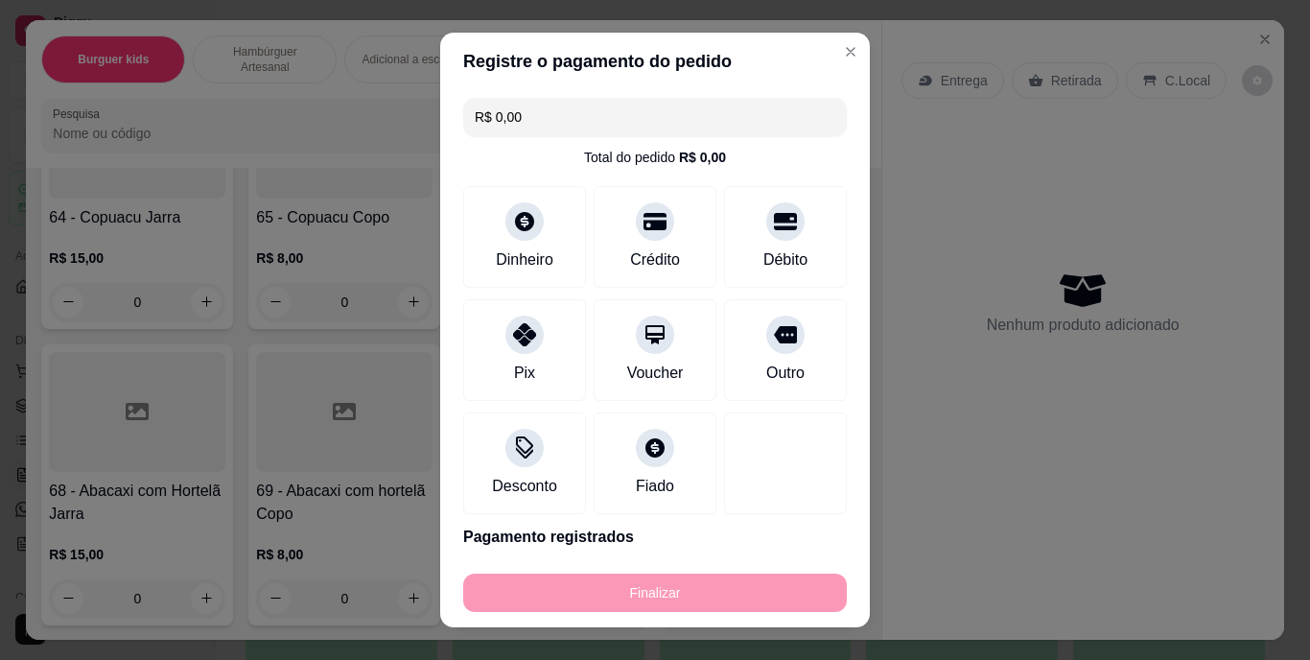
type input "-R$ 94,00"
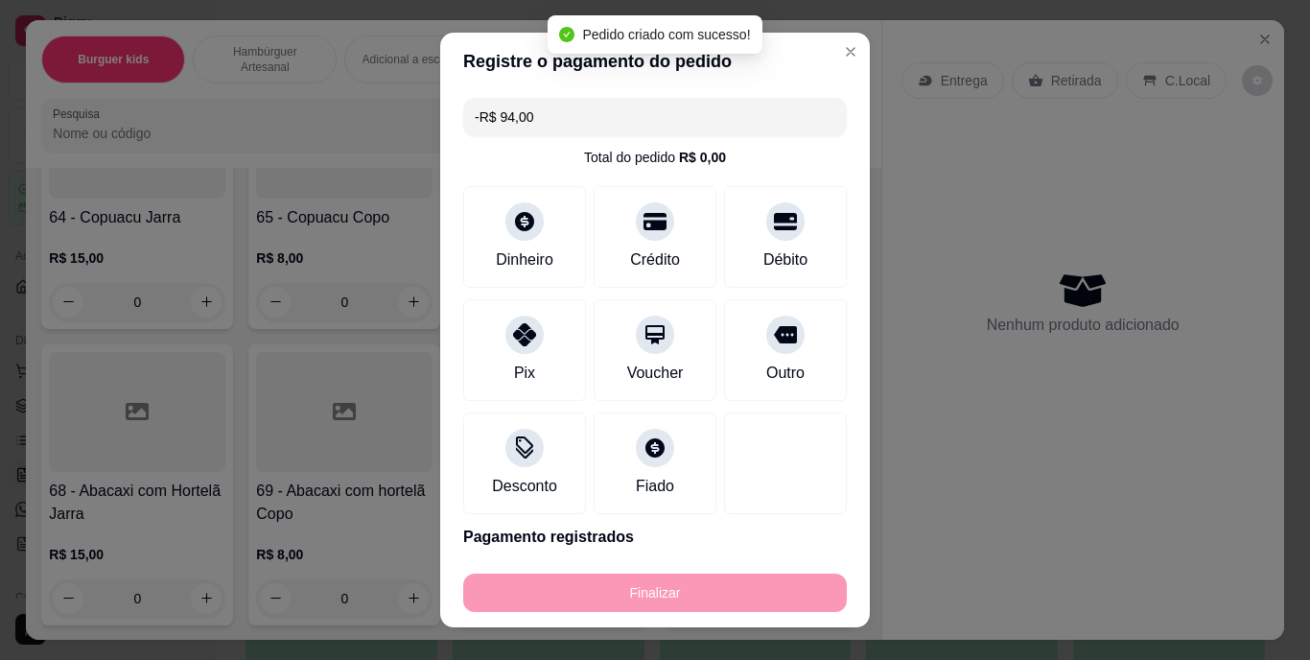
scroll to position [8297, 0]
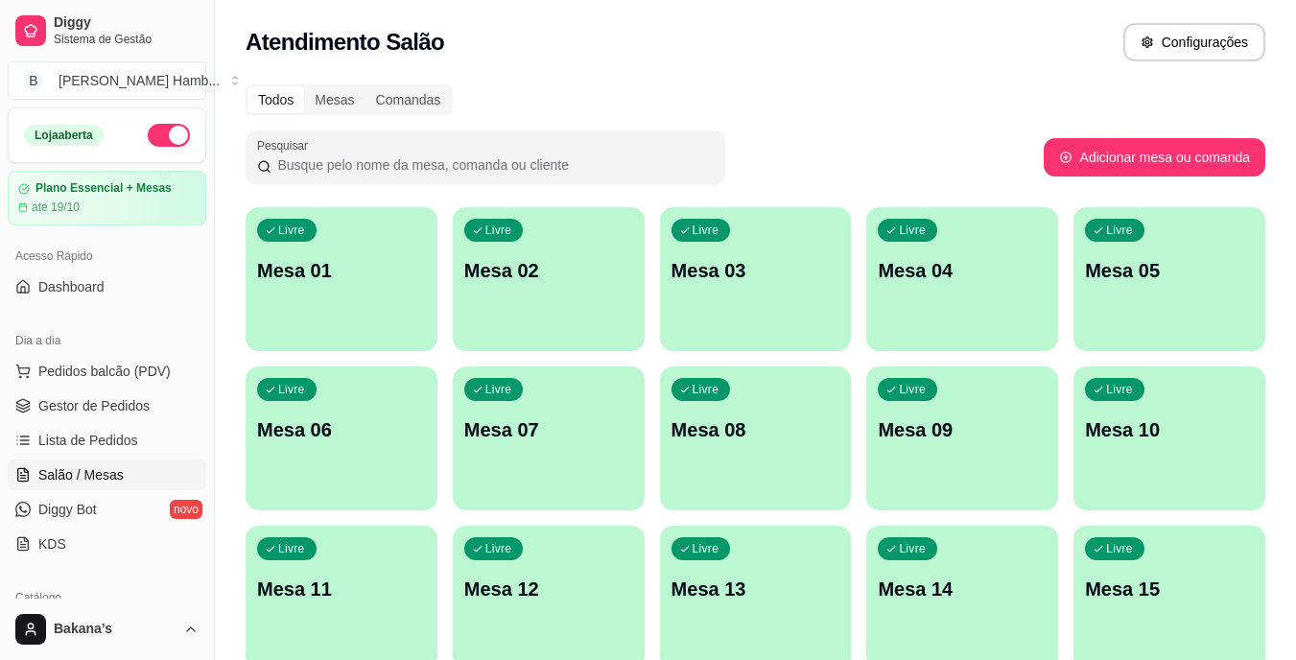
click at [397, 491] on div "button" at bounding box center [342, 498] width 192 height 23
click at [162, 404] on link "Gestor de Pedidos" at bounding box center [107, 405] width 199 height 31
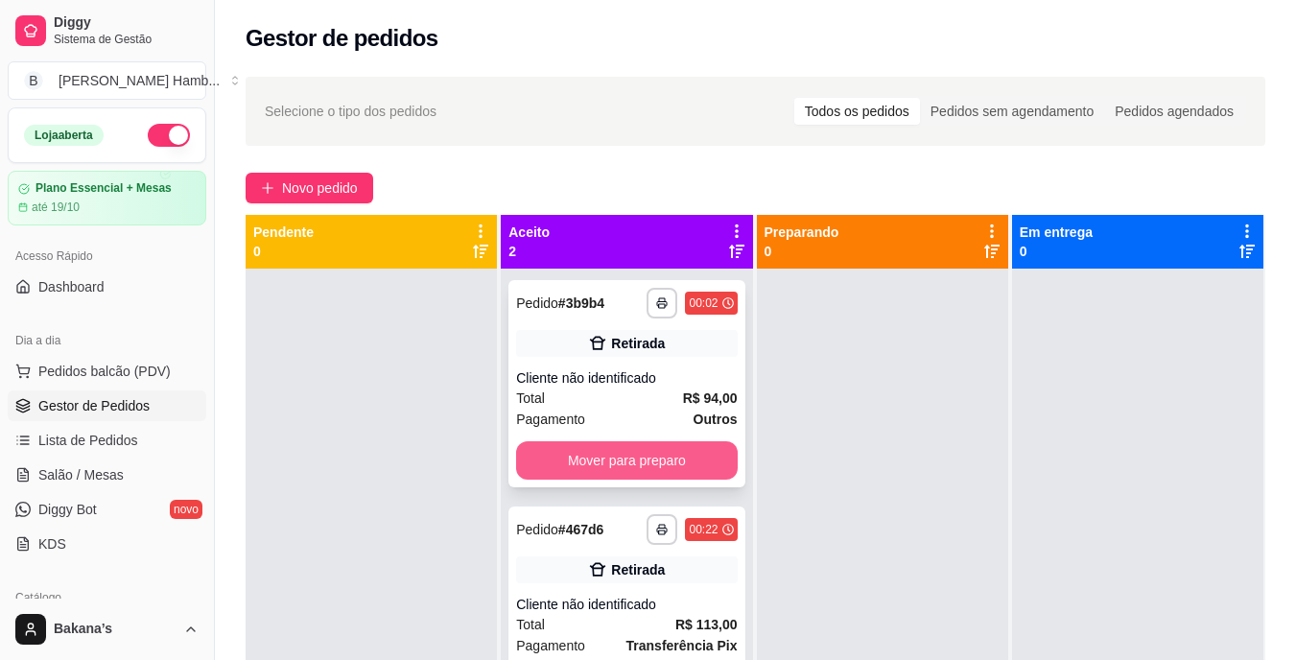
click at [566, 443] on button "Mover para preparo" at bounding box center [626, 460] width 221 height 38
click at [566, 443] on div "Mover para preparo" at bounding box center [626, 460] width 221 height 38
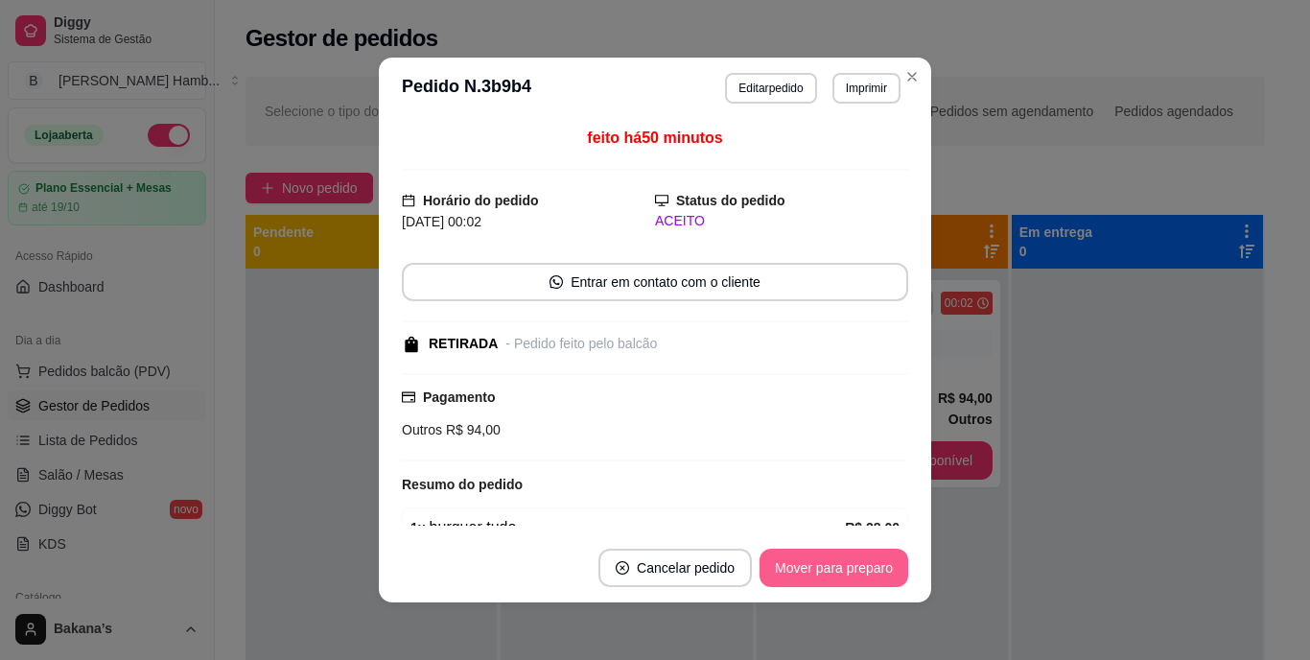
click at [866, 558] on button "Mover para preparo" at bounding box center [834, 568] width 149 height 38
click at [866, 558] on button "Mover para retirada disponível" at bounding box center [802, 568] width 212 height 38
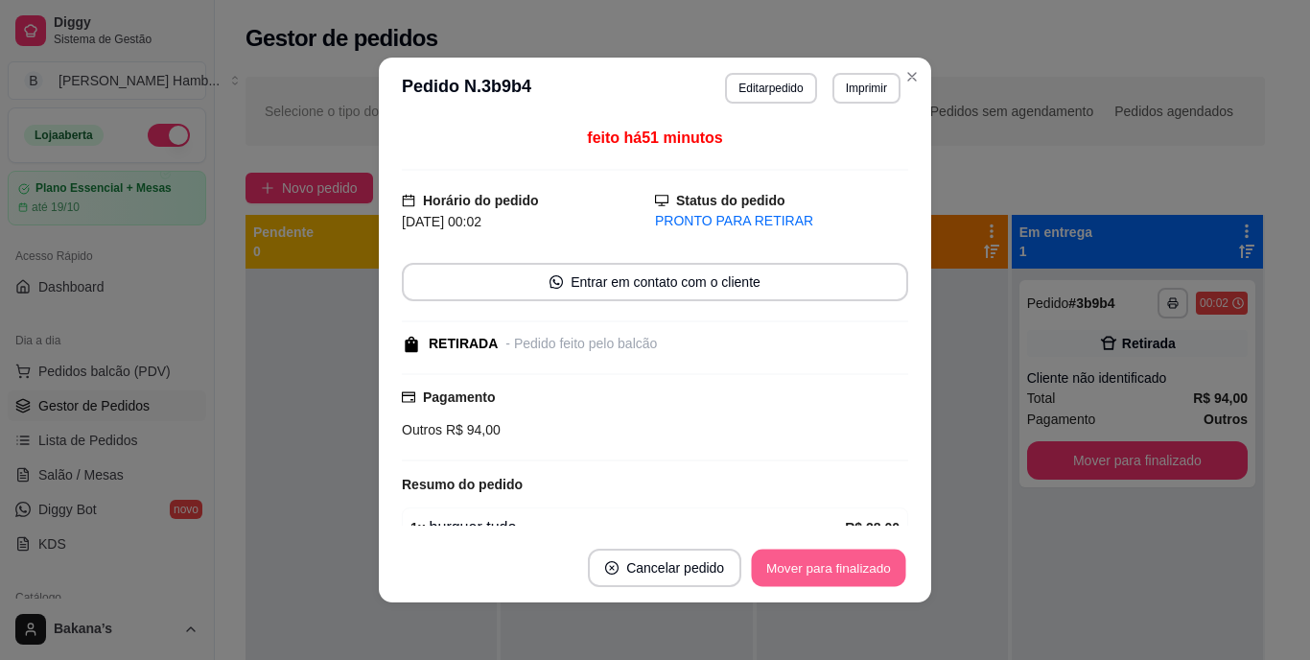
click at [779, 575] on button "Mover para finalizado" at bounding box center [829, 568] width 154 height 37
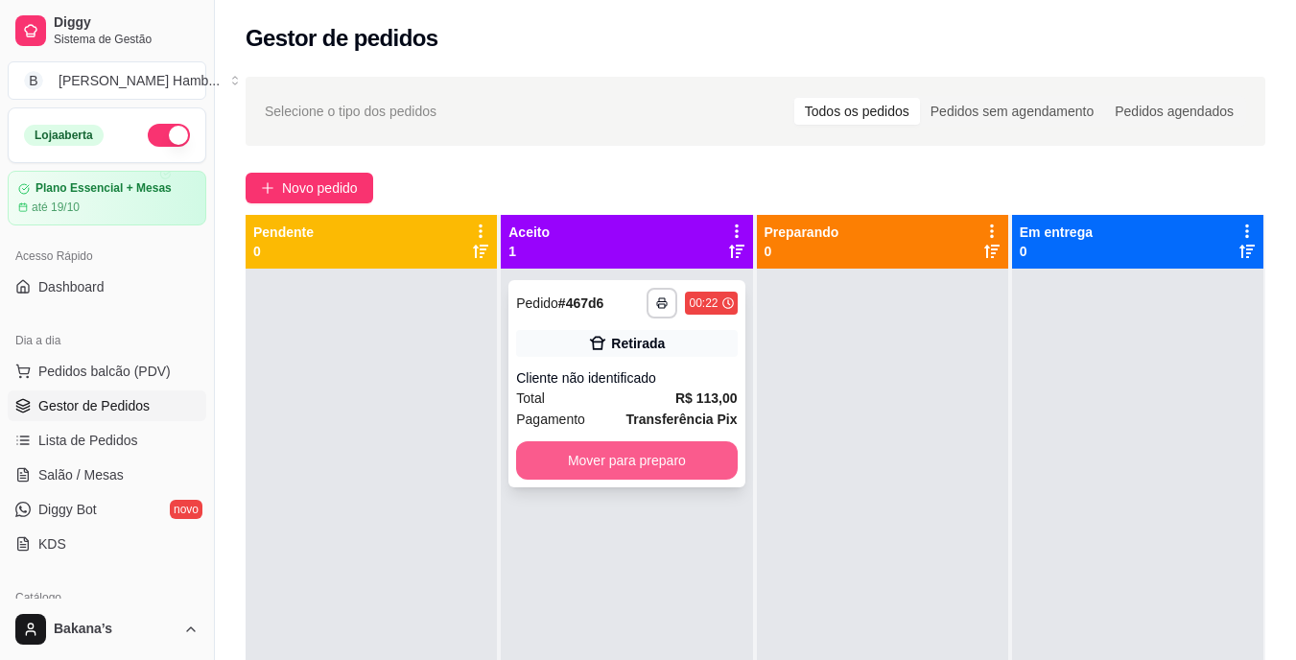
click at [645, 464] on button "Mover para preparo" at bounding box center [626, 460] width 221 height 38
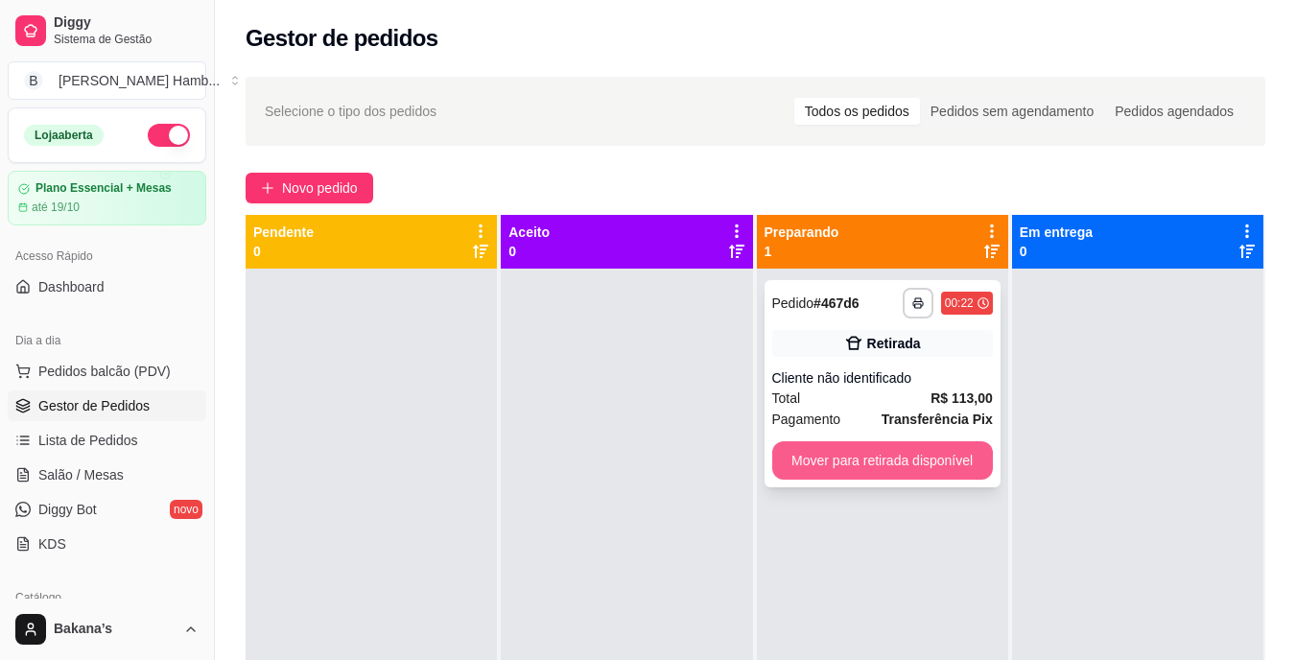
click at [918, 449] on button "Mover para retirada disponível" at bounding box center [882, 460] width 221 height 38
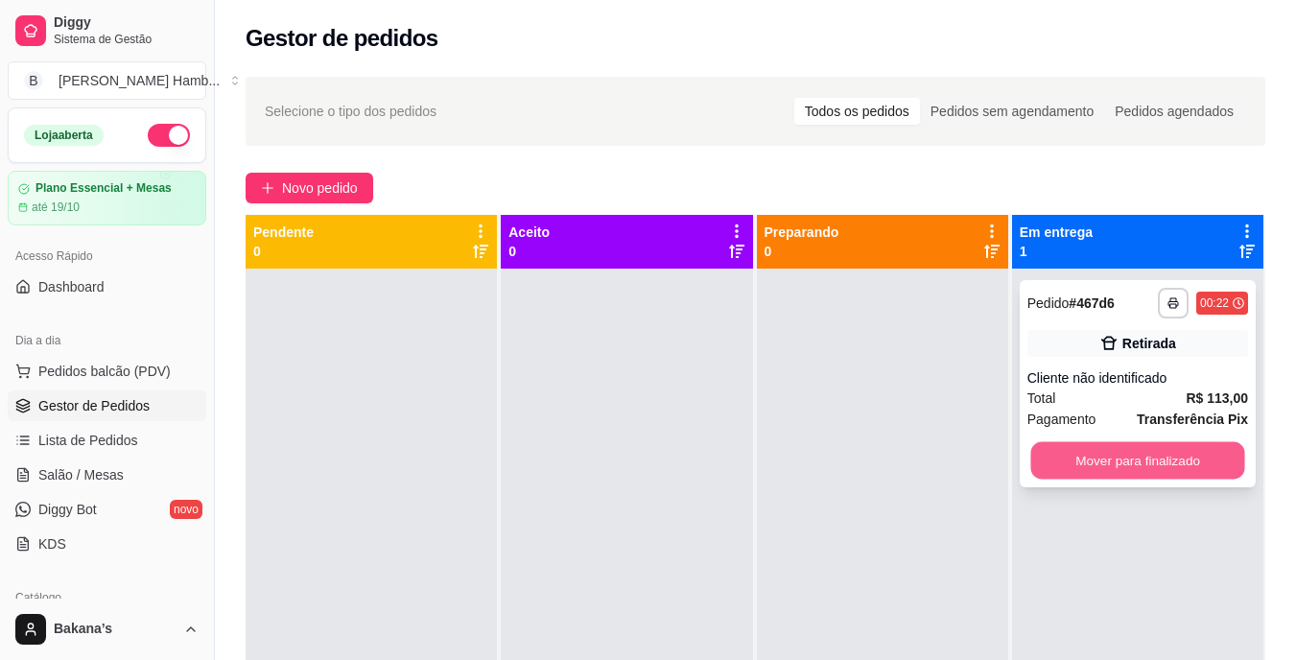
click at [1095, 459] on button "Mover para finalizado" at bounding box center [1137, 460] width 214 height 37
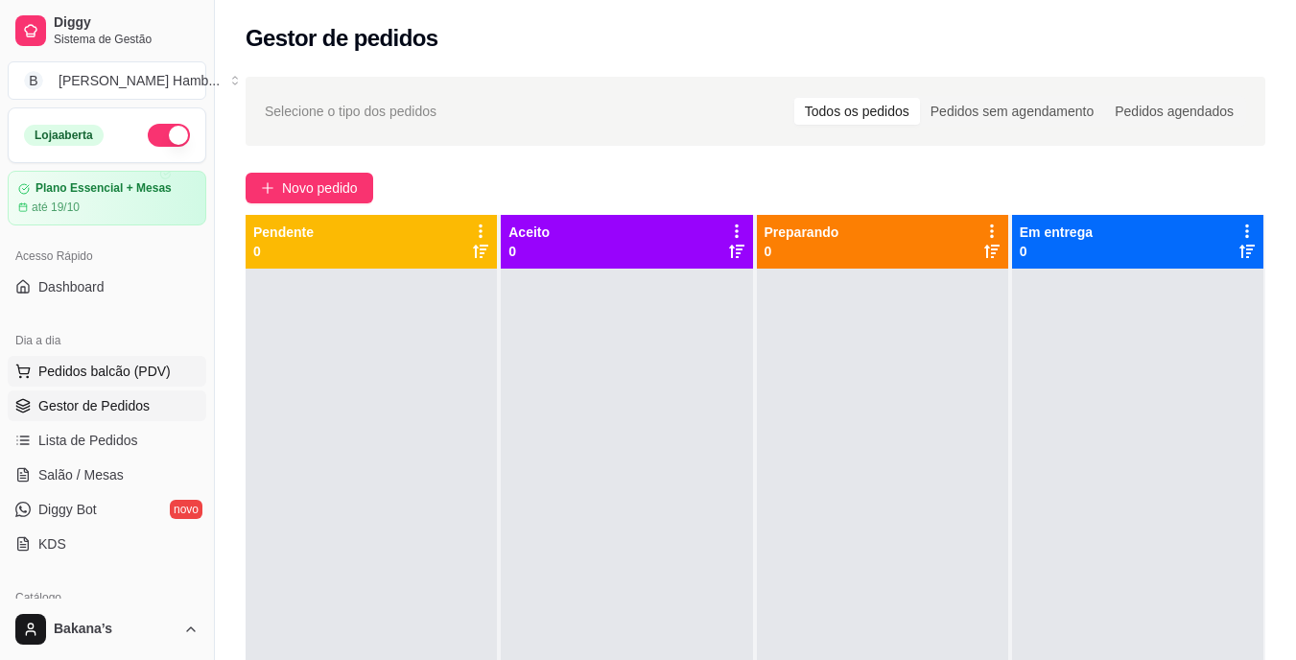
click at [113, 380] on button "Pedidos balcão (PDV)" at bounding box center [107, 371] width 199 height 31
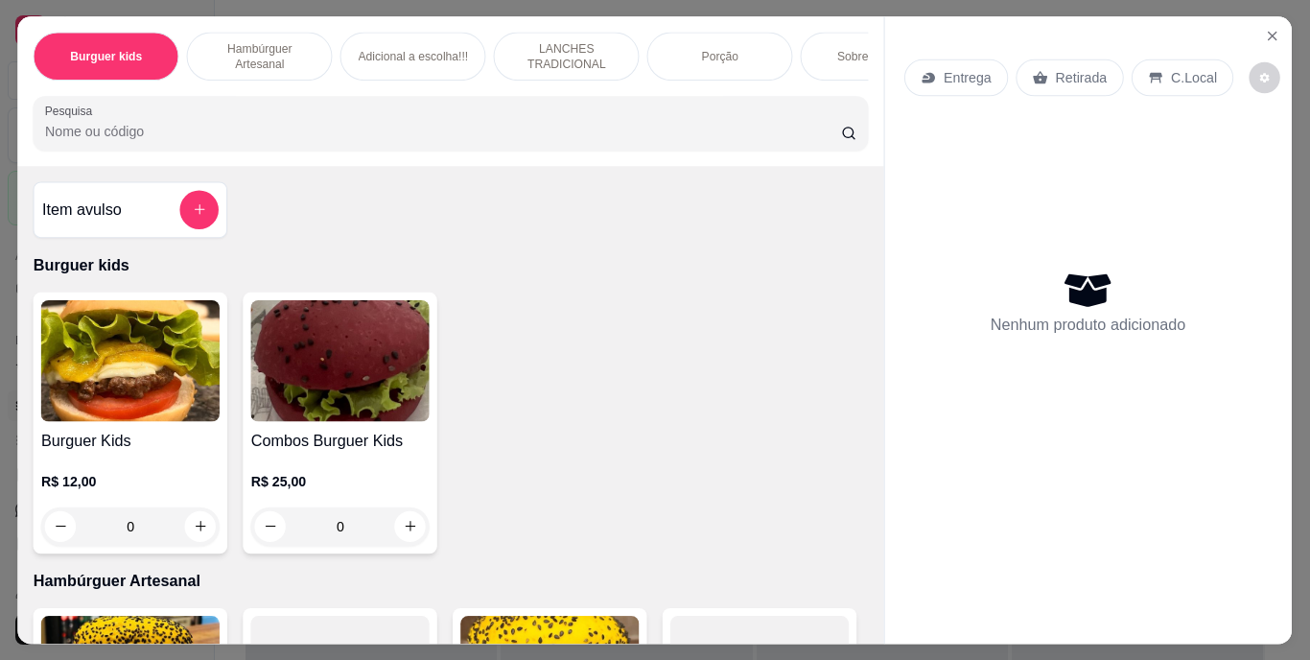
click at [116, 361] on img at bounding box center [130, 360] width 178 height 122
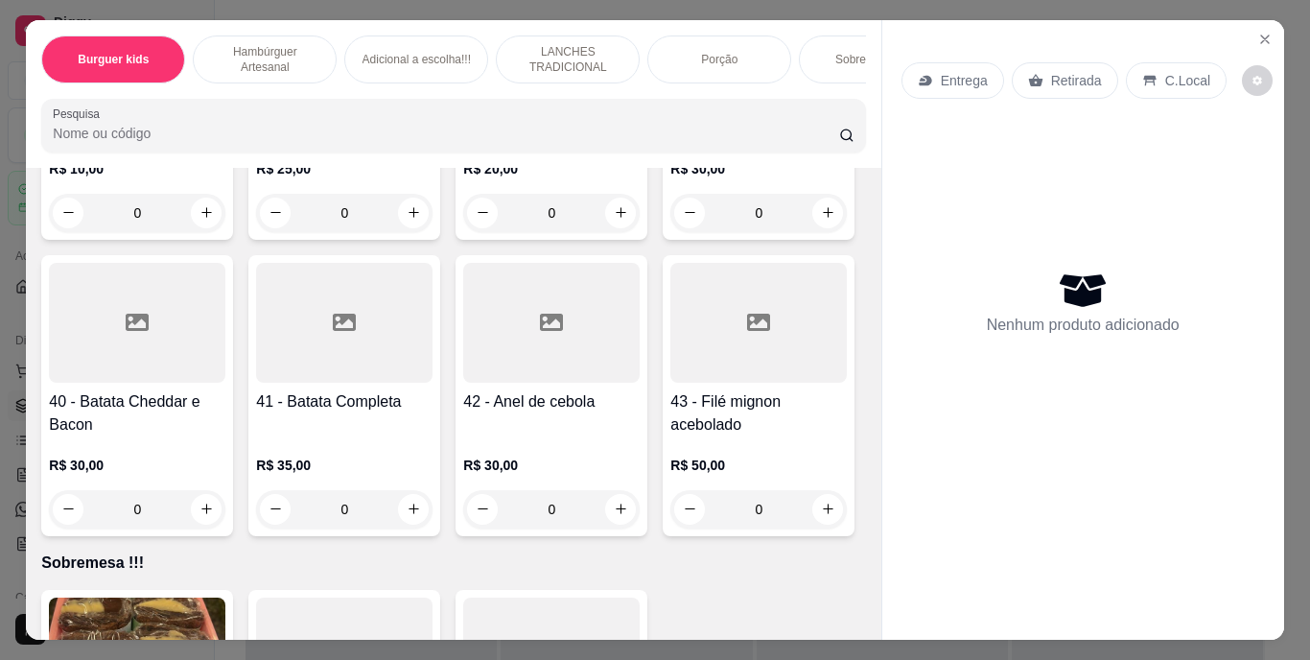
scroll to position [4125, 0]
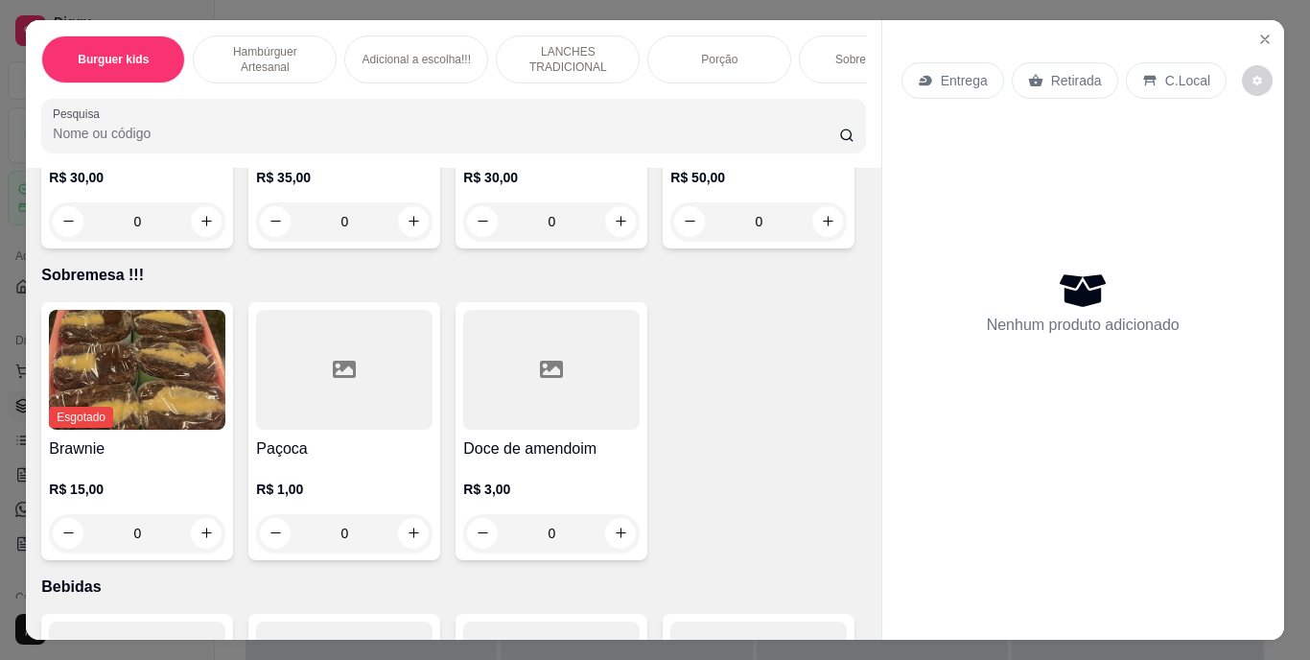
type input "2"
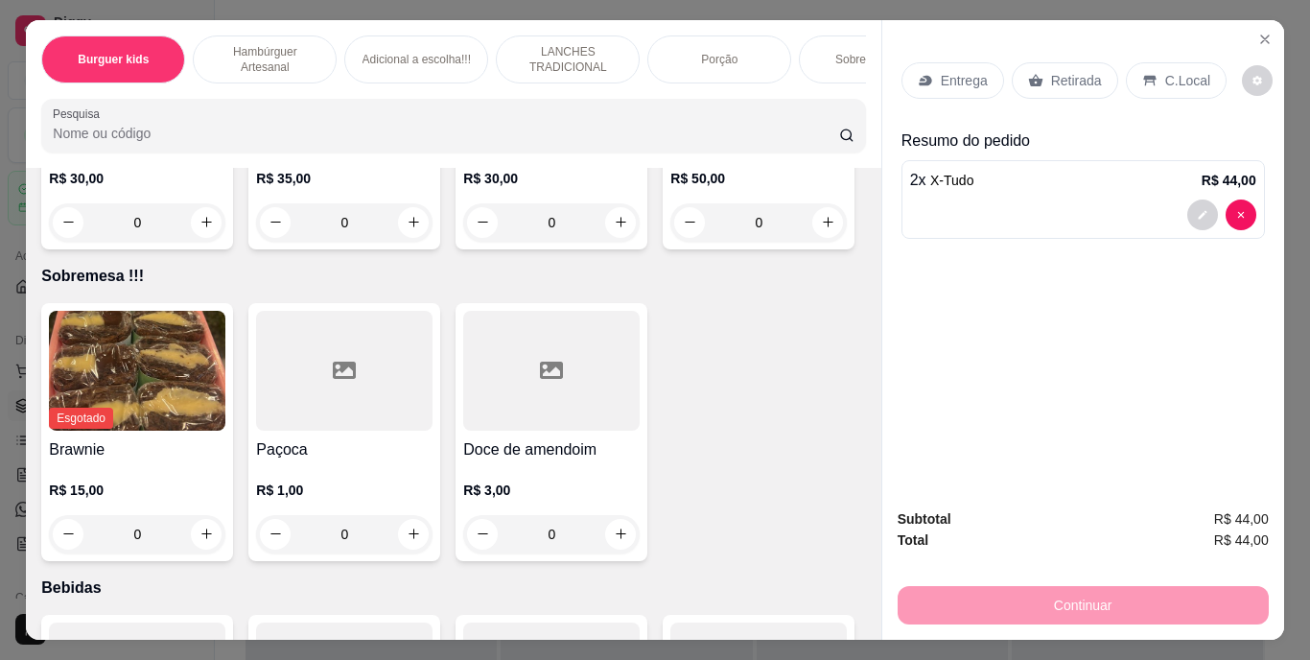
scroll to position [3742, 0]
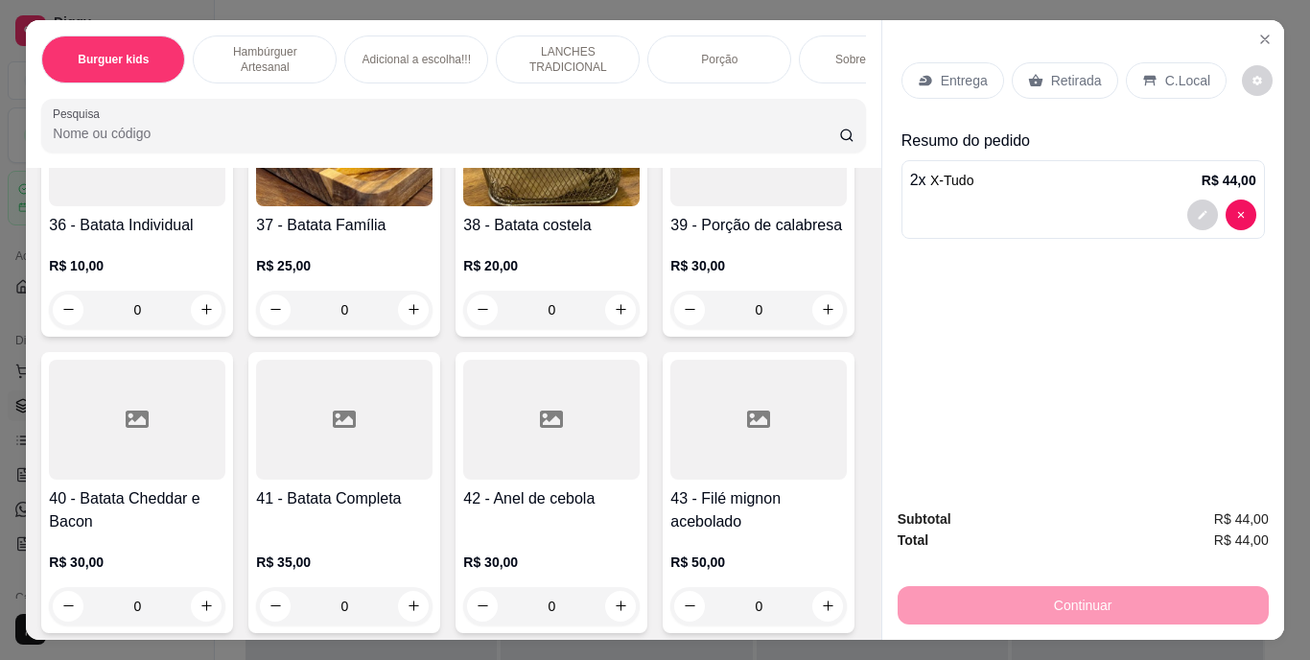
type input "1"
click at [1061, 62] on div "Retirada" at bounding box center [1065, 80] width 106 height 36
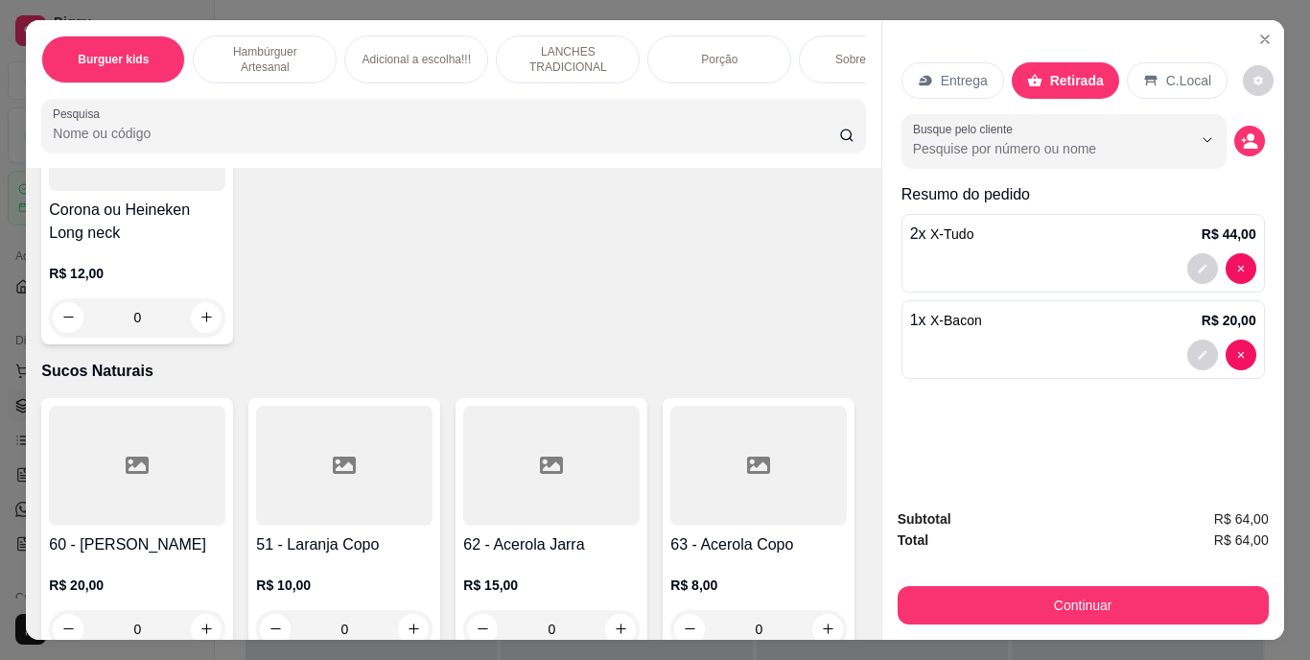
scroll to position [5853, 0]
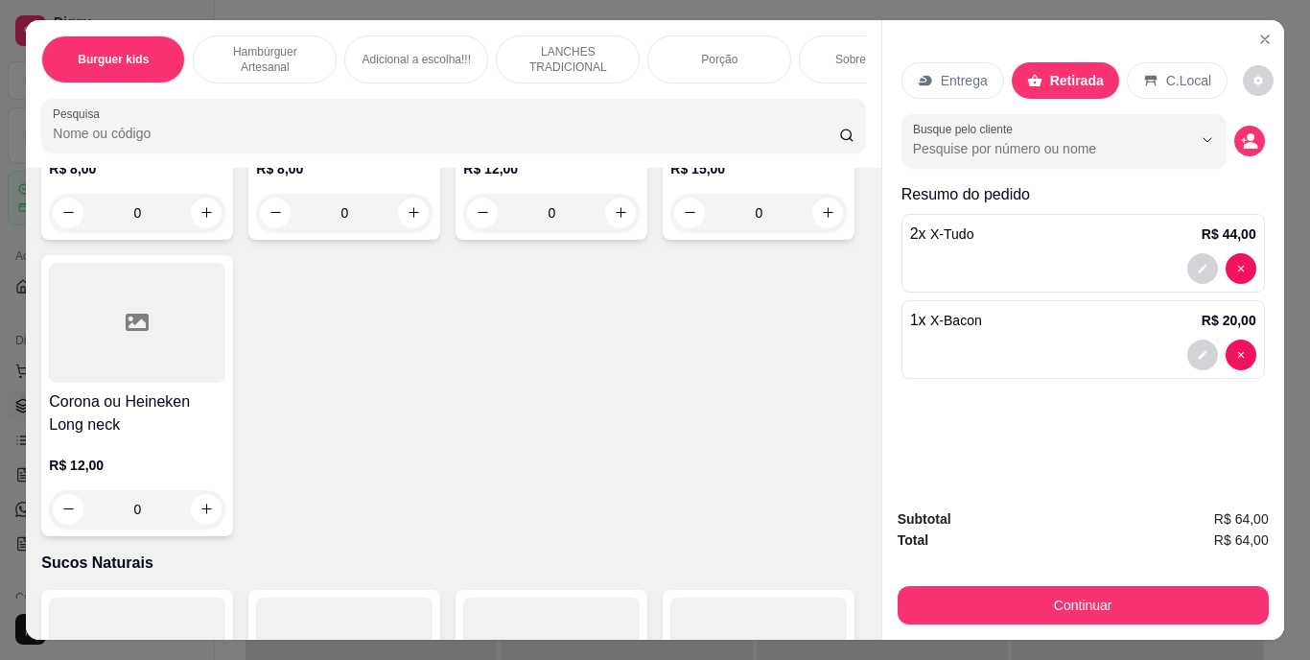
type input "1"
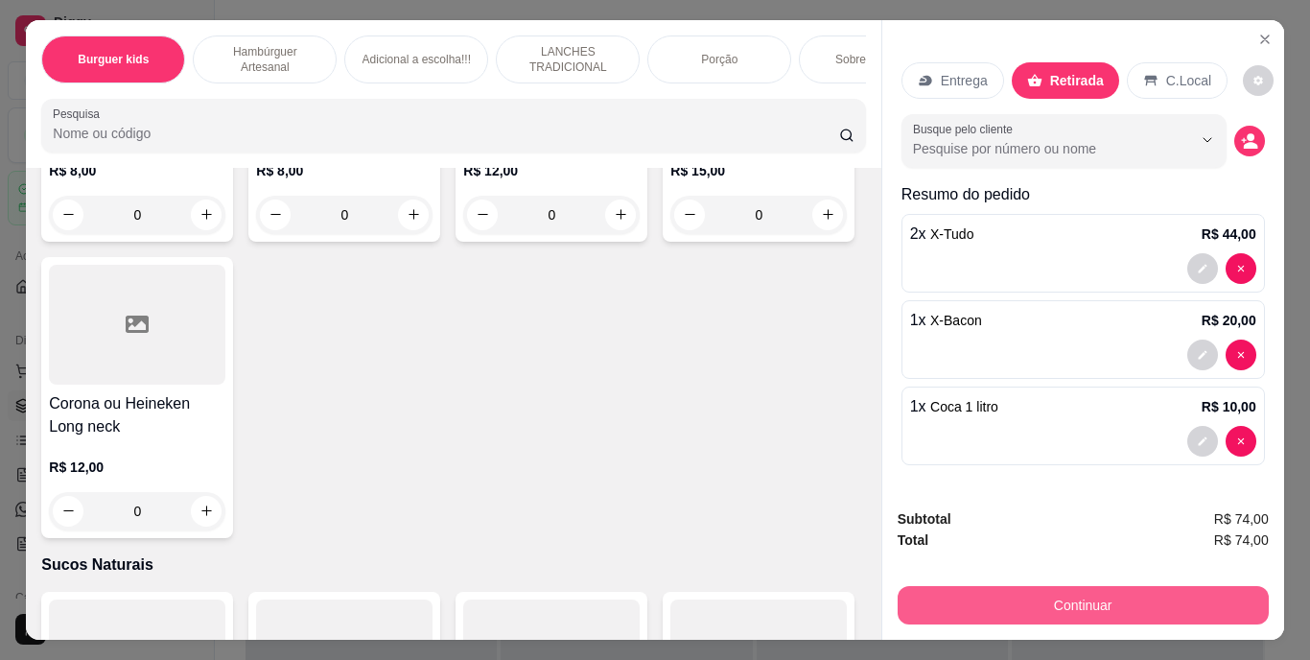
click at [1056, 586] on button "Continuar" at bounding box center [1083, 605] width 371 height 38
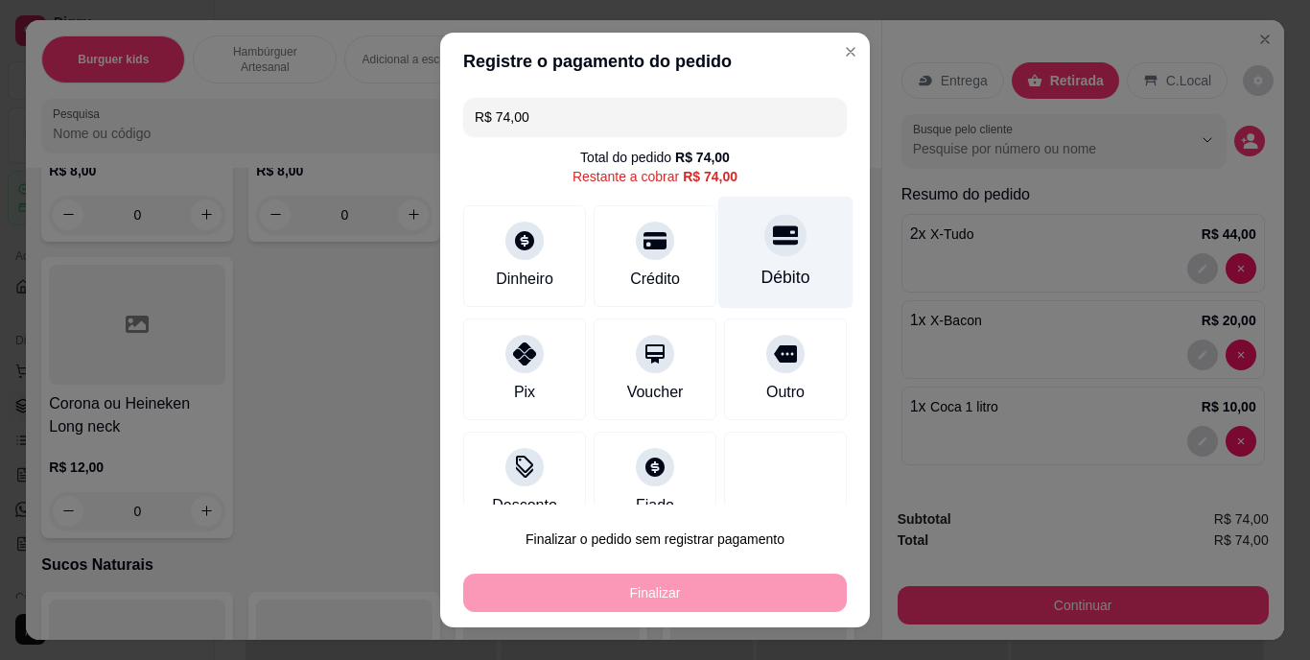
click at [776, 236] on div "Débito" at bounding box center [785, 253] width 135 height 112
type input "R$ 0,00"
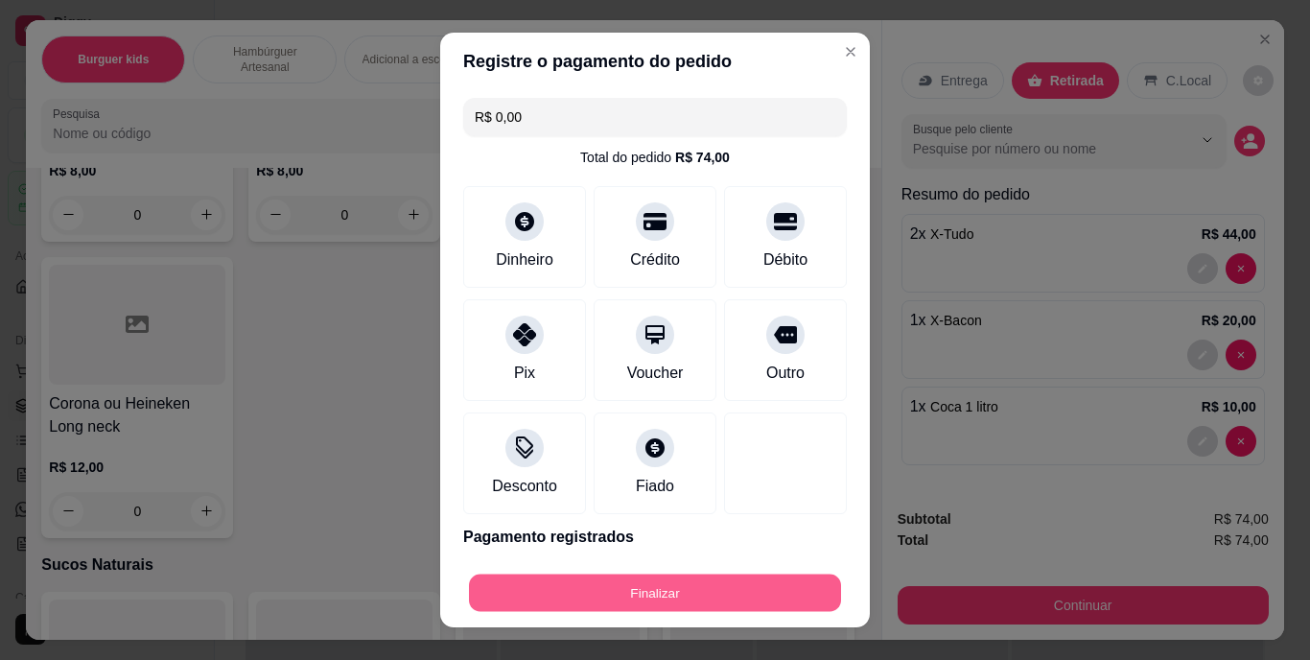
click at [671, 577] on button "Finalizar" at bounding box center [655, 592] width 372 height 37
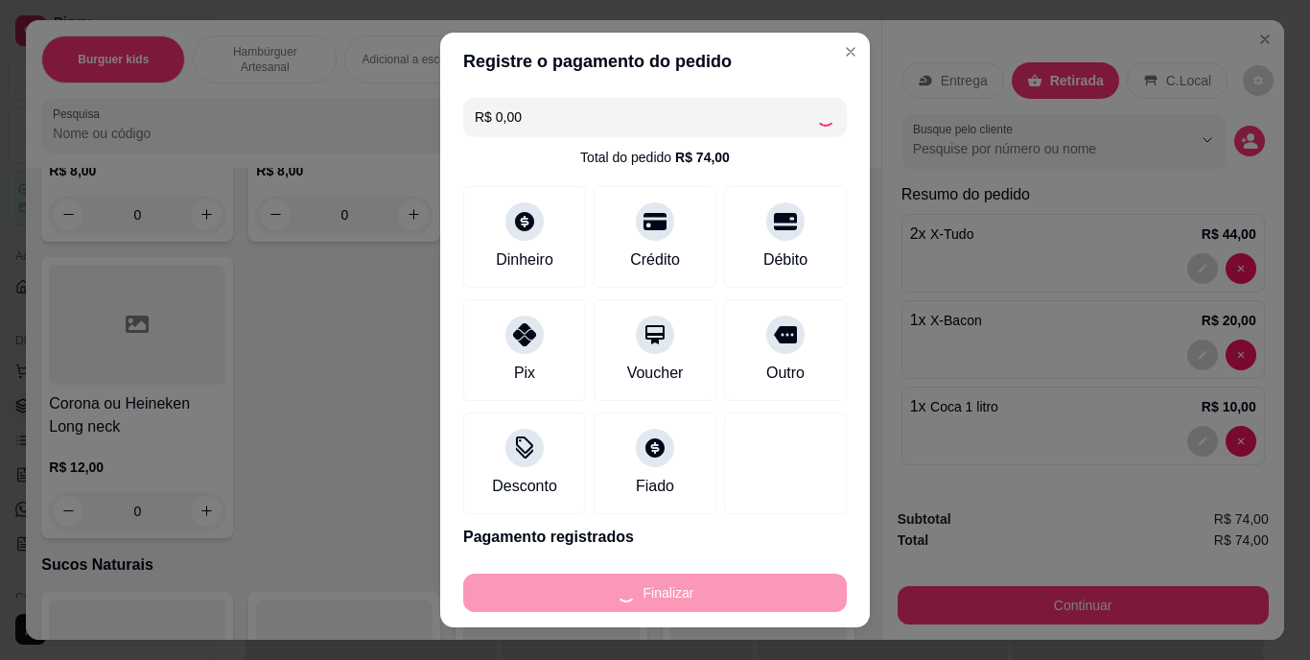
type input "0"
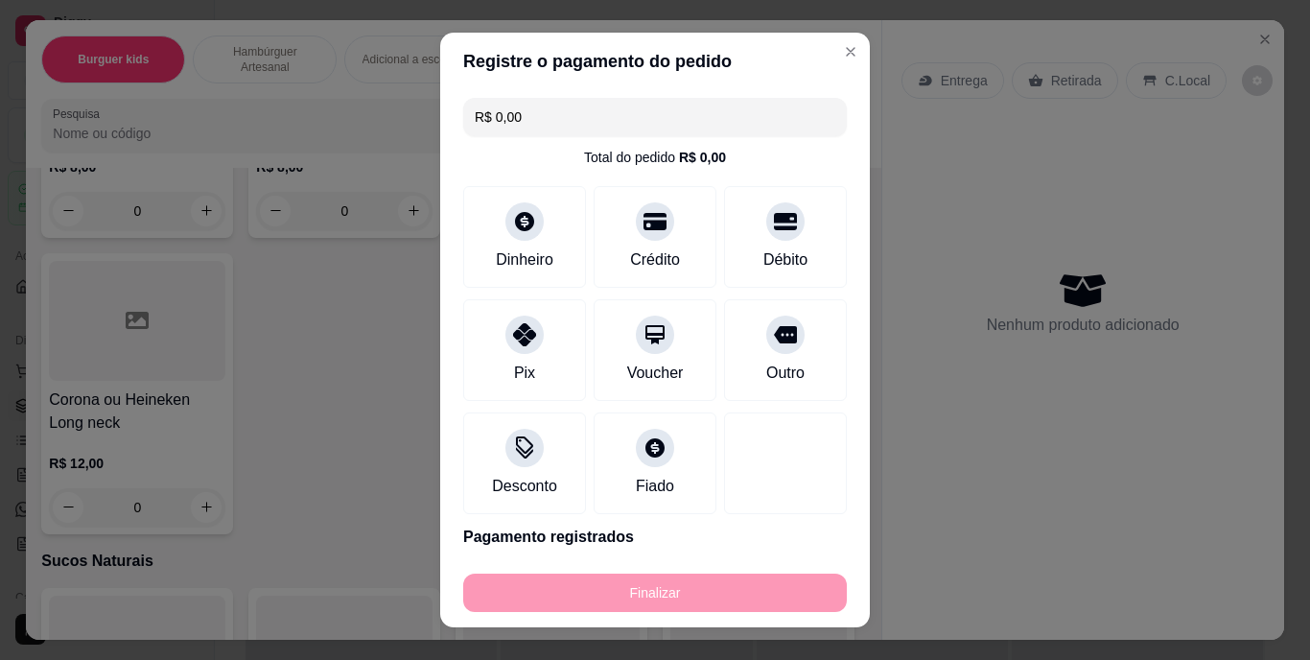
type input "-R$ 74,00"
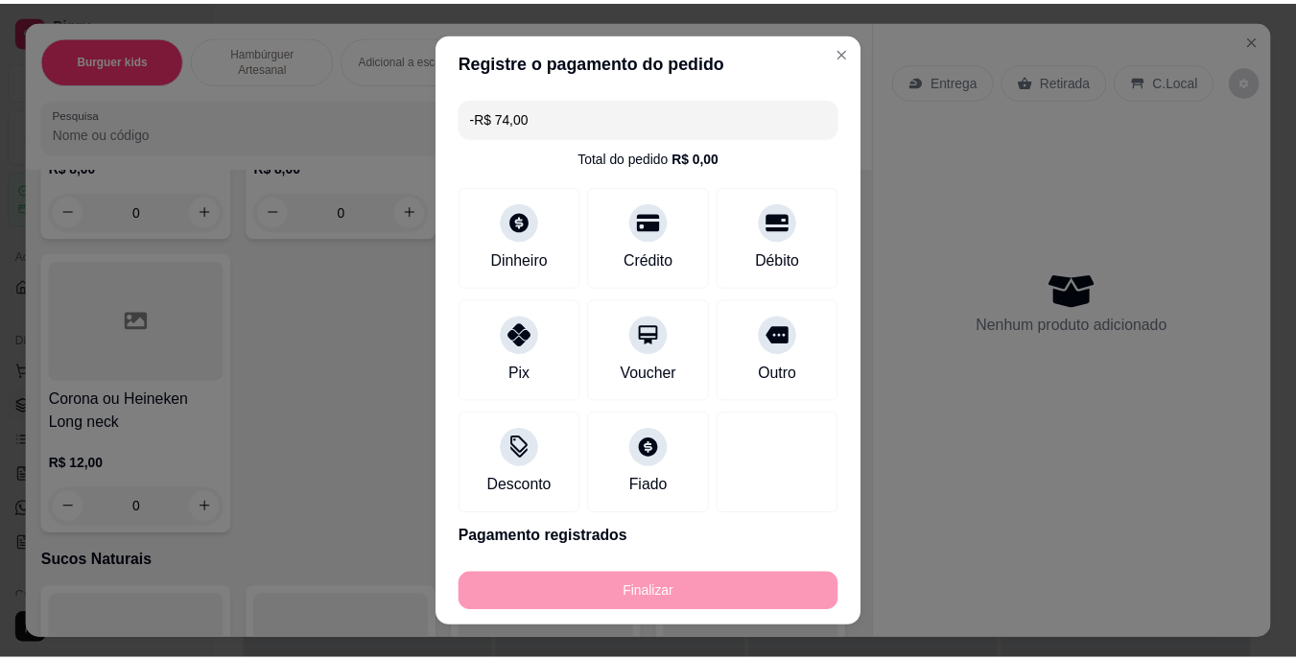
scroll to position [5849, 0]
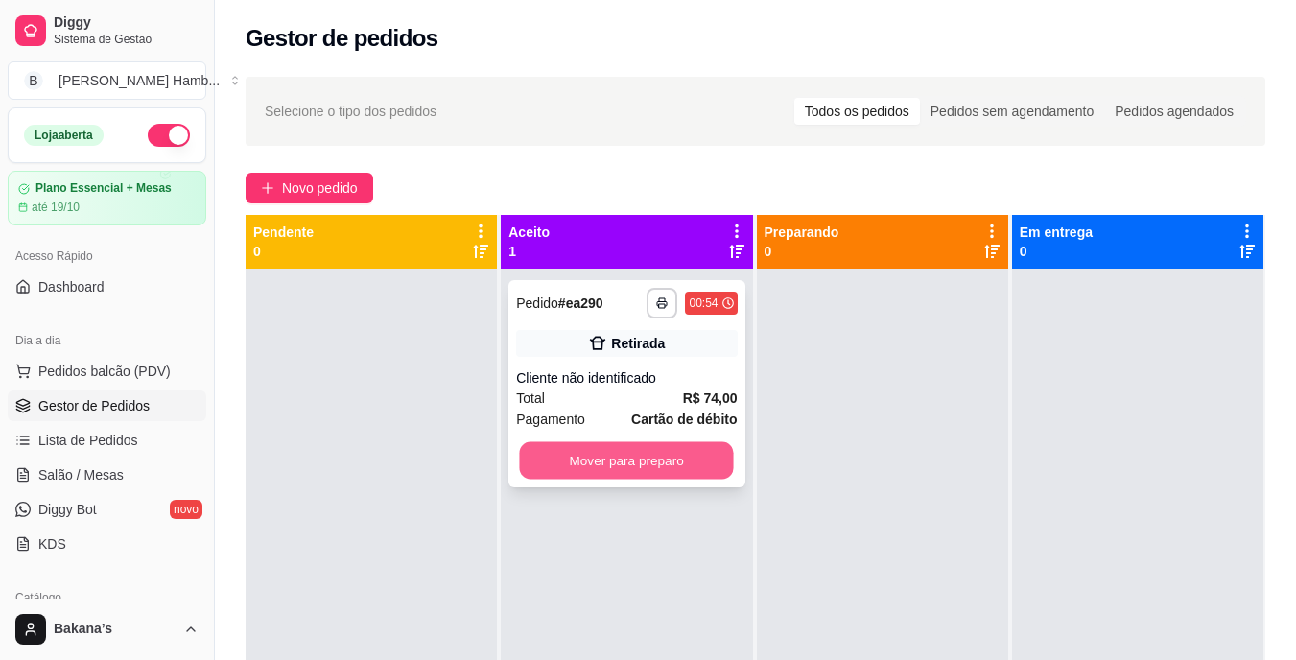
click at [650, 453] on button "Mover para preparo" at bounding box center [627, 460] width 214 height 37
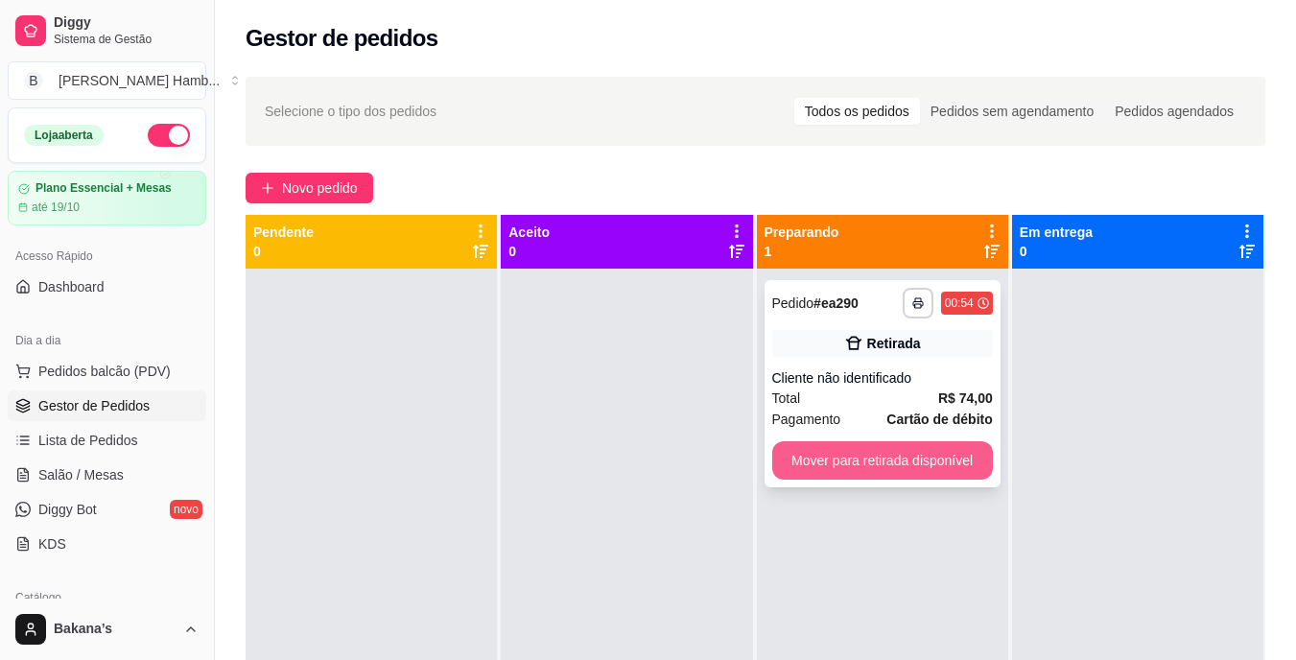
click at [899, 467] on button "Mover para retirada disponível" at bounding box center [882, 460] width 221 height 38
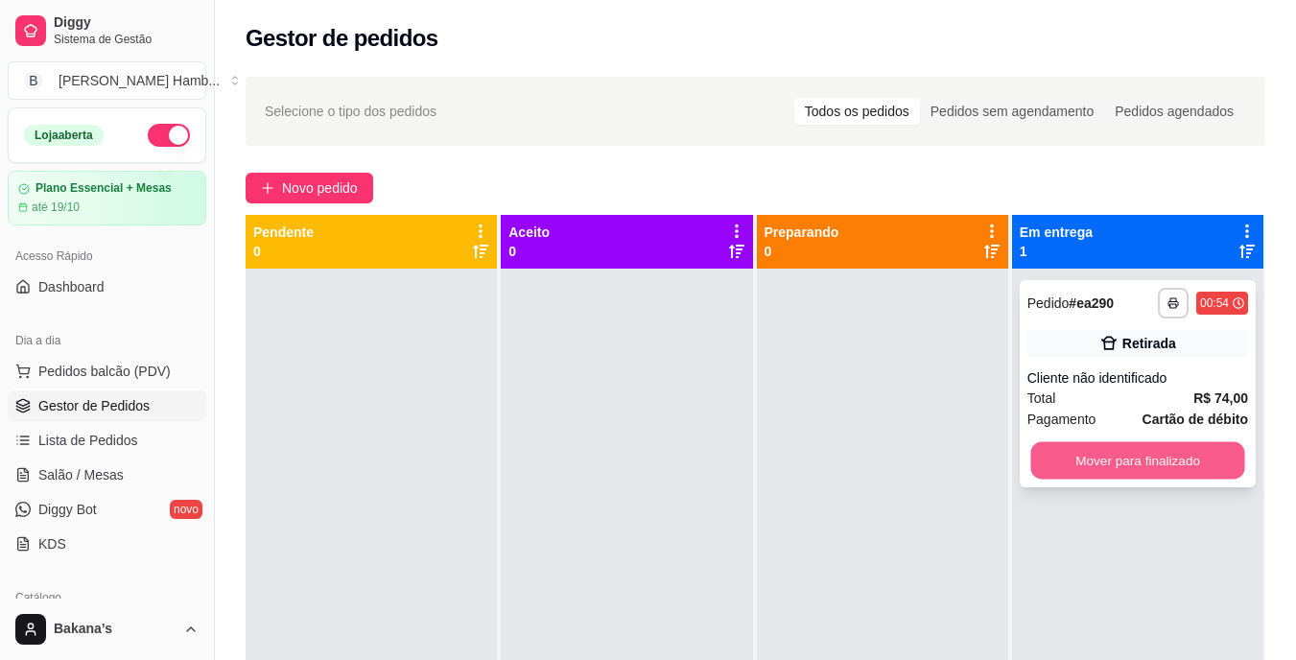
click at [1086, 450] on button "Mover para finalizado" at bounding box center [1137, 460] width 214 height 37
